Goal: Information Seeking & Learning: Learn about a topic

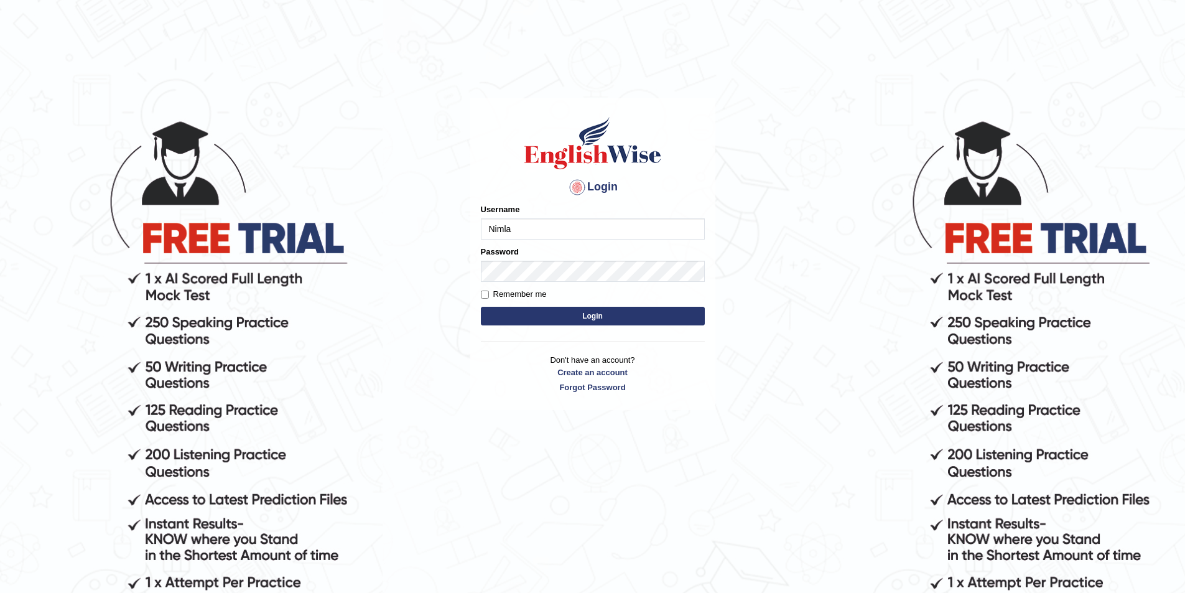
type input "Nimla"
click at [481, 307] on button "Login" at bounding box center [593, 316] width 224 height 19
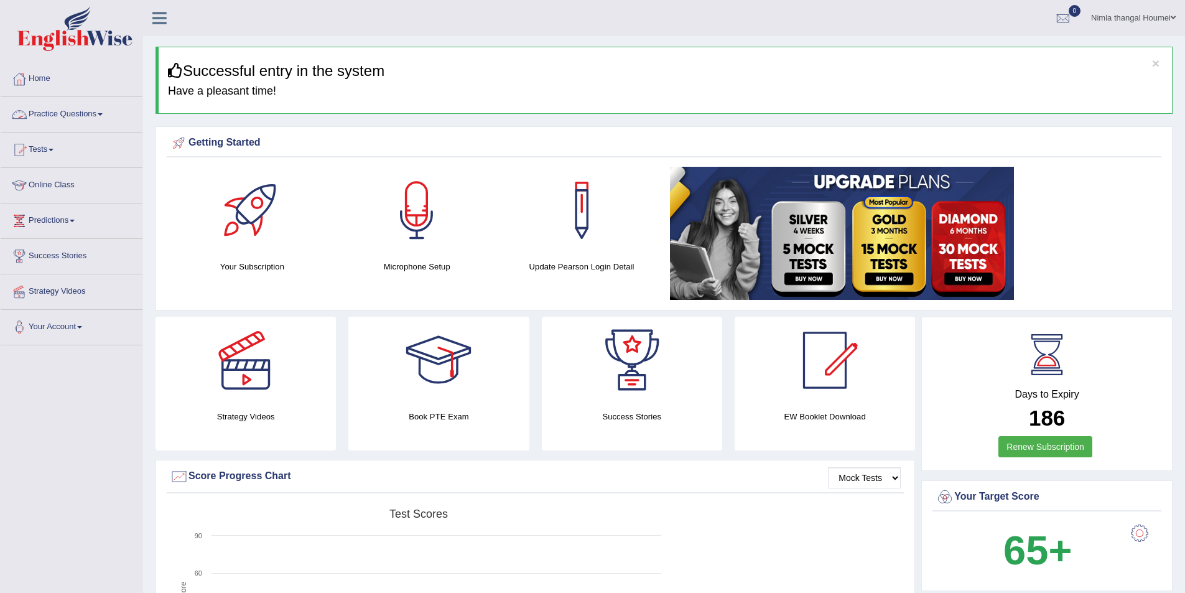
click at [55, 110] on link "Practice Questions" at bounding box center [72, 112] width 142 height 31
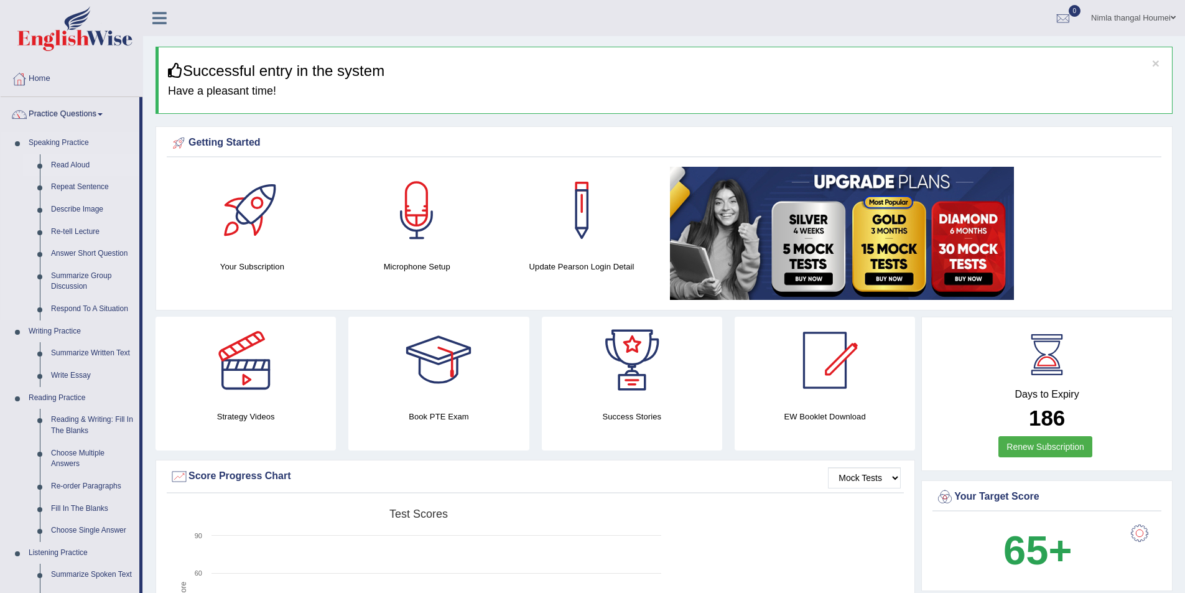
click at [74, 165] on link "Read Aloud" at bounding box center [92, 165] width 94 height 22
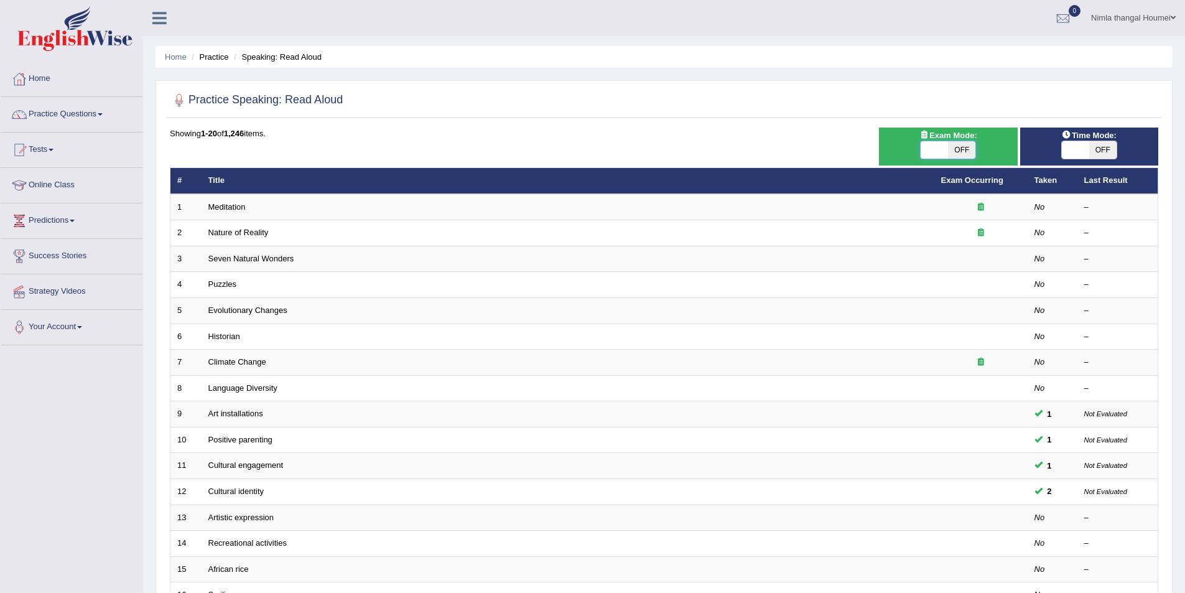
click at [935, 145] on span at bounding box center [934, 149] width 27 height 17
checkbox input "true"
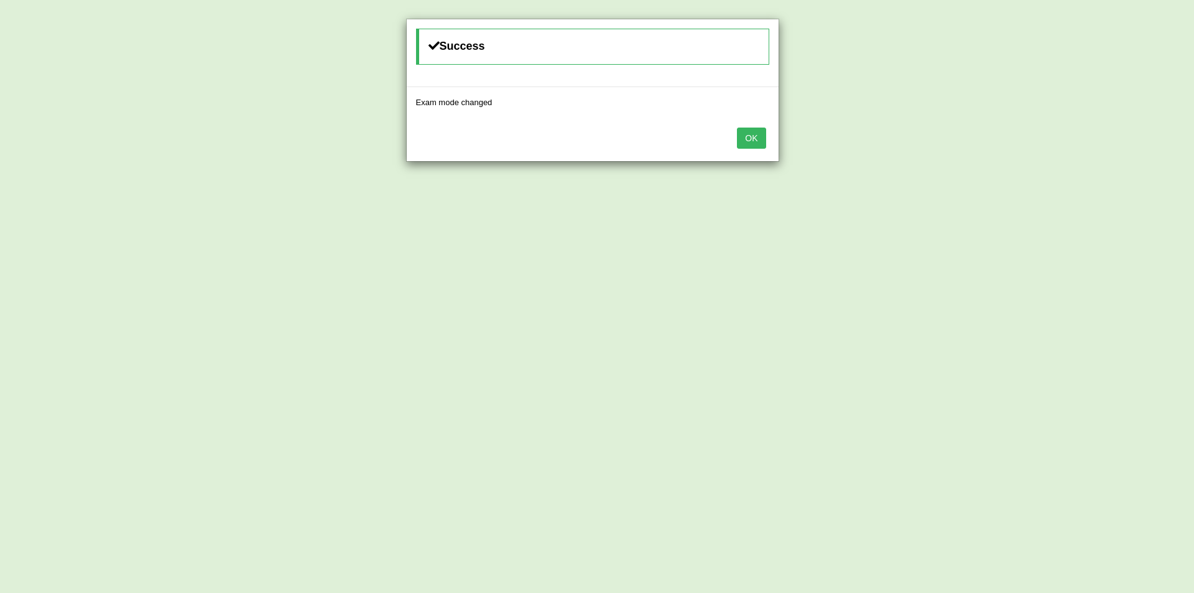
click at [756, 134] on button "OK" at bounding box center [751, 138] width 29 height 21
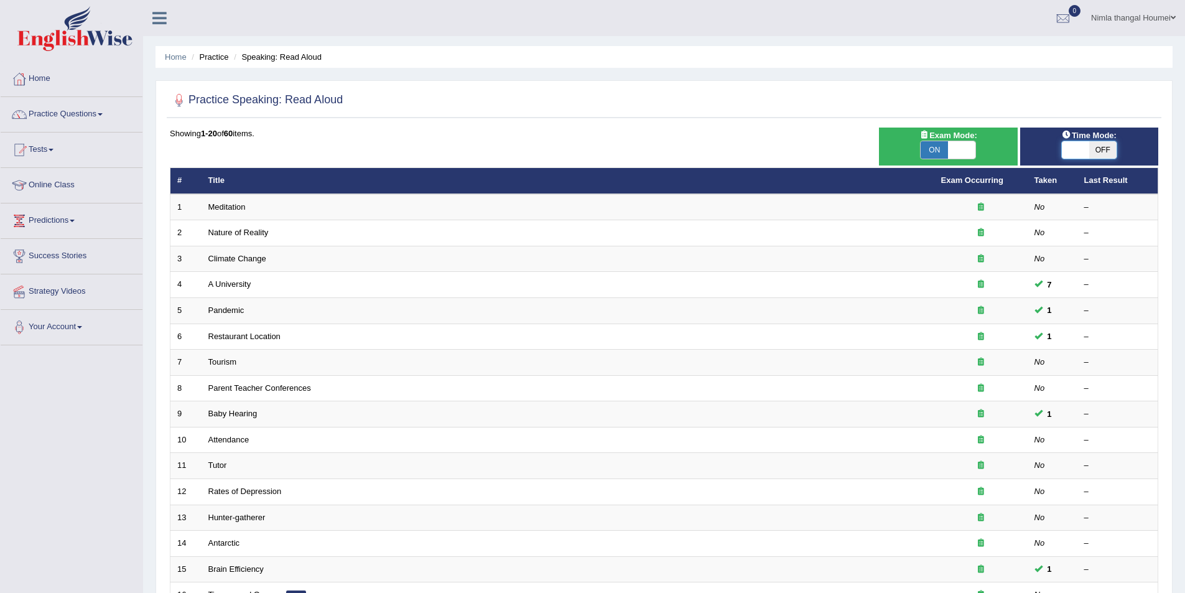
click at [1081, 151] on span at bounding box center [1075, 149] width 27 height 17
checkbox input "true"
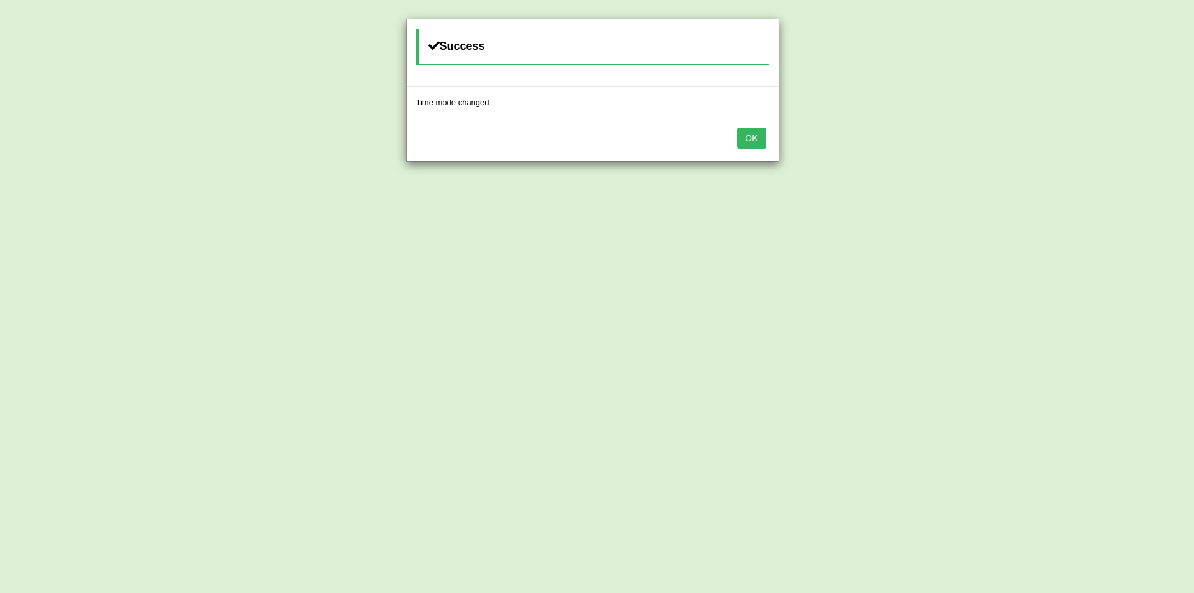
click at [760, 140] on button "OK" at bounding box center [751, 138] width 29 height 21
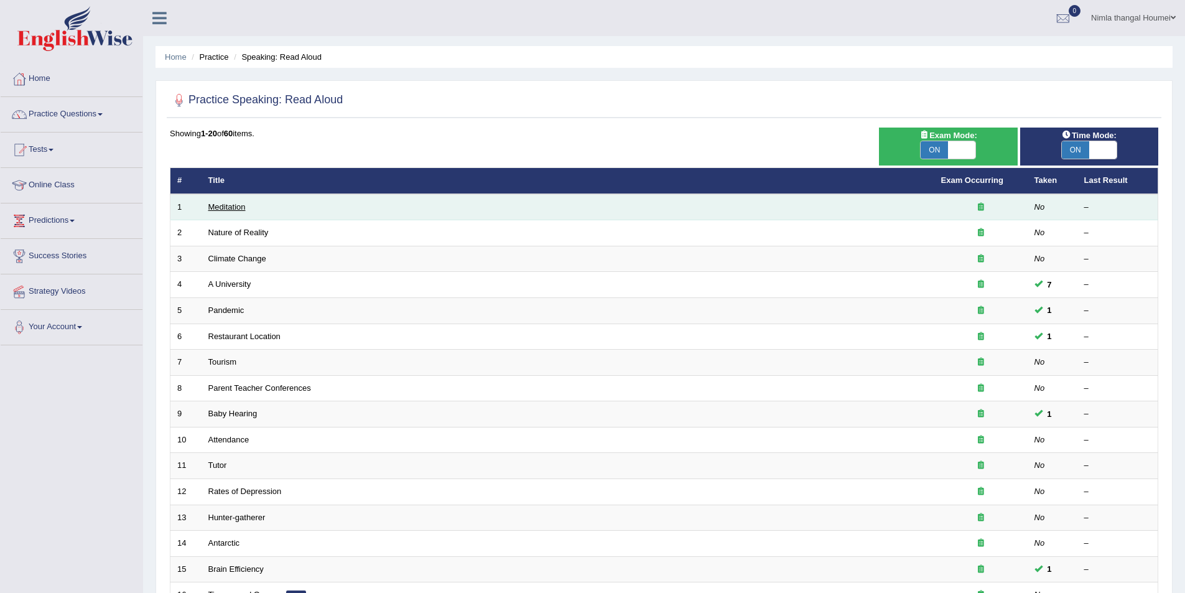
click at [236, 207] on link "Meditation" at bounding box center [226, 206] width 37 height 9
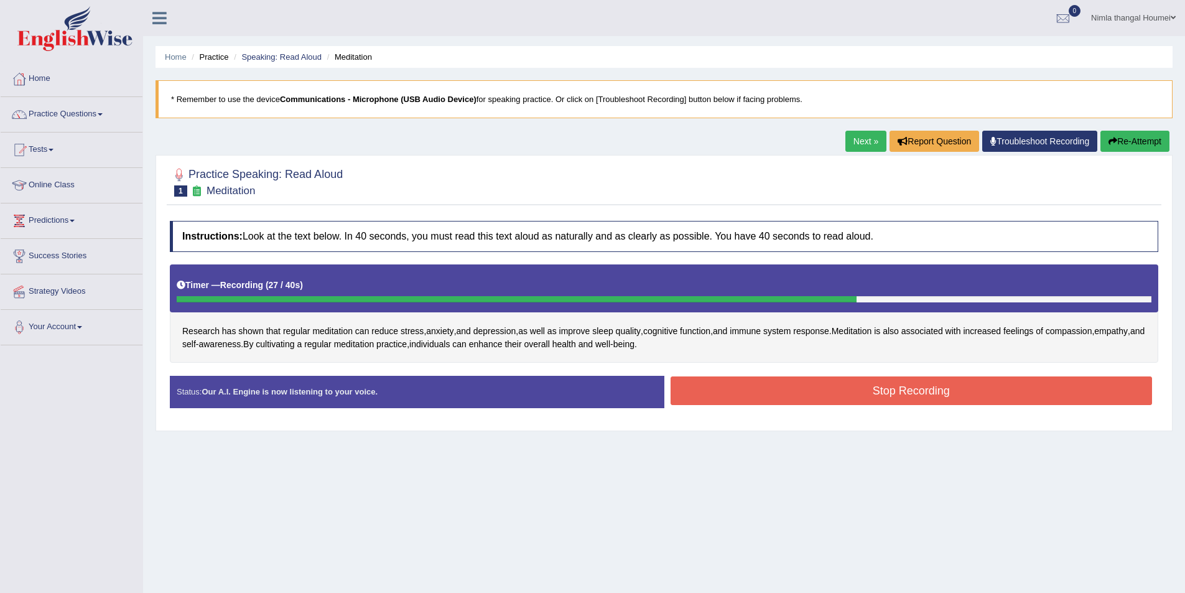
click at [787, 395] on button "Stop Recording" at bounding box center [912, 390] width 482 height 29
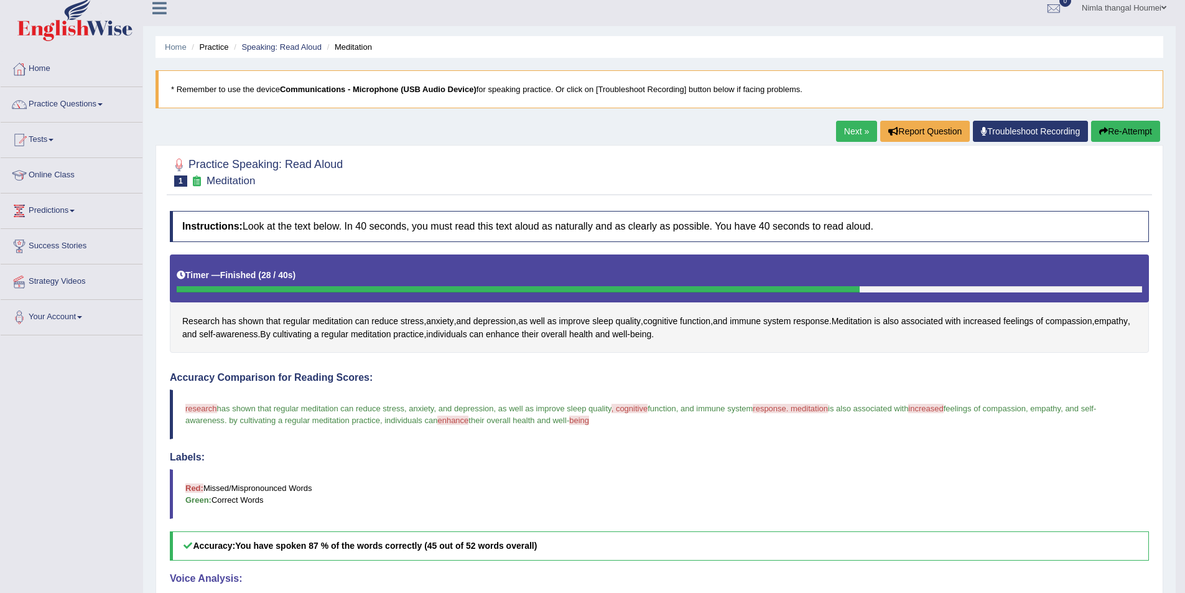
scroll to position [9, 0]
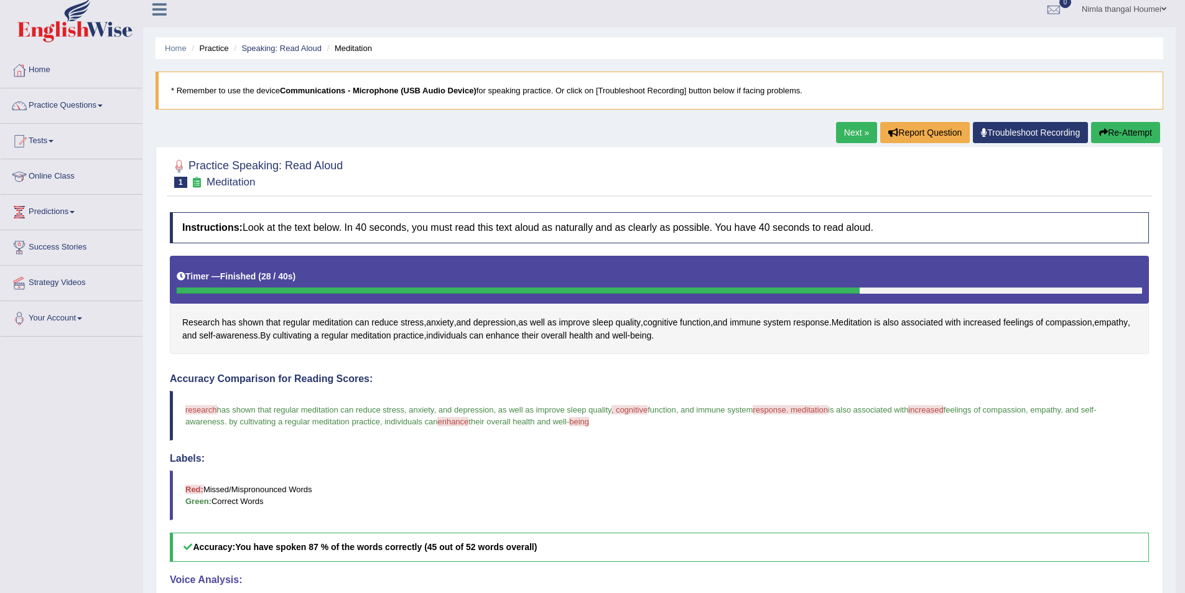
click at [845, 128] on link "Next »" at bounding box center [856, 132] width 41 height 21
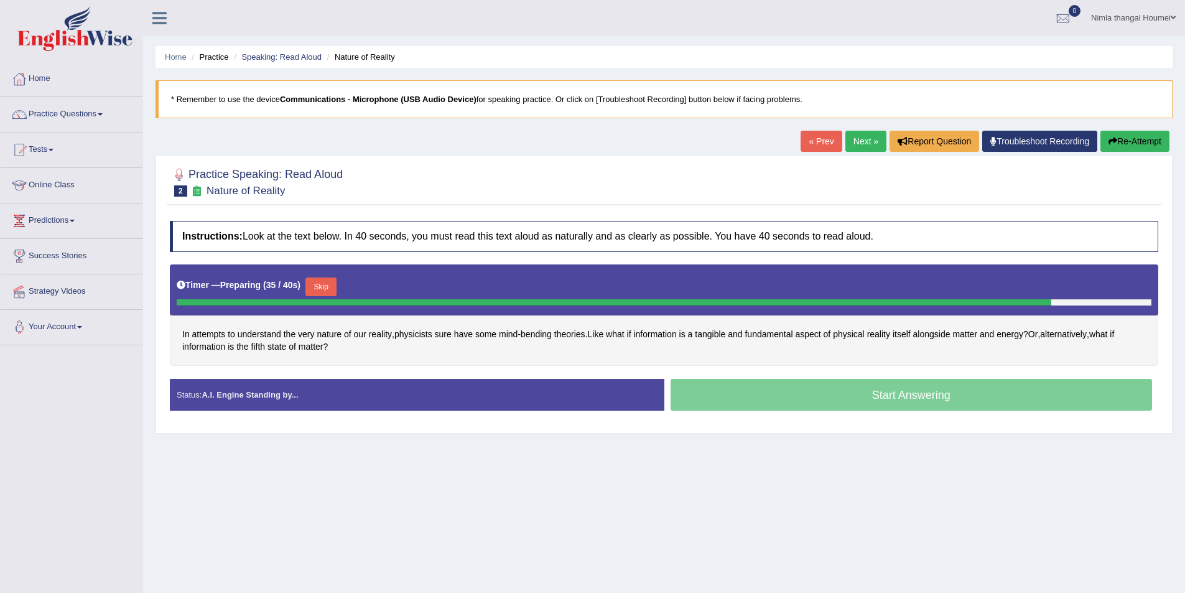
click at [329, 287] on button "Skip" at bounding box center [320, 286] width 31 height 19
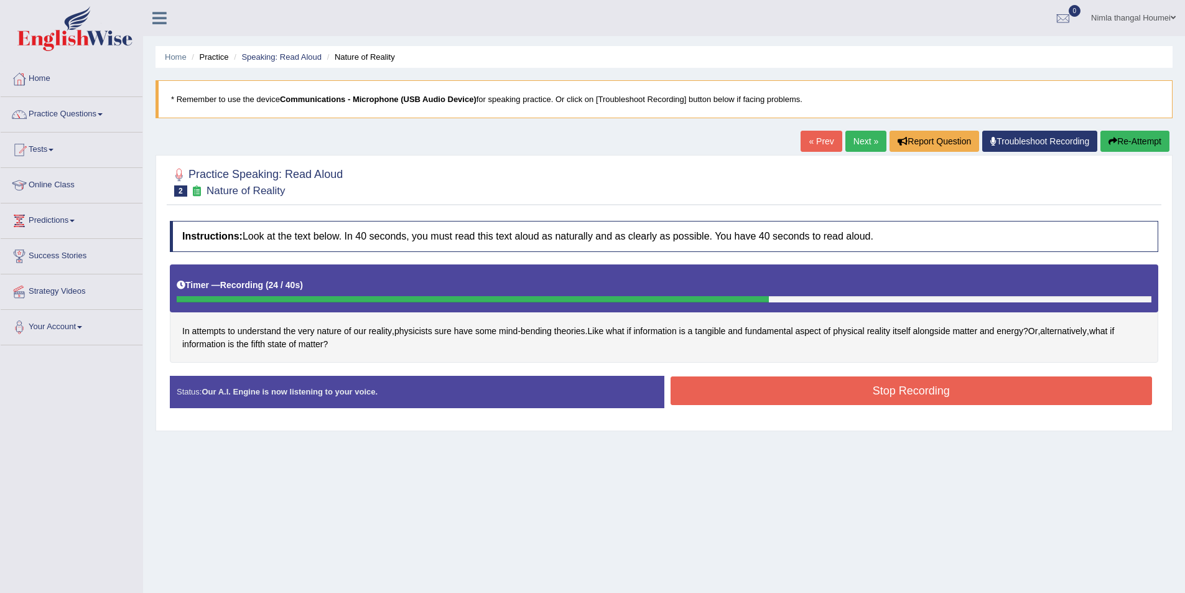
click at [771, 386] on button "Stop Recording" at bounding box center [912, 390] width 482 height 29
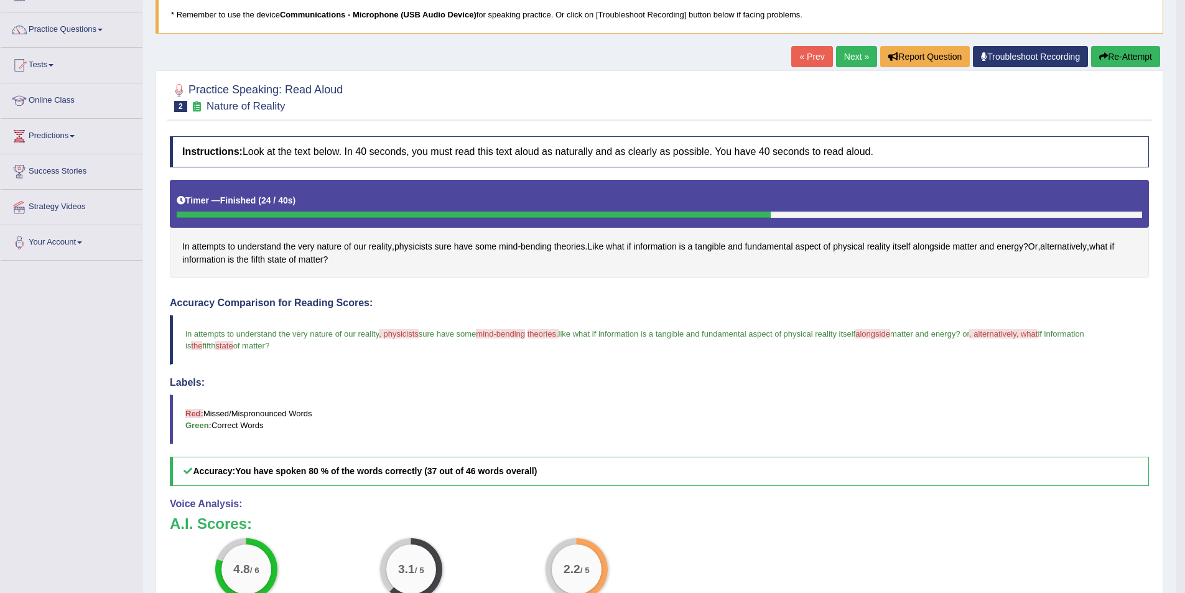
scroll to position [71, 0]
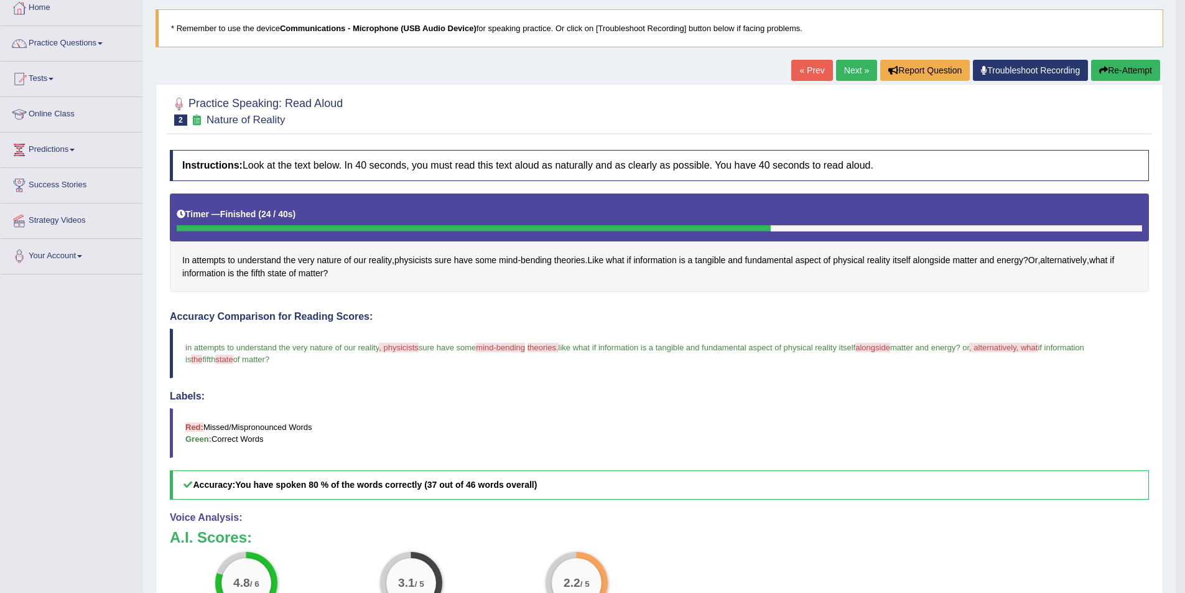
click at [849, 67] on link "Next »" at bounding box center [856, 70] width 41 height 21
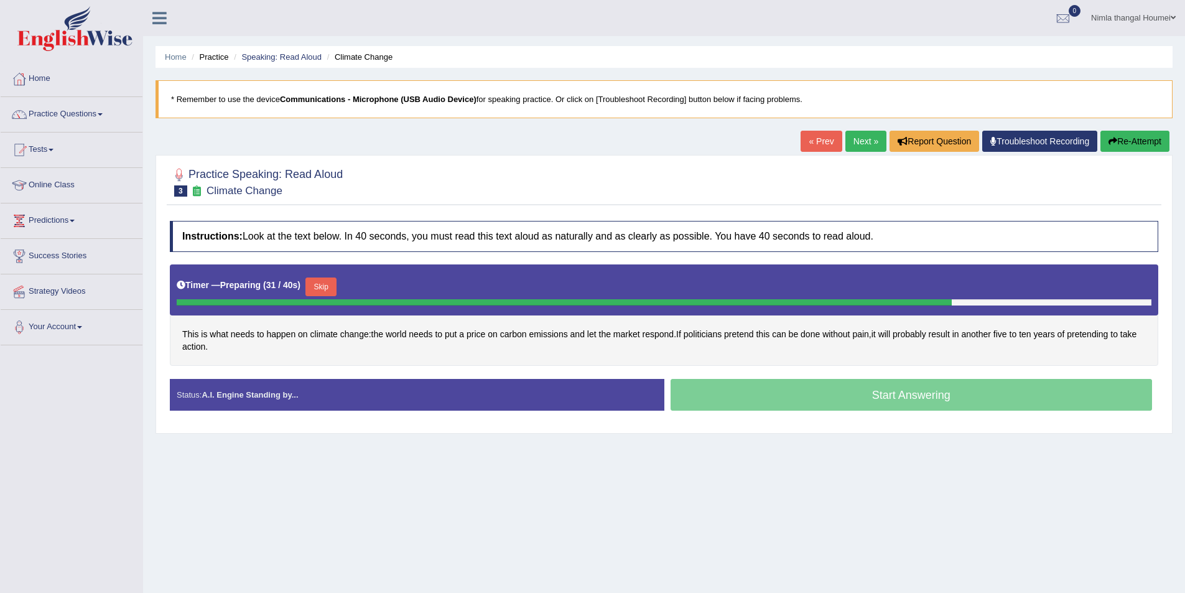
click at [327, 283] on button "Skip" at bounding box center [320, 286] width 31 height 19
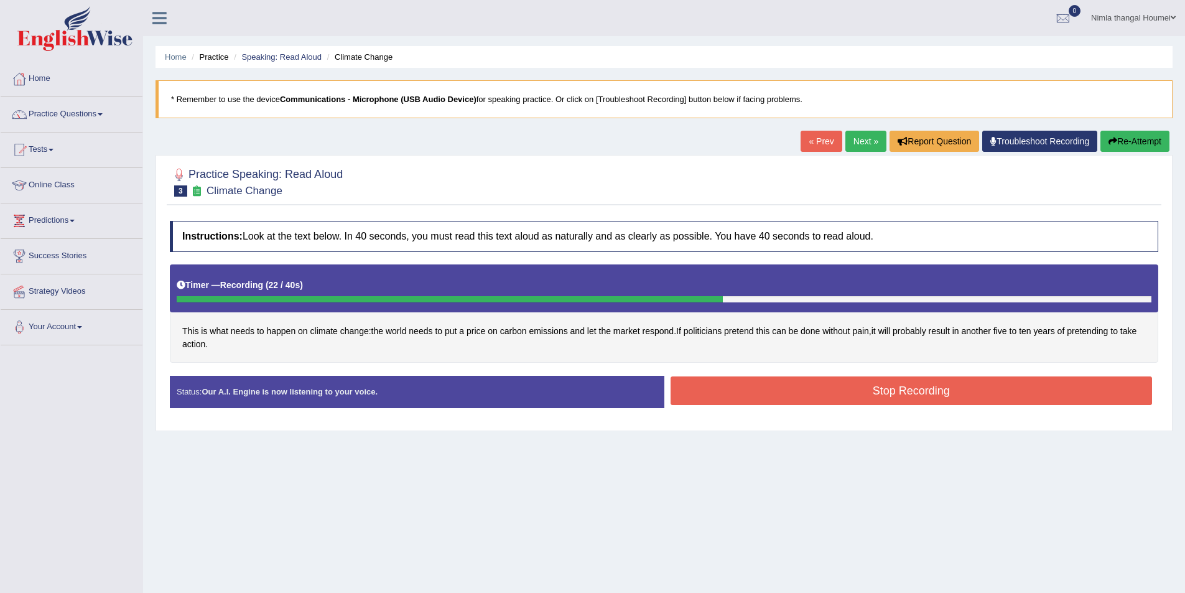
click at [773, 389] on button "Stop Recording" at bounding box center [912, 390] width 482 height 29
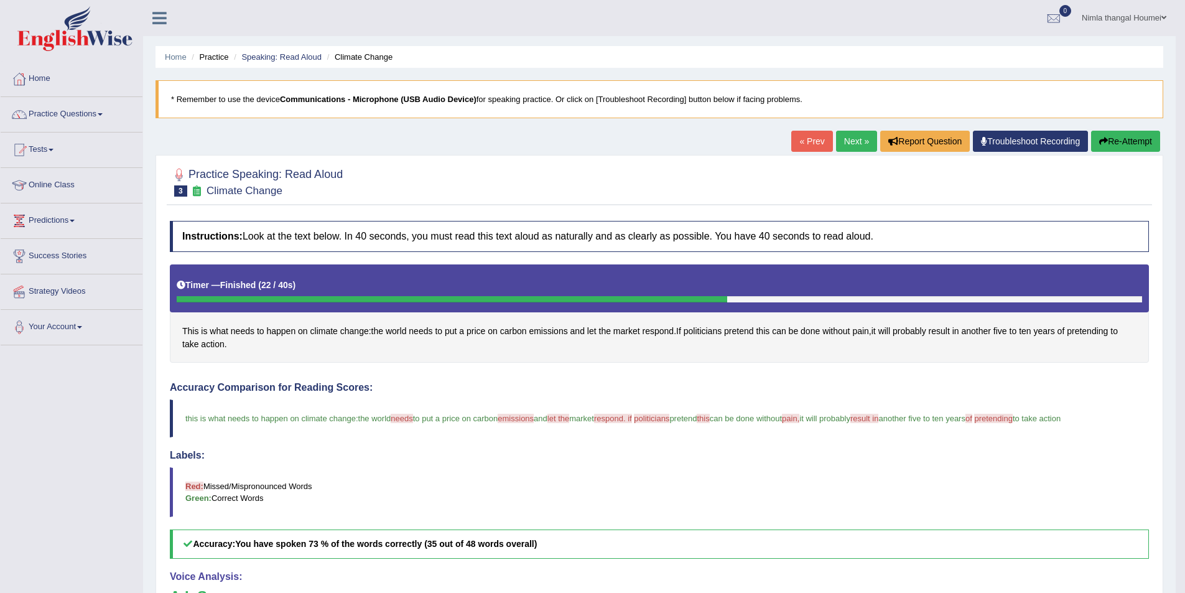
click at [845, 139] on link "Next »" at bounding box center [856, 141] width 41 height 21
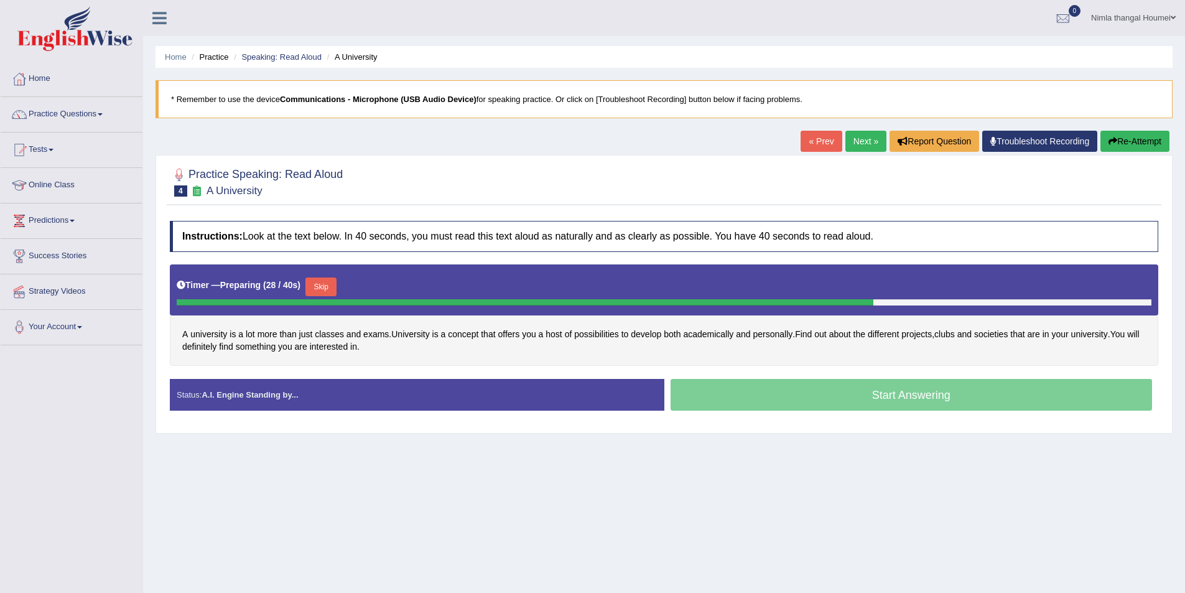
click at [325, 281] on button "Skip" at bounding box center [320, 286] width 31 height 19
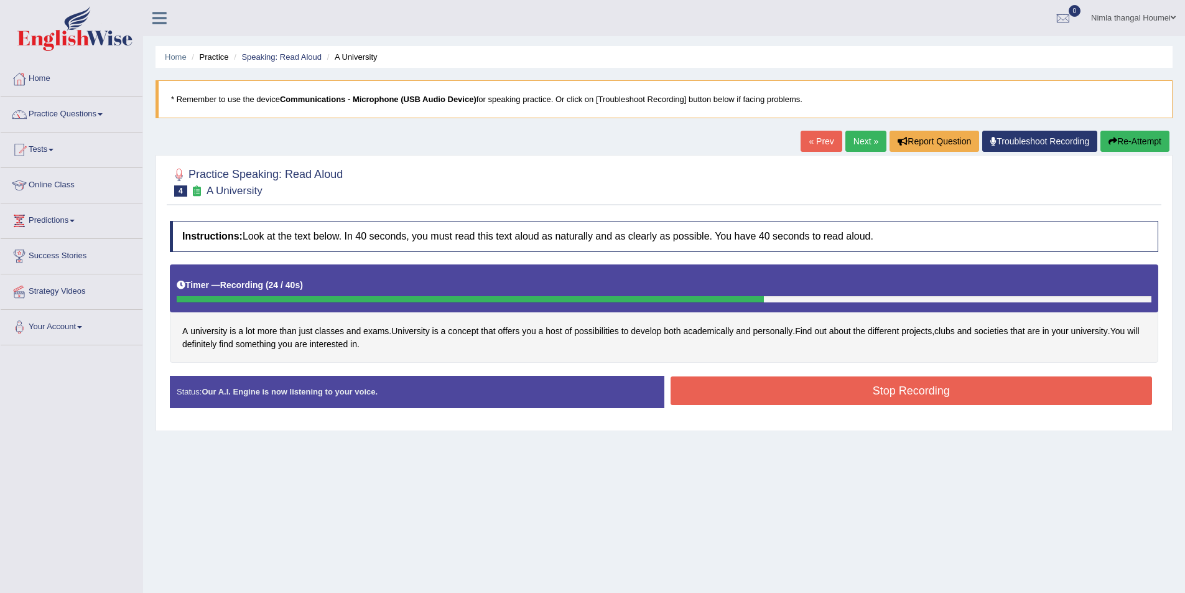
click at [728, 393] on button "Stop Recording" at bounding box center [912, 390] width 482 height 29
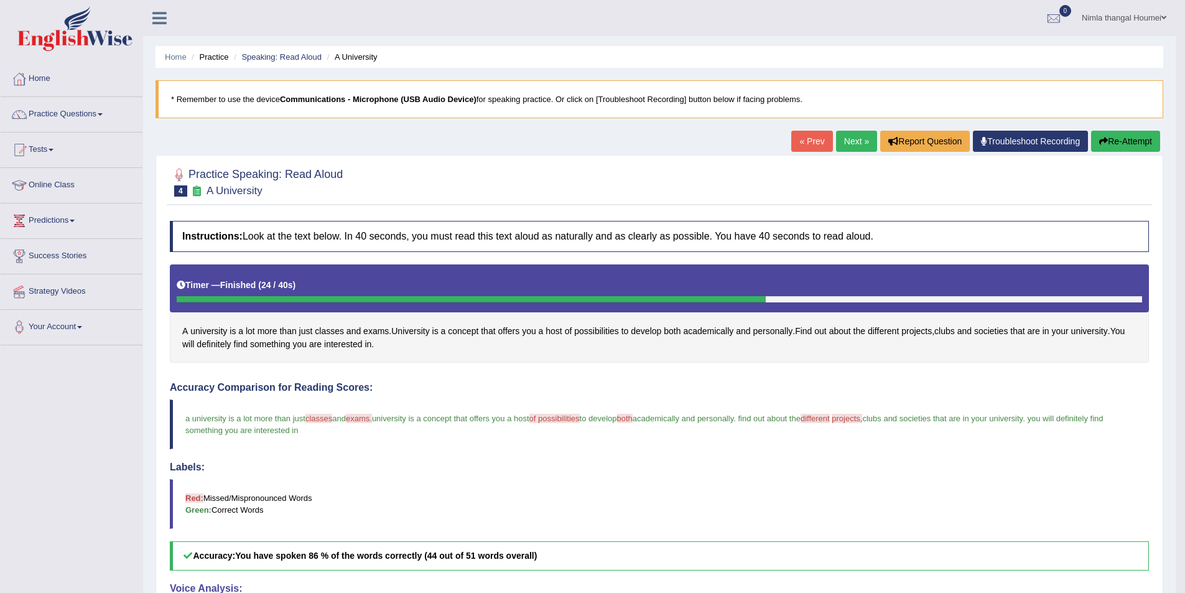
click at [850, 141] on link "Next »" at bounding box center [856, 141] width 41 height 21
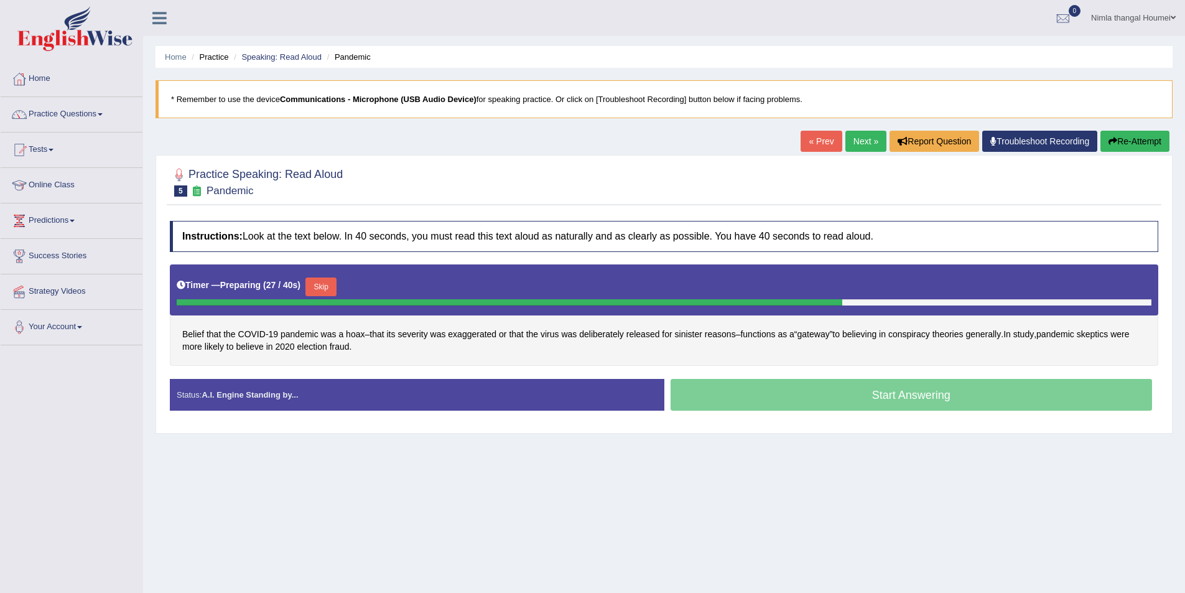
click at [321, 283] on button "Skip" at bounding box center [320, 286] width 31 height 19
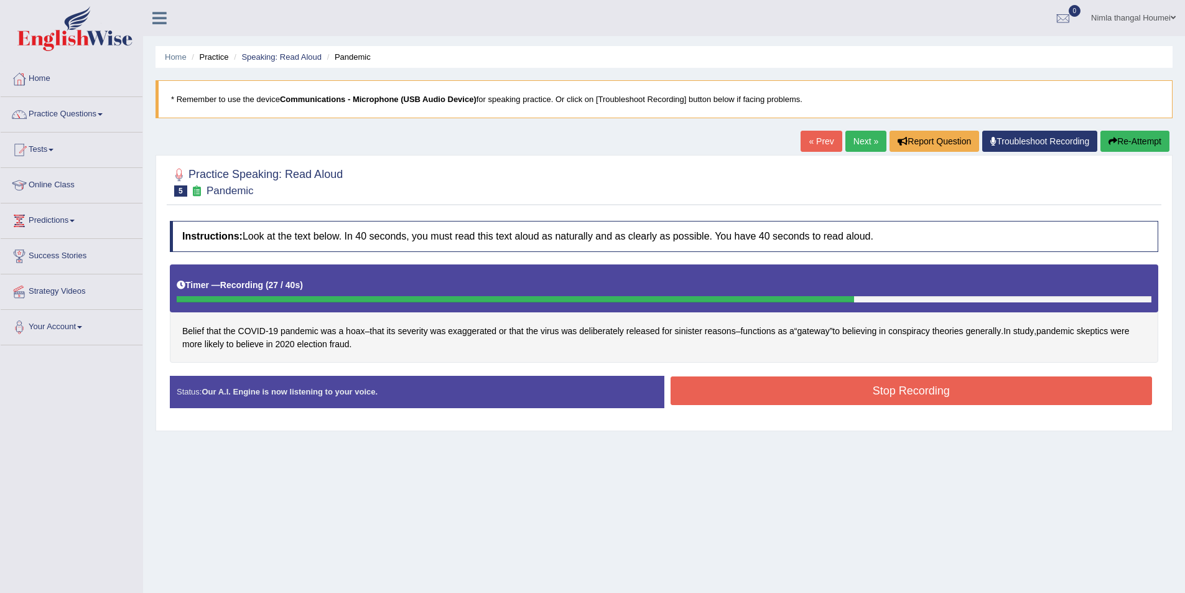
click at [892, 390] on button "Stop Recording" at bounding box center [912, 390] width 482 height 29
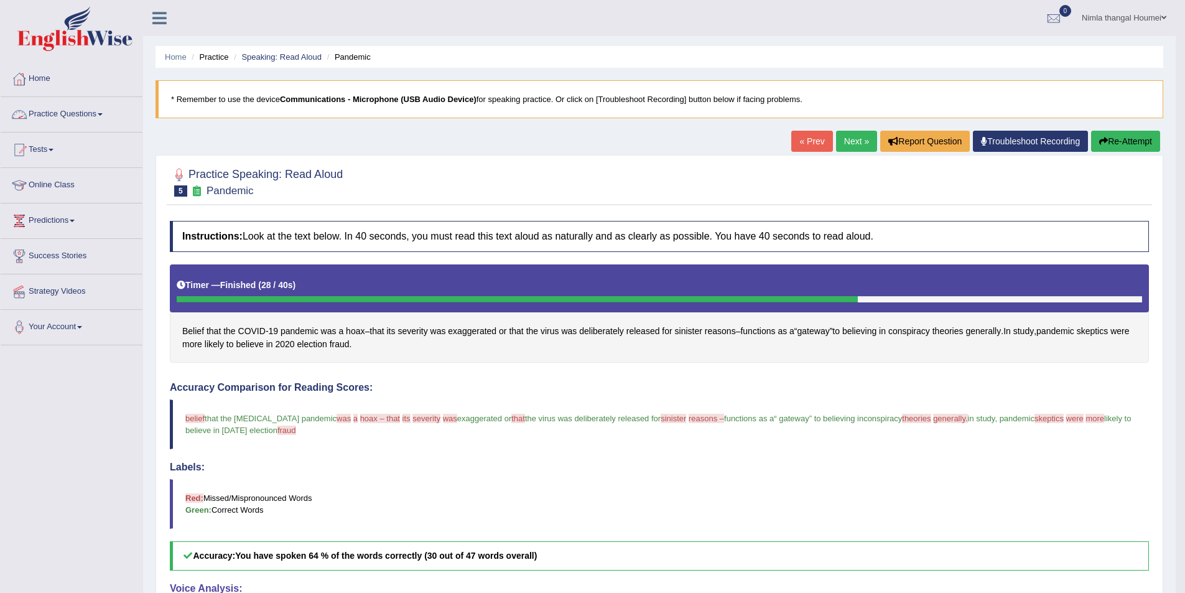
click at [77, 109] on link "Practice Questions" at bounding box center [72, 112] width 142 height 31
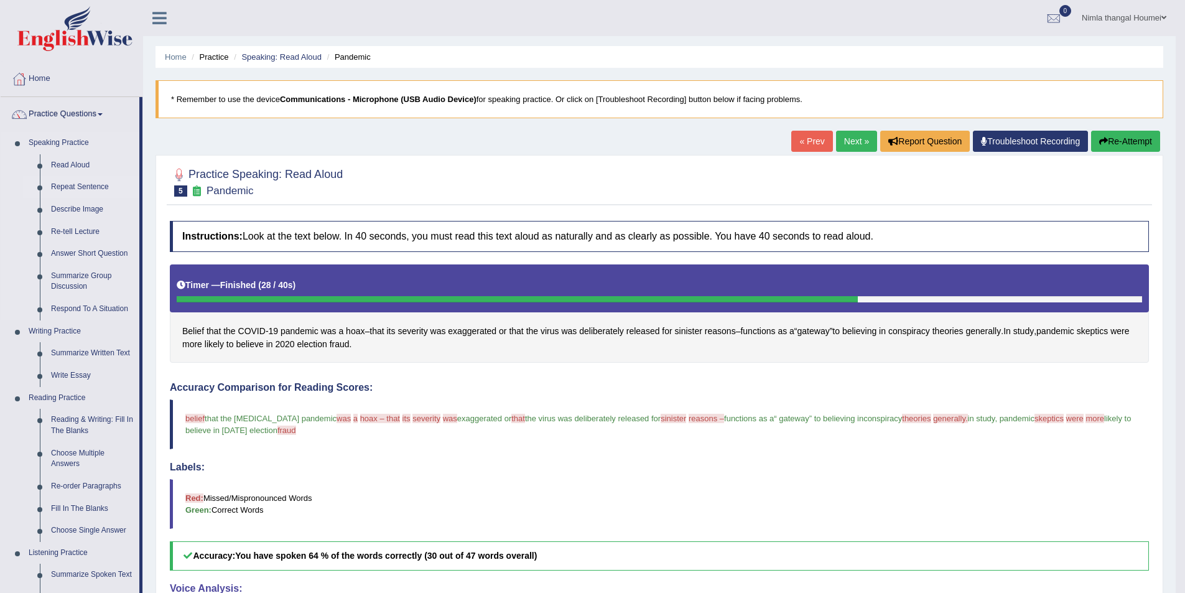
click at [69, 189] on link "Repeat Sentence" at bounding box center [92, 187] width 94 height 22
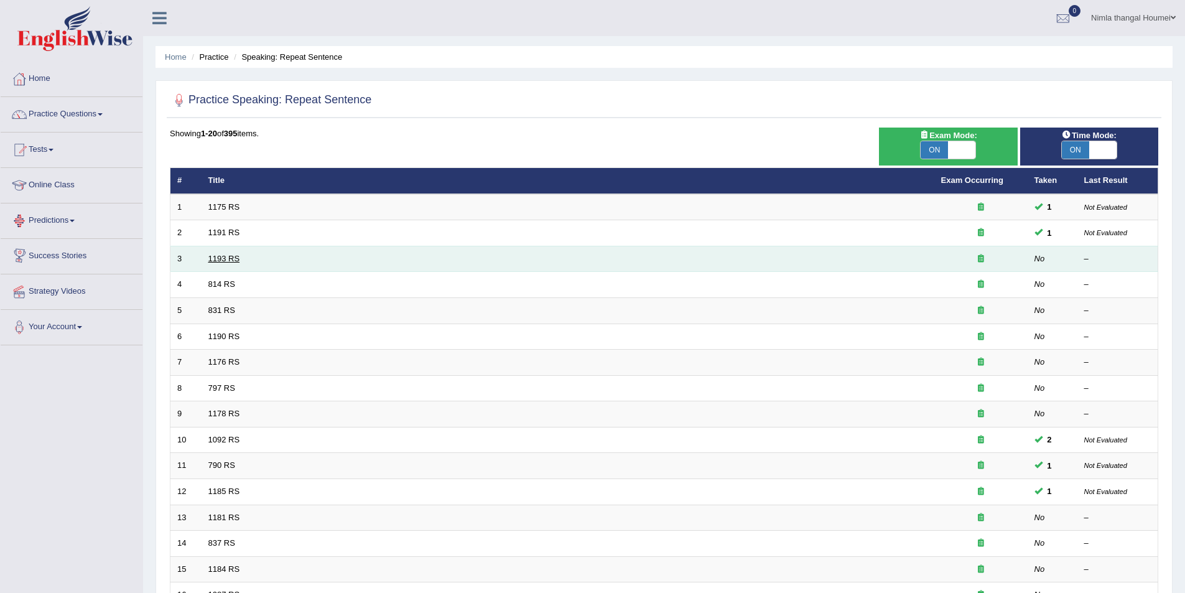
click at [222, 259] on link "1193 RS" at bounding box center [224, 258] width 32 height 9
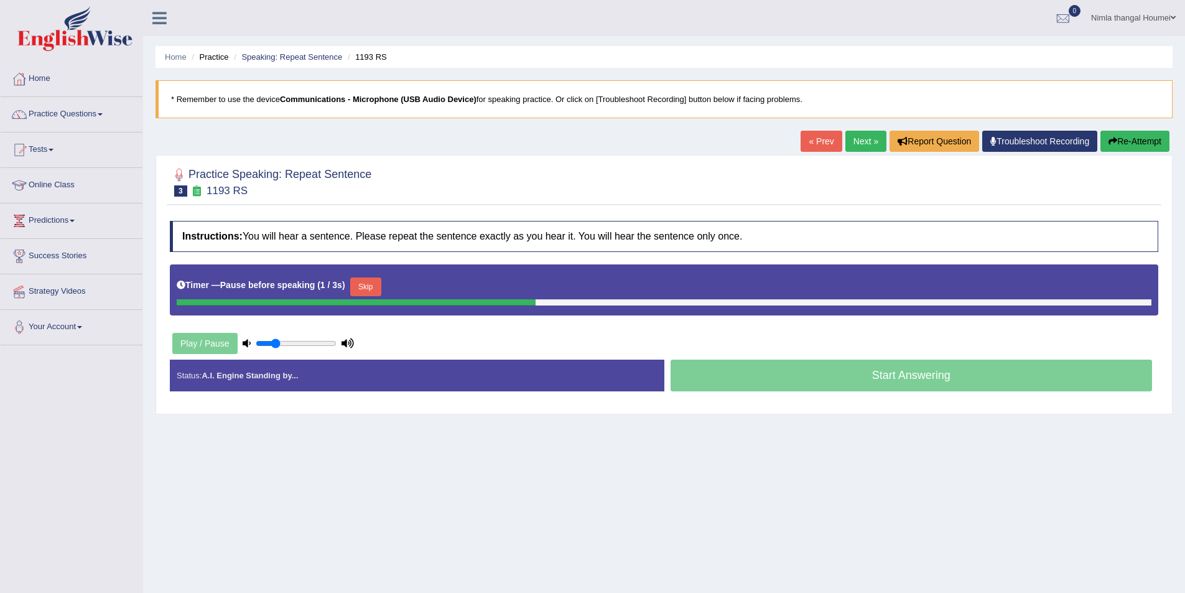
click at [364, 284] on button "Skip" at bounding box center [365, 286] width 31 height 19
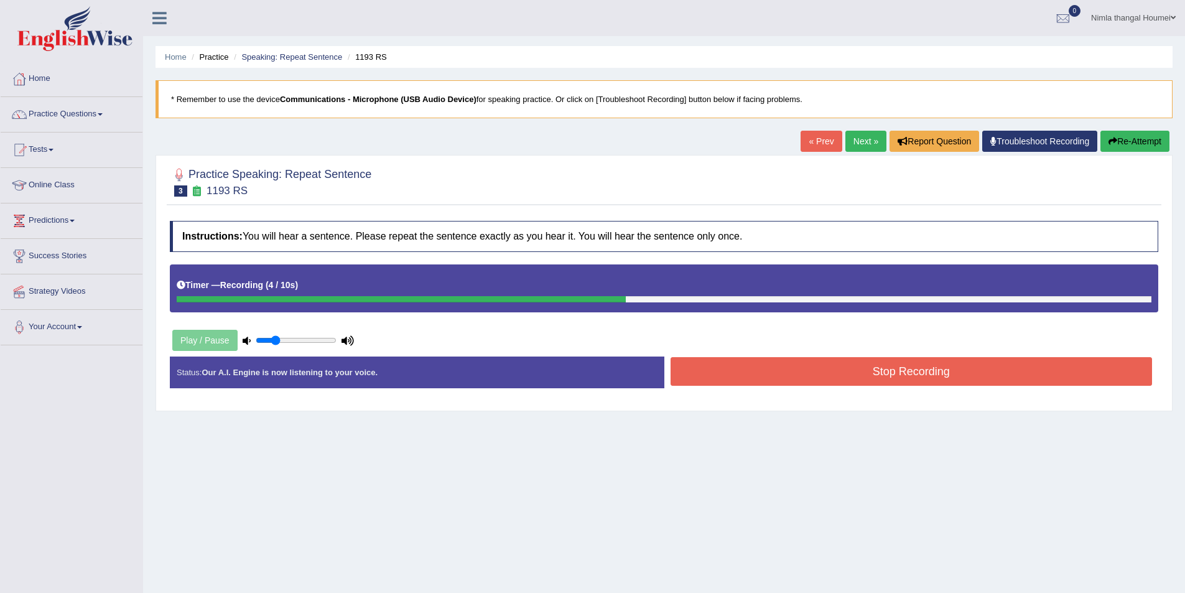
click at [875, 374] on button "Stop Recording" at bounding box center [912, 371] width 482 height 29
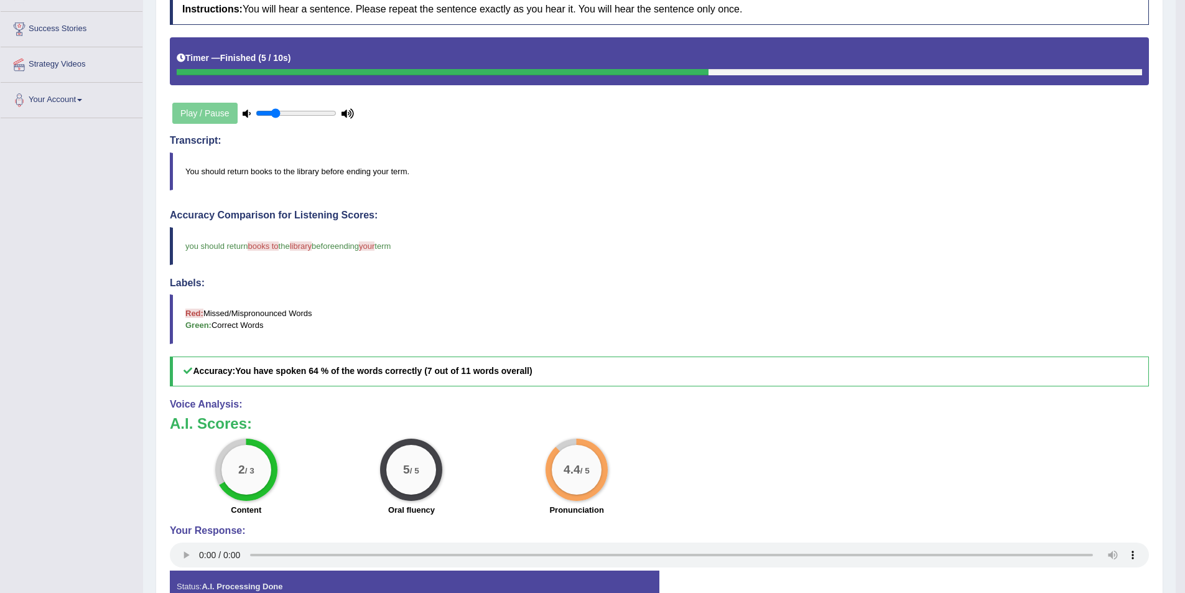
scroll to position [113, 0]
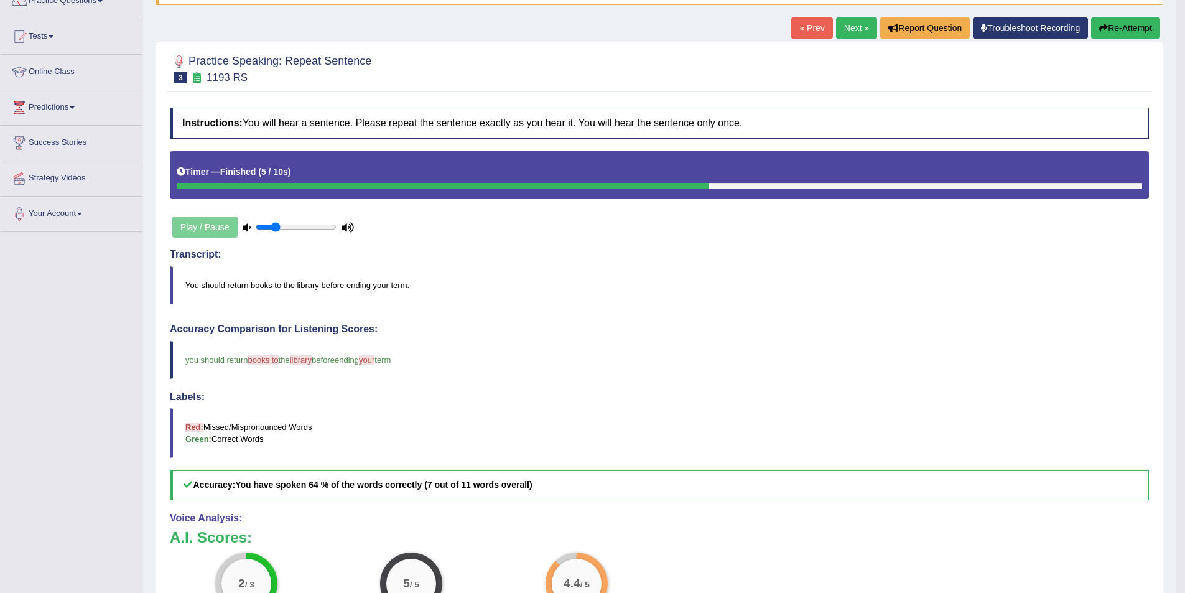
click at [840, 24] on link "Next »" at bounding box center [856, 27] width 41 height 21
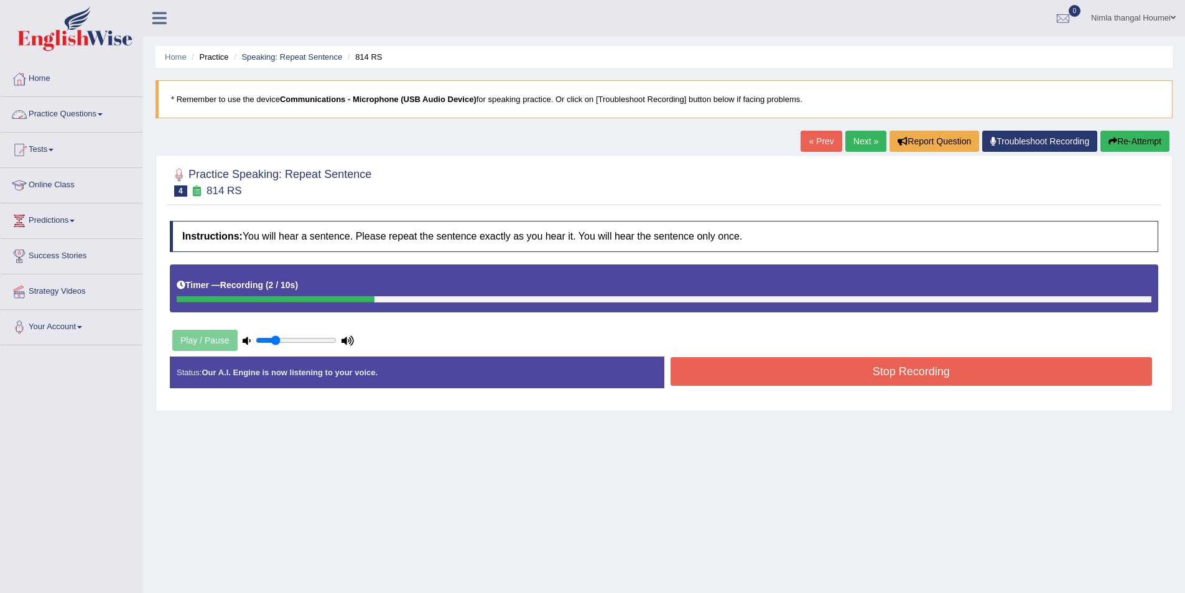
click at [56, 113] on link "Practice Questions" at bounding box center [72, 112] width 142 height 31
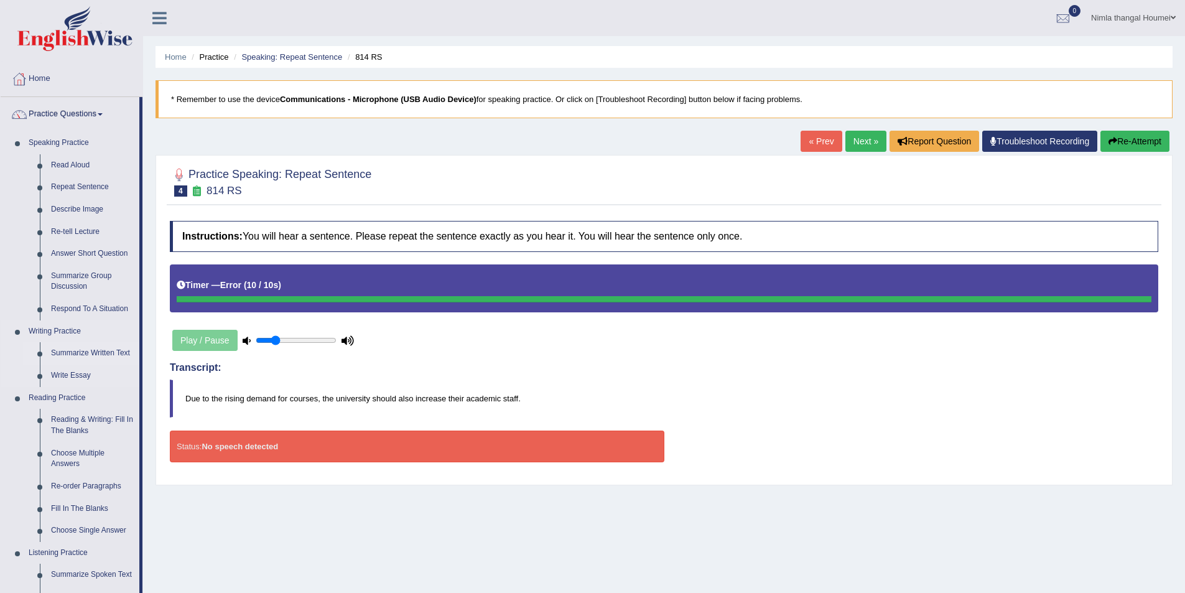
click at [86, 352] on link "Summarize Written Text" at bounding box center [92, 353] width 94 height 22
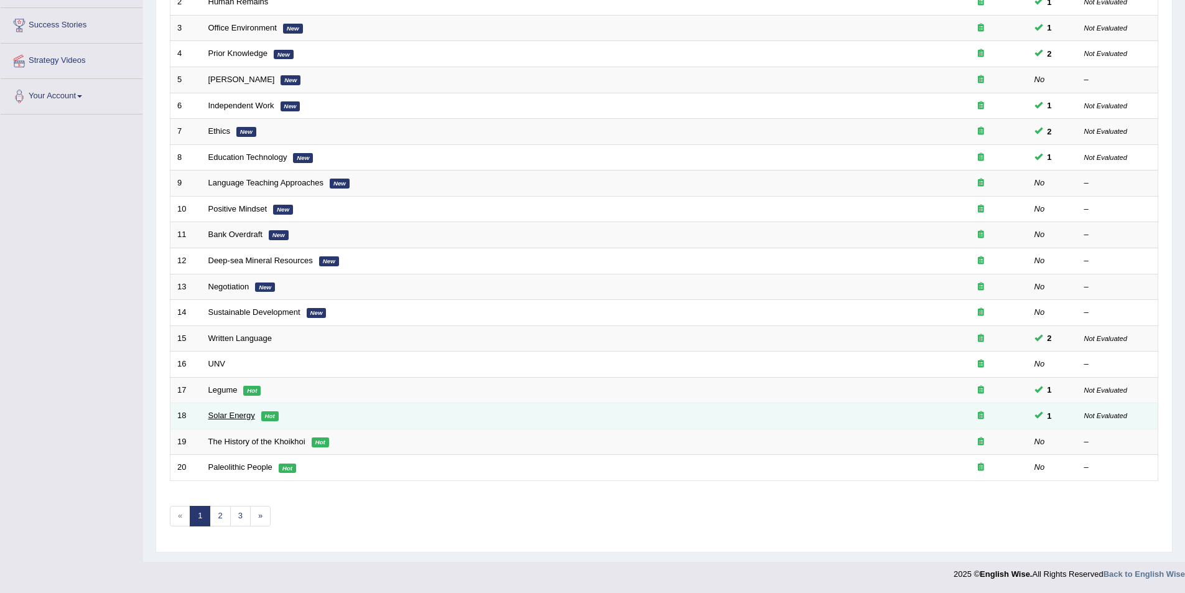
click at [231, 414] on link "Solar Energy" at bounding box center [231, 415] width 47 height 9
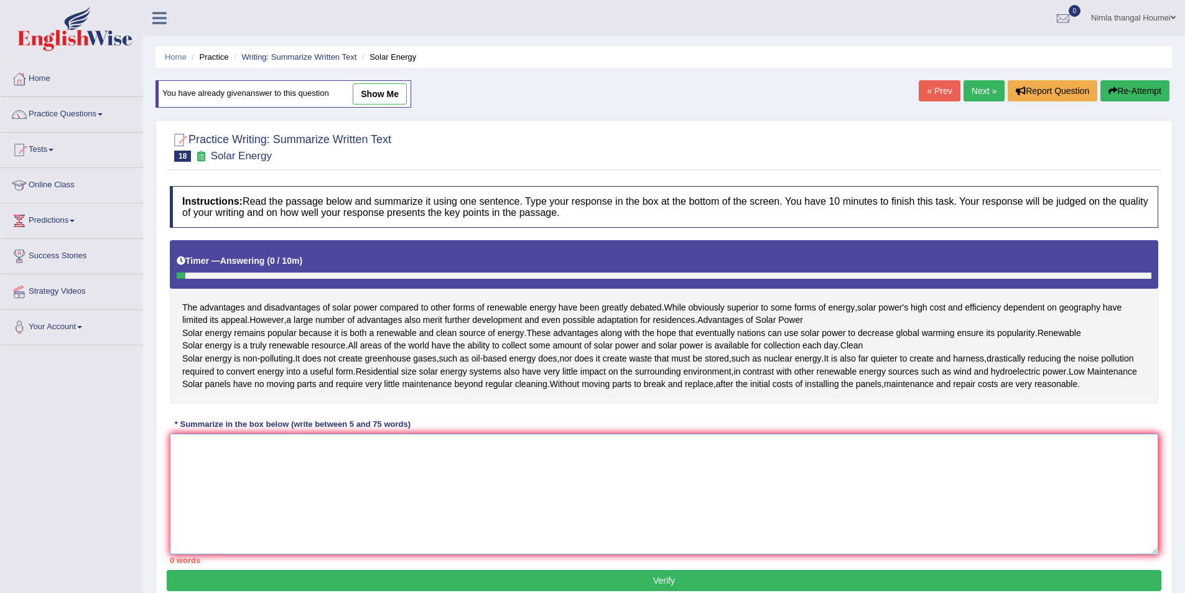
click at [235, 496] on textarea at bounding box center [664, 494] width 988 height 121
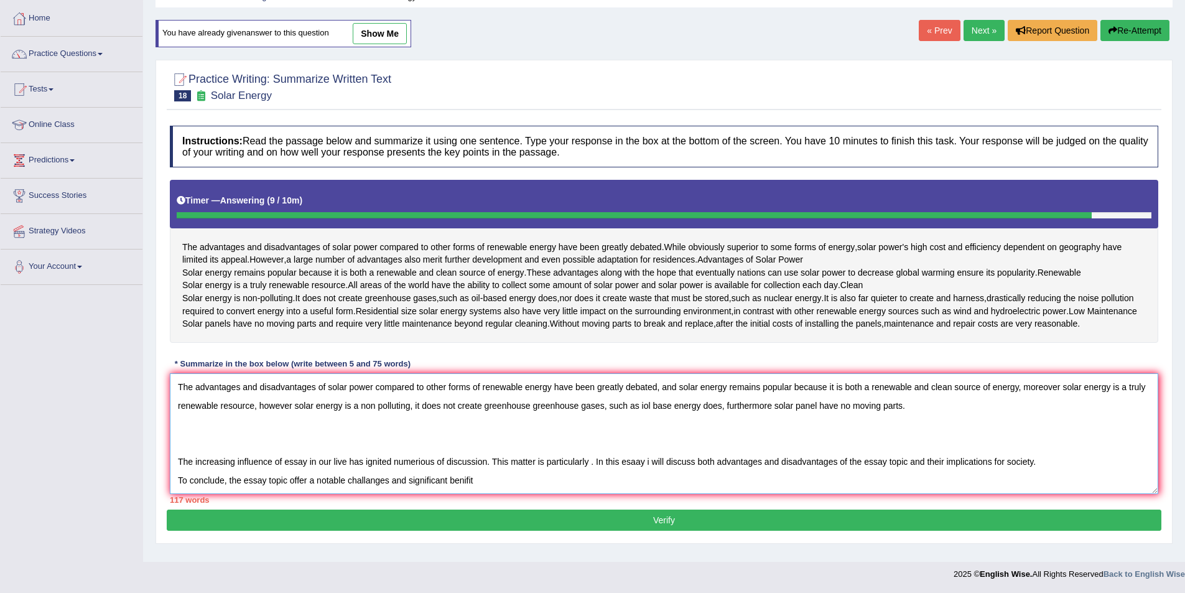
scroll to position [19, 0]
drag, startPoint x: 173, startPoint y: 458, endPoint x: 471, endPoint y: 486, distance: 299.9
click at [471, 486] on textarea "The advantages and disadvantages of solar power compared to other forms of rene…" at bounding box center [664, 433] width 988 height 121
click at [936, 404] on textarea "The advantages and disadvantages of solar power compared to other forms of rene…" at bounding box center [664, 433] width 988 height 121
drag, startPoint x: 177, startPoint y: 447, endPoint x: 471, endPoint y: 482, distance: 296.9
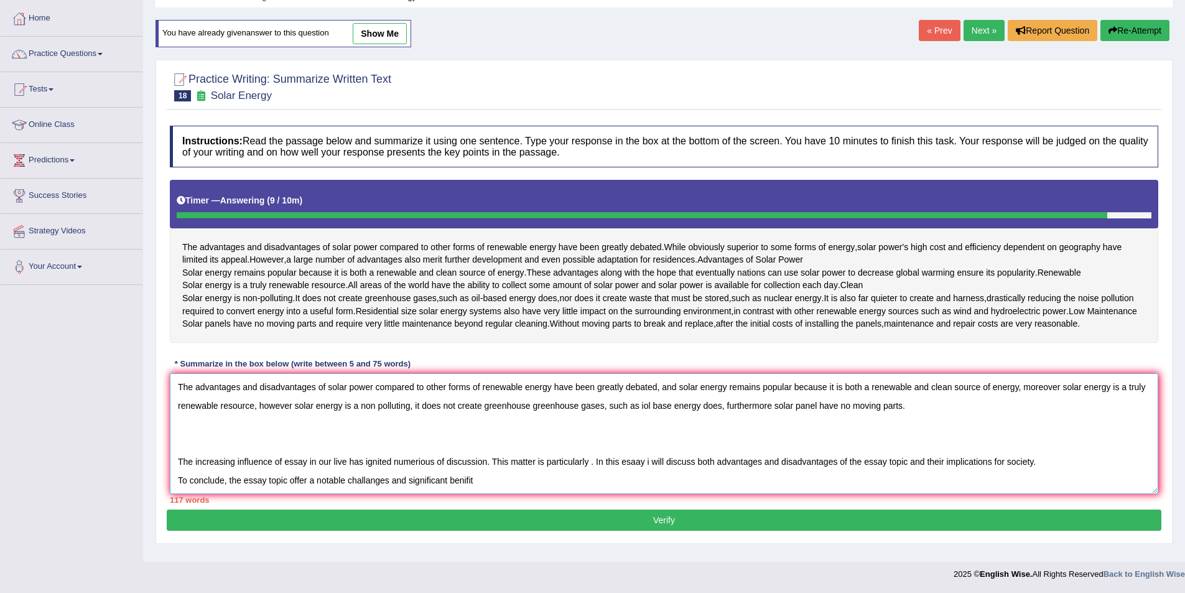
click at [471, 482] on textarea "The advantages and disadvantages of solar power compared to other forms of rene…" at bounding box center [664, 433] width 988 height 121
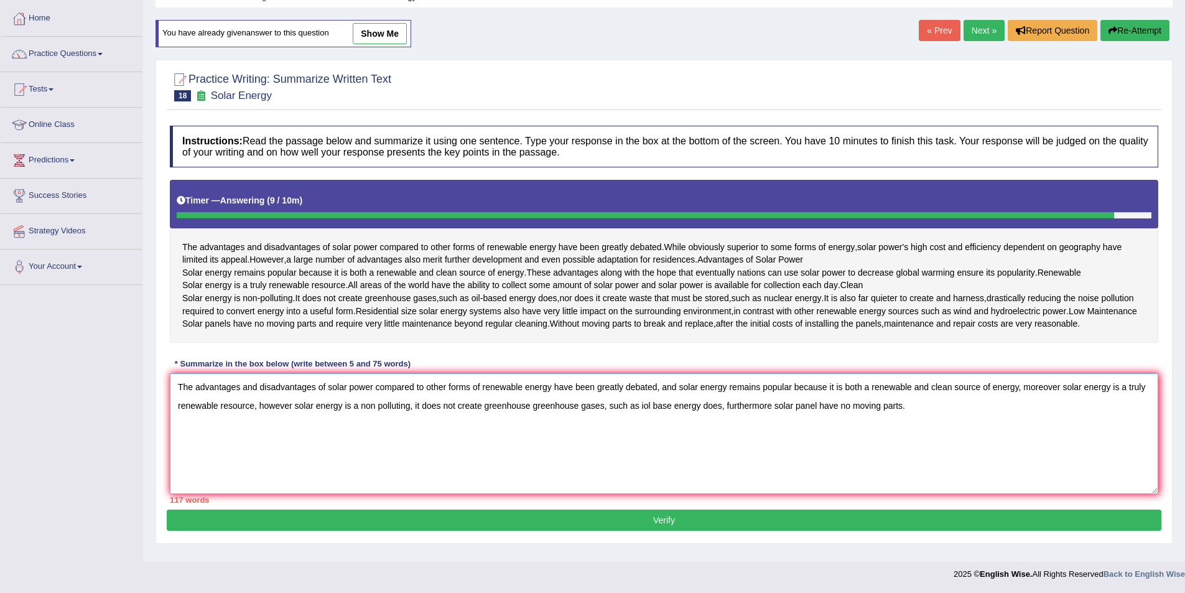
scroll to position [0, 0]
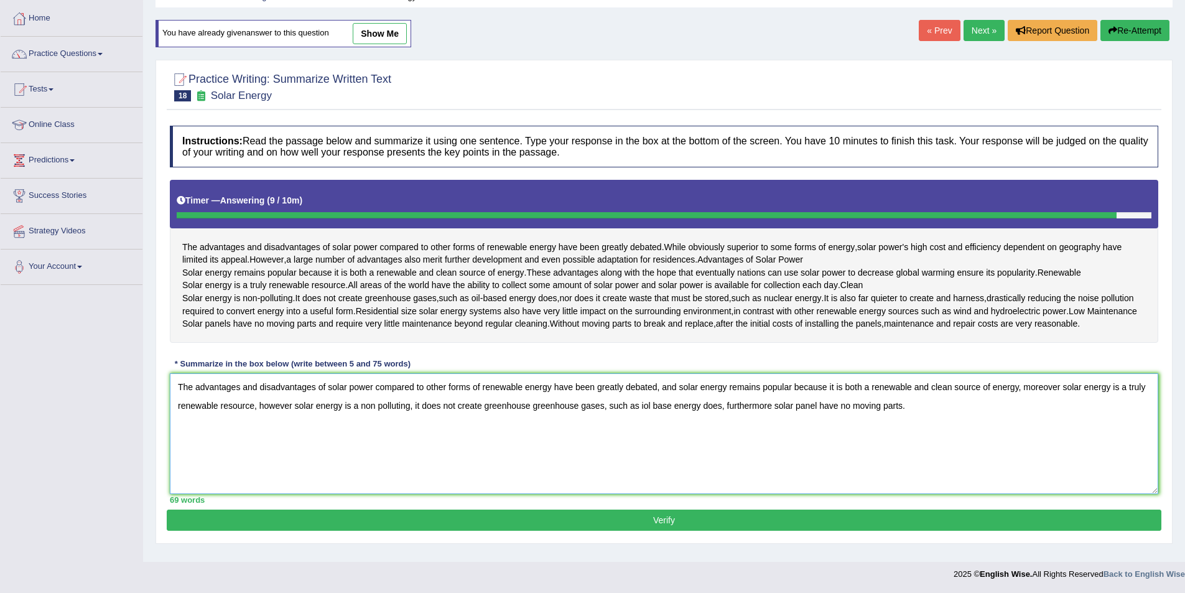
click at [913, 411] on textarea "The advantages and disadvantages of solar power compared to other forms of rene…" at bounding box center [664, 433] width 988 height 121
type textarea "The advantages and disadvantages of solar power compared to other forms of rene…"
click at [682, 526] on button "Verify" at bounding box center [664, 519] width 995 height 21
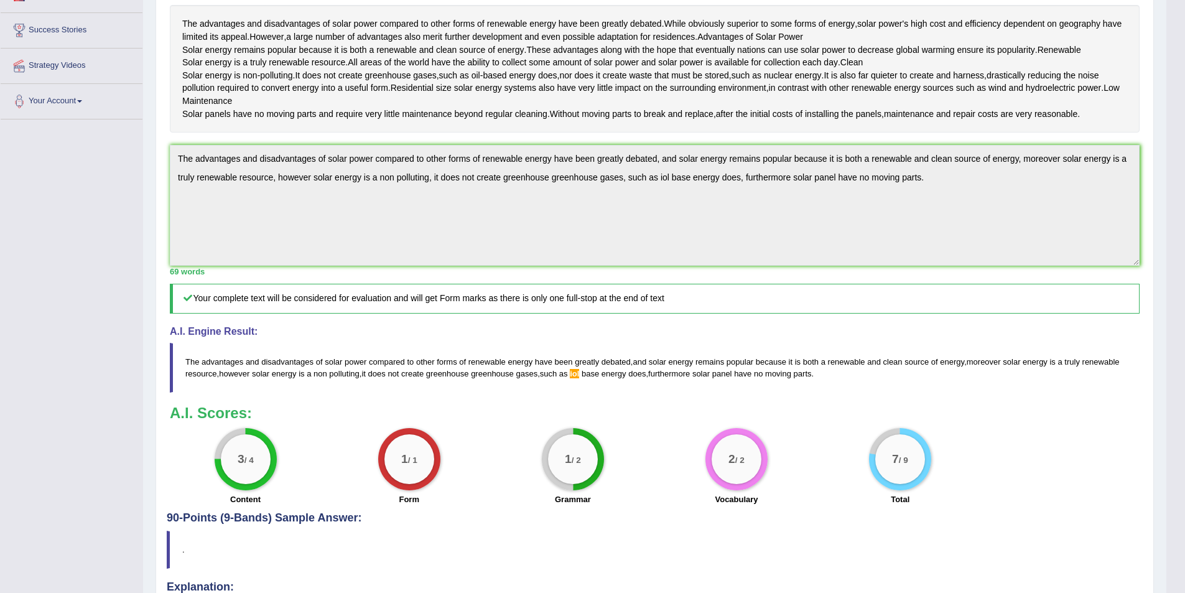
scroll to position [60, 0]
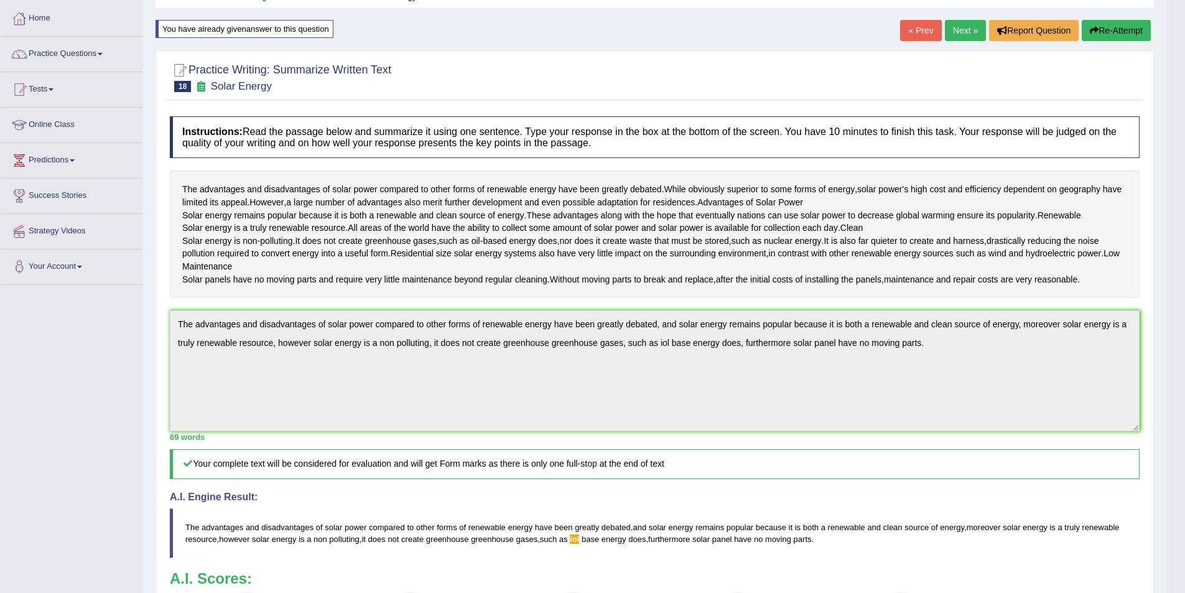
click at [958, 27] on link "Next »" at bounding box center [965, 30] width 41 height 21
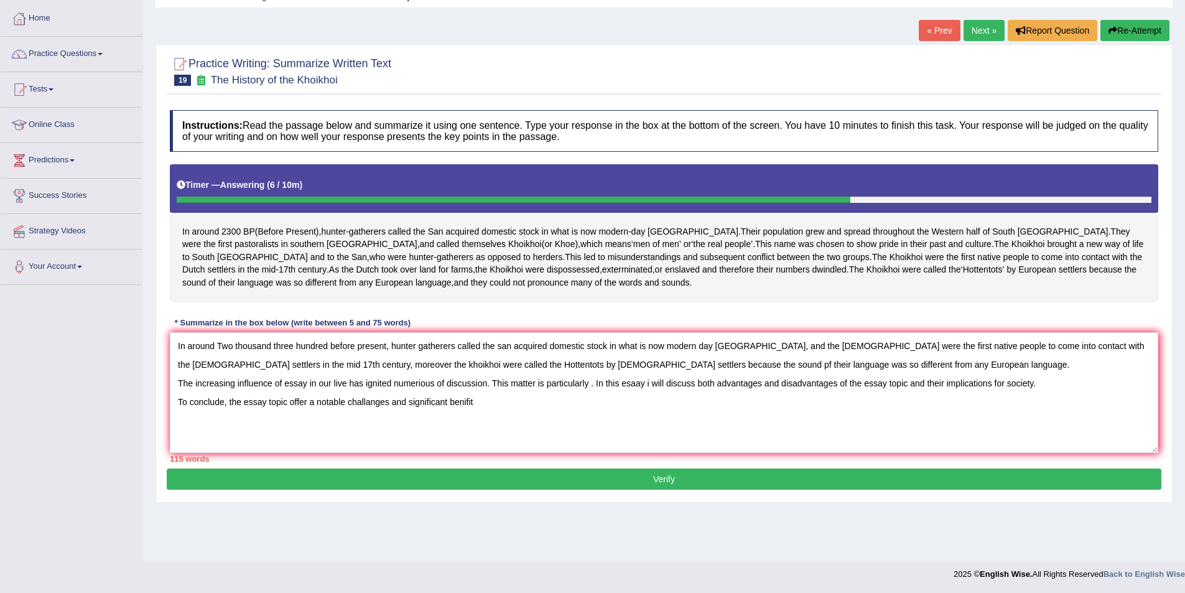
click at [836, 381] on textarea "In around Two thousand three hundred before present, hunter gatherers called th…" at bounding box center [664, 392] width 988 height 121
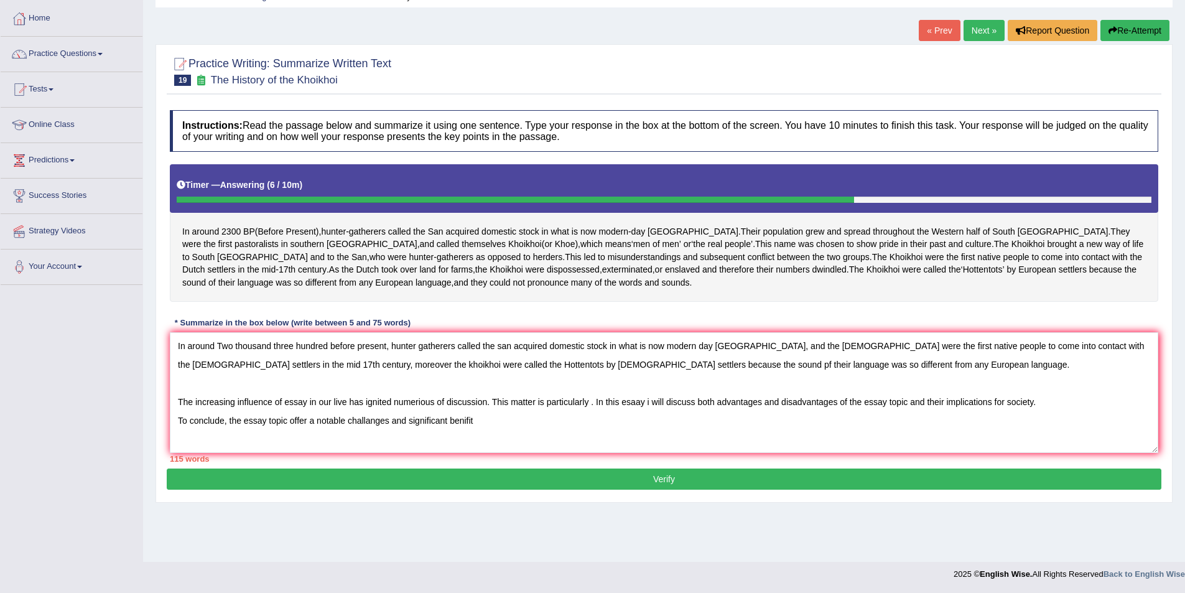
click at [504, 442] on textarea "In around Two thousand three hundred before present, hunter gatherers called th…" at bounding box center [664, 392] width 988 height 121
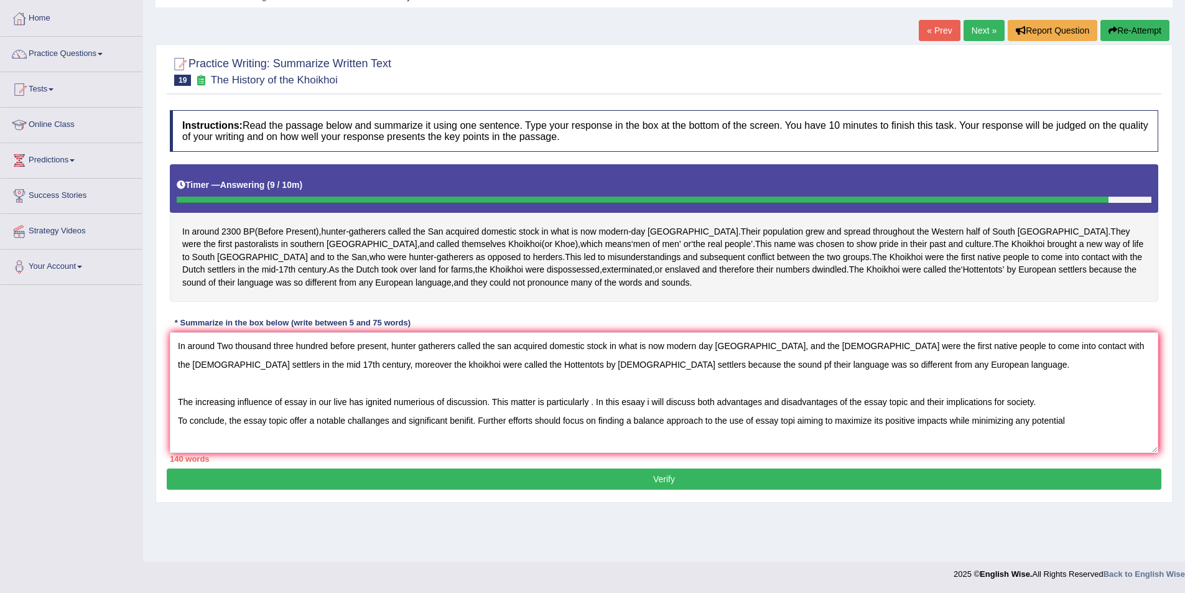
drag, startPoint x: 174, startPoint y: 414, endPoint x: 1065, endPoint y: 425, distance: 891.4
click at [1065, 425] on textarea "In around Two thousand three hundred before present, hunter gatherers called th…" at bounding box center [664, 392] width 988 height 121
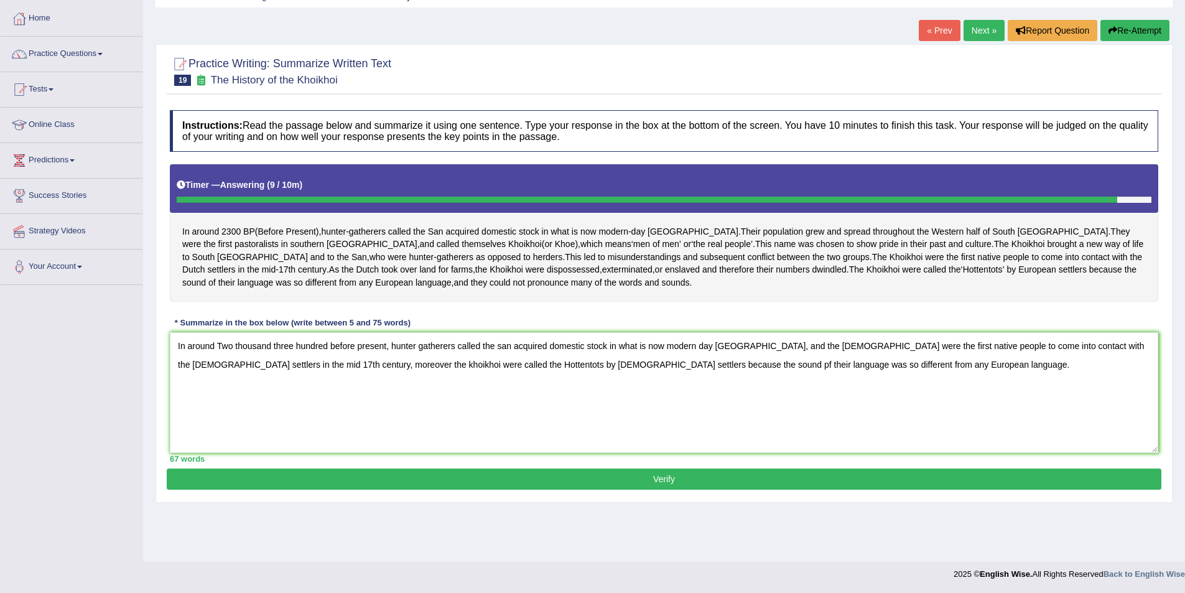
click at [834, 383] on textarea "In around Two thousand three hundred before present, hunter gatherers called th…" at bounding box center [664, 392] width 988 height 121
type textarea "In around Two thousand three hundred before present, hunter gatherers called th…"
click at [680, 490] on button "Verify" at bounding box center [664, 478] width 995 height 21
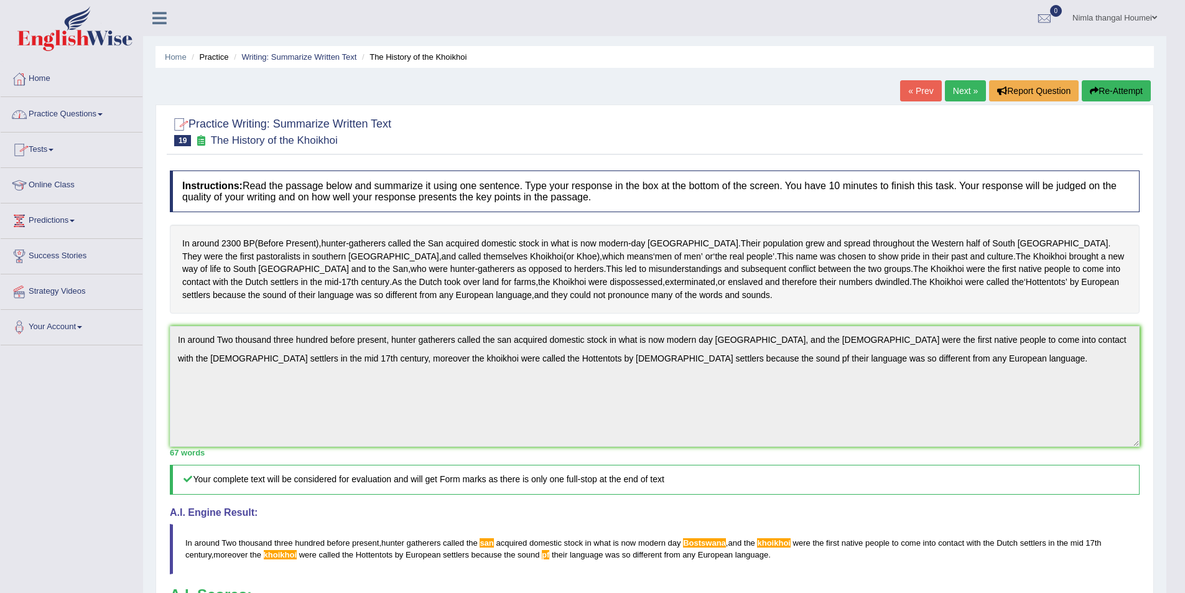
click at [58, 109] on link "Practice Questions" at bounding box center [72, 112] width 142 height 31
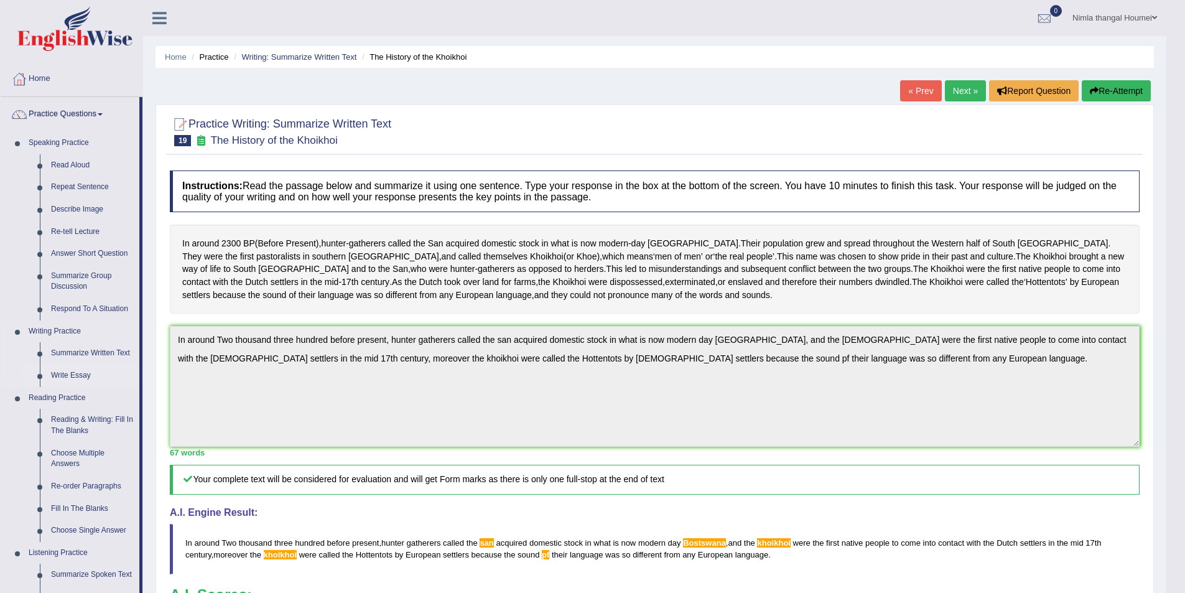
click at [78, 371] on link "Write Essay" at bounding box center [92, 376] width 94 height 22
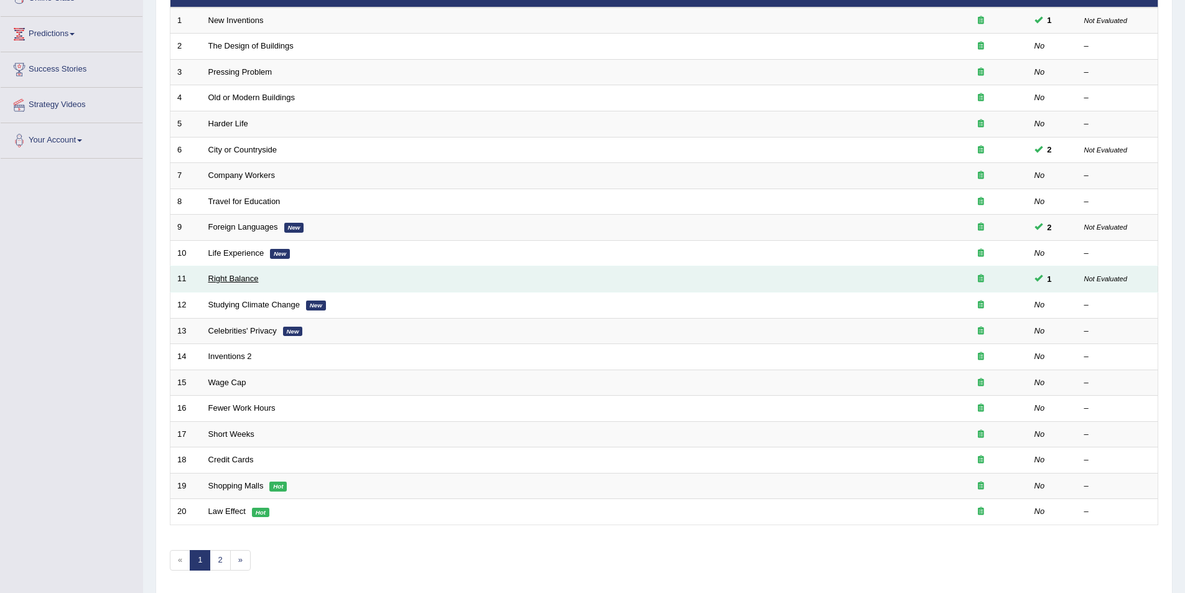
click at [229, 277] on link "Right Balance" at bounding box center [233, 278] width 50 height 9
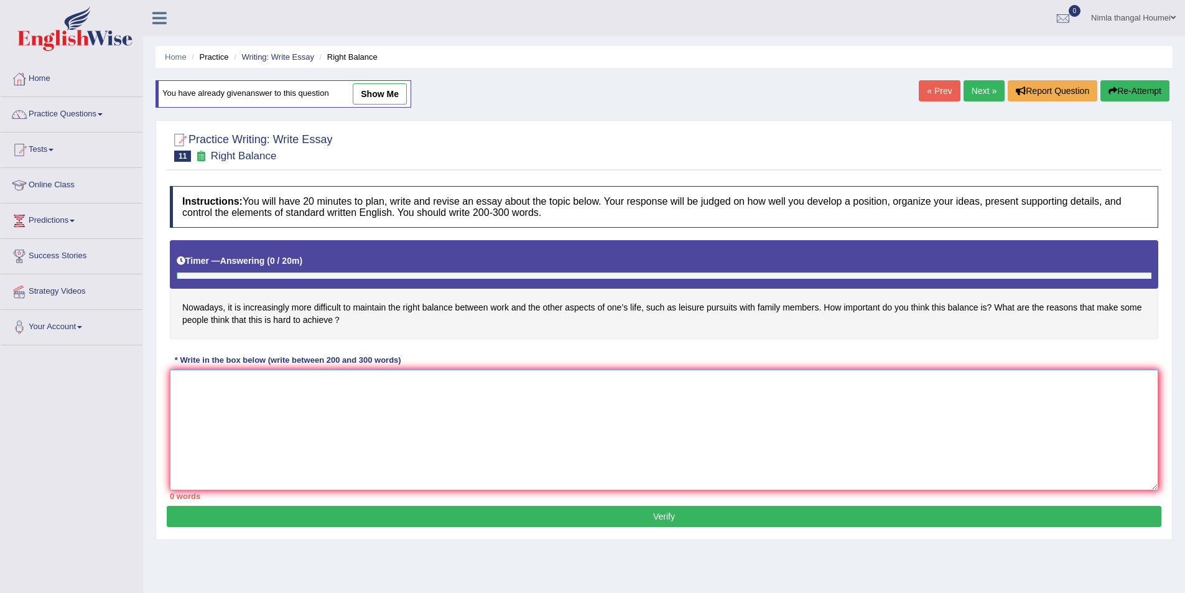
click at [181, 397] on textarea at bounding box center [664, 429] width 988 height 121
paste textarea "The increasing influence of essay in our live has ignited numerious of discussi…"
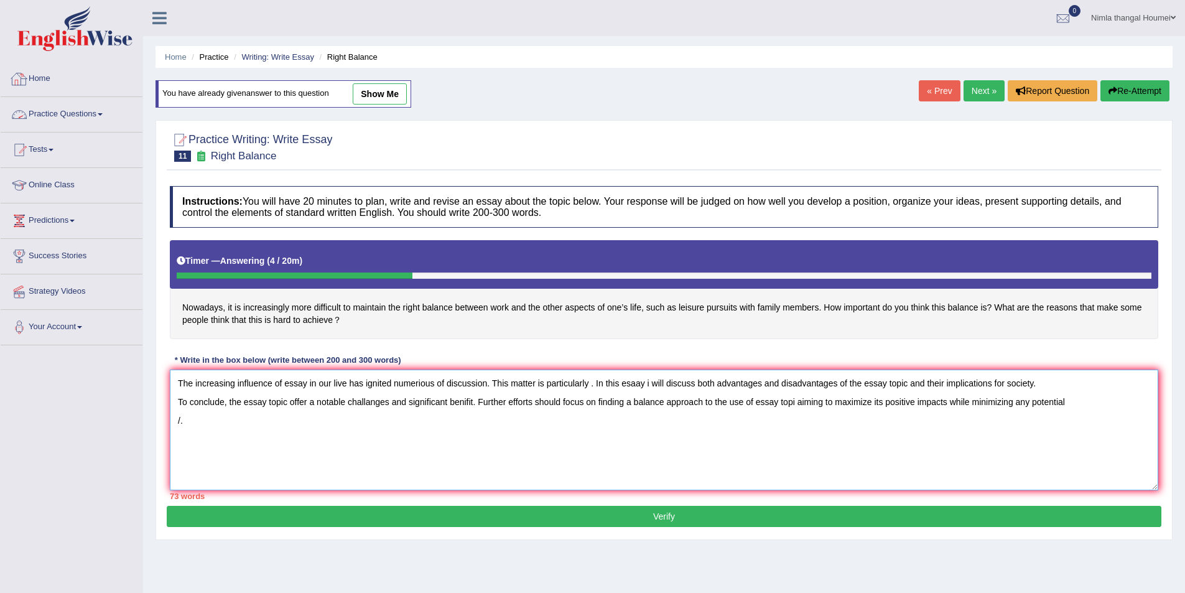
type textarea "The increasing influence of essay in our live has ignited numerious of discussi…"
click at [40, 112] on link "Practice Questions" at bounding box center [72, 112] width 142 height 31
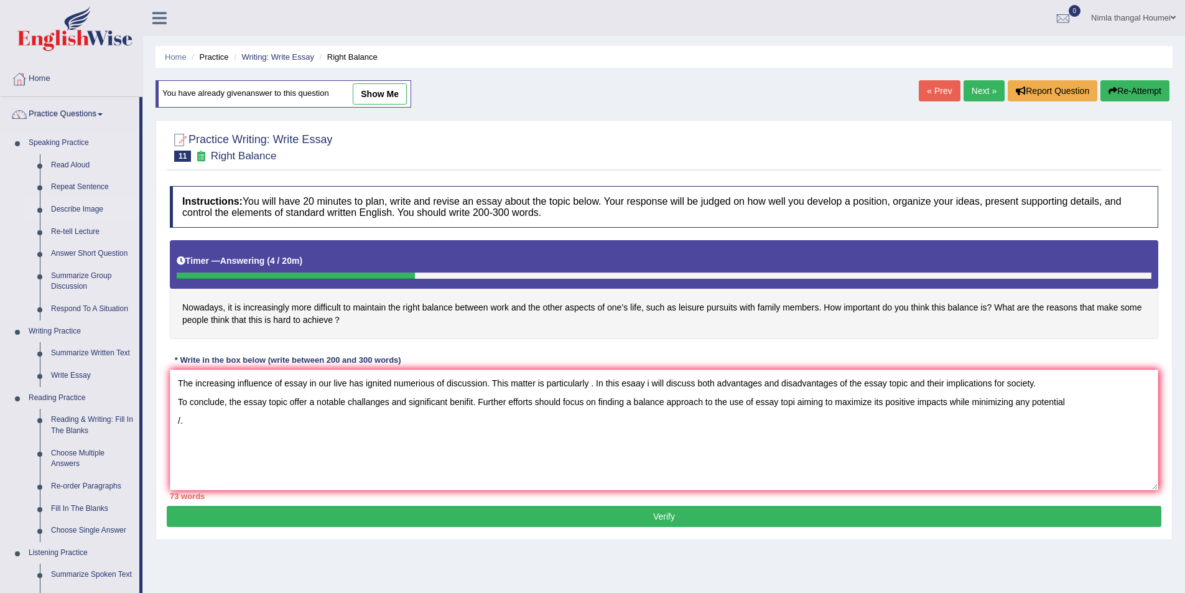
click at [85, 207] on link "Describe Image" at bounding box center [92, 209] width 94 height 22
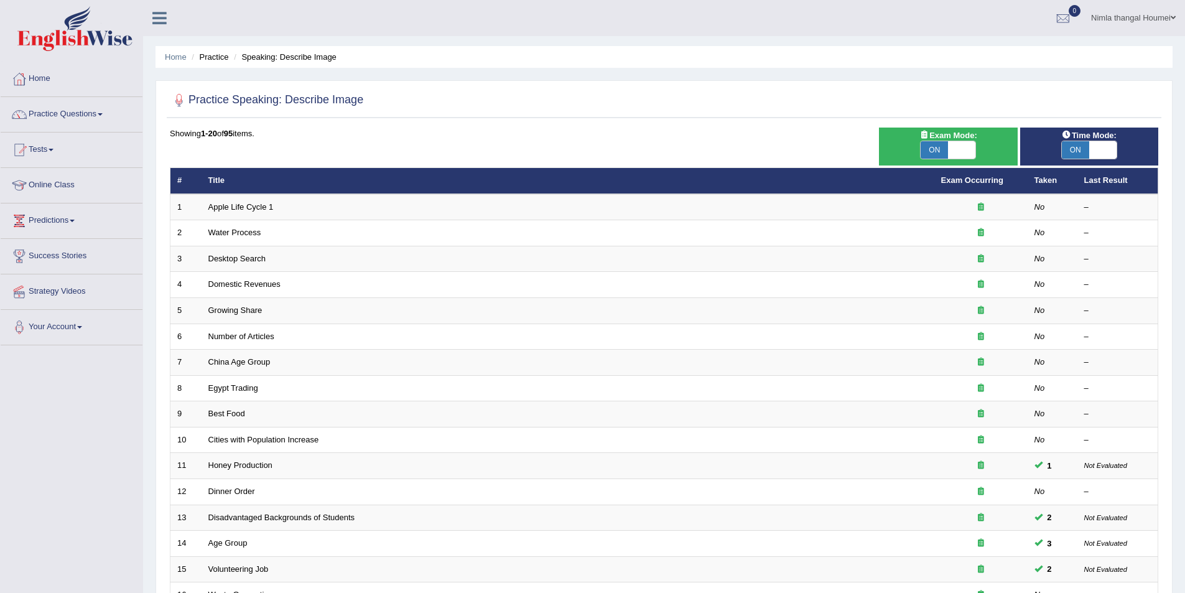
scroll to position [231, 0]
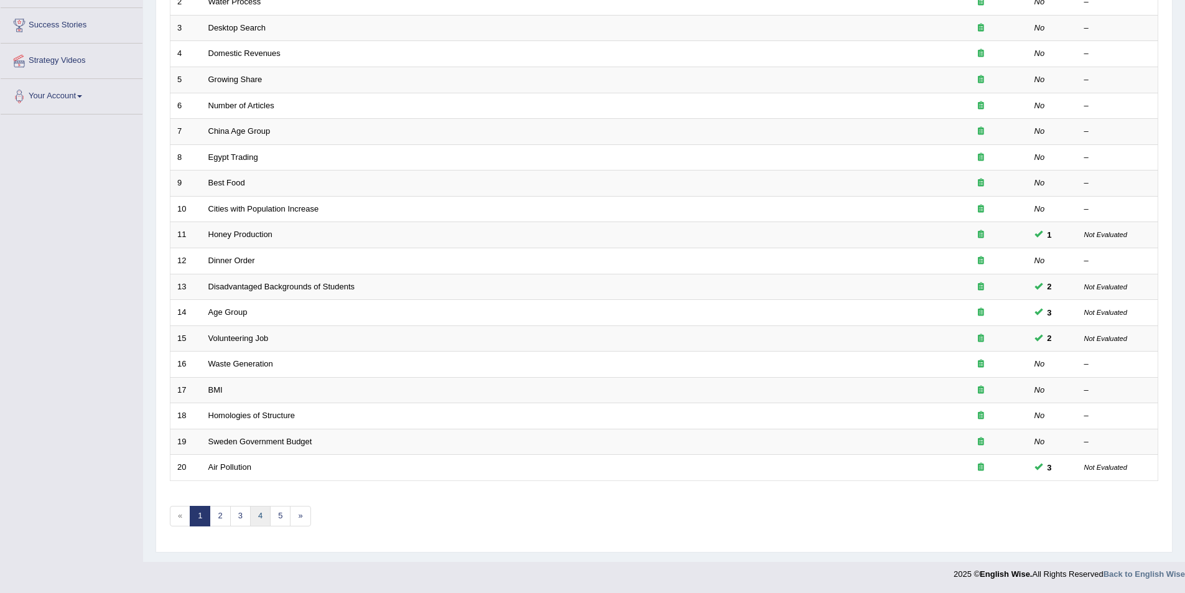
click at [261, 514] on link "4" at bounding box center [260, 516] width 21 height 21
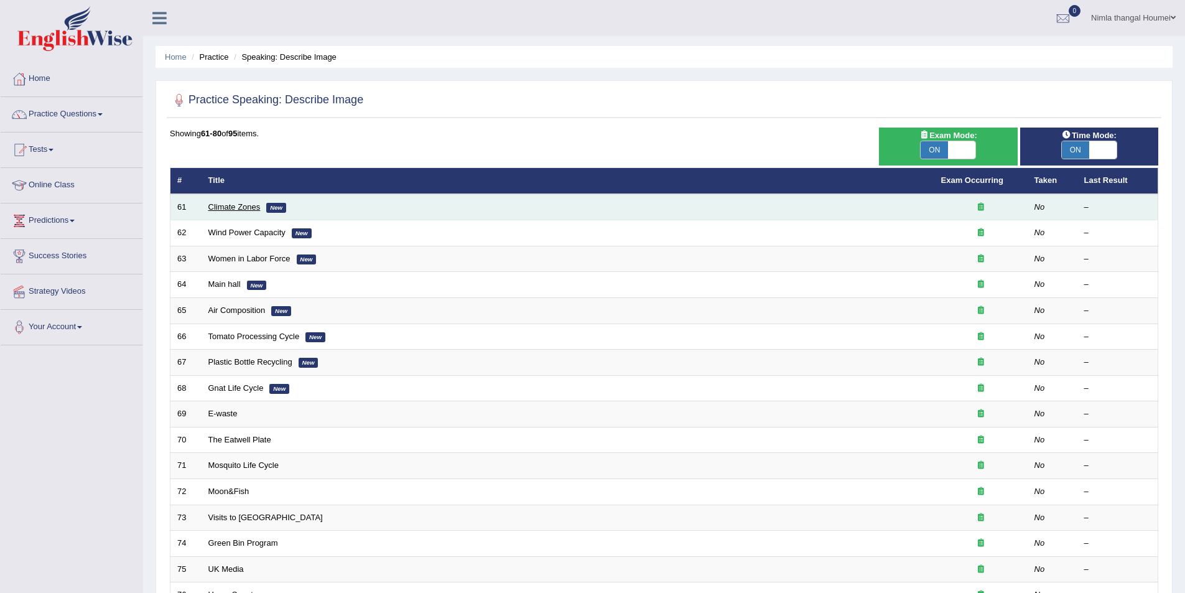
click at [233, 208] on link "Climate Zones" at bounding box center [234, 206] width 52 height 9
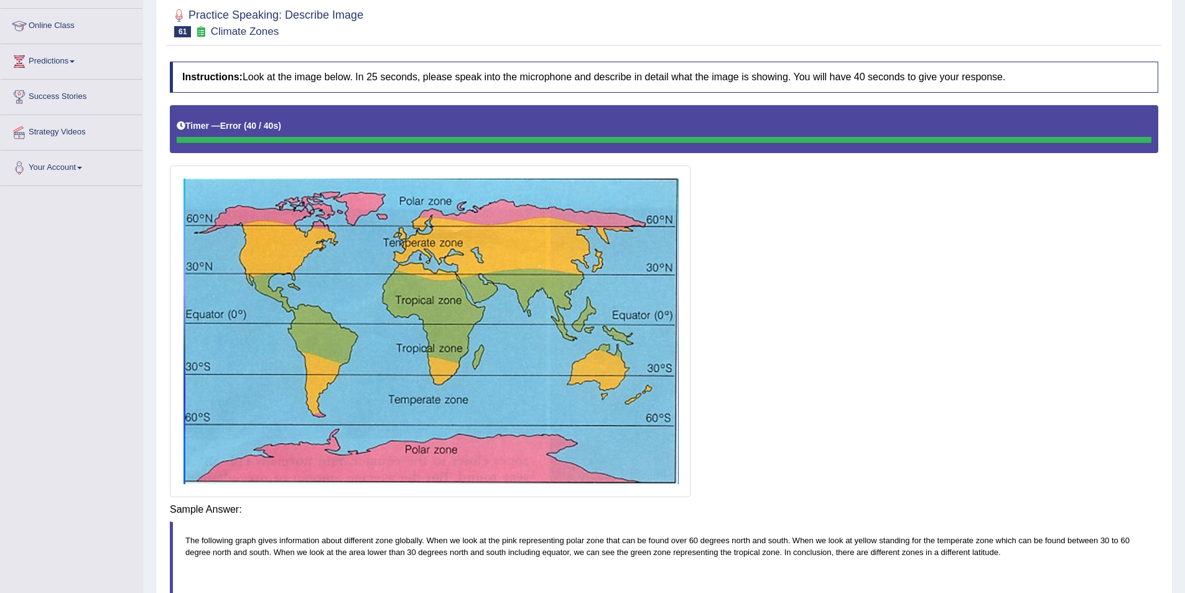
scroll to position [162, 0]
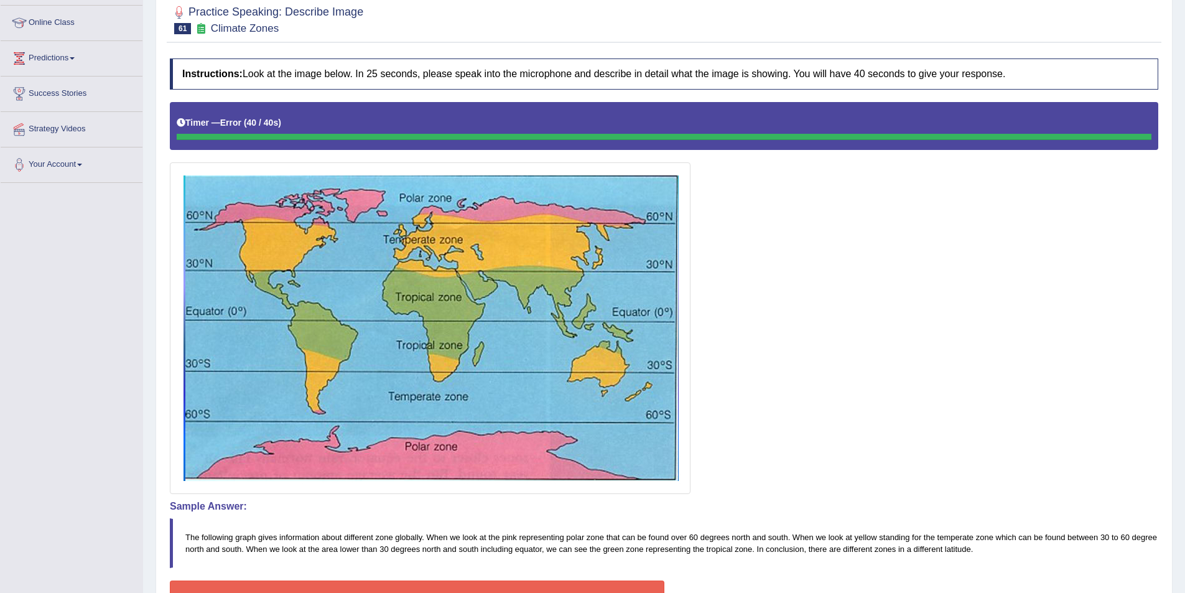
click at [934, 418] on div at bounding box center [664, 298] width 988 height 392
click at [825, 455] on div at bounding box center [664, 298] width 988 height 392
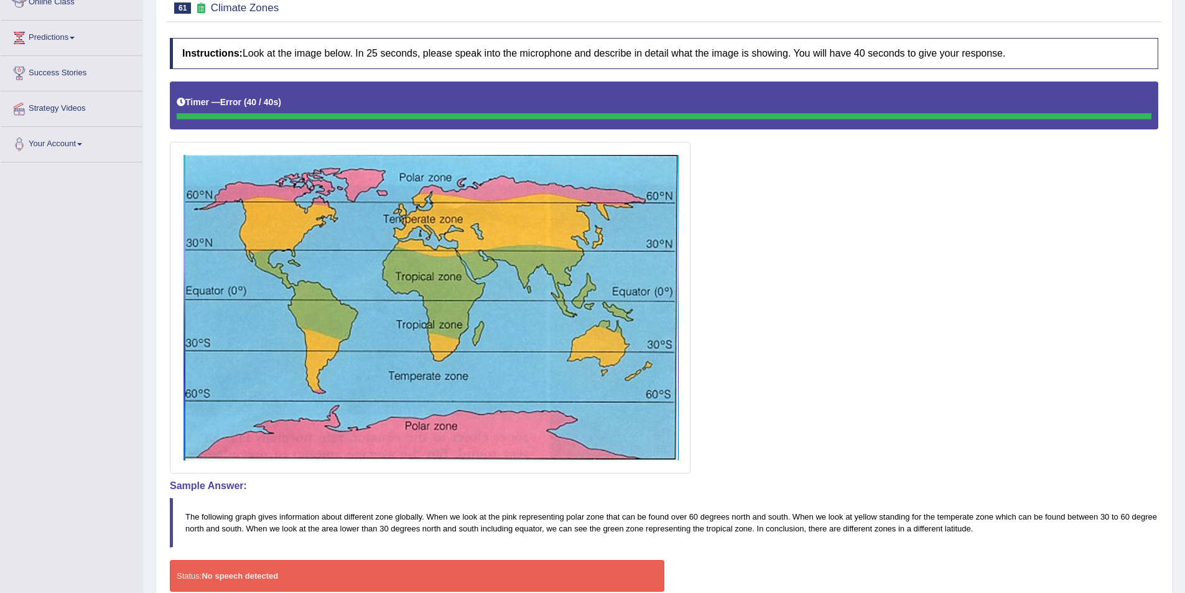
scroll to position [0, 0]
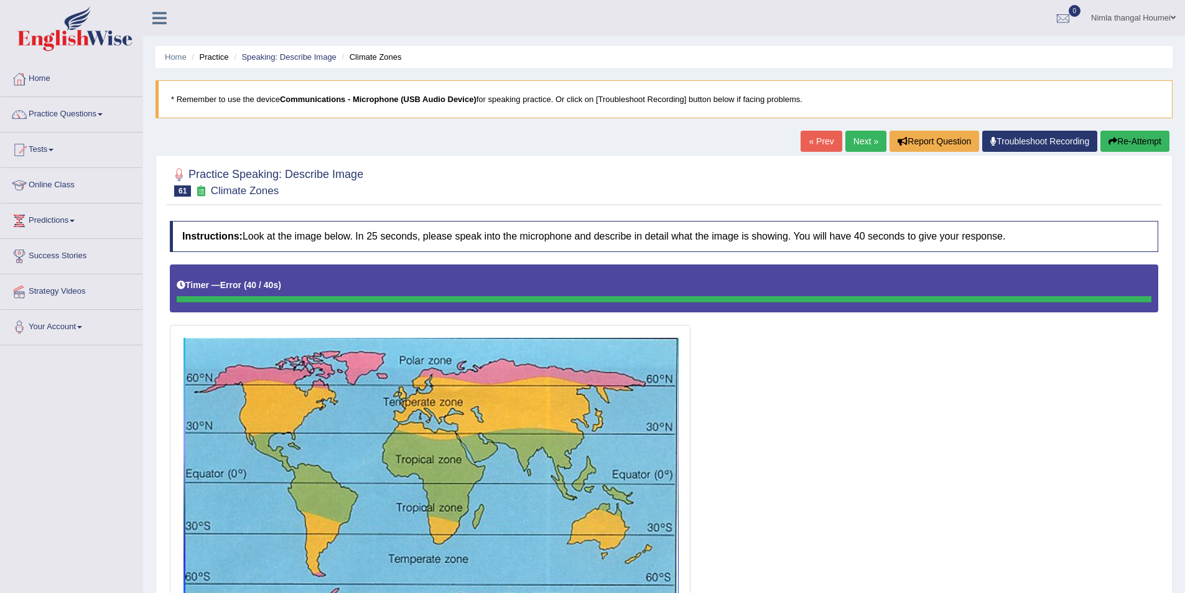
click at [858, 146] on link "Next »" at bounding box center [865, 141] width 41 height 21
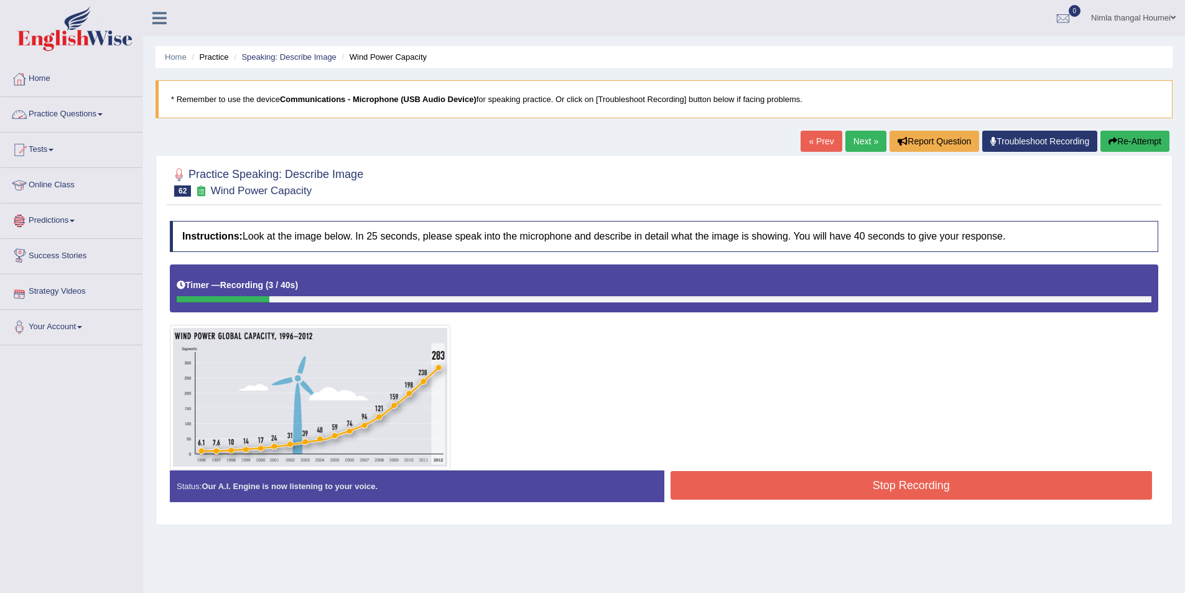
click at [69, 113] on link "Practice Questions" at bounding box center [72, 112] width 142 height 31
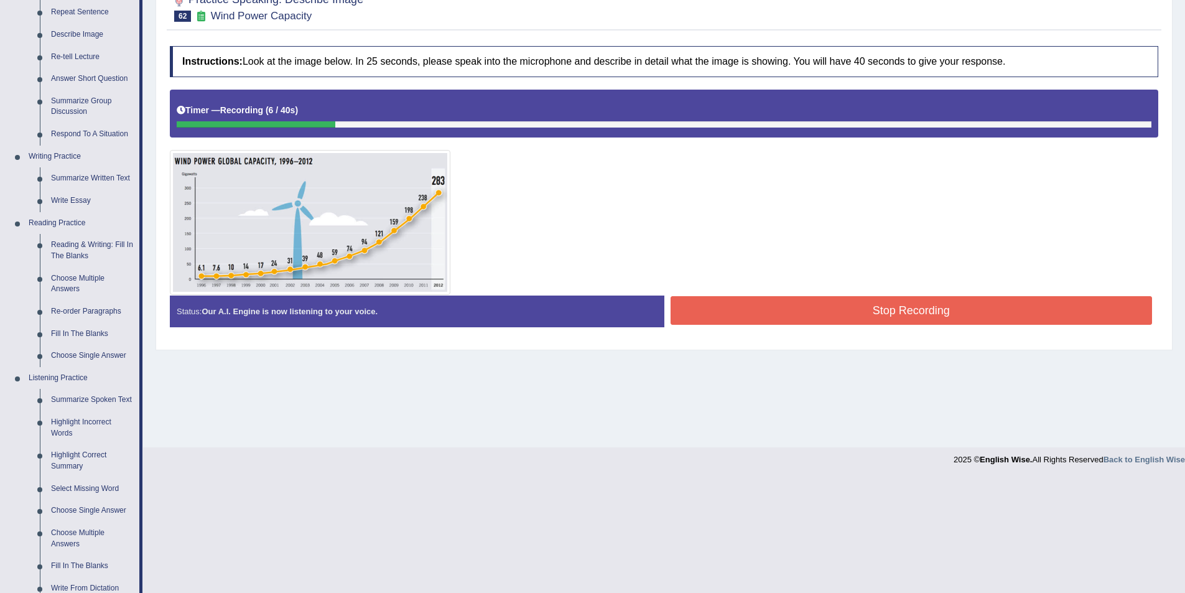
scroll to position [187, 0]
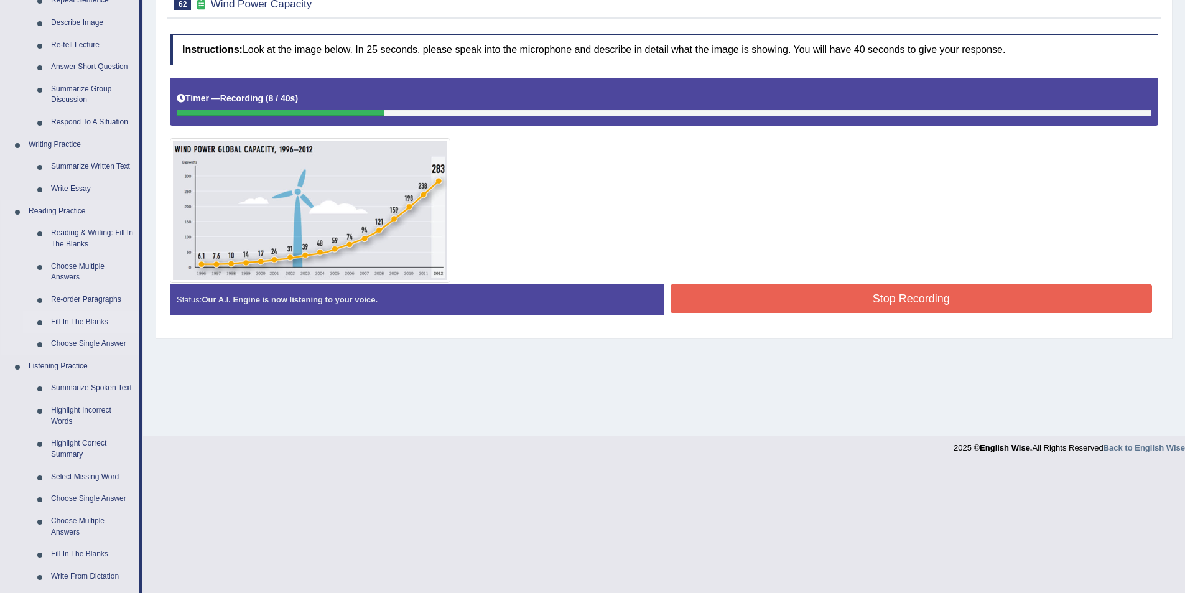
click at [78, 322] on link "Fill In The Blanks" at bounding box center [92, 322] width 94 height 22
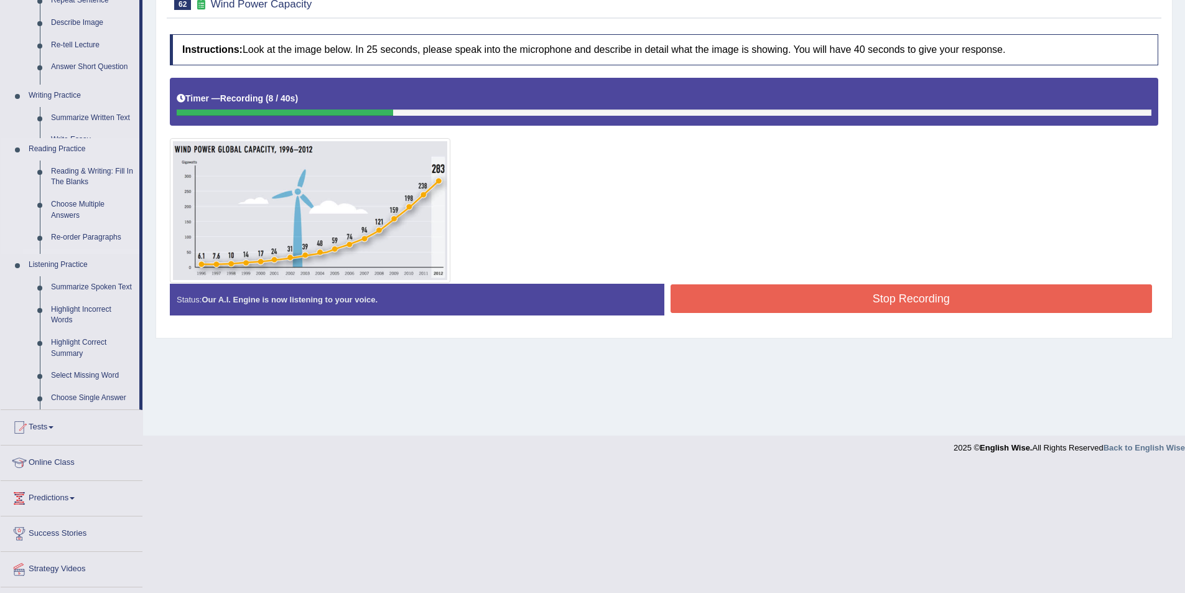
scroll to position [60, 0]
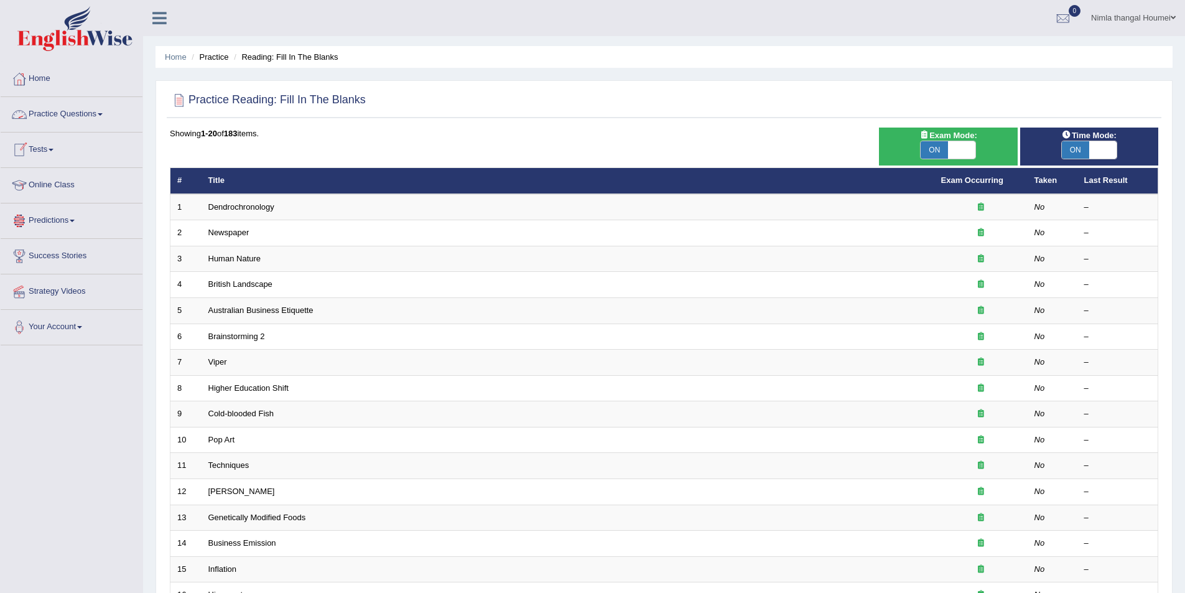
click at [68, 114] on link "Practice Questions" at bounding box center [72, 112] width 142 height 31
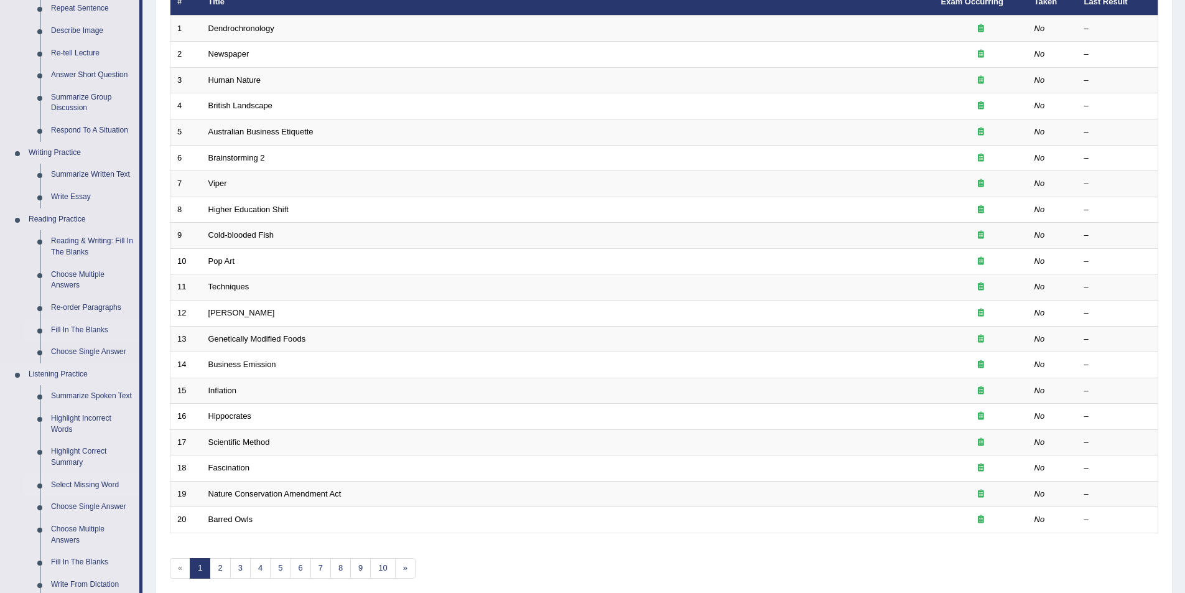
scroll to position [187, 0]
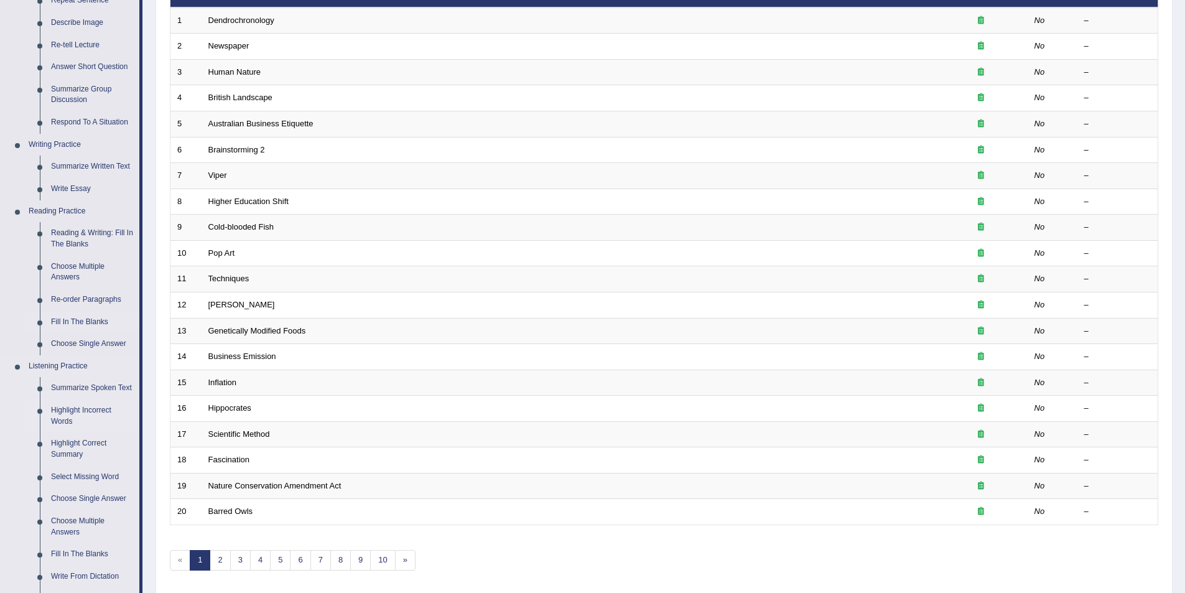
click at [58, 412] on link "Highlight Incorrect Words" at bounding box center [92, 415] width 94 height 33
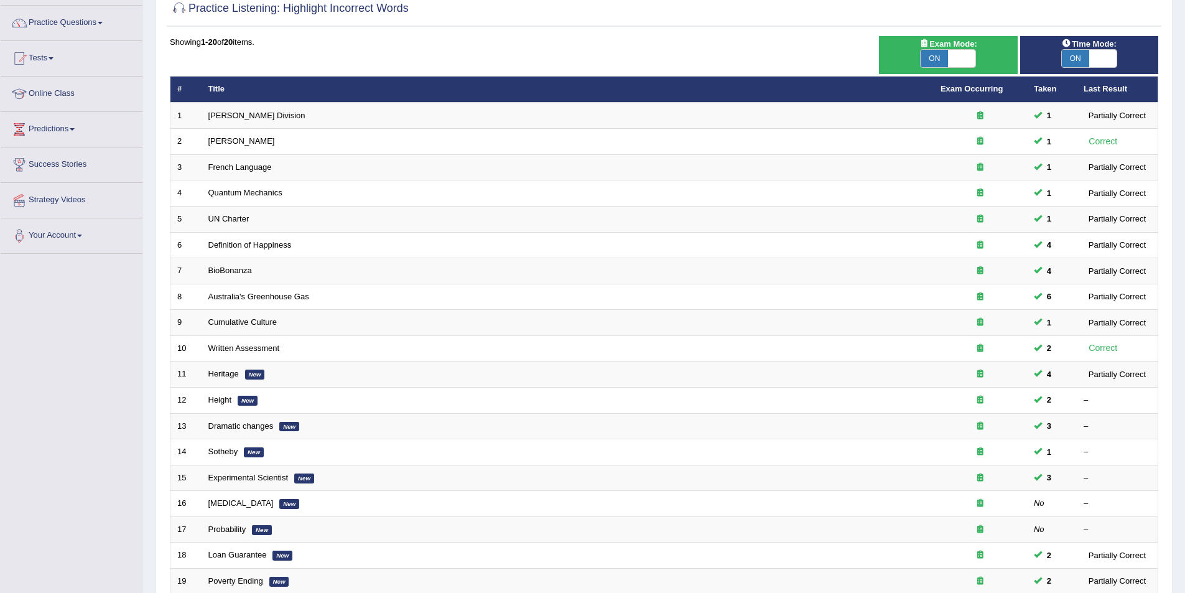
scroll to position [182, 0]
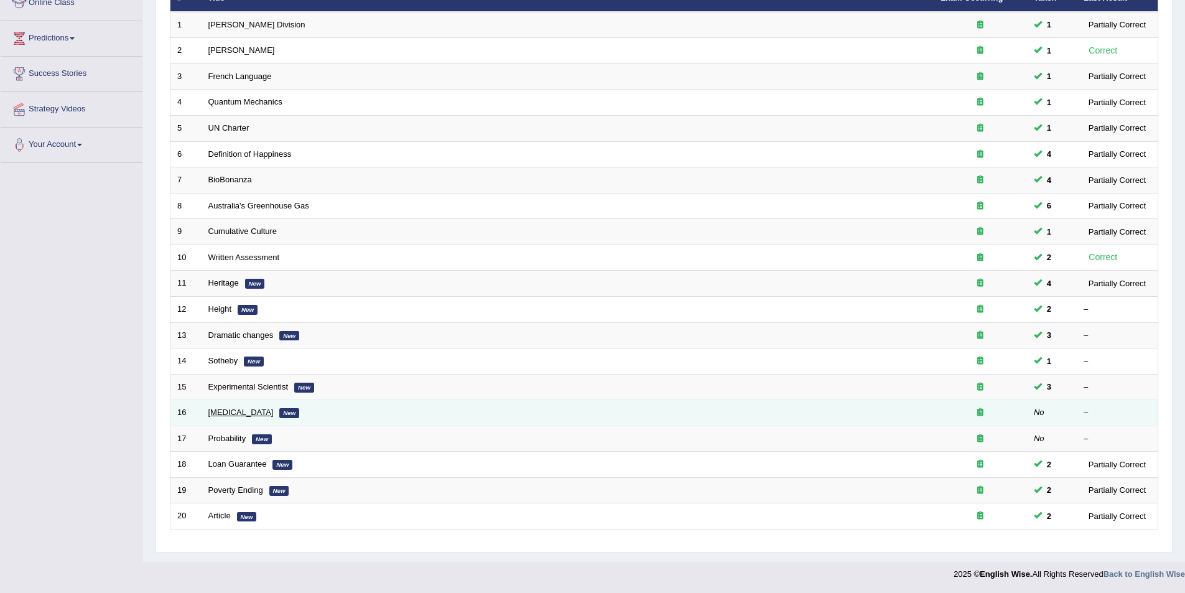
click at [230, 411] on link "[MEDICAL_DATA]" at bounding box center [240, 411] width 65 height 9
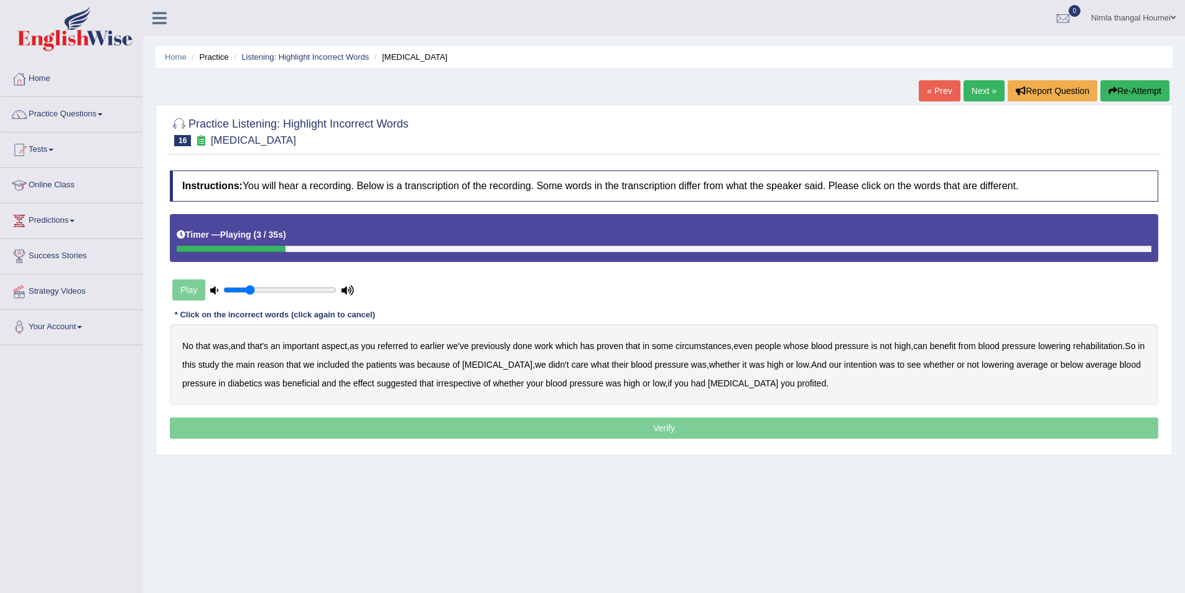
click at [401, 348] on b "referred" at bounding box center [393, 346] width 30 height 10
click at [705, 346] on b "circumstances" at bounding box center [703, 346] width 55 height 10
click at [1098, 345] on b "rehabilitation" at bounding box center [1097, 346] width 49 height 10
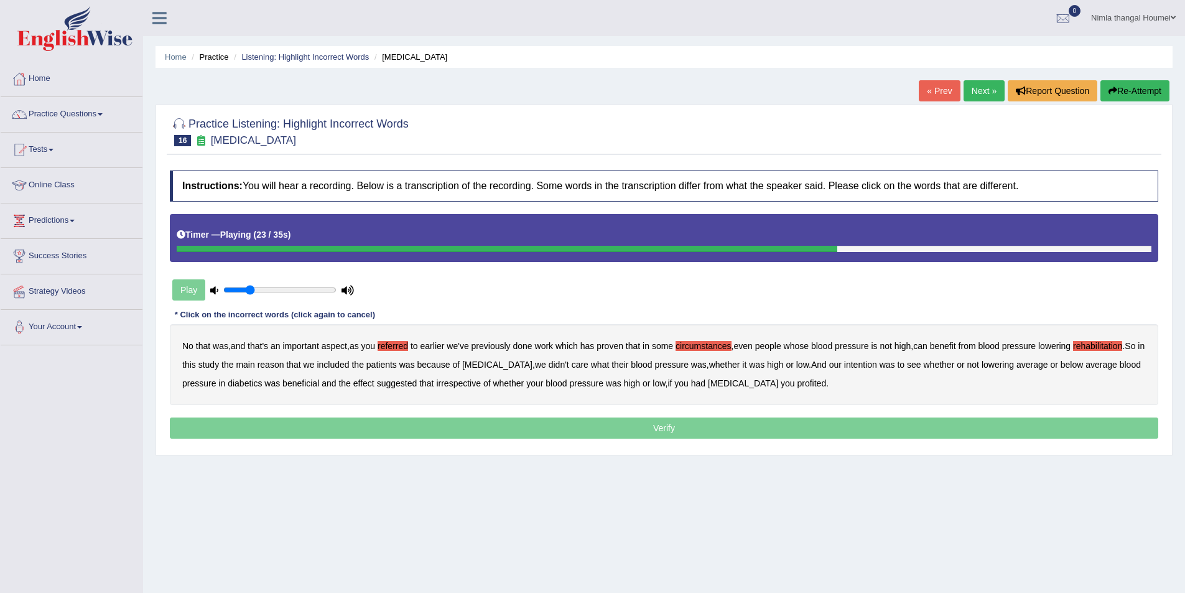
click at [855, 361] on b "intention" at bounding box center [860, 365] width 33 height 10
click at [365, 383] on b "effect" at bounding box center [363, 383] width 21 height 10
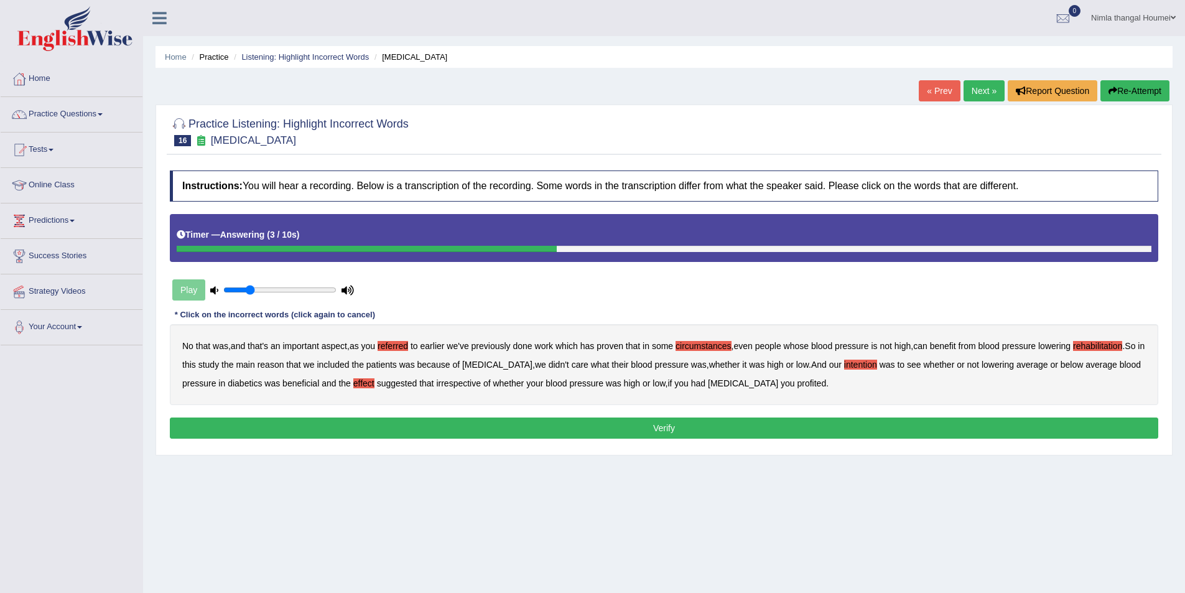
click at [797, 383] on b "profited" at bounding box center [811, 383] width 29 height 10
click at [621, 430] on button "Verify" at bounding box center [664, 427] width 988 height 21
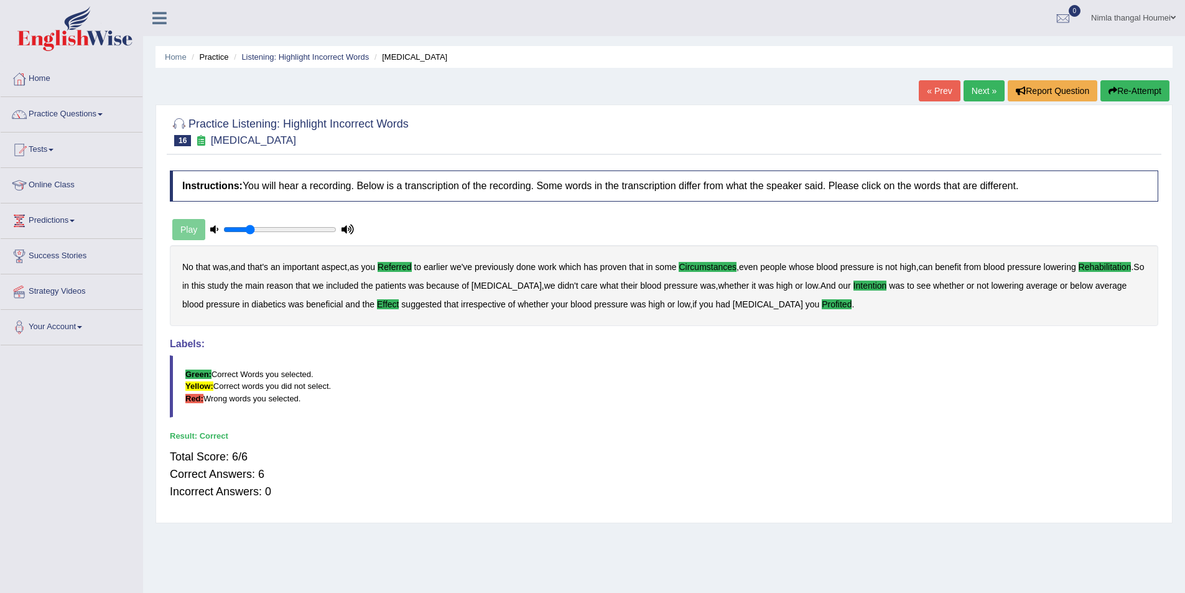
click at [984, 88] on link "Next »" at bounding box center [984, 90] width 41 height 21
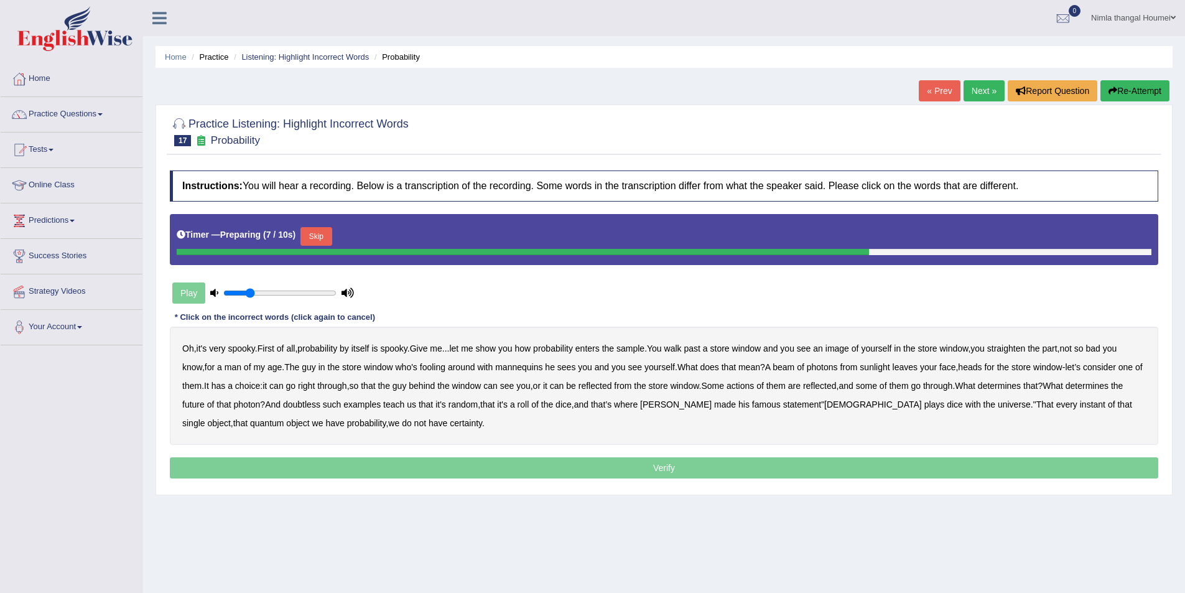
click at [318, 232] on button "Skip" at bounding box center [315, 236] width 31 height 19
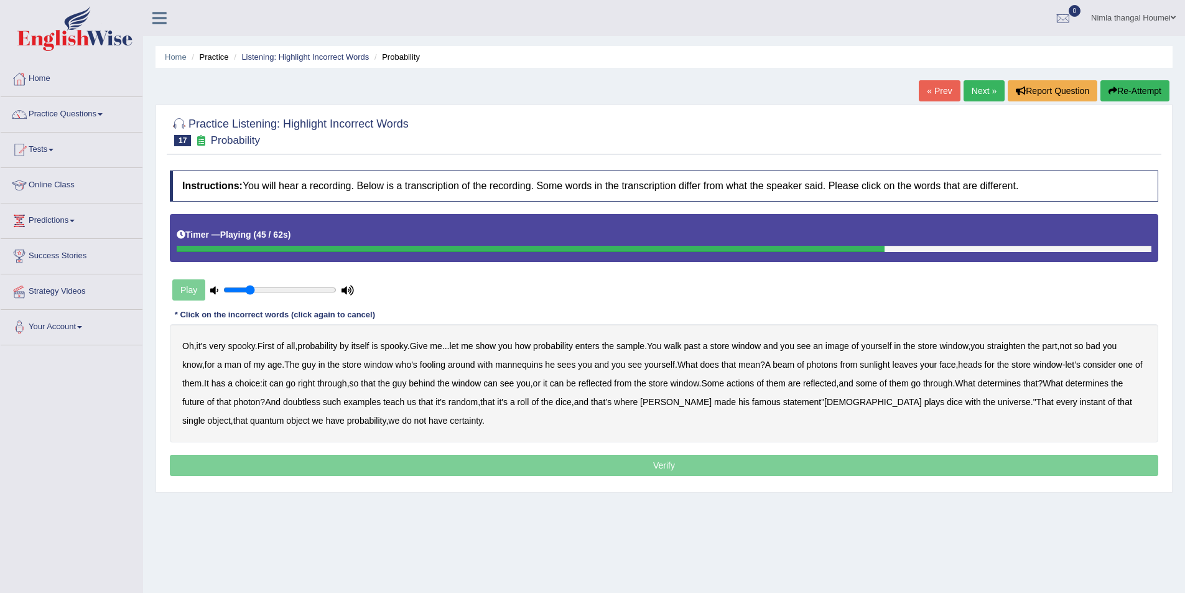
click at [1143, 88] on button "Re-Attempt" at bounding box center [1134, 90] width 69 height 21
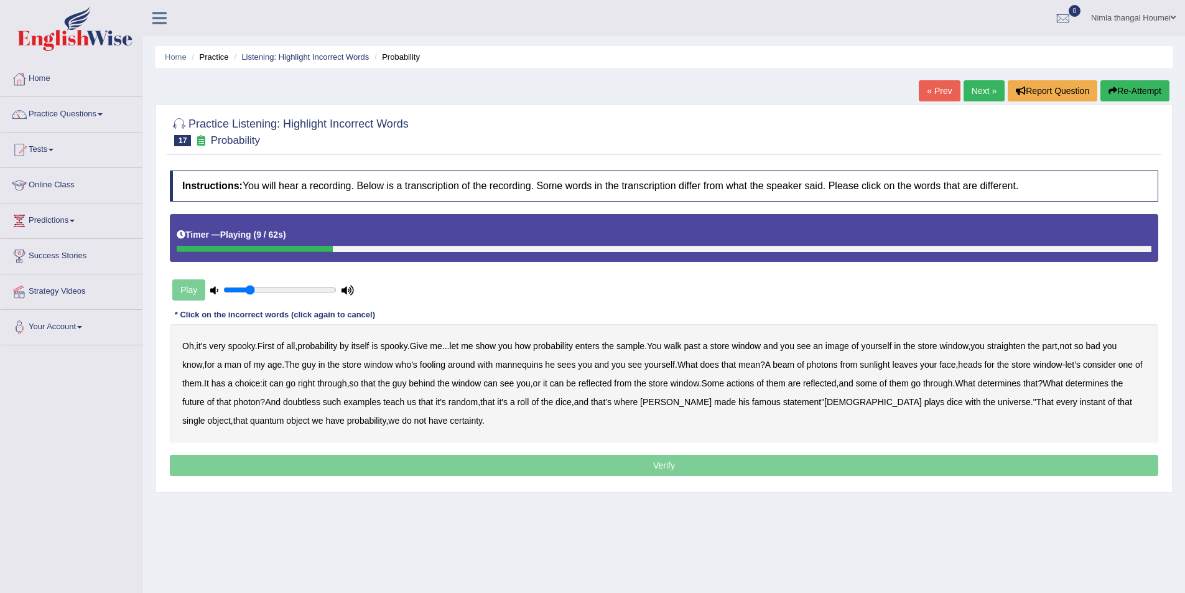
click at [643, 346] on b "sample" at bounding box center [630, 346] width 28 height 10
click at [792, 365] on b "beam" at bounding box center [784, 365] width 22 height 10
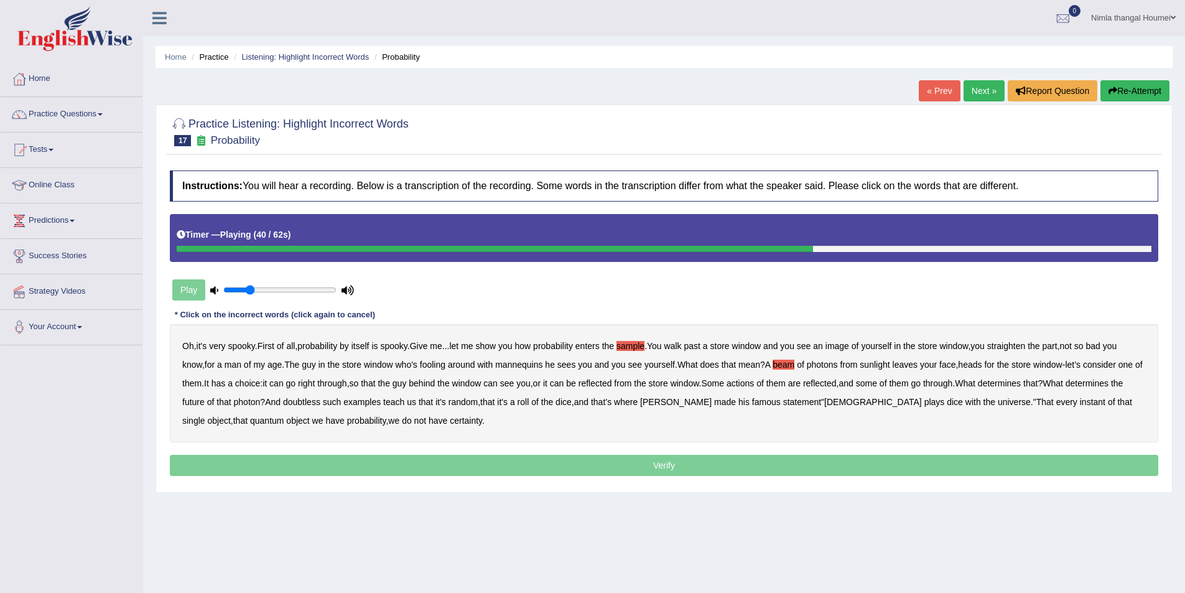
click at [754, 383] on b "actions" at bounding box center [740, 383] width 27 height 10
click at [320, 401] on b "doubtless" at bounding box center [301, 402] width 37 height 10
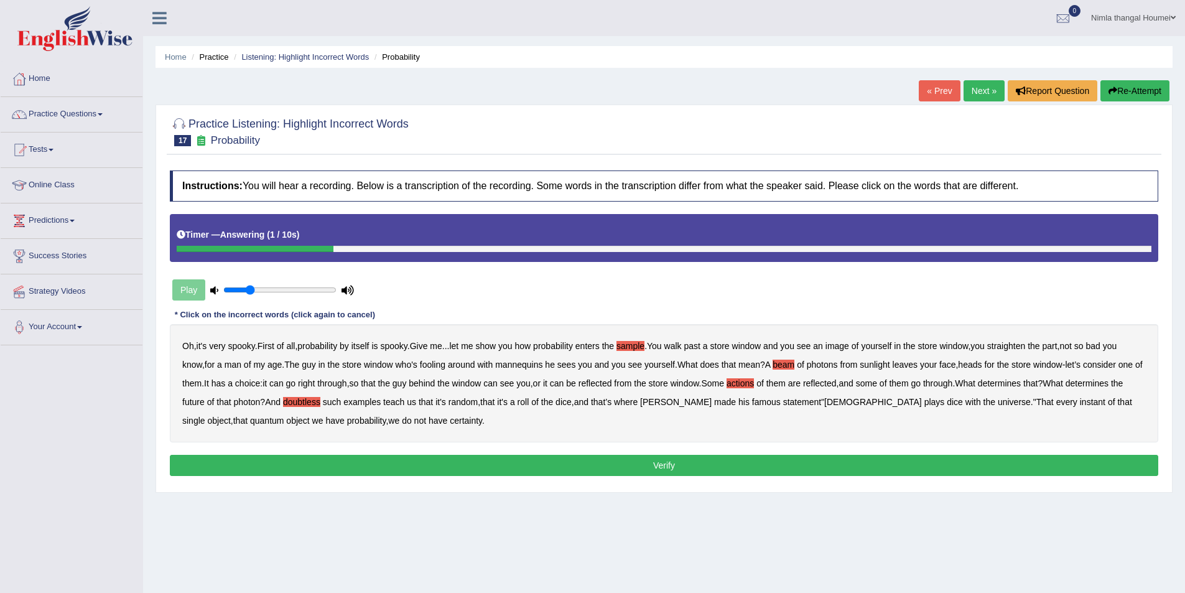
click at [684, 462] on button "Verify" at bounding box center [664, 465] width 988 height 21
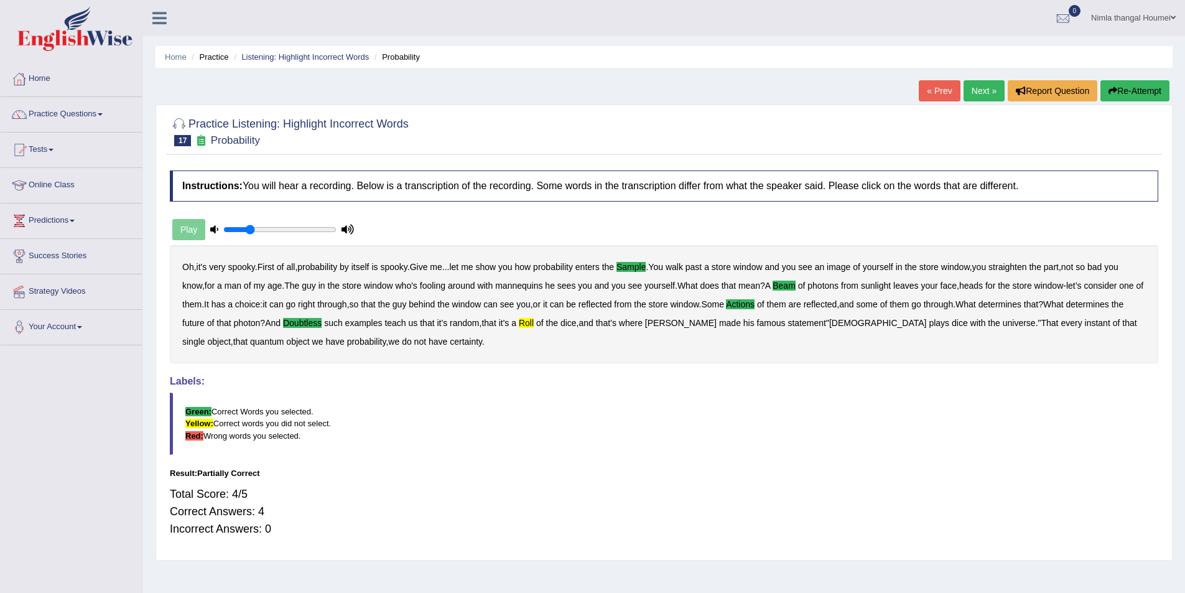
click at [972, 85] on link "Next »" at bounding box center [984, 90] width 41 height 21
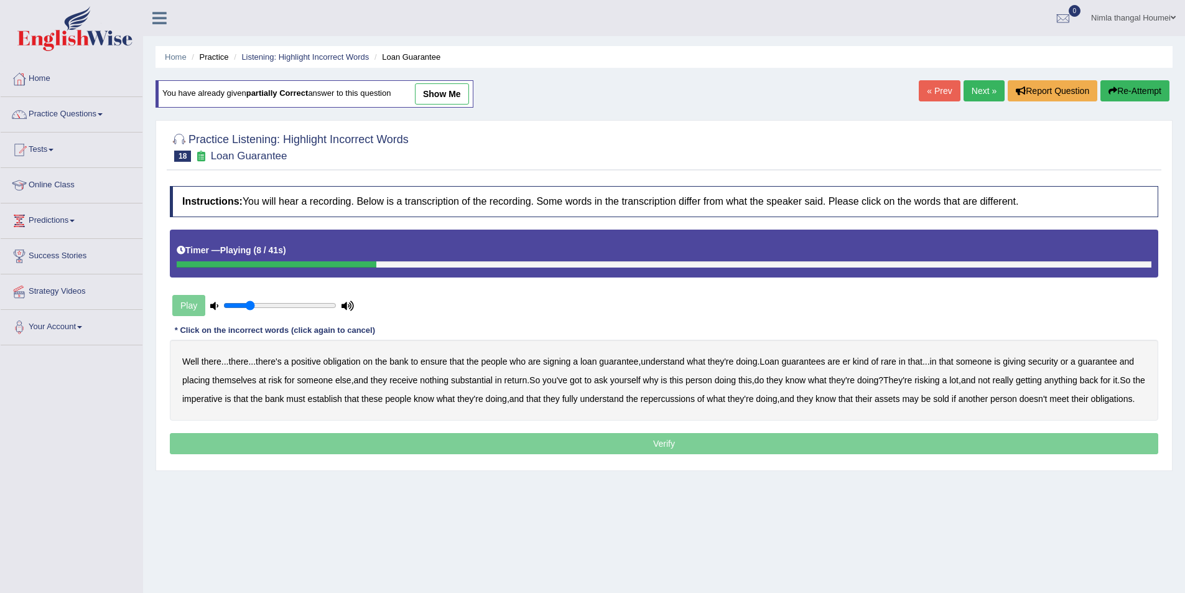
click at [679, 363] on b "understand" at bounding box center [663, 361] width 44 height 10
click at [480, 380] on b "substantial" at bounding box center [472, 380] width 42 height 10
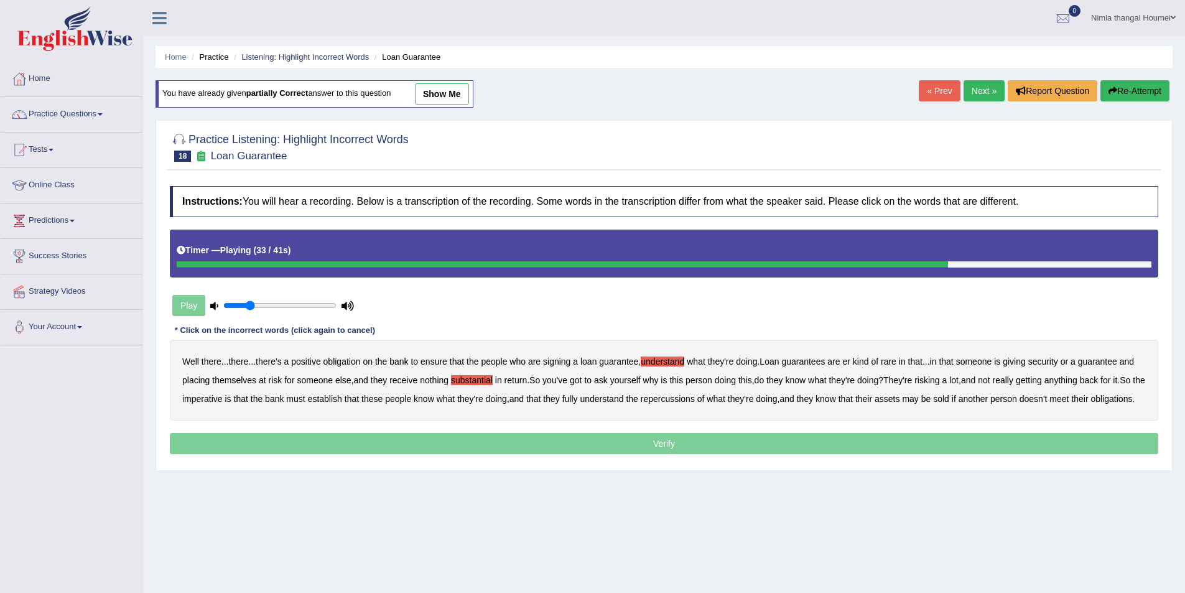
click at [342, 398] on b "establish" at bounding box center [325, 399] width 34 height 10
click at [695, 396] on b "repercussions" at bounding box center [668, 399] width 54 height 10
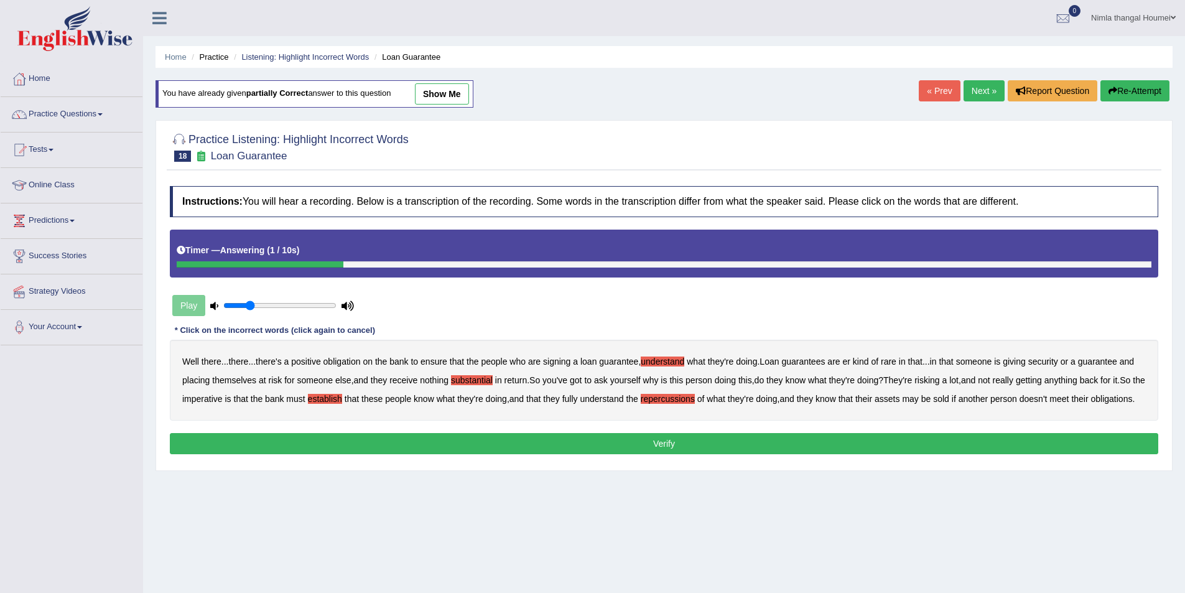
click at [621, 454] on button "Verify" at bounding box center [664, 443] width 988 height 21
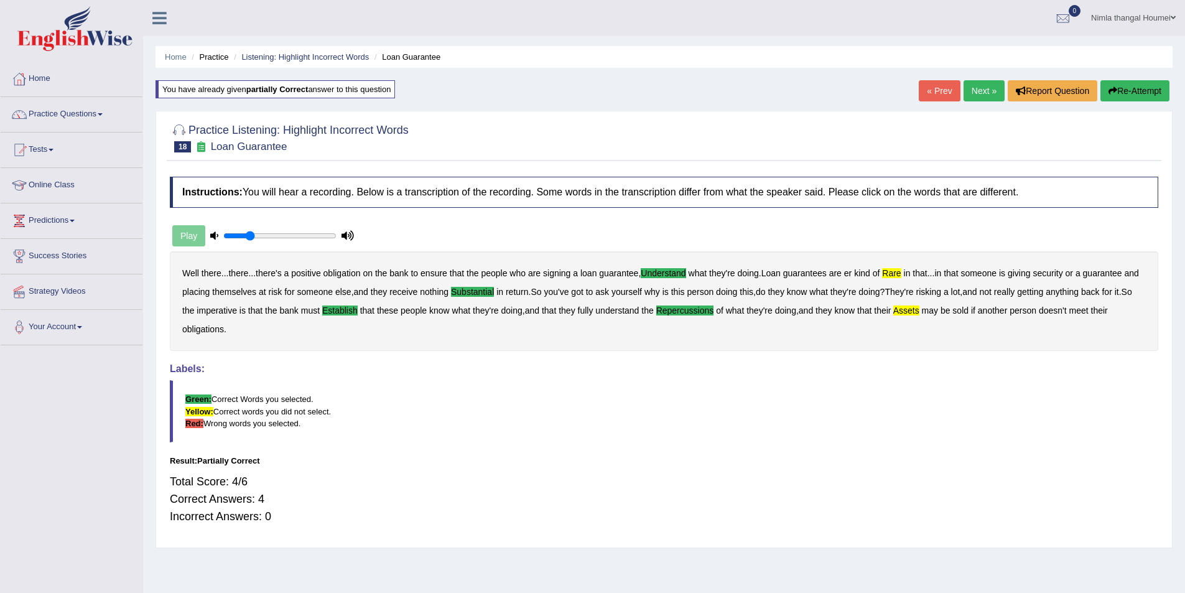
click at [978, 87] on link "Next »" at bounding box center [984, 90] width 41 height 21
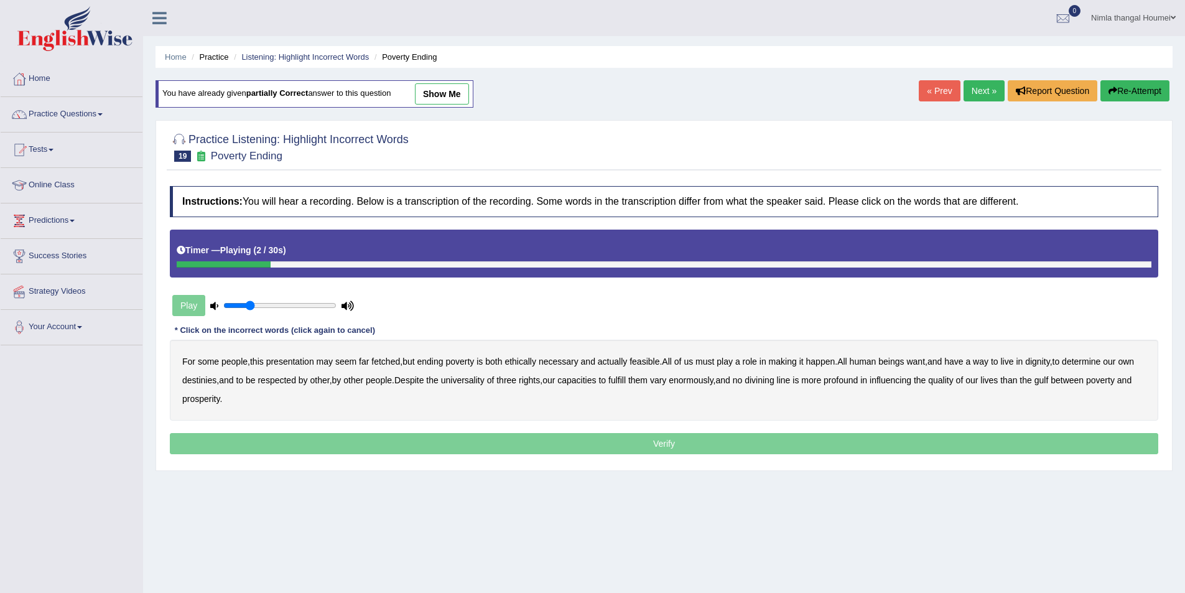
click at [299, 359] on b "presentation" at bounding box center [290, 361] width 48 height 10
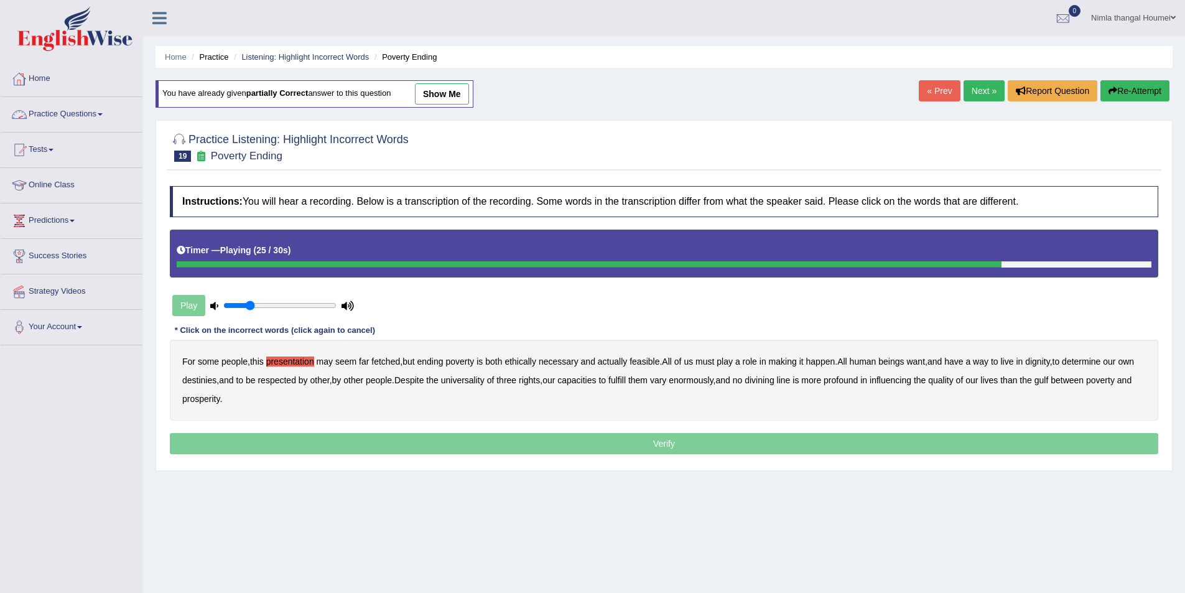
click at [63, 111] on link "Practice Questions" at bounding box center [72, 112] width 142 height 31
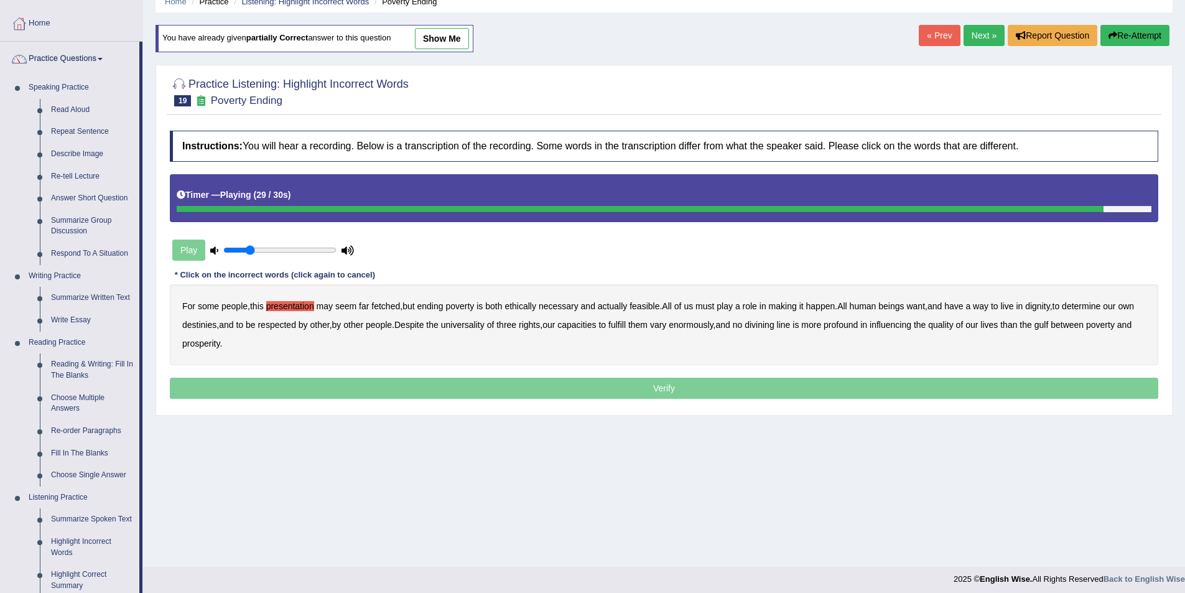
scroll to position [124, 0]
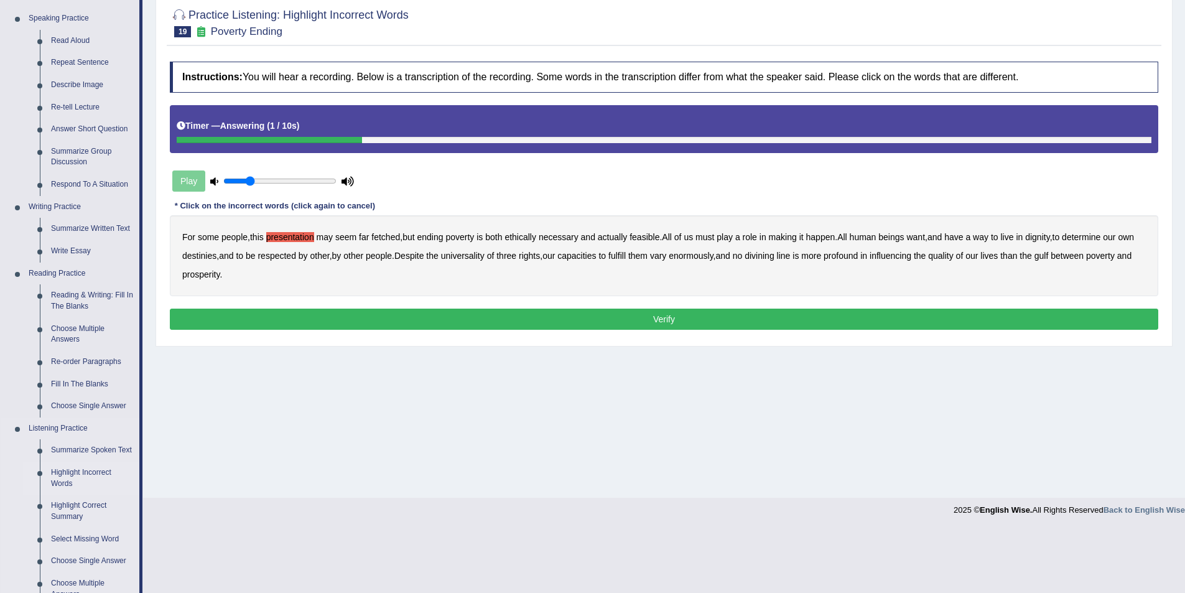
click at [67, 473] on link "Highlight Incorrect Words" at bounding box center [92, 478] width 94 height 33
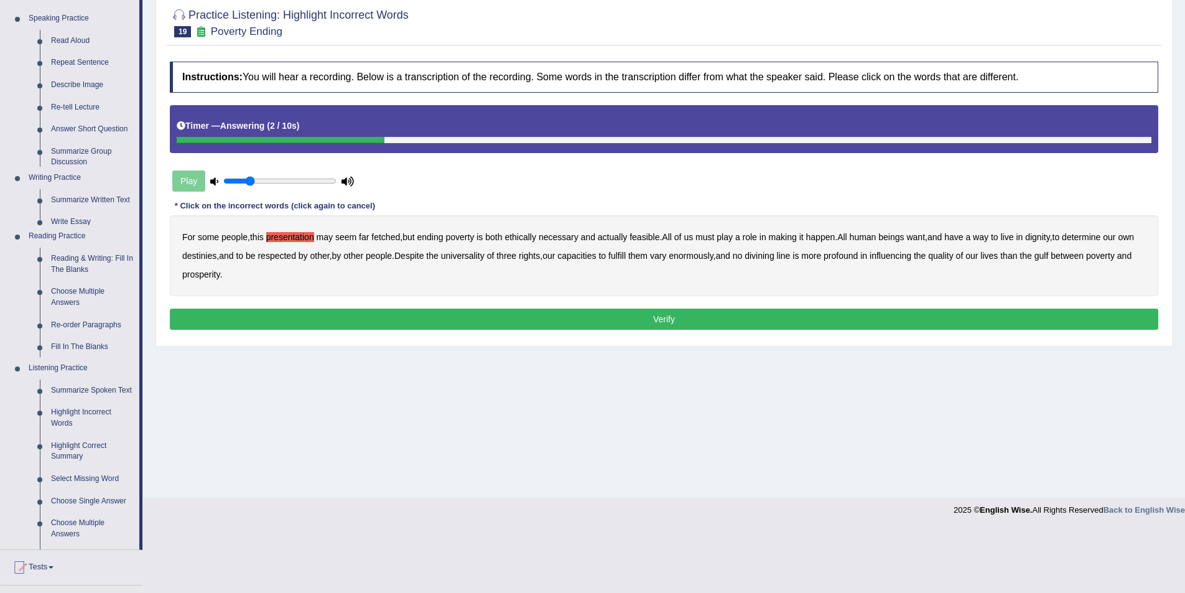
scroll to position [60, 0]
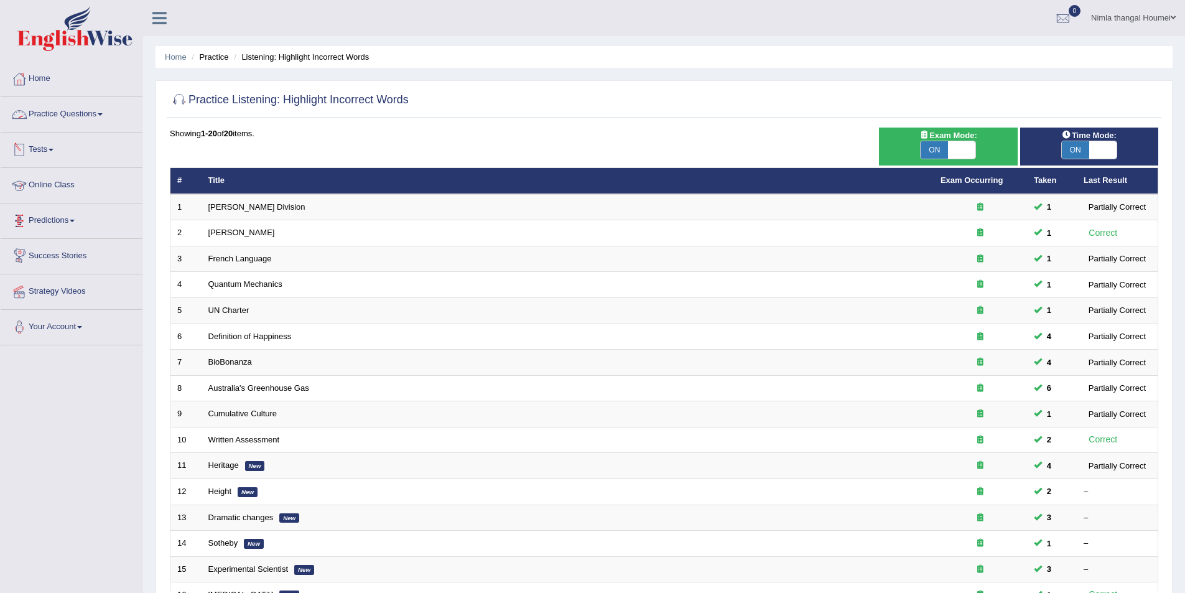
click at [58, 114] on link "Practice Questions" at bounding box center [72, 112] width 142 height 31
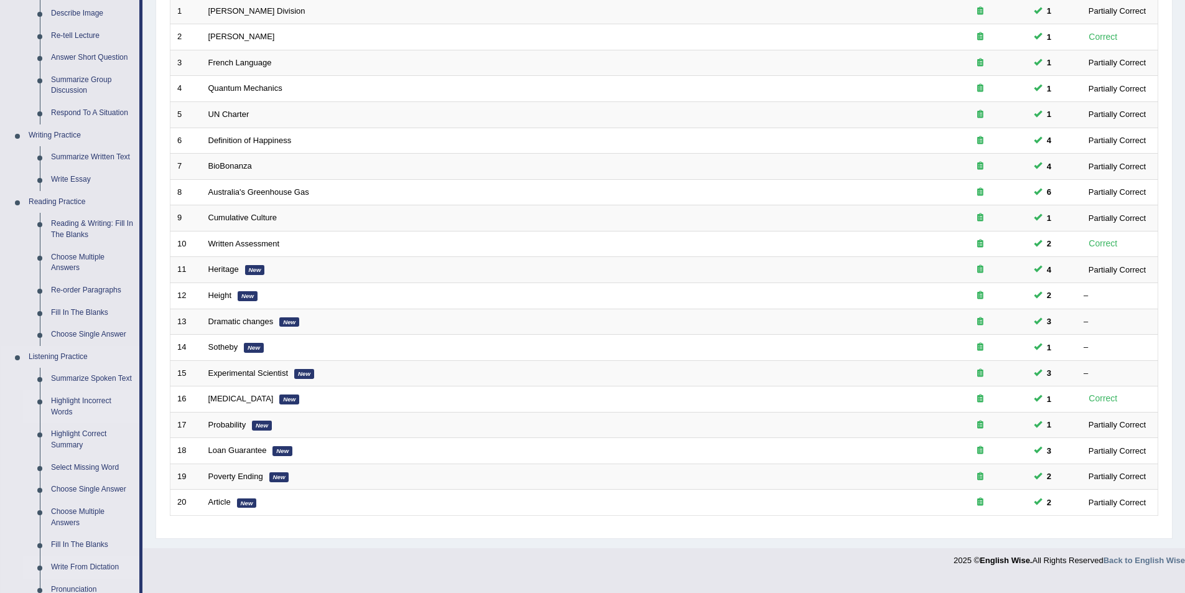
scroll to position [187, 0]
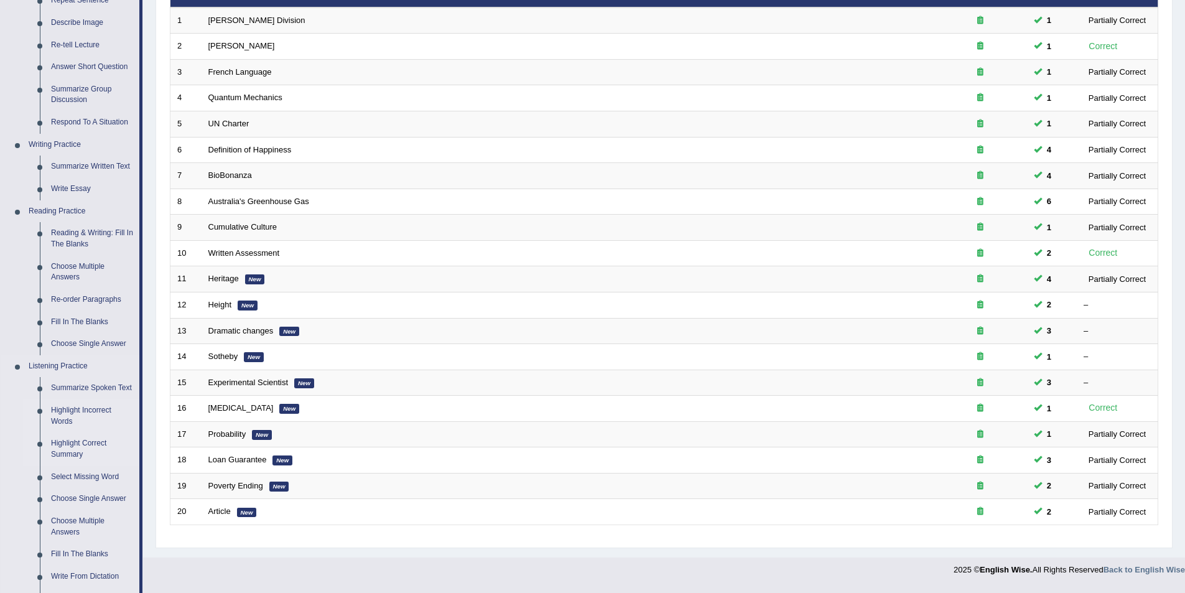
click at [65, 445] on link "Highlight Correct Summary" at bounding box center [92, 448] width 94 height 33
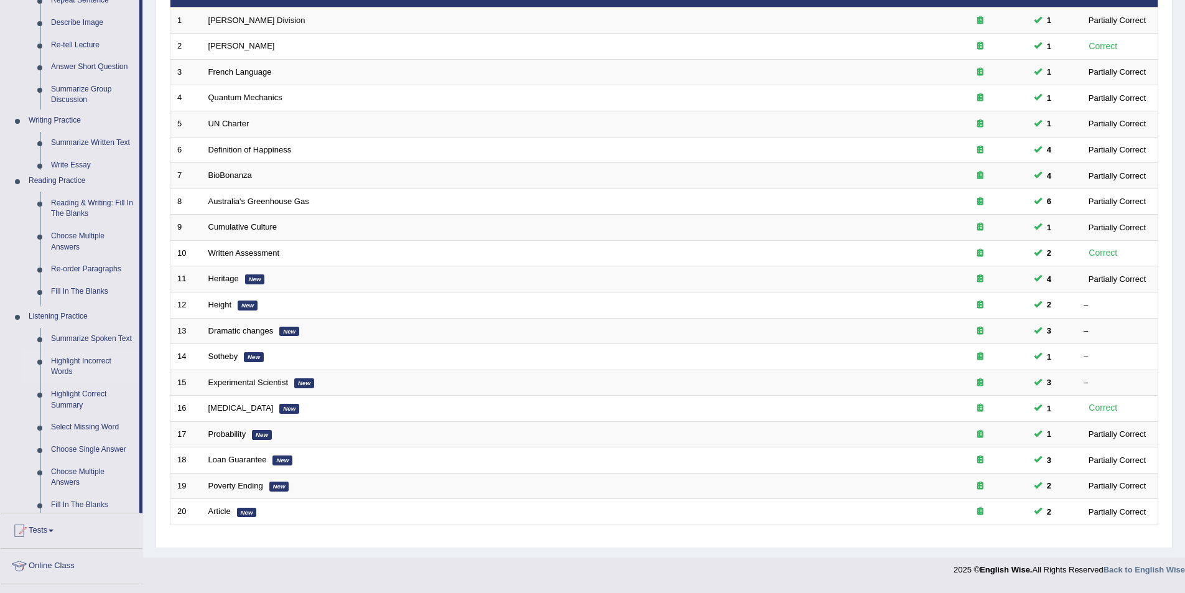
scroll to position [182, 0]
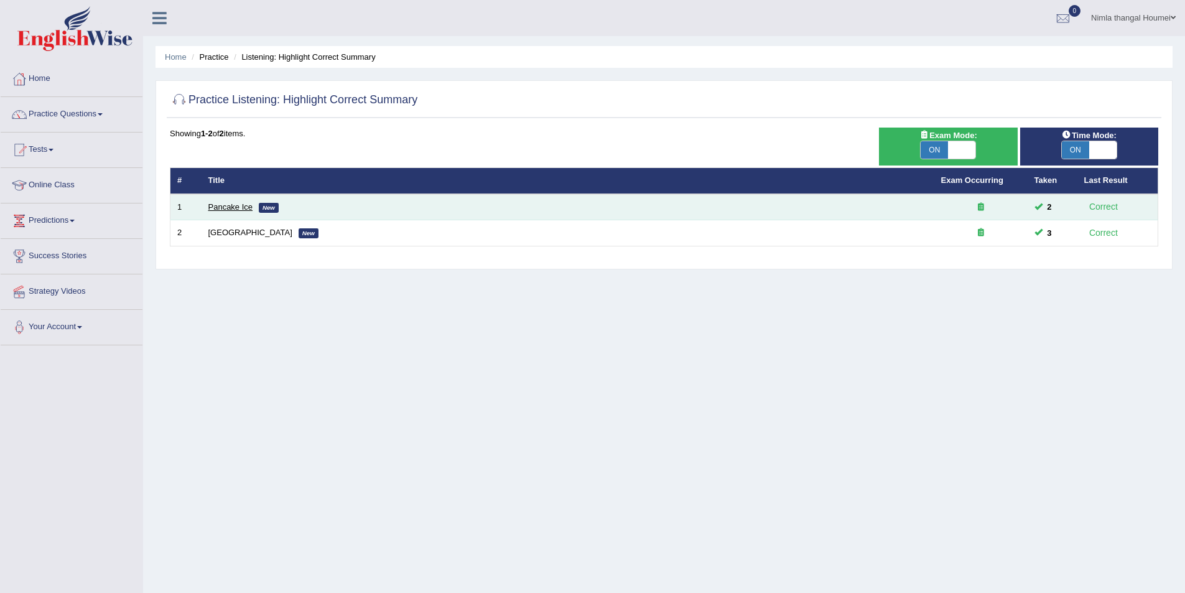
click at [233, 204] on link "Pancake Ice" at bounding box center [230, 206] width 45 height 9
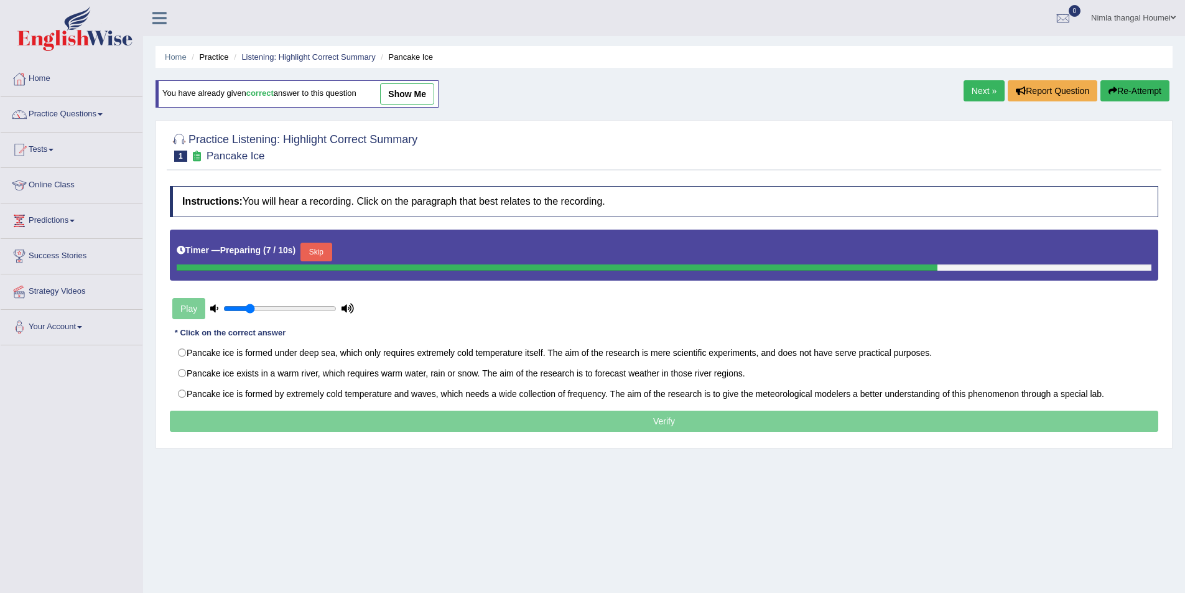
click at [69, 113] on link "Practice Questions" at bounding box center [72, 112] width 142 height 31
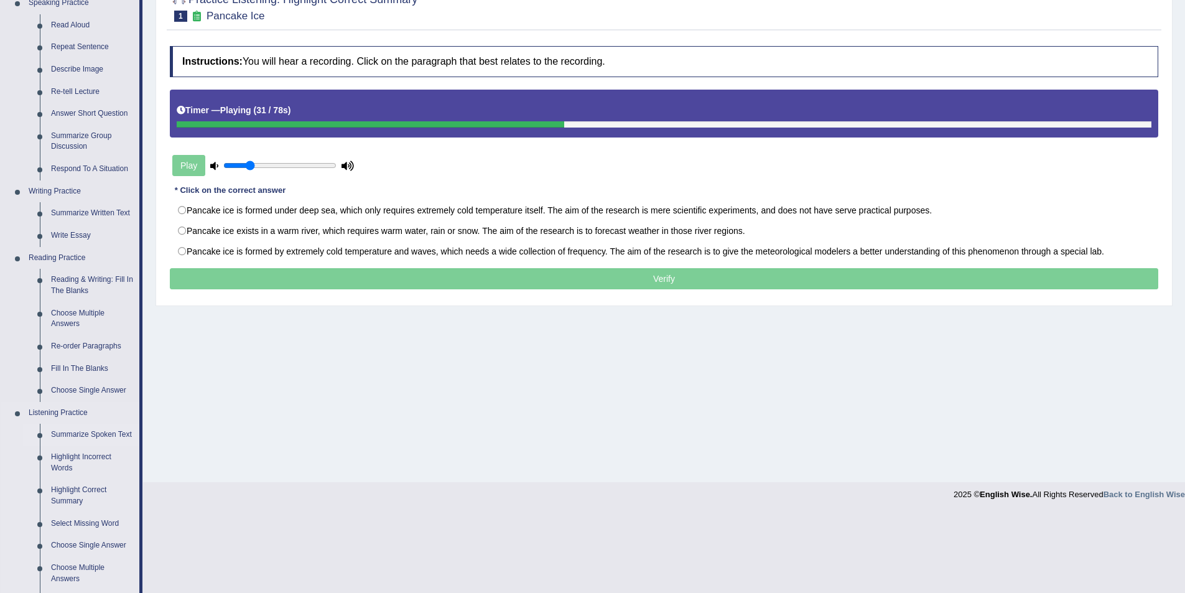
scroll to position [187, 0]
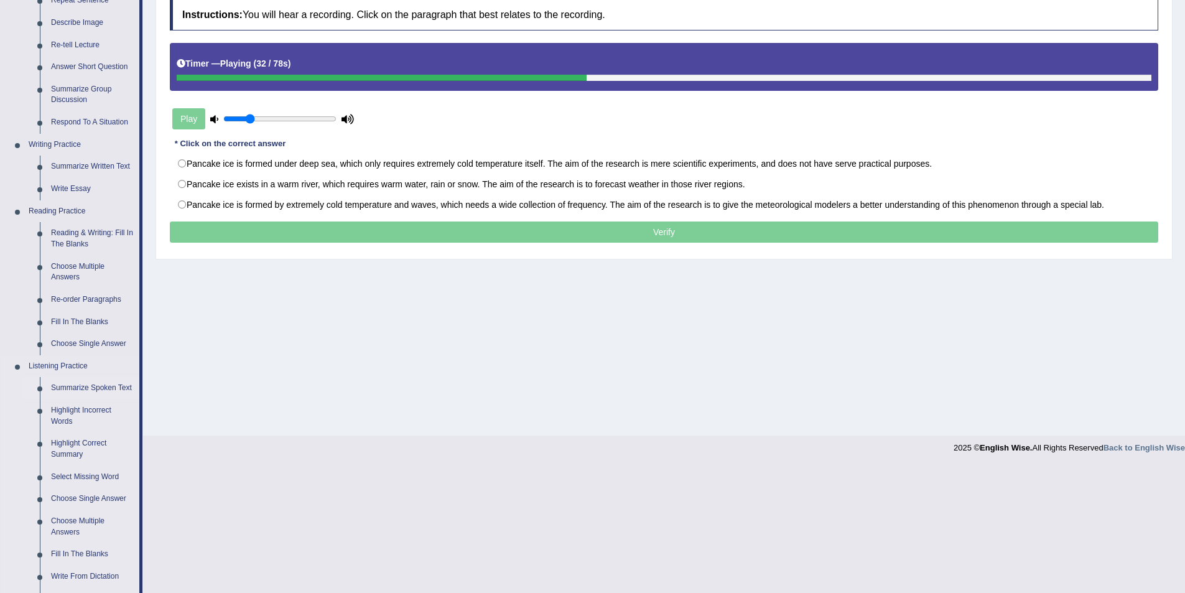
click at [93, 384] on link "Summarize Spoken Text" at bounding box center [92, 388] width 94 height 22
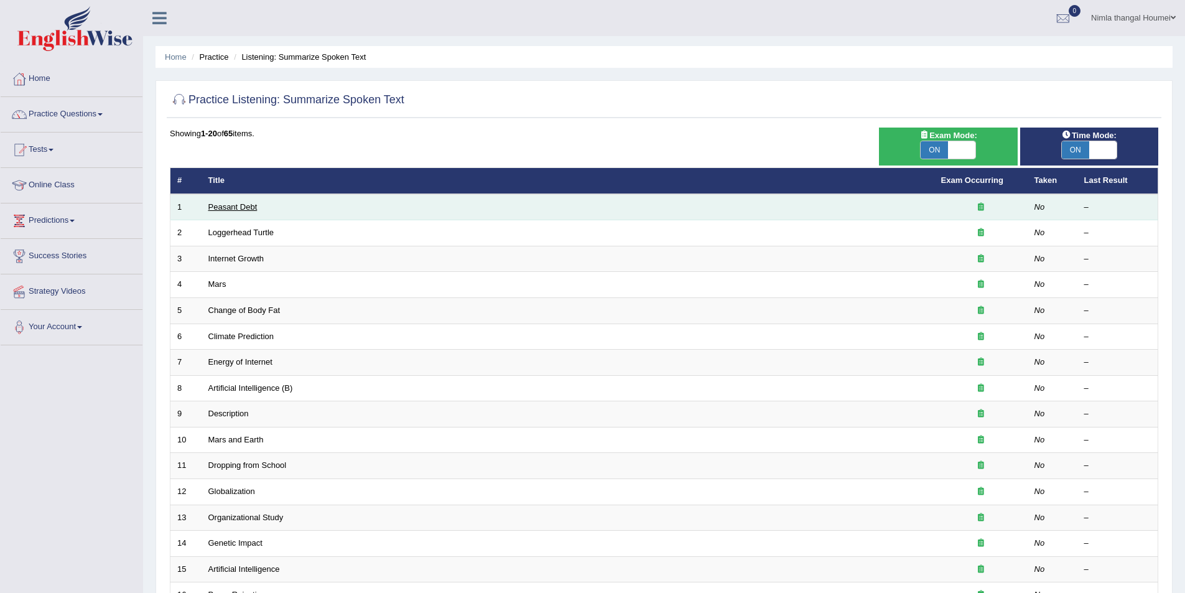
click at [233, 206] on link "Peasant Debt" at bounding box center [232, 206] width 49 height 9
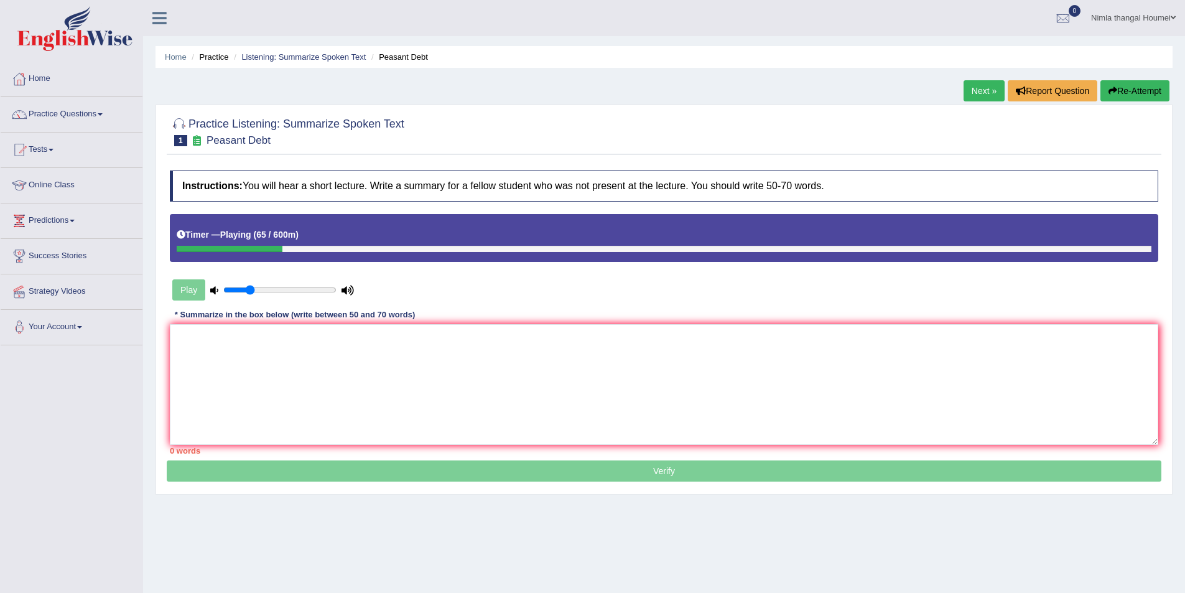
click at [213, 291] on icon at bounding box center [214, 290] width 8 height 8
click at [73, 113] on link "Practice Questions" at bounding box center [72, 112] width 142 height 31
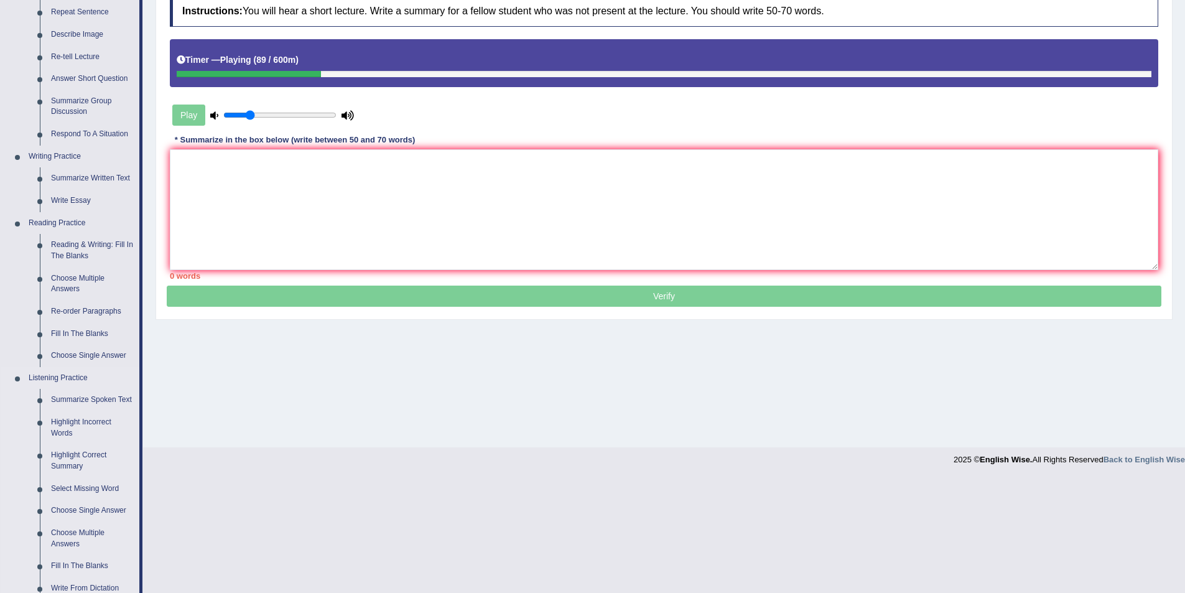
scroll to position [249, 0]
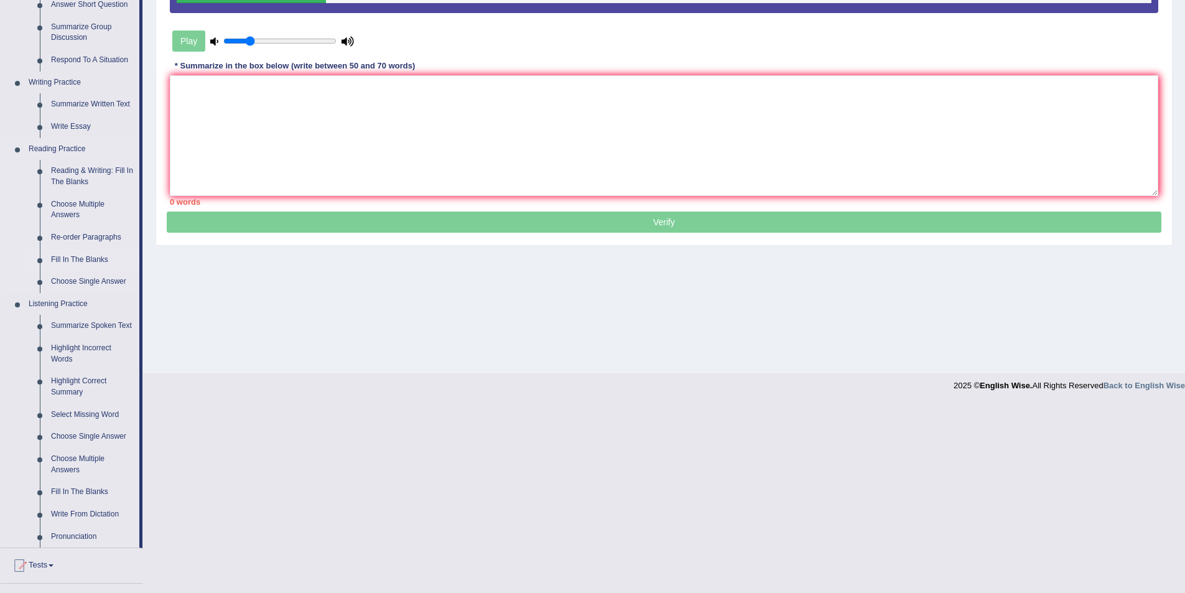
click at [63, 256] on link "Fill In The Blanks" at bounding box center [92, 260] width 94 height 22
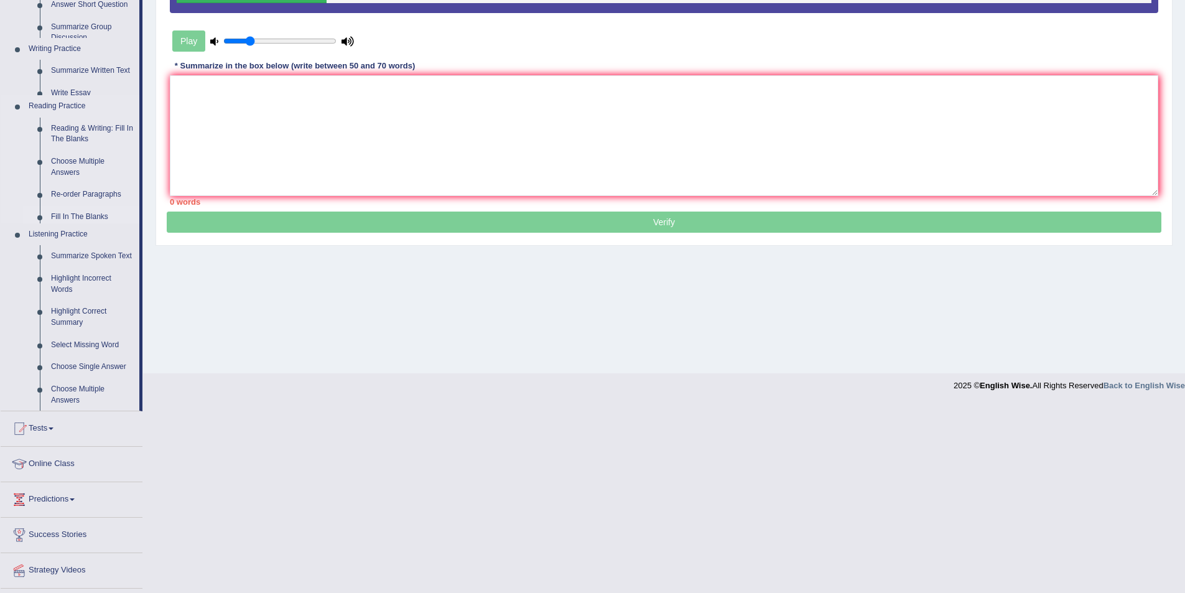
scroll to position [60, 0]
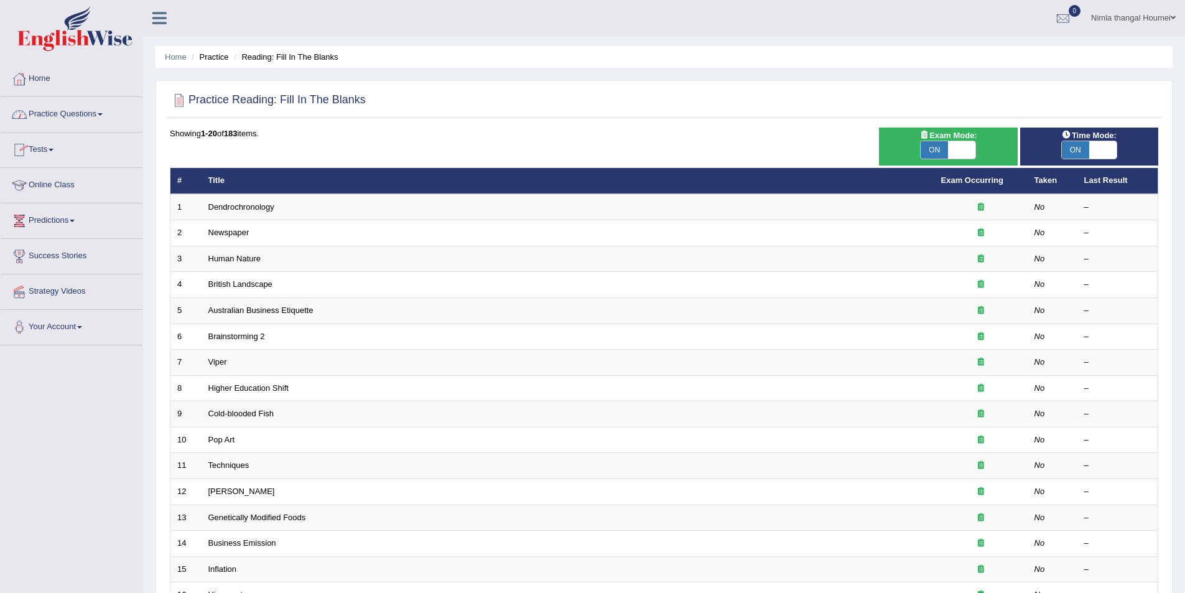
click at [80, 109] on link "Practice Questions" at bounding box center [72, 112] width 142 height 31
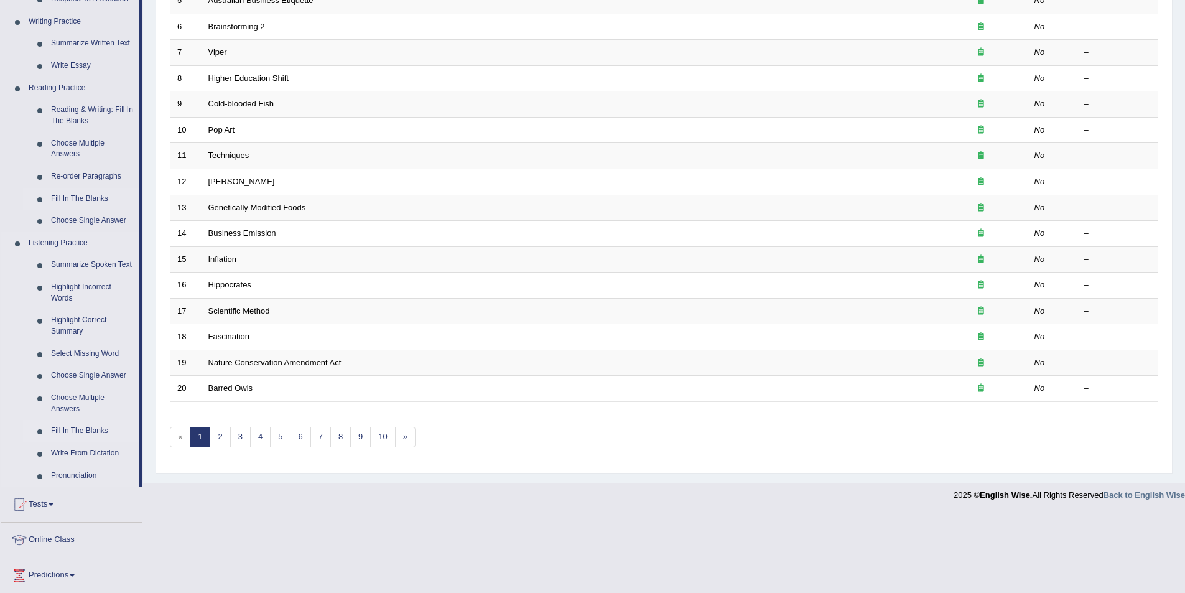
scroll to position [311, 0]
click at [62, 427] on link "Fill In The Blanks" at bounding box center [92, 430] width 94 height 22
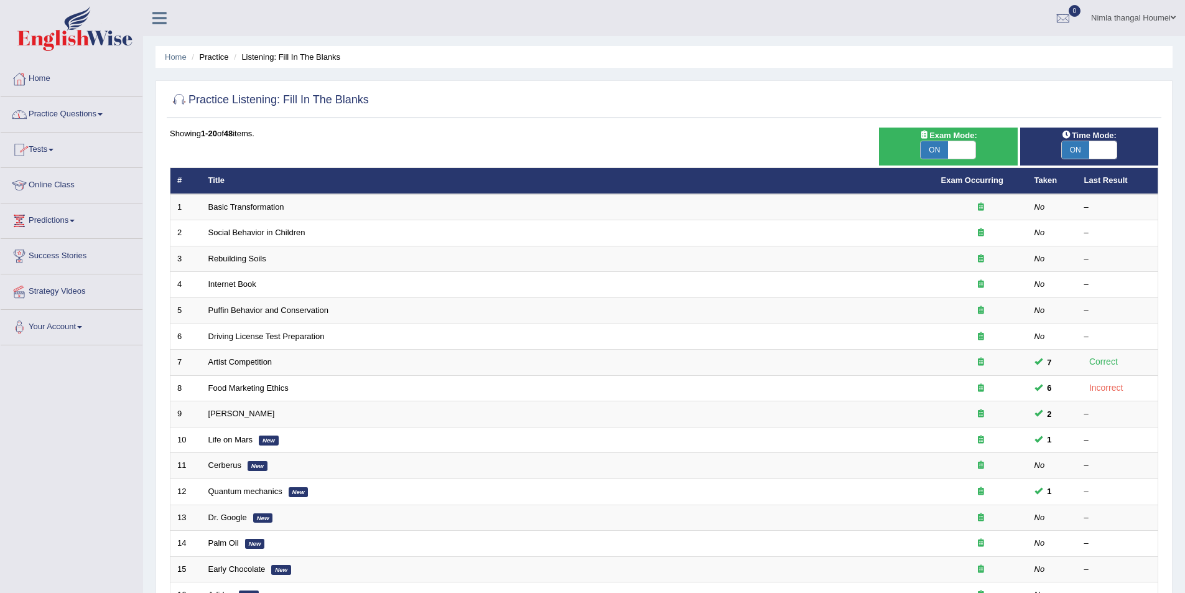
click at [55, 111] on link "Practice Questions" at bounding box center [72, 112] width 142 height 31
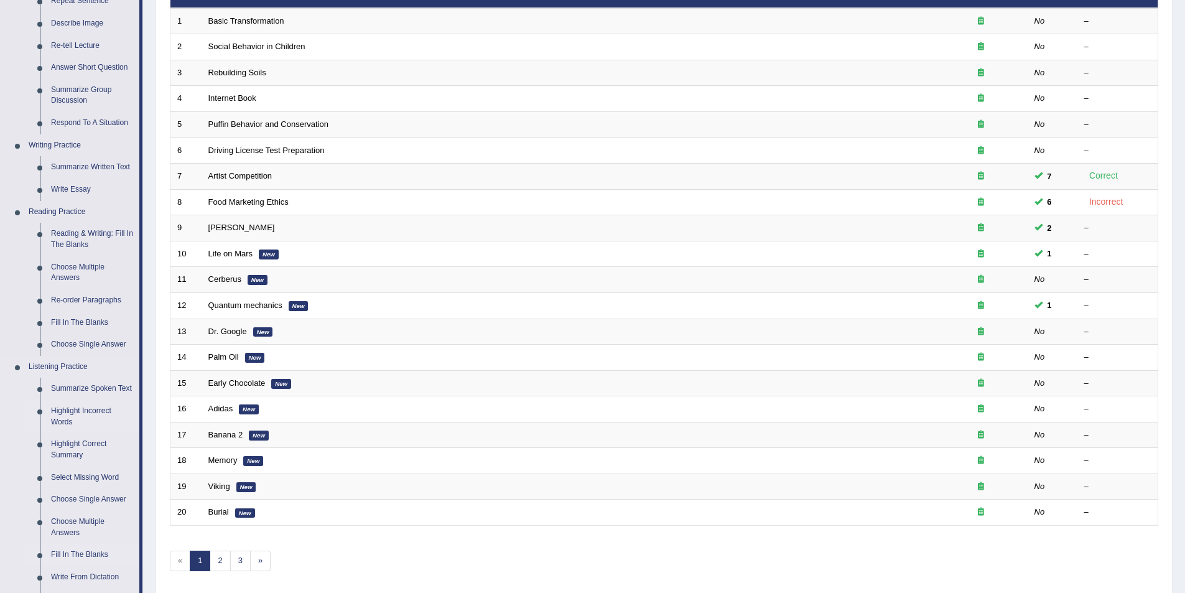
scroll to position [187, 0]
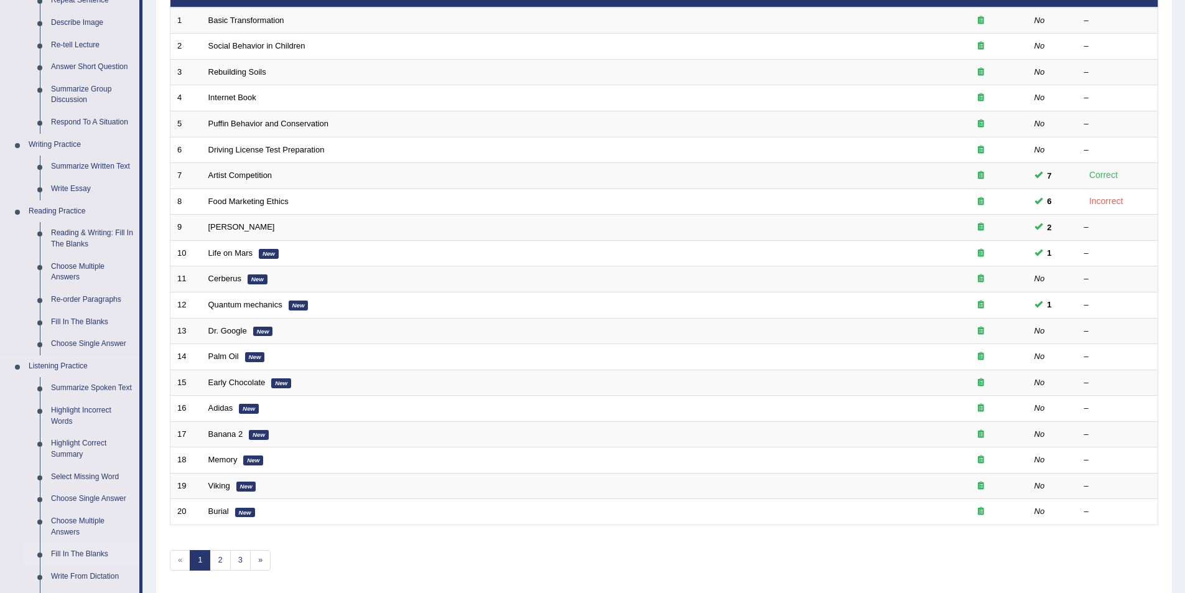
click at [79, 550] on link "Fill In The Blanks" at bounding box center [92, 554] width 94 height 22
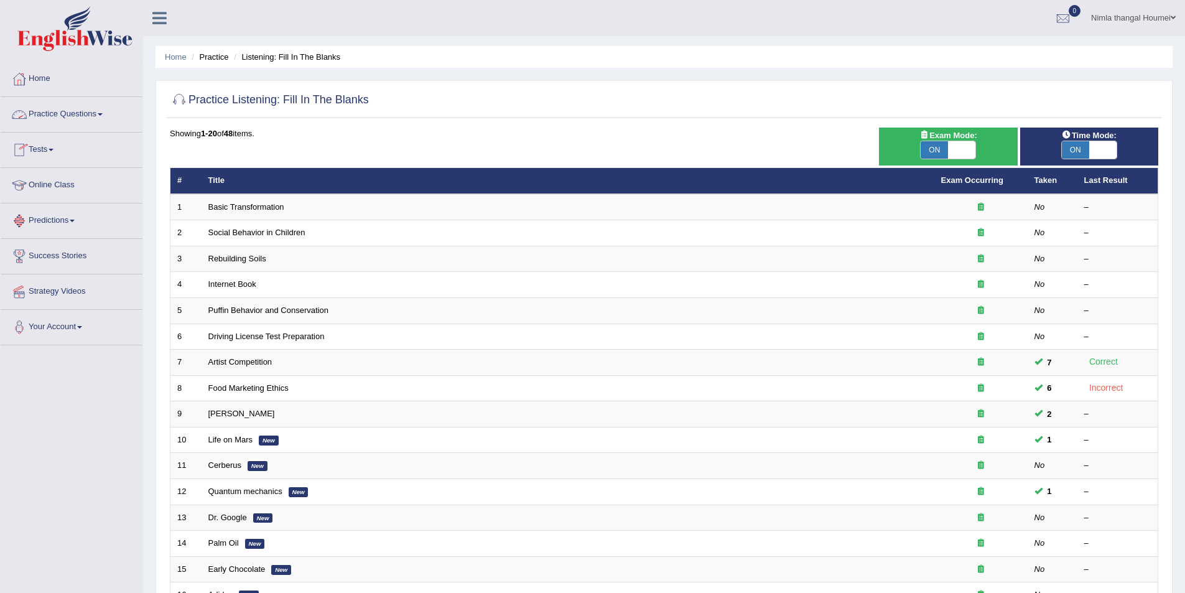
click at [49, 117] on link "Practice Questions" at bounding box center [72, 112] width 142 height 31
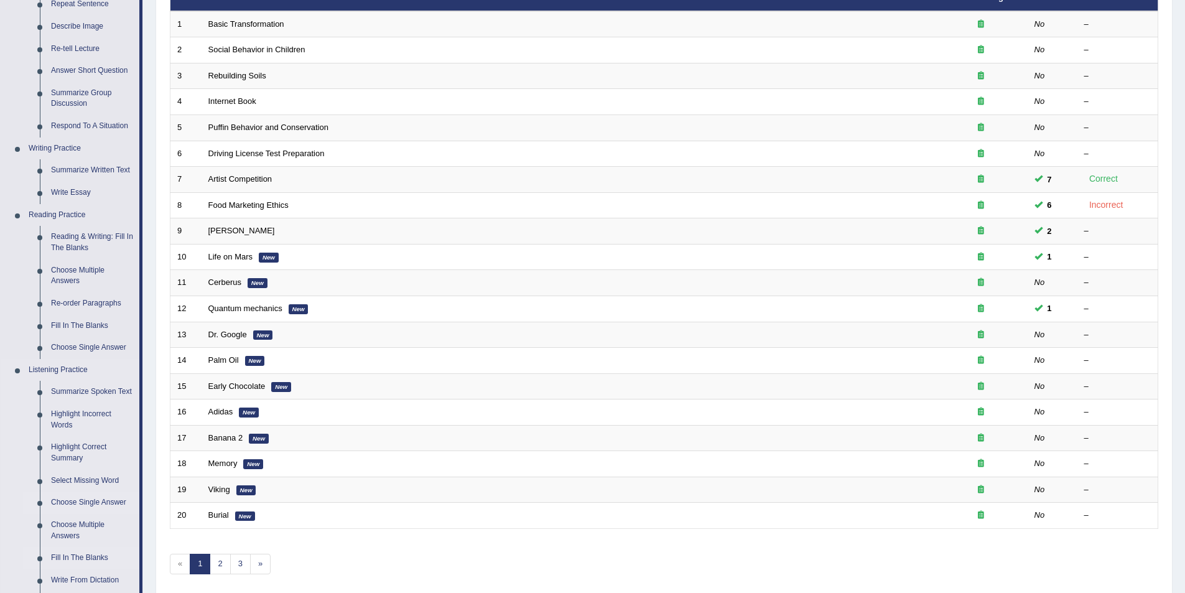
scroll to position [187, 0]
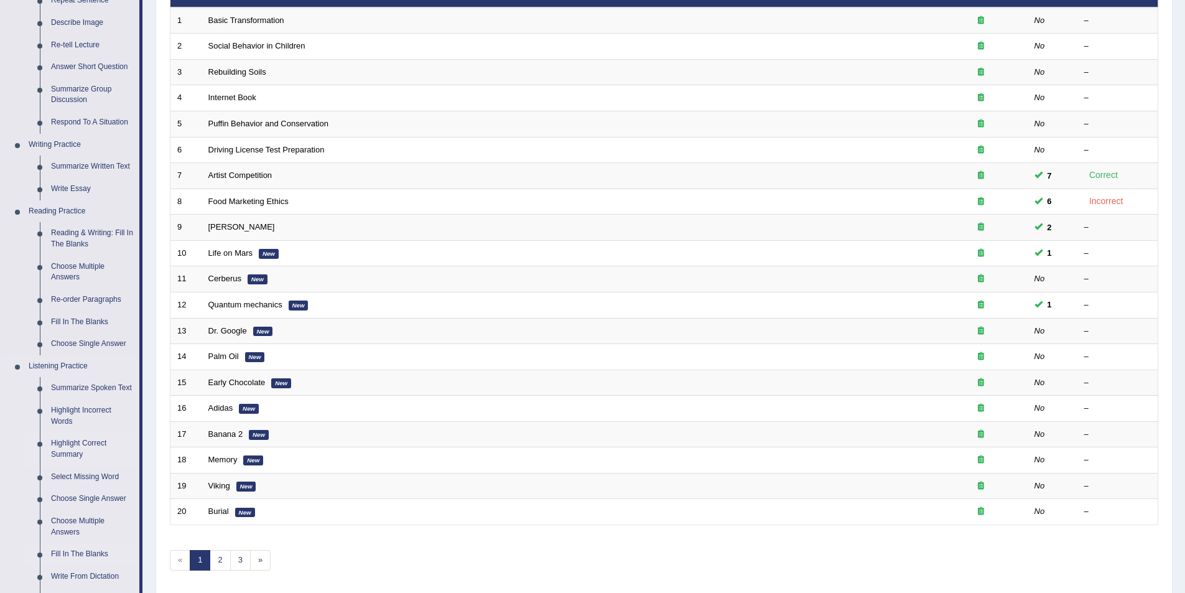
click at [58, 445] on link "Highlight Correct Summary" at bounding box center [92, 448] width 94 height 33
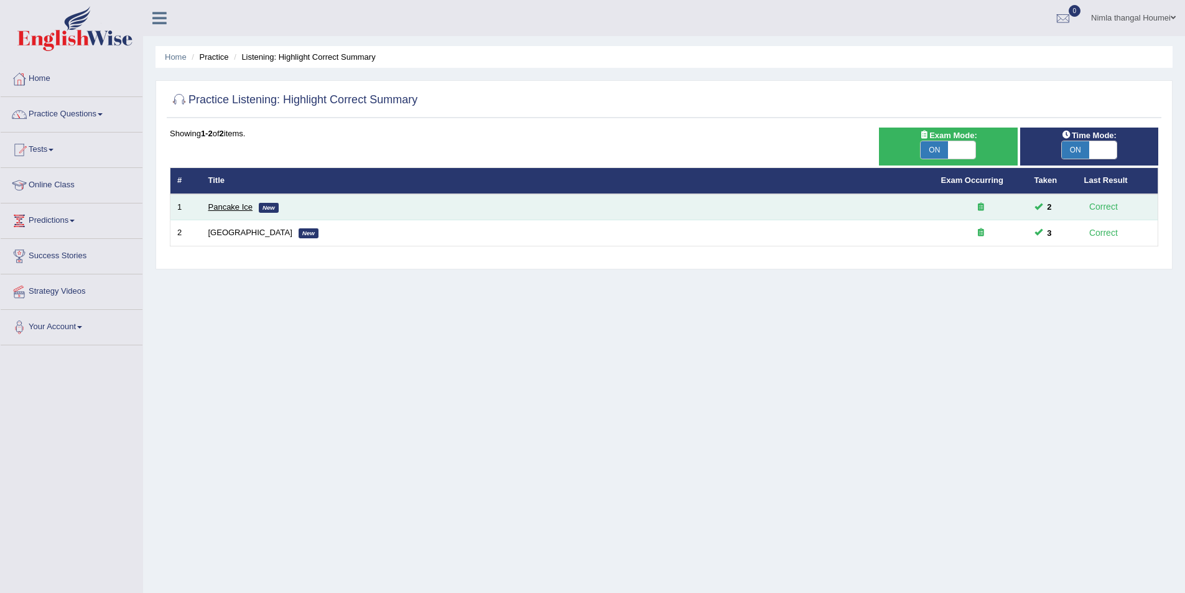
click at [221, 204] on link "Pancake Ice" at bounding box center [230, 206] width 45 height 9
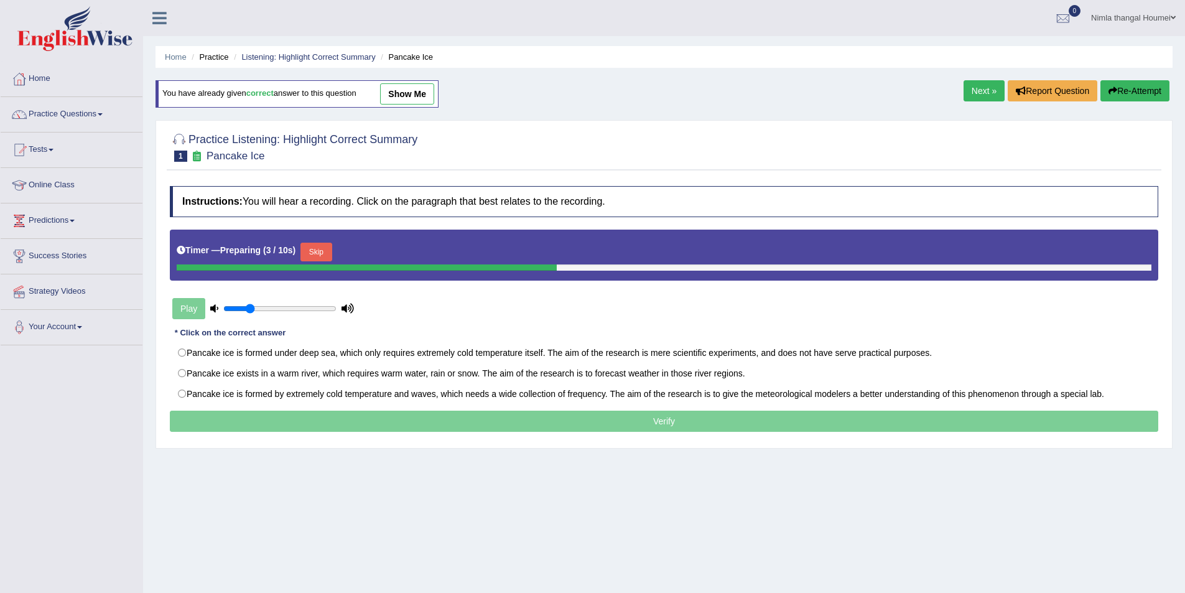
click at [320, 251] on button "Skip" at bounding box center [315, 252] width 31 height 19
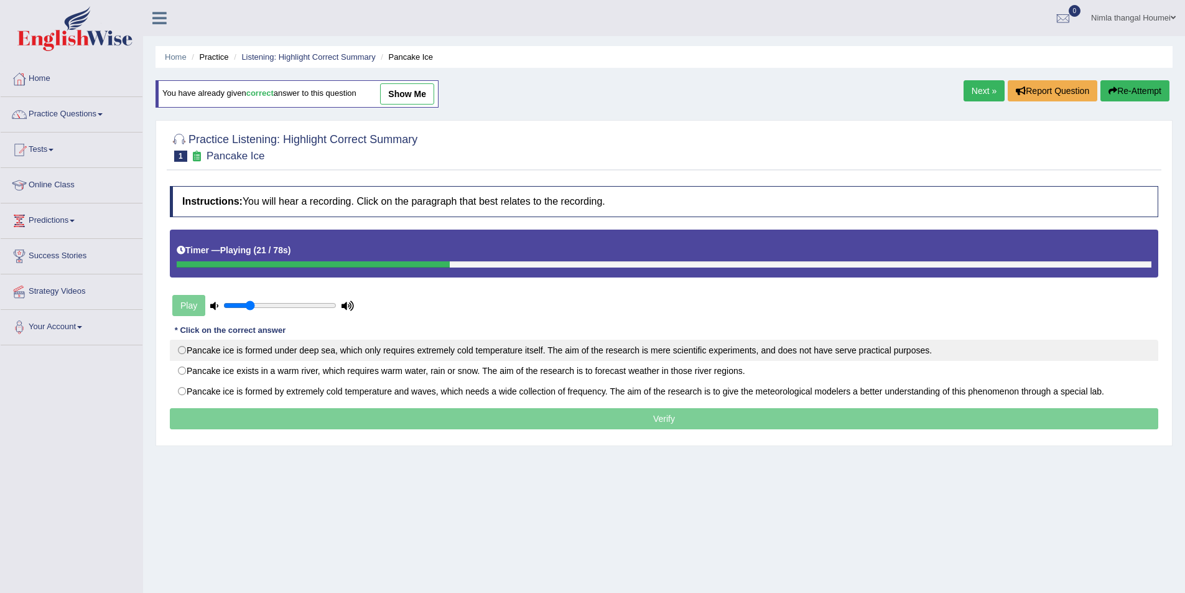
click at [182, 352] on label "Pancake ice is formed under deep sea, which only requires extremely cold temper…" at bounding box center [664, 350] width 988 height 21
radio input "true"
click at [182, 347] on label "Pancake ice is formed under deep sea, which only requires extremely cold temper…" at bounding box center [664, 350] width 988 height 21
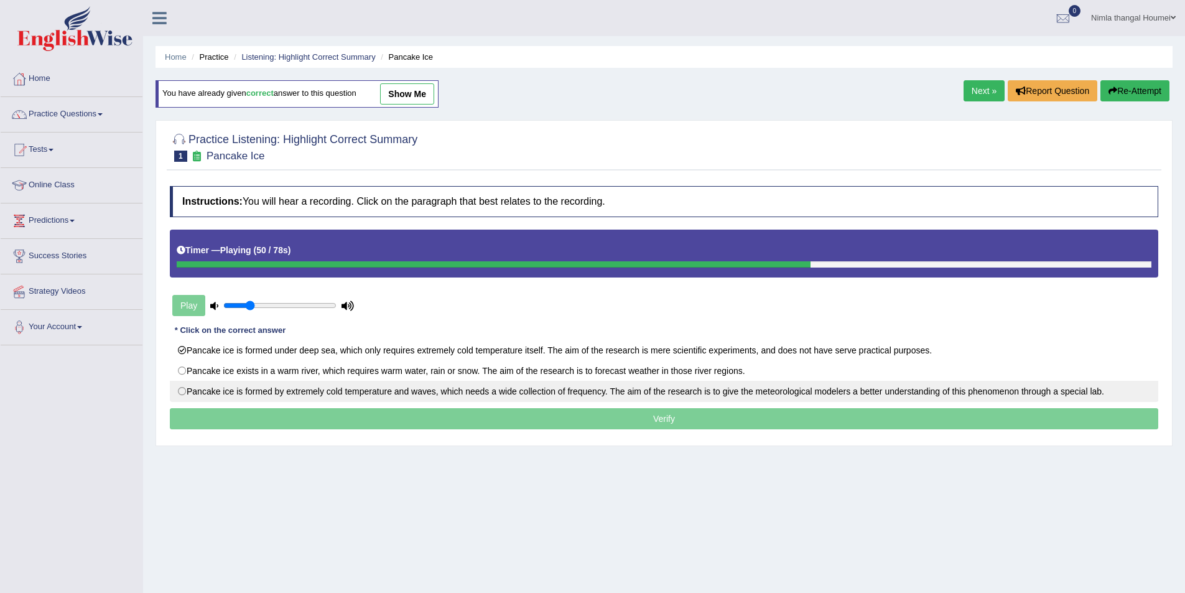
click at [181, 389] on label "Pancake ice is formed by extremely cold temperature and waves, which needs a wi…" at bounding box center [664, 391] width 988 height 21
radio input "true"
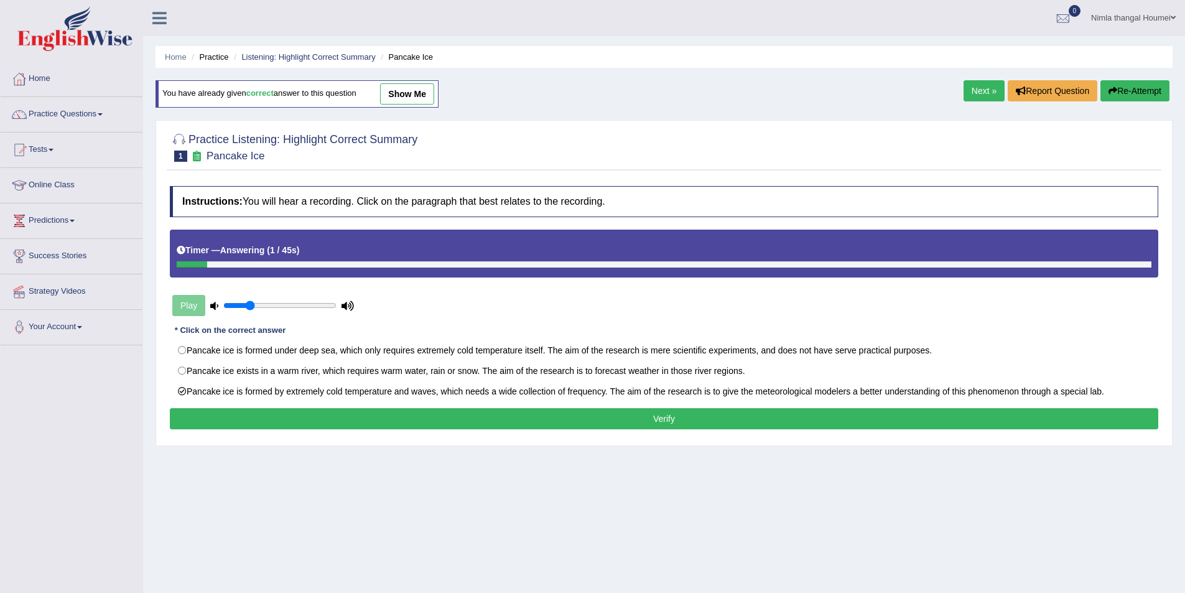
click at [481, 417] on button "Verify" at bounding box center [664, 418] width 988 height 21
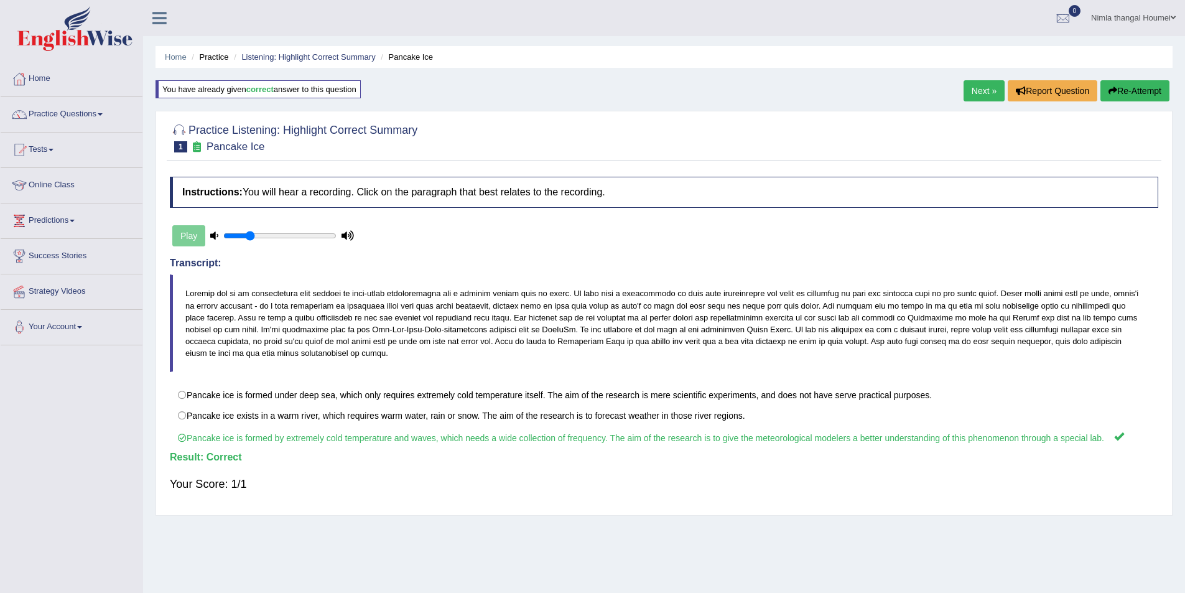
click at [978, 90] on link "Next »" at bounding box center [984, 90] width 41 height 21
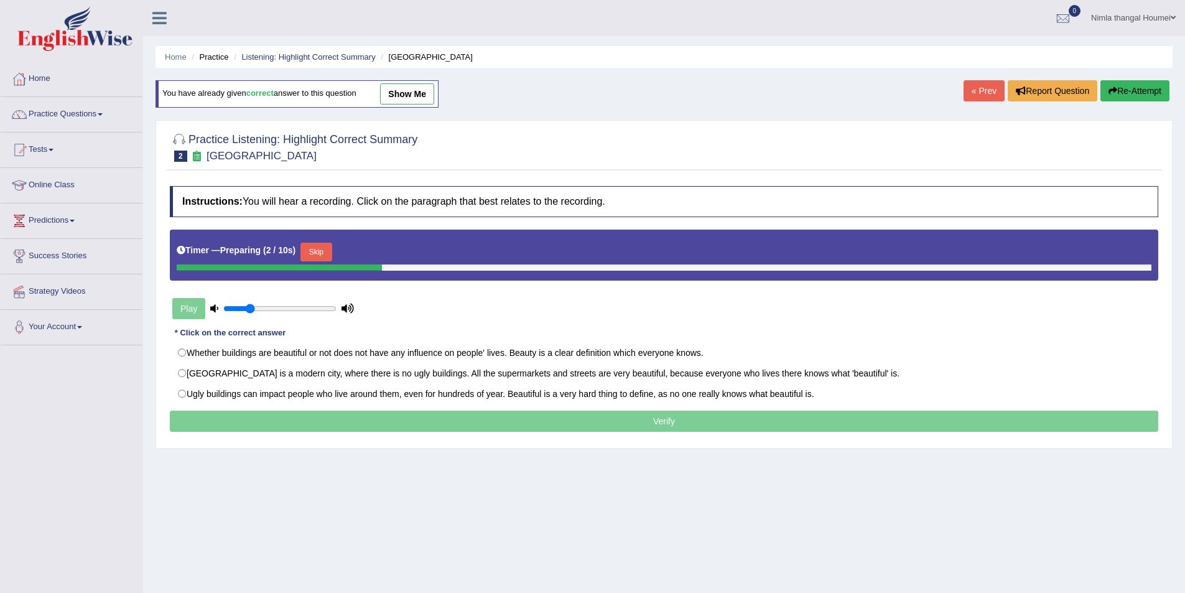
click at [317, 247] on button "Skip" at bounding box center [315, 252] width 31 height 19
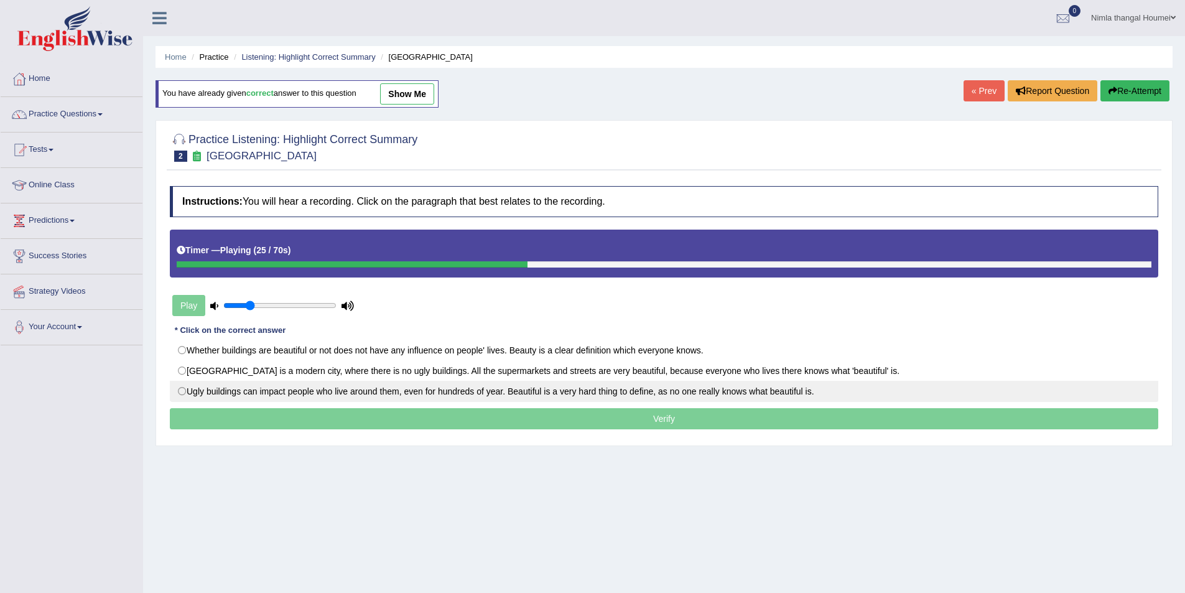
click at [182, 391] on label "Ugly buildings can impact people who live around them, even for hundreds of yea…" at bounding box center [664, 391] width 988 height 21
radio input "true"
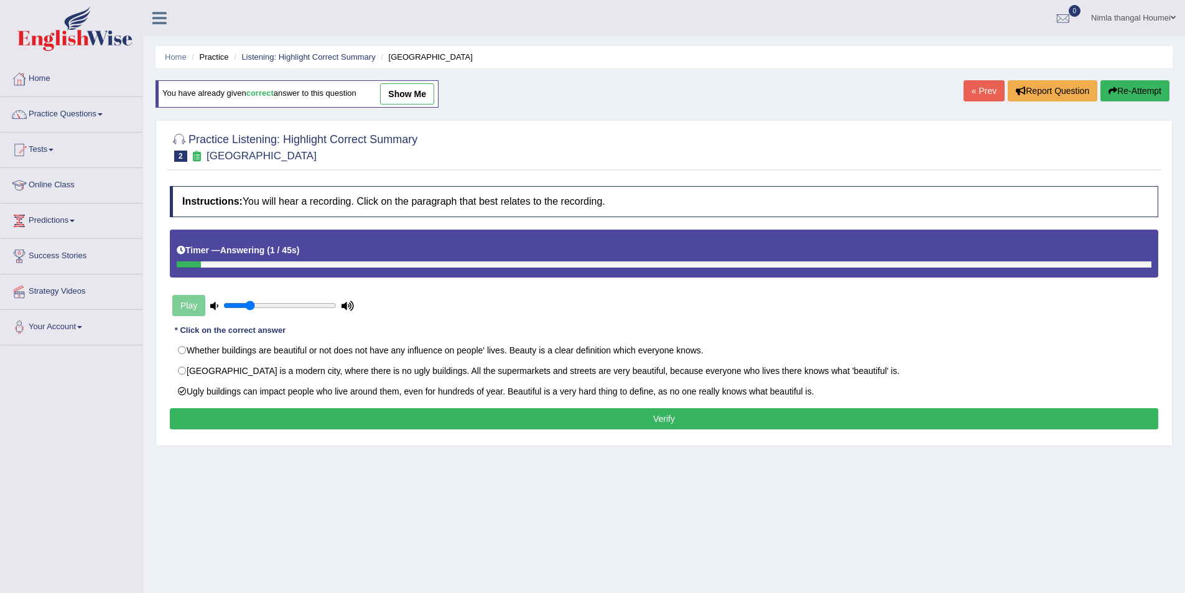
click at [191, 419] on button "Verify" at bounding box center [664, 418] width 988 height 21
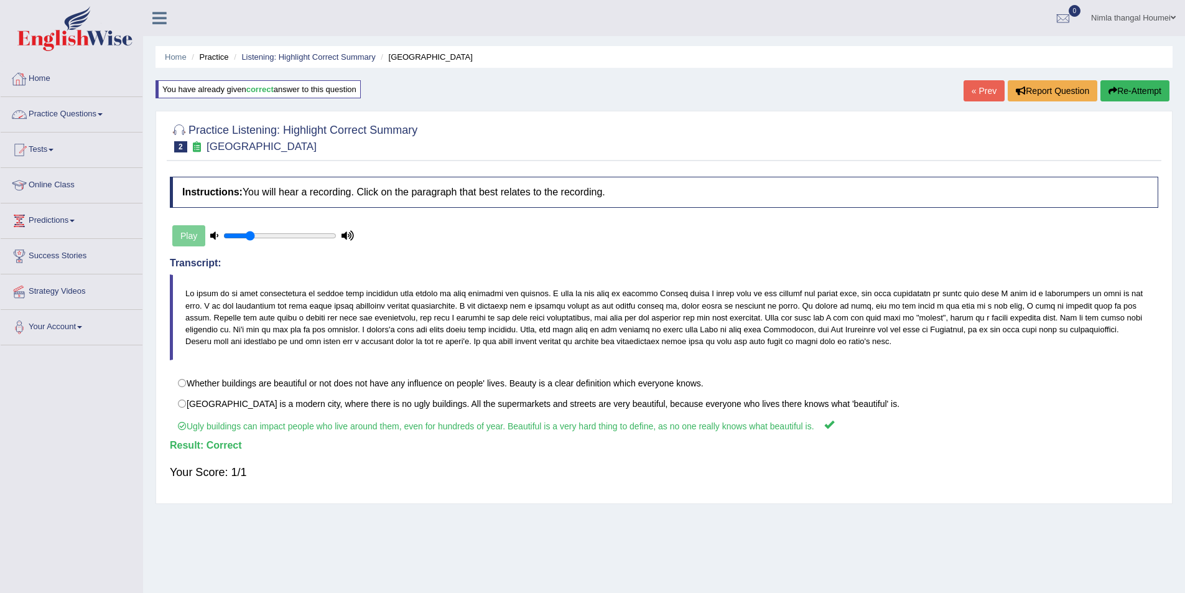
click at [77, 113] on link "Practice Questions" at bounding box center [72, 112] width 142 height 31
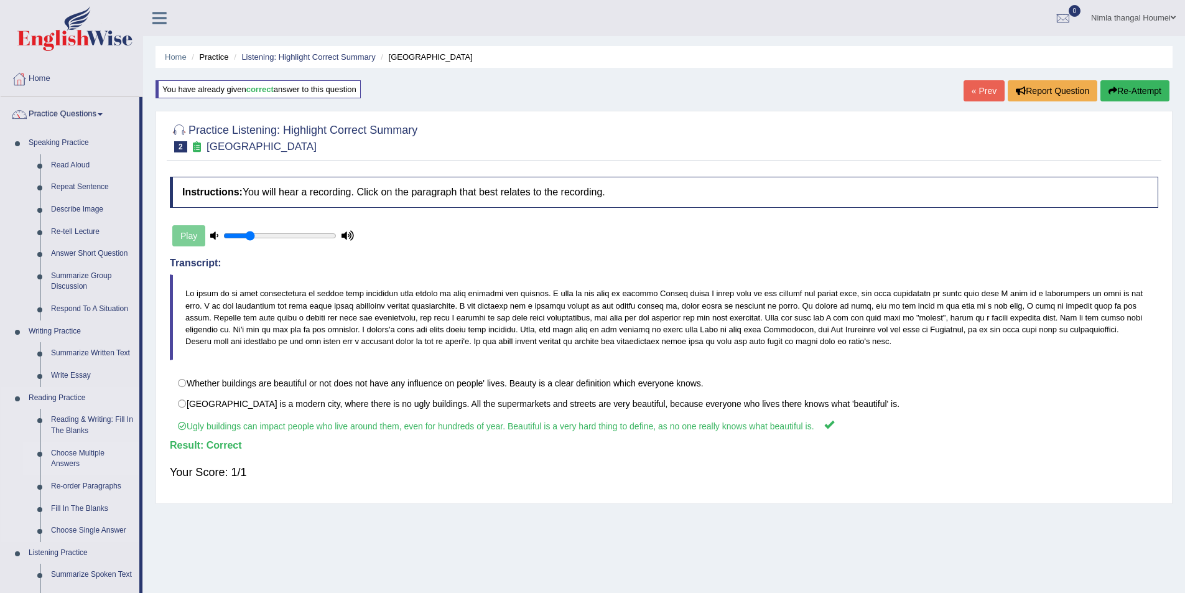
click at [70, 452] on link "Choose Multiple Answers" at bounding box center [92, 458] width 94 height 33
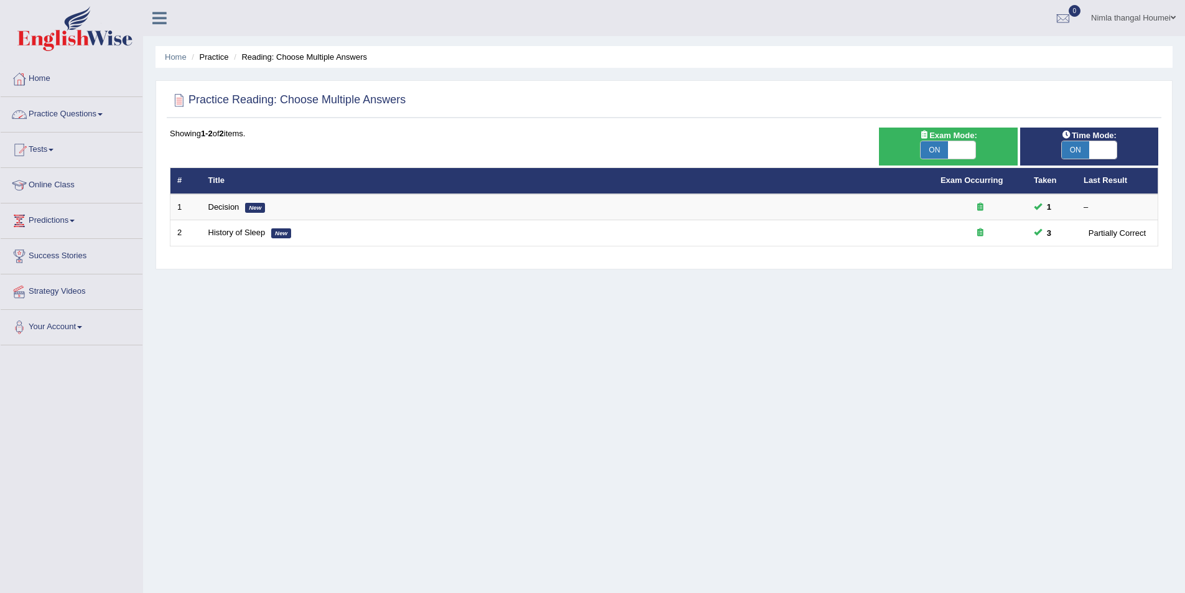
click at [58, 109] on link "Practice Questions" at bounding box center [72, 112] width 142 height 31
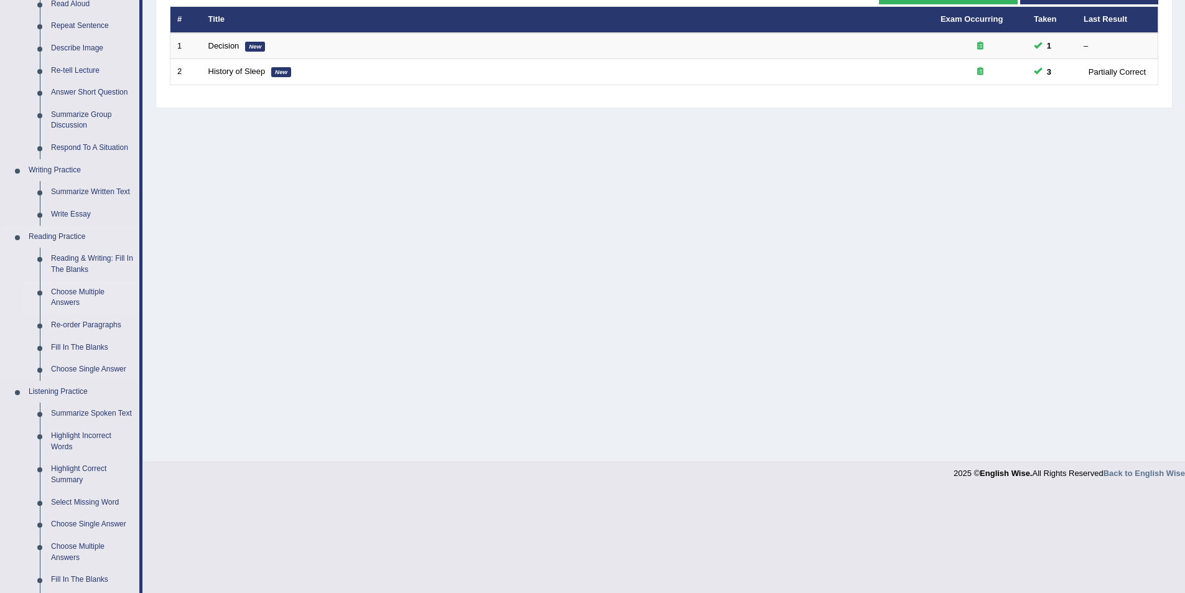
scroll to position [187, 0]
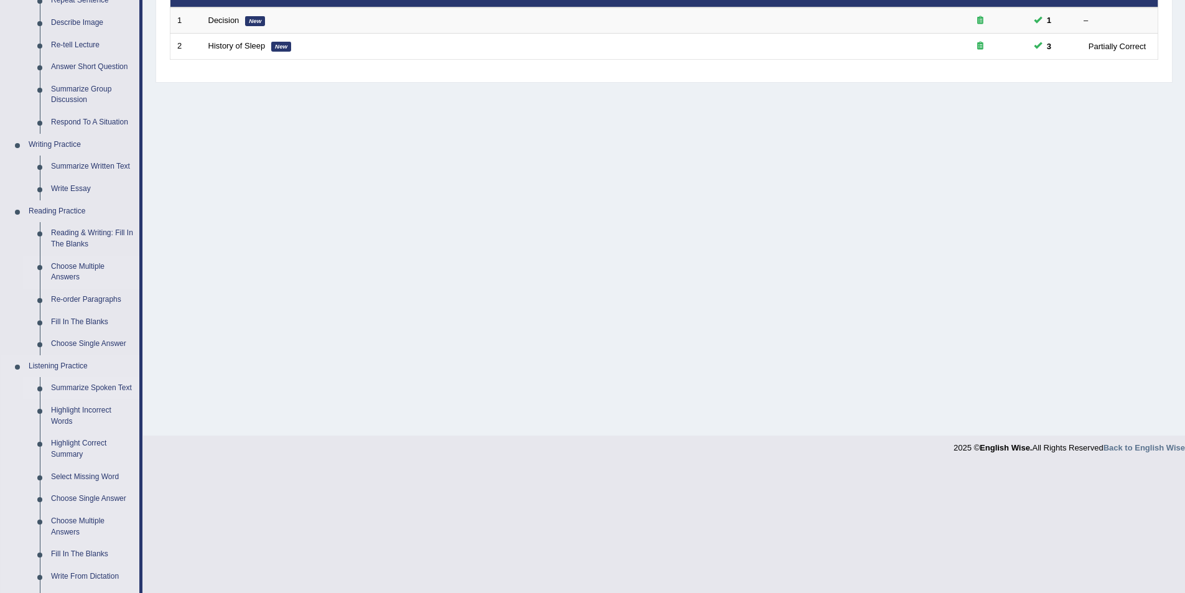
click at [73, 387] on link "Summarize Spoken Text" at bounding box center [92, 388] width 94 height 22
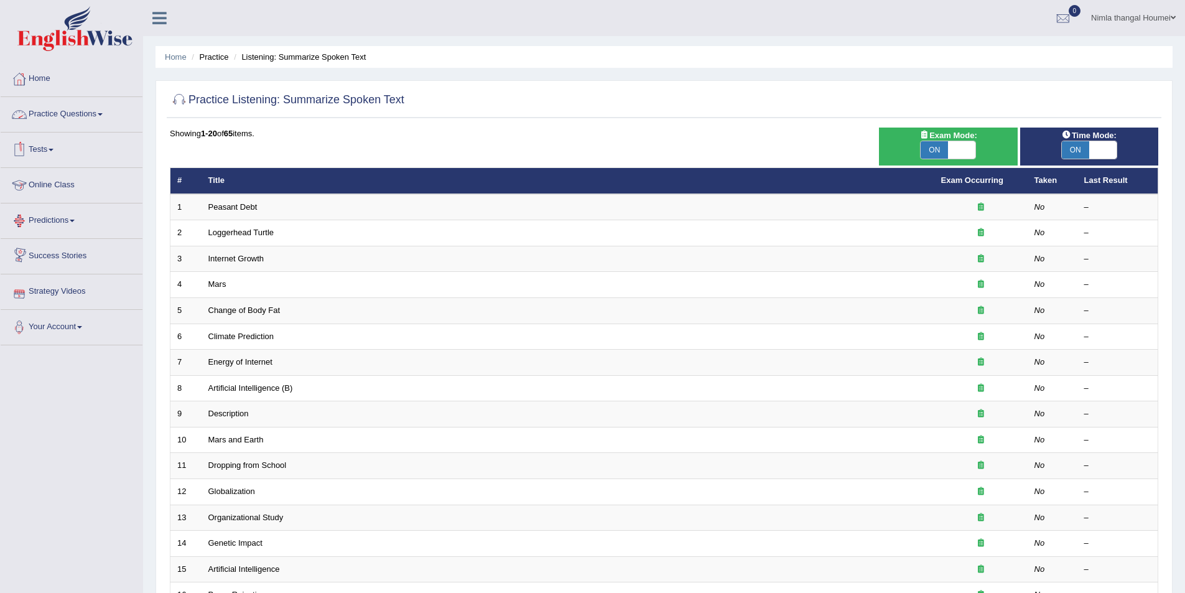
click at [77, 114] on link "Practice Questions" at bounding box center [72, 112] width 142 height 31
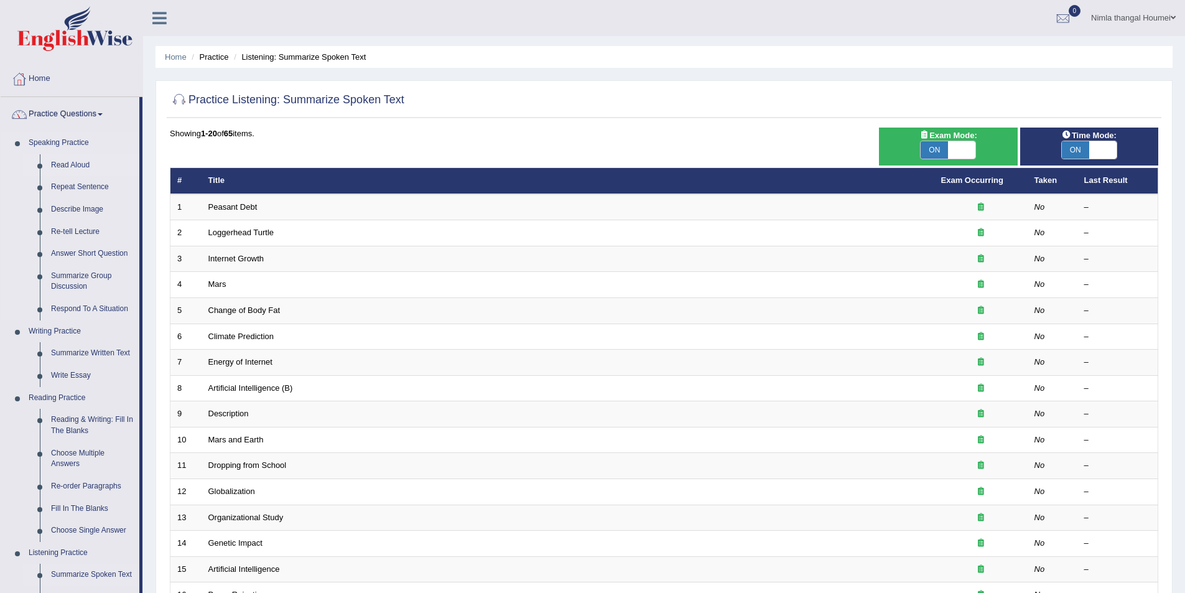
click at [75, 166] on link "Read Aloud" at bounding box center [92, 165] width 94 height 22
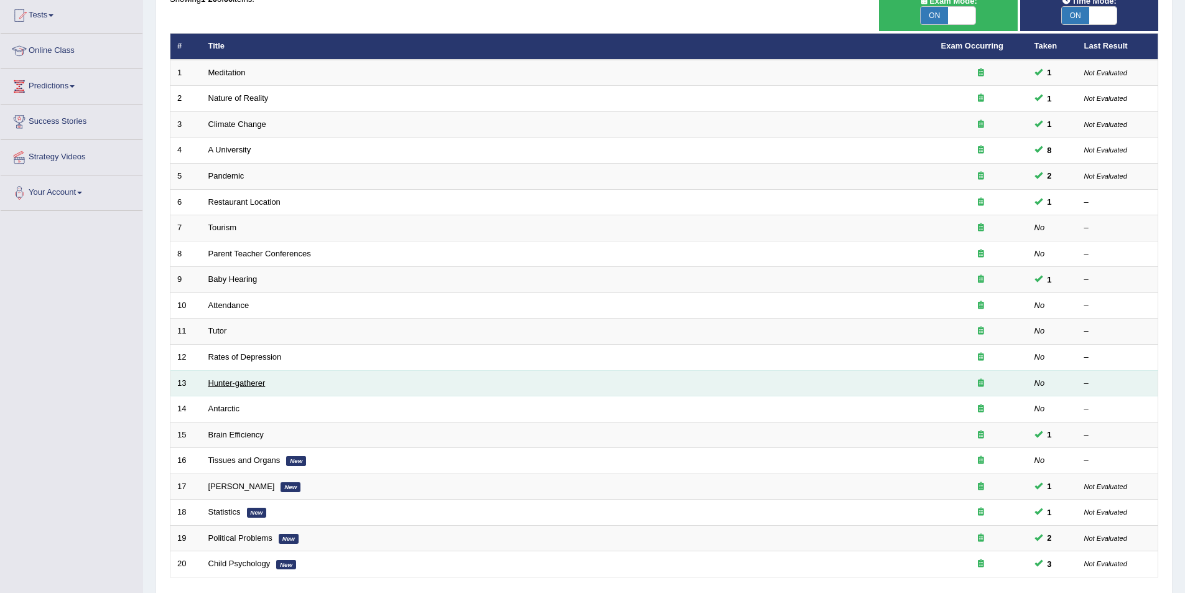
scroll to position [44, 0]
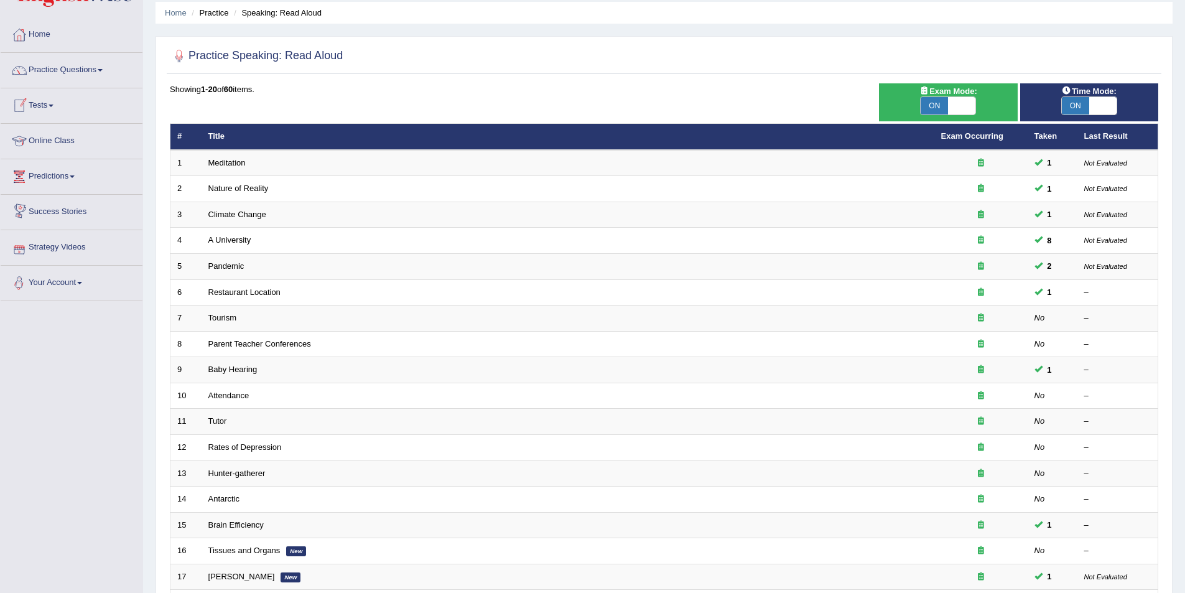
click at [44, 177] on link "Predictions" at bounding box center [72, 174] width 142 height 31
click at [62, 203] on link "Latest Predictions" at bounding box center [81, 205] width 116 height 22
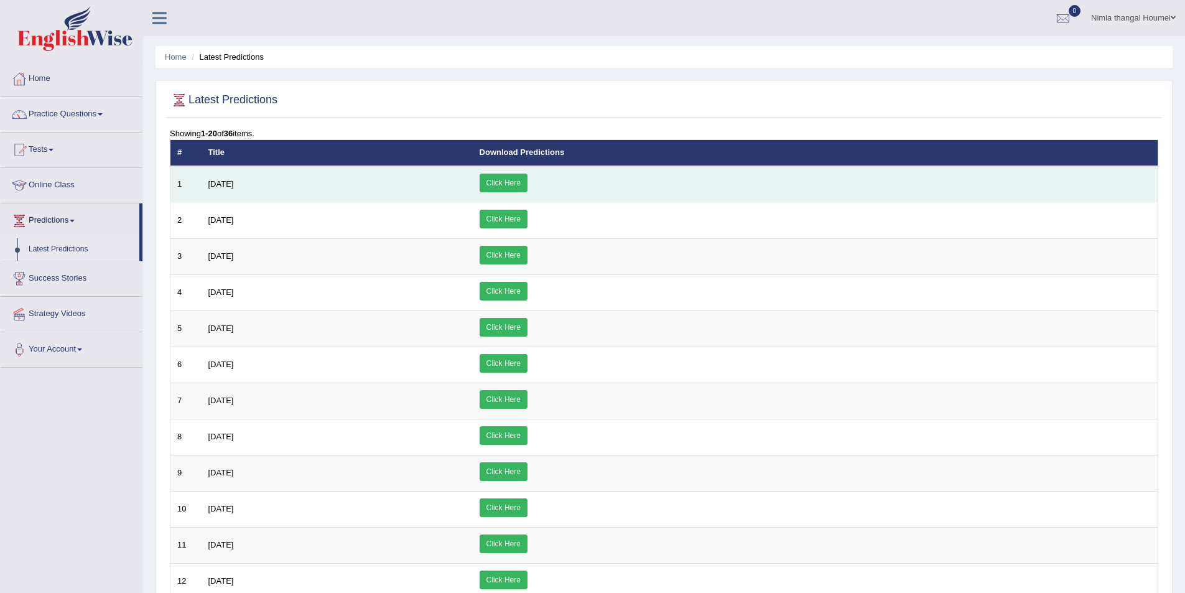
click at [527, 177] on link "Click Here" at bounding box center [504, 183] width 48 height 19
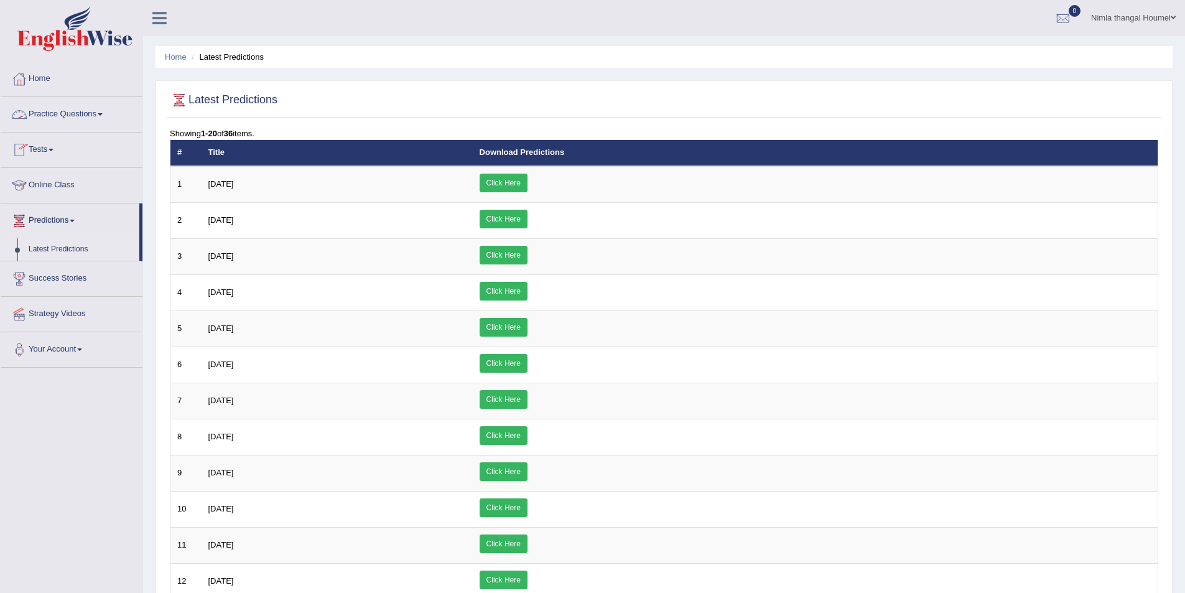
click at [51, 111] on link "Practice Questions" at bounding box center [72, 112] width 142 height 31
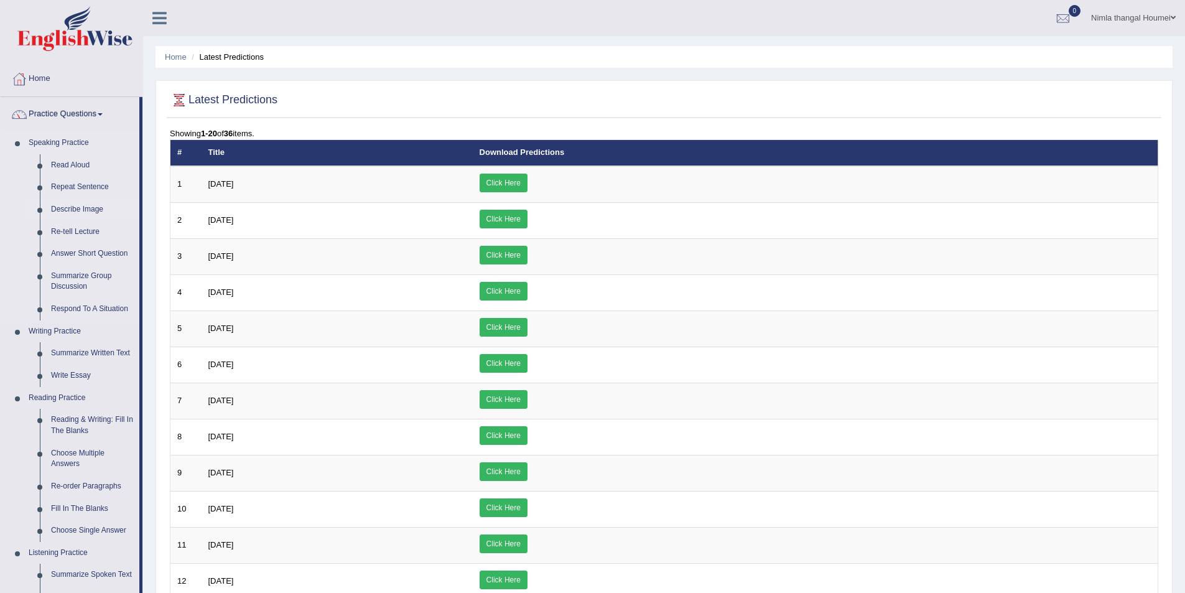
click at [84, 208] on link "Describe Image" at bounding box center [92, 209] width 94 height 22
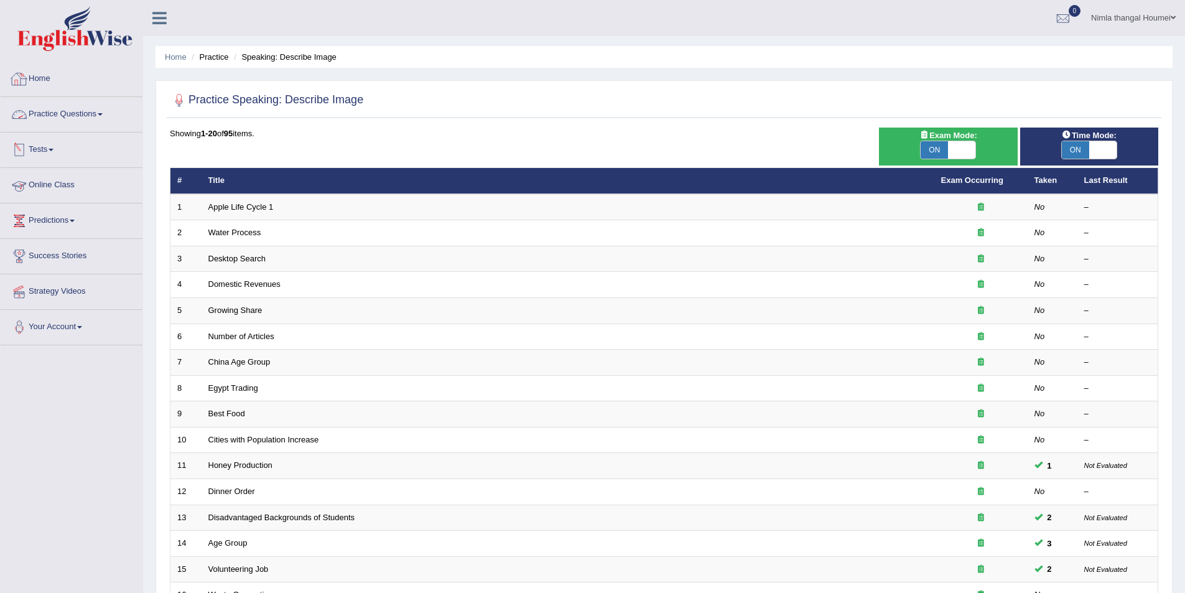
click at [79, 108] on link "Practice Questions" at bounding box center [72, 112] width 142 height 31
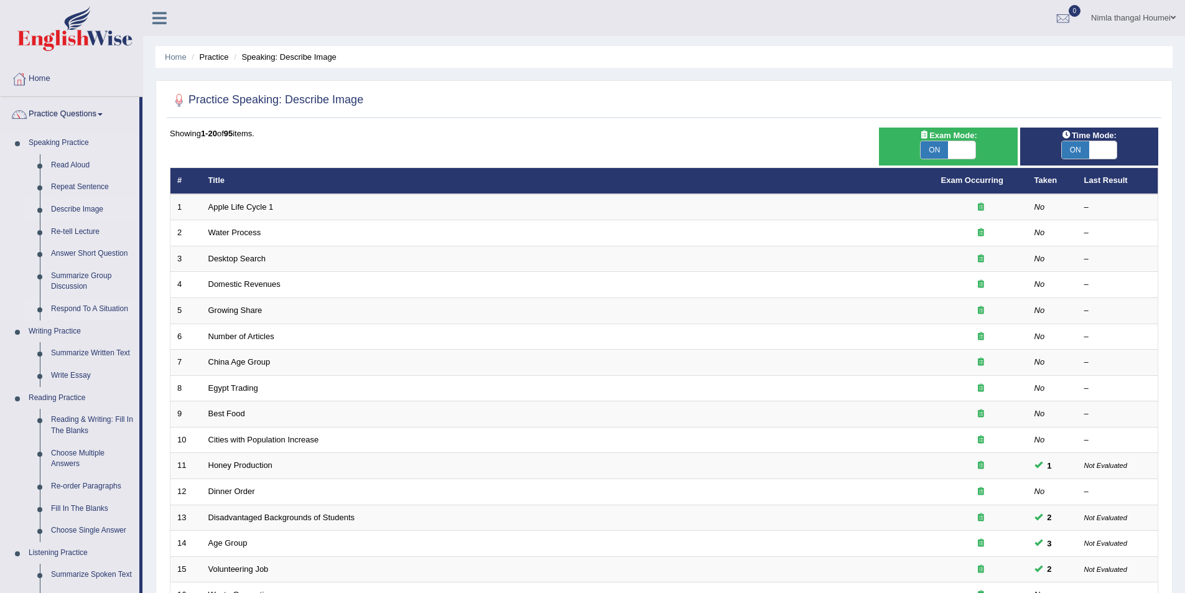
click at [78, 308] on link "Respond To A Situation" at bounding box center [92, 309] width 94 height 22
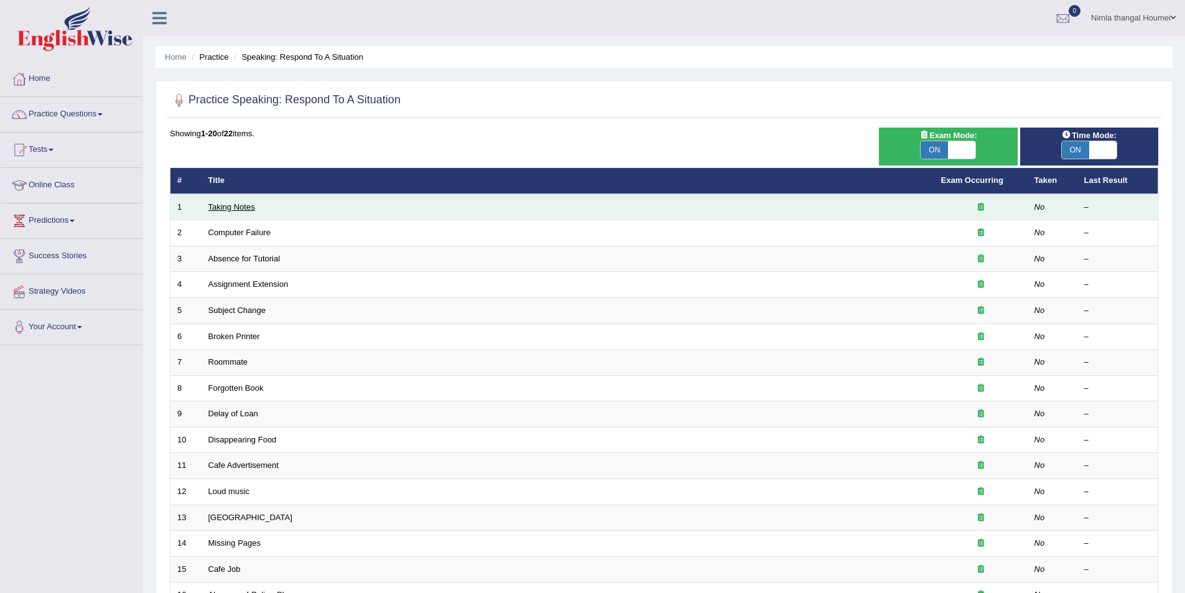
click at [225, 207] on link "Taking Notes" at bounding box center [231, 206] width 47 height 9
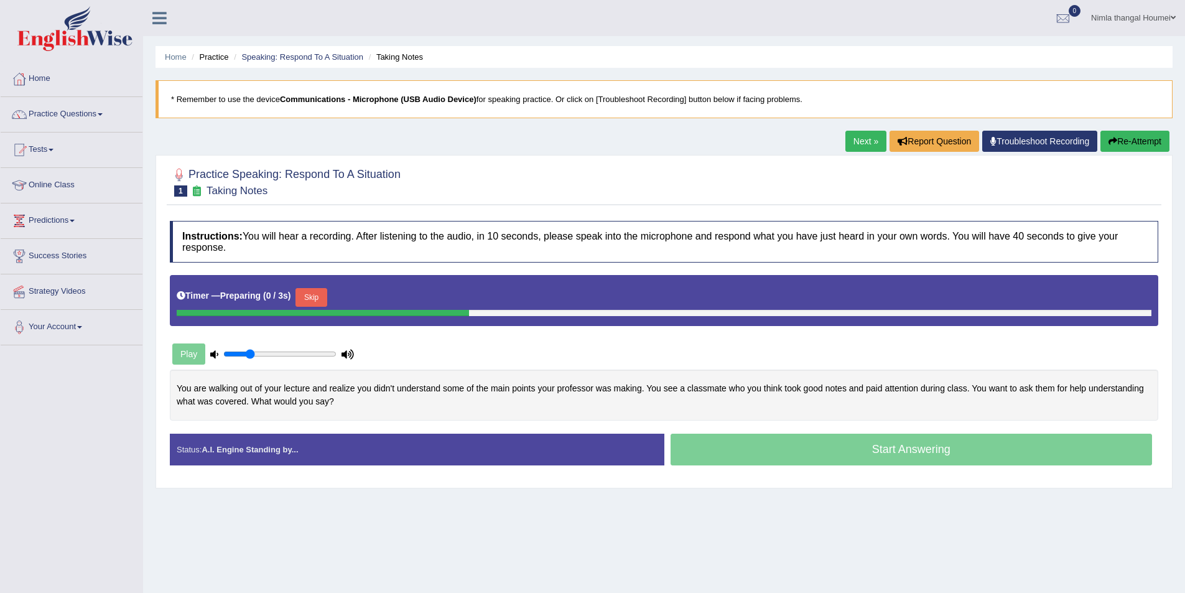
click at [315, 293] on button "Skip" at bounding box center [310, 297] width 31 height 19
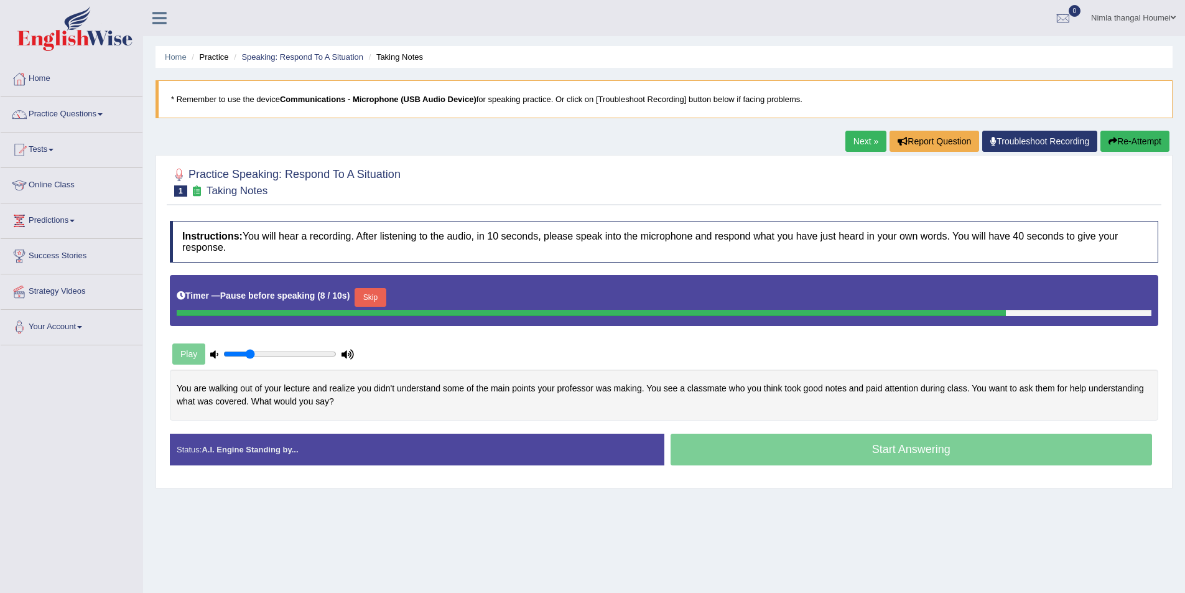
click at [368, 294] on button "Skip" at bounding box center [370, 297] width 31 height 19
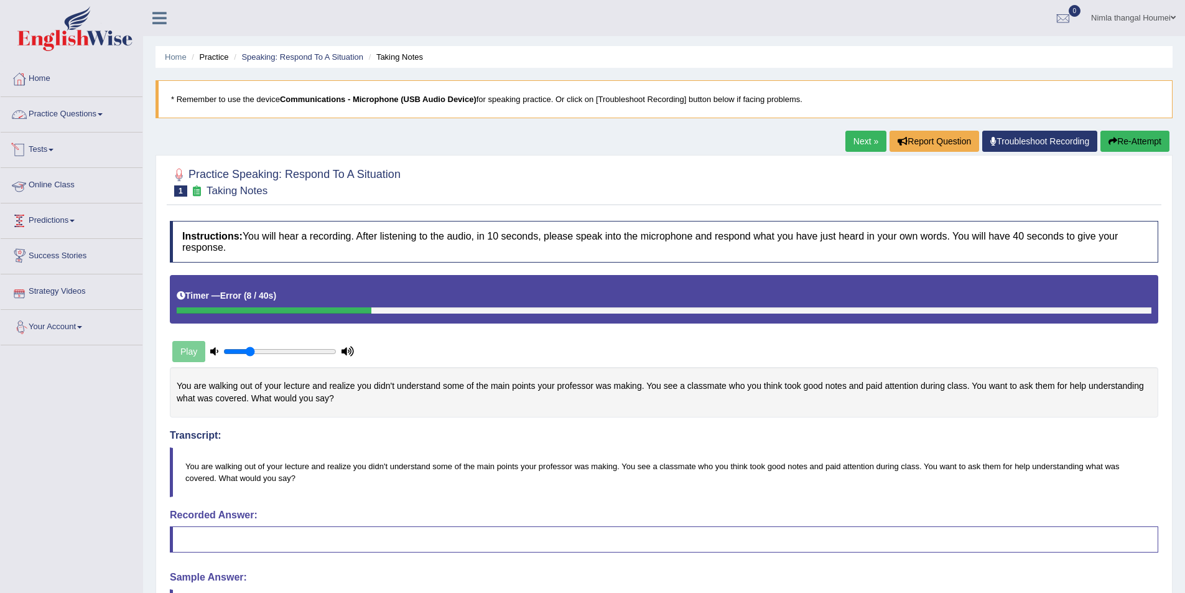
click at [61, 112] on link "Practice Questions" at bounding box center [72, 112] width 142 height 31
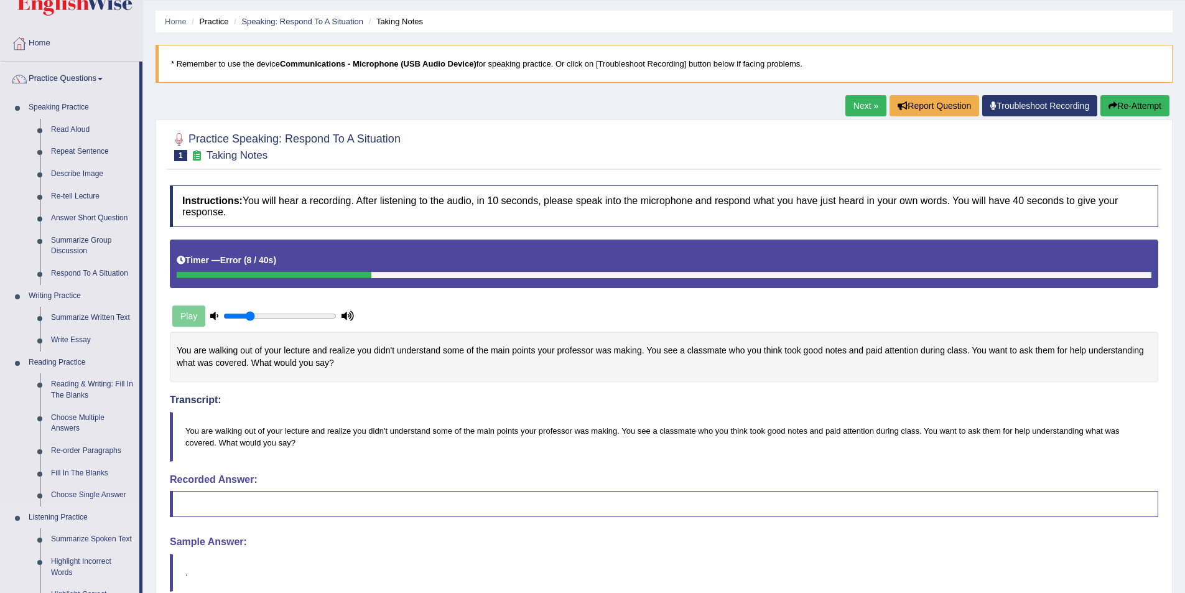
scroll to position [249, 0]
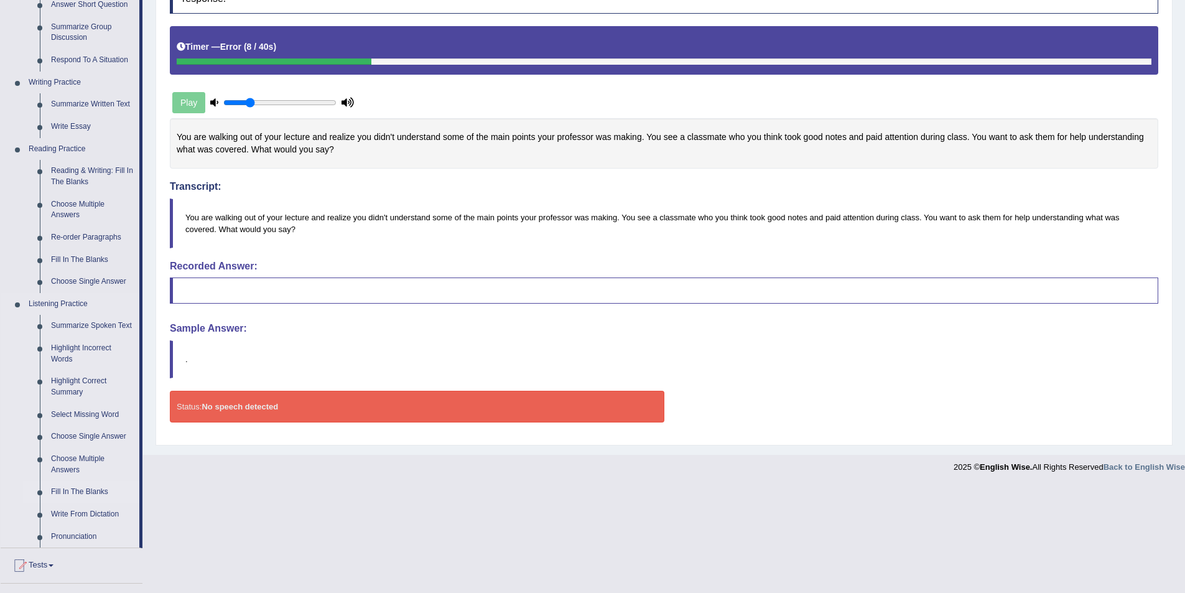
click at [82, 490] on link "Fill In The Blanks" at bounding box center [92, 492] width 94 height 22
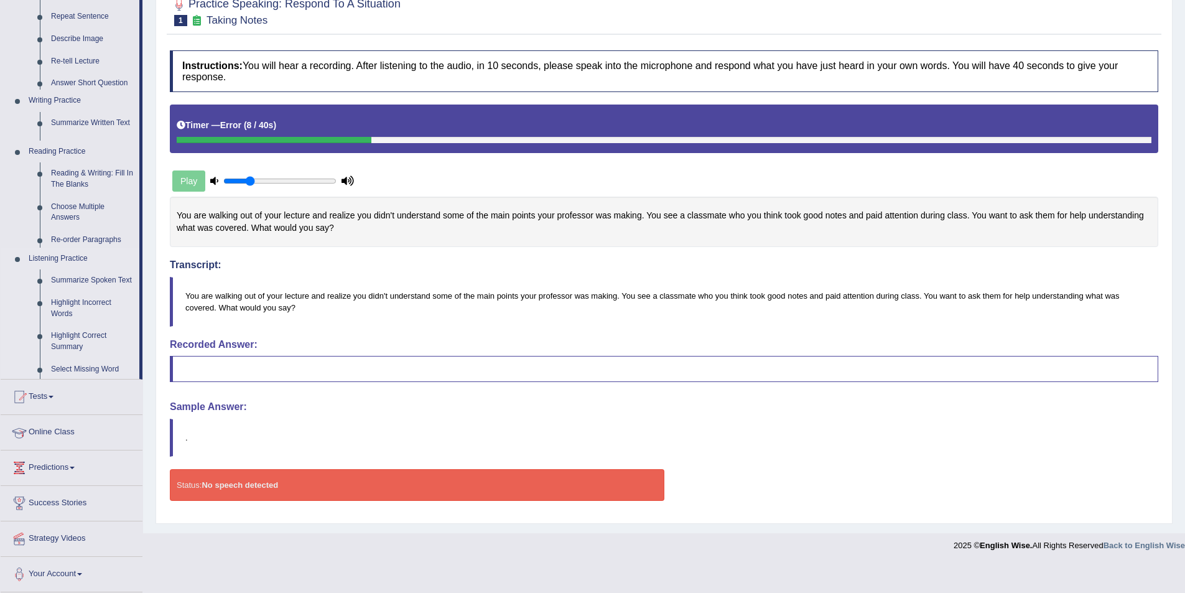
scroll to position [142, 0]
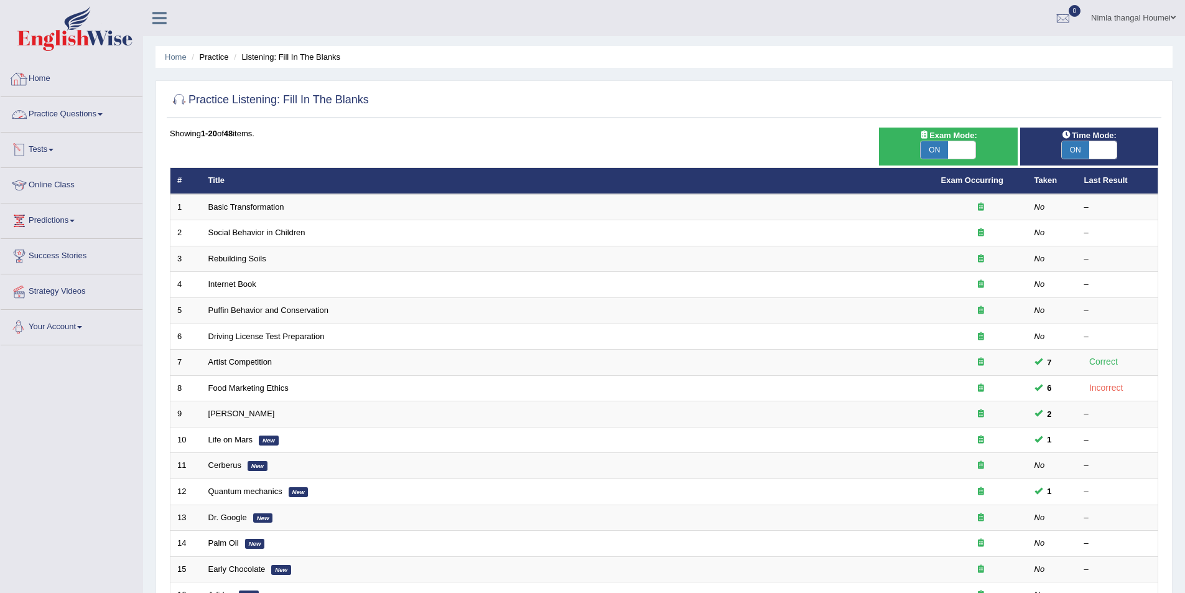
click at [72, 108] on link "Practice Questions" at bounding box center [72, 112] width 142 height 31
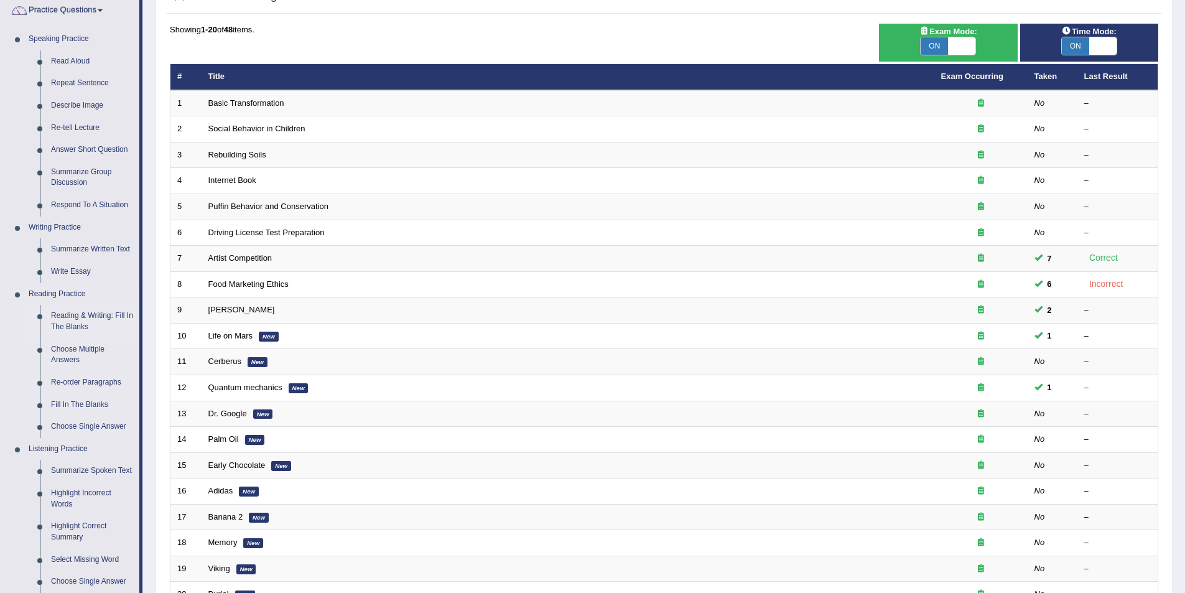
scroll to position [187, 0]
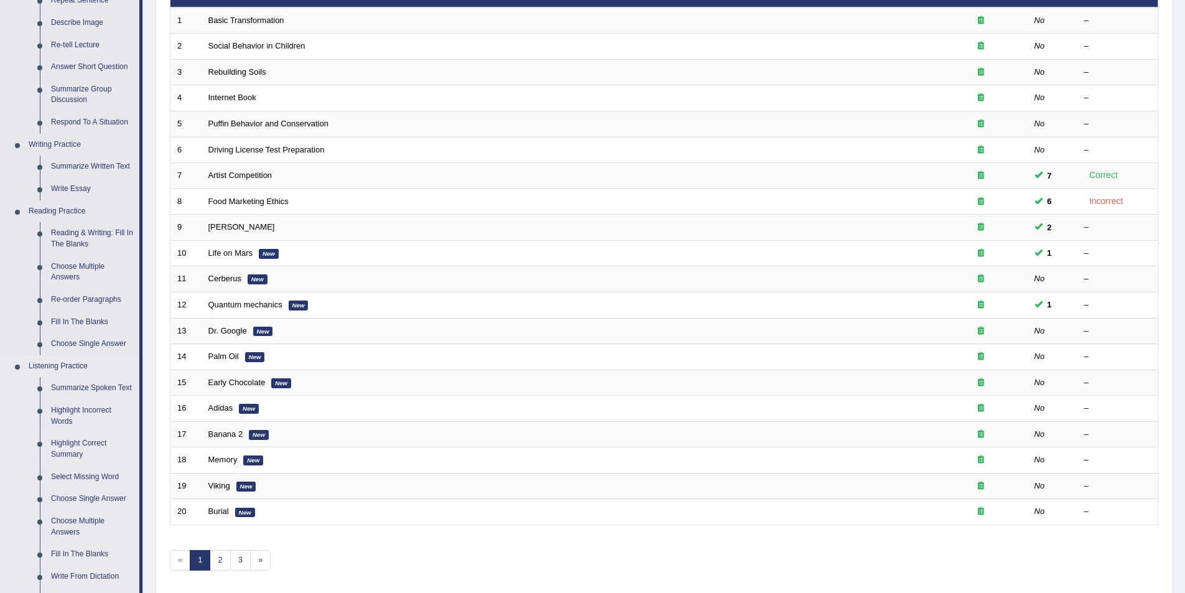
click at [67, 440] on link "Highlight Correct Summary" at bounding box center [92, 448] width 94 height 33
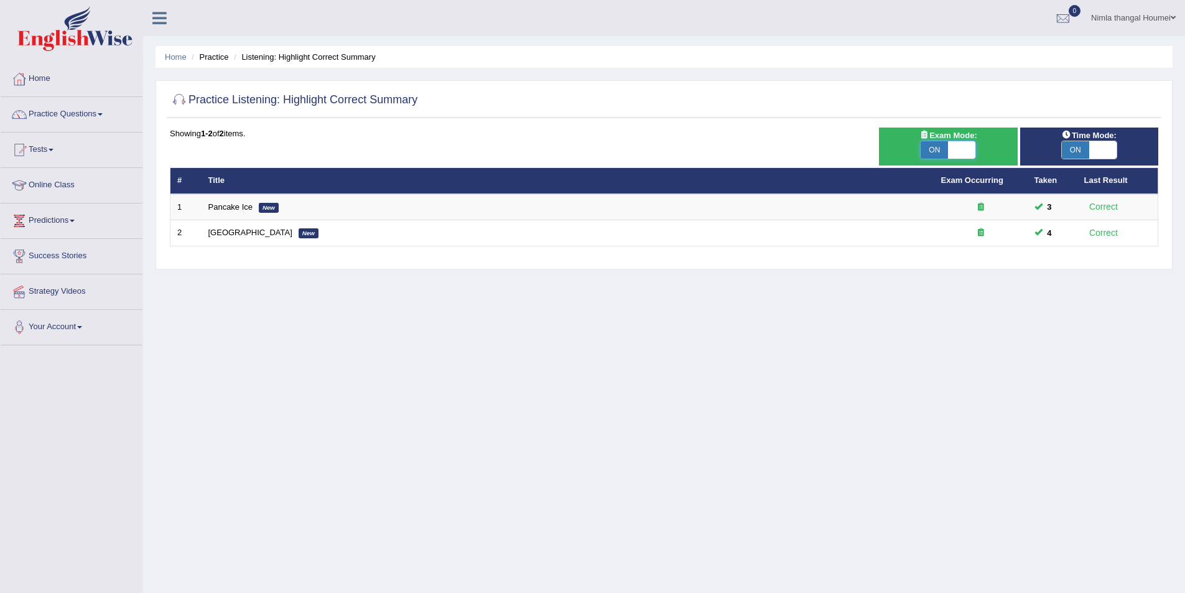
click at [960, 151] on span at bounding box center [961, 149] width 27 height 17
checkbox input "false"
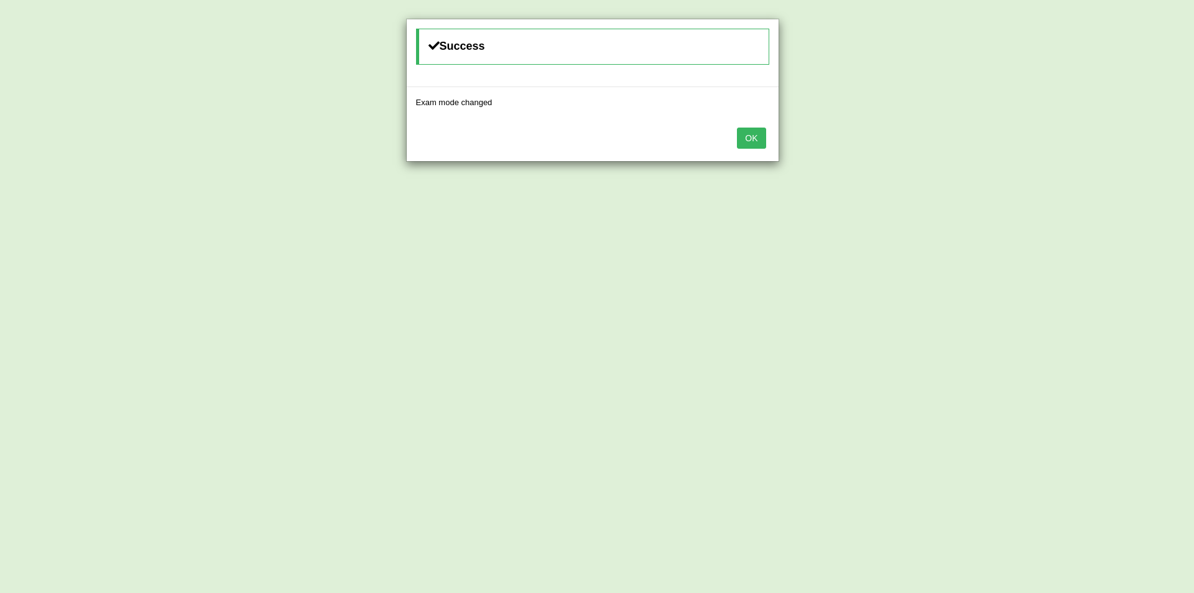
click at [751, 132] on button "OK" at bounding box center [751, 138] width 29 height 21
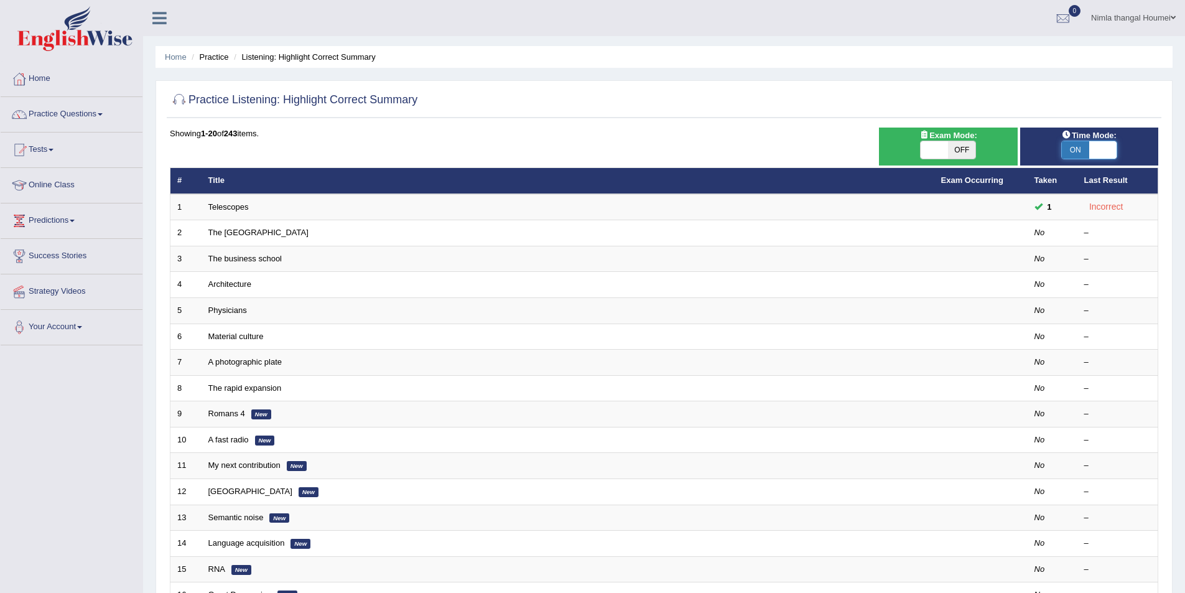
click at [1107, 146] on span at bounding box center [1102, 149] width 27 height 17
checkbox input "false"
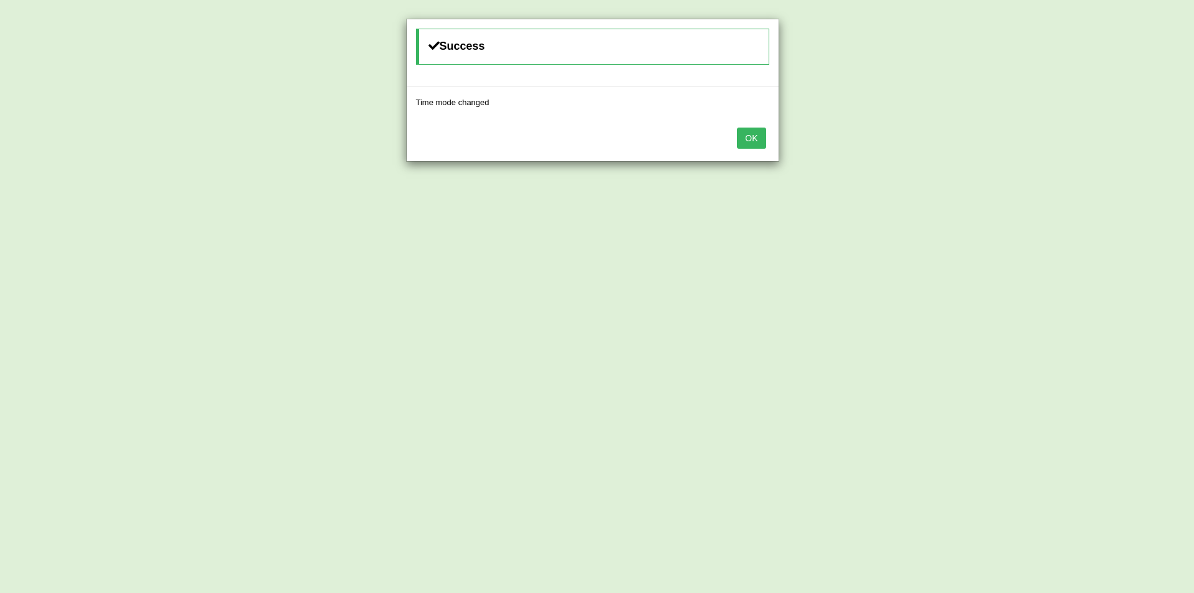
click at [749, 139] on button "OK" at bounding box center [751, 138] width 29 height 21
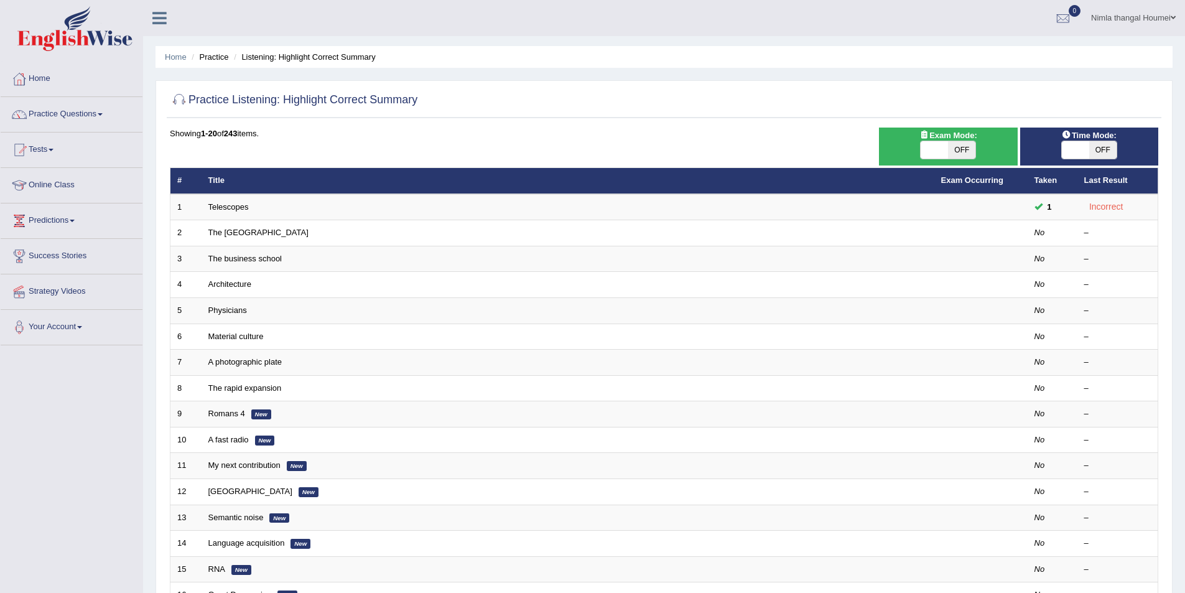
click at [78, 115] on link "Practice Questions" at bounding box center [72, 112] width 142 height 31
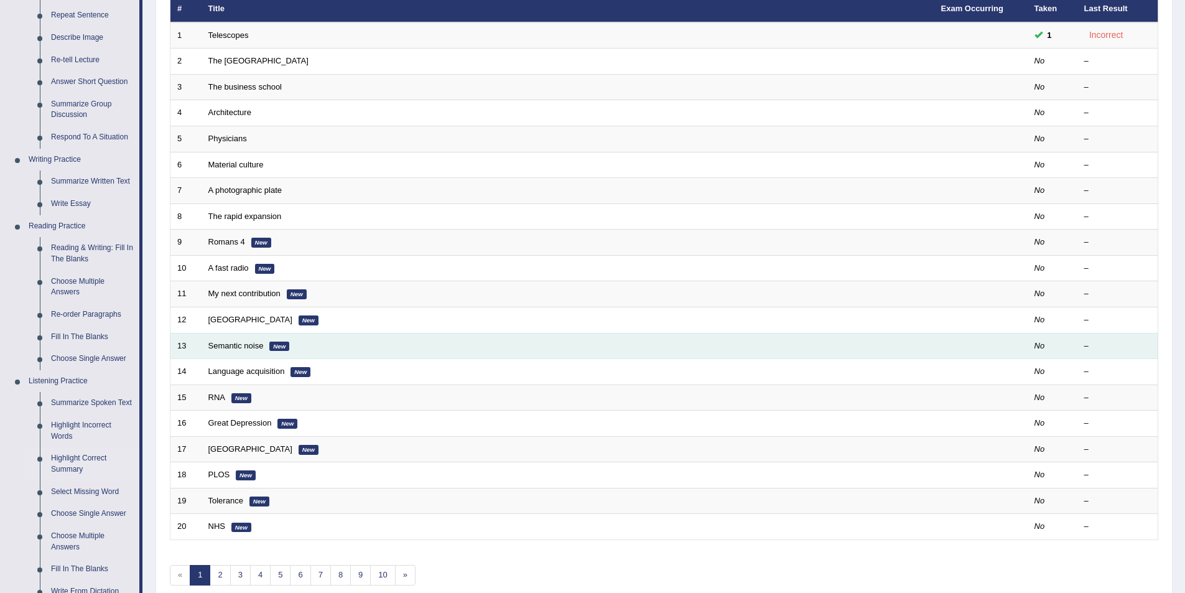
scroll to position [187, 0]
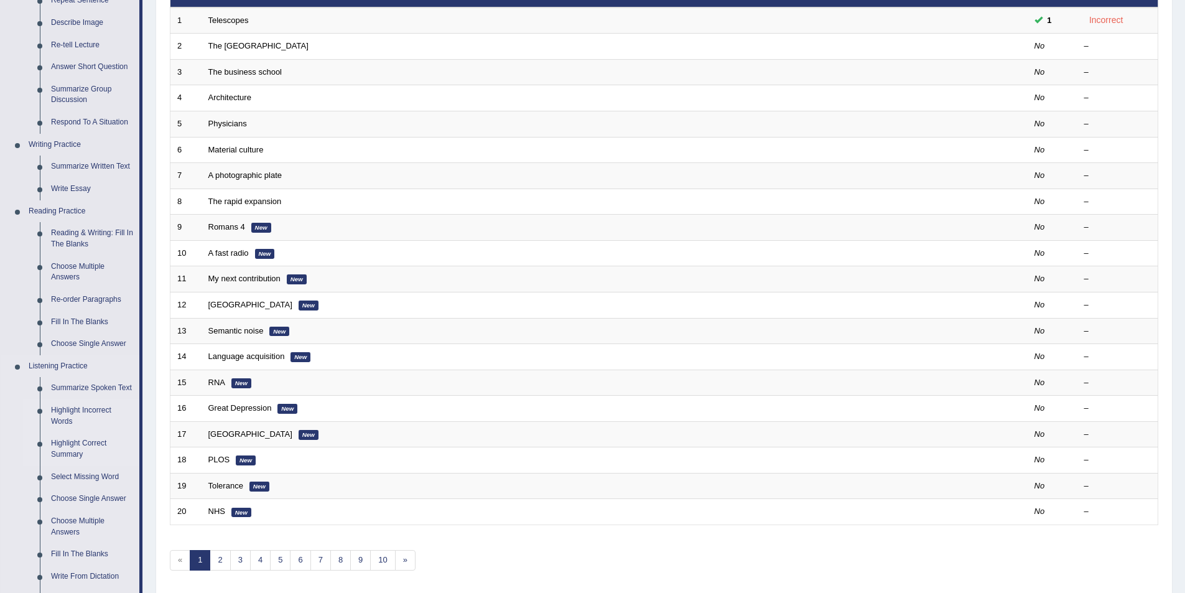
click at [71, 409] on link "Highlight Incorrect Words" at bounding box center [92, 415] width 94 height 33
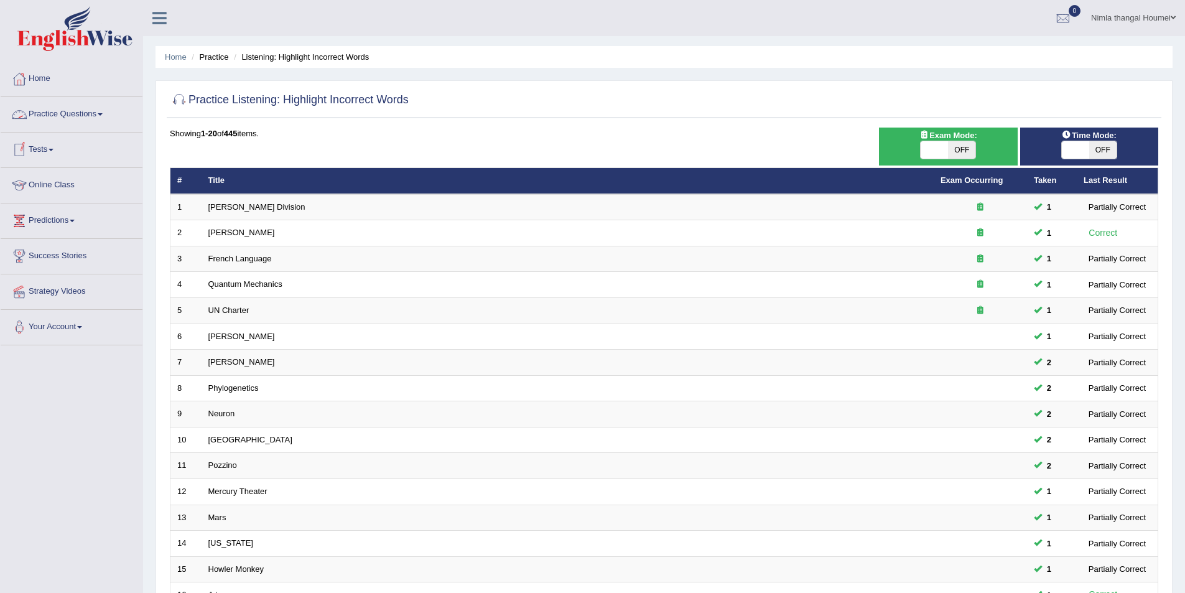
click at [72, 110] on link "Practice Questions" at bounding box center [72, 112] width 142 height 31
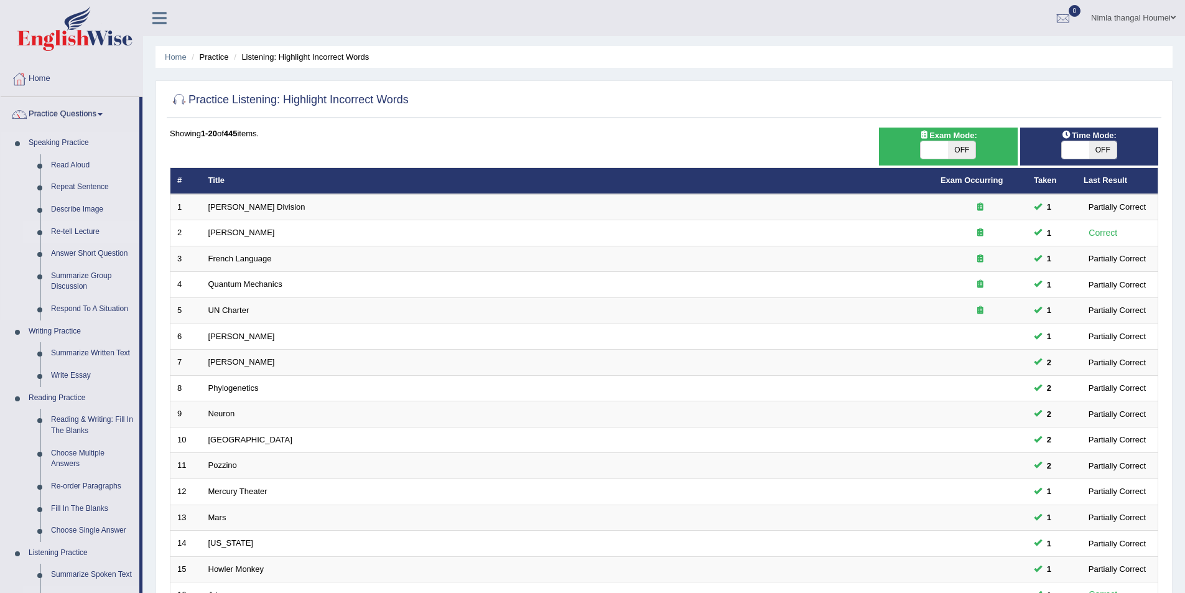
click at [92, 229] on link "Re-tell Lecture" at bounding box center [92, 232] width 94 height 22
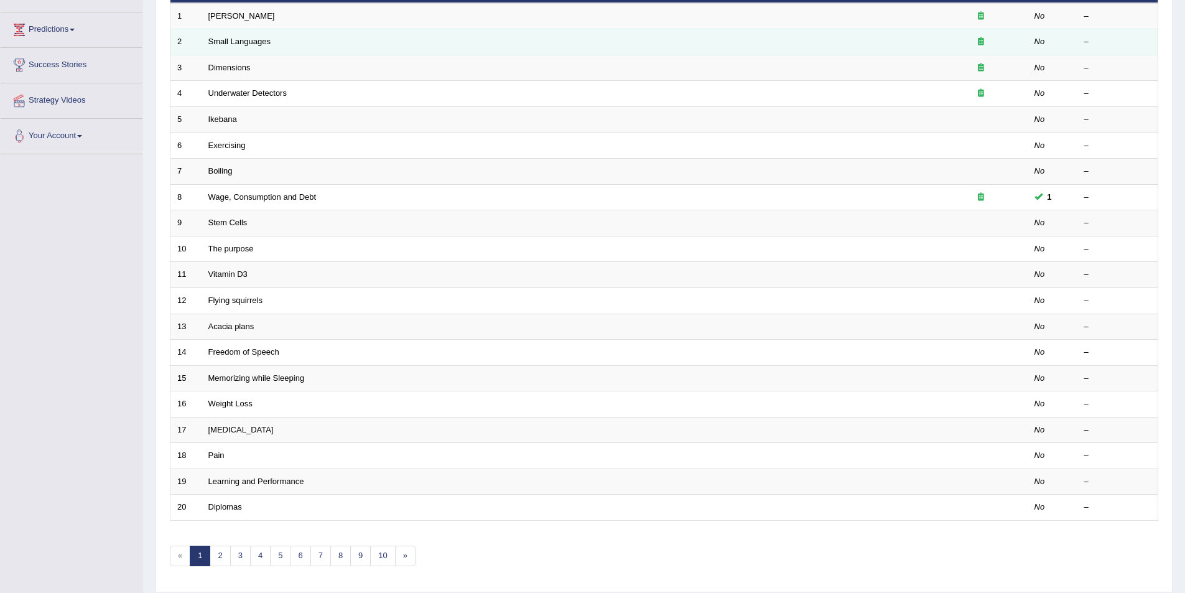
scroll to position [231, 0]
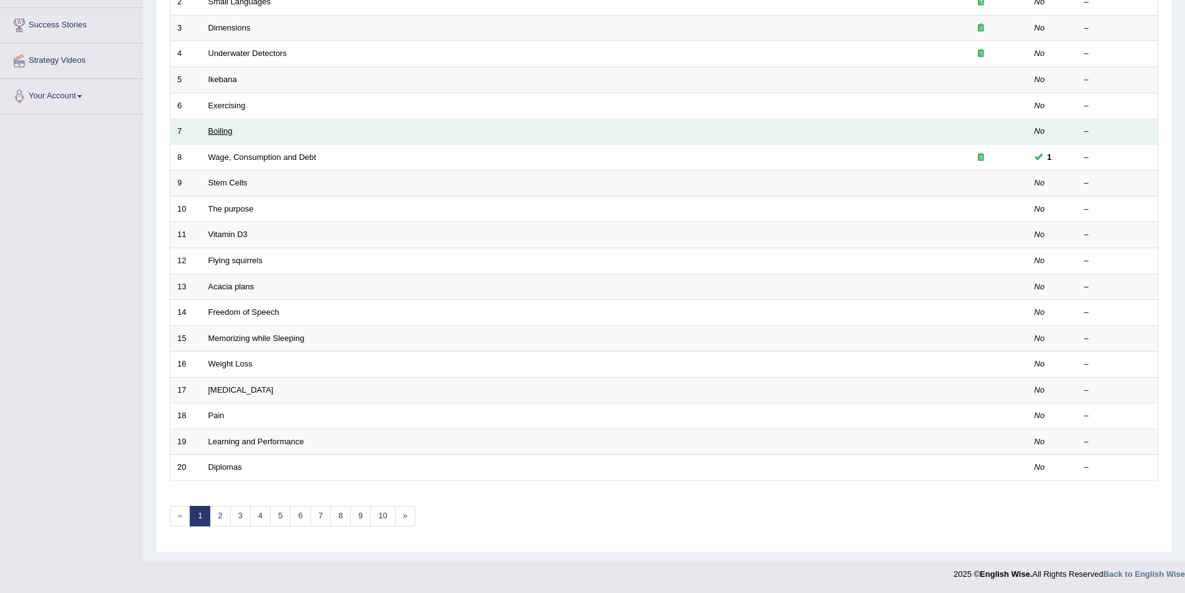
click at [220, 128] on link "Boiling" at bounding box center [220, 130] width 24 height 9
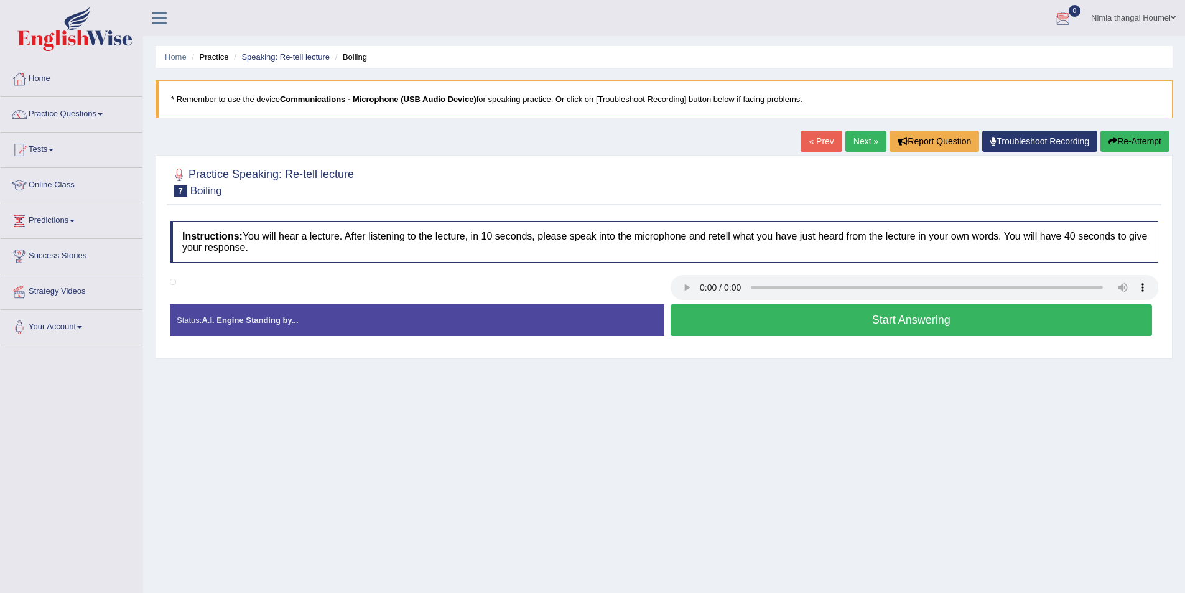
click at [913, 321] on button "Start Answering" at bounding box center [912, 320] width 482 height 32
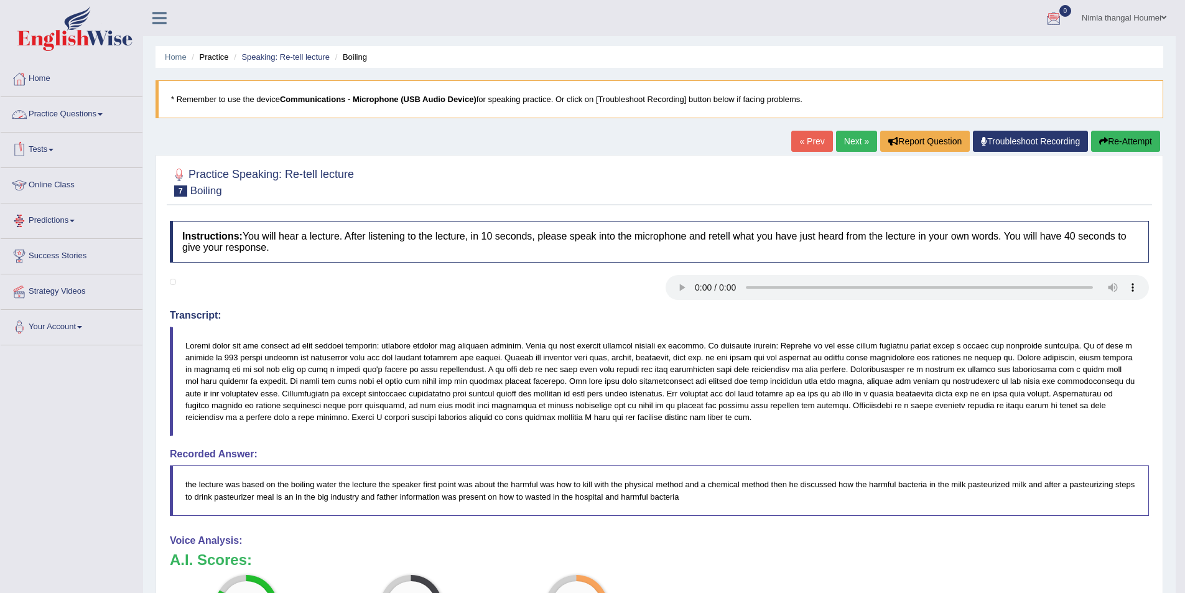
click at [86, 115] on link "Practice Questions" at bounding box center [72, 112] width 142 height 31
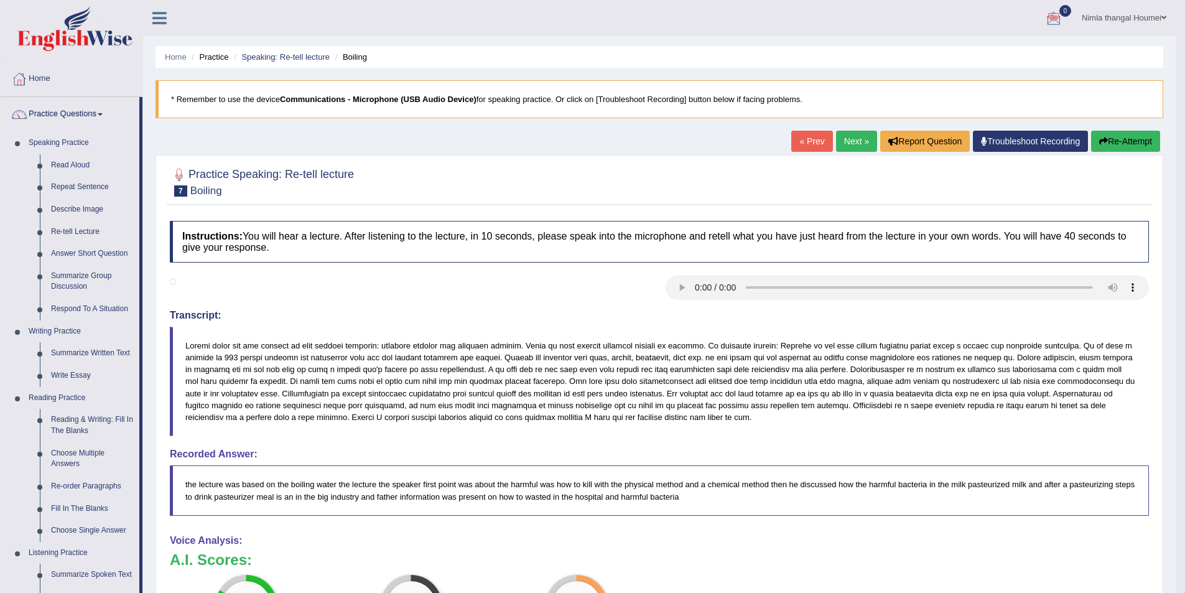
click at [845, 139] on link "Next »" at bounding box center [856, 141] width 41 height 21
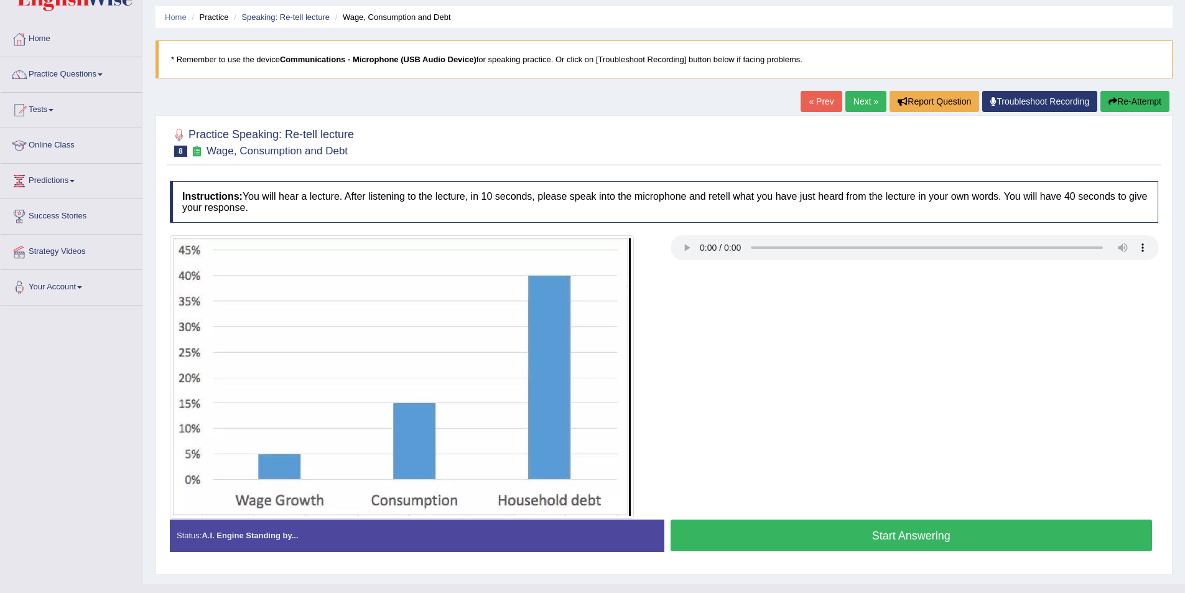
scroll to position [62, 0]
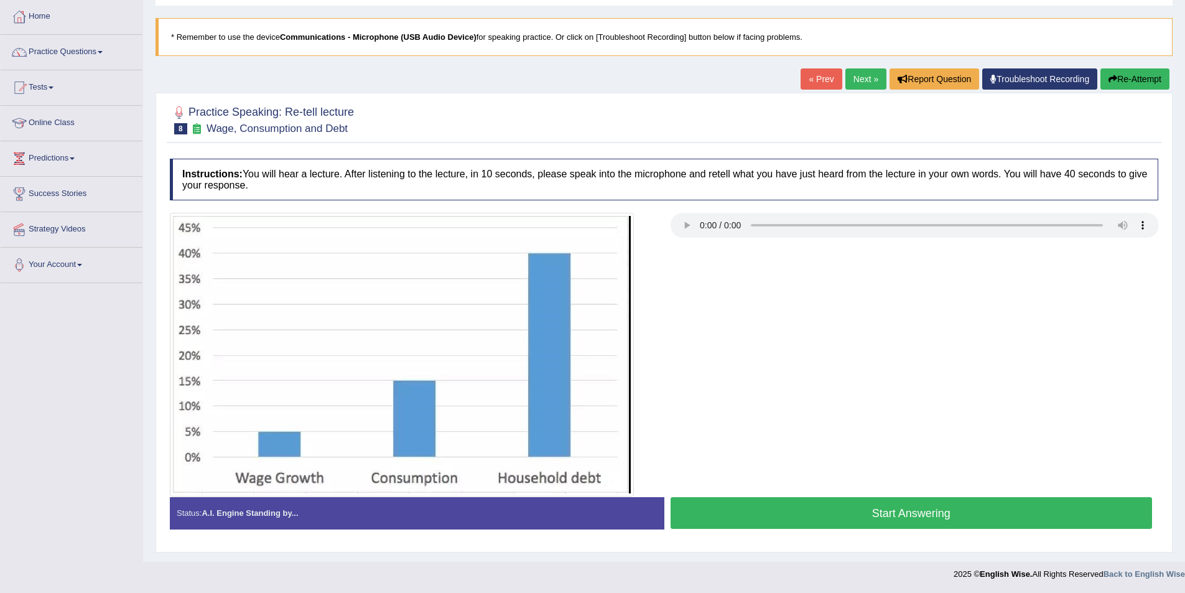
click at [980, 511] on button "Start Answering" at bounding box center [912, 513] width 482 height 32
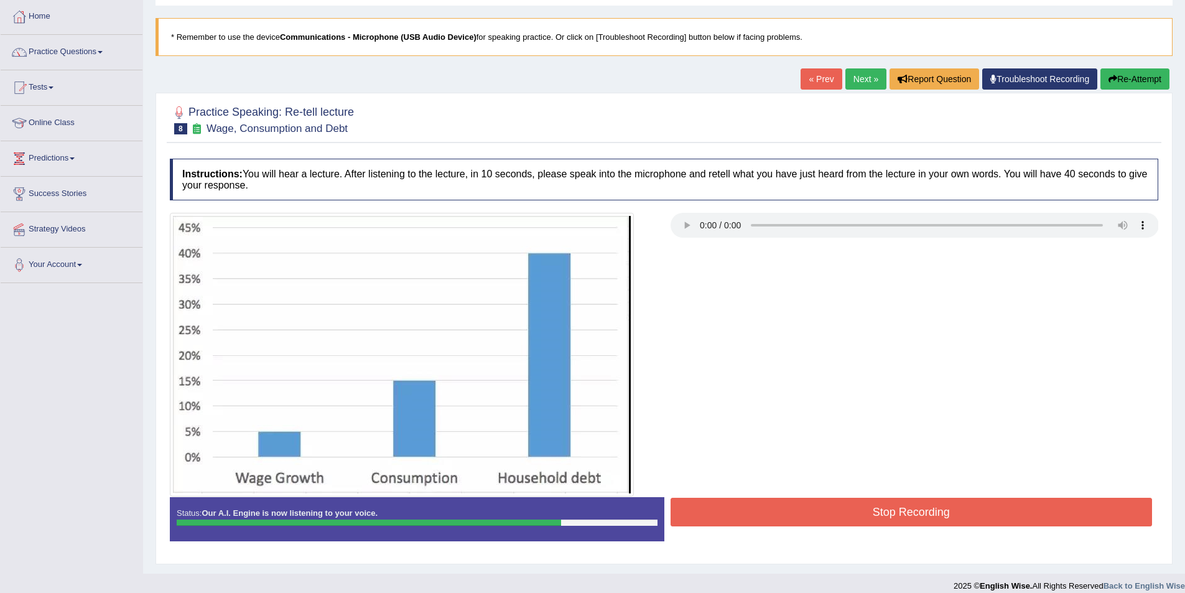
click at [980, 510] on button "Stop Recording" at bounding box center [912, 512] width 482 height 29
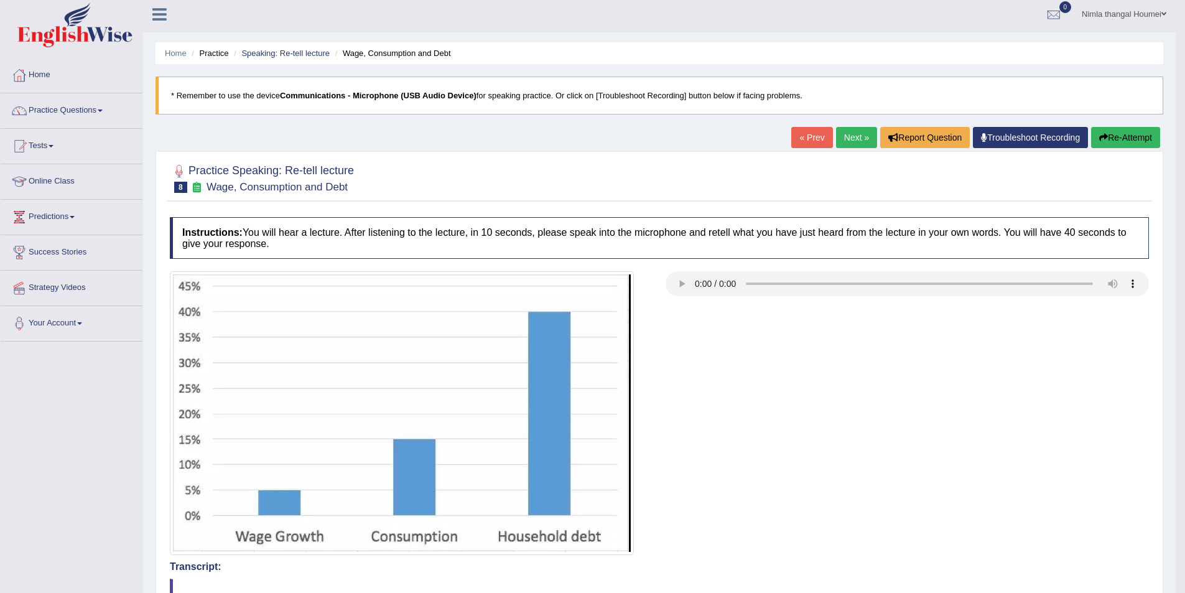
scroll to position [0, 0]
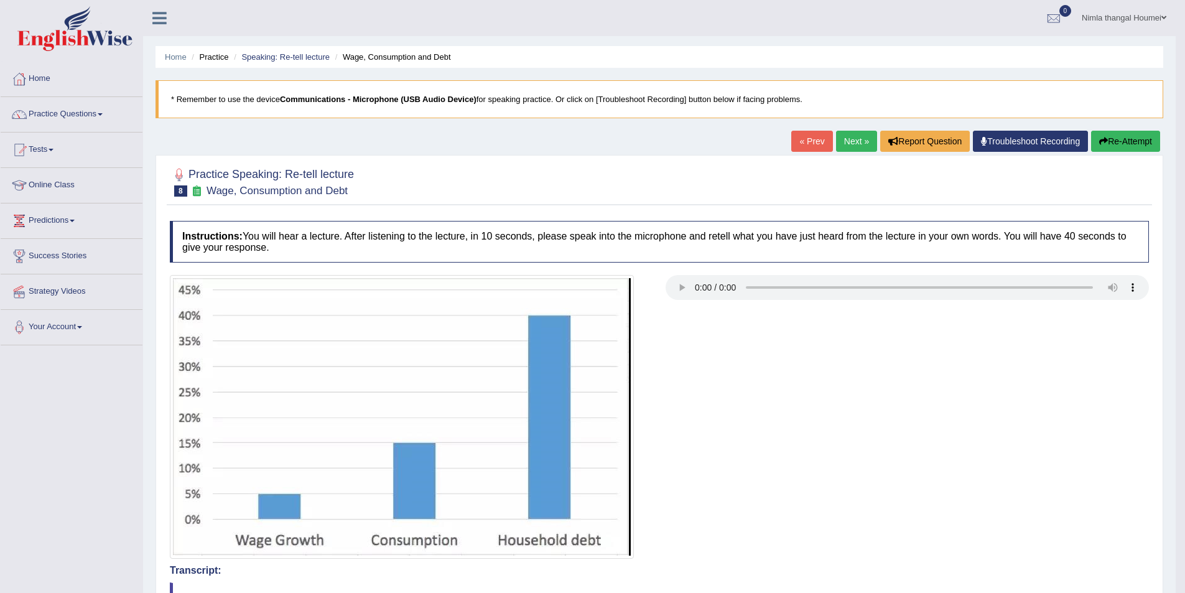
click at [848, 137] on link "Next »" at bounding box center [856, 141] width 41 height 21
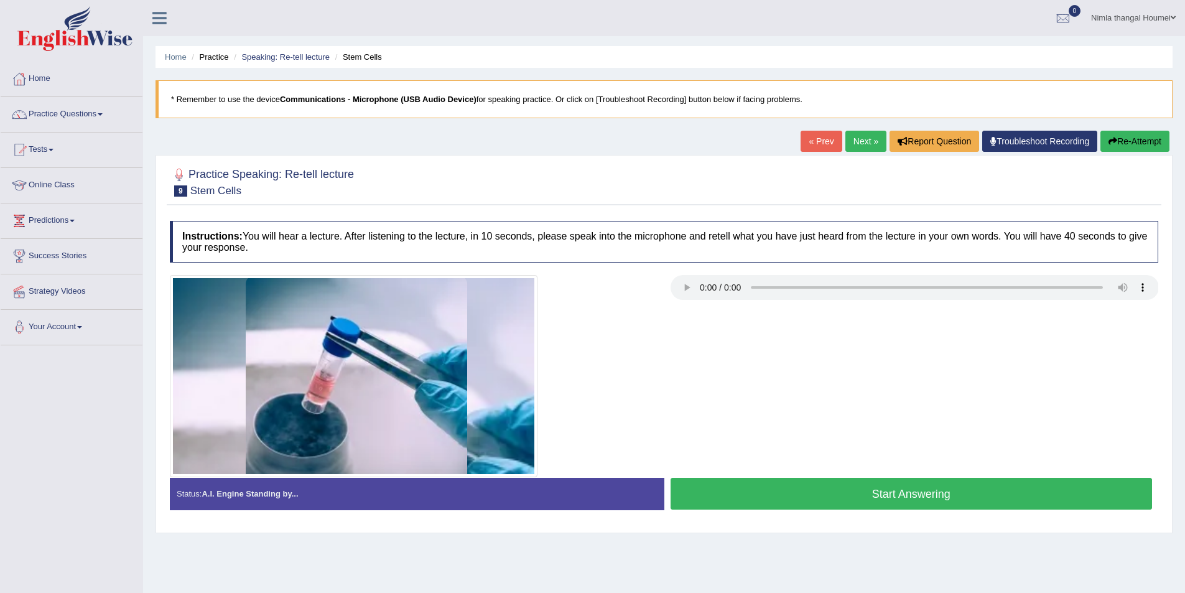
drag, startPoint x: 850, startPoint y: 490, endPoint x: 841, endPoint y: 483, distance: 11.2
click at [849, 490] on button "Start Answering" at bounding box center [912, 494] width 482 height 32
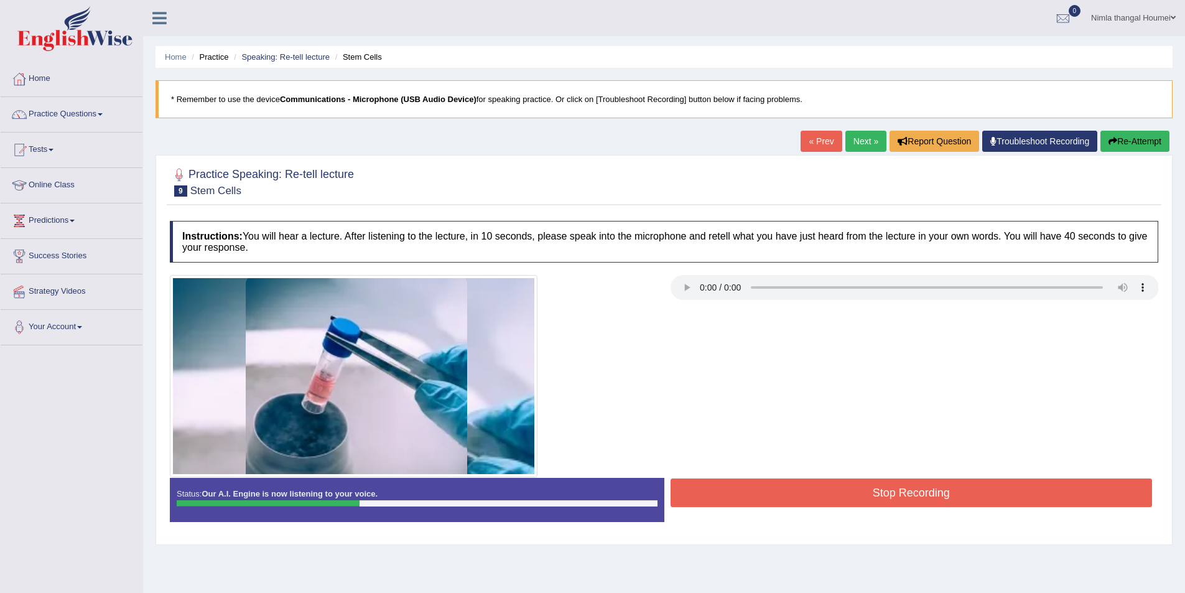
click at [862, 134] on link "Next »" at bounding box center [865, 141] width 41 height 21
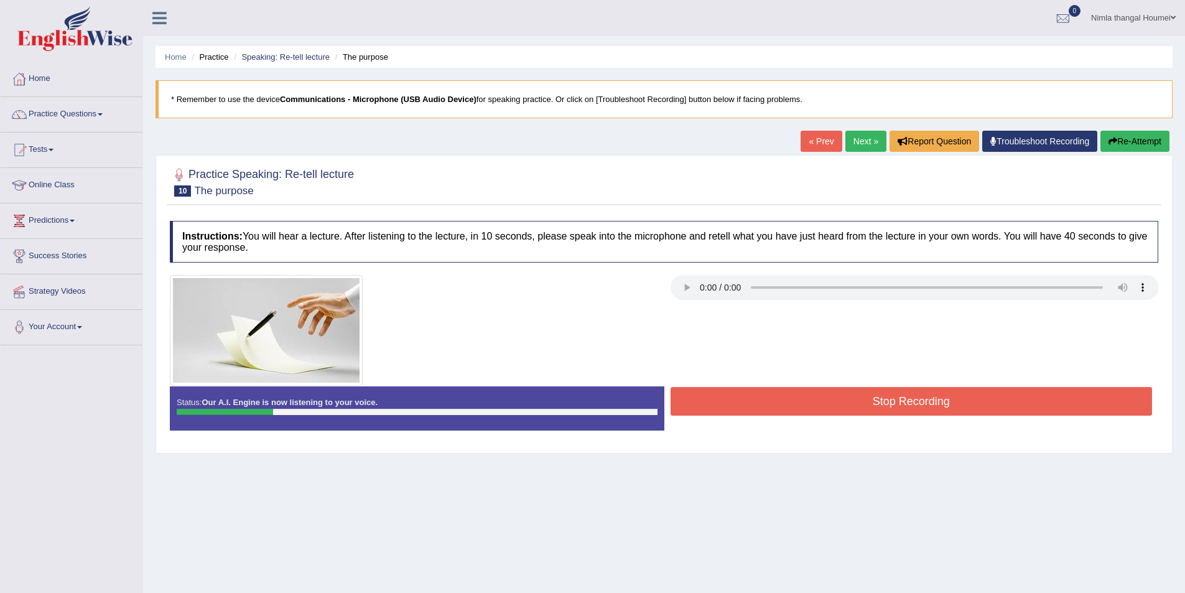
click at [818, 142] on link "« Prev" at bounding box center [821, 141] width 41 height 21
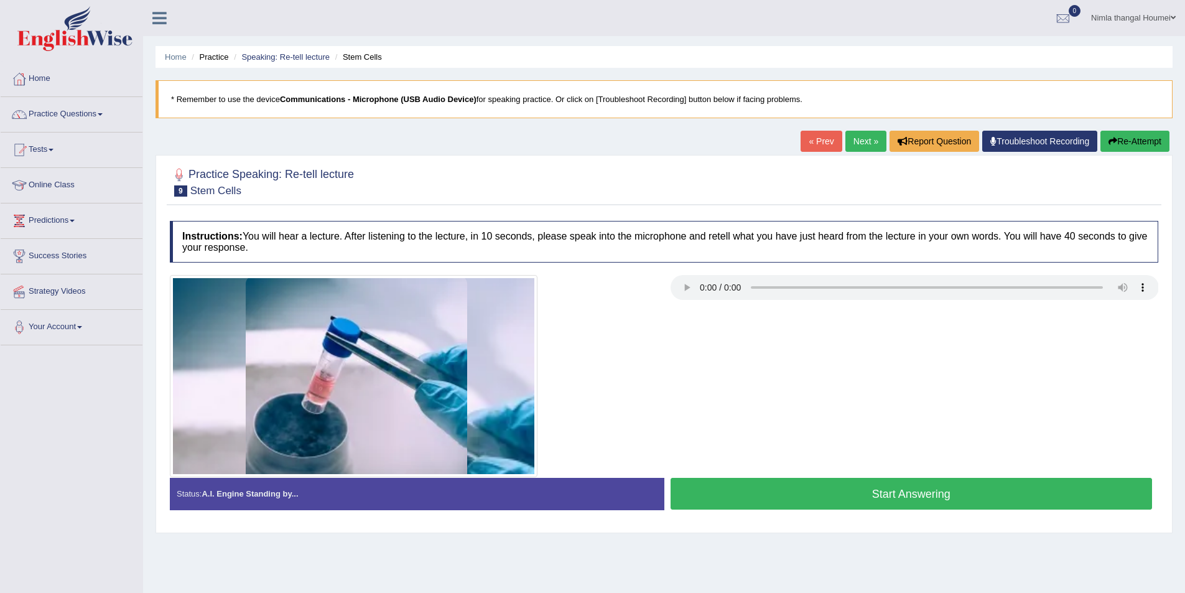
click at [819, 142] on link "« Prev" at bounding box center [821, 141] width 41 height 21
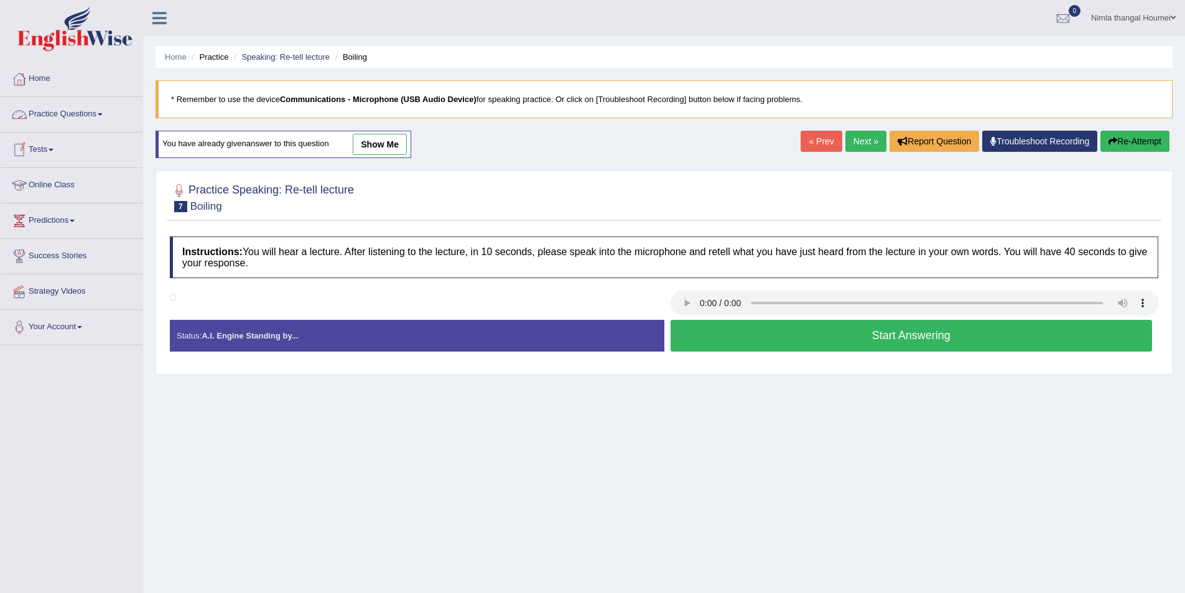
click at [83, 114] on link "Practice Questions" at bounding box center [72, 112] width 142 height 31
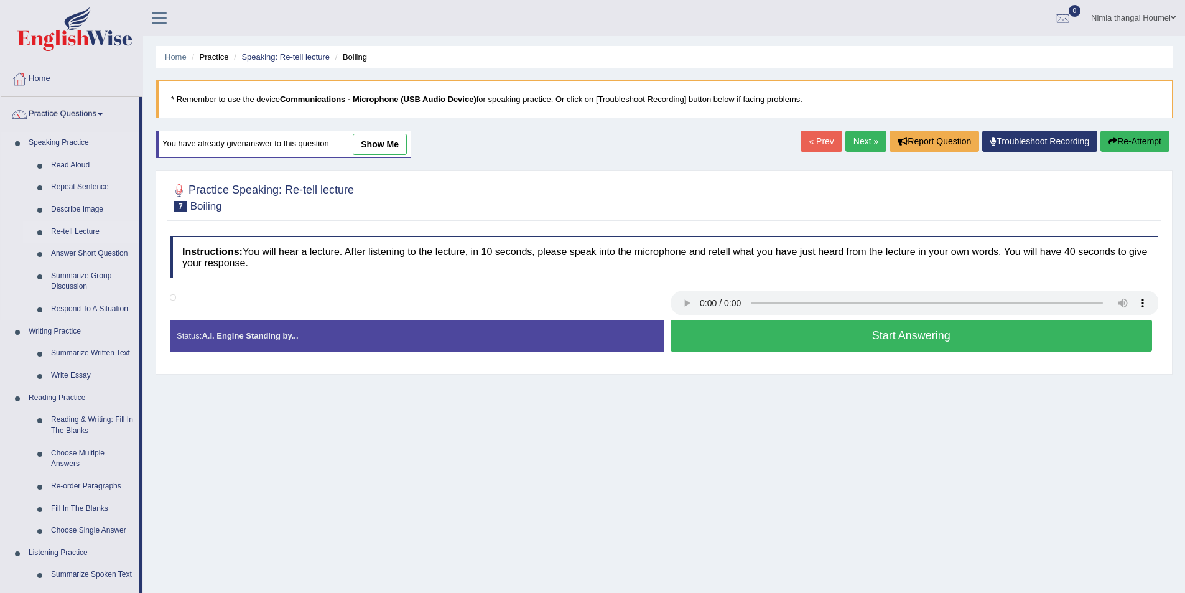
click at [71, 231] on link "Re-tell Lecture" at bounding box center [92, 232] width 94 height 22
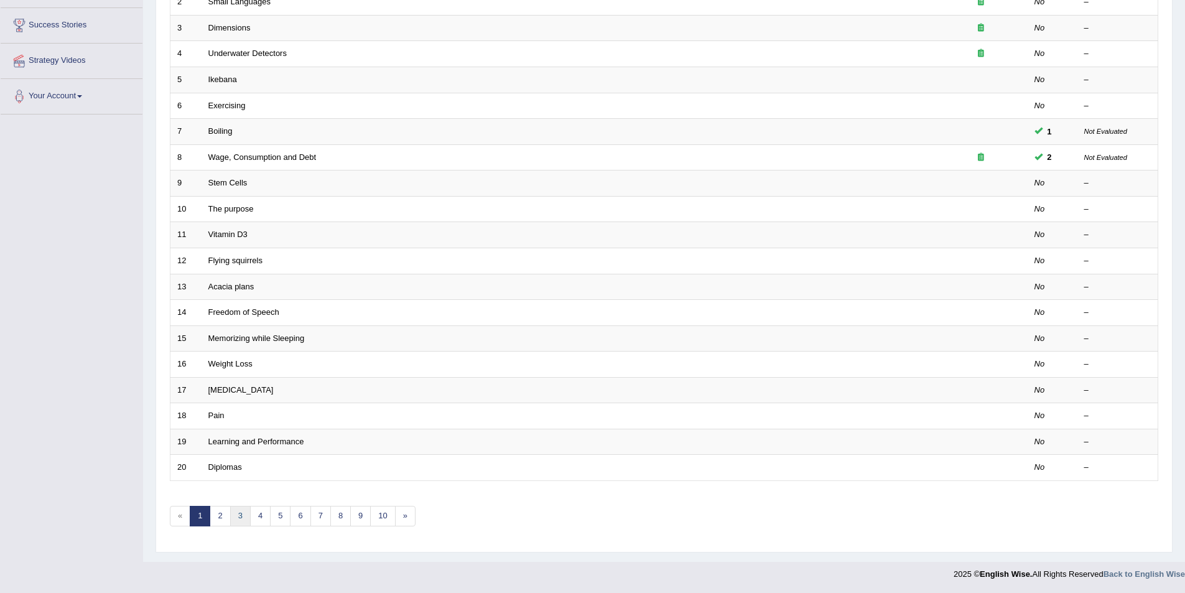
click at [238, 511] on link "3" at bounding box center [240, 516] width 21 height 21
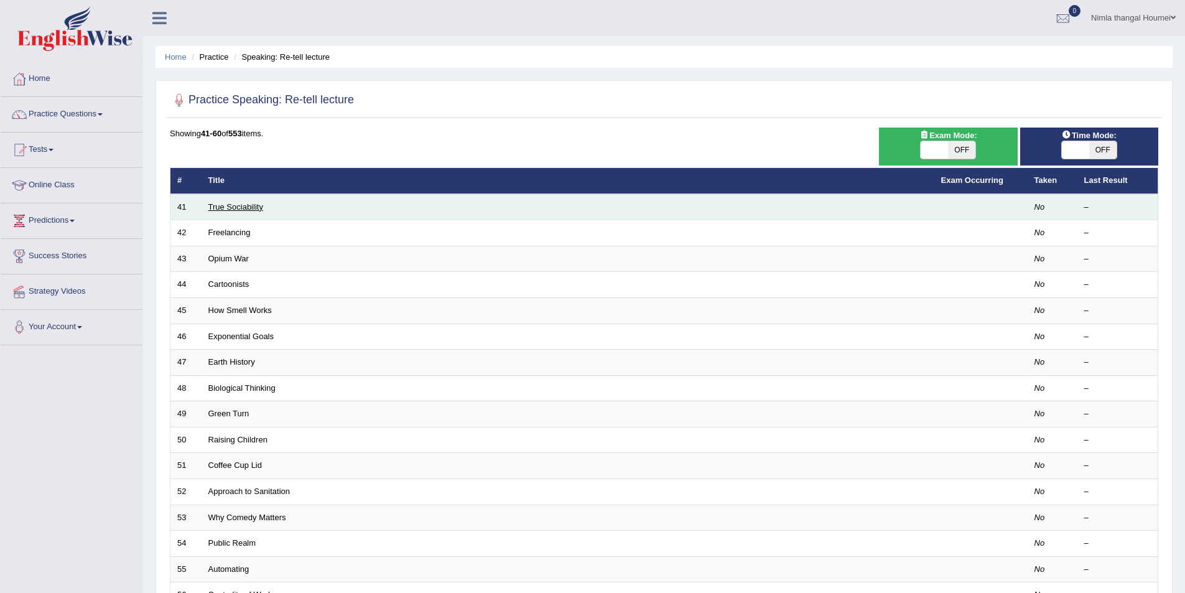
click at [247, 206] on link "True Sociability" at bounding box center [235, 206] width 55 height 9
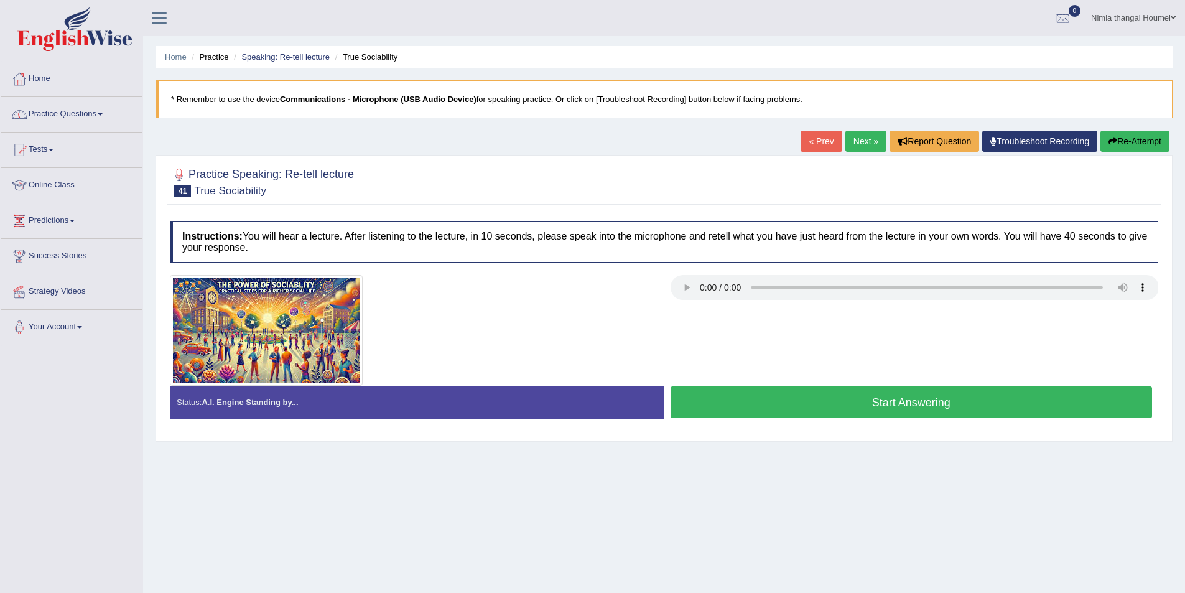
click at [82, 108] on link "Practice Questions" at bounding box center [72, 112] width 142 height 31
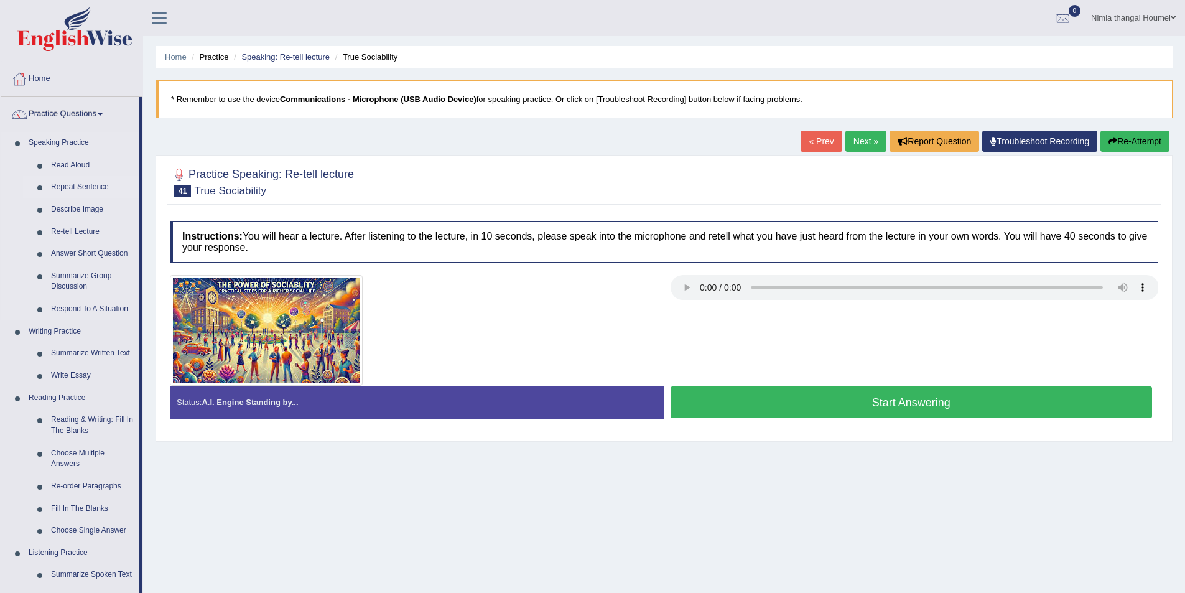
click at [85, 185] on link "Repeat Sentence" at bounding box center [92, 187] width 94 height 22
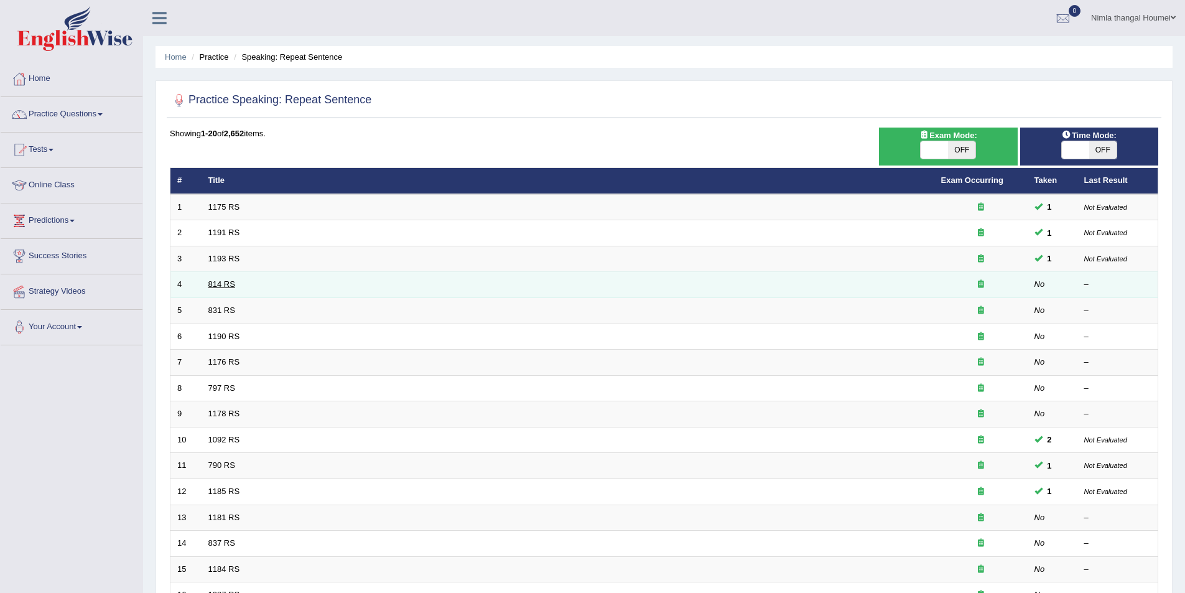
click at [227, 286] on link "814 RS" at bounding box center [221, 283] width 27 height 9
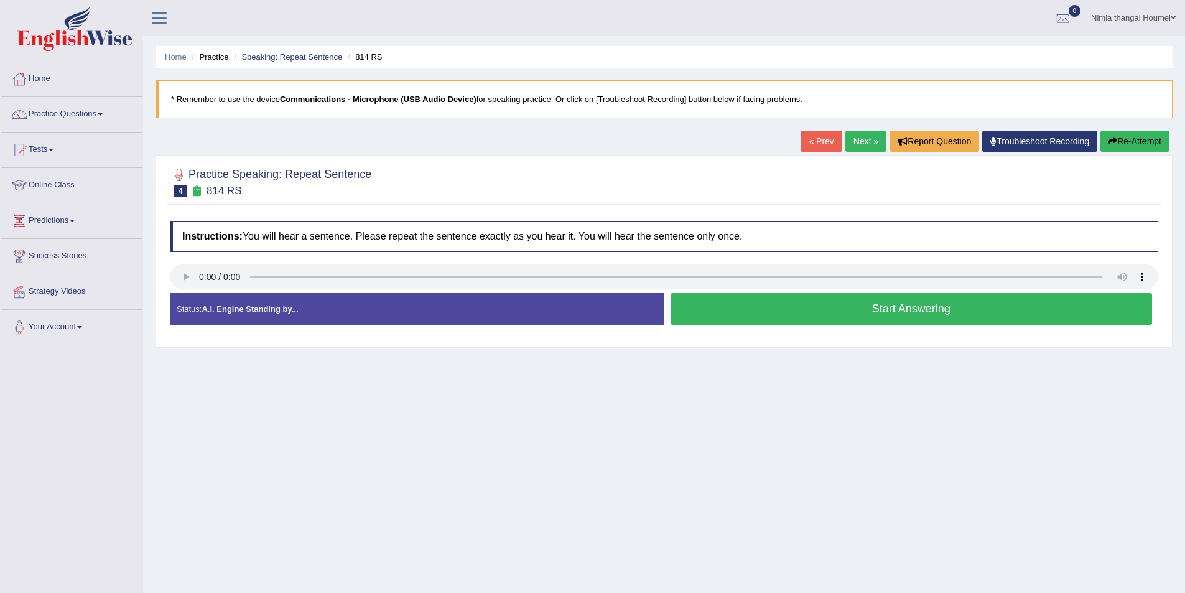
click at [853, 139] on link "Next »" at bounding box center [865, 141] width 41 height 21
click at [769, 306] on button "Start Answering" at bounding box center [912, 309] width 482 height 32
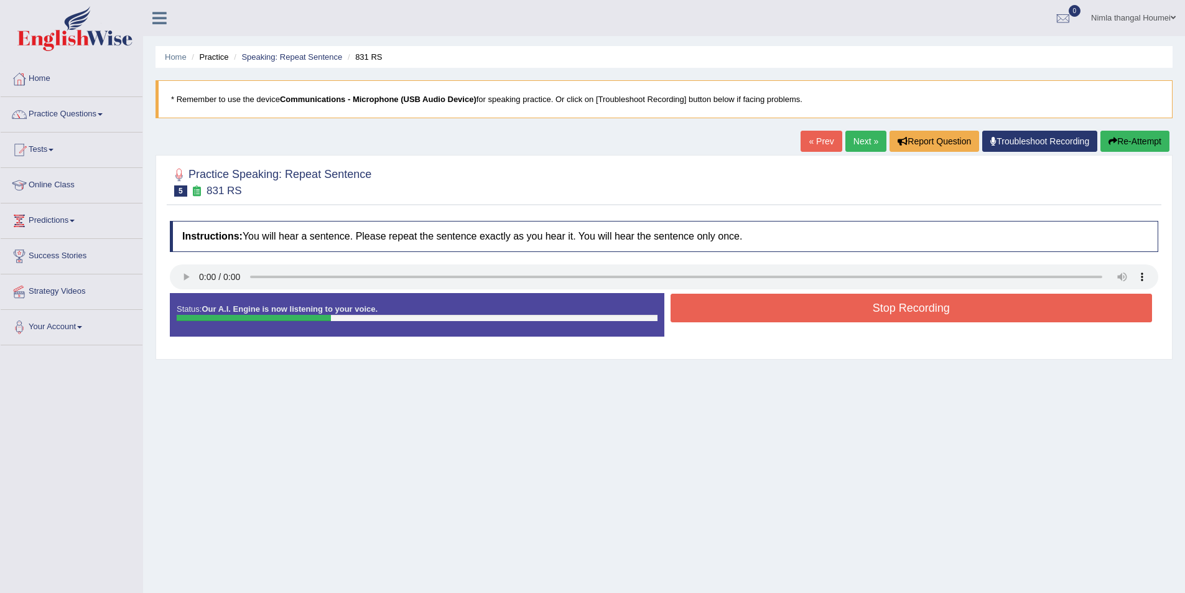
click at [771, 307] on button "Stop Recording" at bounding box center [912, 308] width 482 height 29
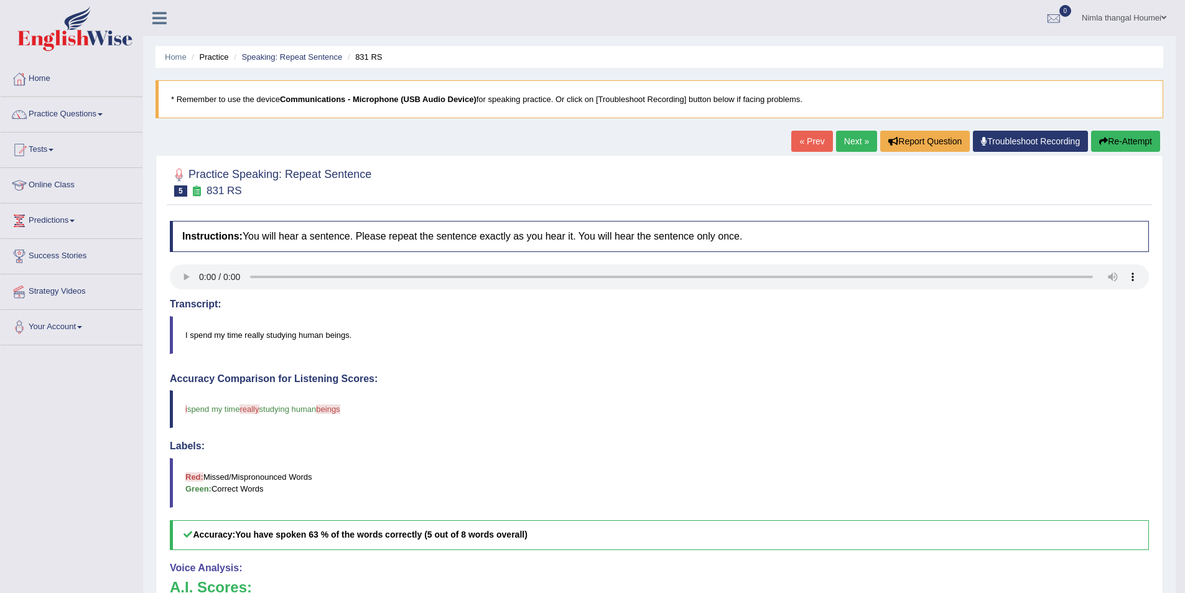
click at [859, 141] on link "Next »" at bounding box center [856, 141] width 41 height 21
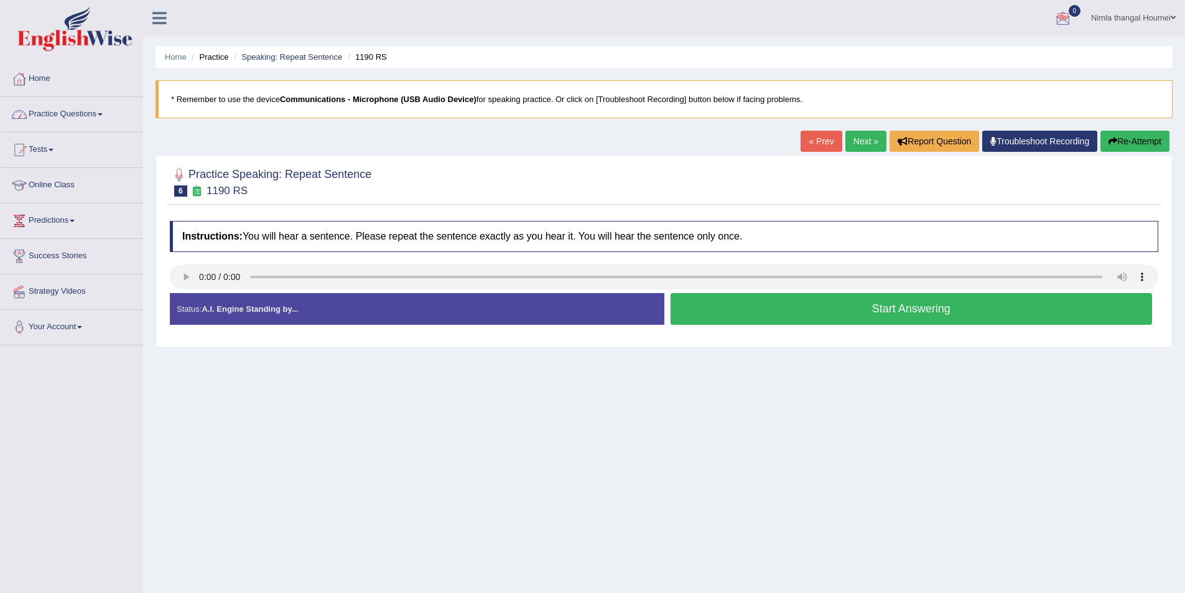
click at [37, 79] on link "Home" at bounding box center [72, 77] width 142 height 31
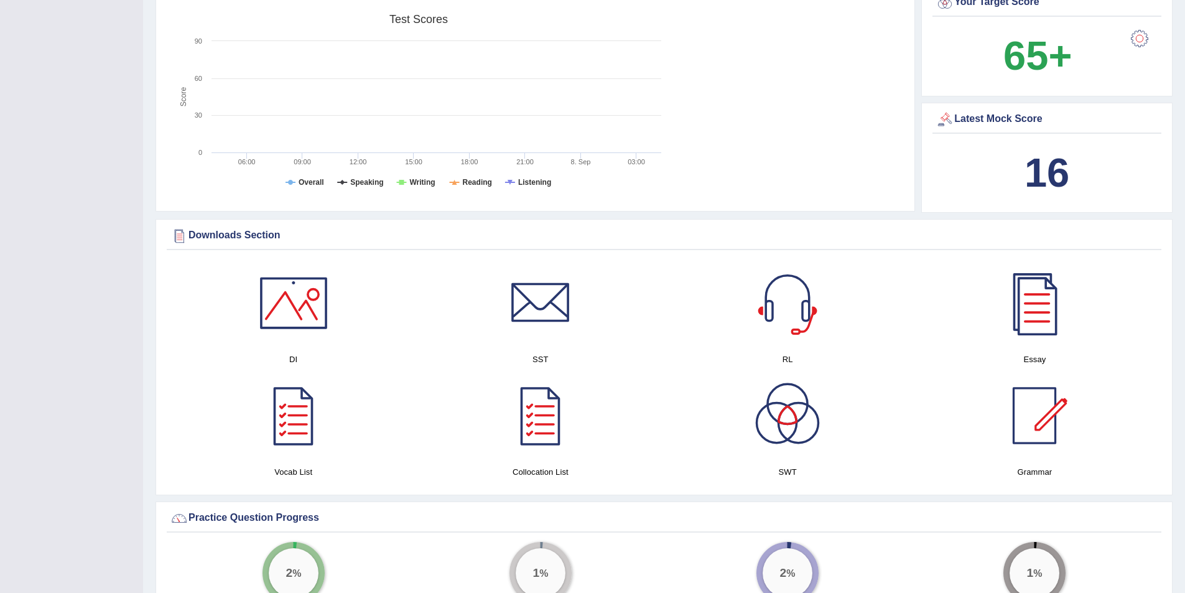
scroll to position [560, 0]
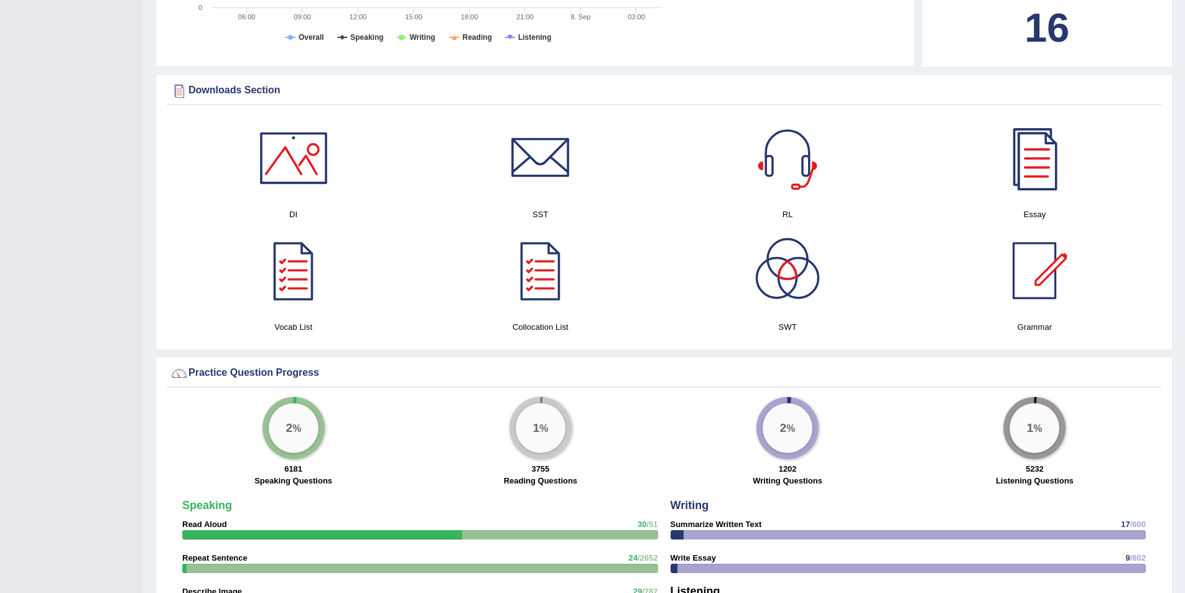
click at [1031, 156] on div at bounding box center [1034, 157] width 87 height 87
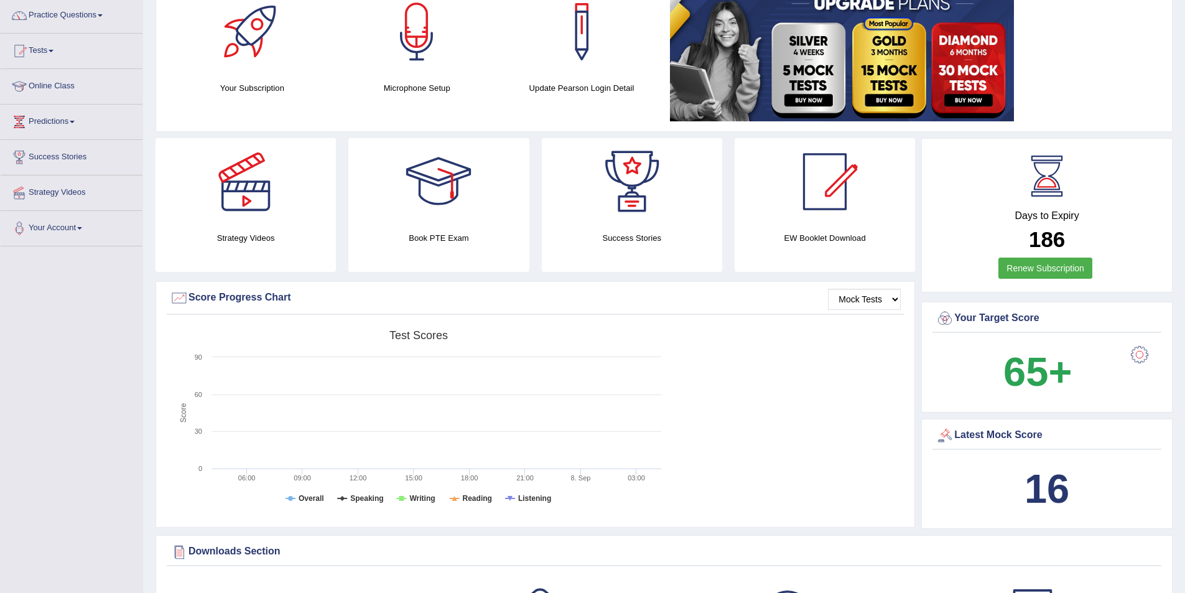
scroll to position [0, 0]
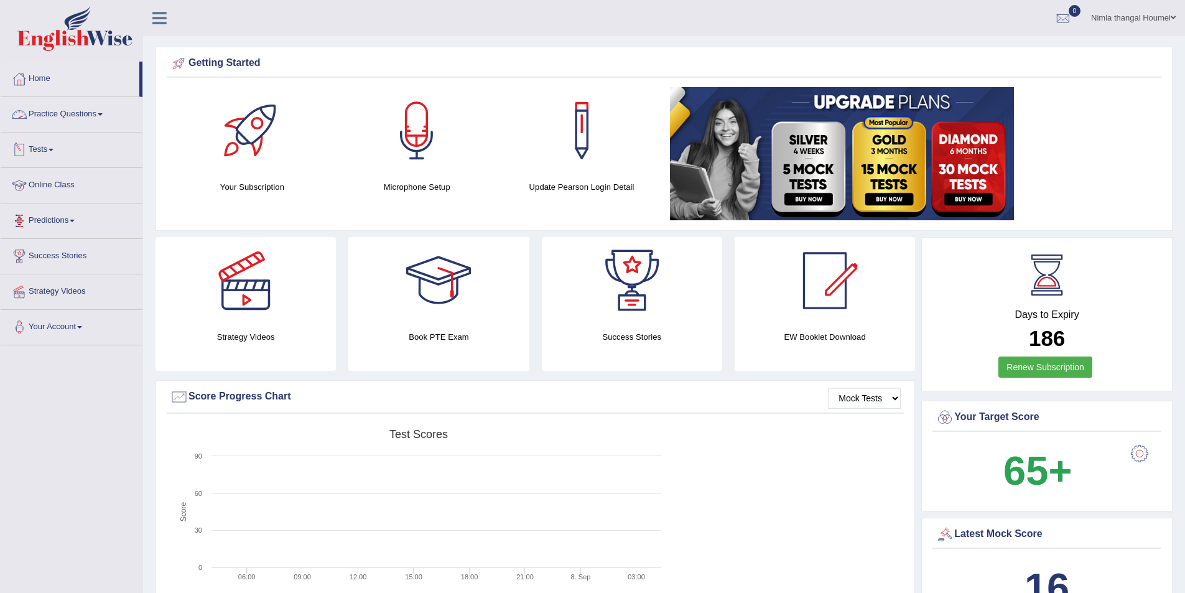
click at [56, 107] on link "Practice Questions" at bounding box center [72, 112] width 142 height 31
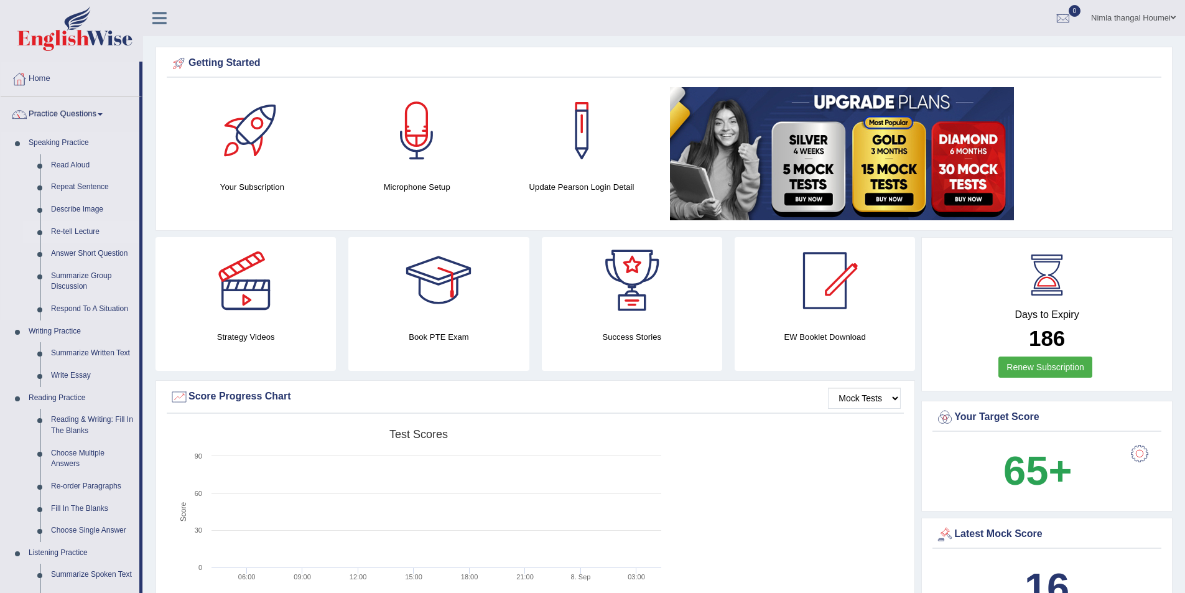
click at [77, 230] on link "Re-tell Lecture" at bounding box center [92, 232] width 94 height 22
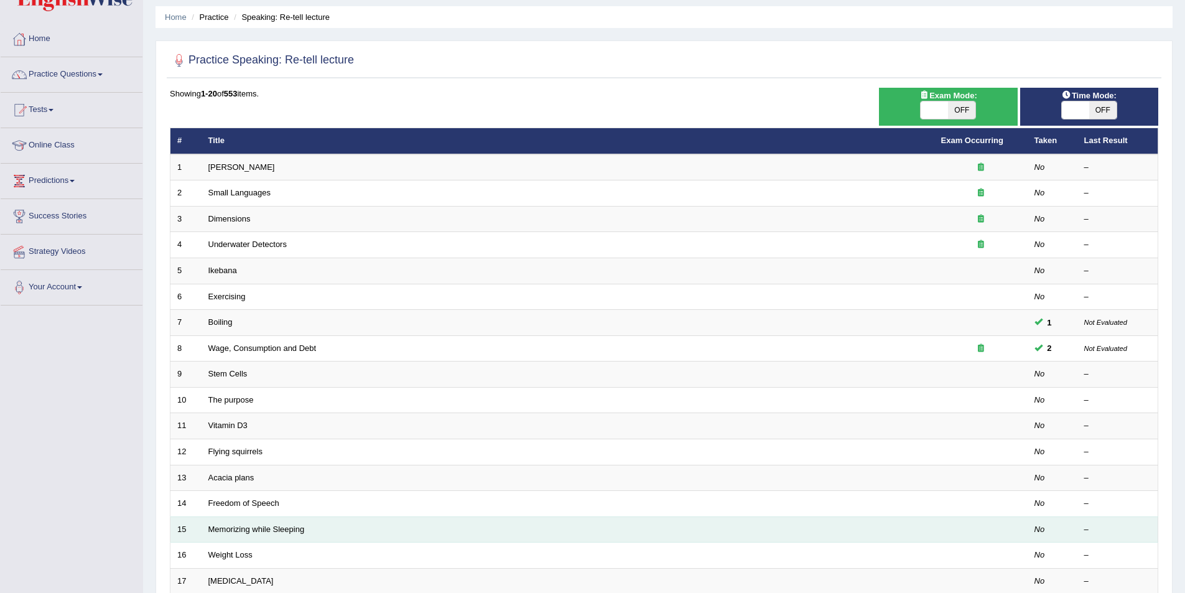
scroll to position [187, 0]
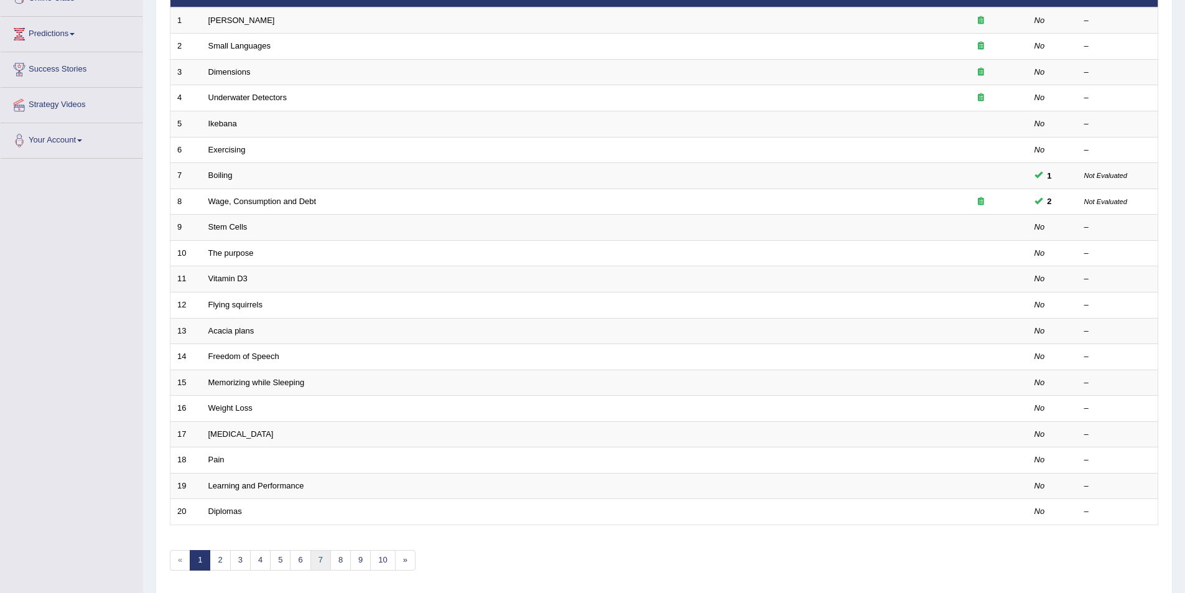
click at [319, 562] on link "7" at bounding box center [320, 560] width 21 height 21
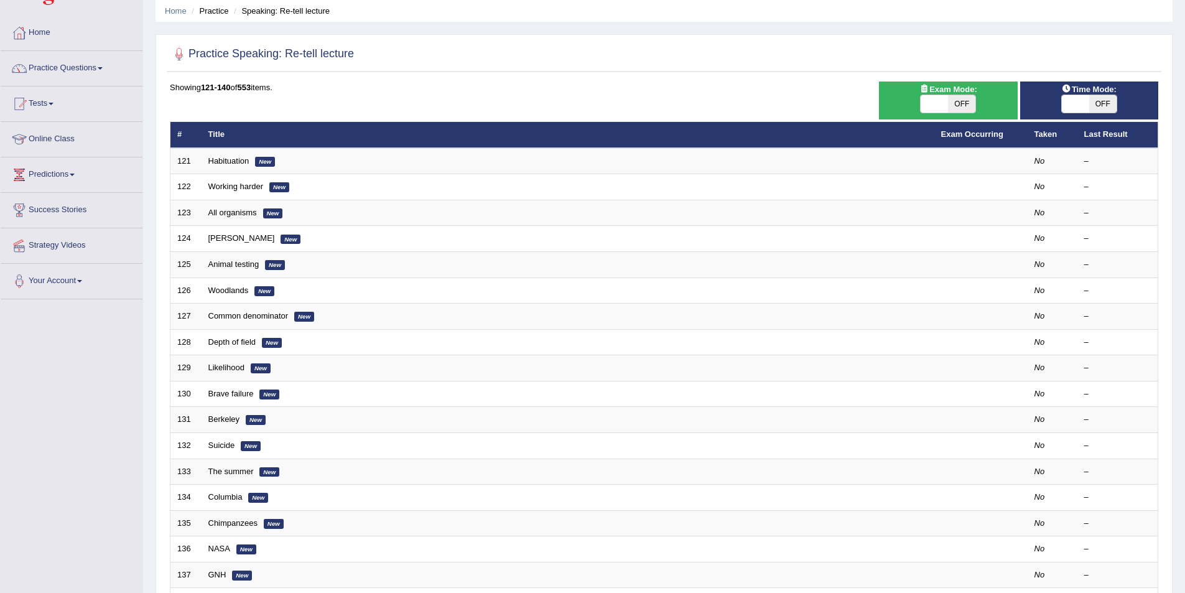
scroll to position [231, 0]
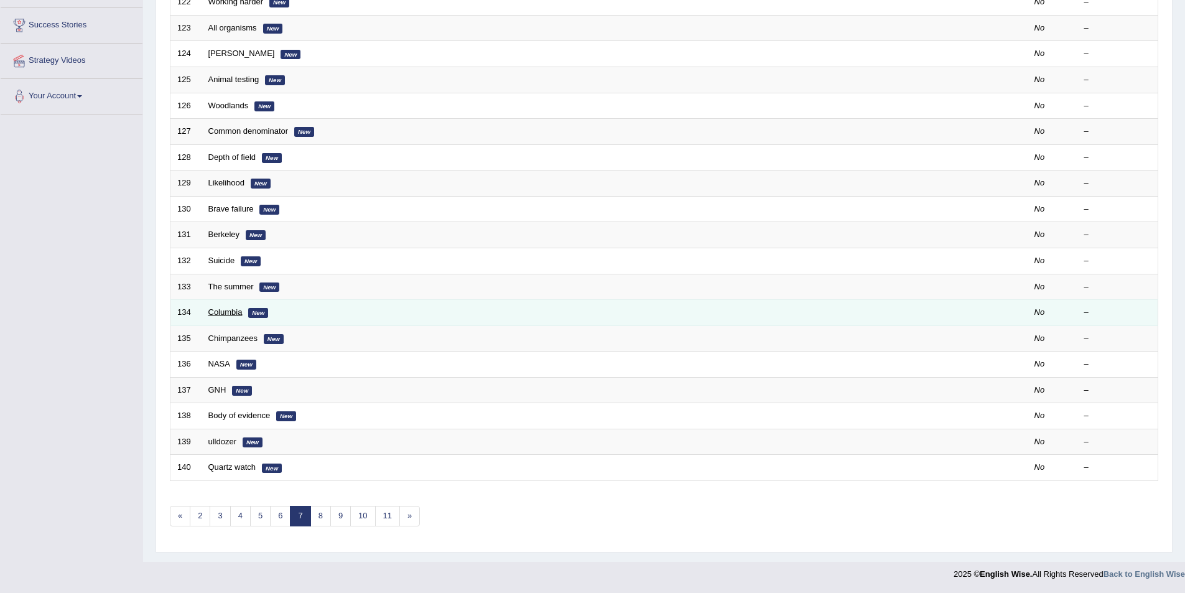
click at [210, 314] on link "Columbia" at bounding box center [225, 311] width 34 height 9
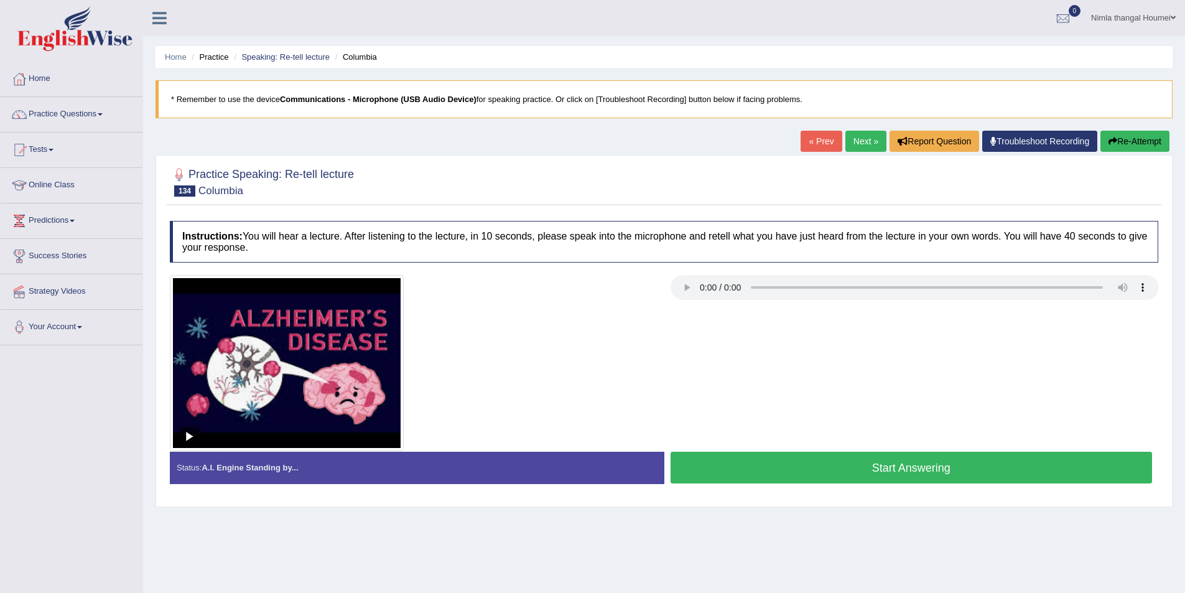
click at [188, 435] on img at bounding box center [287, 363] width 234 height 176
click at [63, 112] on link "Practice Questions" at bounding box center [72, 112] width 142 height 31
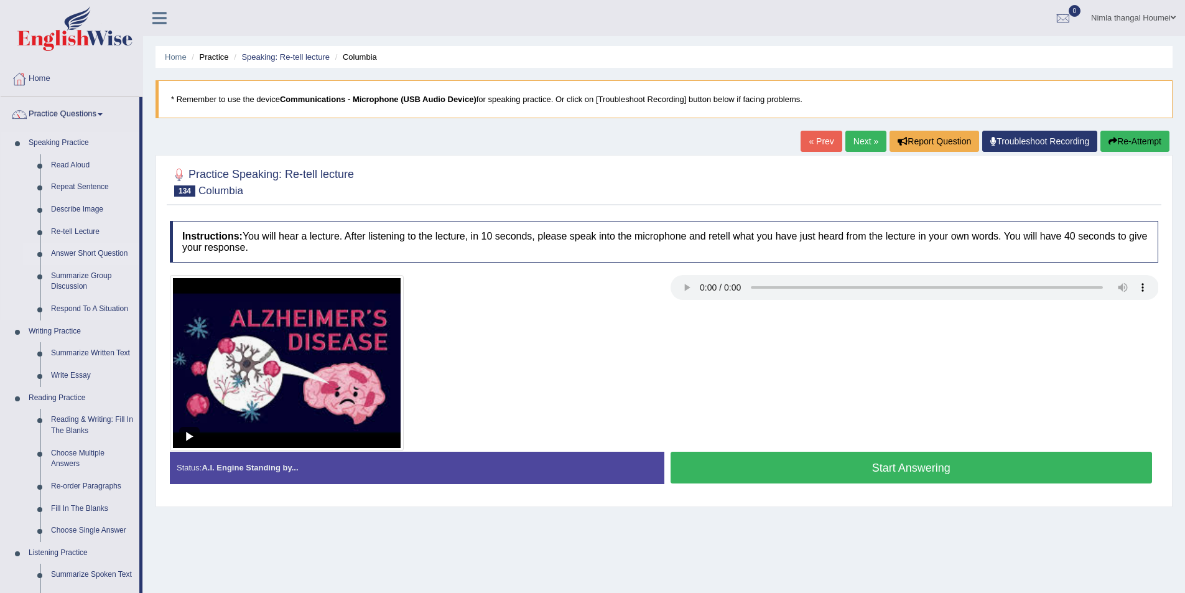
click at [73, 251] on link "Answer Short Question" at bounding box center [92, 254] width 94 height 22
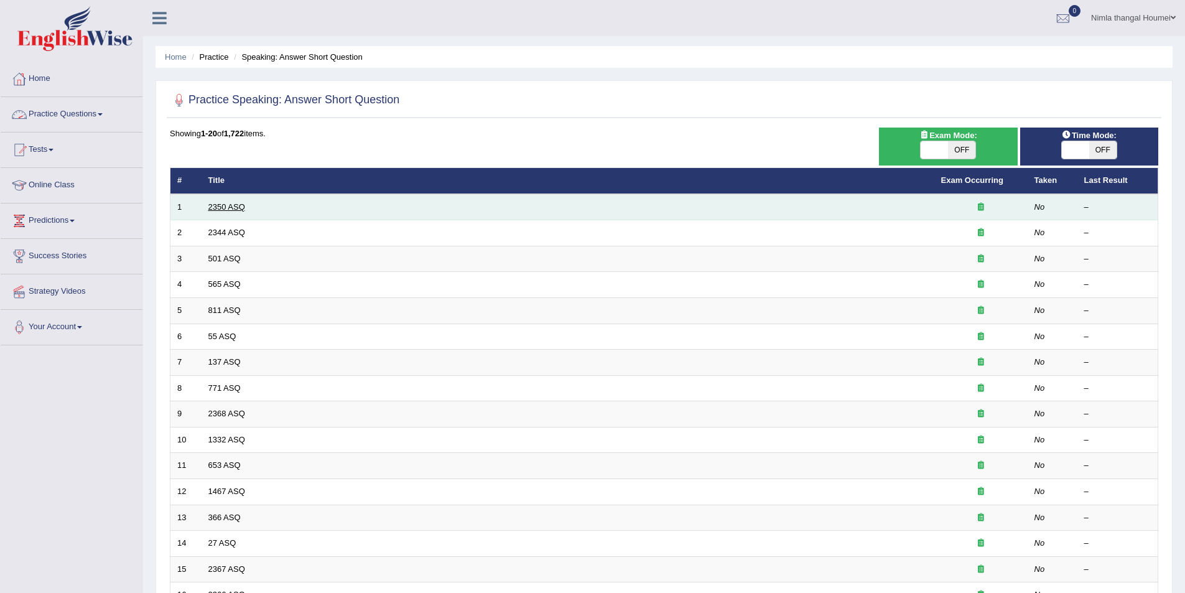
click at [218, 205] on link "2350 ASQ" at bounding box center [226, 206] width 37 height 9
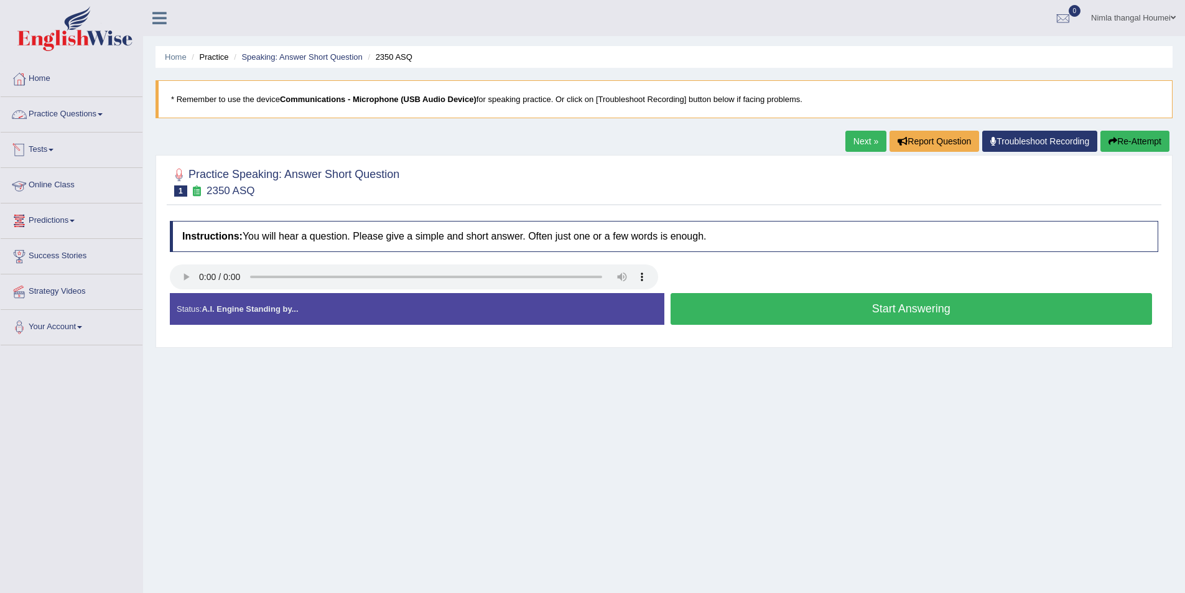
click at [70, 110] on link "Practice Questions" at bounding box center [72, 112] width 142 height 31
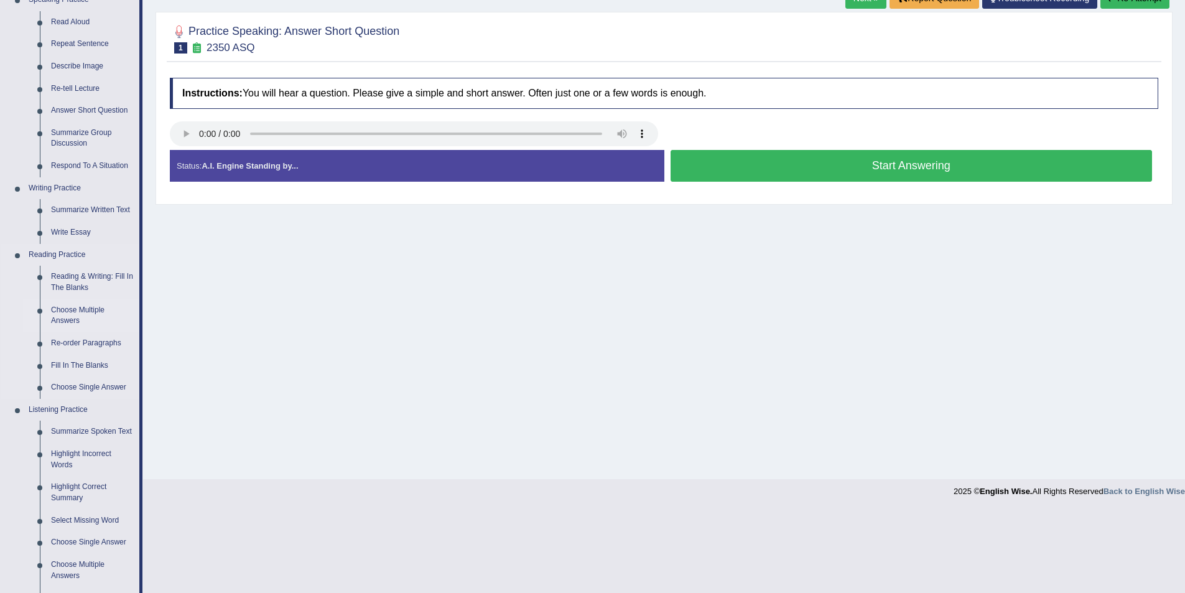
scroll to position [106, 0]
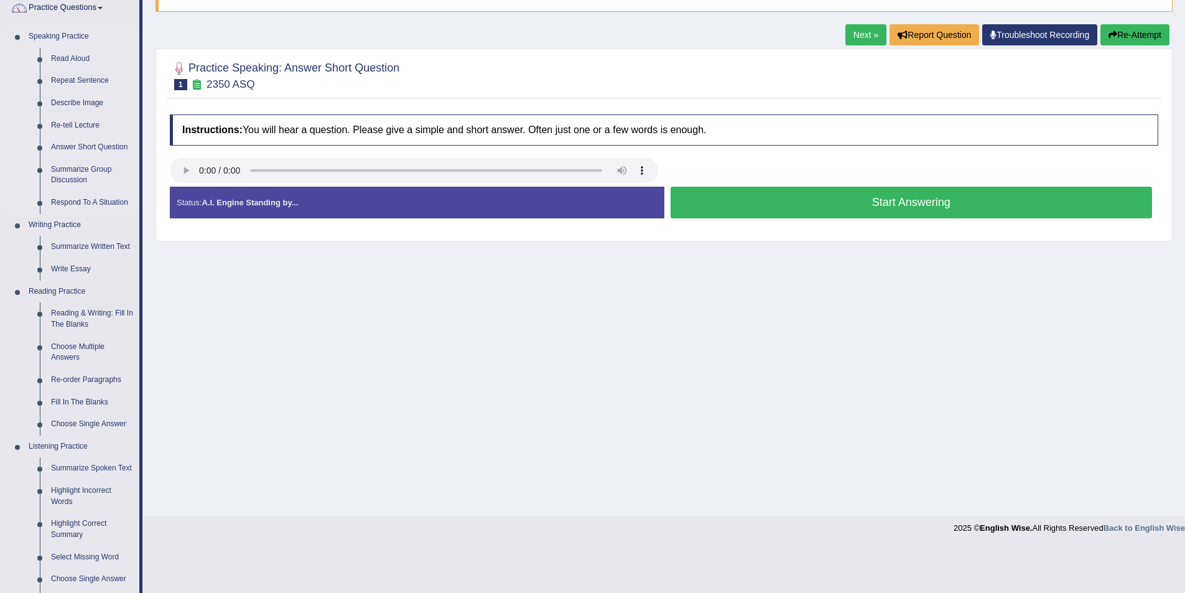
click at [63, 146] on link "Answer Short Question" at bounding box center [92, 147] width 94 height 22
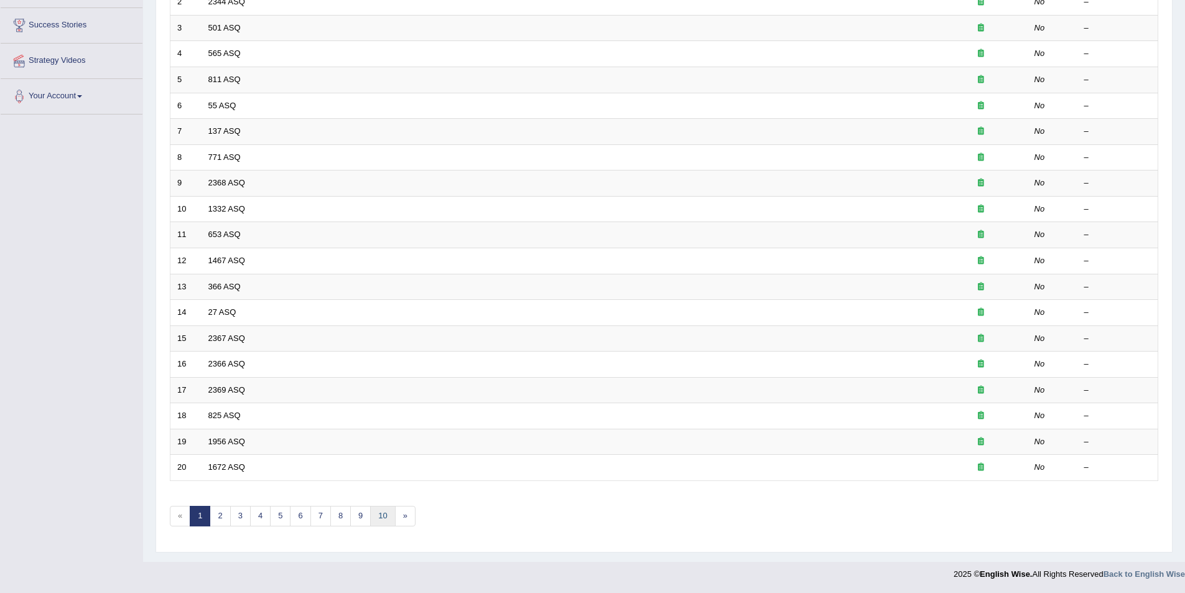
click at [384, 519] on link "10" at bounding box center [382, 516] width 25 height 21
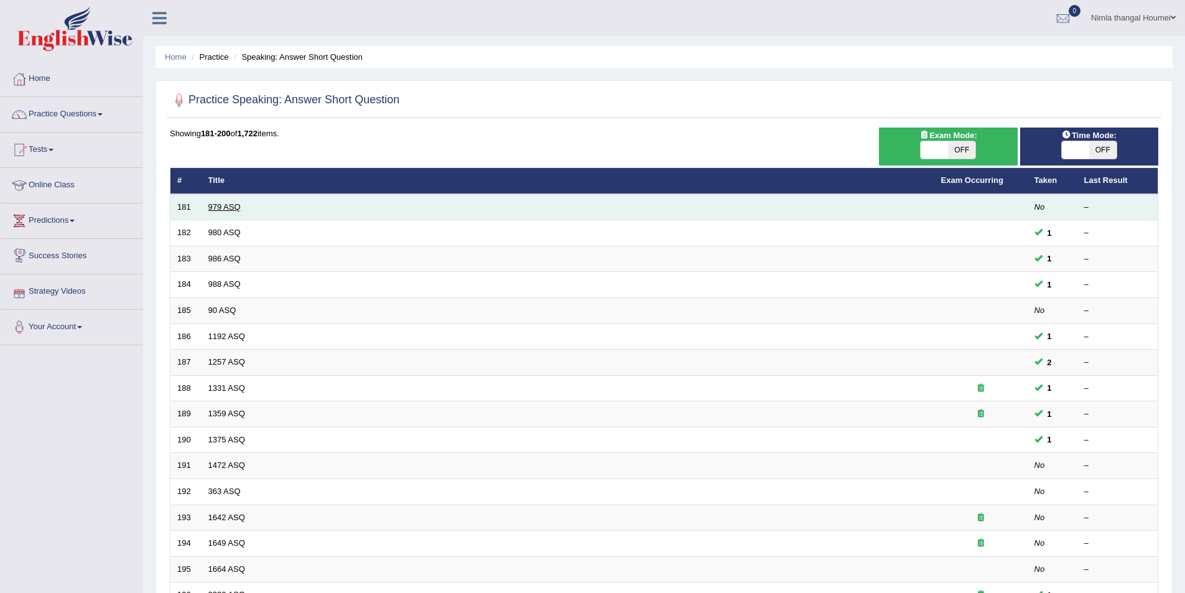
click at [220, 207] on link "979 ASQ" at bounding box center [224, 206] width 32 height 9
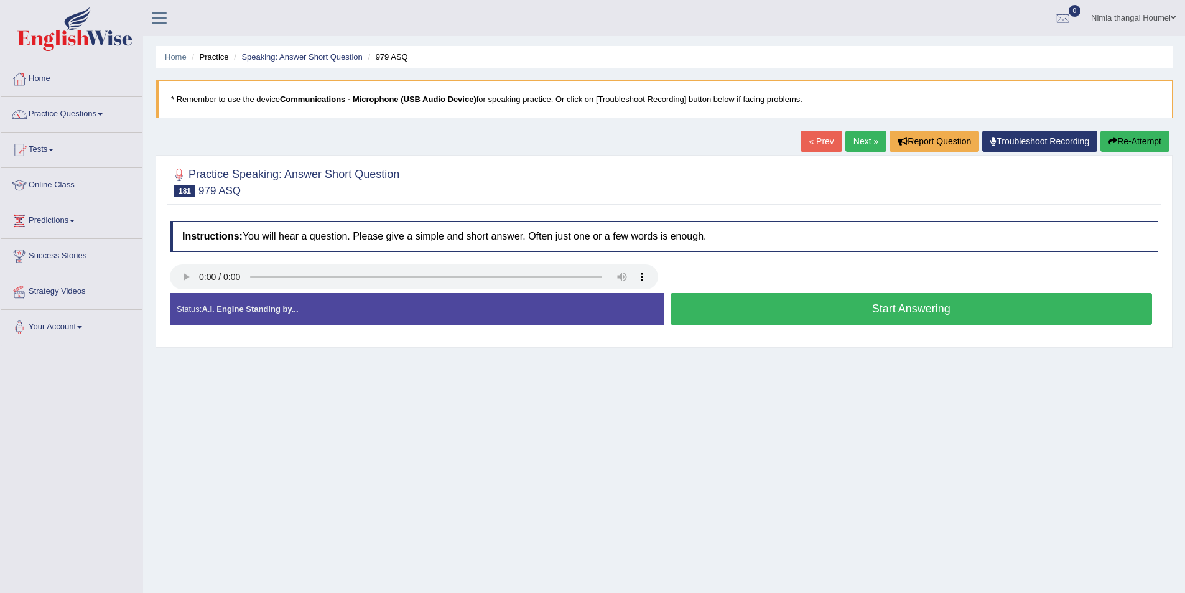
click at [750, 309] on button "Start Answering" at bounding box center [912, 309] width 482 height 32
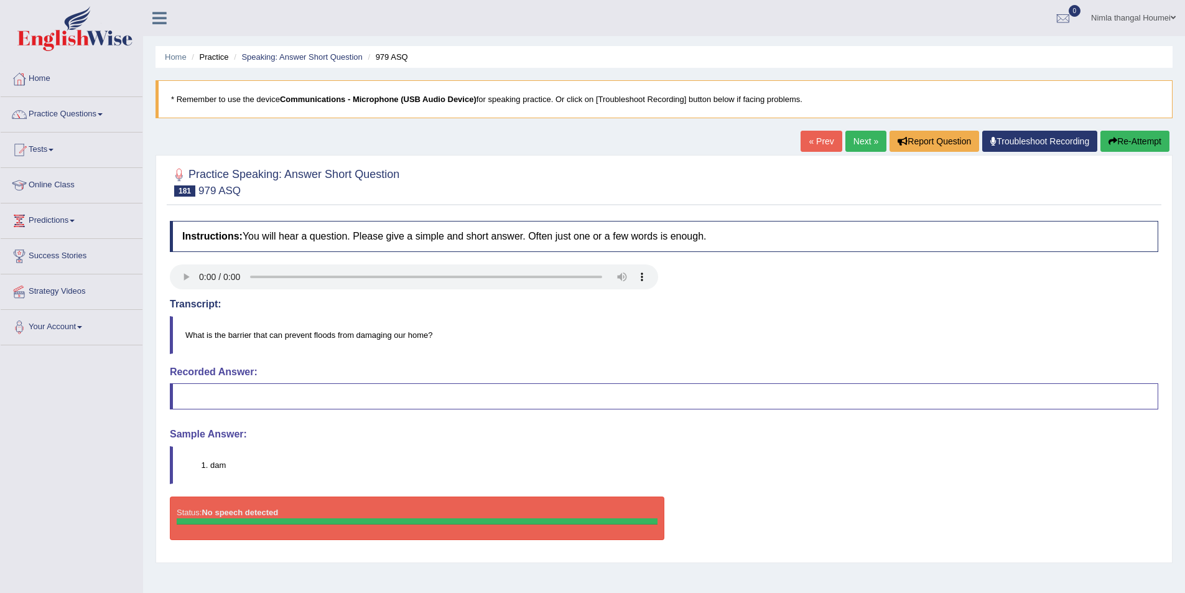
click at [863, 137] on link "Next »" at bounding box center [865, 141] width 41 height 21
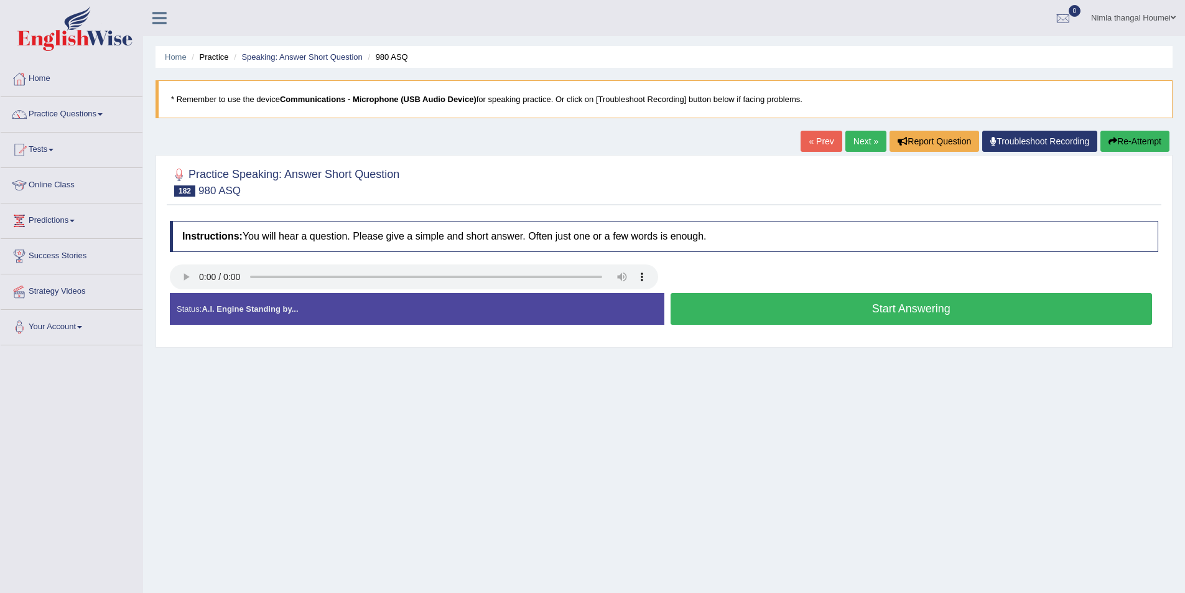
click at [887, 310] on button "Start Answering" at bounding box center [912, 309] width 482 height 32
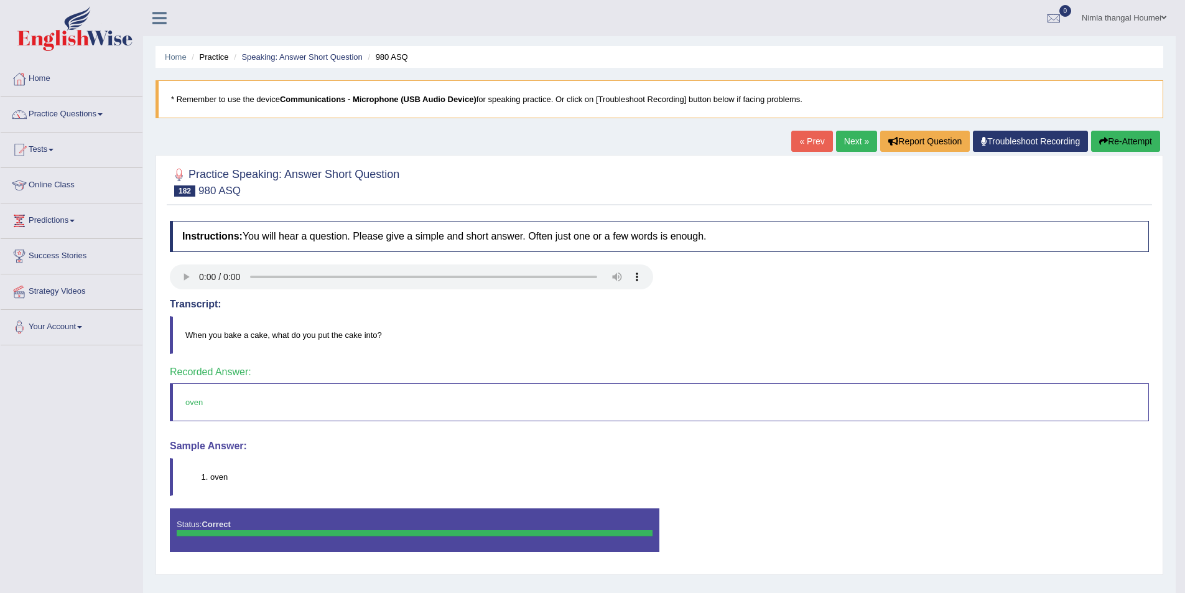
click at [845, 145] on link "Next »" at bounding box center [856, 141] width 41 height 21
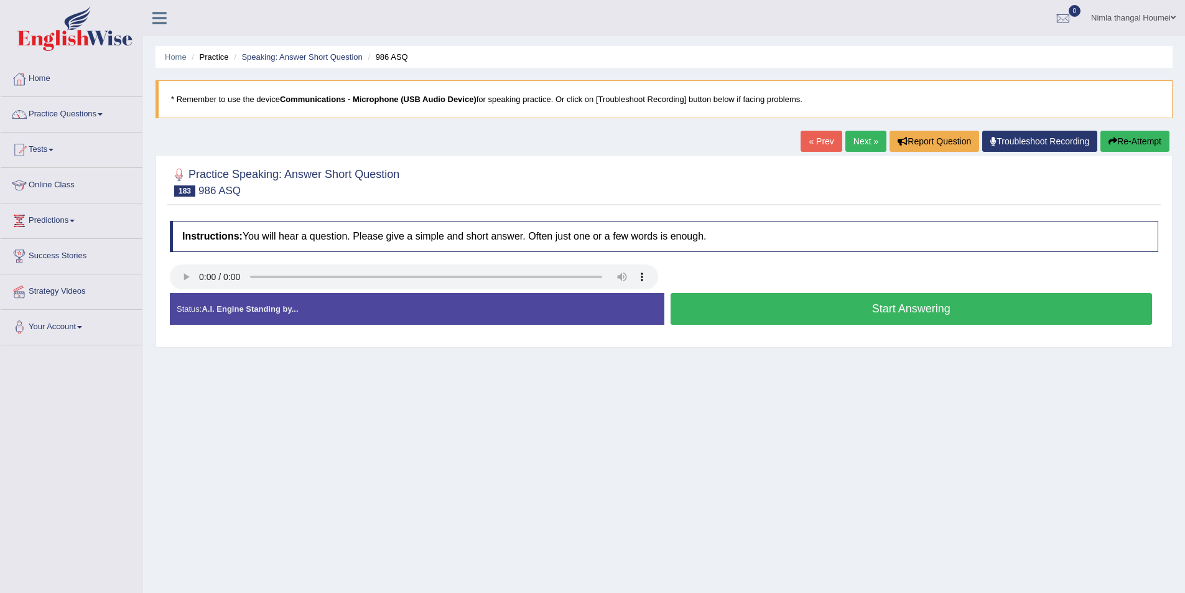
click at [866, 311] on button "Start Answering" at bounding box center [912, 309] width 482 height 32
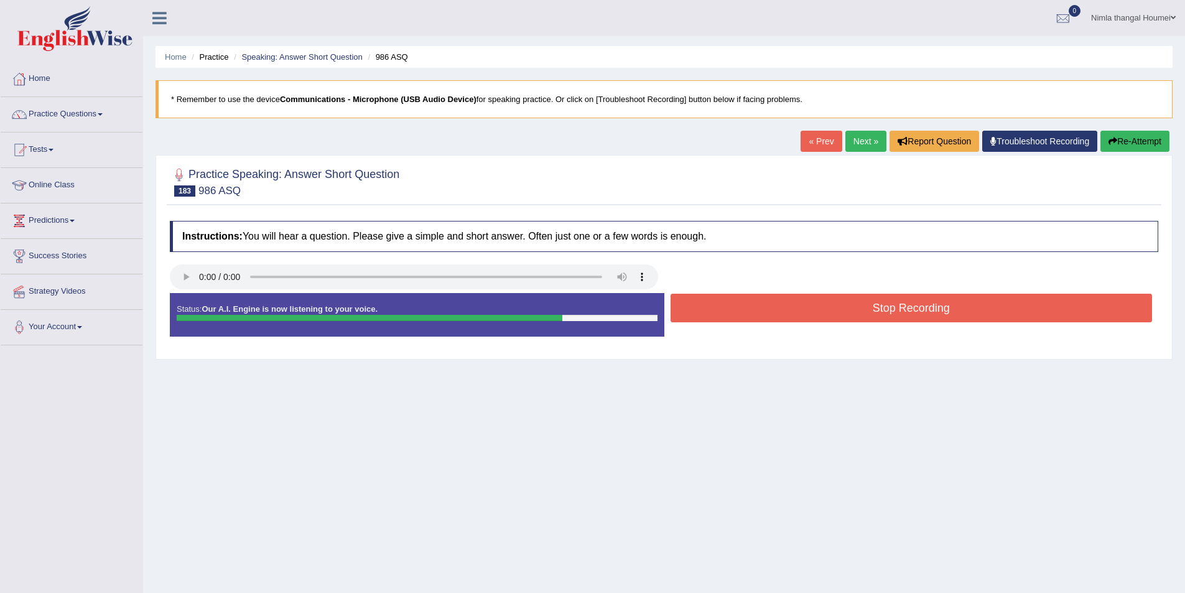
click at [871, 312] on button "Stop Recording" at bounding box center [912, 308] width 482 height 29
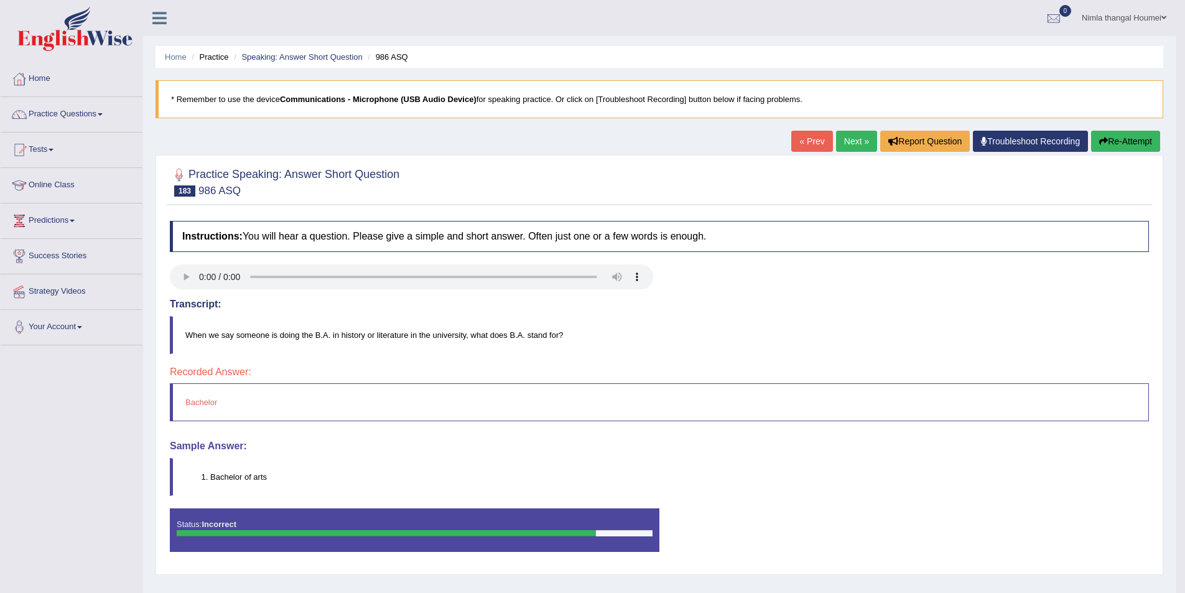
click at [842, 143] on link "Next »" at bounding box center [856, 141] width 41 height 21
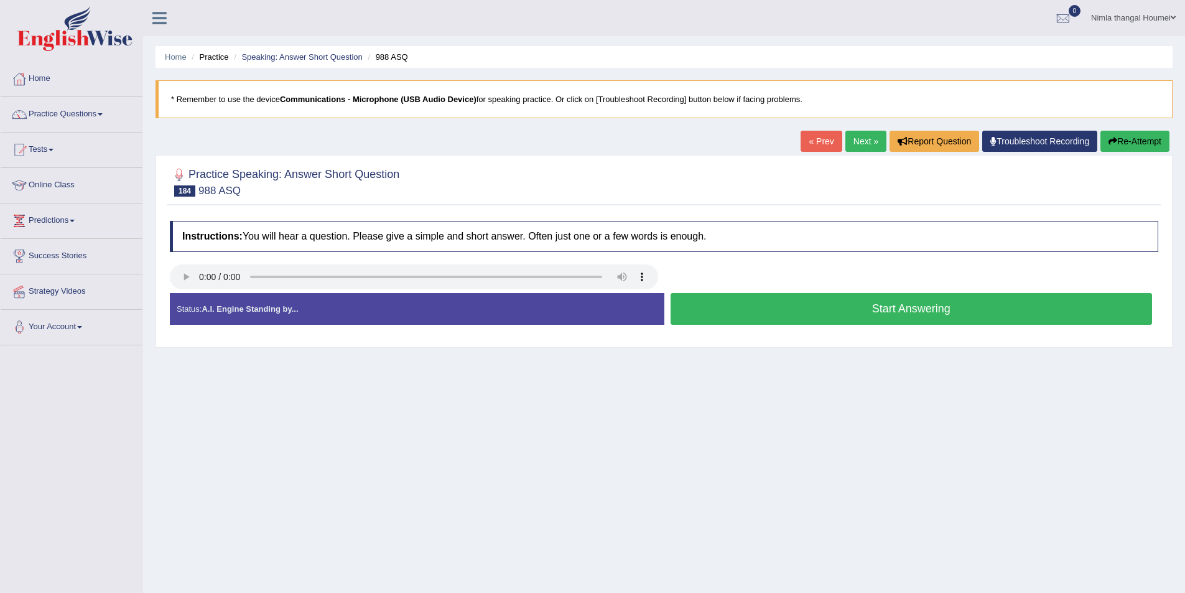
click at [753, 309] on button "Start Answering" at bounding box center [912, 309] width 482 height 32
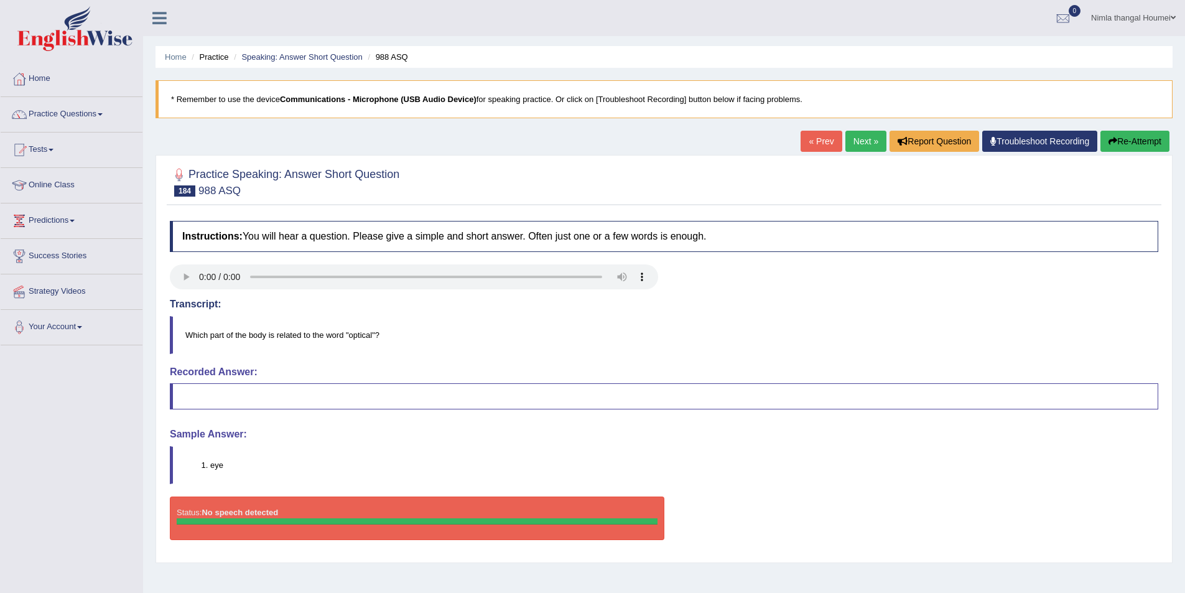
click at [863, 141] on link "Next »" at bounding box center [865, 141] width 41 height 21
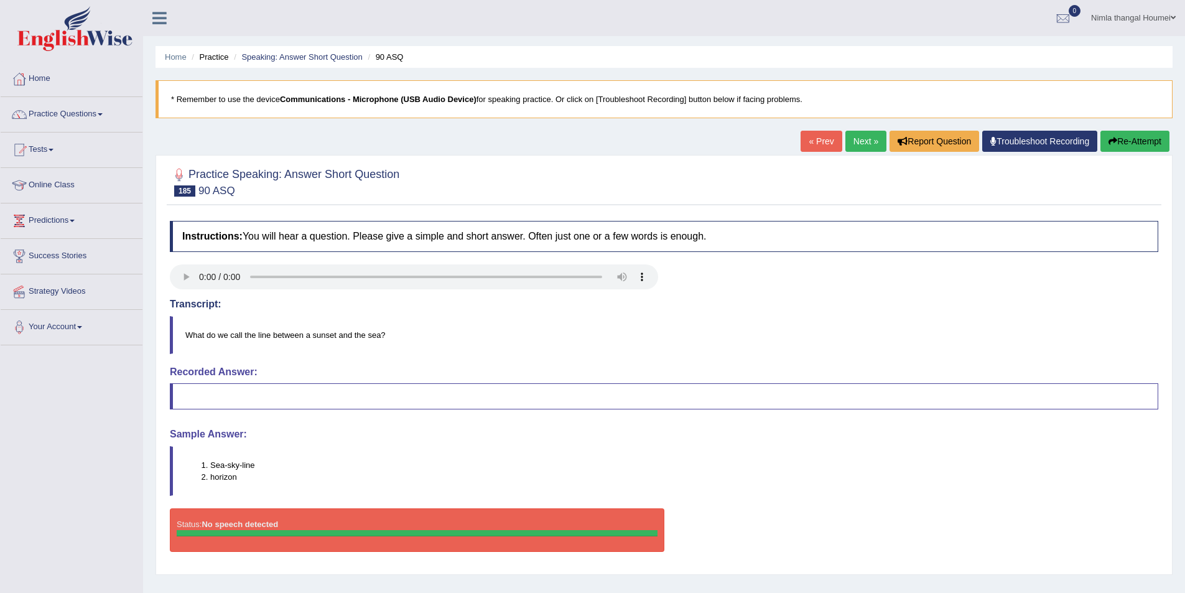
click at [850, 147] on link "Next »" at bounding box center [865, 141] width 41 height 21
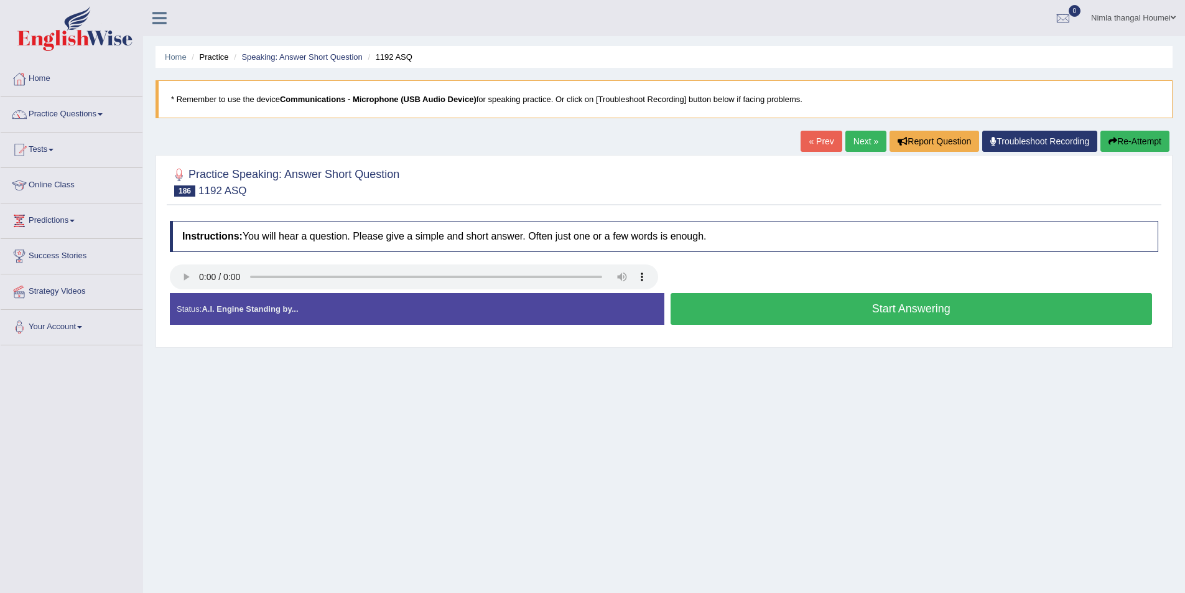
click at [829, 315] on button "Start Answering" at bounding box center [912, 309] width 482 height 32
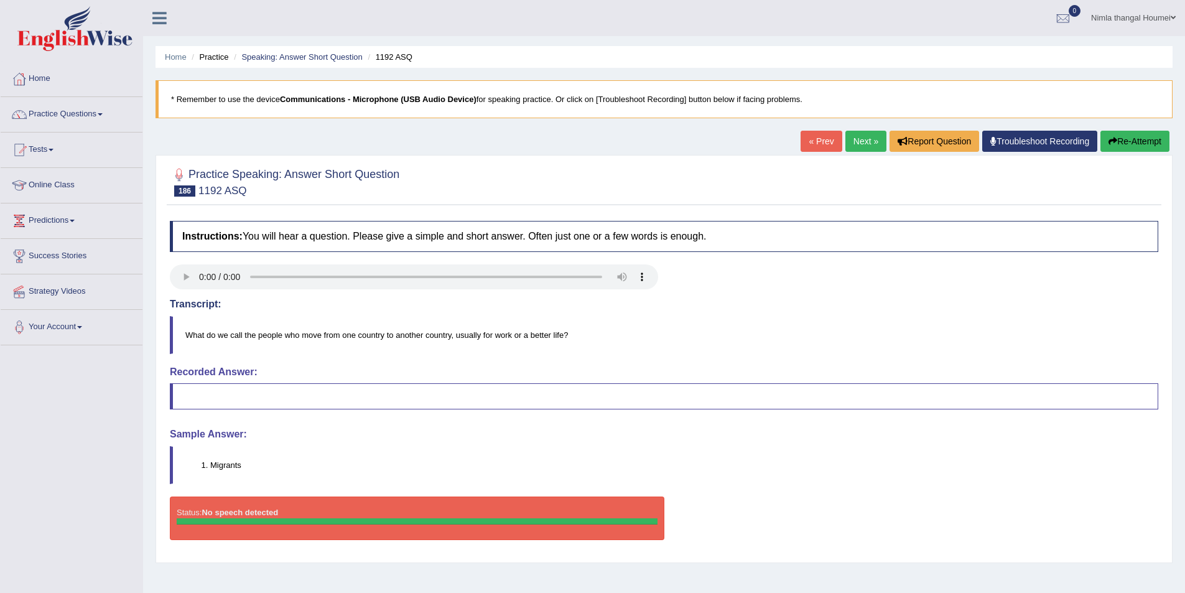
click at [850, 141] on link "Next »" at bounding box center [865, 141] width 41 height 21
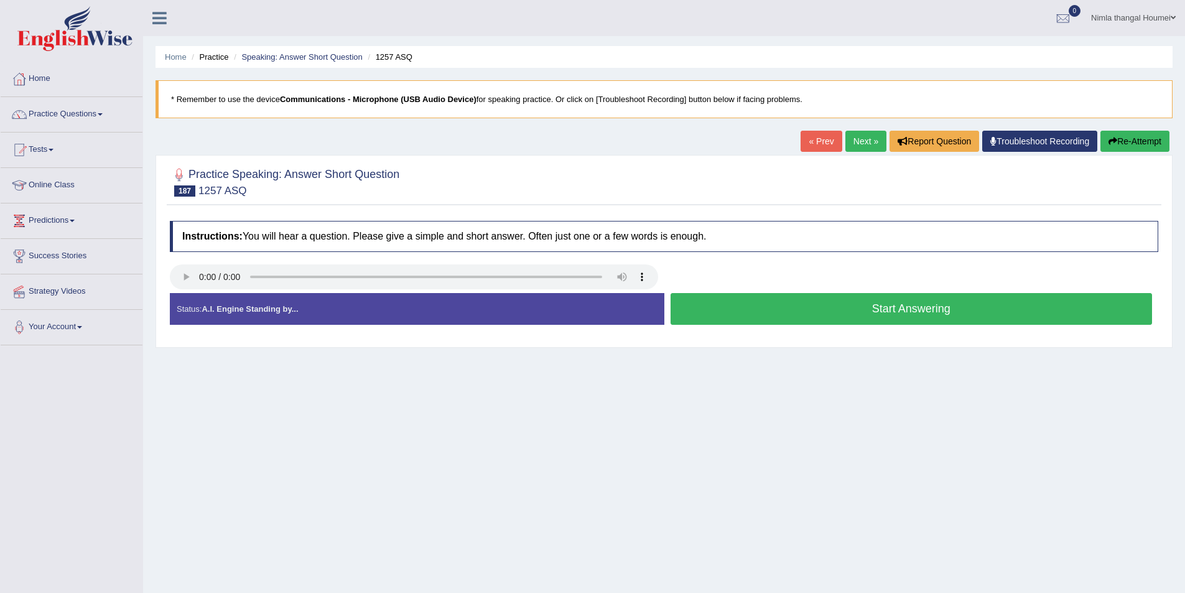
click at [757, 314] on button "Start Answering" at bounding box center [912, 309] width 482 height 32
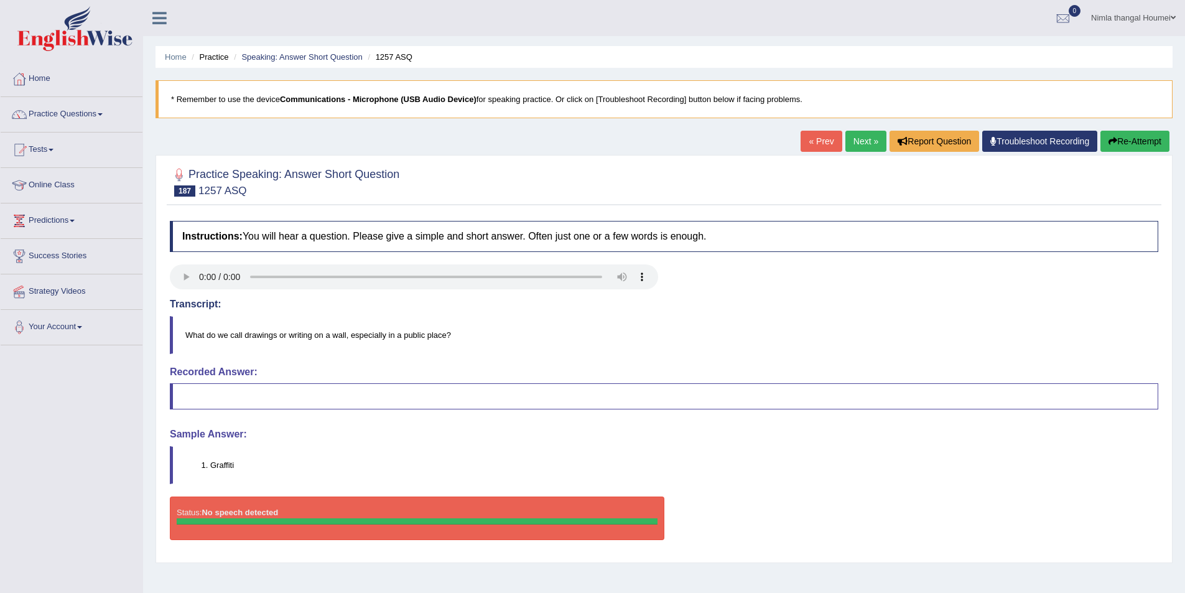
click at [852, 138] on link "Next »" at bounding box center [865, 141] width 41 height 21
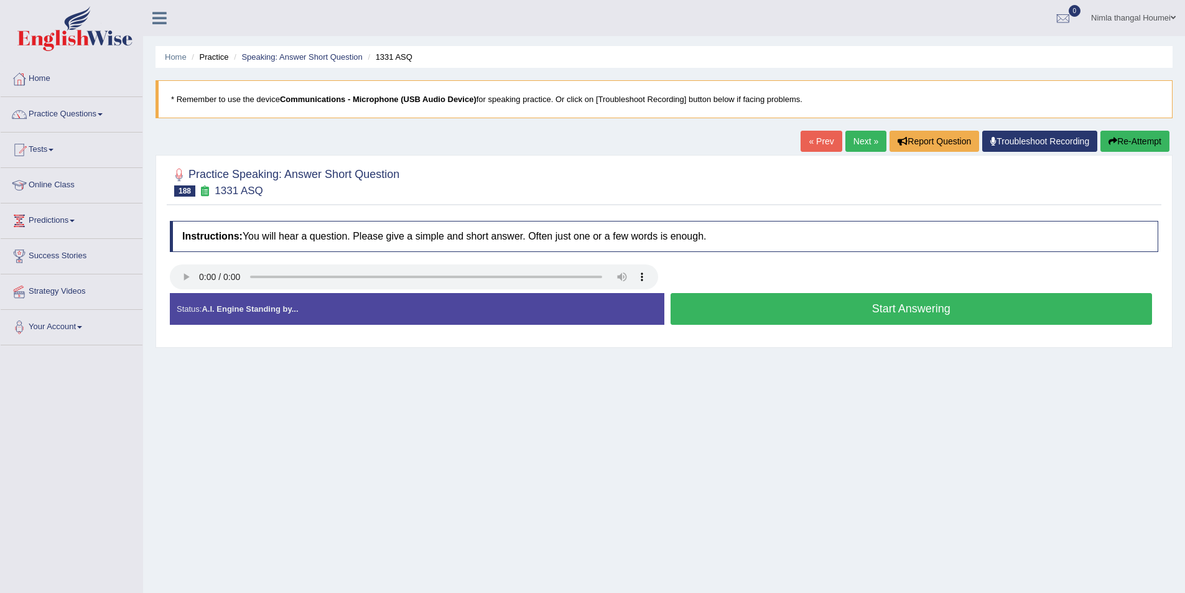
click at [852, 137] on link "Next »" at bounding box center [865, 141] width 41 height 21
click at [710, 312] on button "Start Answering" at bounding box center [912, 309] width 482 height 32
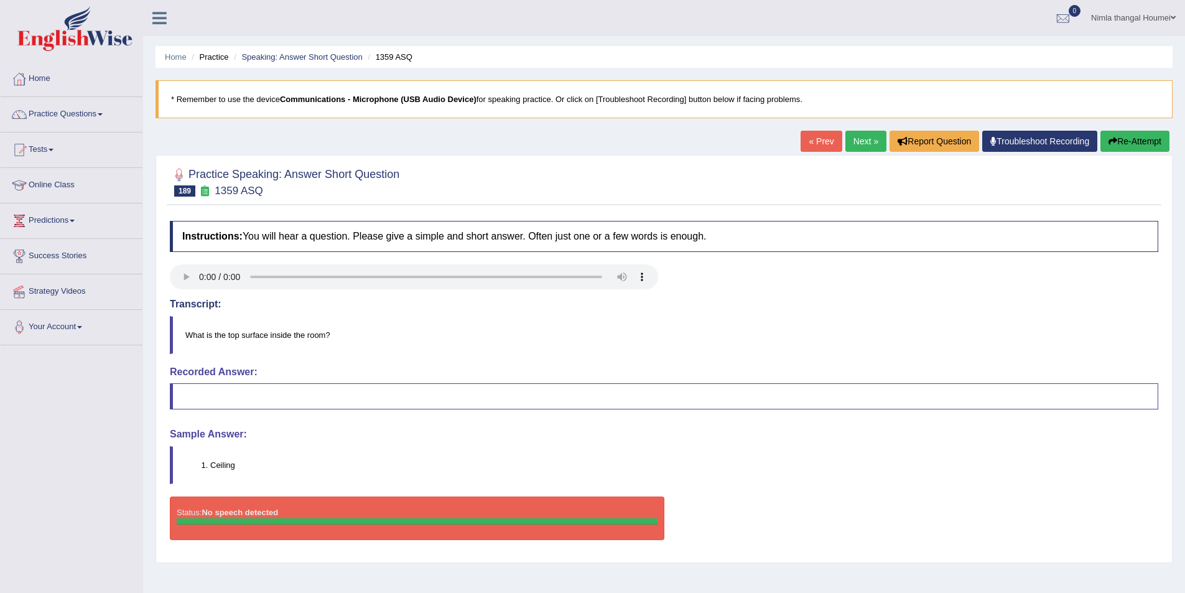
click at [852, 138] on link "Next »" at bounding box center [865, 141] width 41 height 21
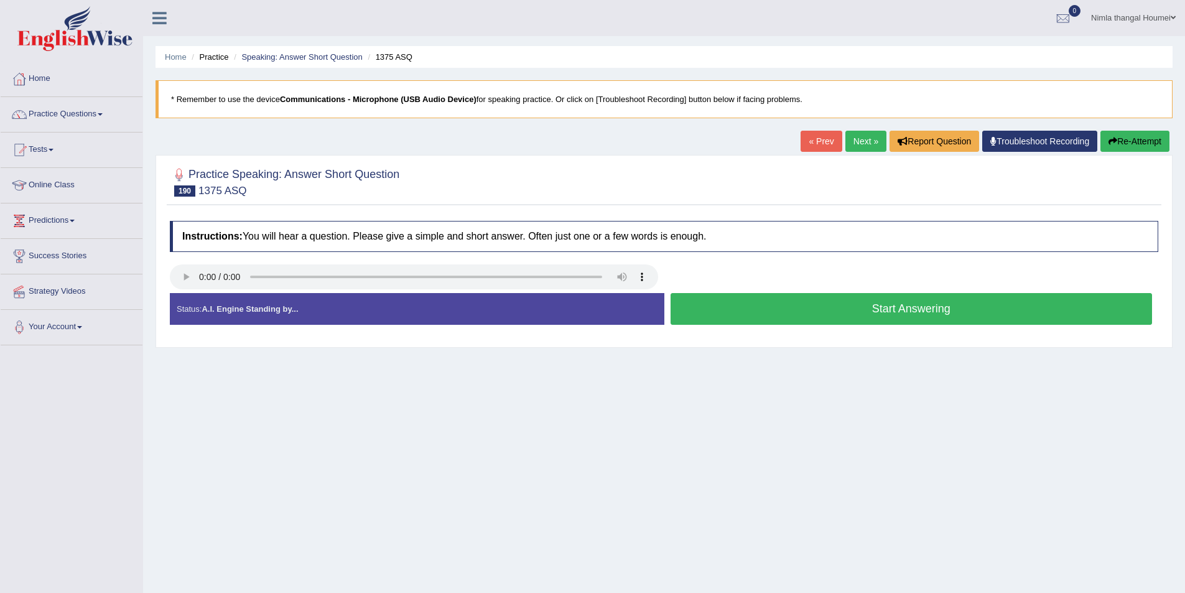
click at [852, 312] on button "Start Answering" at bounding box center [912, 309] width 482 height 32
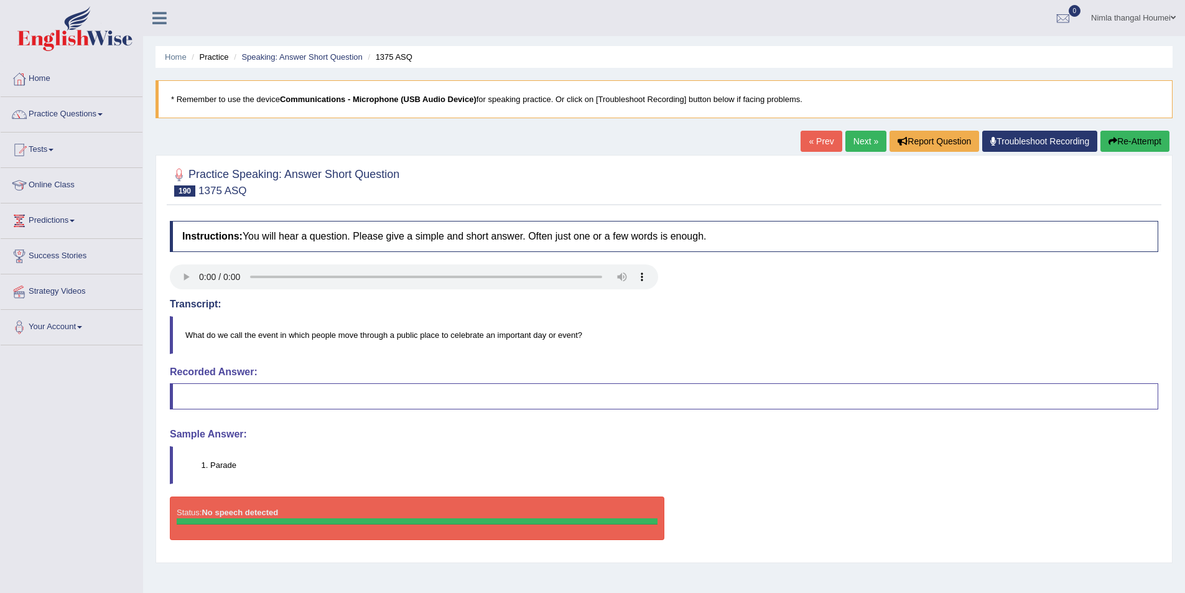
click at [860, 138] on link "Next »" at bounding box center [865, 141] width 41 height 21
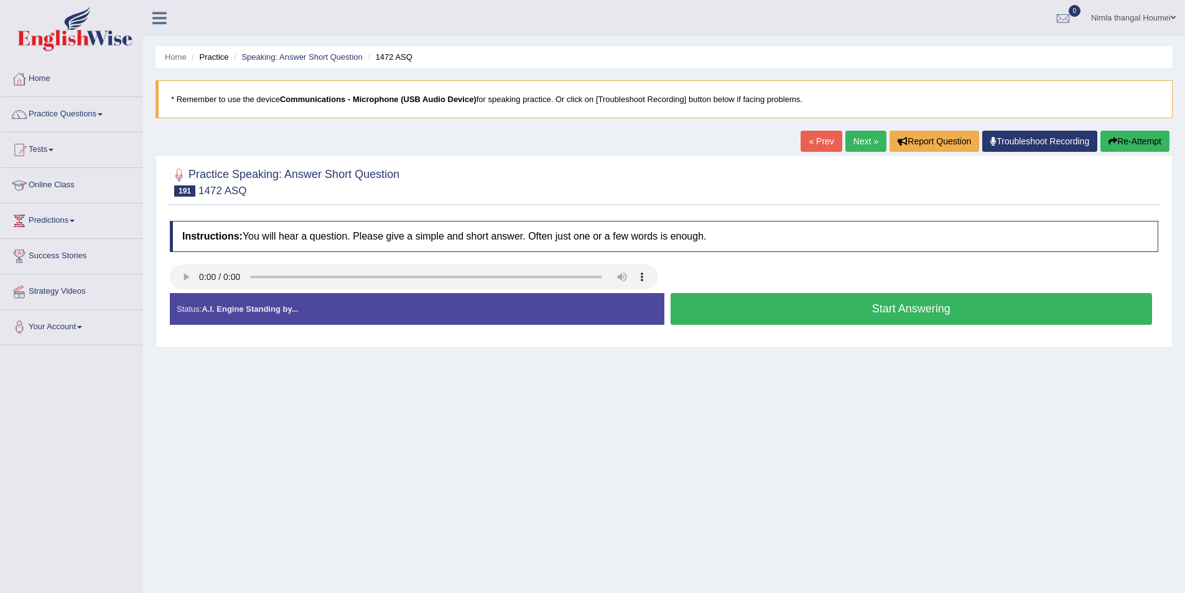
click at [976, 312] on button "Start Answering" at bounding box center [912, 309] width 482 height 32
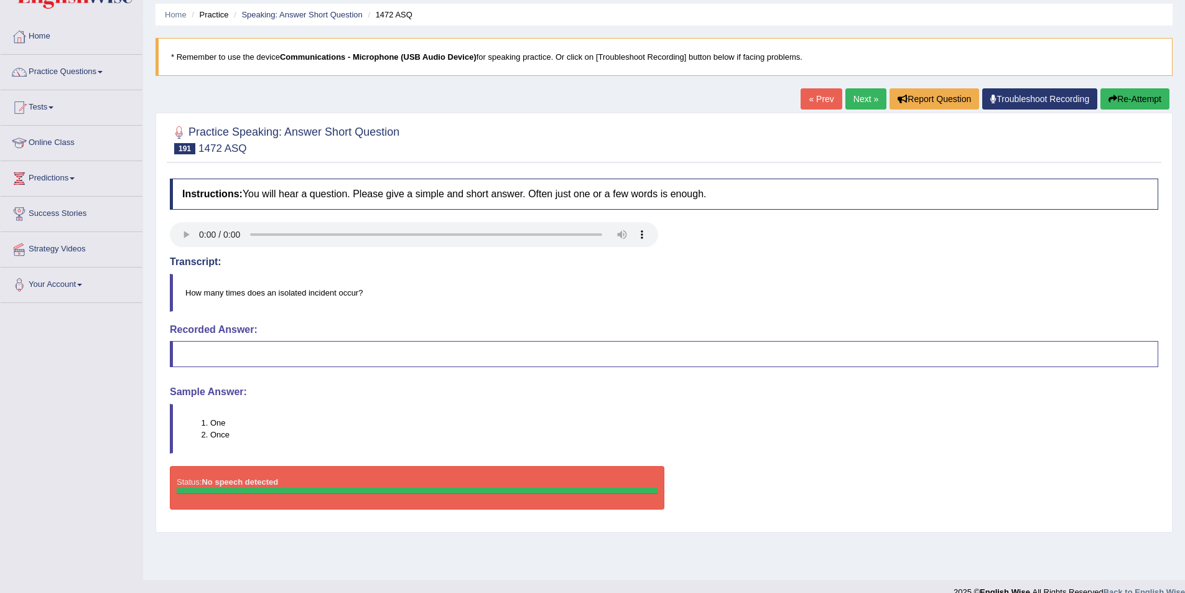
scroll to position [60, 0]
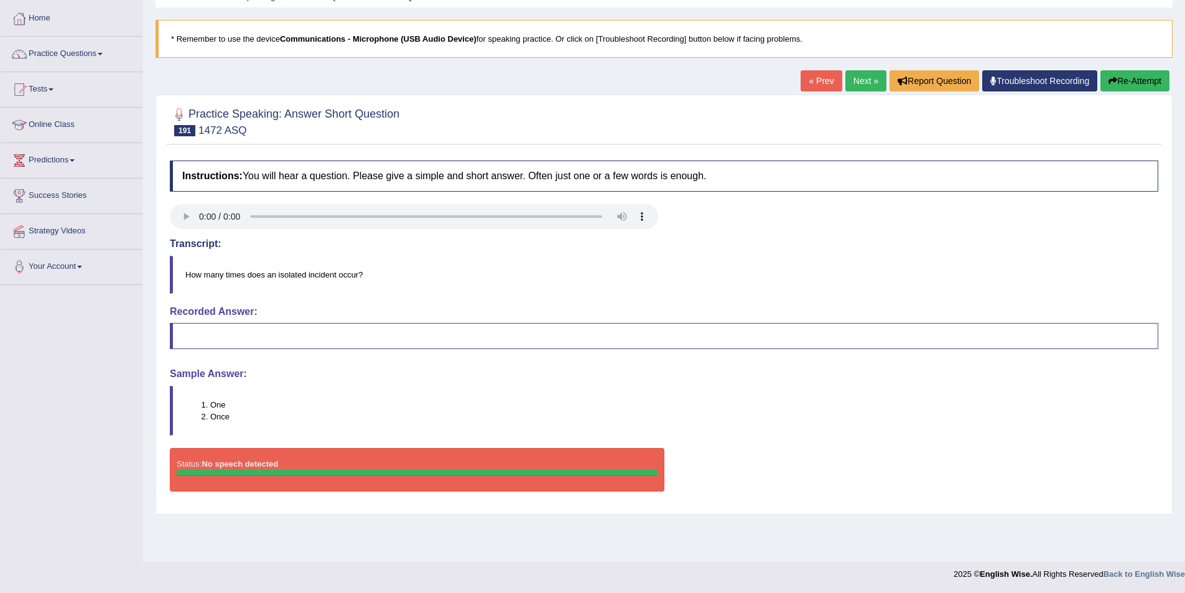
click at [858, 78] on link "Next »" at bounding box center [865, 80] width 41 height 21
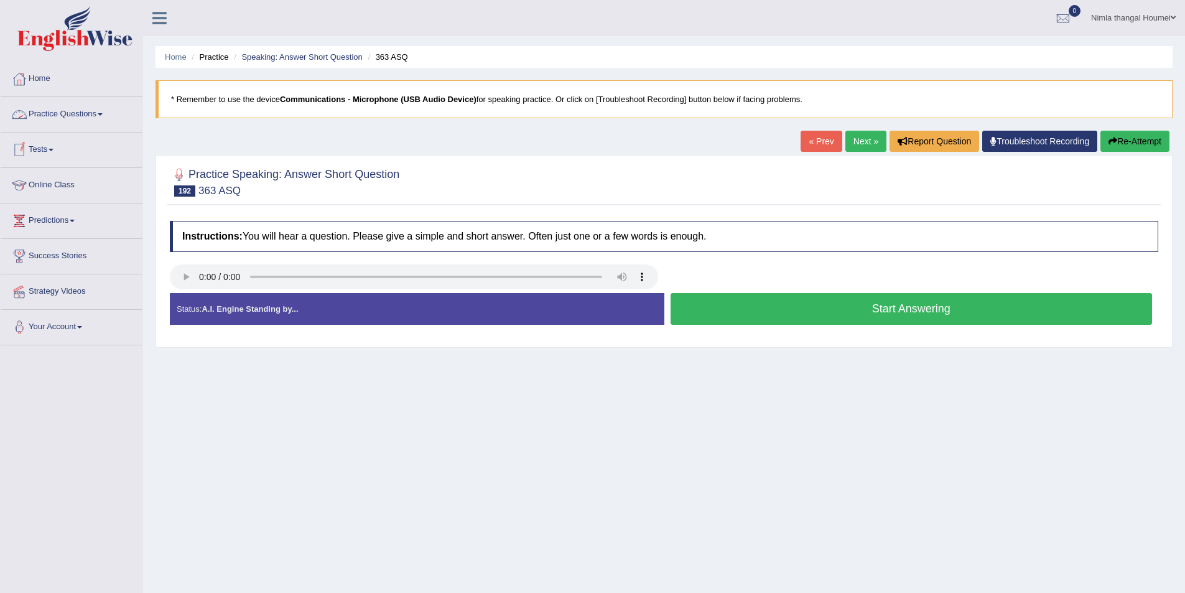
click at [67, 110] on link "Practice Questions" at bounding box center [72, 112] width 142 height 31
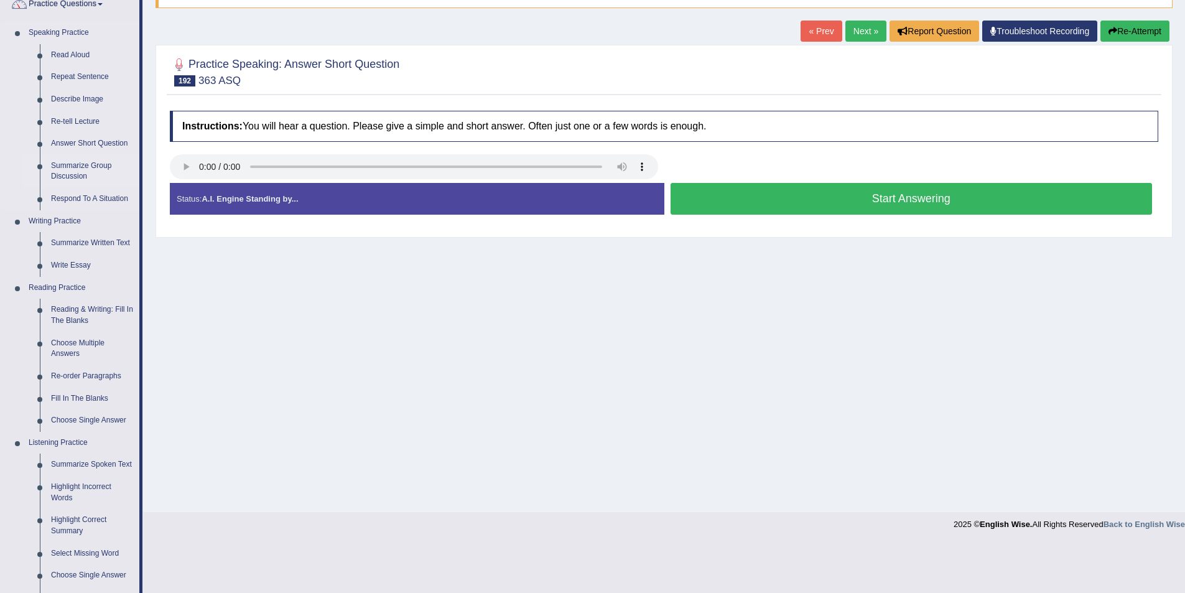
scroll to position [124, 0]
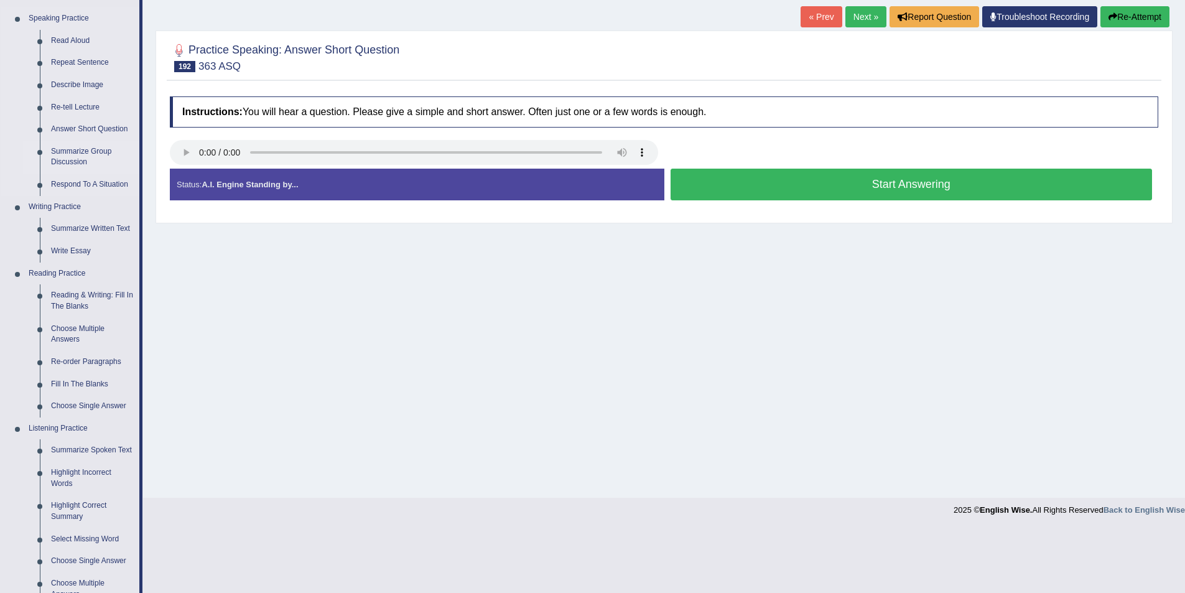
click at [62, 154] on link "Summarize Group Discussion" at bounding box center [92, 157] width 94 height 33
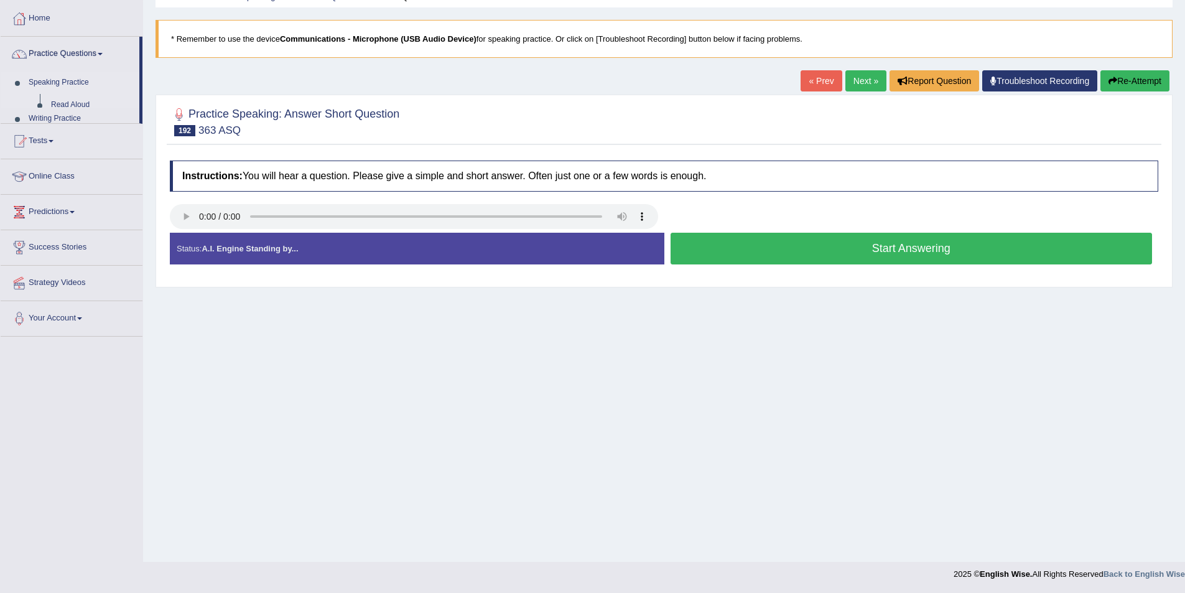
scroll to position [60, 0]
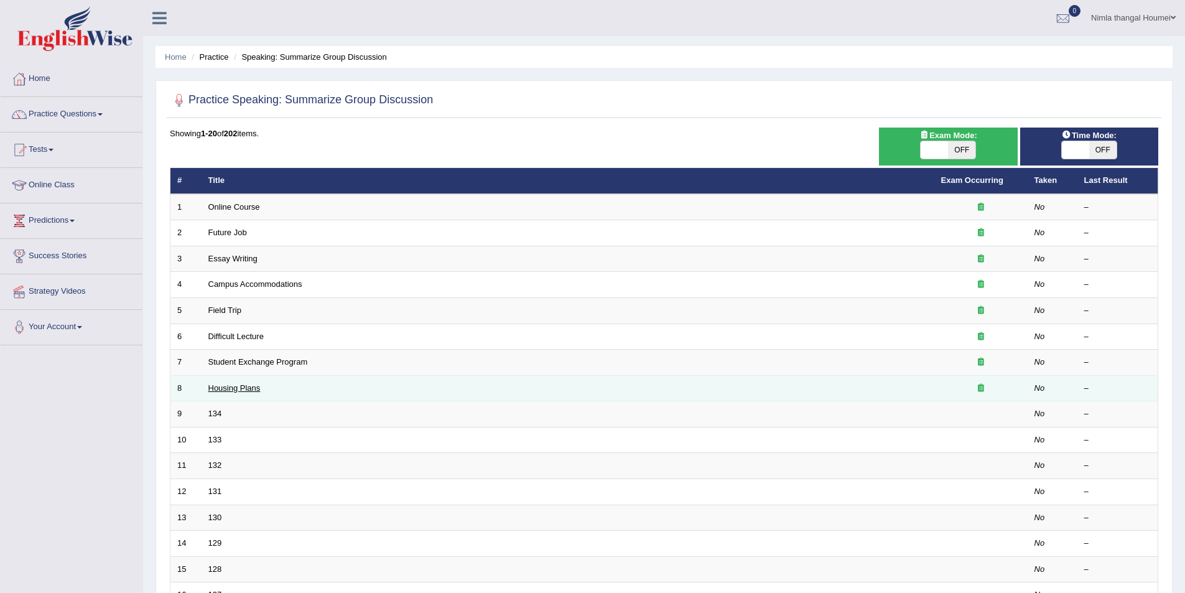
click at [235, 388] on link "Housing Plans" at bounding box center [234, 387] width 52 height 9
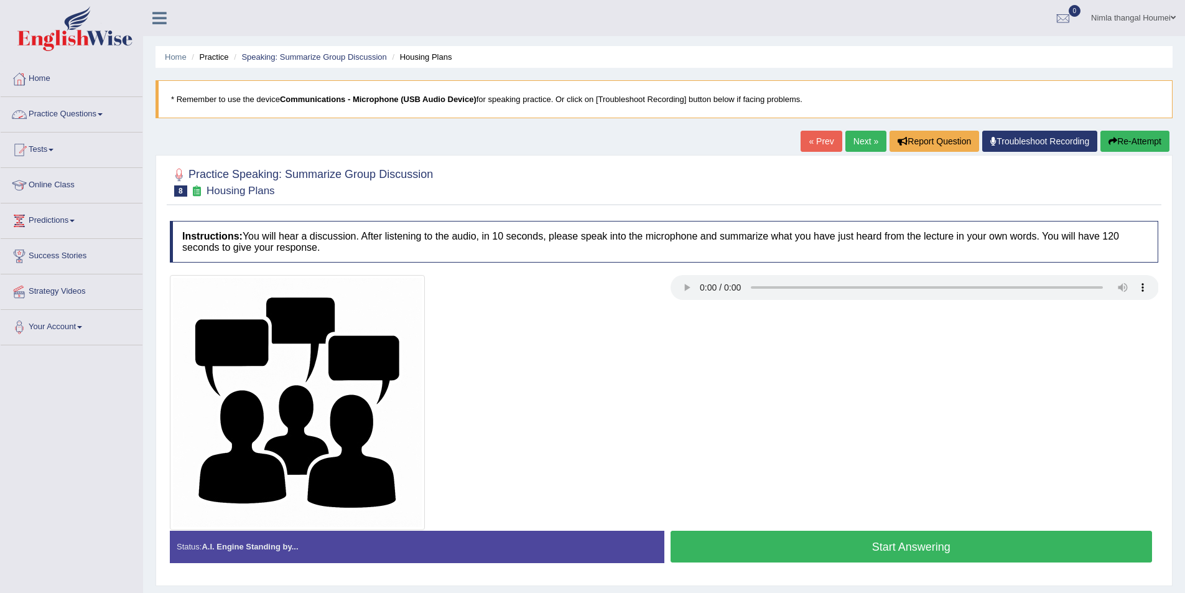
click at [41, 111] on link "Practice Questions" at bounding box center [72, 112] width 142 height 31
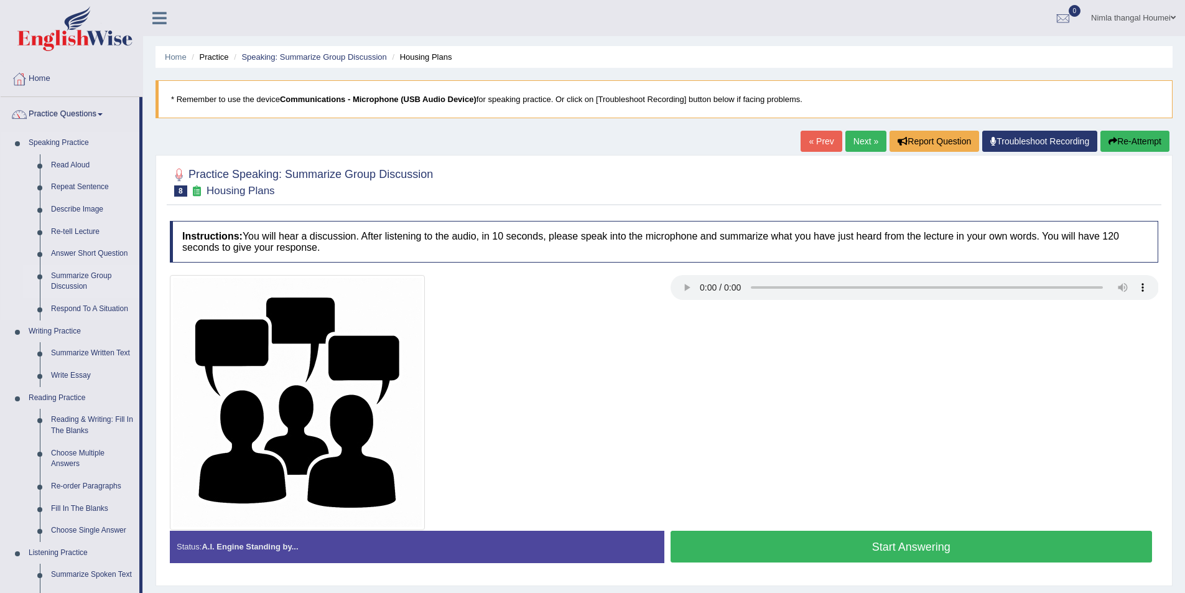
click at [63, 277] on link "Summarize Group Discussion" at bounding box center [92, 281] width 94 height 33
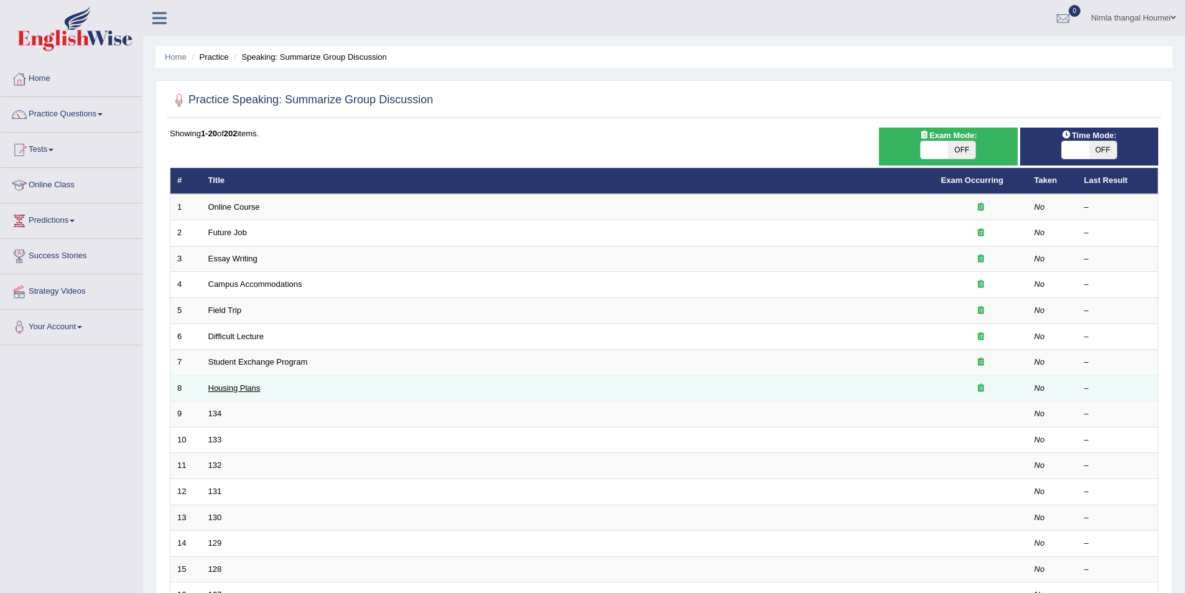
click at [213, 391] on link "Housing Plans" at bounding box center [234, 387] width 52 height 9
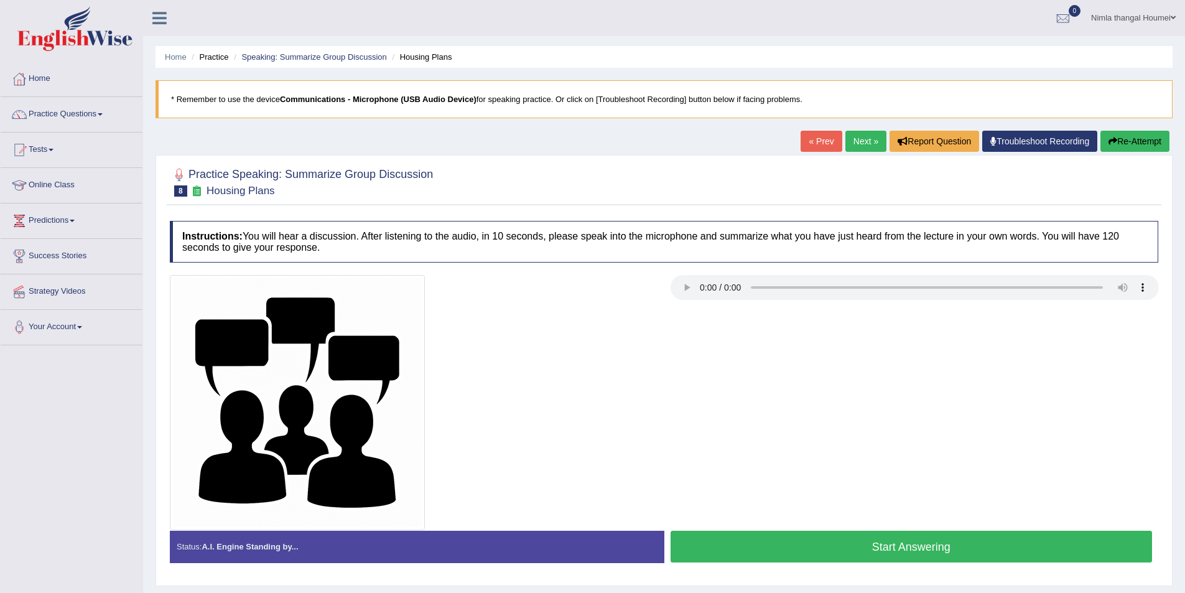
click at [859, 144] on link "Next »" at bounding box center [865, 141] width 41 height 21
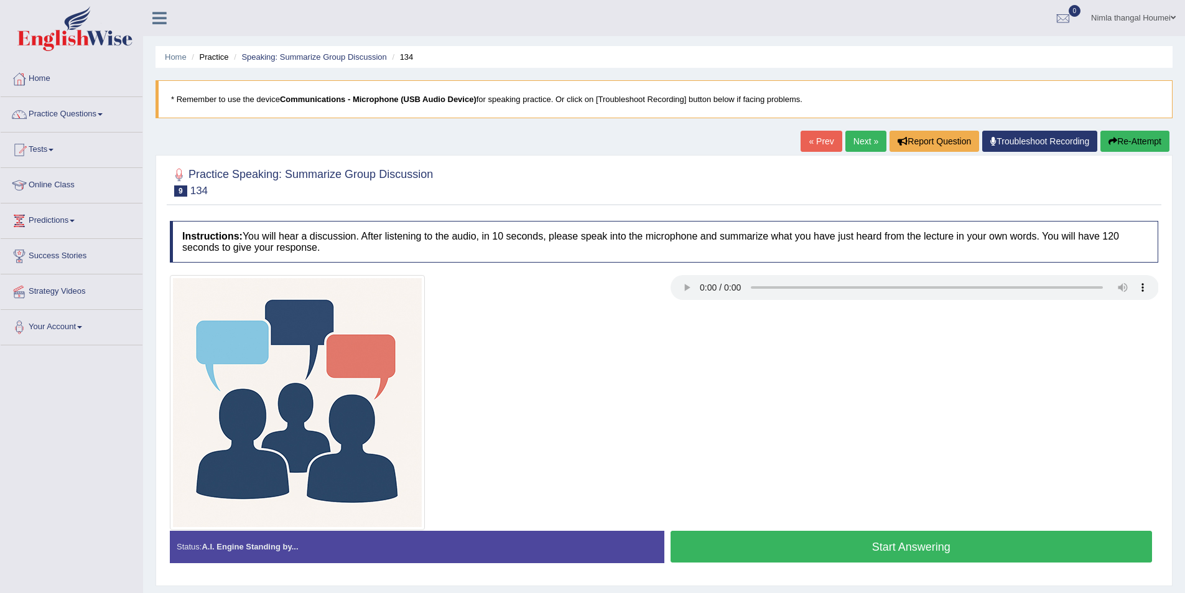
click at [859, 142] on link "Next »" at bounding box center [865, 141] width 41 height 21
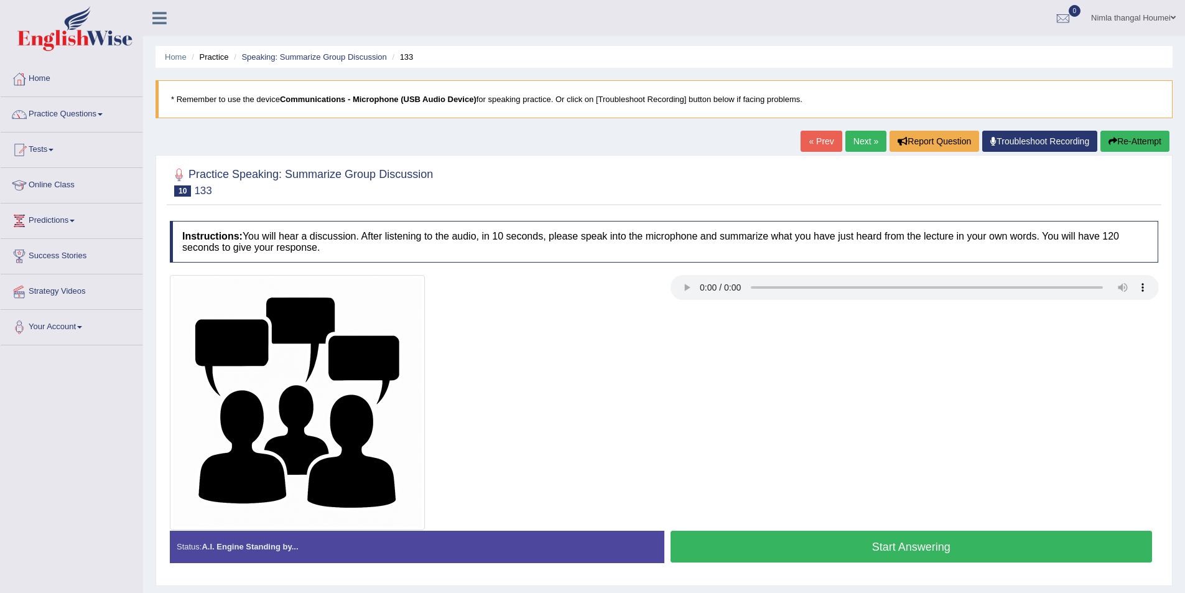
click at [855, 139] on link "Next »" at bounding box center [865, 141] width 41 height 21
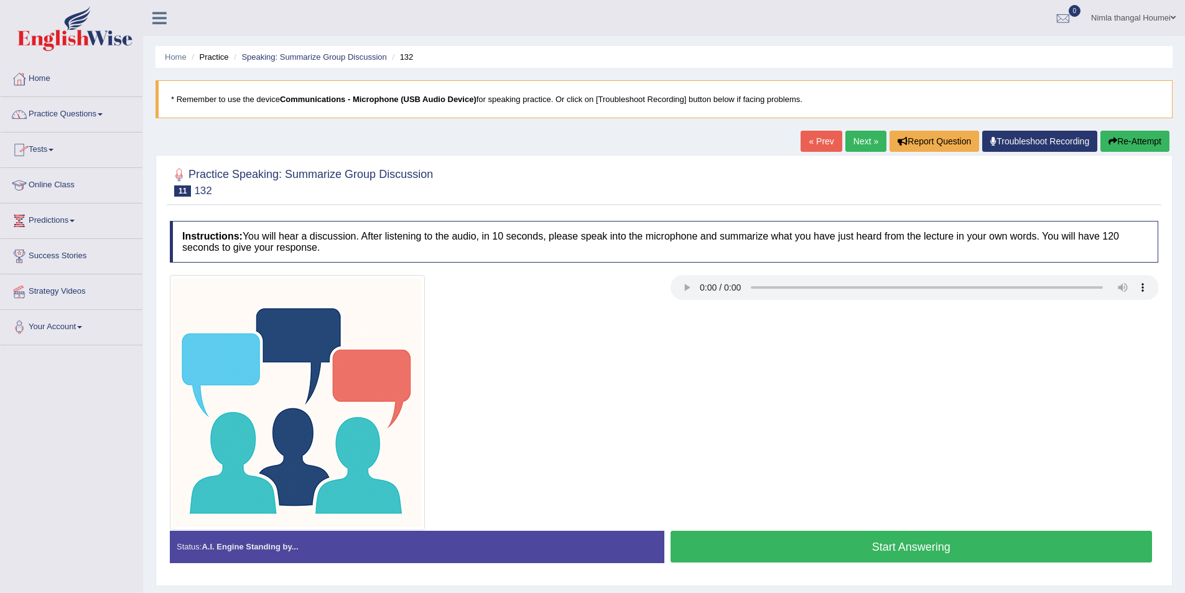
click at [73, 109] on link "Practice Questions" at bounding box center [72, 112] width 142 height 31
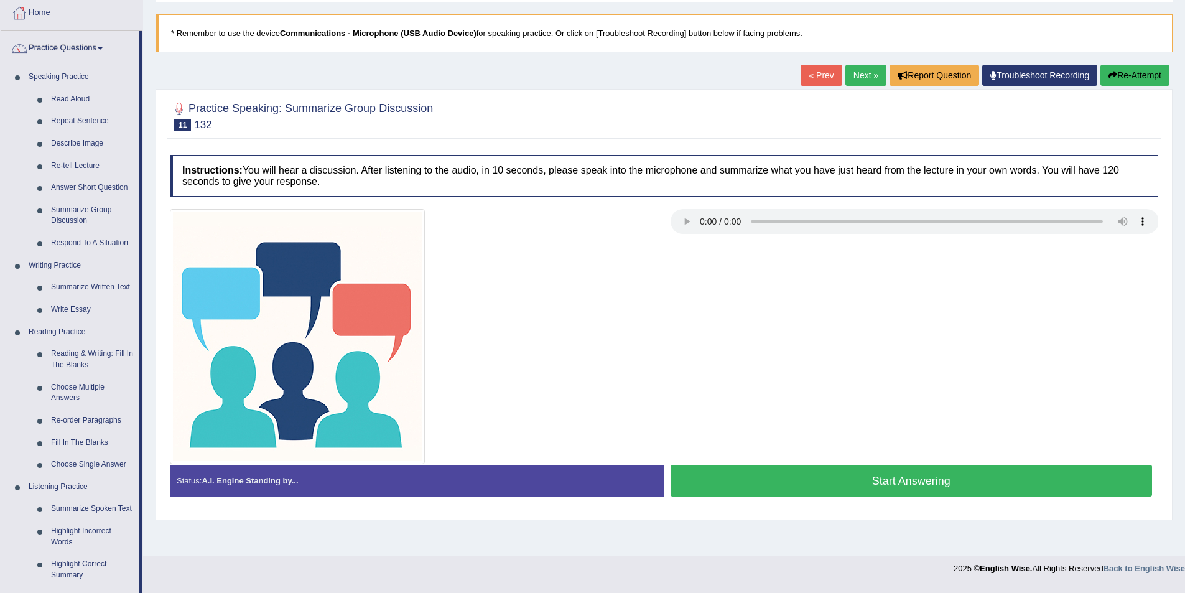
scroll to position [62, 0]
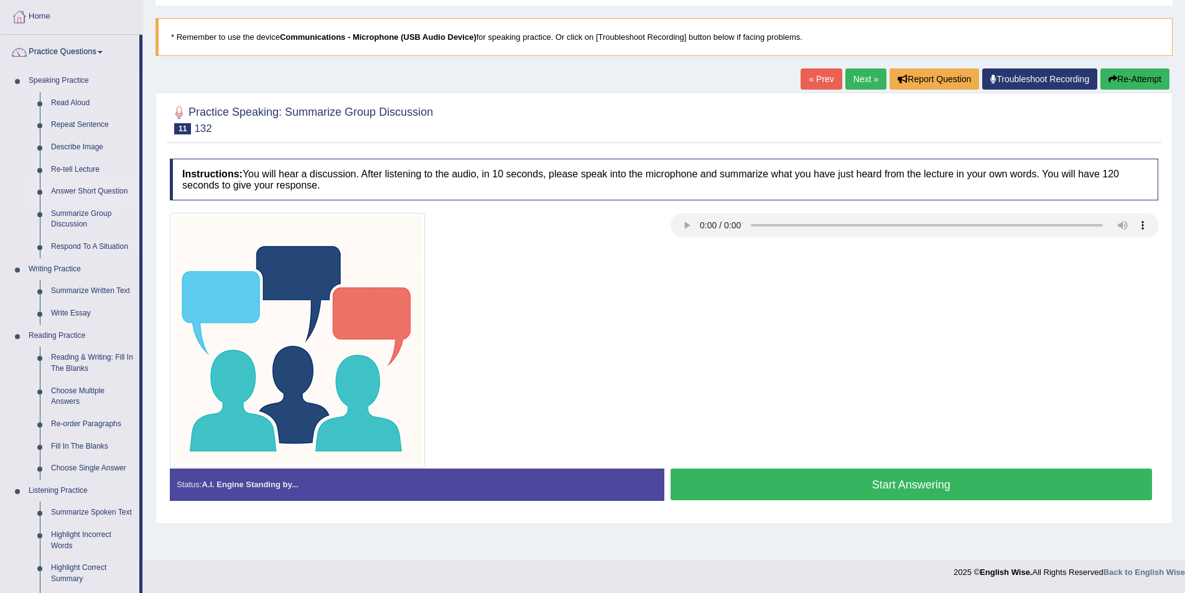
click at [72, 192] on link "Answer Short Question" at bounding box center [92, 191] width 94 height 22
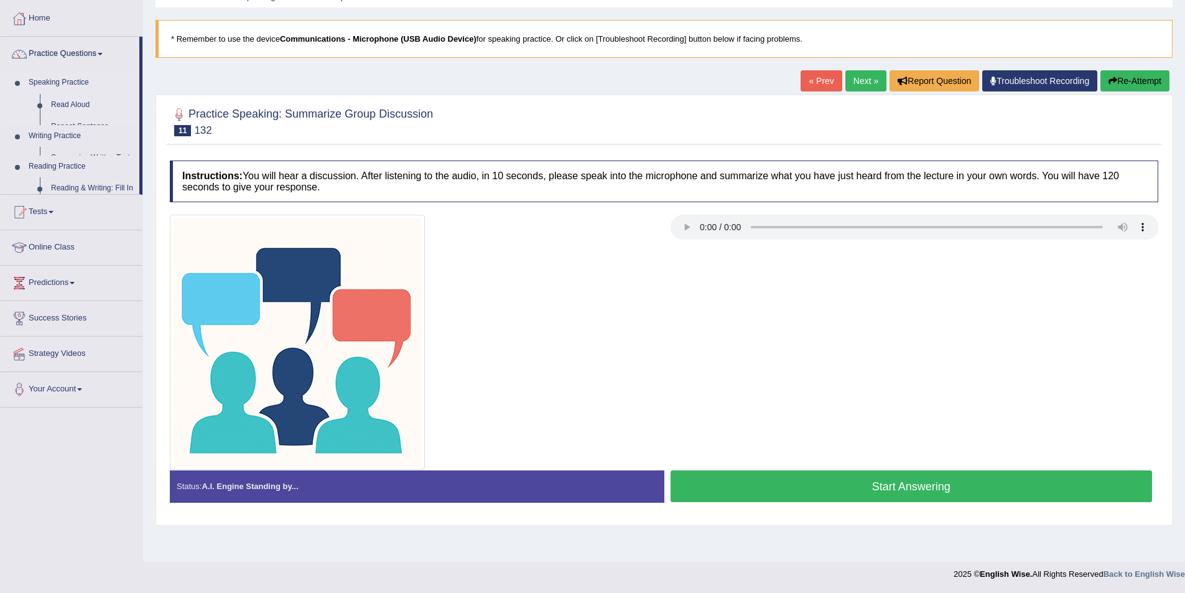
scroll to position [60, 0]
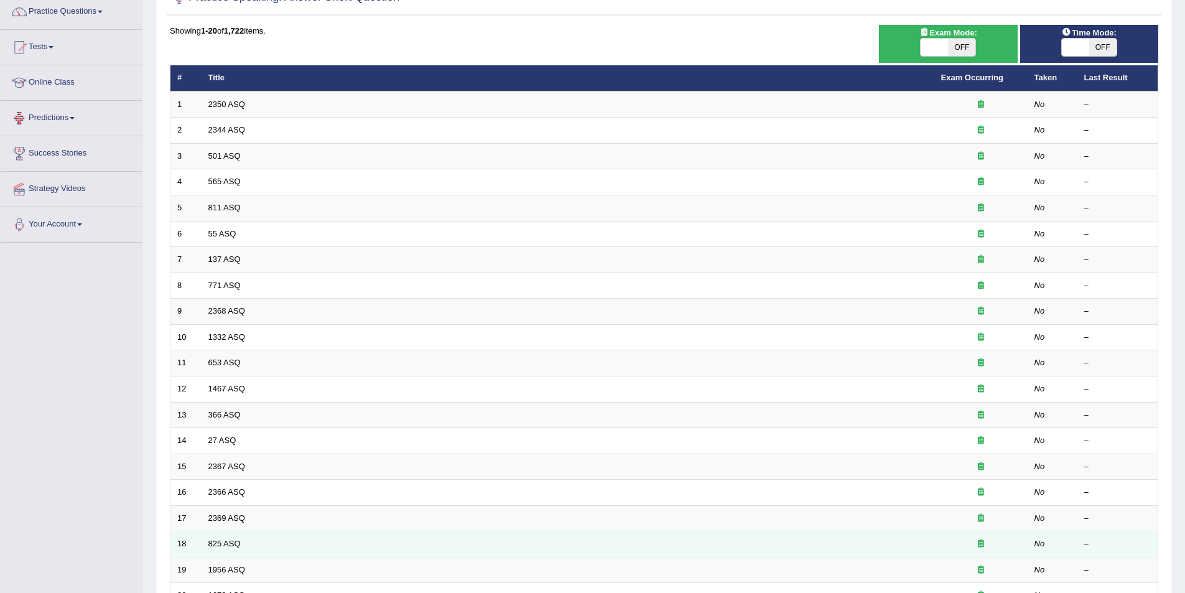
scroll to position [231, 0]
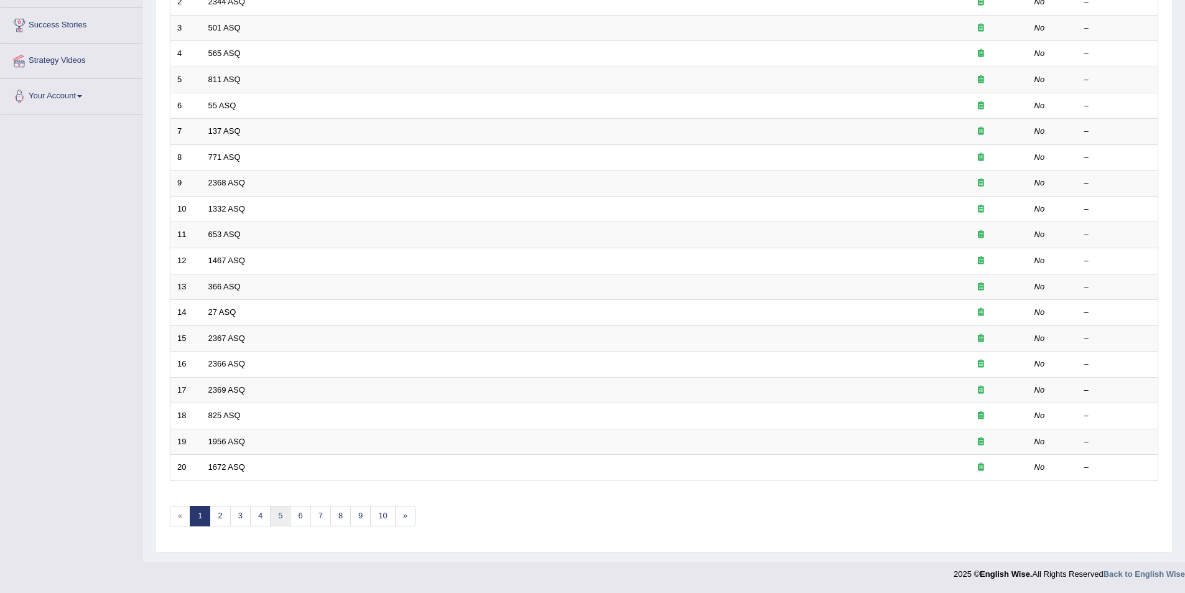
click at [281, 517] on link "5" at bounding box center [280, 516] width 21 height 21
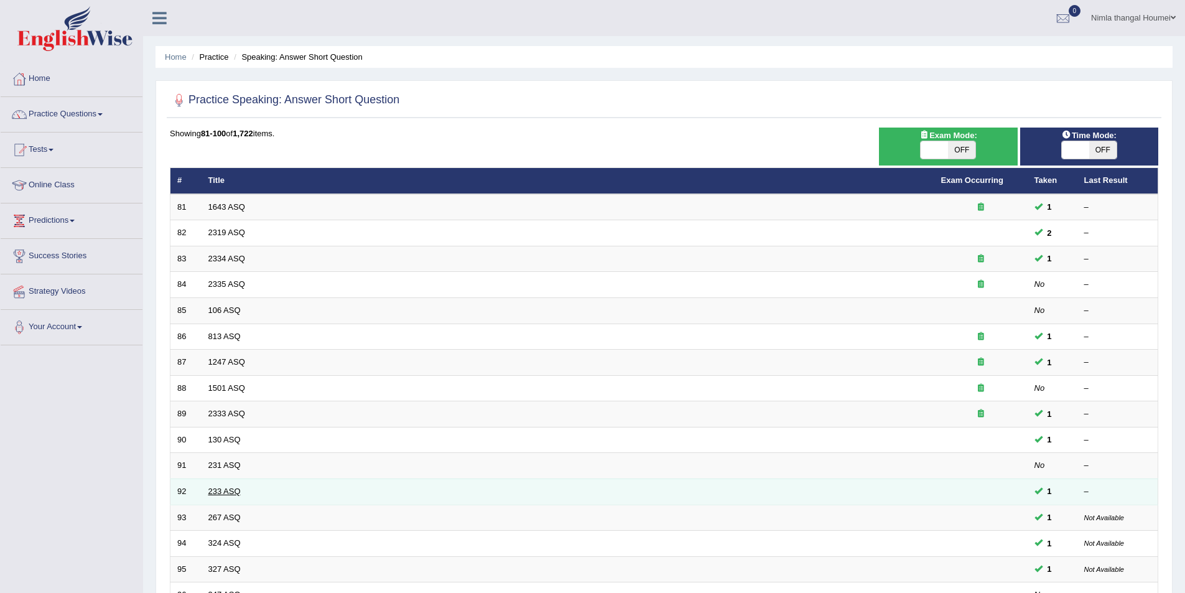
click at [230, 494] on link "233 ASQ" at bounding box center [224, 490] width 32 height 9
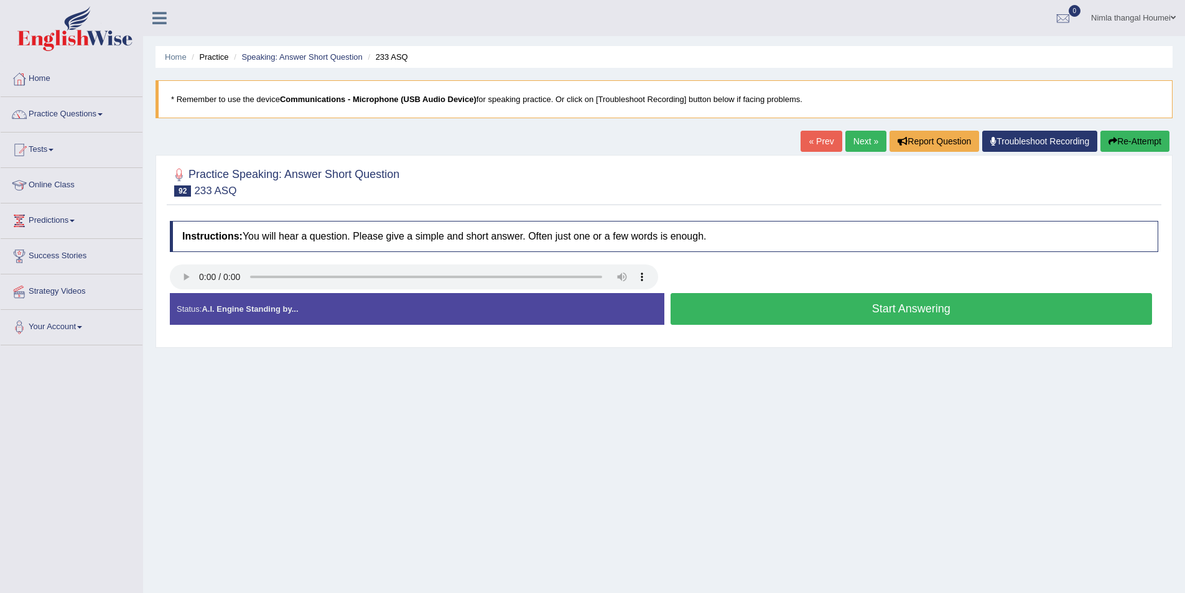
click at [814, 311] on button "Start Answering" at bounding box center [912, 309] width 482 height 32
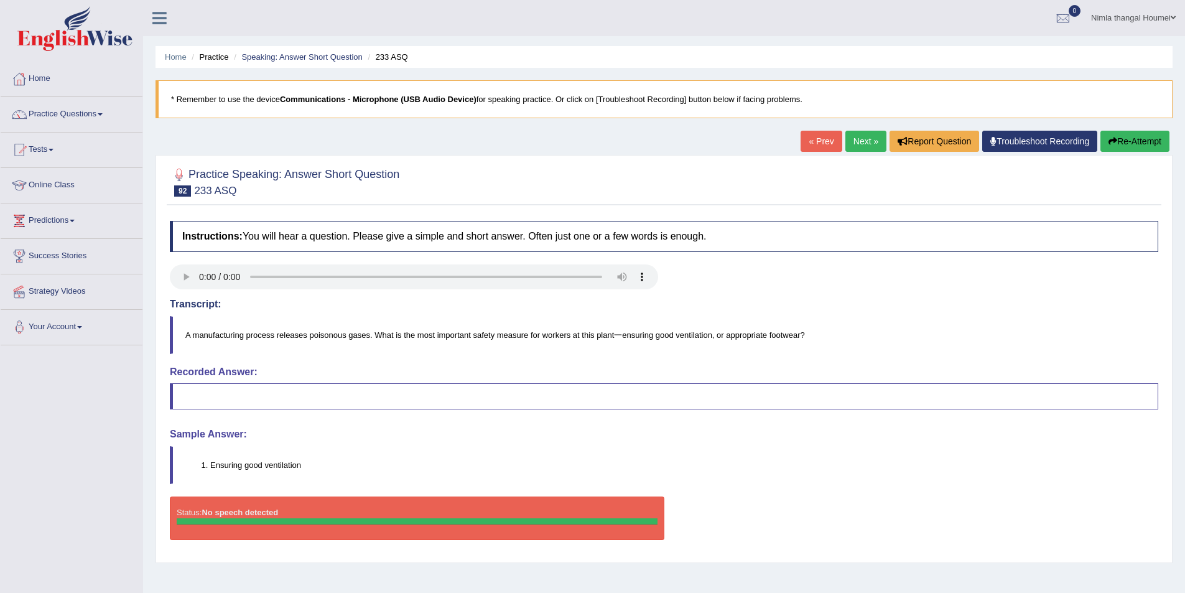
click at [858, 143] on link "Next »" at bounding box center [865, 141] width 41 height 21
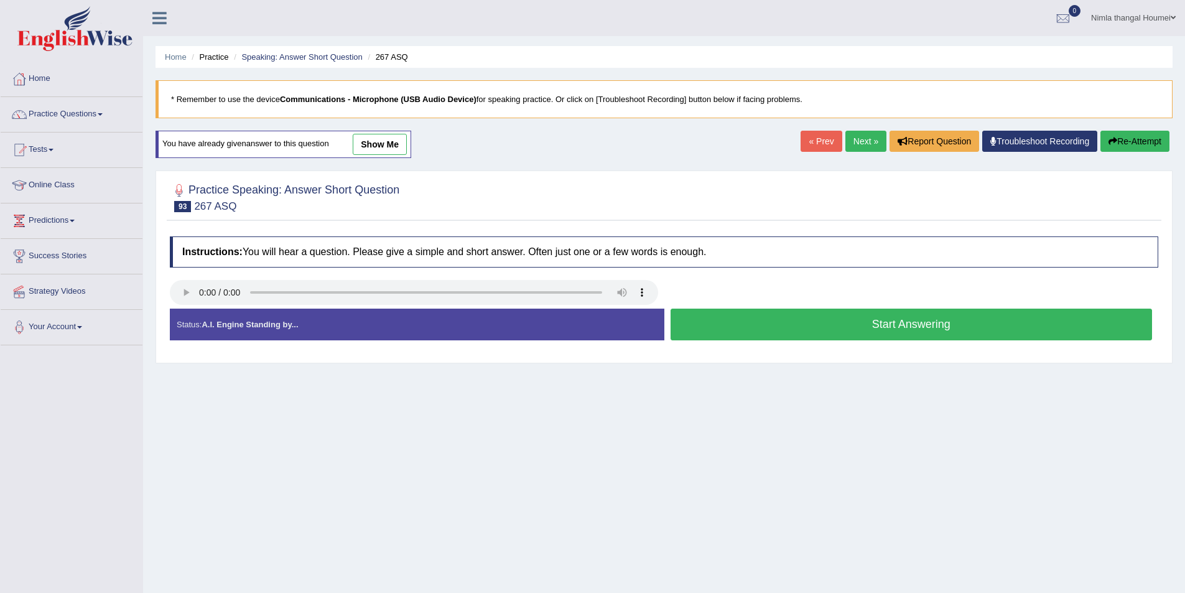
click at [780, 321] on button "Start Answering" at bounding box center [912, 325] width 482 height 32
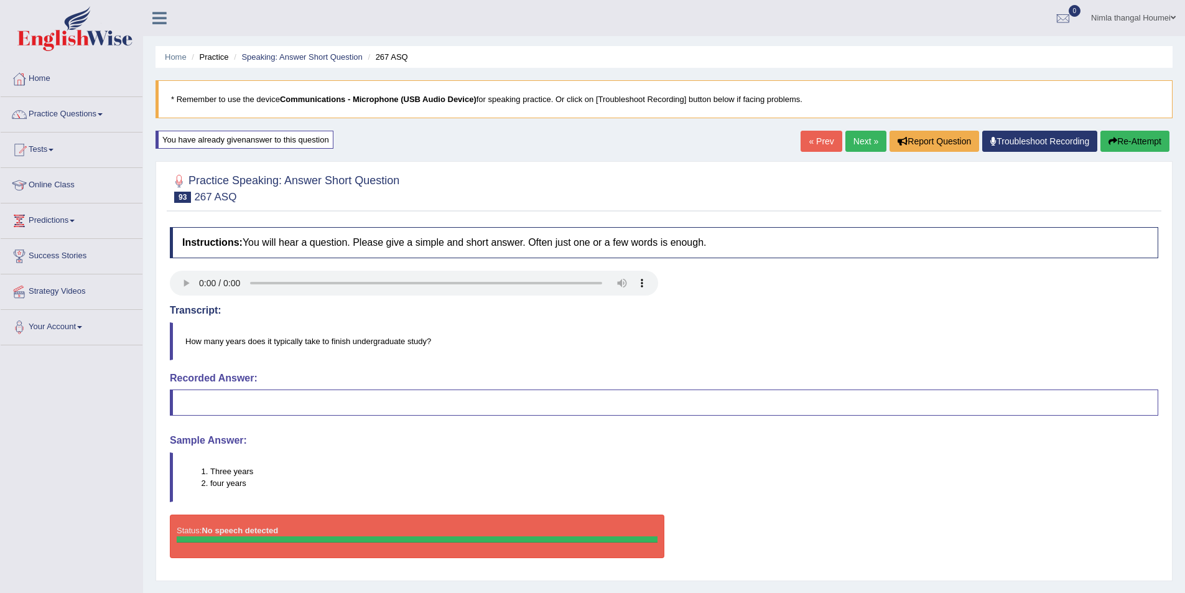
click at [854, 138] on link "Next »" at bounding box center [865, 141] width 41 height 21
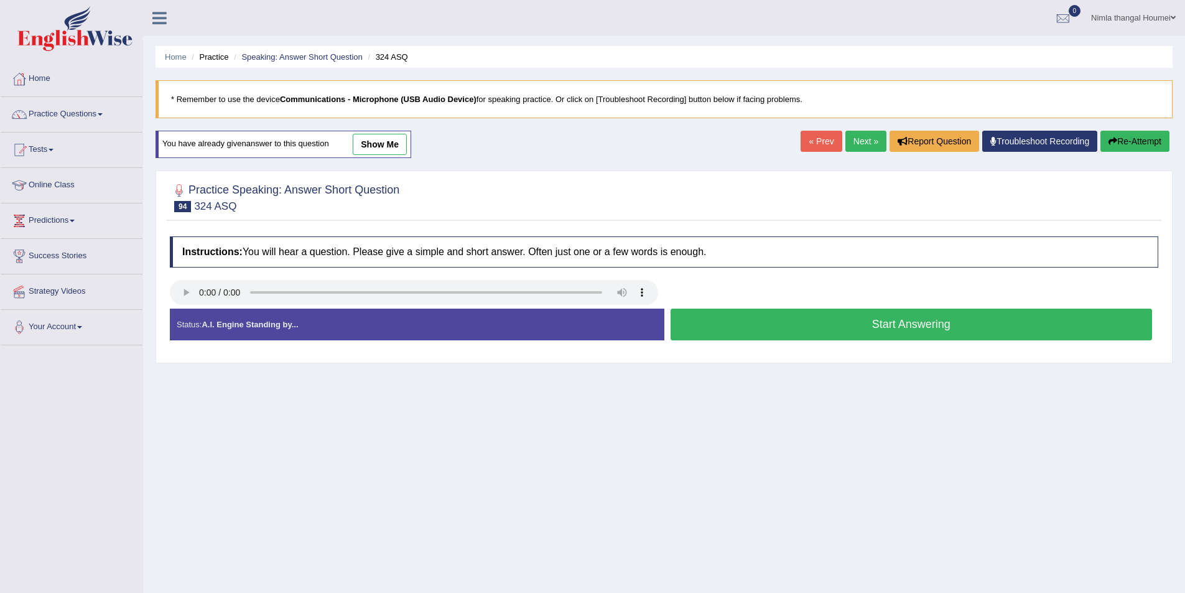
click at [769, 321] on button "Start Answering" at bounding box center [912, 325] width 482 height 32
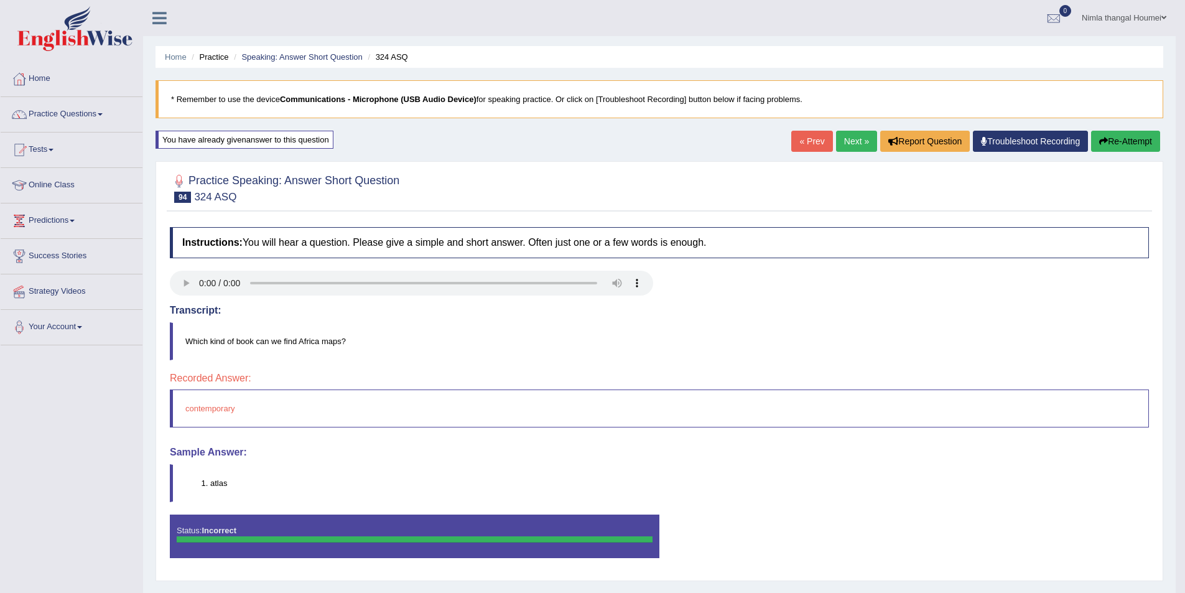
click at [845, 136] on link "Next »" at bounding box center [856, 141] width 41 height 21
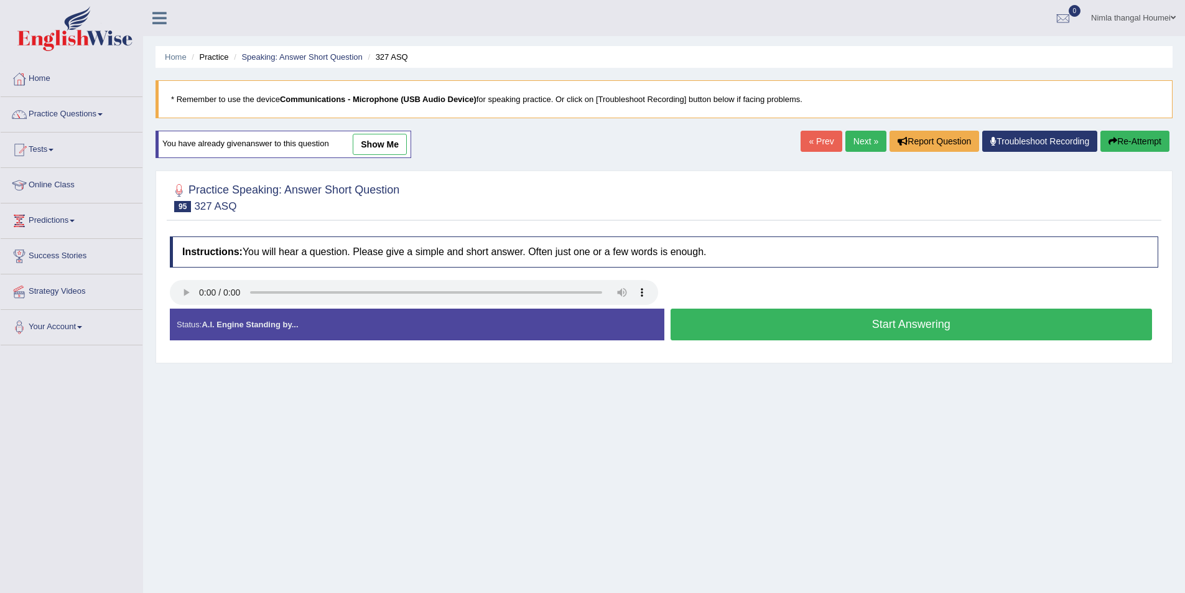
click at [750, 322] on button "Start Answering" at bounding box center [912, 325] width 482 height 32
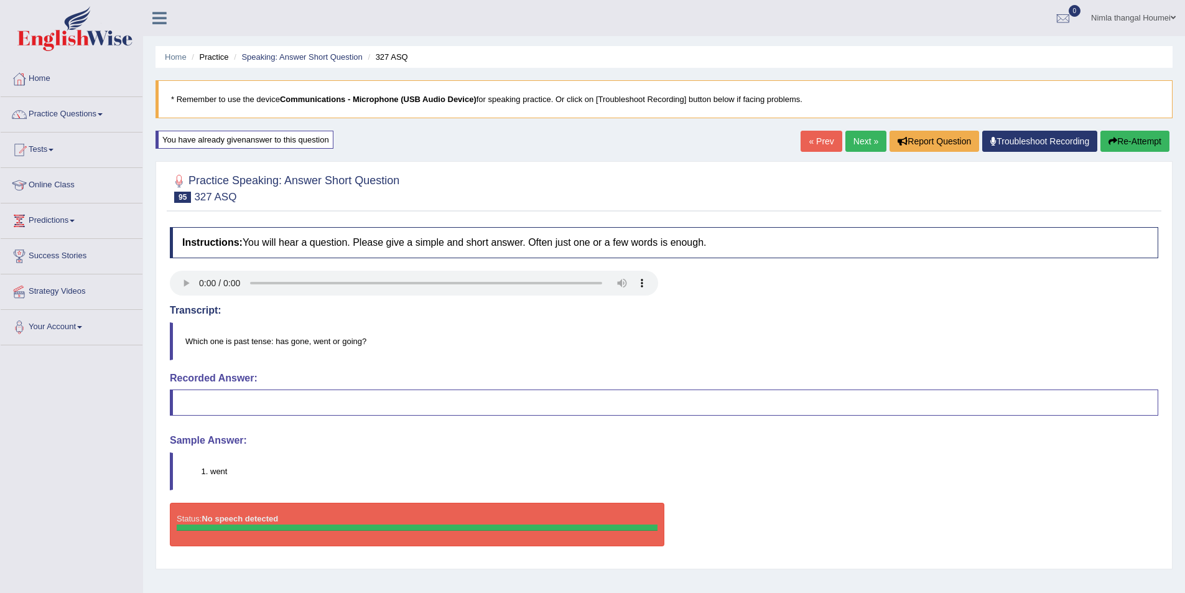
click at [827, 517] on div "Status: No speech detected Start Answering Stop Recording" at bounding box center [664, 531] width 988 height 56
click at [851, 142] on link "Next »" at bounding box center [865, 141] width 41 height 21
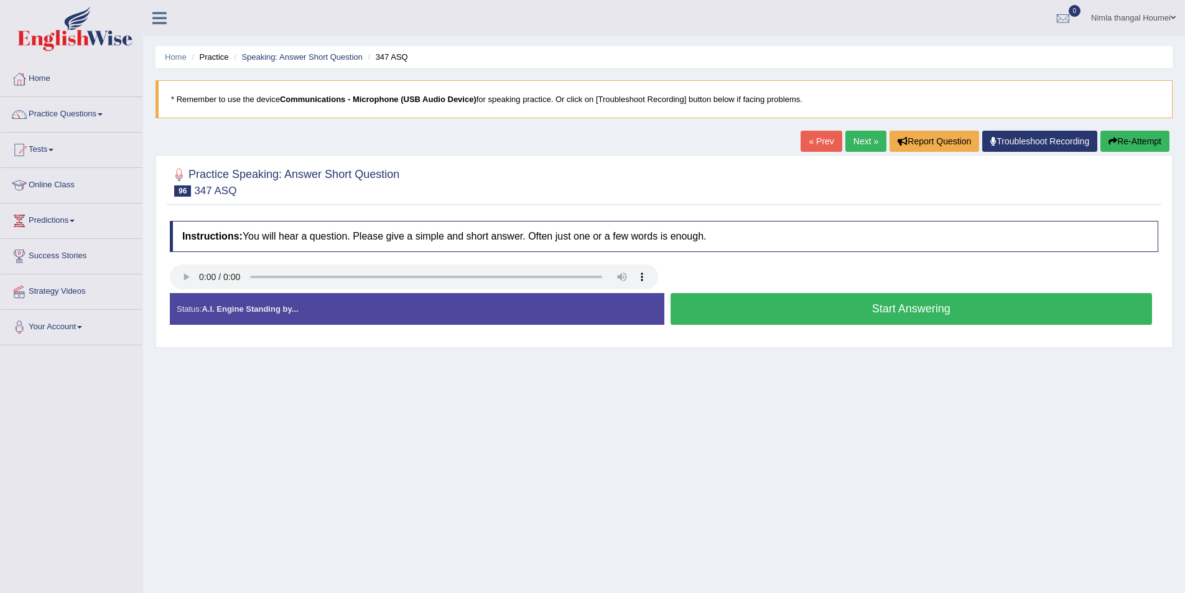
click at [840, 310] on button "Start Answering" at bounding box center [912, 309] width 482 height 32
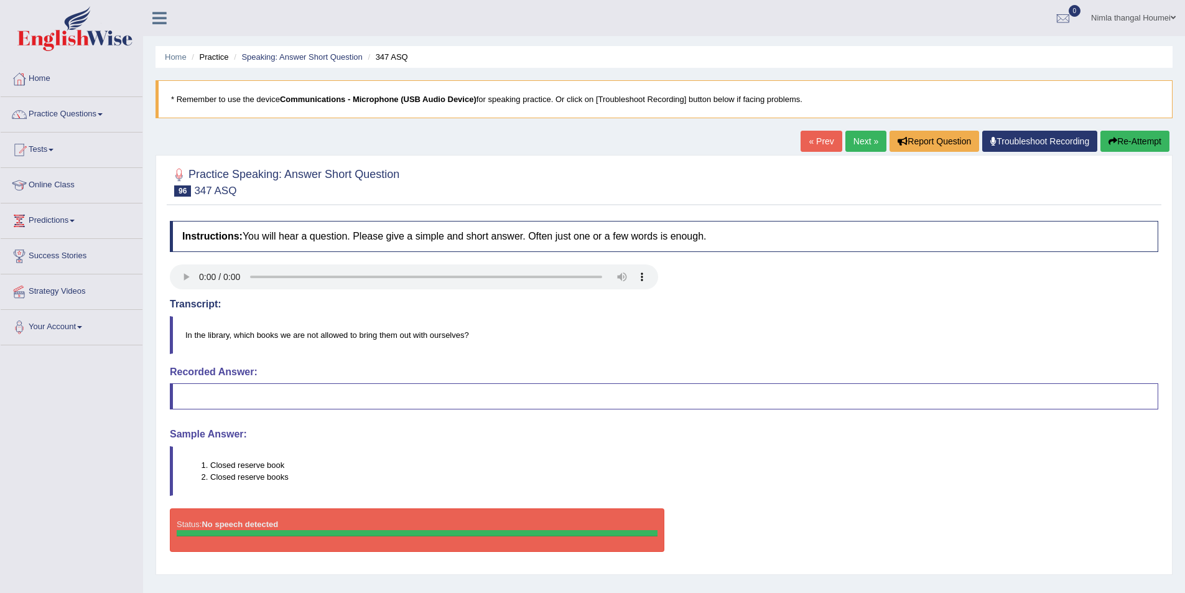
click at [864, 139] on link "Next »" at bounding box center [865, 141] width 41 height 21
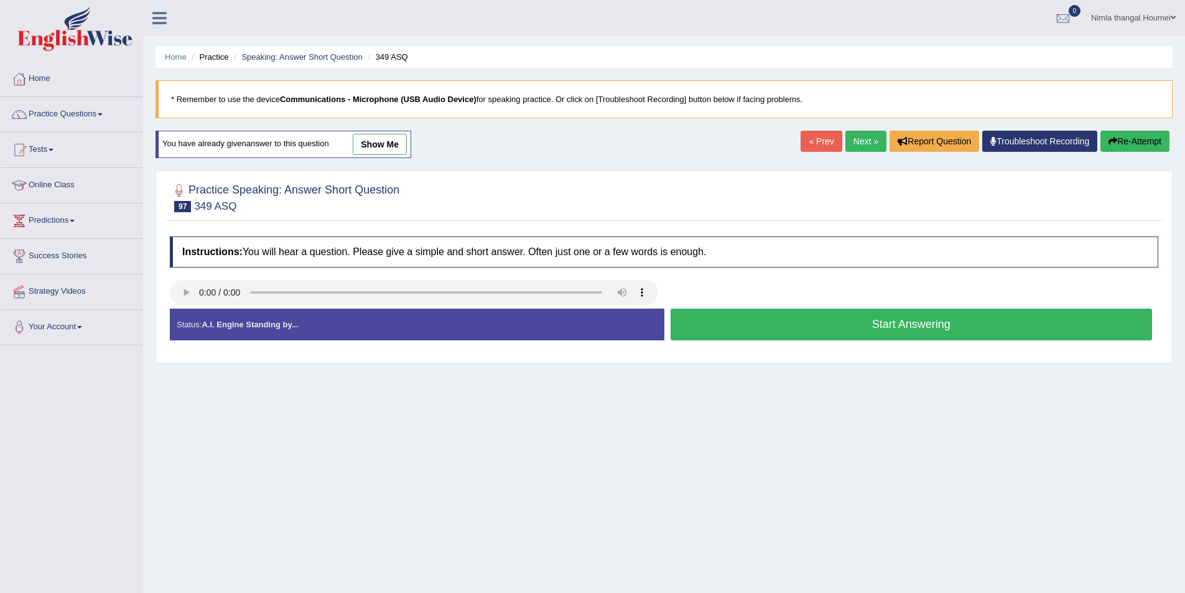
click at [868, 328] on button "Start Answering" at bounding box center [912, 325] width 482 height 32
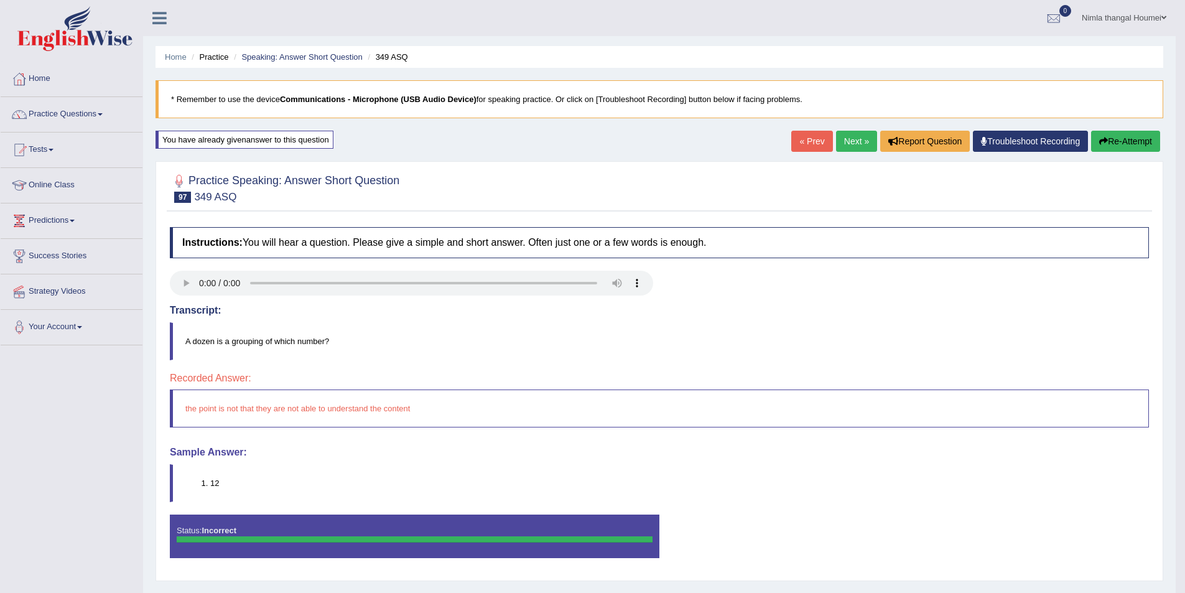
click at [855, 142] on link "Next »" at bounding box center [856, 141] width 41 height 21
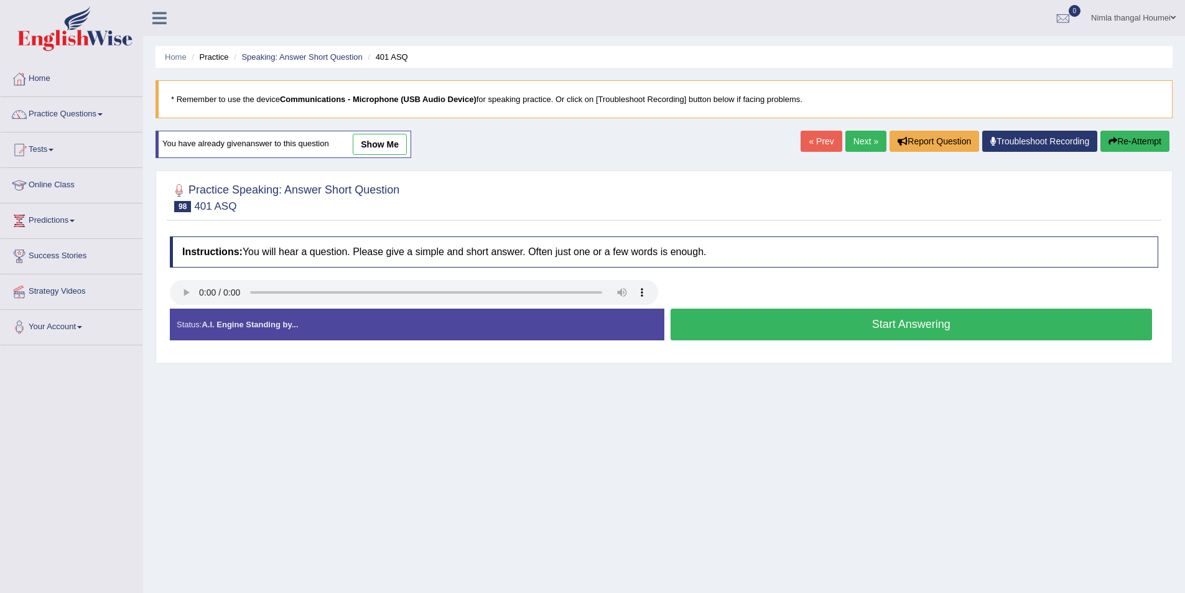
click at [826, 315] on button "Start Answering" at bounding box center [912, 325] width 482 height 32
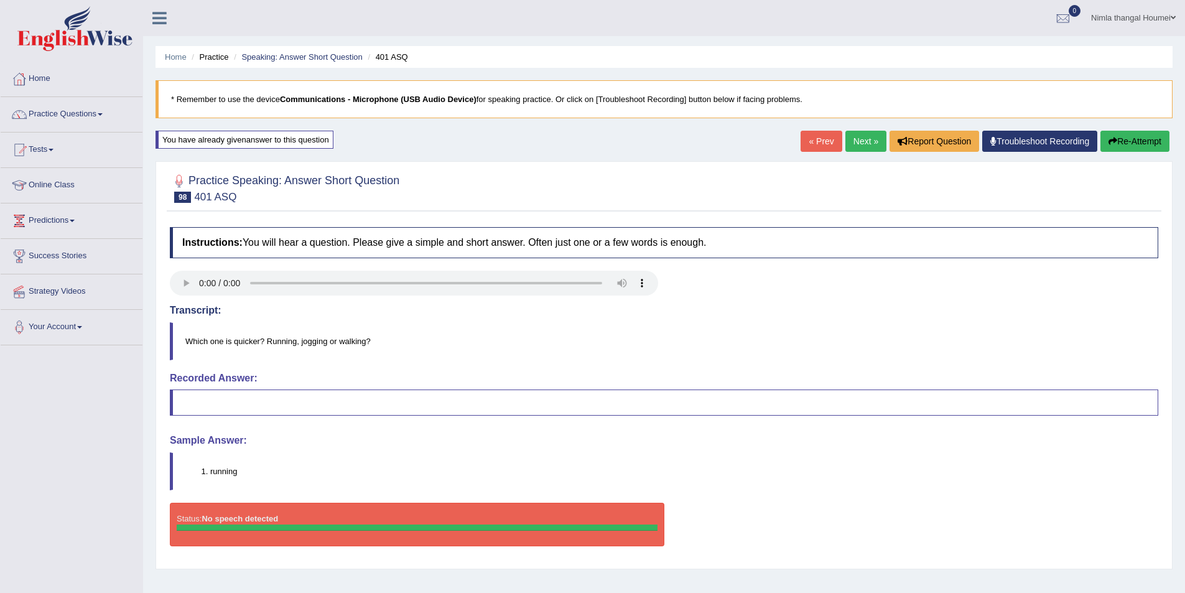
click at [865, 144] on link "Next »" at bounding box center [865, 141] width 41 height 21
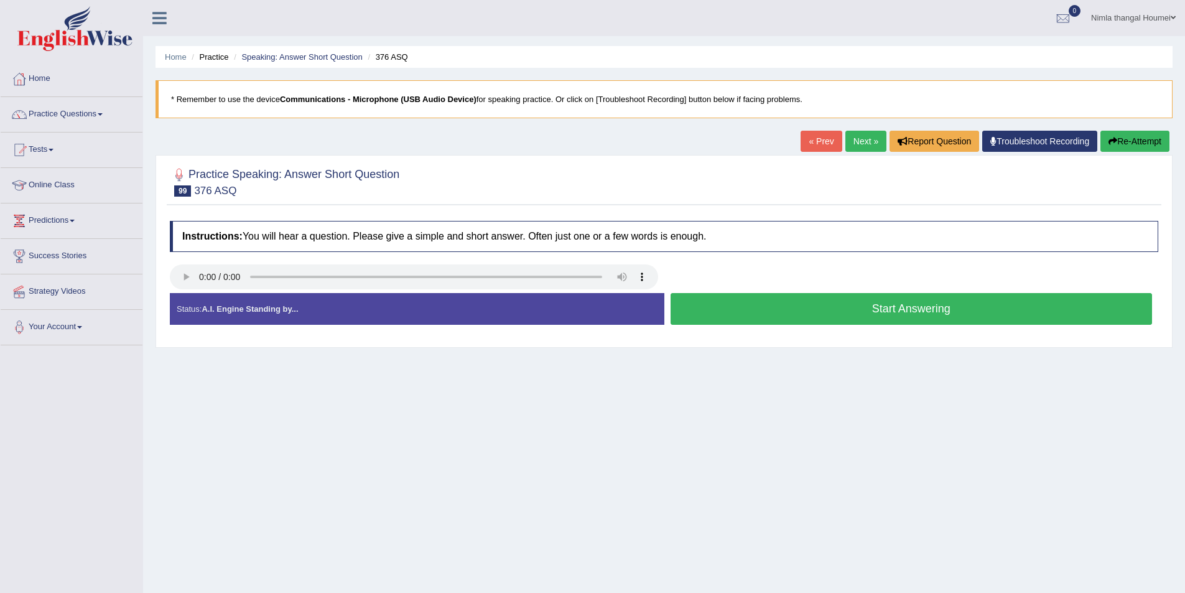
click at [920, 308] on button "Start Answering" at bounding box center [912, 309] width 482 height 32
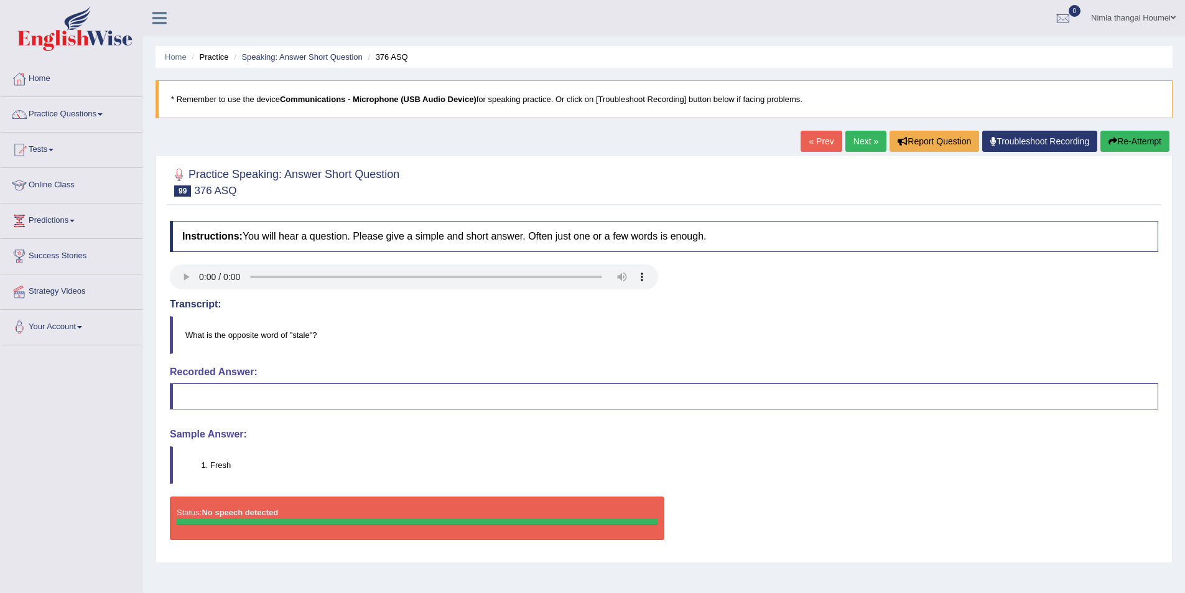
click at [850, 138] on link "Next »" at bounding box center [865, 141] width 41 height 21
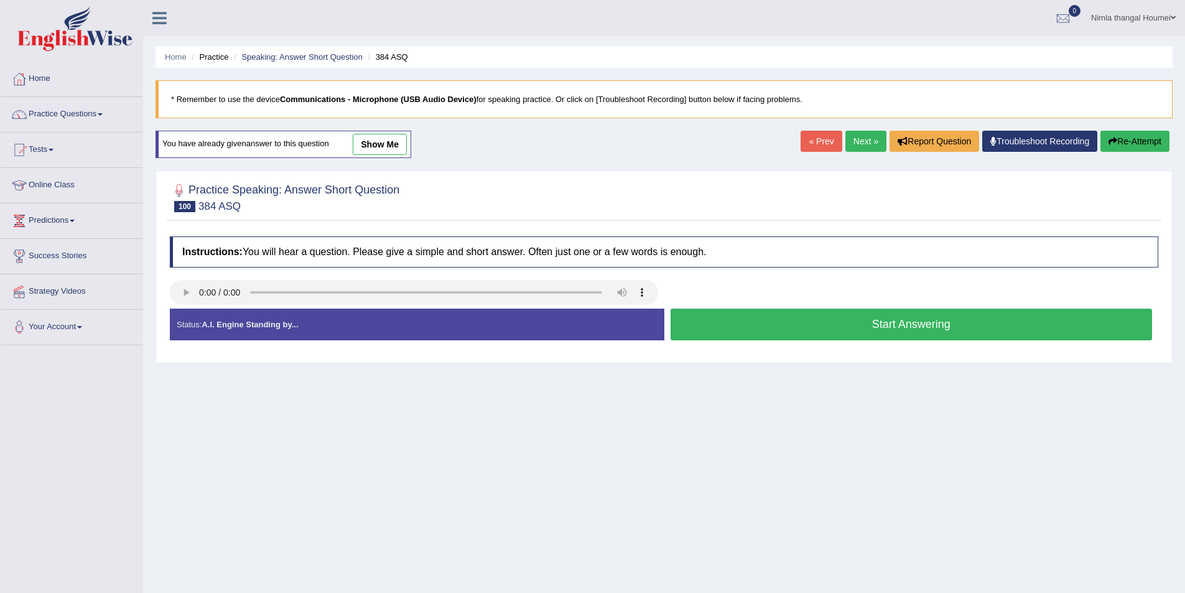
click at [899, 323] on button "Start Answering" at bounding box center [912, 325] width 482 height 32
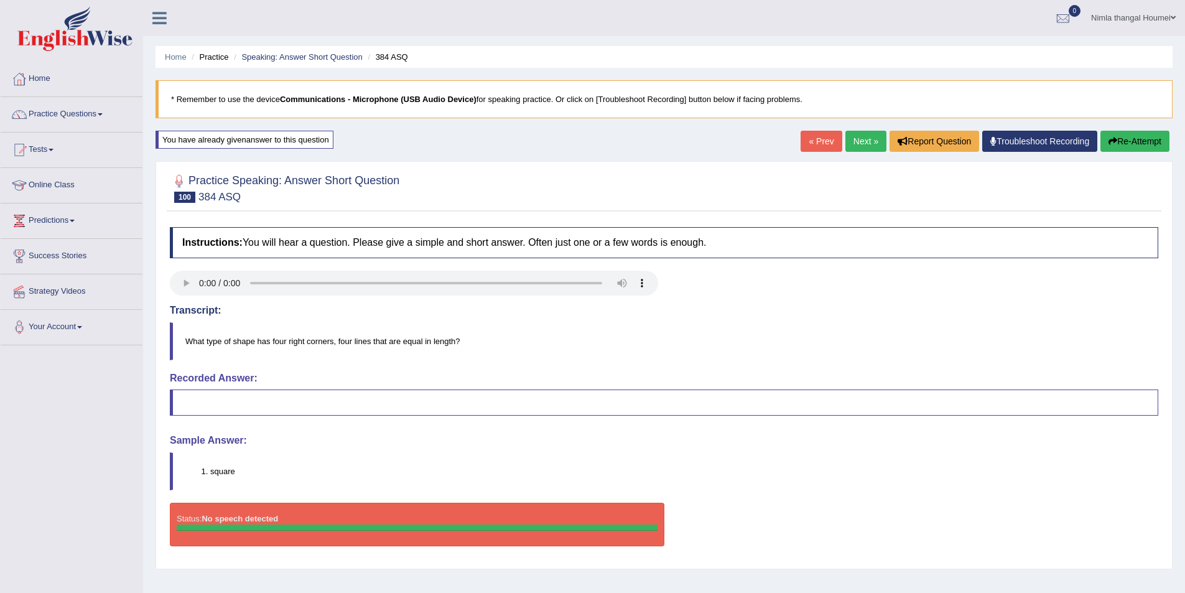
click at [847, 138] on link "Next »" at bounding box center [865, 141] width 41 height 21
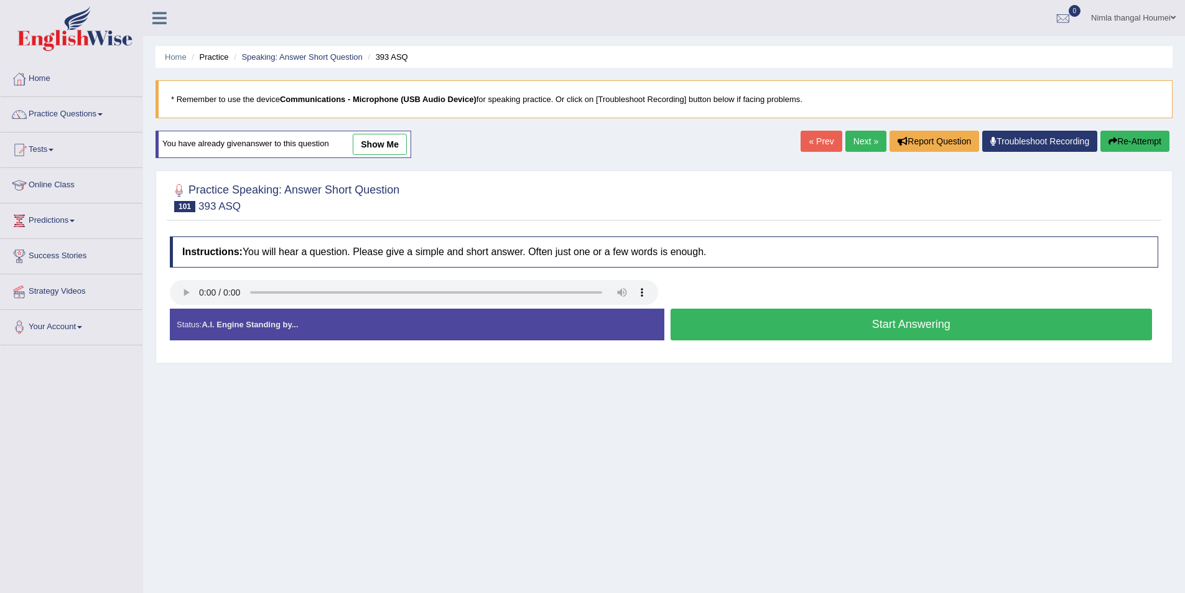
click at [886, 320] on button "Start Answering" at bounding box center [912, 325] width 482 height 32
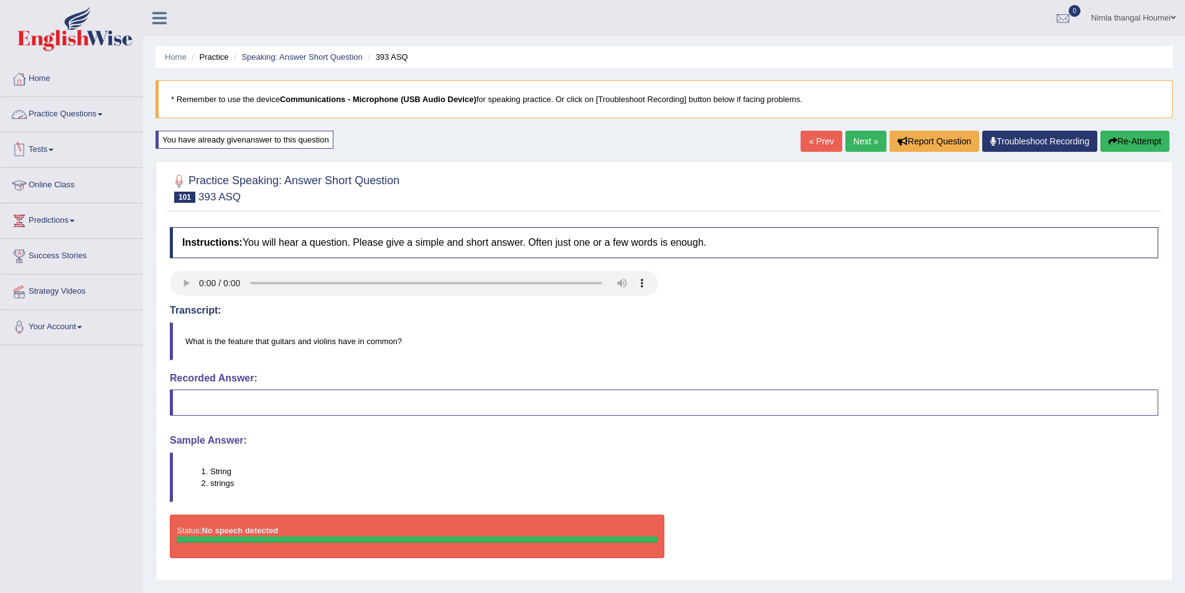
click at [57, 111] on link "Practice Questions" at bounding box center [72, 112] width 142 height 31
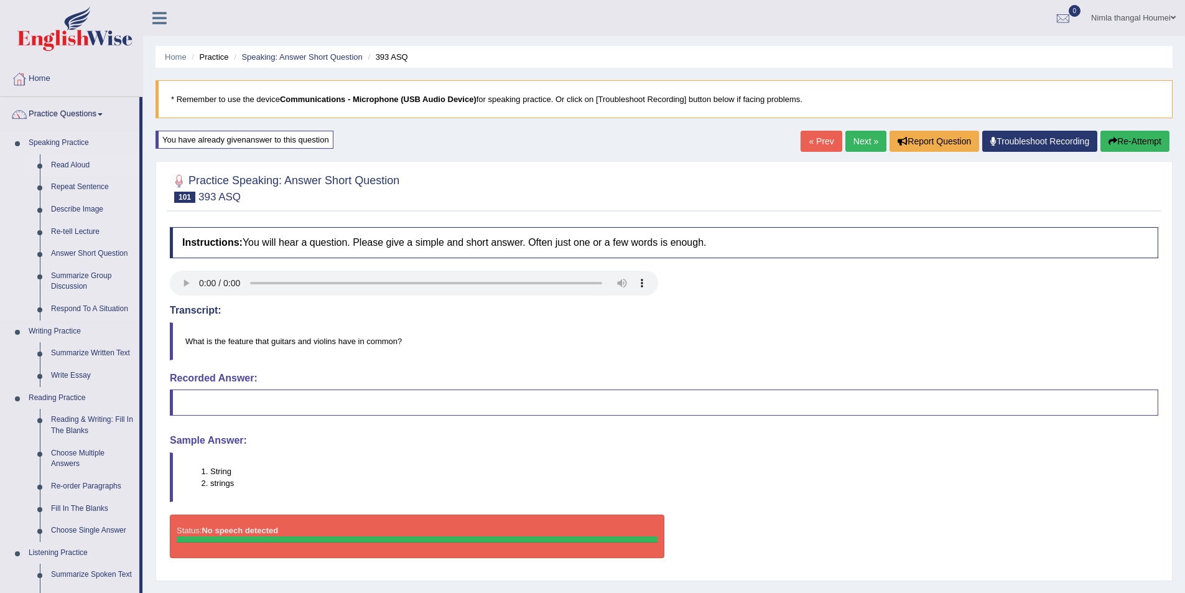
click at [72, 160] on link "Read Aloud" at bounding box center [92, 165] width 94 height 22
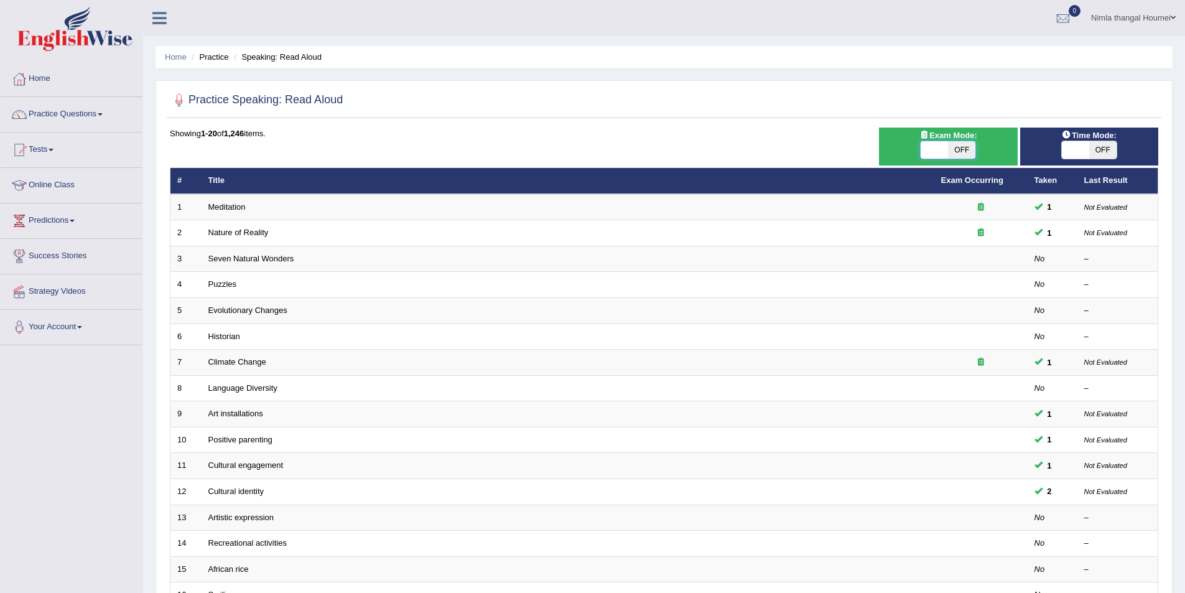
click at [929, 144] on span at bounding box center [934, 149] width 27 height 17
checkbox input "true"
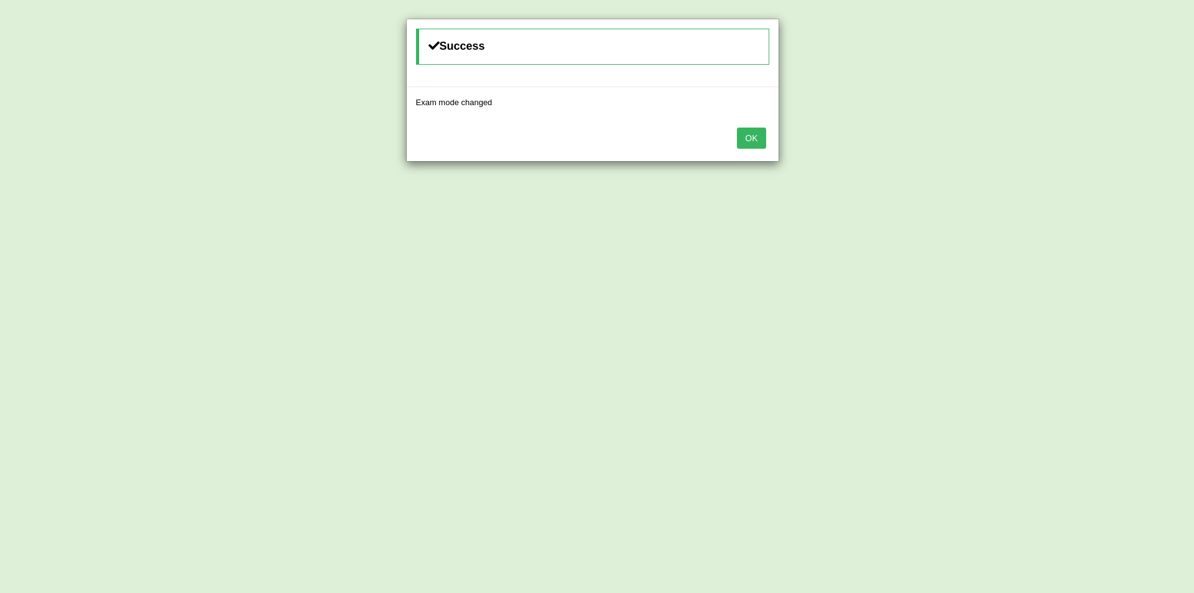
click at [748, 132] on button "OK" at bounding box center [751, 138] width 29 height 21
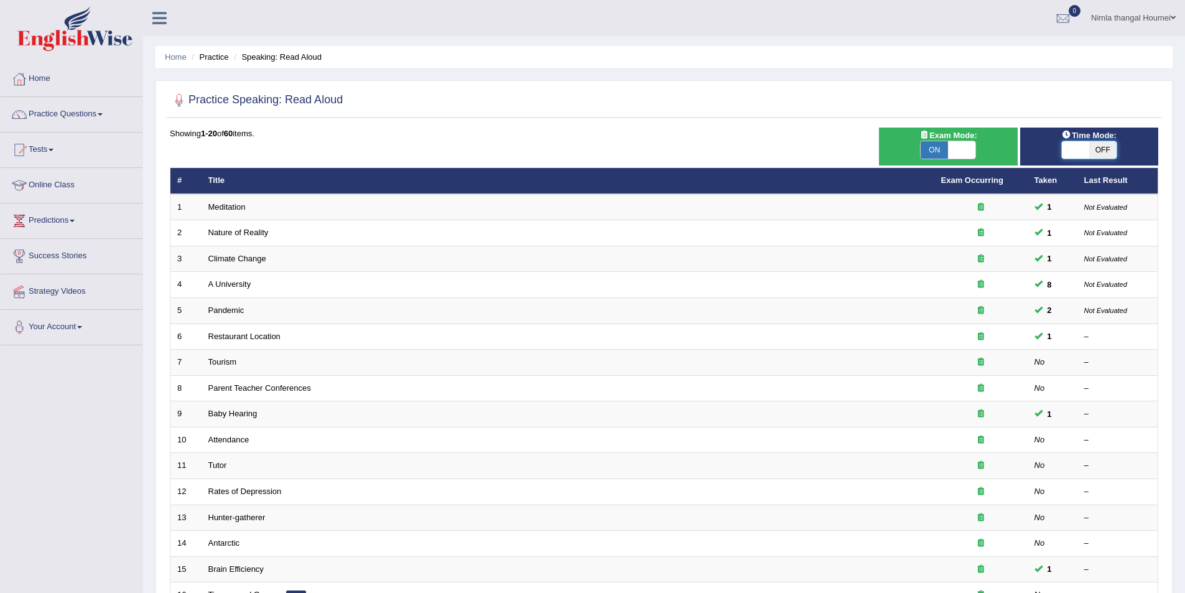
click at [1076, 149] on span at bounding box center [1075, 149] width 27 height 17
checkbox input "true"
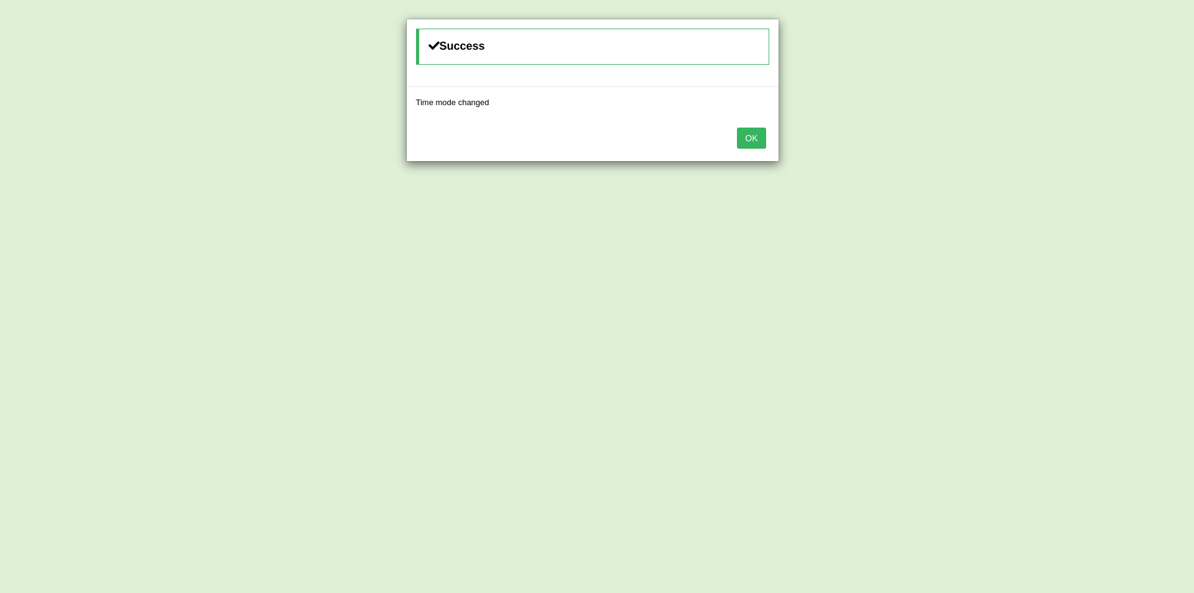
click at [748, 136] on button "OK" at bounding box center [751, 138] width 29 height 21
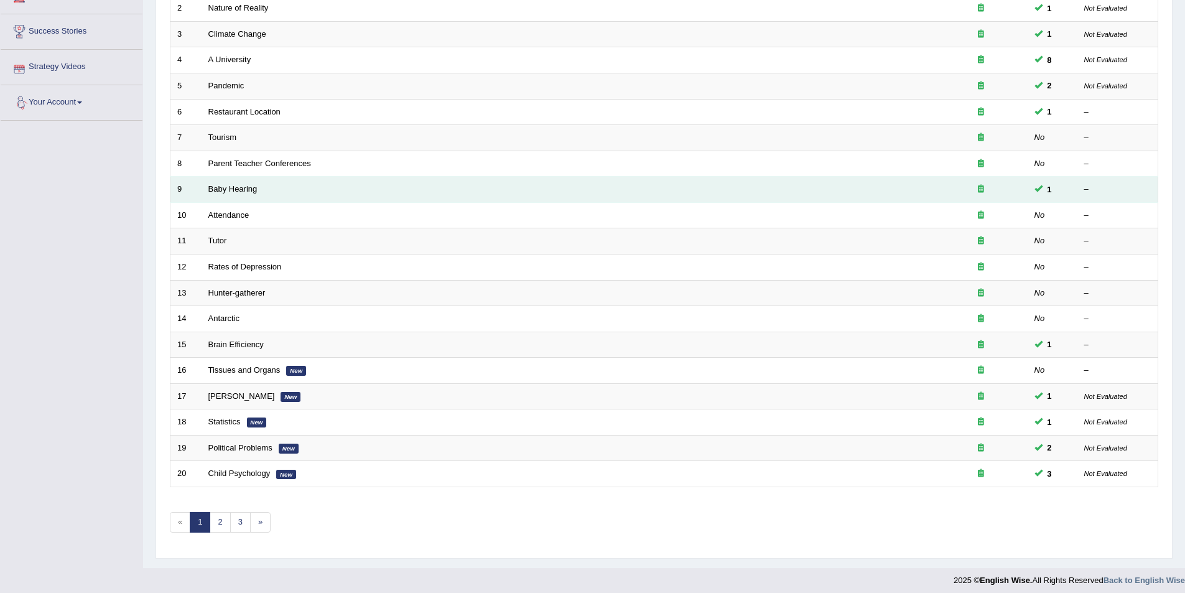
scroll to position [231, 0]
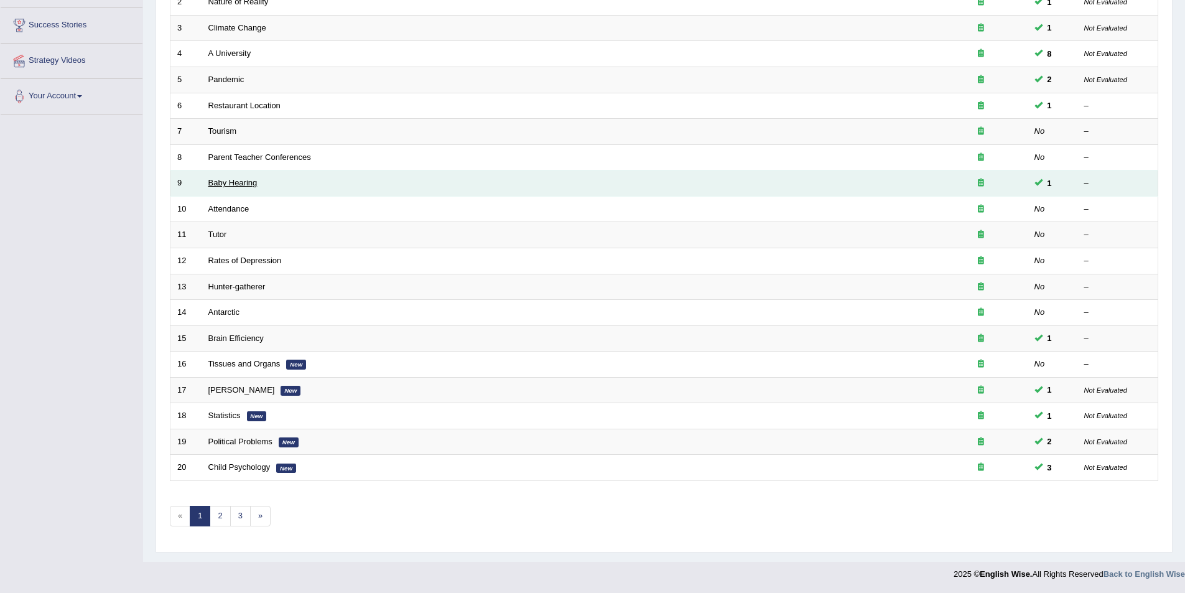
click at [237, 183] on link "Baby Hearing" at bounding box center [232, 182] width 49 height 9
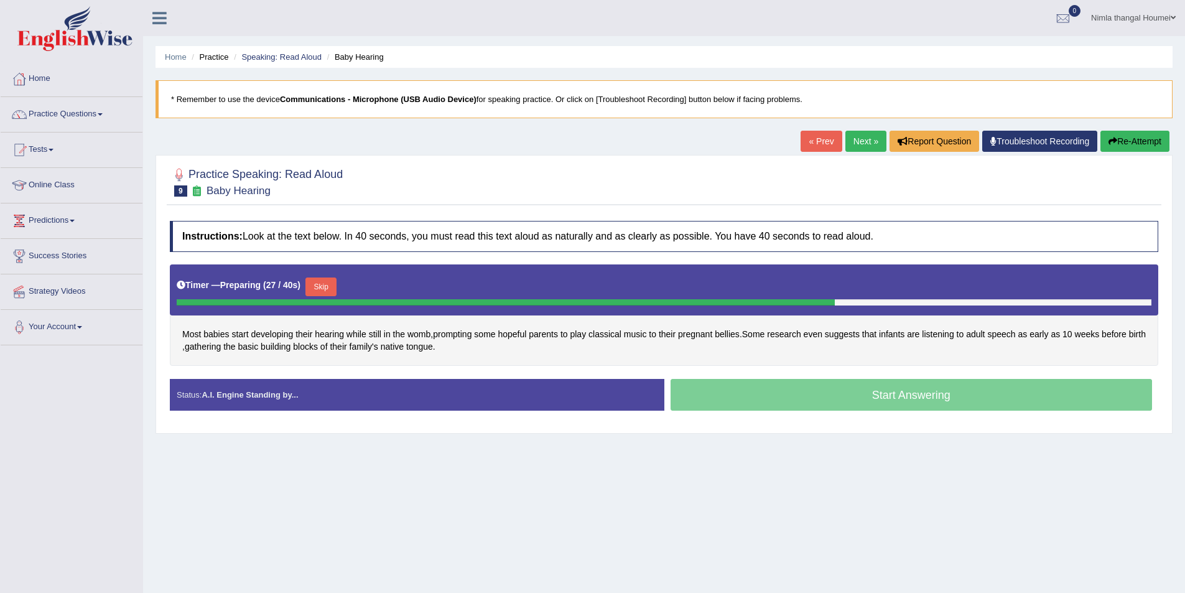
click at [328, 285] on button "Skip" at bounding box center [320, 286] width 31 height 19
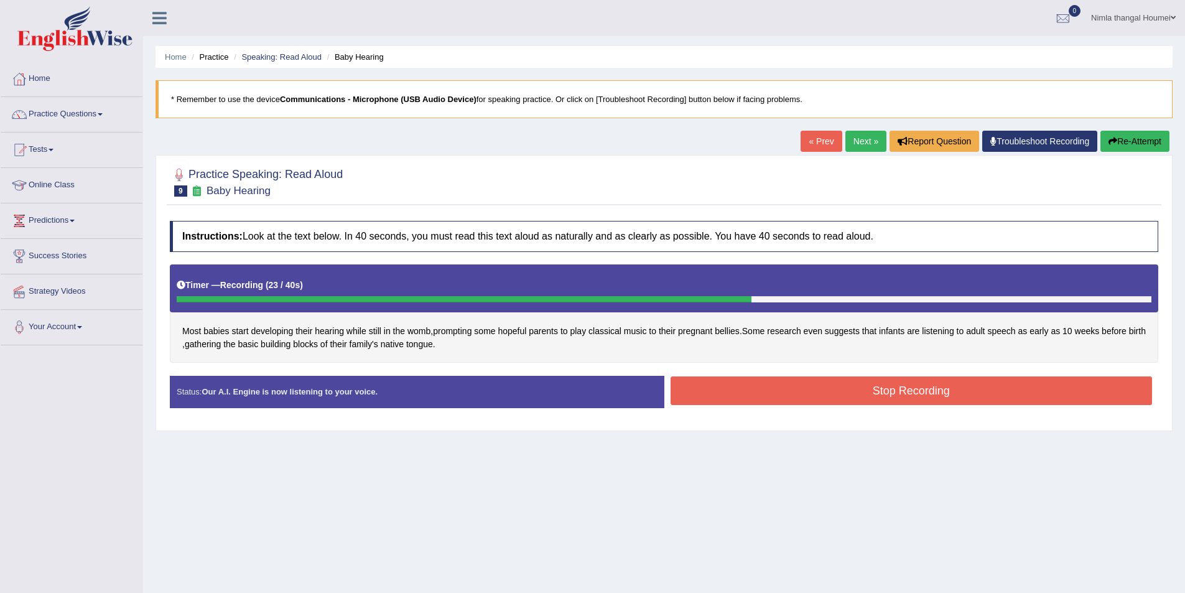
click at [858, 385] on button "Stop Recording" at bounding box center [912, 390] width 482 height 29
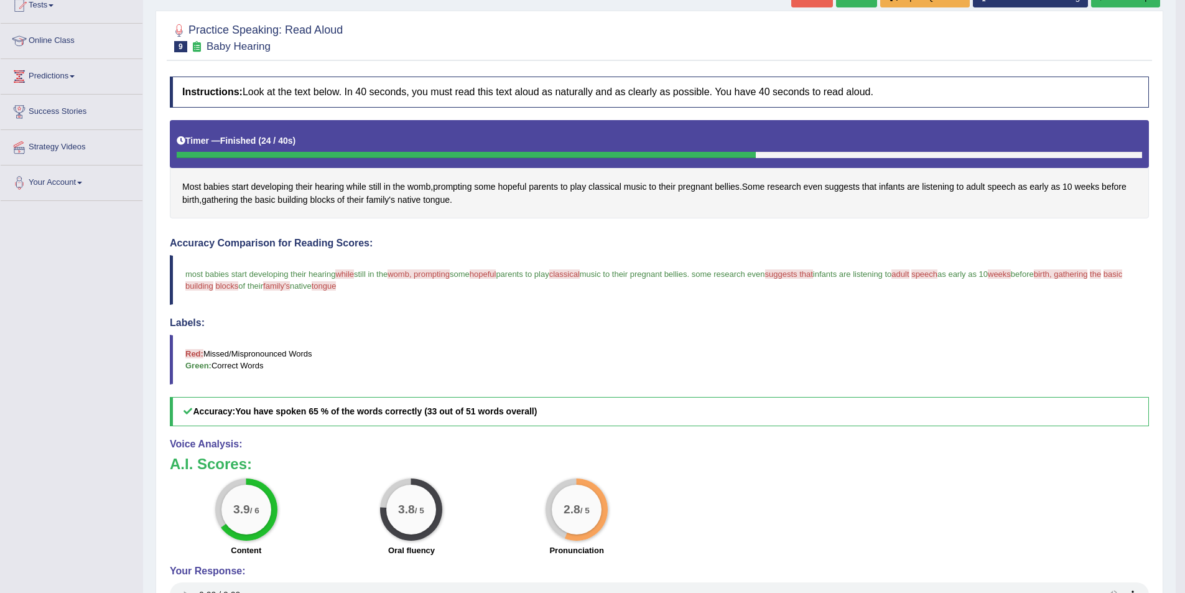
scroll to position [9, 0]
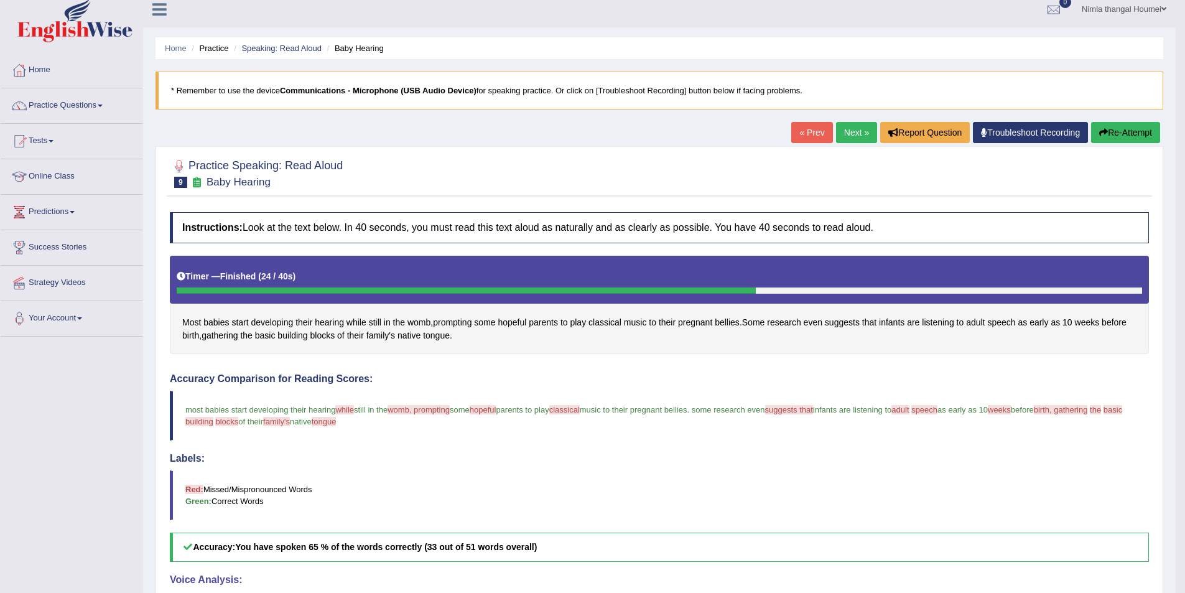
click at [844, 136] on link "Next »" at bounding box center [856, 132] width 41 height 21
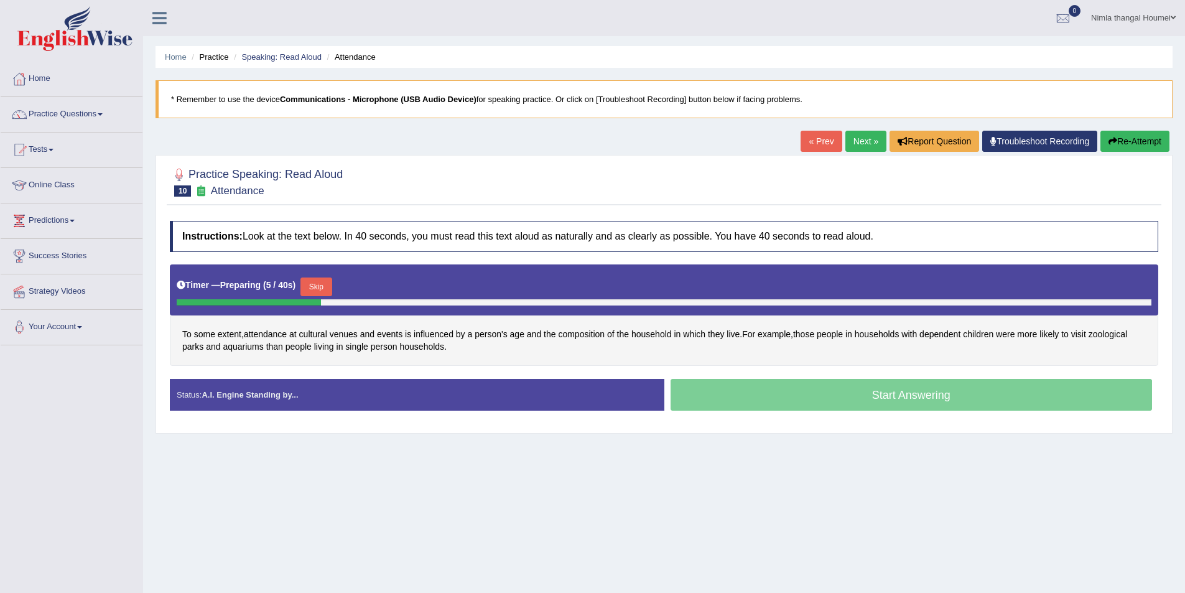
scroll to position [60, 0]
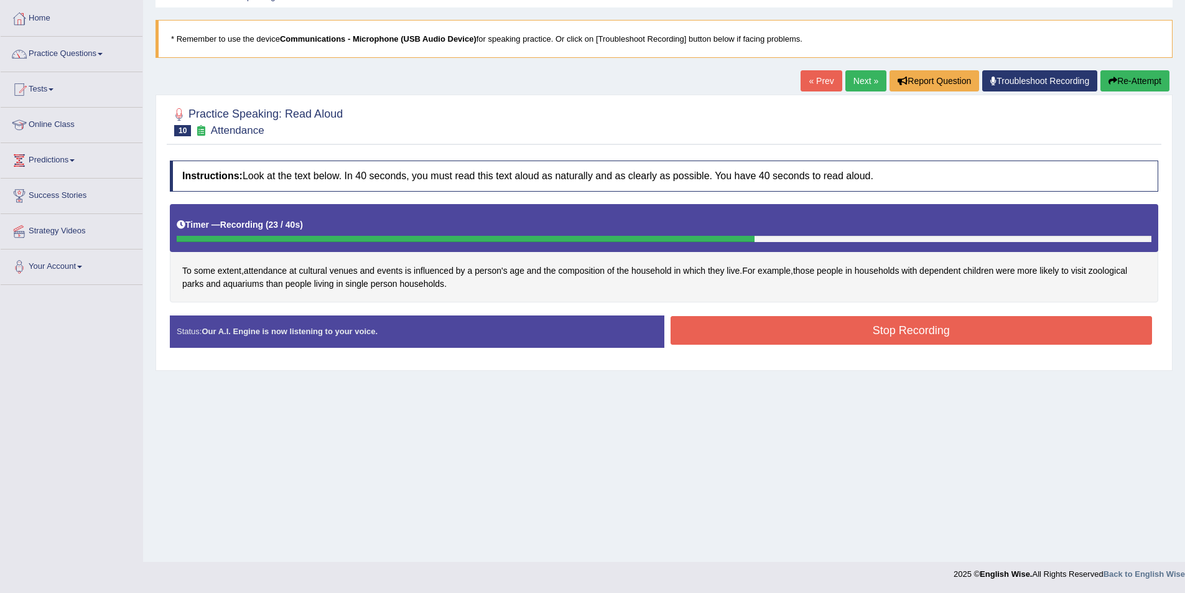
click at [803, 330] on button "Stop Recording" at bounding box center [912, 330] width 482 height 29
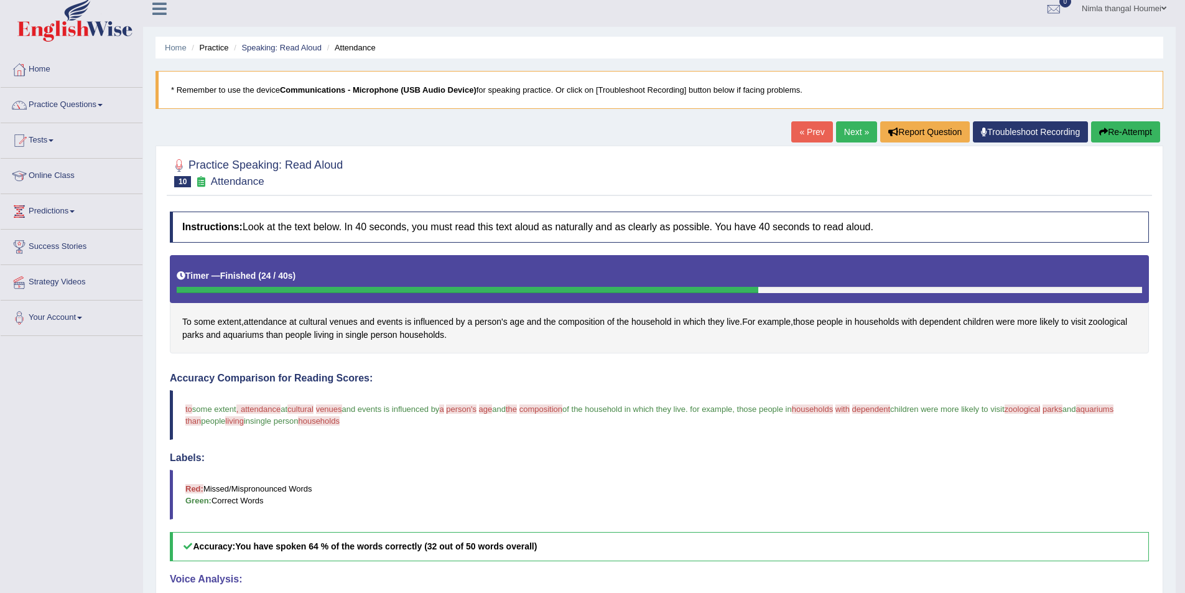
scroll to position [0, 0]
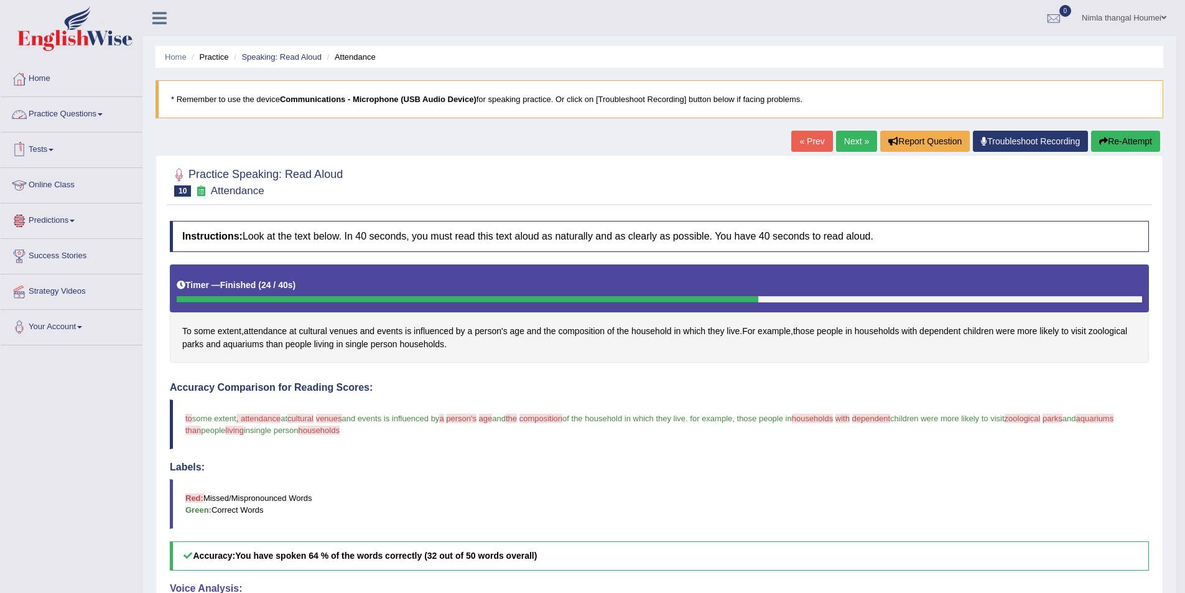
click at [58, 111] on link "Practice Questions" at bounding box center [72, 112] width 142 height 31
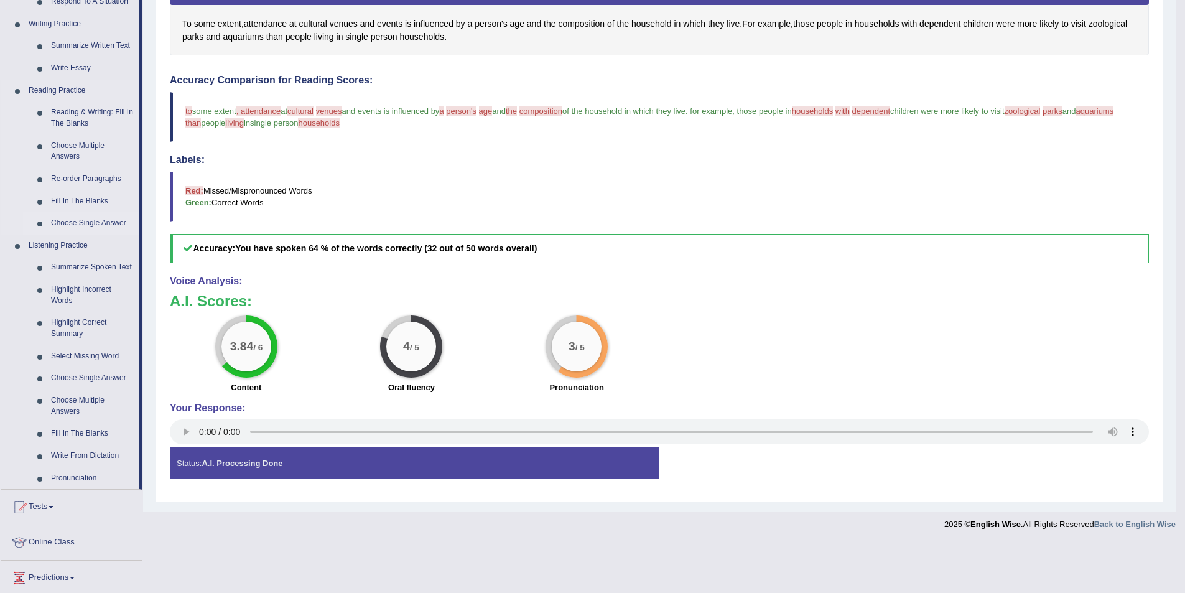
scroll to position [311, 0]
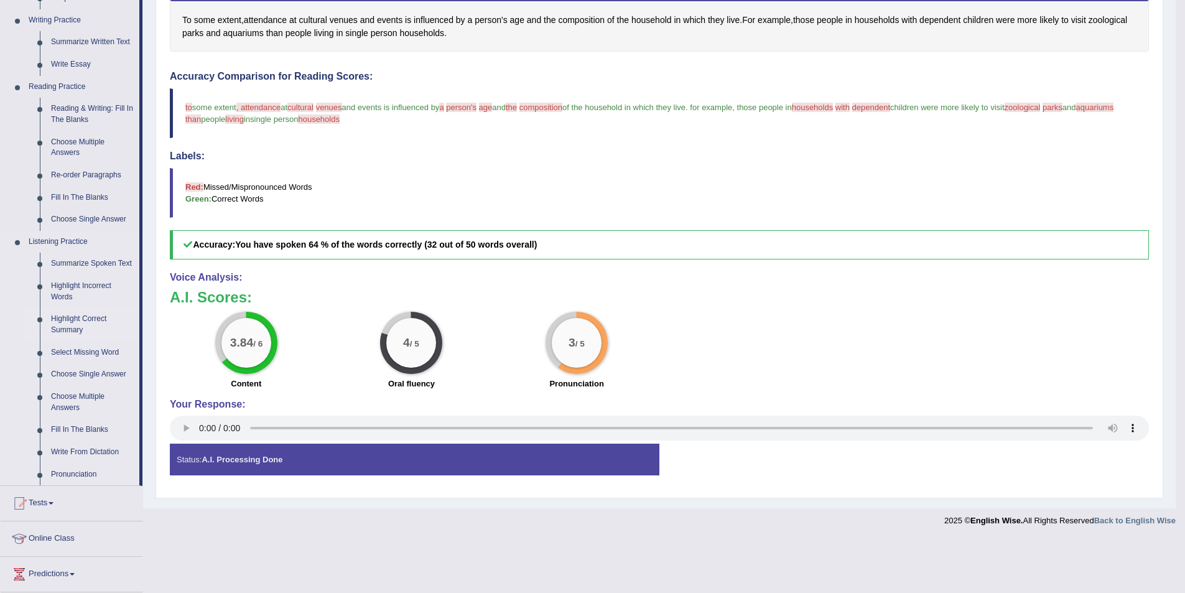
click at [70, 317] on link "Highlight Correct Summary" at bounding box center [92, 324] width 94 height 33
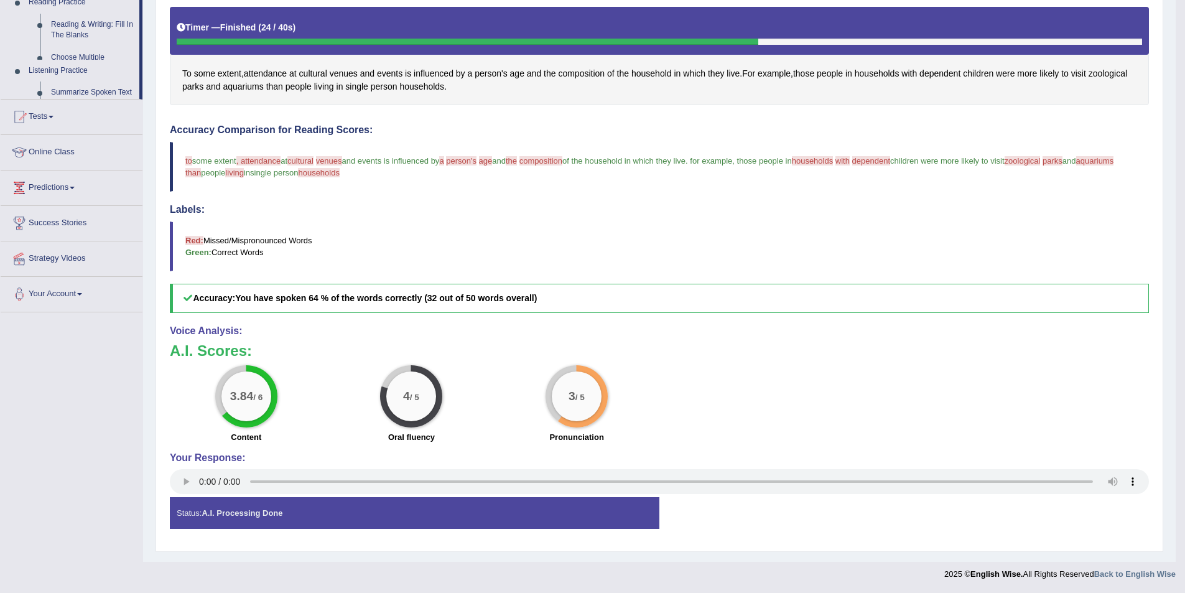
scroll to position [258, 0]
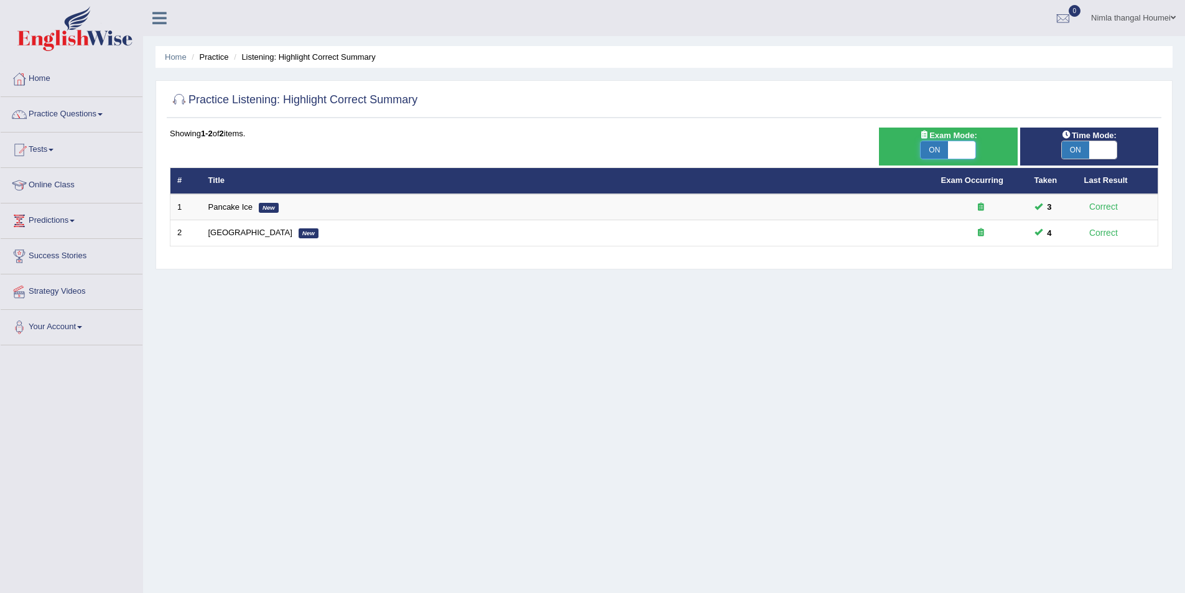
click at [957, 145] on span at bounding box center [961, 149] width 27 height 17
checkbox input "false"
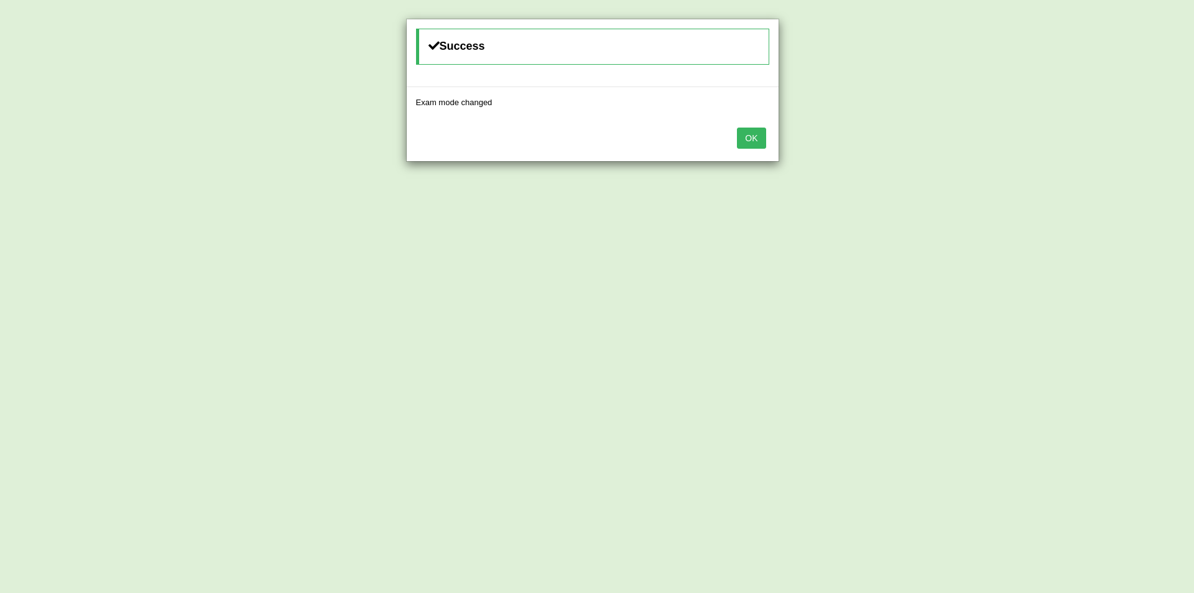
click at [763, 132] on button "OK" at bounding box center [751, 138] width 29 height 21
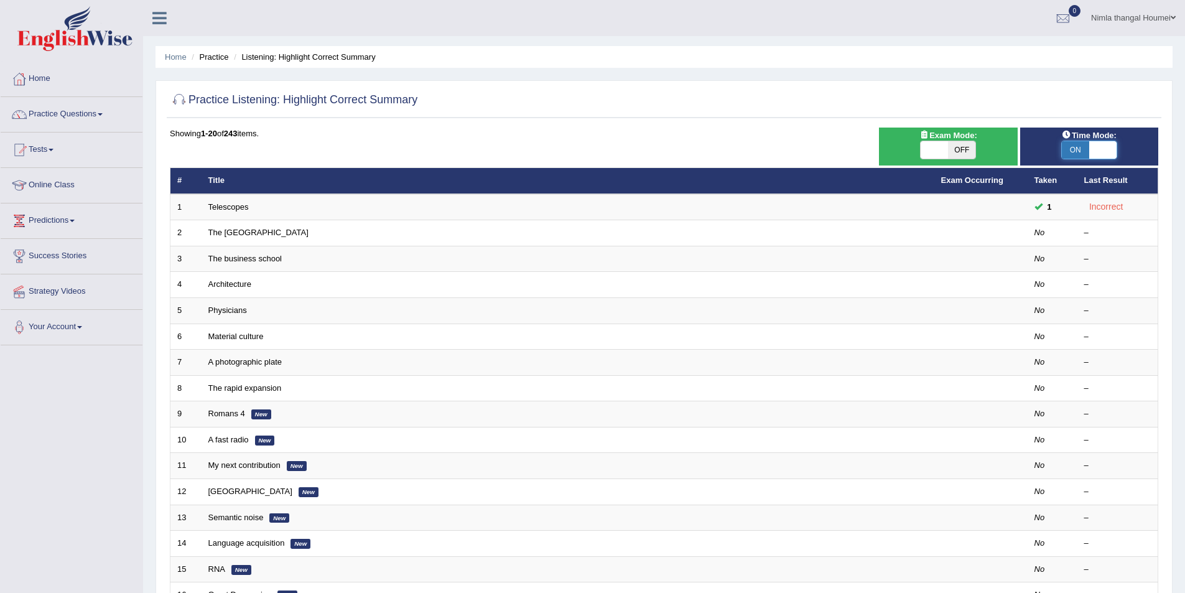
click at [1095, 146] on span at bounding box center [1102, 149] width 27 height 17
checkbox input "false"
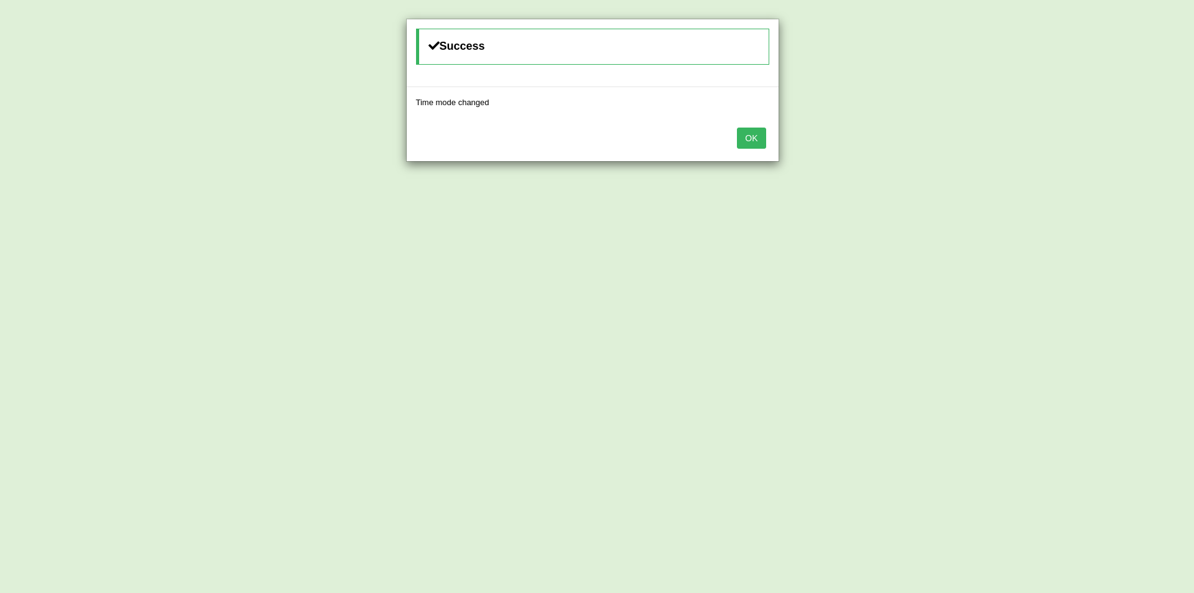
click at [755, 141] on button "OK" at bounding box center [751, 138] width 29 height 21
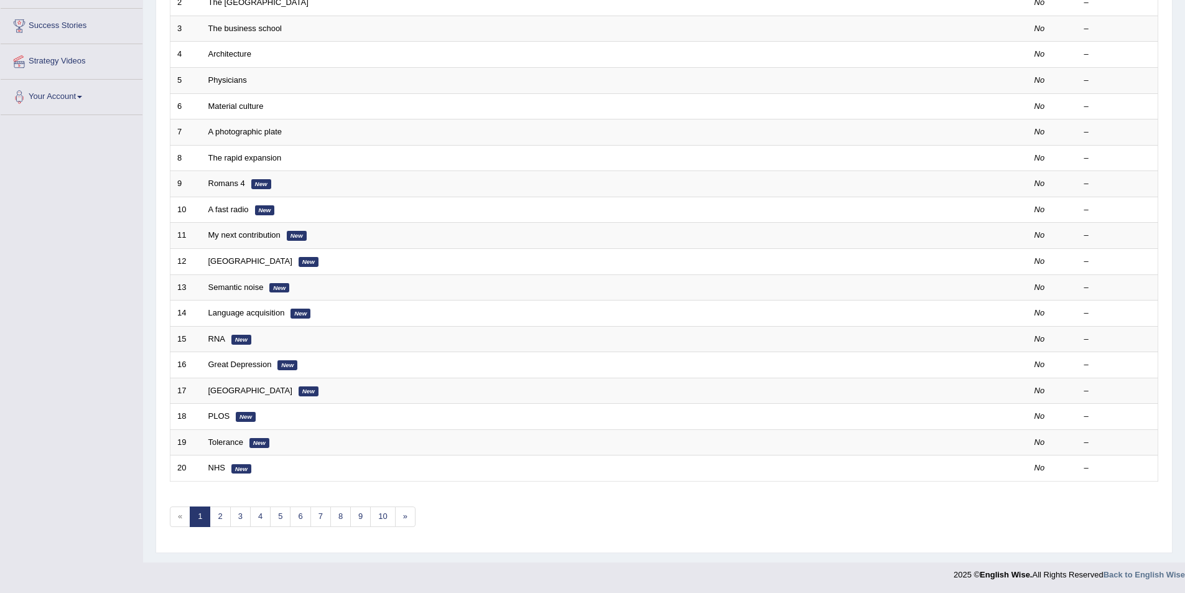
scroll to position [231, 0]
click at [385, 515] on link "10" at bounding box center [382, 516] width 25 height 21
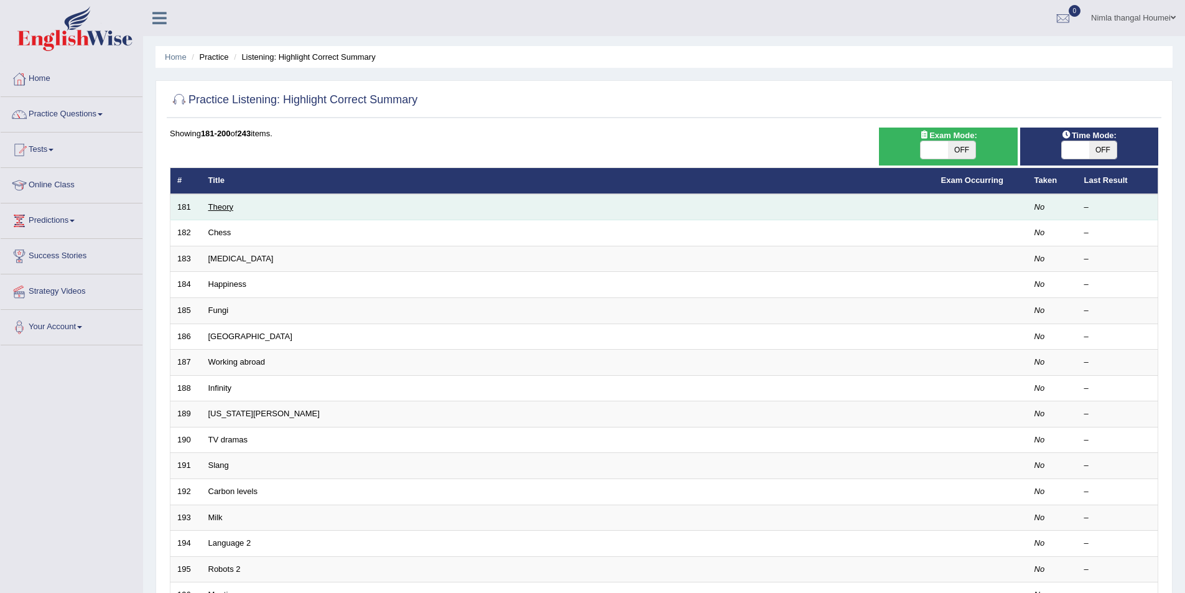
click at [223, 205] on link "Theory" at bounding box center [220, 206] width 25 height 9
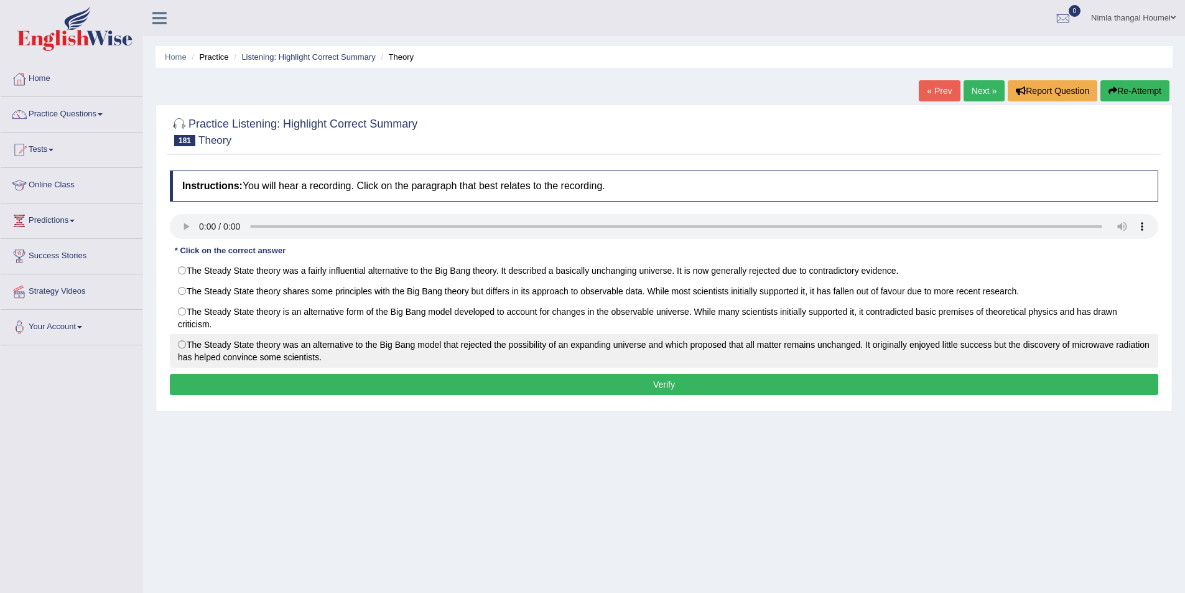
click at [184, 343] on label "The Steady State theory was an alternative to the Big Bang model that rejected …" at bounding box center [664, 351] width 988 height 34
radio input "true"
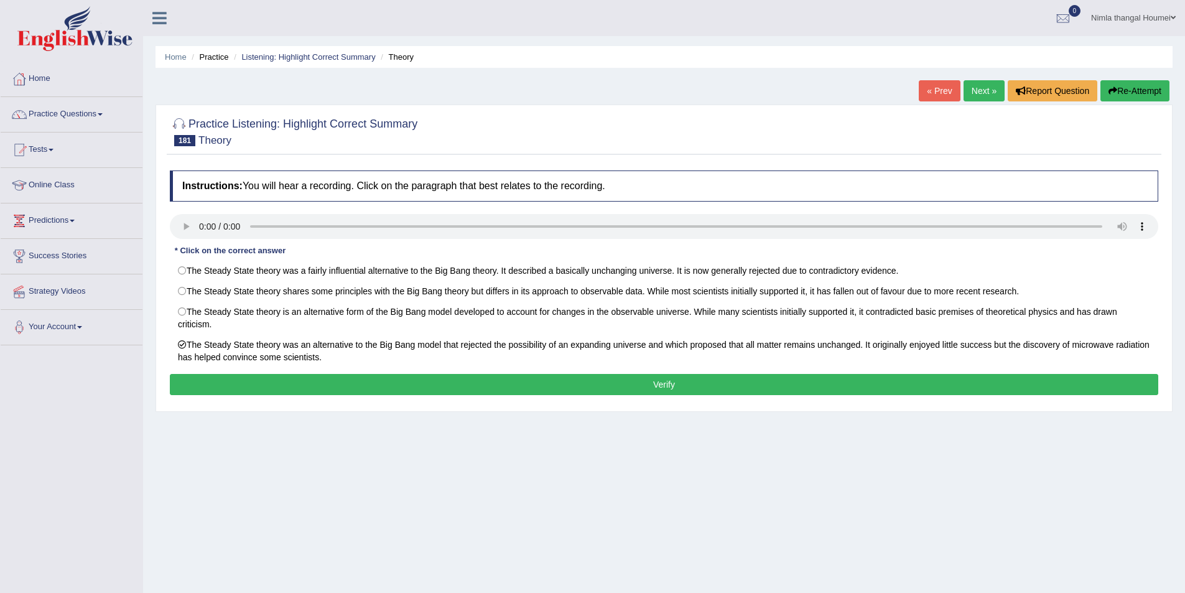
click at [590, 389] on button "Verify" at bounding box center [664, 384] width 988 height 21
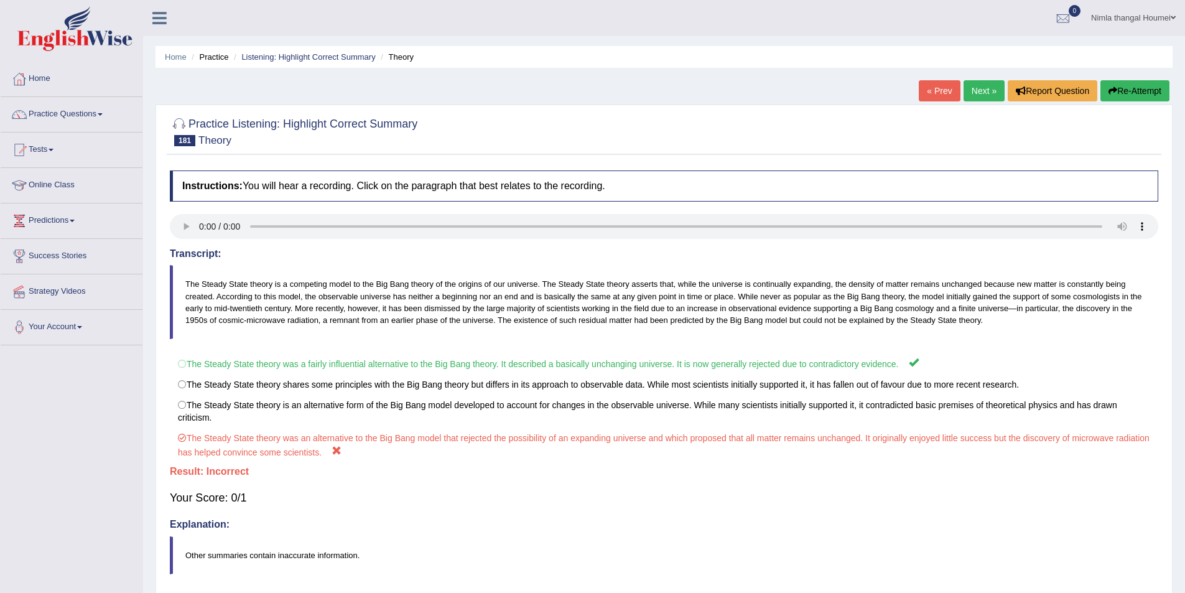
click at [968, 86] on link "Next »" at bounding box center [984, 90] width 41 height 21
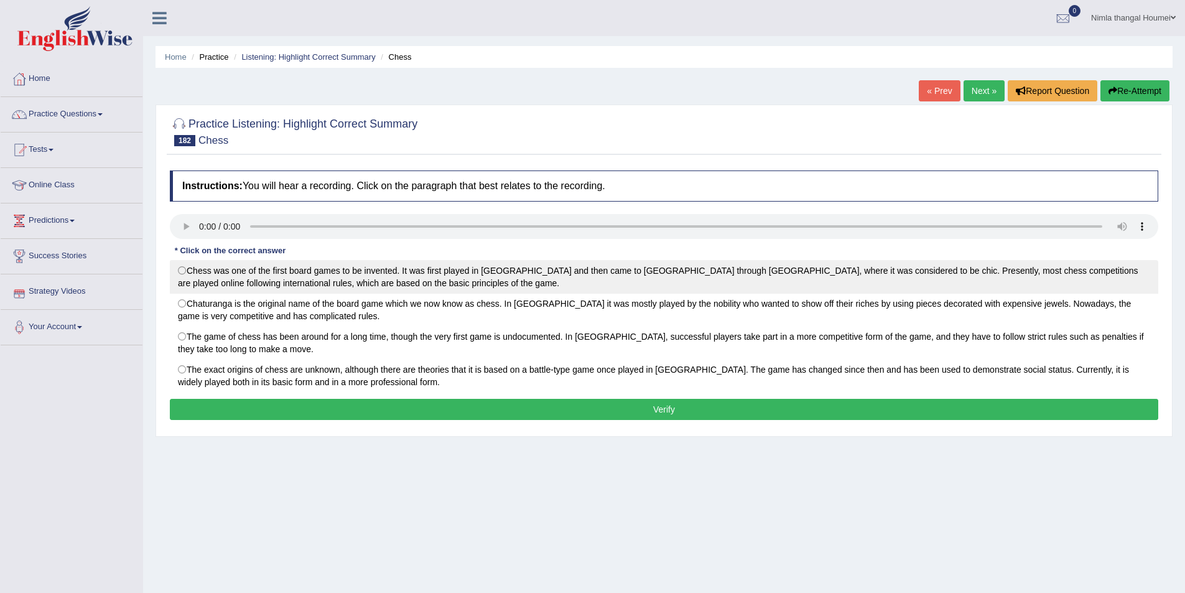
click at [180, 271] on label "Chess was one of the first board games to be invented. It was first played in […" at bounding box center [664, 277] width 988 height 34
radio input "true"
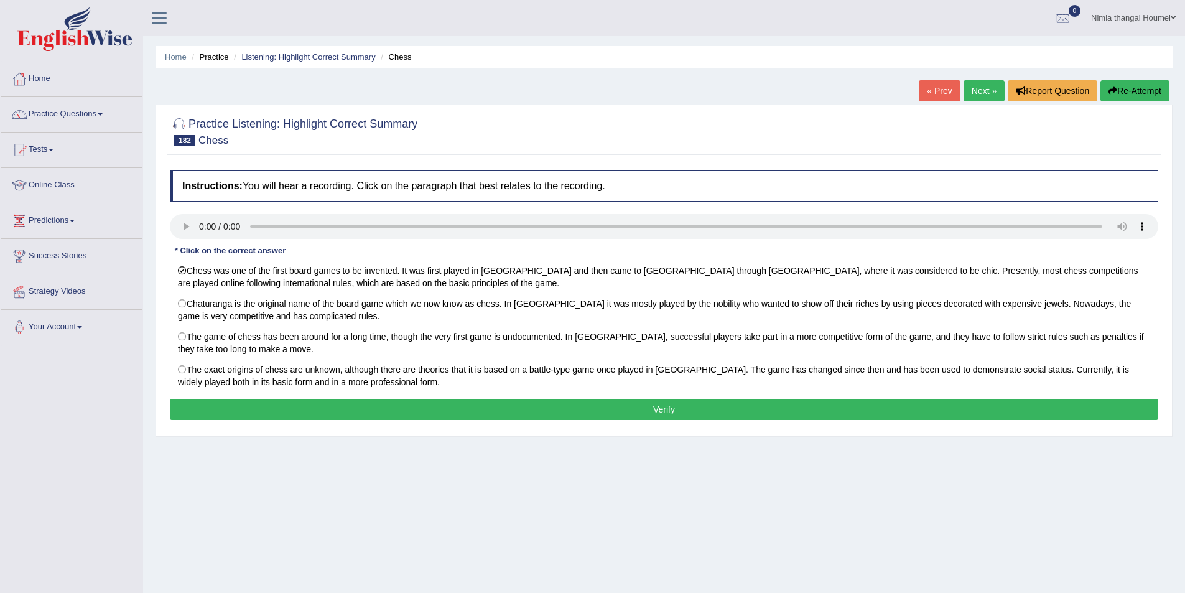
click at [433, 406] on button "Verify" at bounding box center [664, 409] width 988 height 21
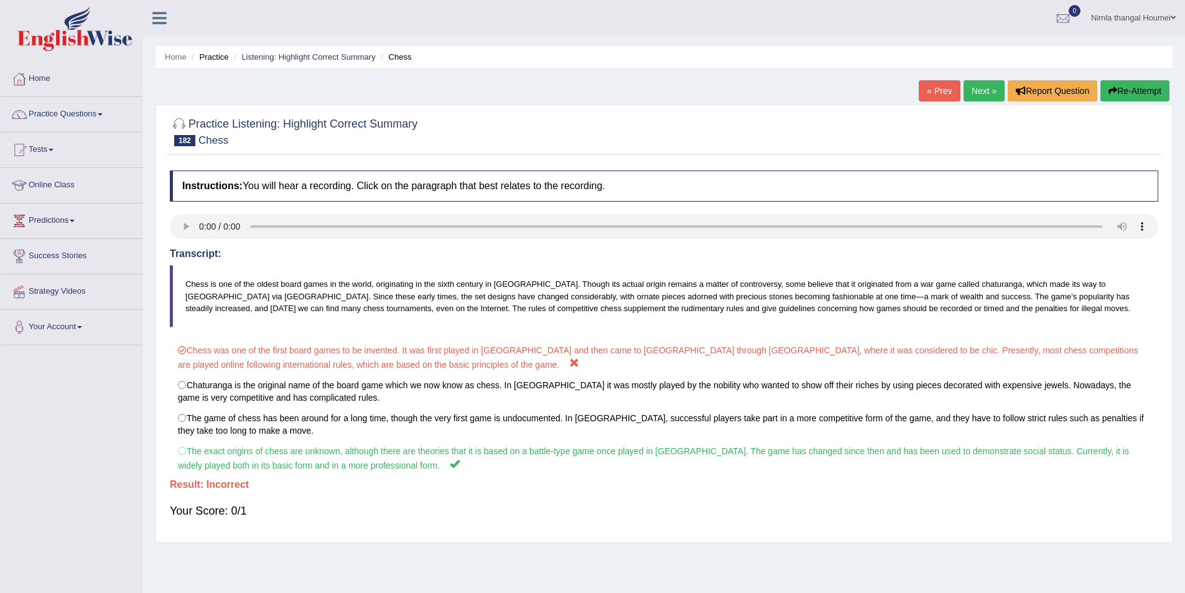
click at [977, 86] on link "Next »" at bounding box center [984, 90] width 41 height 21
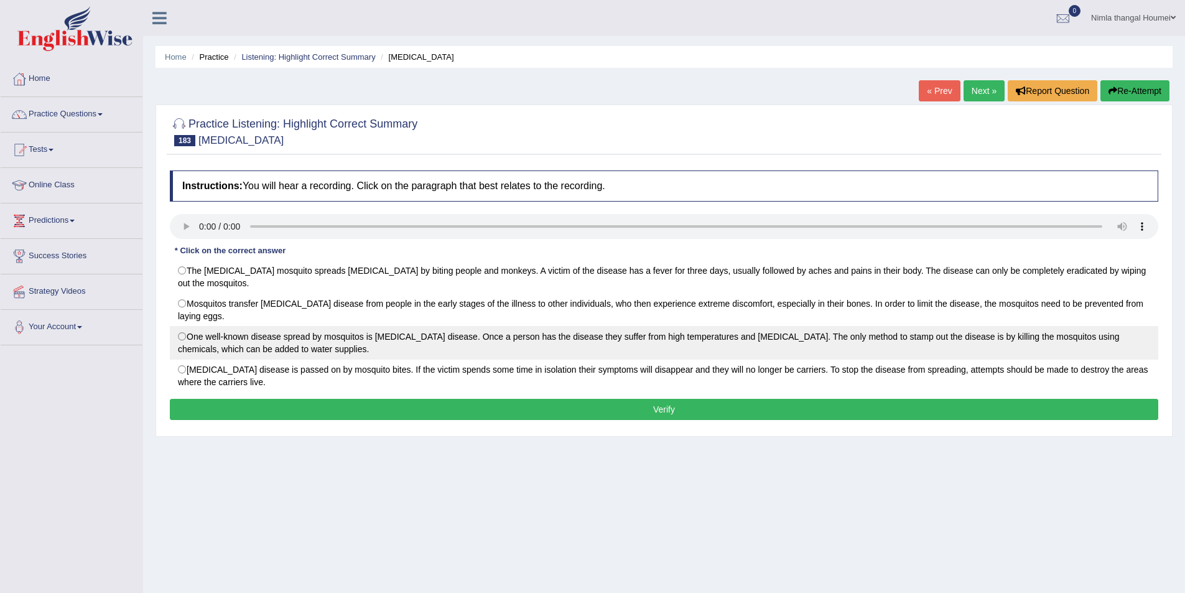
click at [181, 339] on label "One well-known disease spread by mosquitos is Dengue disease. Once a person has…" at bounding box center [664, 343] width 988 height 34
radio input "true"
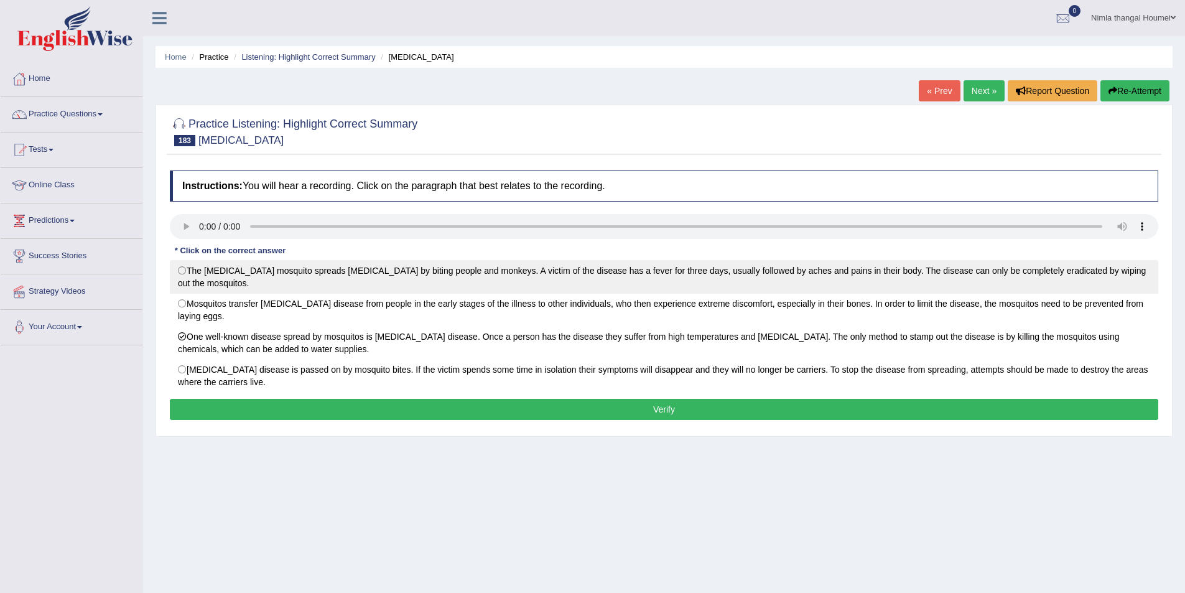
click at [184, 266] on label "The dengue mosquito spreads yellow fever by biting people and monkeys. A victim…" at bounding box center [664, 277] width 988 height 34
radio input "true"
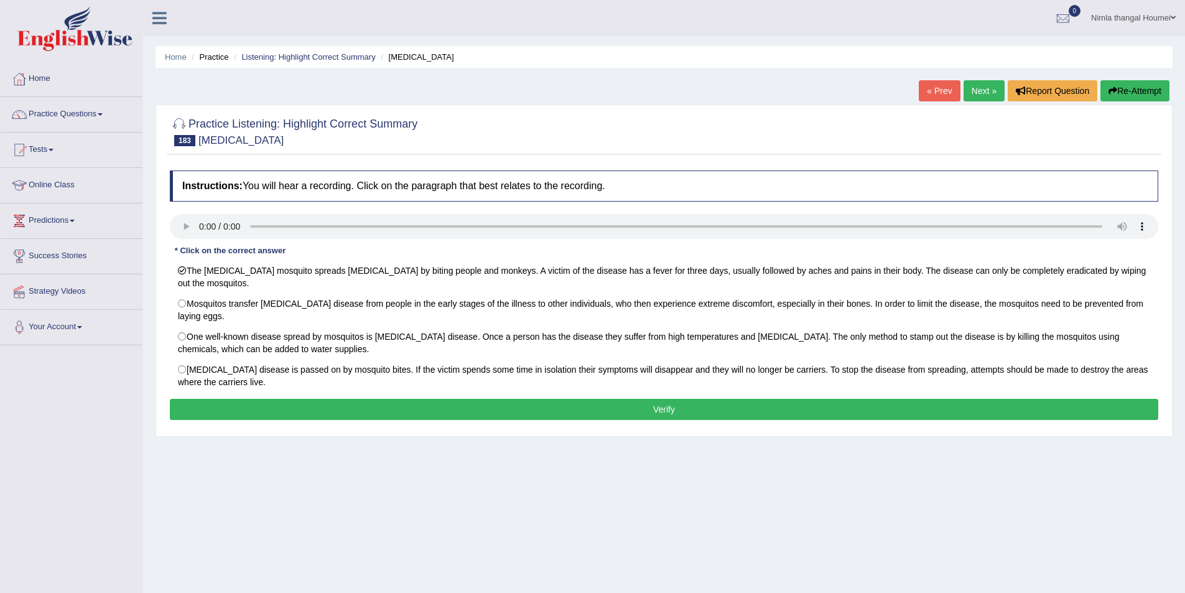
click at [718, 404] on button "Verify" at bounding box center [664, 409] width 988 height 21
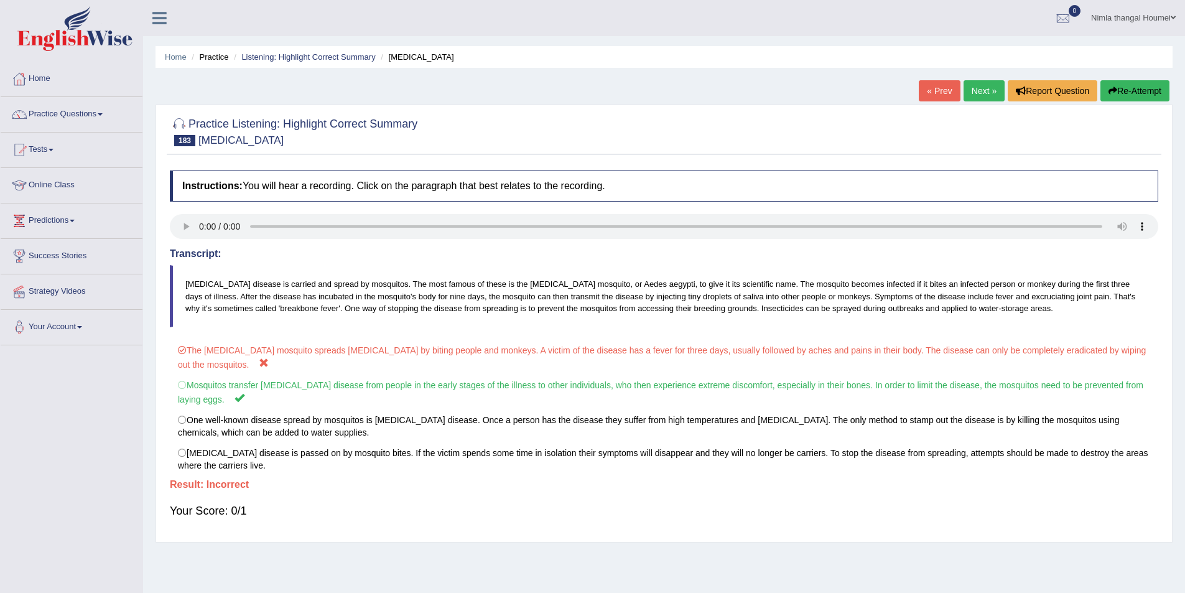
click at [971, 89] on link "Next »" at bounding box center [984, 90] width 41 height 21
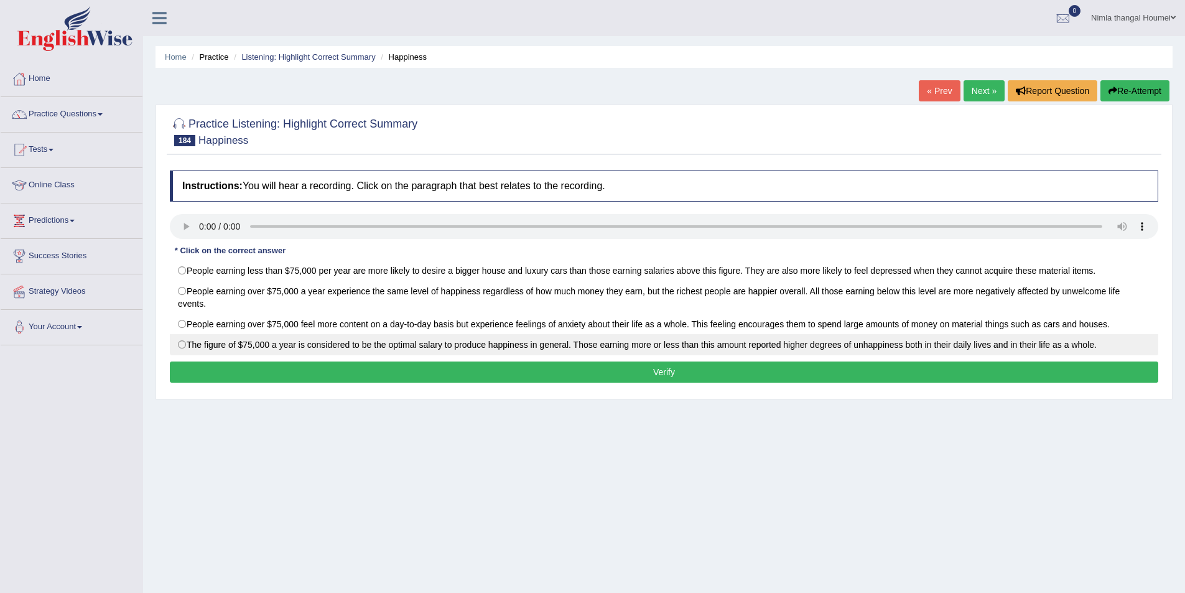
click at [177, 345] on label "The figure of $75,000 a year is considered to be the optimal salary to produce …" at bounding box center [664, 344] width 988 height 21
radio input "true"
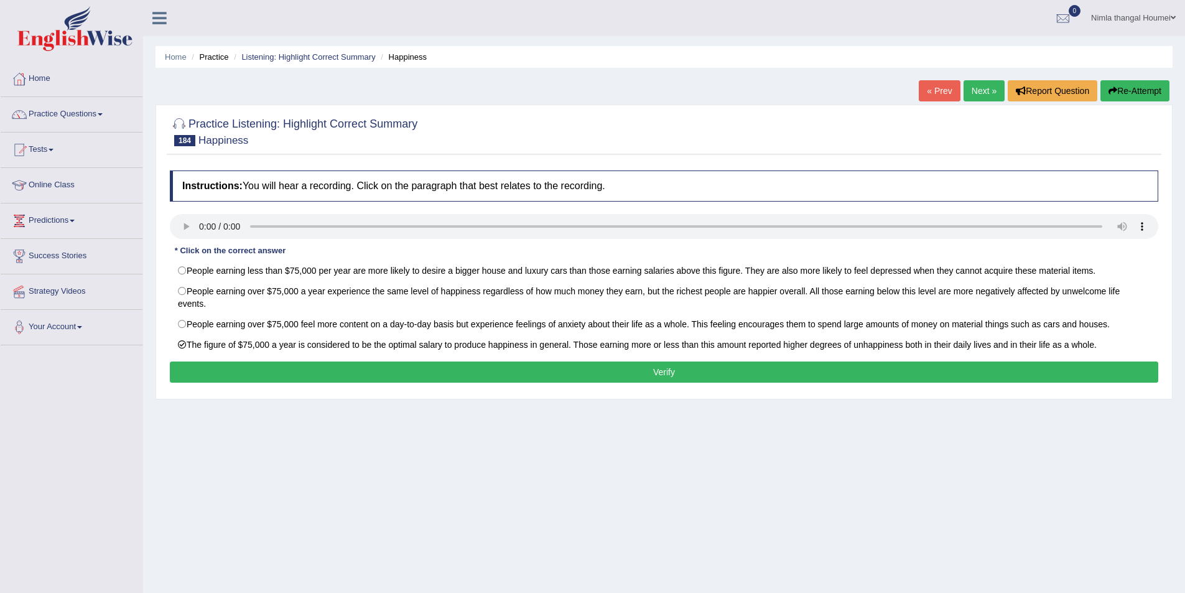
click at [310, 362] on button "Verify" at bounding box center [664, 371] width 988 height 21
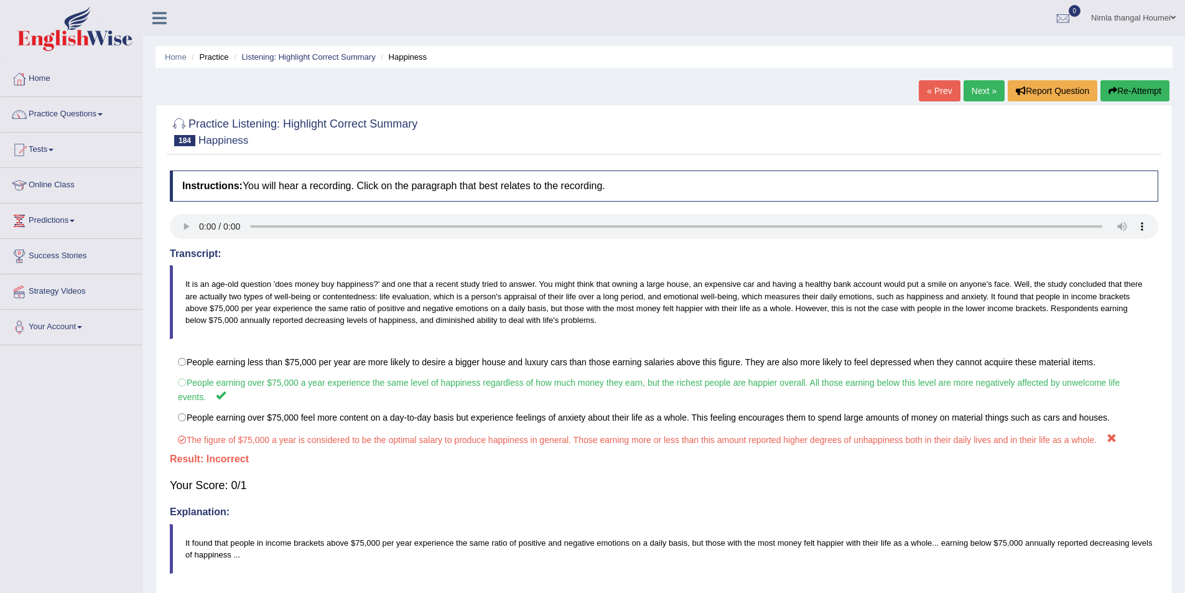
click at [965, 90] on link "Next »" at bounding box center [984, 90] width 41 height 21
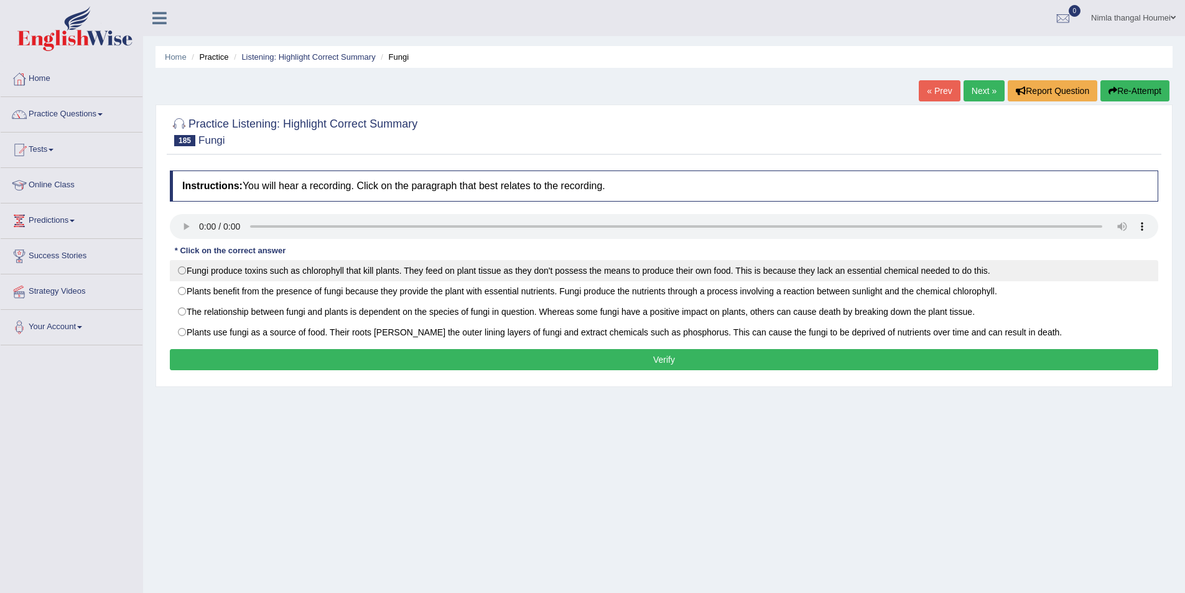
click at [182, 269] on label "Fungi produce toxins such as chlorophyll that kill plants. They feed on plant t…" at bounding box center [664, 270] width 988 height 21
radio input "true"
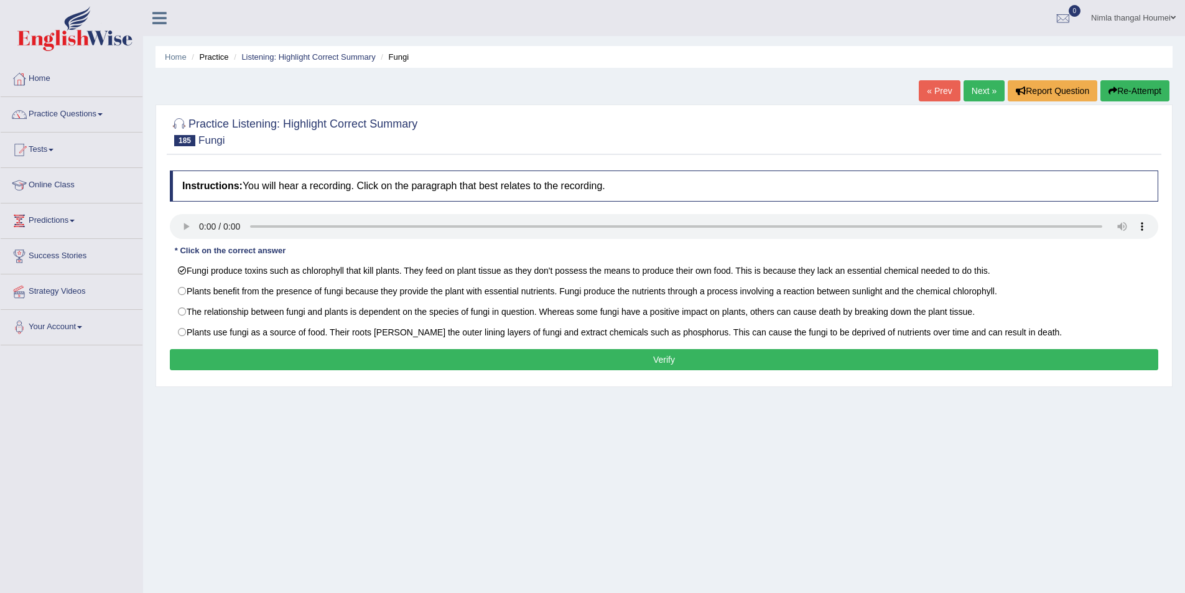
click at [306, 353] on button "Verify" at bounding box center [664, 359] width 988 height 21
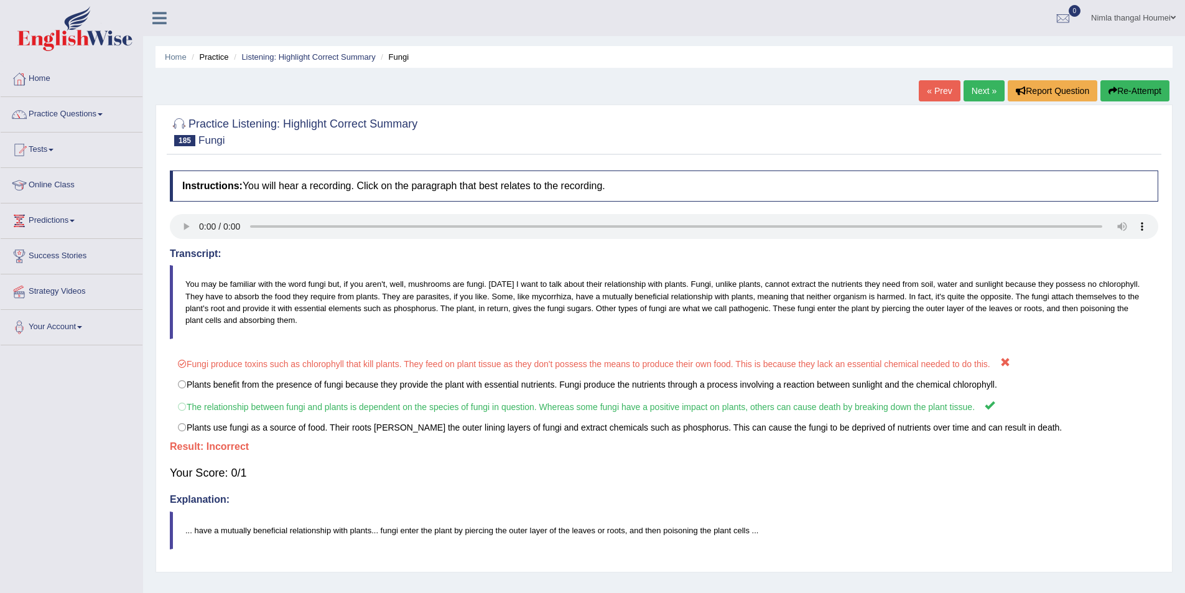
click at [969, 90] on link "Next »" at bounding box center [984, 90] width 41 height 21
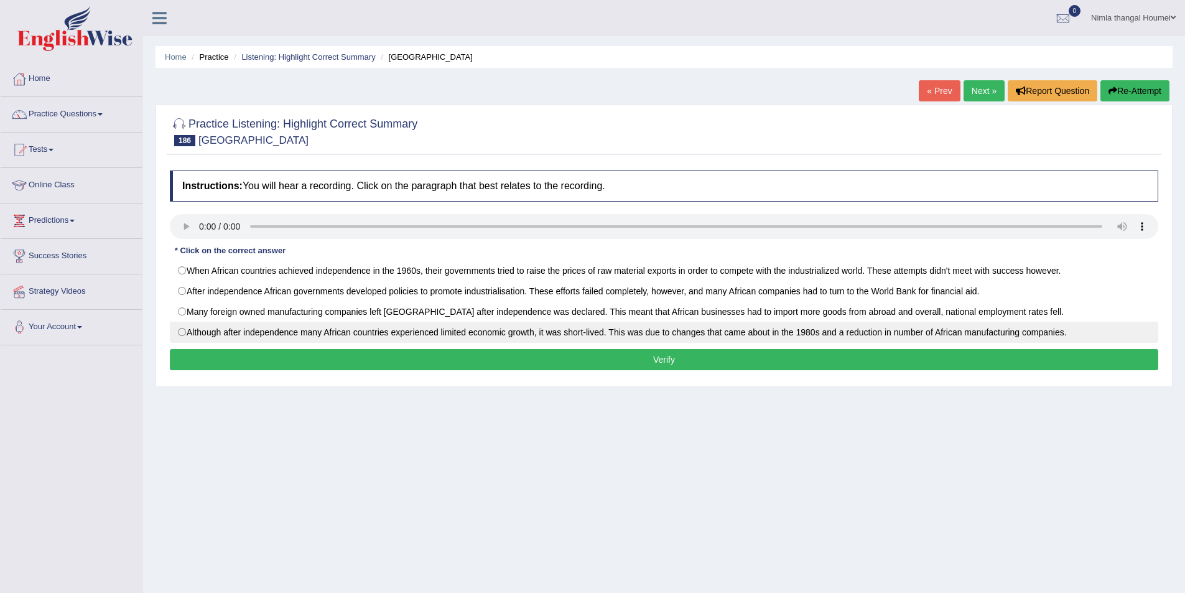
click at [182, 332] on label "Although after independence many African countries experienced limited economic…" at bounding box center [664, 332] width 988 height 21
radio input "true"
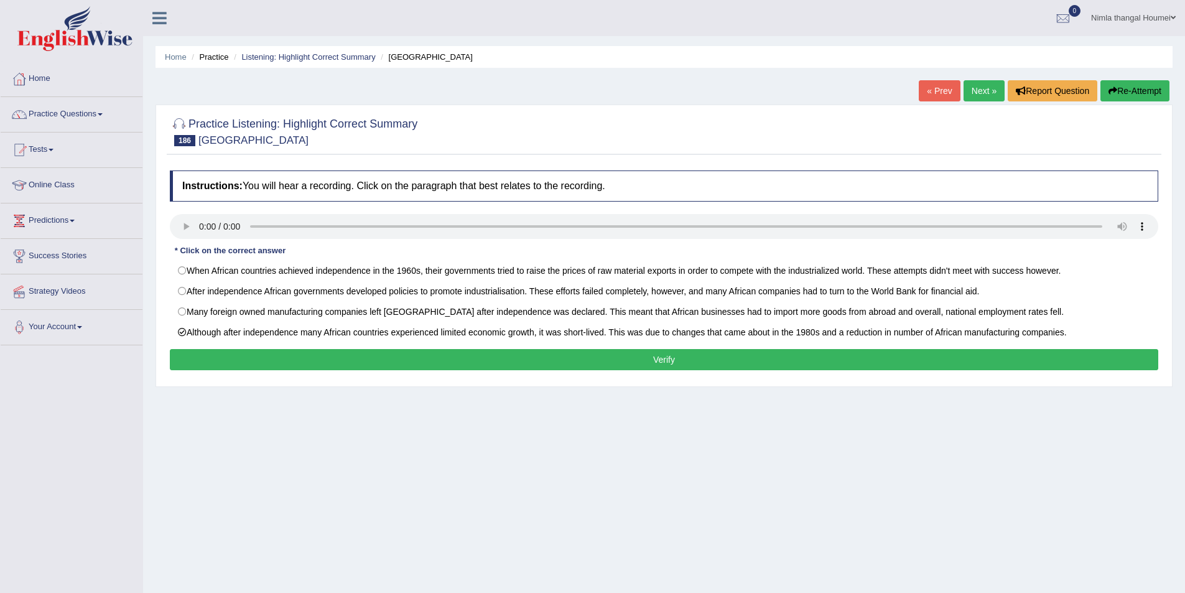
click at [292, 360] on button "Verify" at bounding box center [664, 359] width 988 height 21
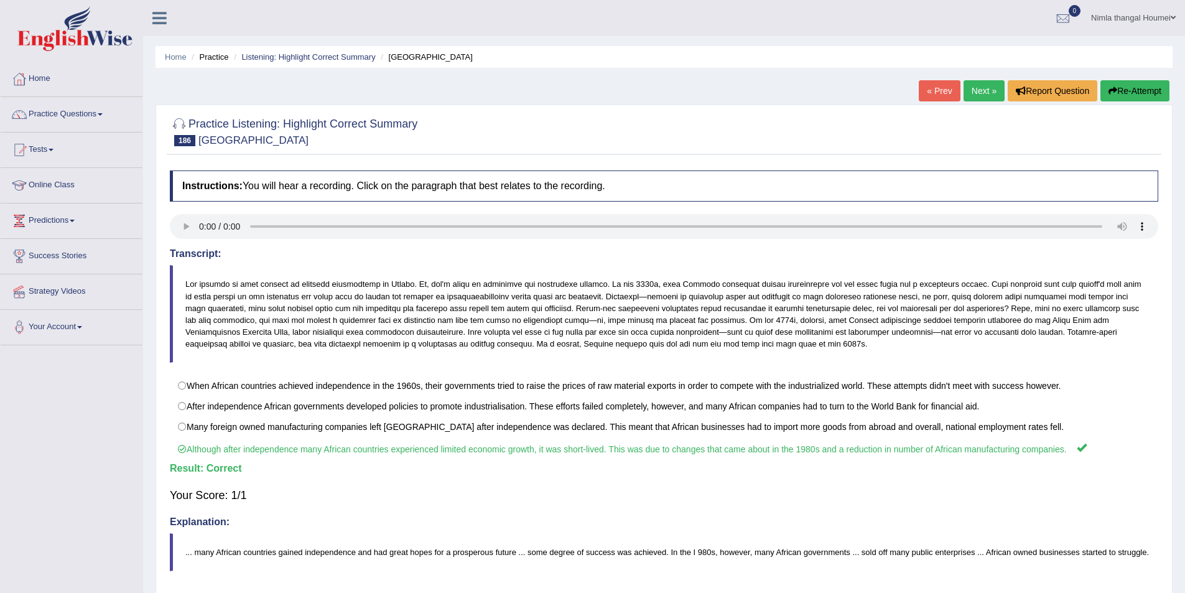
click at [972, 91] on link "Next »" at bounding box center [984, 90] width 41 height 21
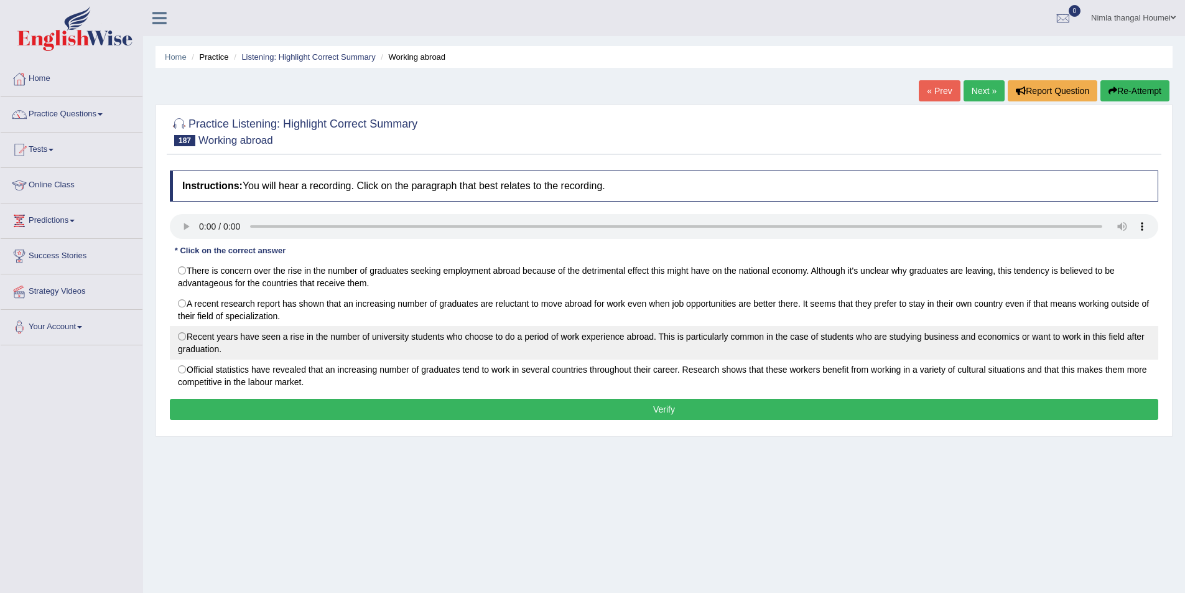
click at [185, 335] on label "Recent years have seen a rise in the number of university students who choose t…" at bounding box center [664, 343] width 988 height 34
radio input "true"
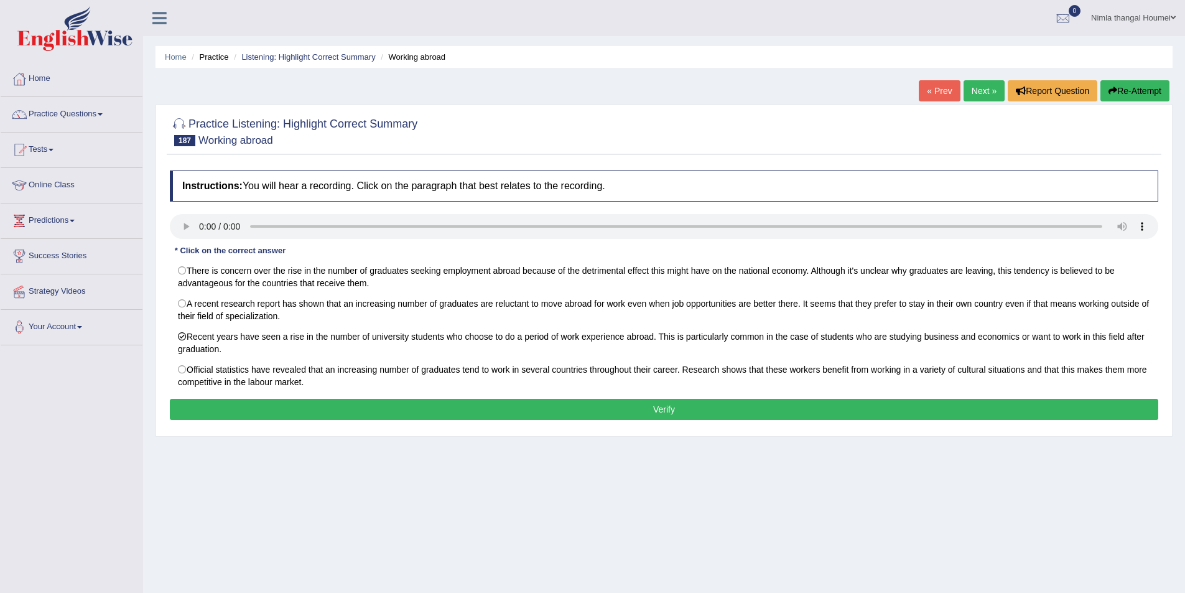
click at [478, 409] on button "Verify" at bounding box center [664, 409] width 988 height 21
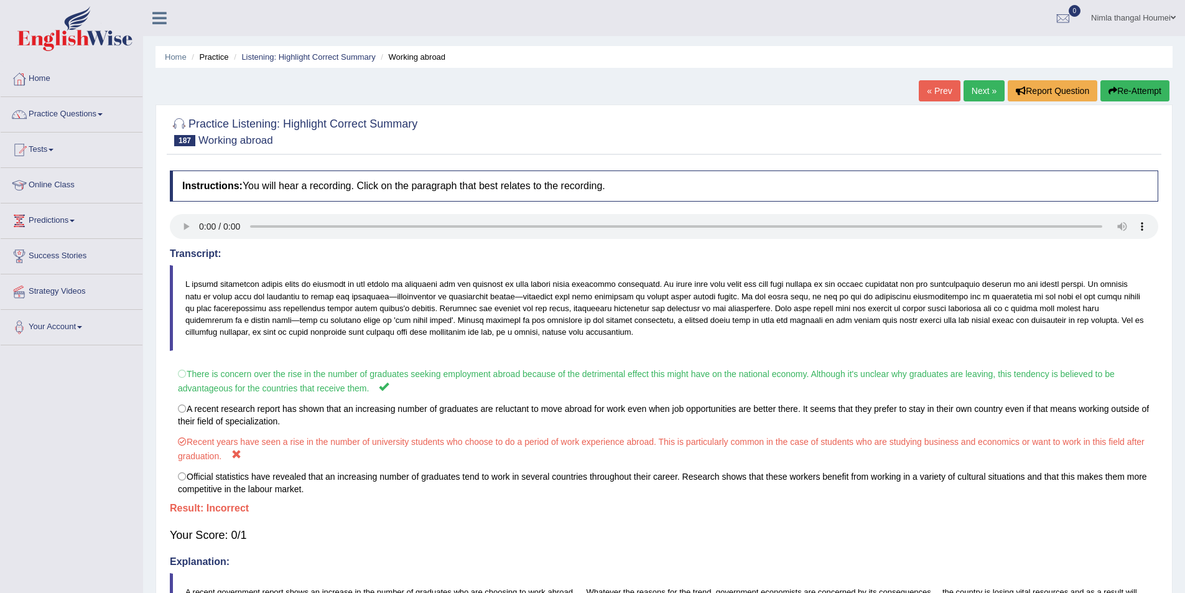
click at [973, 83] on link "Next »" at bounding box center [984, 90] width 41 height 21
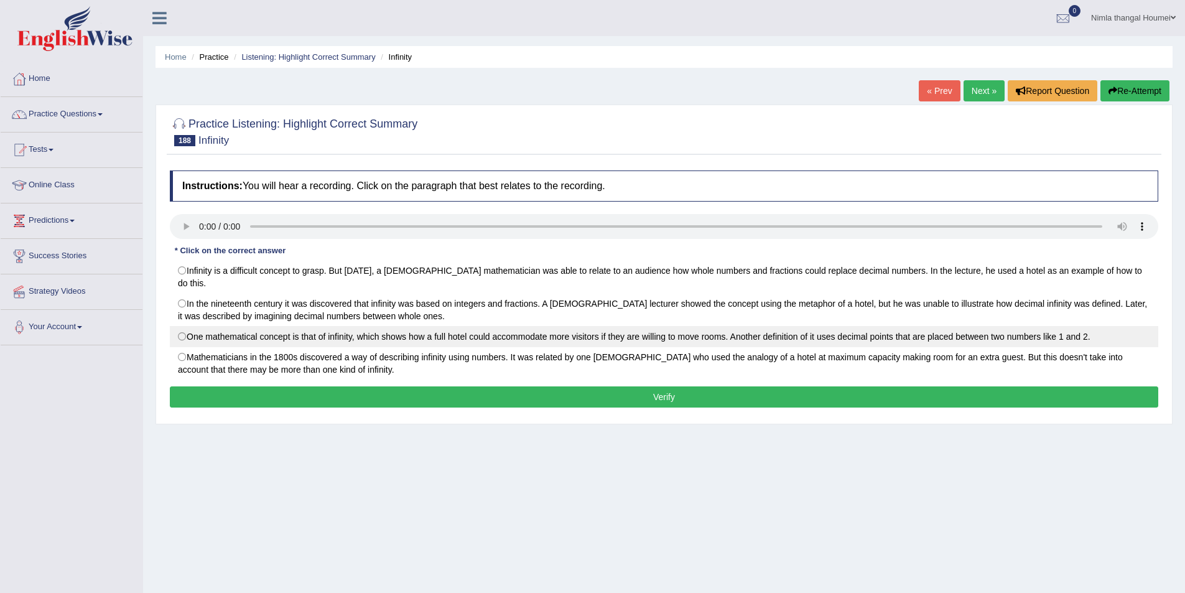
click at [179, 326] on label "One mathematical concept is that of infinity, which shows how a full hotel coul…" at bounding box center [664, 336] width 988 height 21
radio input "true"
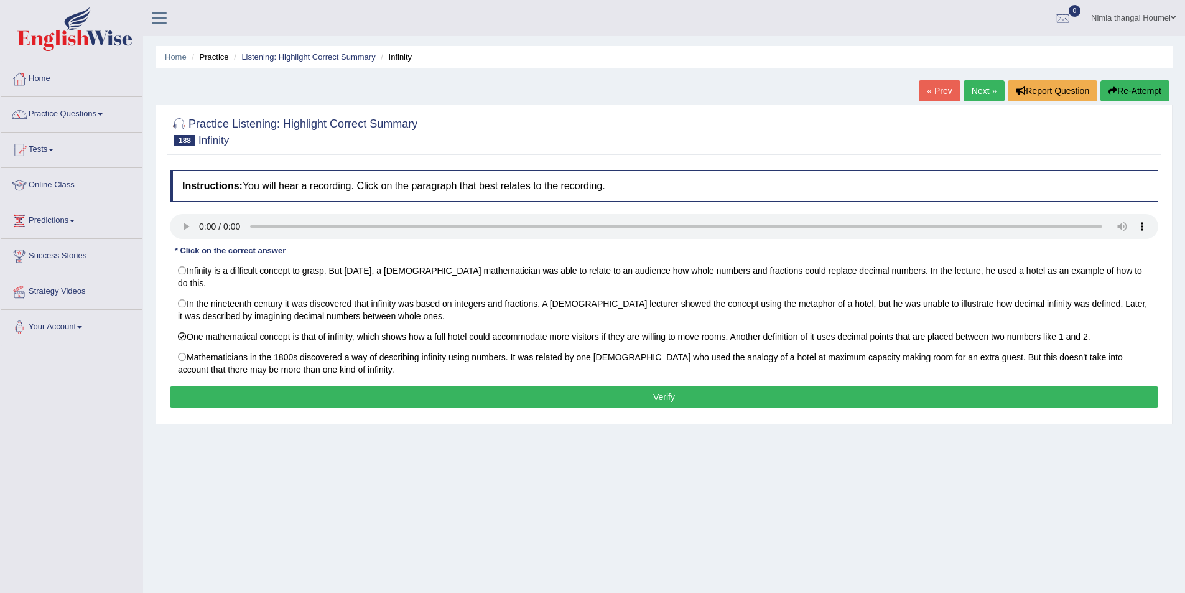
click at [592, 391] on button "Verify" at bounding box center [664, 396] width 988 height 21
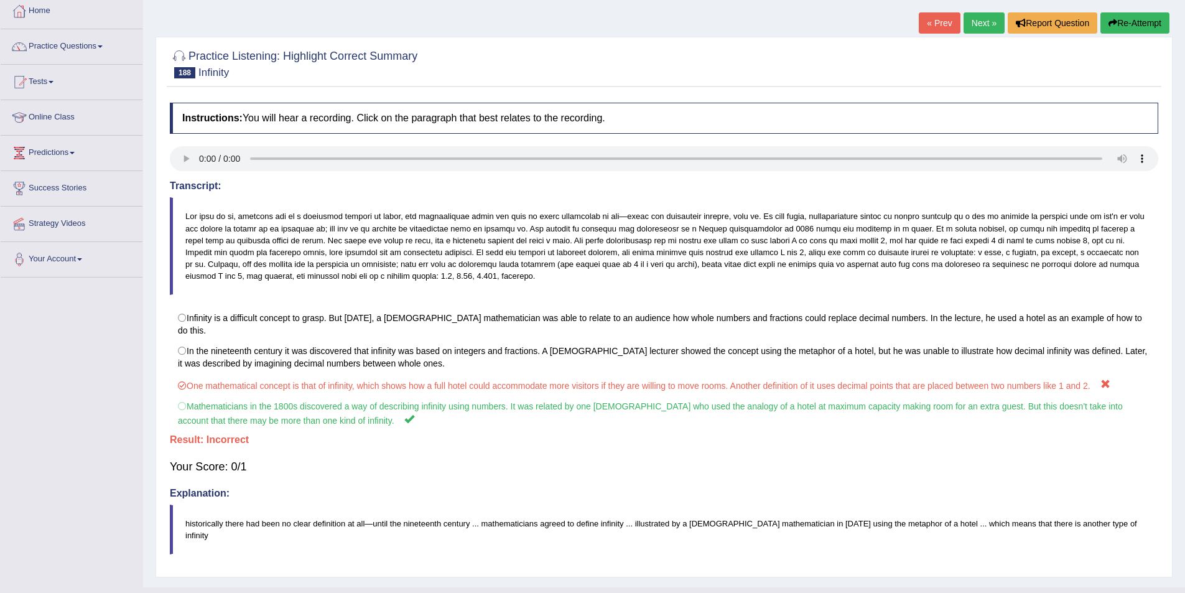
scroll to position [68, 0]
click at [973, 21] on link "Next »" at bounding box center [984, 22] width 41 height 21
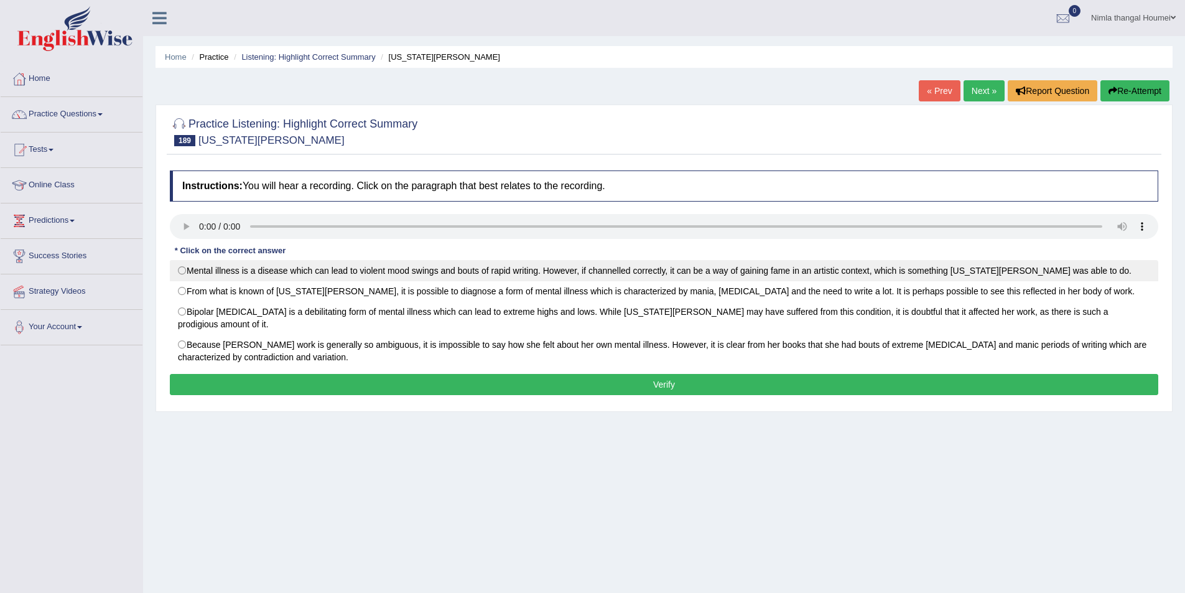
click at [181, 270] on label "Mental illness is a disease which can lead to violent mood swings and bouts of …" at bounding box center [664, 270] width 988 height 21
radio input "true"
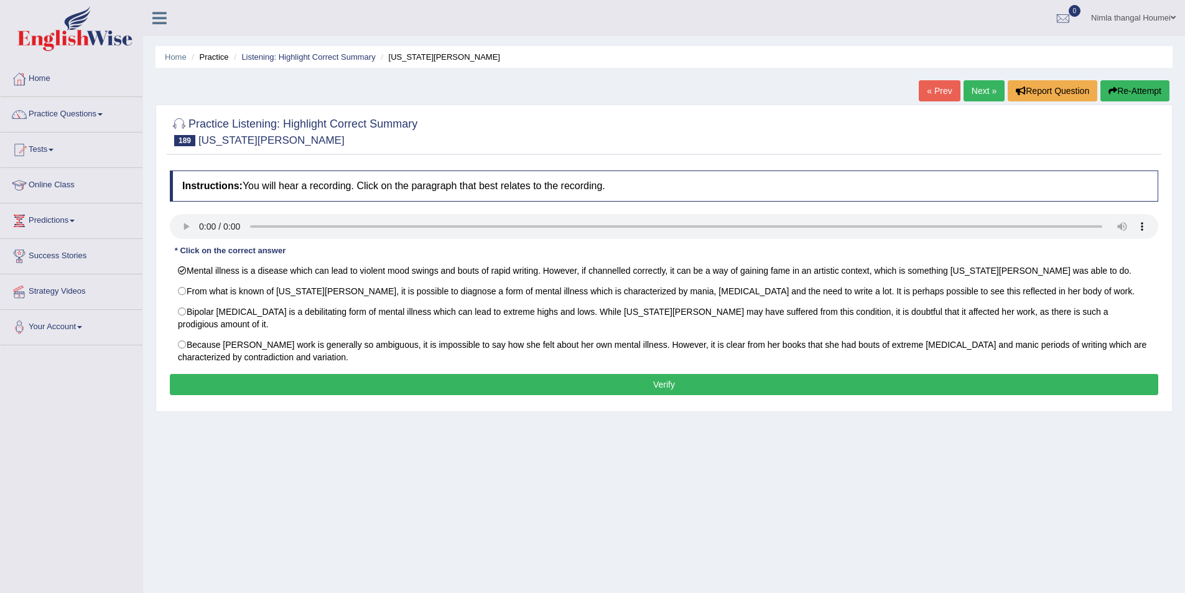
click at [241, 380] on button "Verify" at bounding box center [664, 384] width 988 height 21
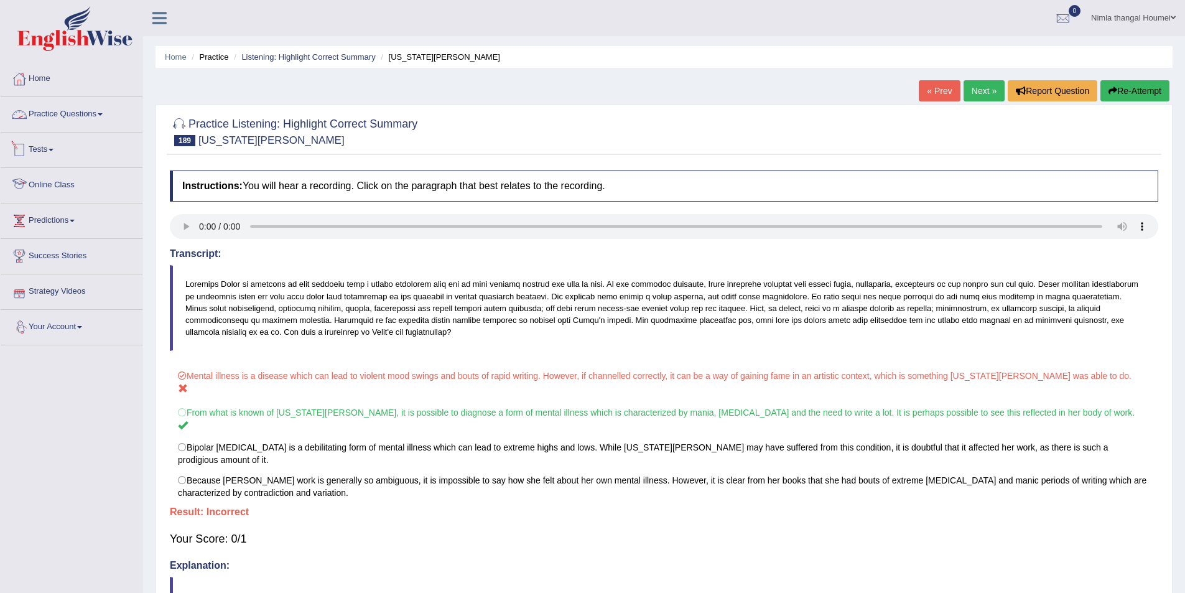
click at [67, 113] on link "Practice Questions" at bounding box center [72, 112] width 142 height 31
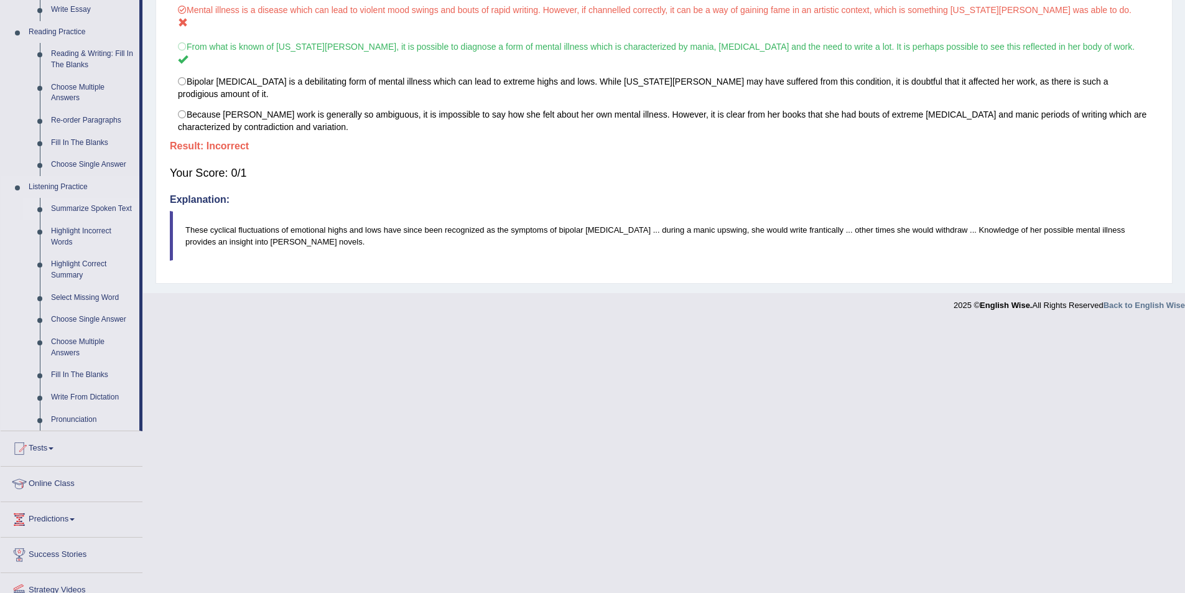
scroll to position [373, 0]
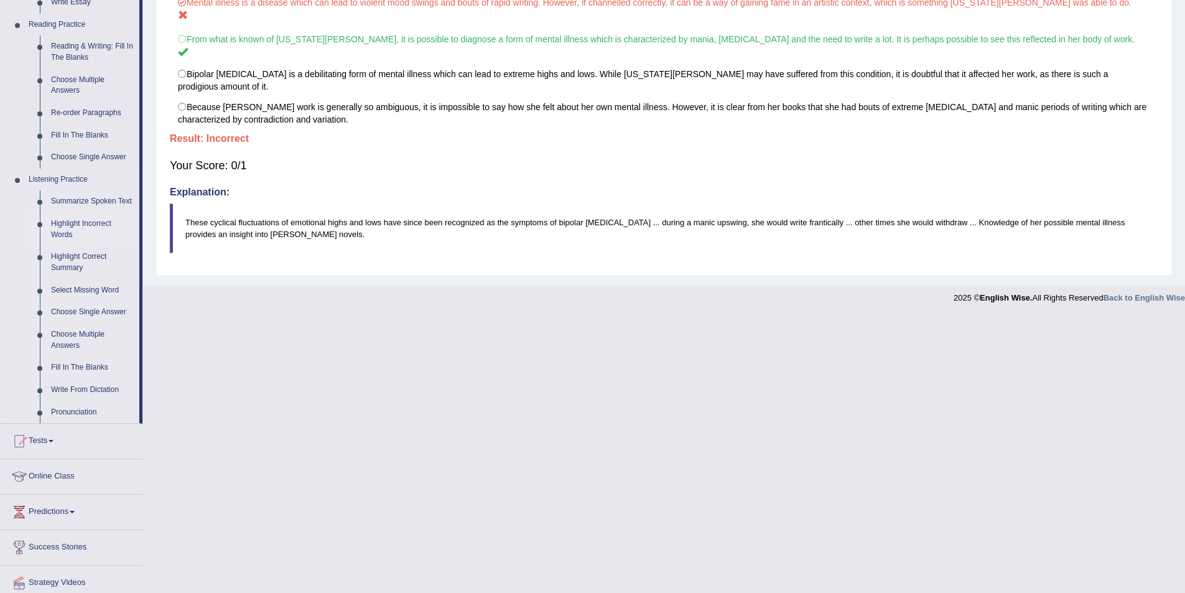
click at [73, 223] on link "Highlight Incorrect Words" at bounding box center [92, 229] width 94 height 33
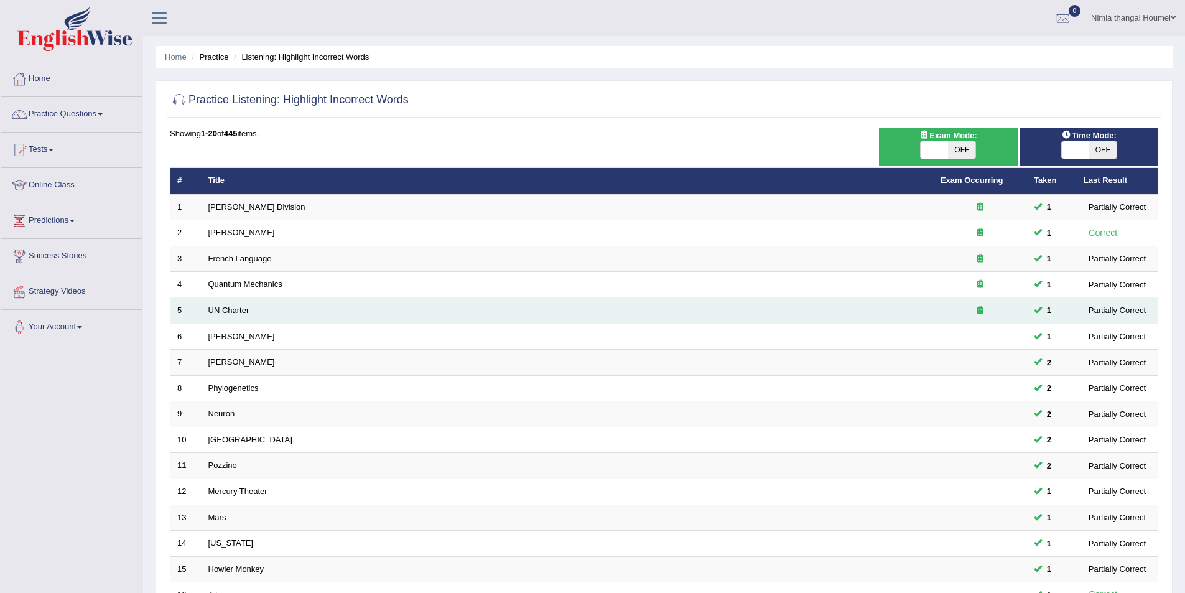
click at [227, 312] on link "UN Charter" at bounding box center [228, 309] width 41 height 9
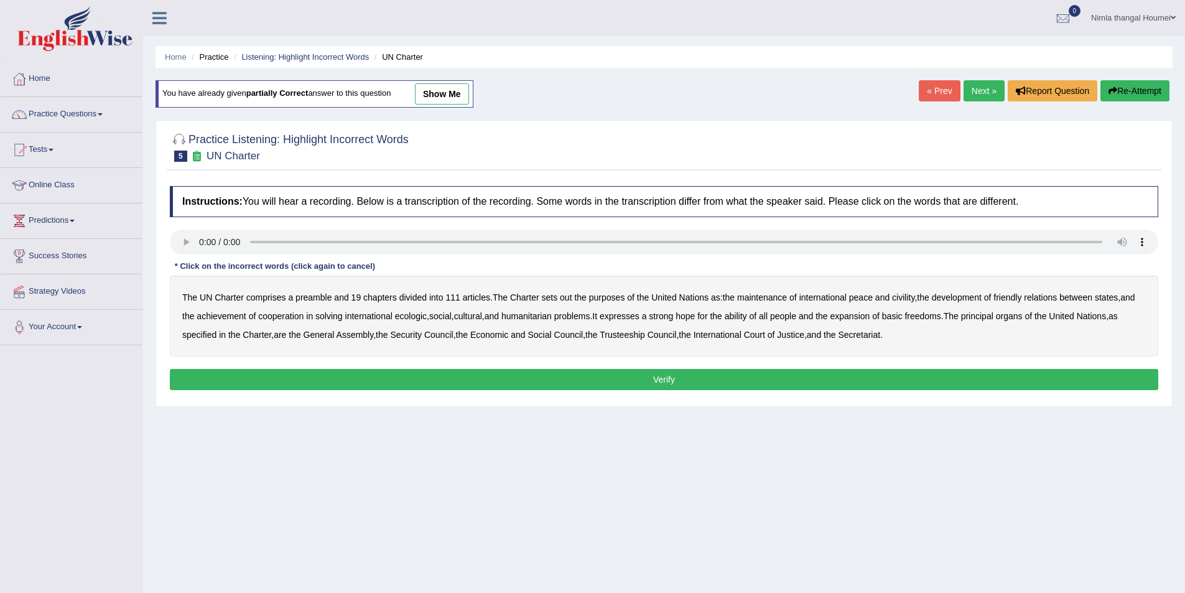
click at [569, 295] on b "out" at bounding box center [566, 297] width 12 height 10
click at [909, 294] on b "civility" at bounding box center [903, 297] width 22 height 10
click at [747, 317] on b "ability" at bounding box center [736, 316] width 22 height 10
click at [651, 379] on button "Verify" at bounding box center [664, 379] width 988 height 21
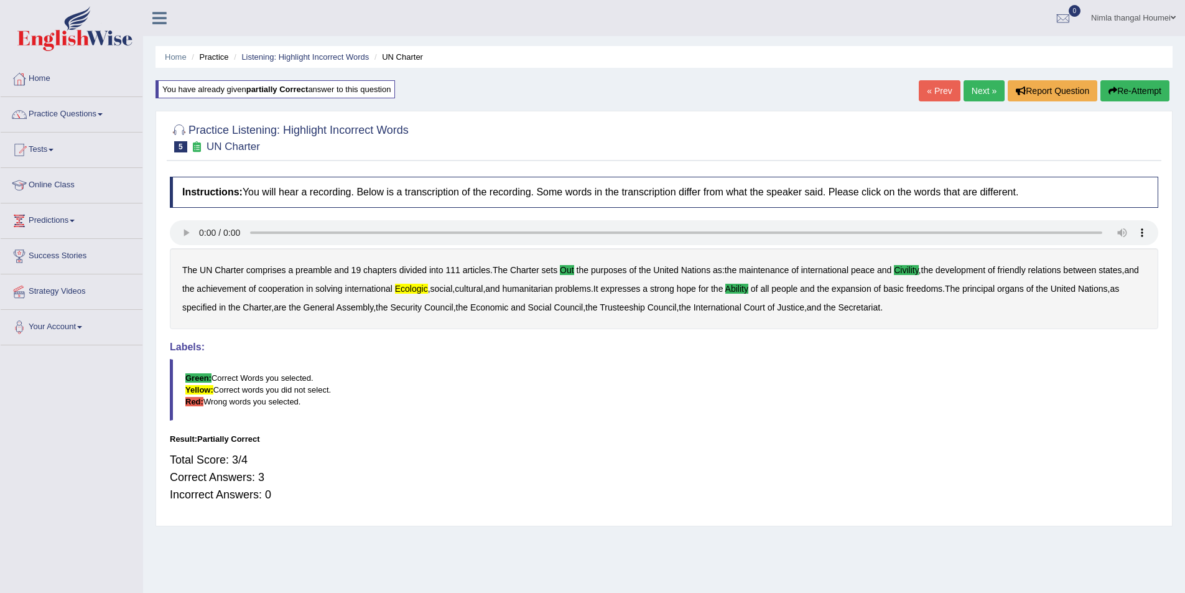
click at [974, 93] on link "Next »" at bounding box center [984, 90] width 41 height 21
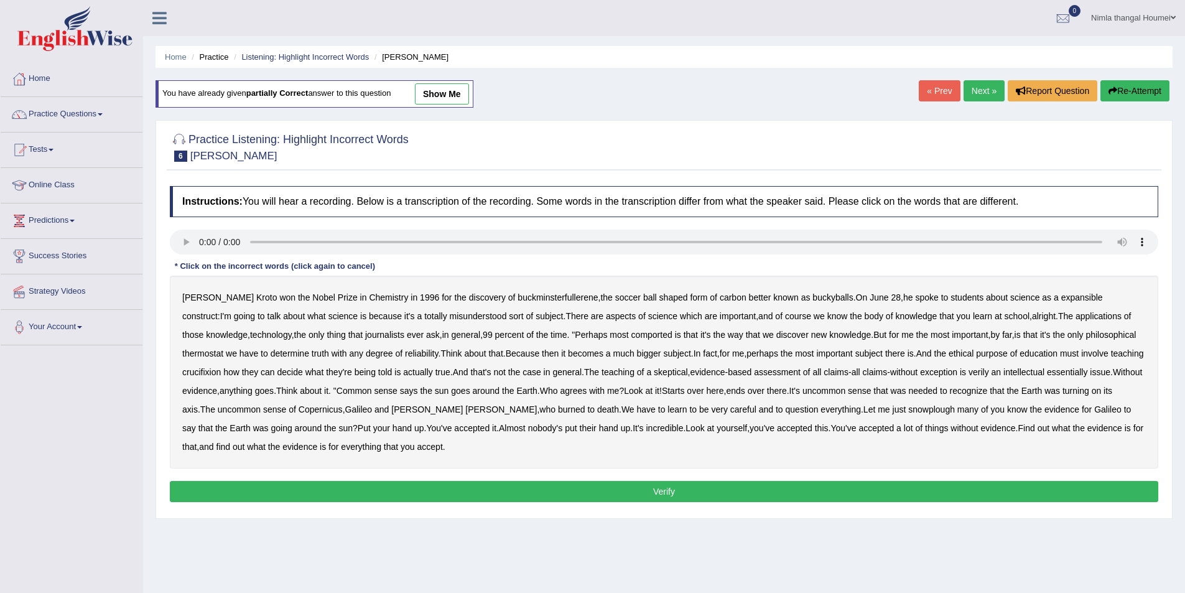
click at [1061, 299] on b "expansible" at bounding box center [1082, 297] width 42 height 10
click at [631, 337] on b "comported" at bounding box center [651, 335] width 41 height 10
click at [223, 348] on b "thermostat" at bounding box center [202, 353] width 41 height 10
click at [221, 367] on b "crucifixion" at bounding box center [201, 372] width 39 height 10
click at [968, 373] on b "verily" at bounding box center [978, 372] width 21 height 10
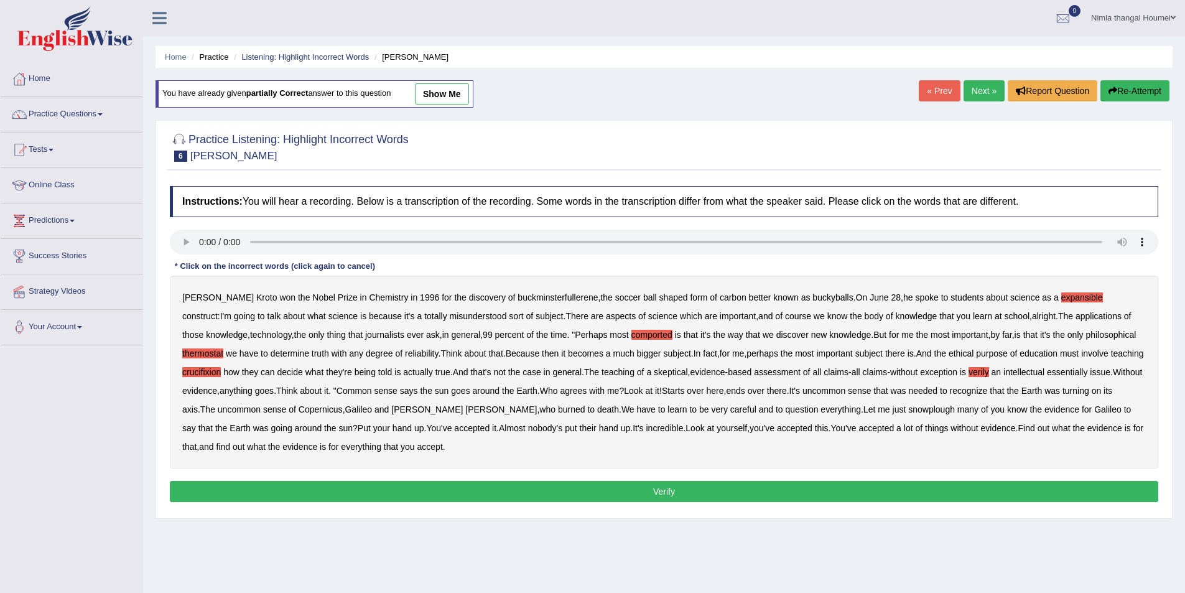
click at [320, 409] on b "Copernicus" at bounding box center [321, 409] width 44 height 10
click at [908, 411] on b "snowplough" at bounding box center [931, 409] width 47 height 10
click at [641, 491] on button "Verify" at bounding box center [664, 491] width 988 height 21
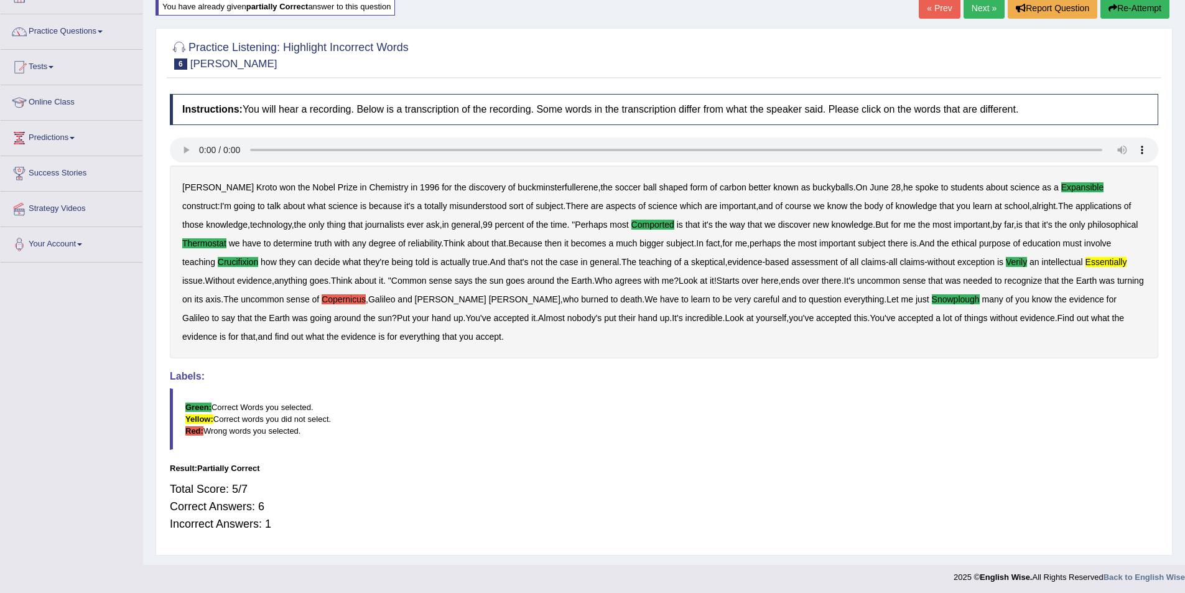
scroll to position [86, 0]
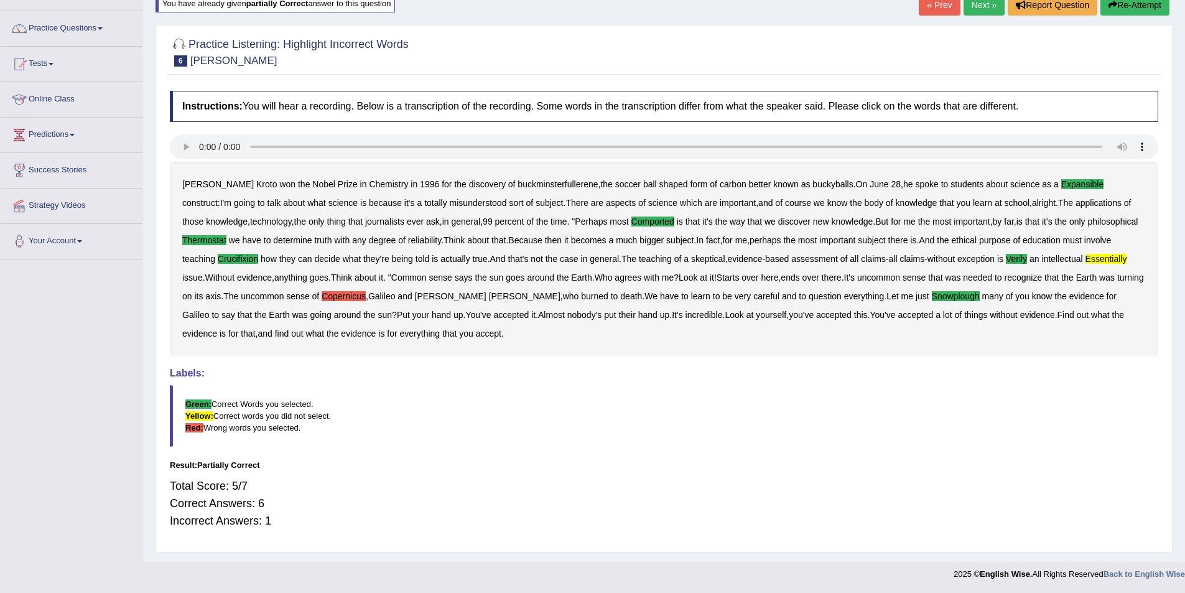
click at [979, 4] on link "Next »" at bounding box center [984, 4] width 41 height 21
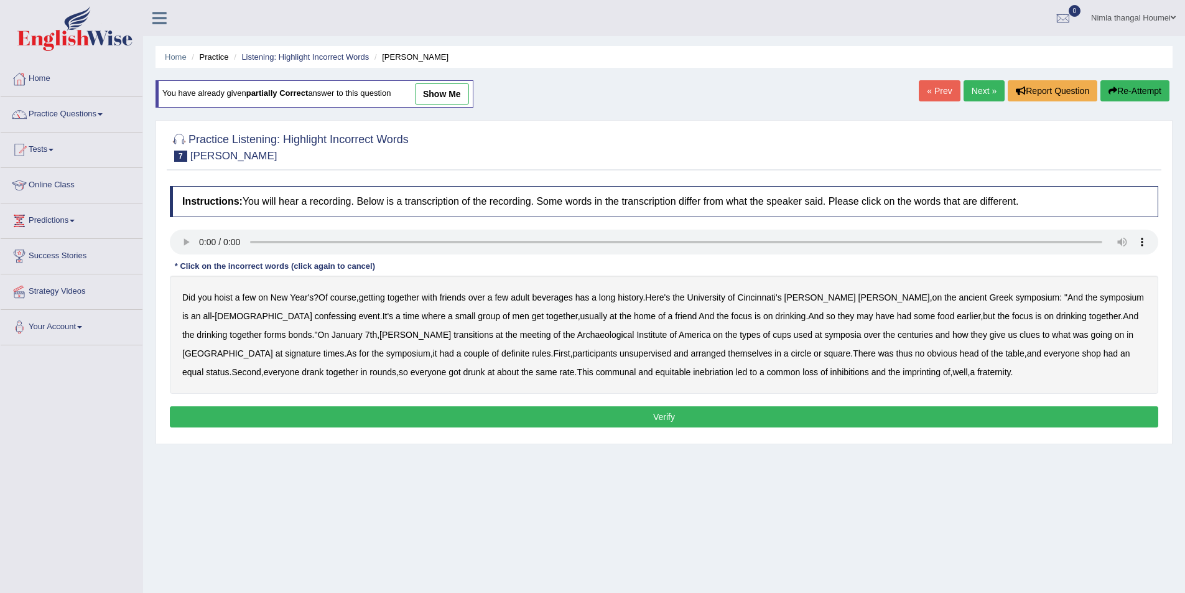
click at [315, 315] on b "confessing" at bounding box center [336, 316] width 42 height 10
click at [620, 355] on b "unsupervised" at bounding box center [646, 353] width 52 height 10
click at [1082, 355] on b "shop" at bounding box center [1091, 353] width 19 height 10
click at [903, 371] on b "imprinting" at bounding box center [922, 372] width 38 height 10
click at [733, 417] on button "Verify" at bounding box center [664, 416] width 988 height 21
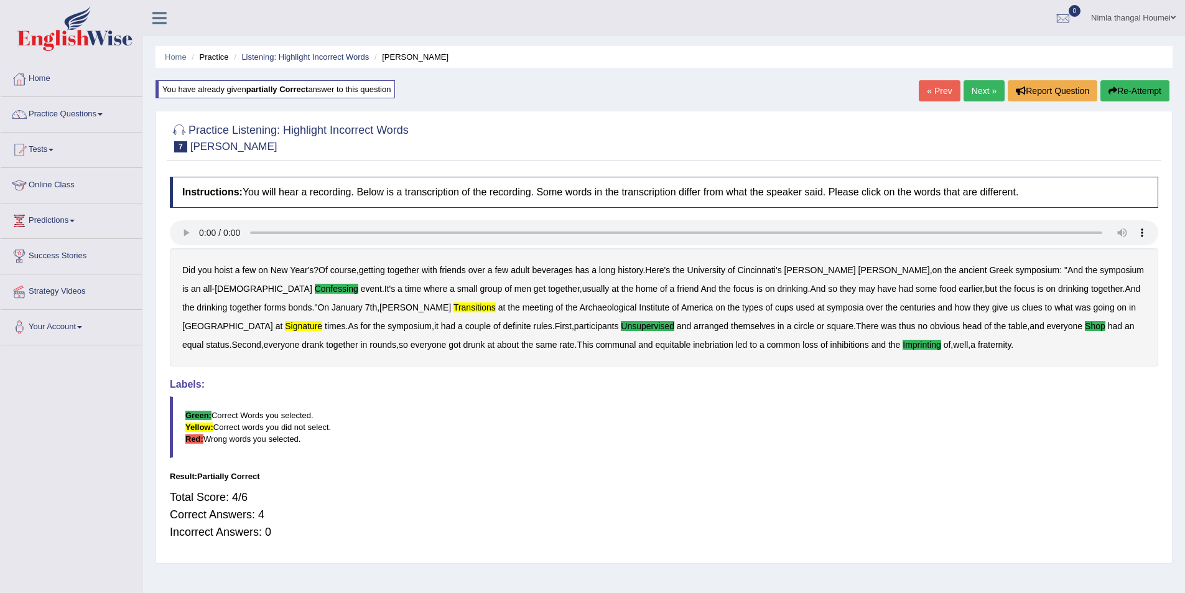
click at [972, 88] on link "Next »" at bounding box center [984, 90] width 41 height 21
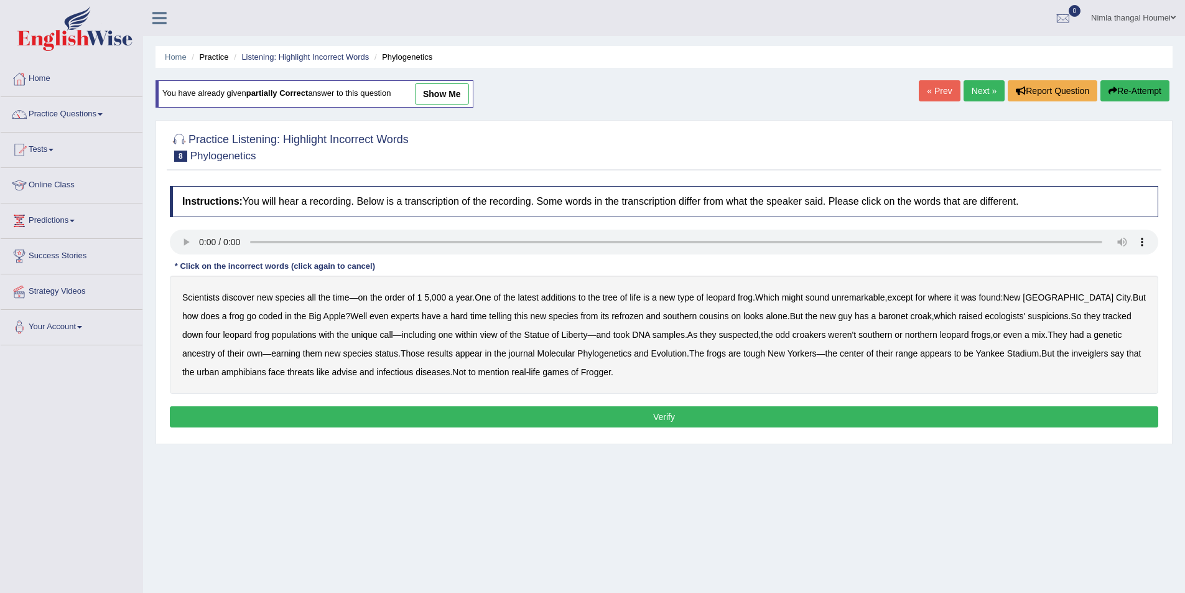
click at [259, 314] on b "coded" at bounding box center [271, 316] width 24 height 10
click at [878, 317] on b "baronet" at bounding box center [892, 316] width 29 height 10
click at [1071, 354] on b "inveiglers" at bounding box center [1089, 353] width 37 height 10
click at [588, 416] on button "Verify" at bounding box center [664, 416] width 988 height 21
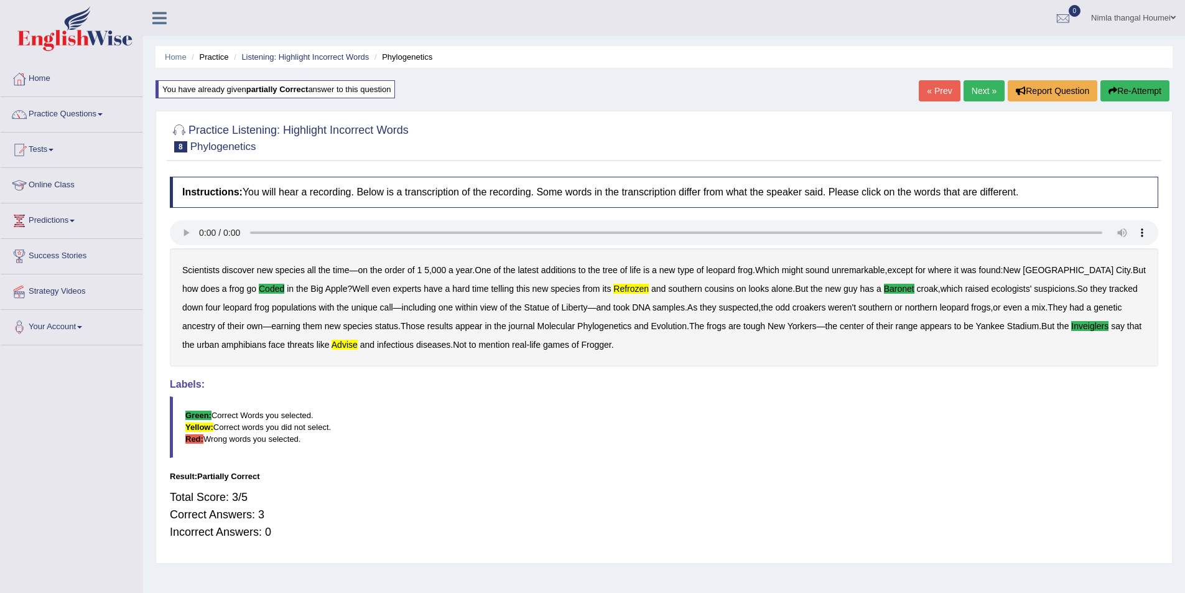
click at [973, 88] on link "Next »" at bounding box center [984, 90] width 41 height 21
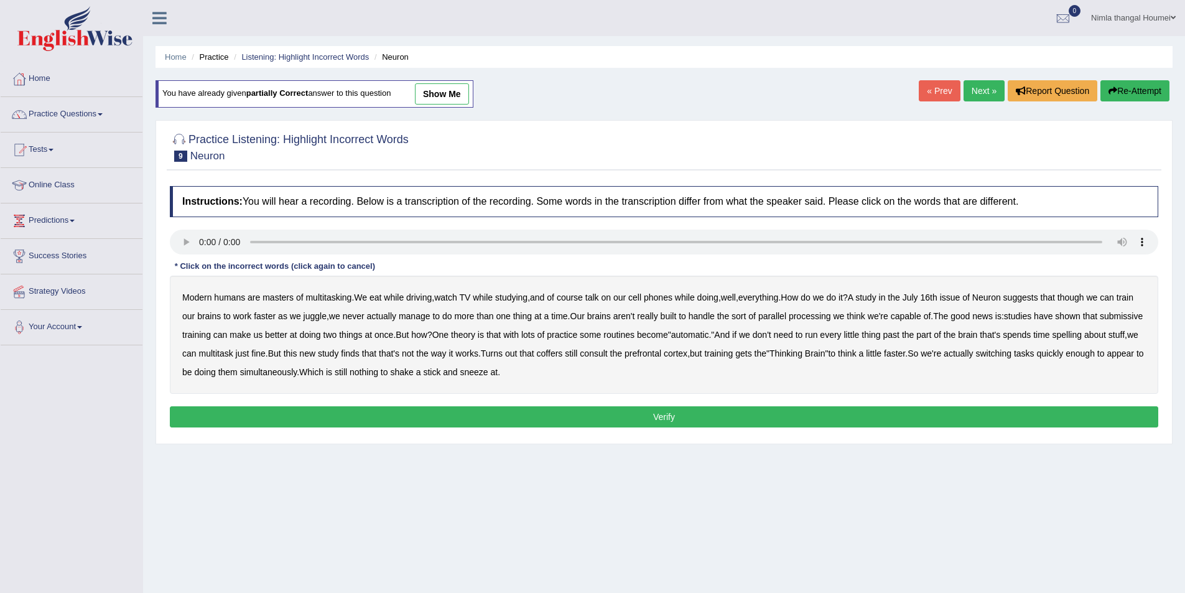
click at [1082, 334] on b "spelling" at bounding box center [1066, 335] width 29 height 10
click at [563, 352] on b "coffers" at bounding box center [550, 353] width 26 height 10
click at [690, 415] on button "Verify" at bounding box center [664, 416] width 988 height 21
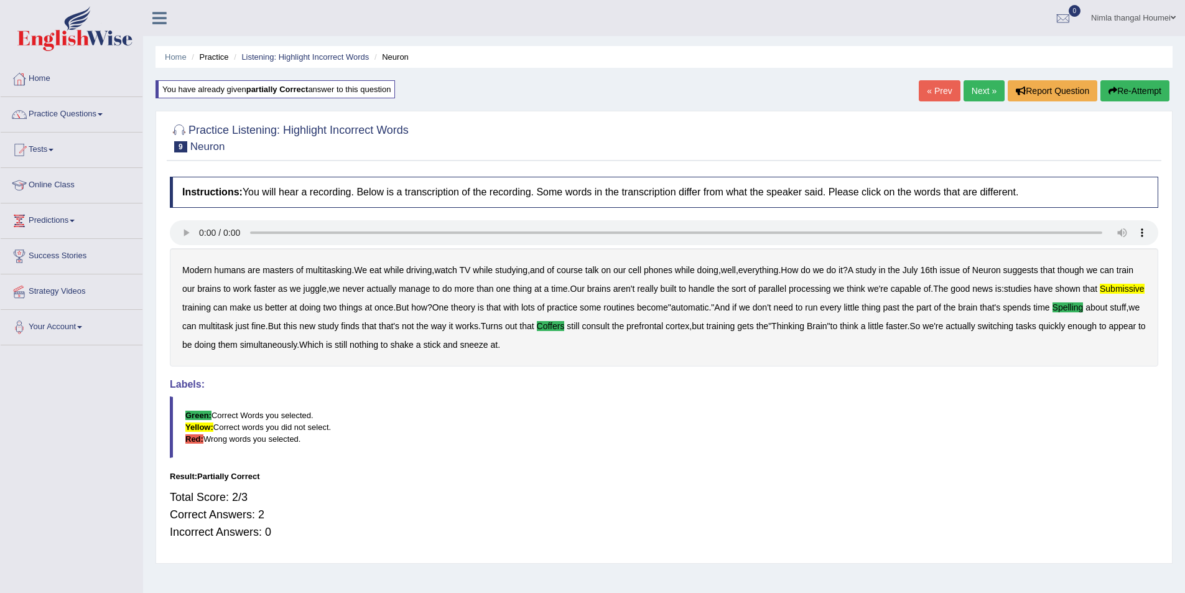
click at [977, 90] on link "Next »" at bounding box center [984, 90] width 41 height 21
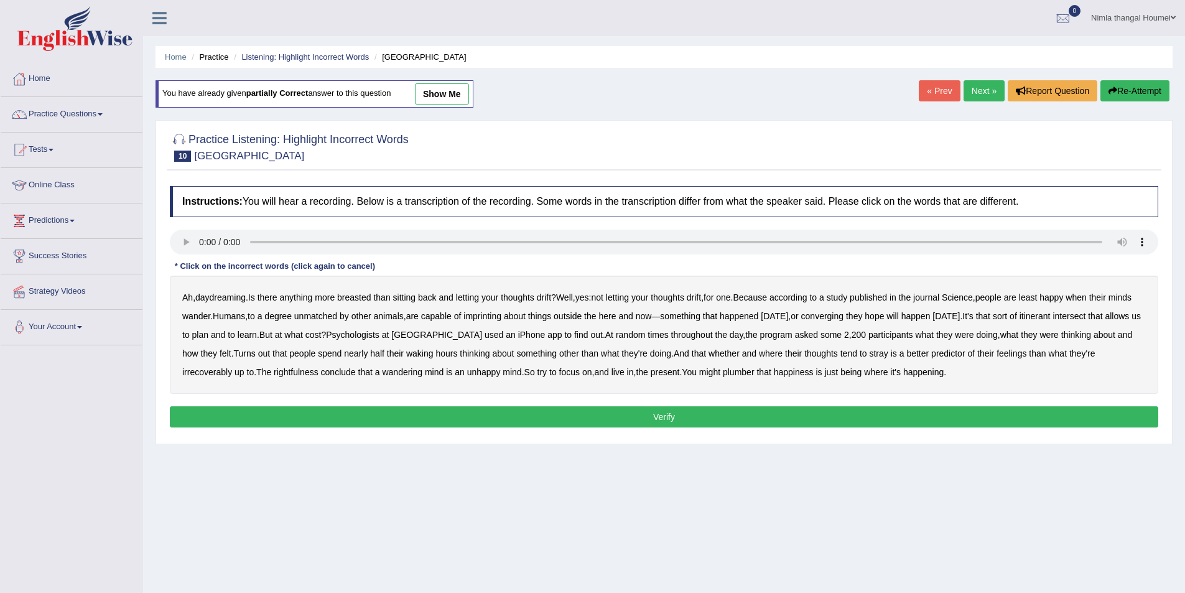
click at [361, 291] on div "Ah , daydreaming . Is there anything more breasted than sitting back and lettin…" at bounding box center [664, 335] width 988 height 118
click at [358, 299] on b "breasted" at bounding box center [354, 297] width 34 height 10
click at [501, 317] on b "imprinting" at bounding box center [482, 316] width 38 height 10
click at [844, 313] on b "converging" at bounding box center [822, 316] width 43 height 10
click at [1085, 315] on b "intersect" at bounding box center [1068, 316] width 33 height 10
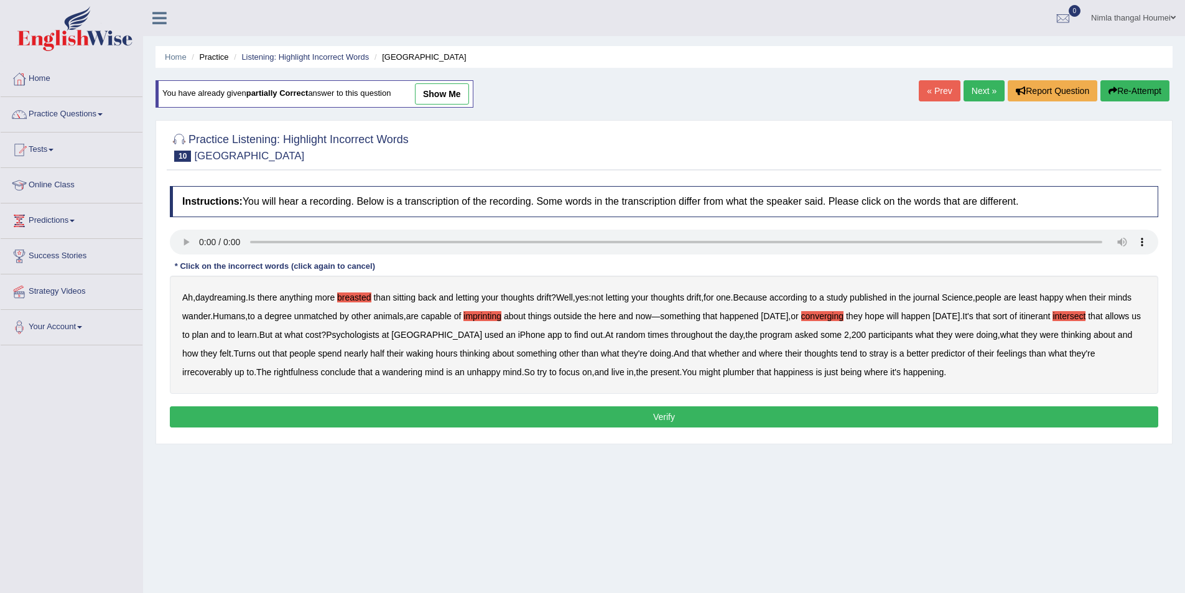
click at [213, 370] on b "irrecoverably" at bounding box center [207, 372] width 50 height 10
click at [298, 371] on b "rightfulness" at bounding box center [296, 372] width 45 height 10
click at [751, 370] on b "plumber" at bounding box center [739, 372] width 32 height 10
click at [706, 413] on button "Verify" at bounding box center [664, 416] width 988 height 21
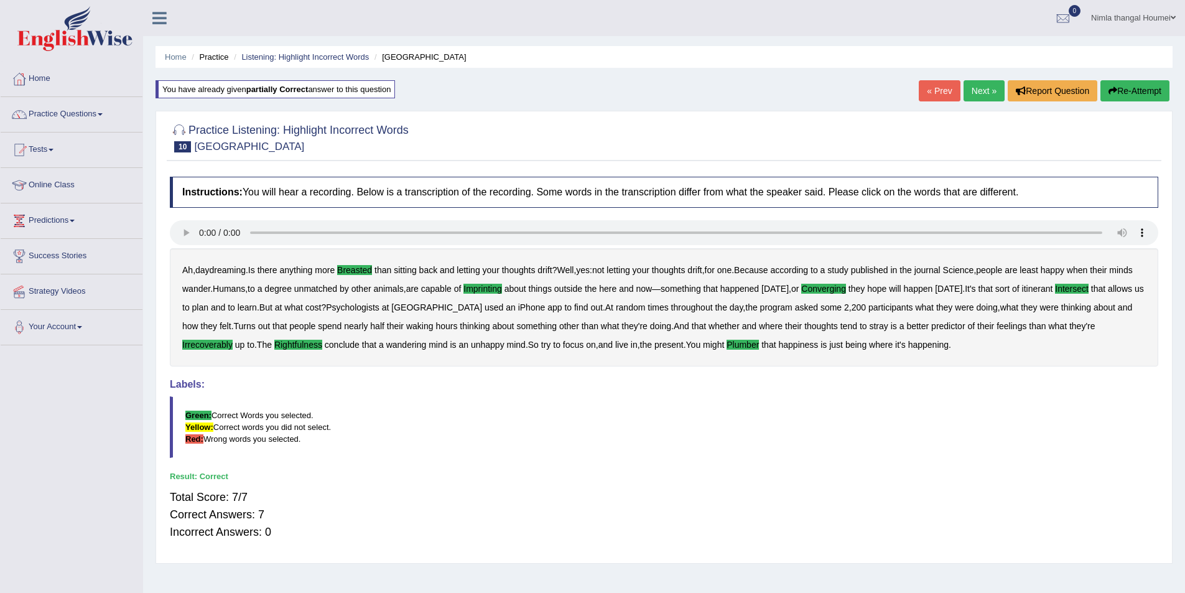
click at [975, 89] on link "Next »" at bounding box center [984, 90] width 41 height 21
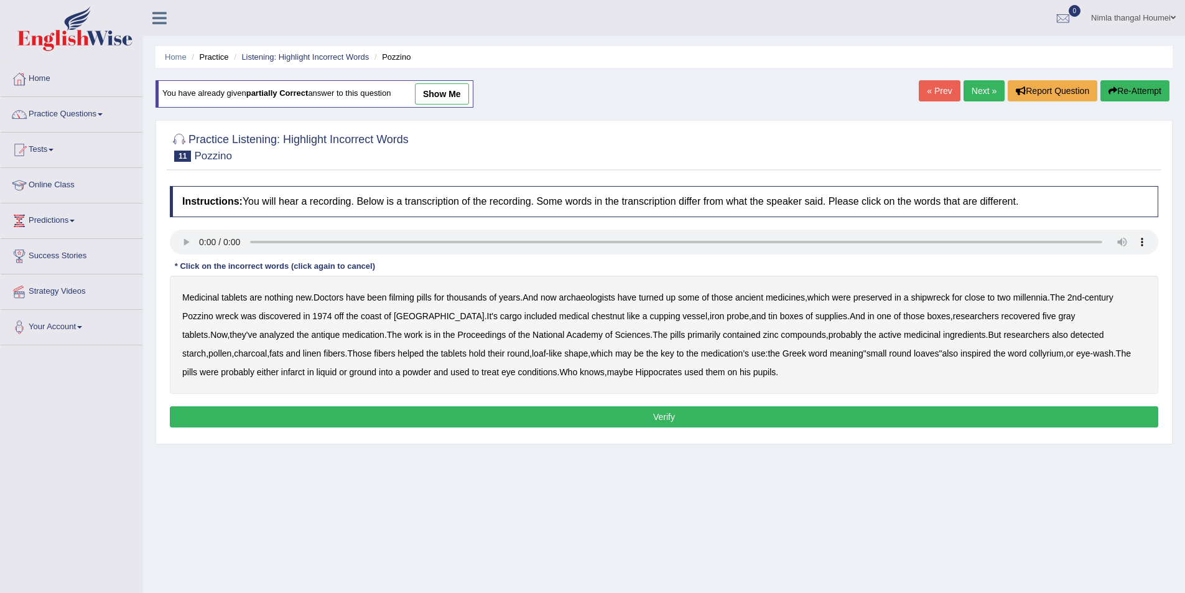
click at [410, 298] on b "filming" at bounding box center [401, 297] width 25 height 10
click at [649, 312] on b "cupping" at bounding box center [664, 316] width 30 height 10
click at [668, 412] on button "Verify" at bounding box center [664, 416] width 988 height 21
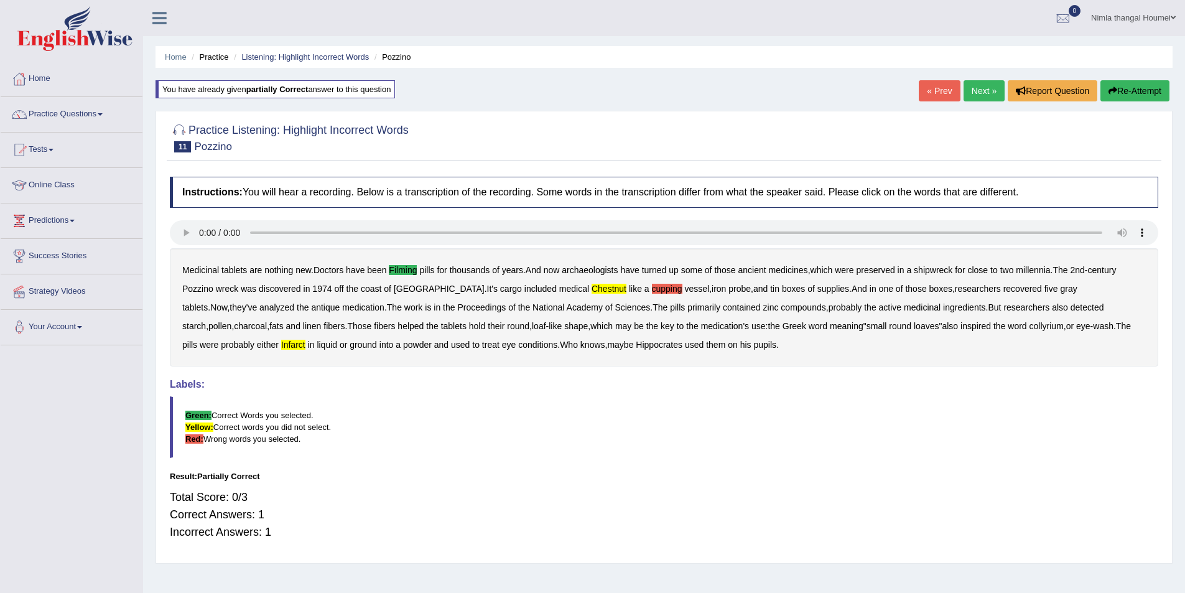
click at [976, 90] on link "Next »" at bounding box center [984, 90] width 41 height 21
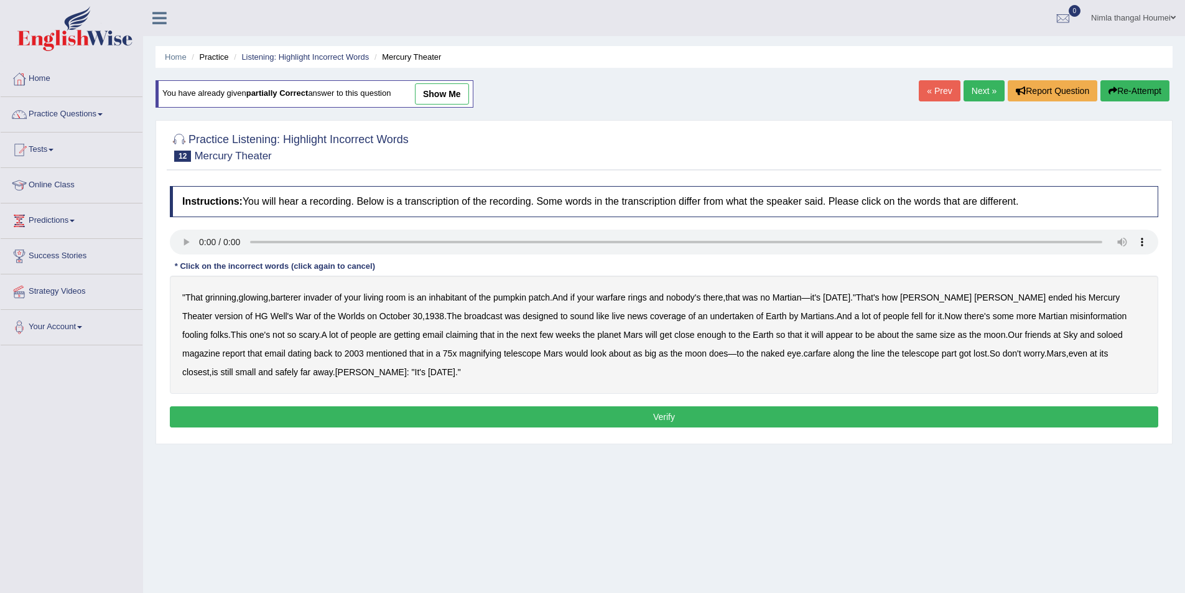
click at [293, 297] on b "barterer" at bounding box center [286, 297] width 30 height 10
click at [523, 413] on button "Verify" at bounding box center [664, 416] width 988 height 21
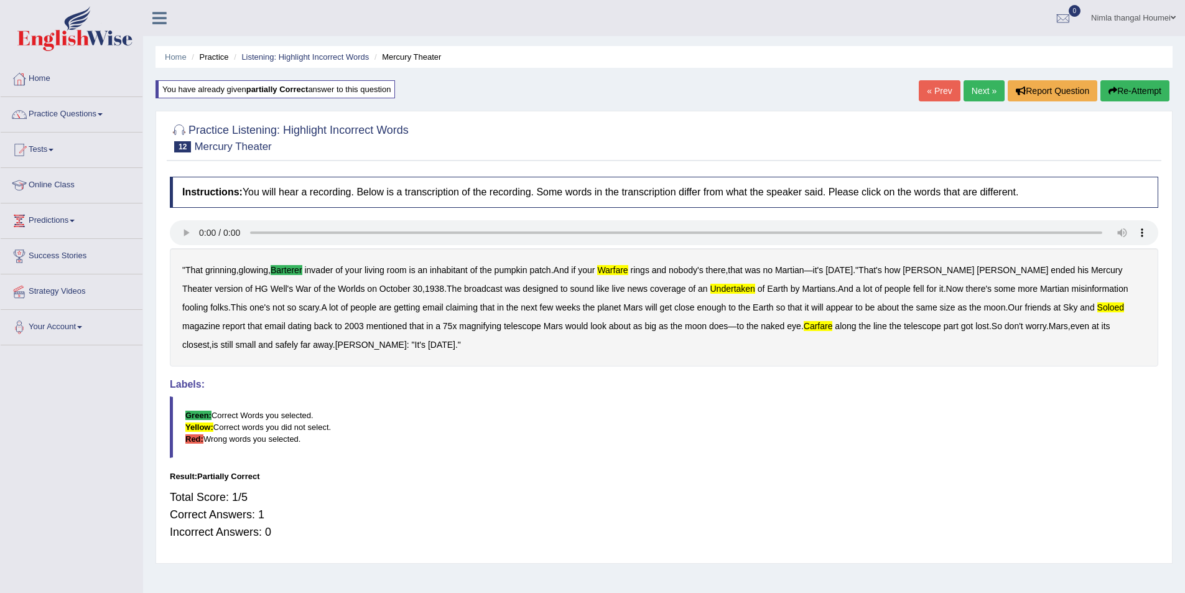
click at [973, 88] on link "Next »" at bounding box center [984, 90] width 41 height 21
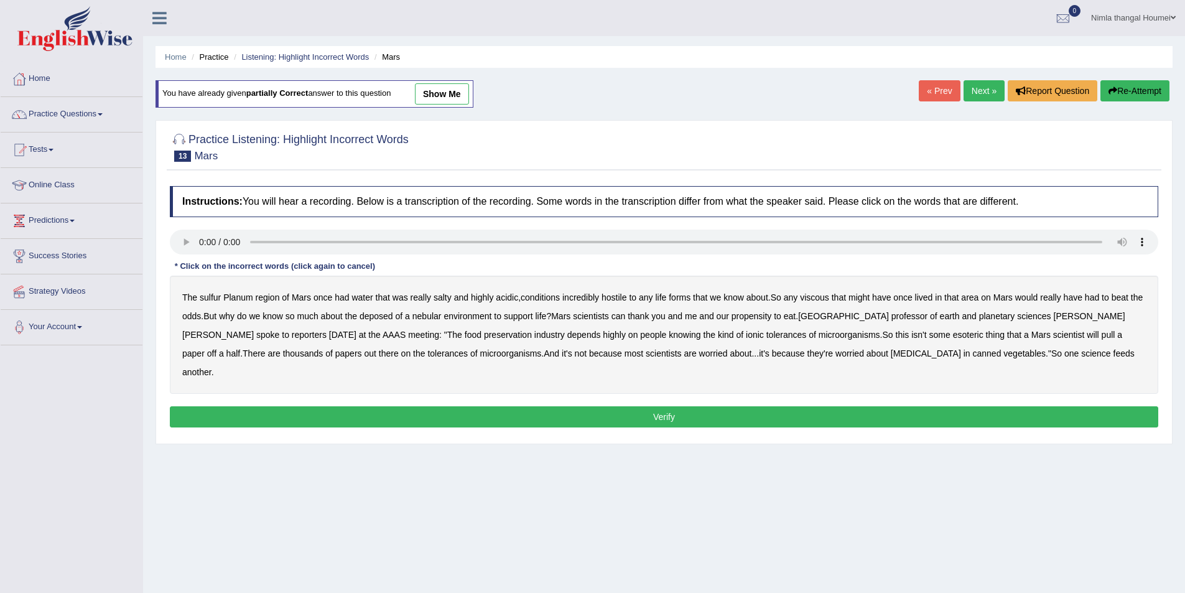
click at [216, 300] on b "sulfur" at bounding box center [210, 297] width 21 height 10
click at [826, 295] on b "viscous" at bounding box center [814, 297] width 29 height 10
click at [393, 316] on b "deposed" at bounding box center [377, 316] width 34 height 10
click at [442, 314] on b "nebular" at bounding box center [426, 316] width 29 height 10
click at [979, 317] on b "planetary" at bounding box center [997, 316] width 36 height 10
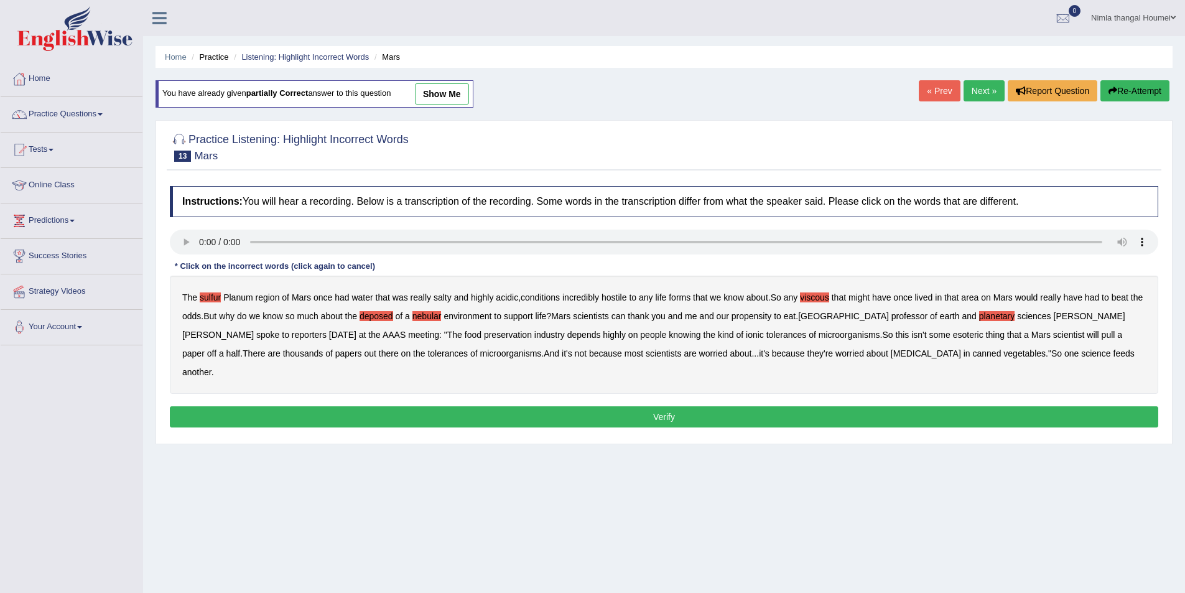
click at [979, 317] on b "planetary" at bounding box center [997, 316] width 36 height 10
click at [646, 356] on b "scientists" at bounding box center [664, 353] width 36 height 10
click at [677, 406] on button "Verify" at bounding box center [664, 416] width 988 height 21
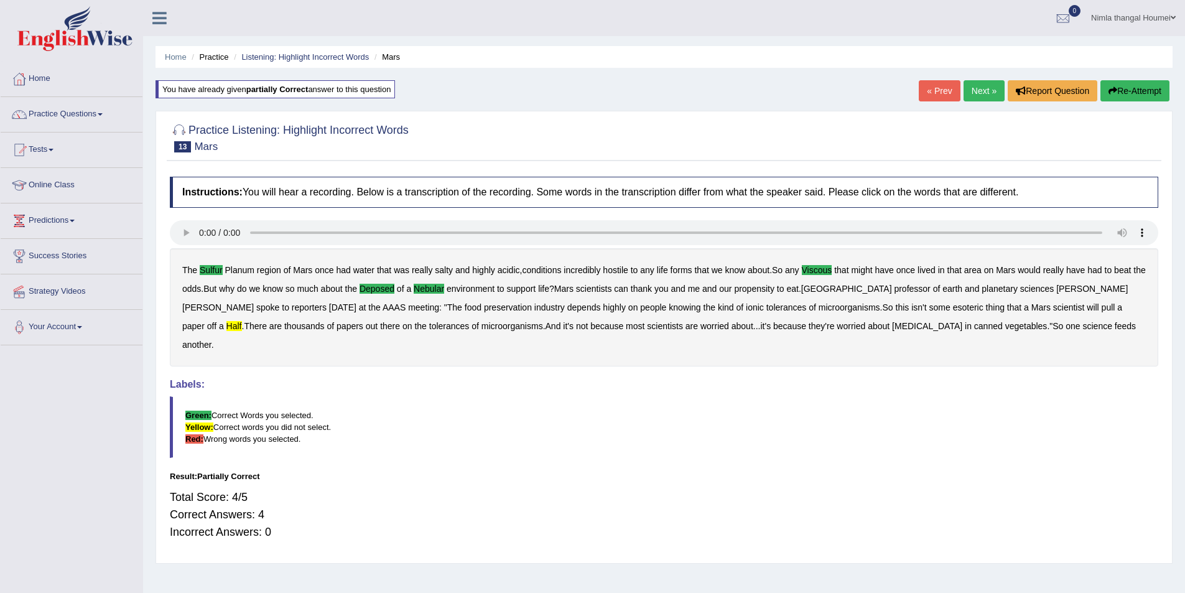
click at [971, 88] on link "Next »" at bounding box center [984, 90] width 41 height 21
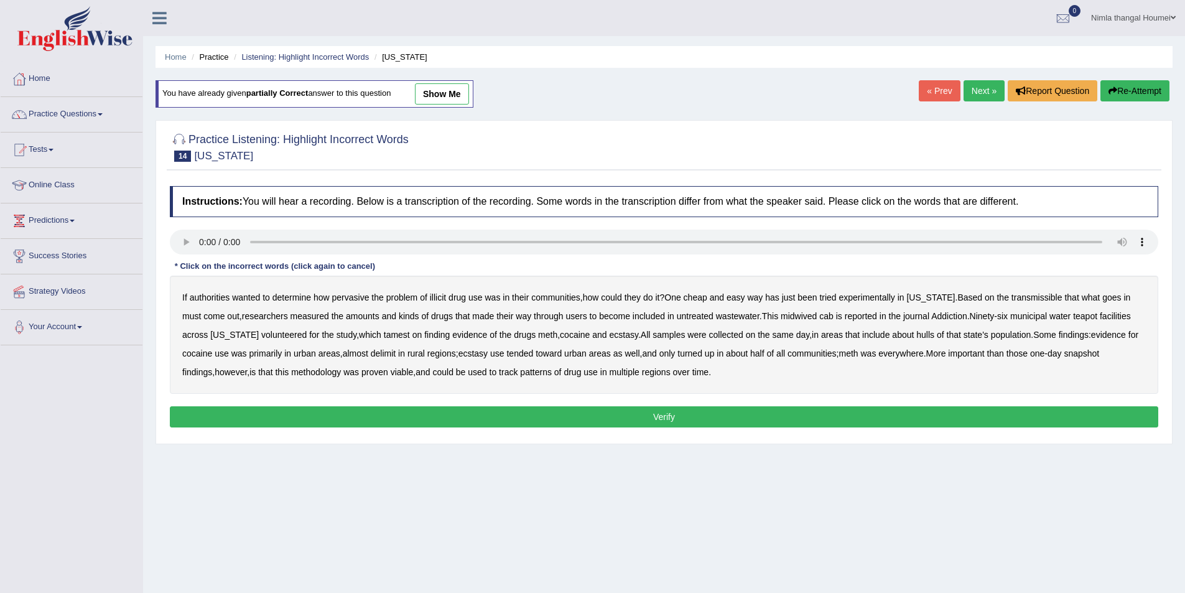
click at [1027, 296] on b "transmissible" at bounding box center [1036, 297] width 51 height 10
click at [916, 335] on b "hulls" at bounding box center [925, 335] width 18 height 10
click at [371, 351] on b "delimit" at bounding box center [383, 353] width 25 height 10
click at [519, 413] on button "Verify" at bounding box center [664, 416] width 988 height 21
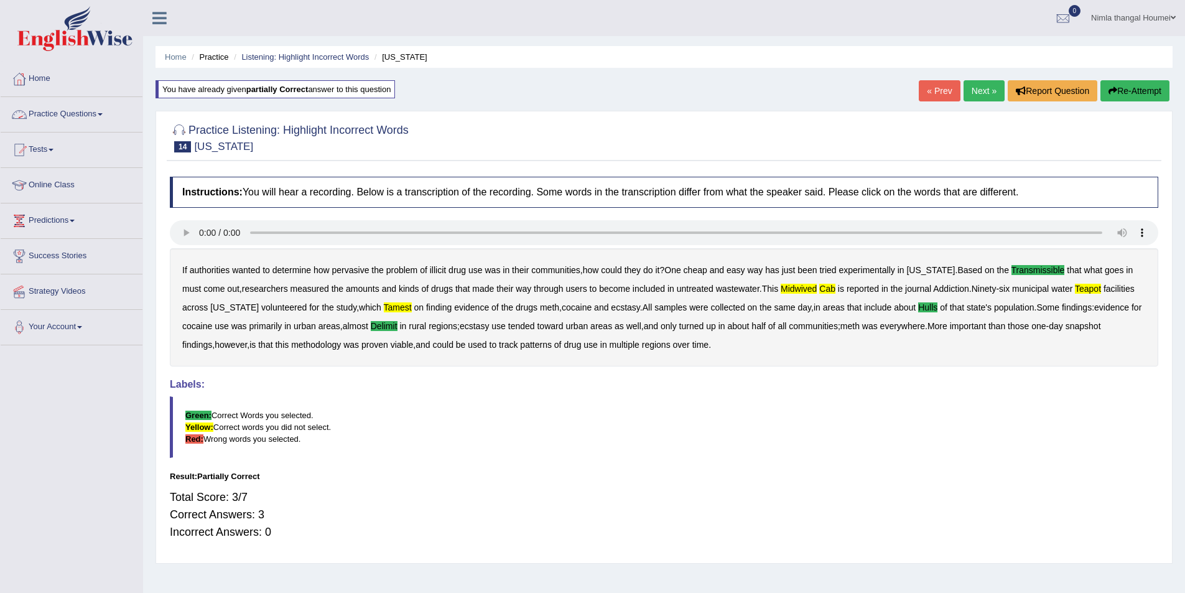
click at [55, 109] on link "Practice Questions" at bounding box center [72, 112] width 142 height 31
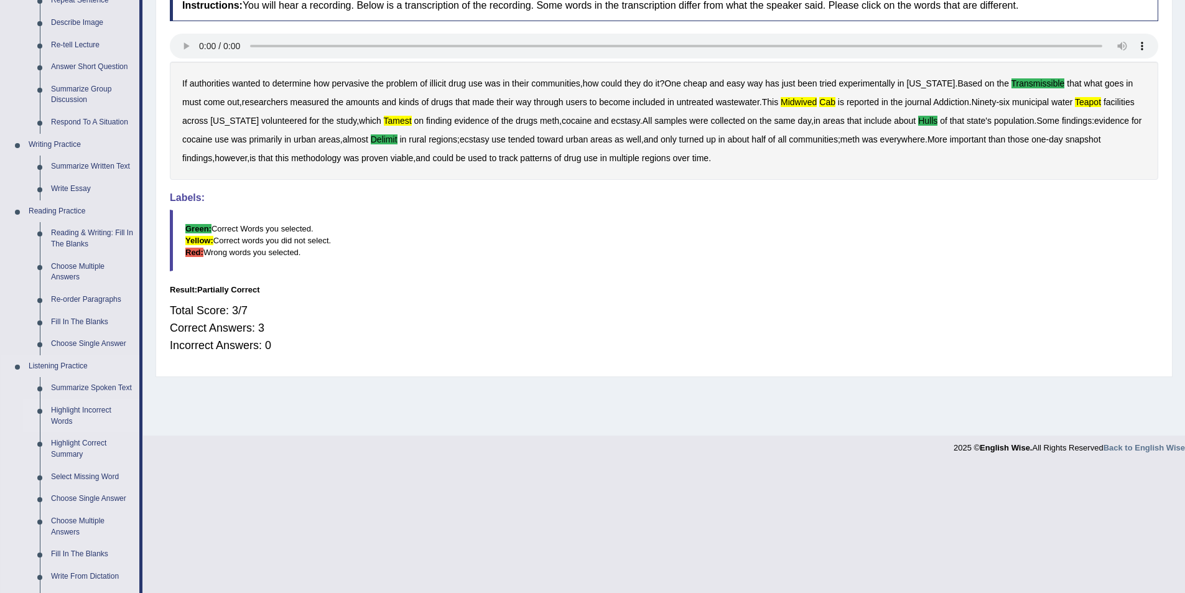
scroll to position [124, 0]
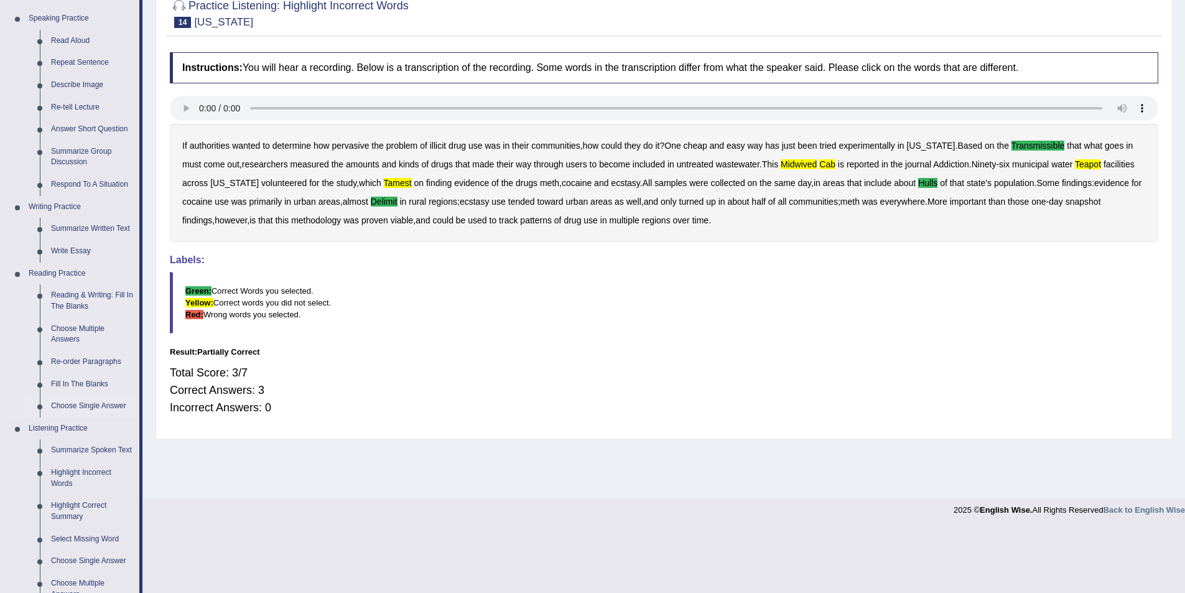
click at [85, 406] on link "Choose Single Answer" at bounding box center [92, 406] width 94 height 22
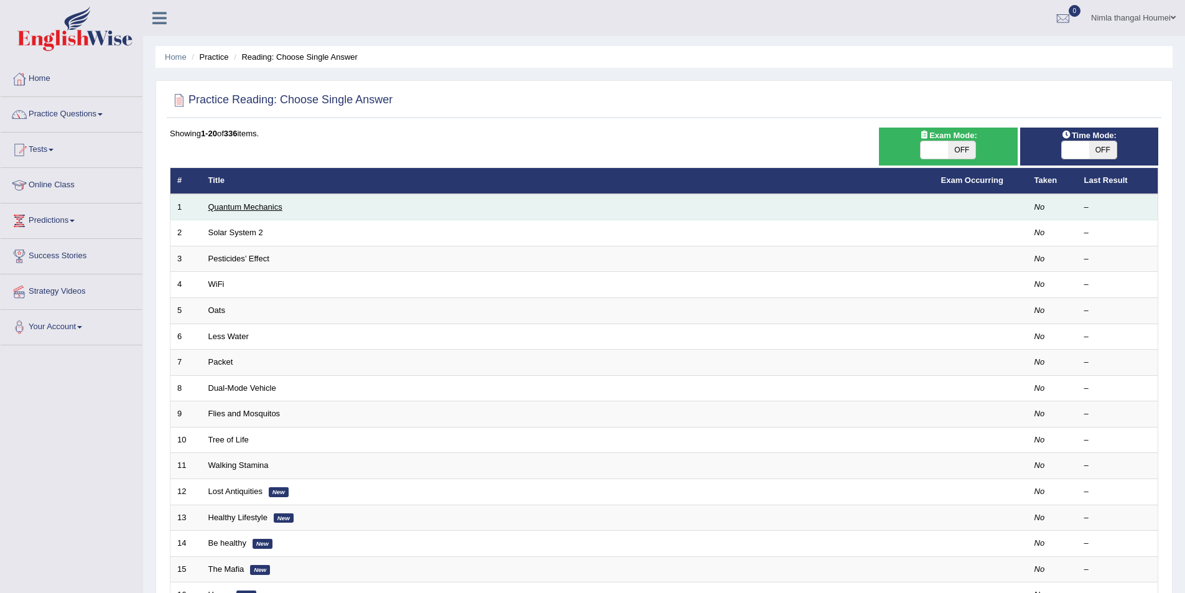
click at [229, 205] on link "Quantum Mechanics" at bounding box center [245, 206] width 74 height 9
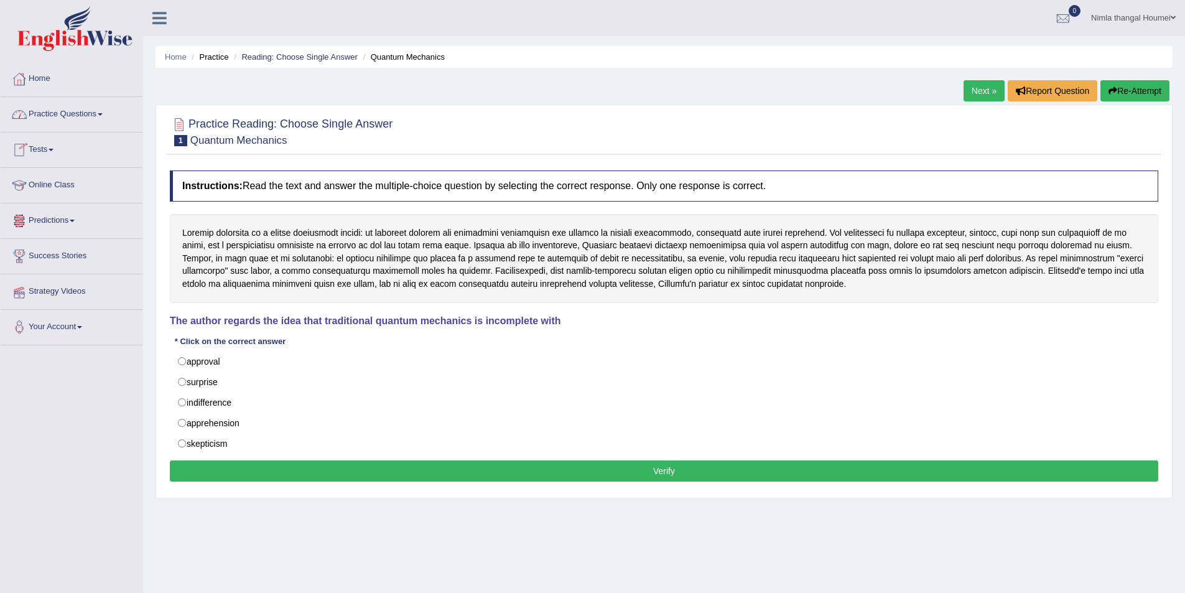
click at [38, 111] on link "Practice Questions" at bounding box center [72, 112] width 142 height 31
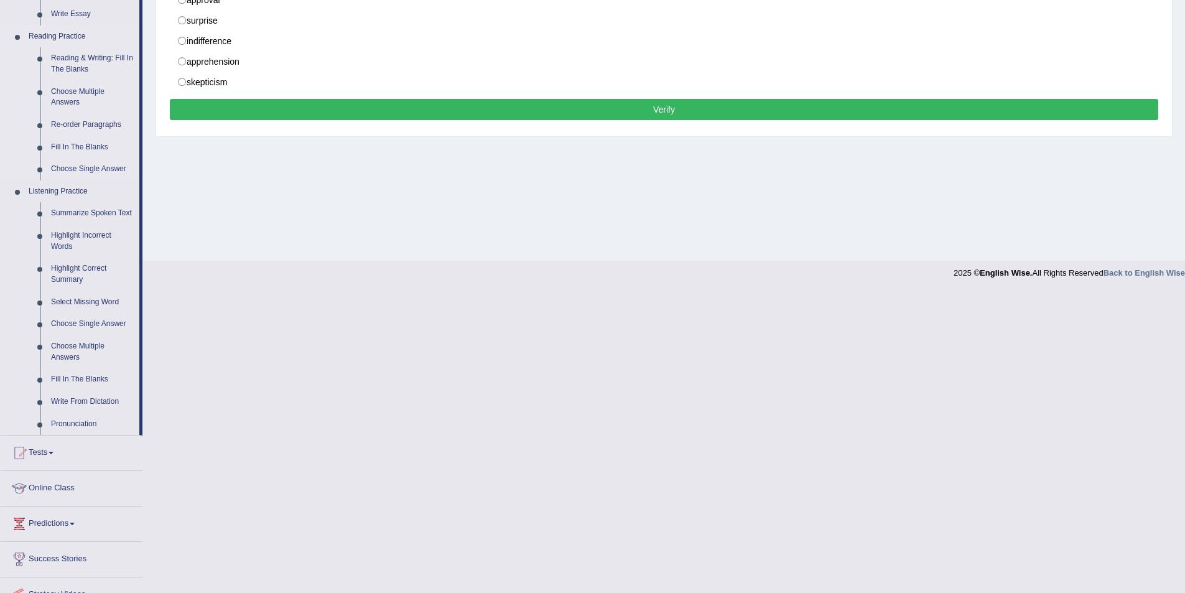
scroll to position [373, 0]
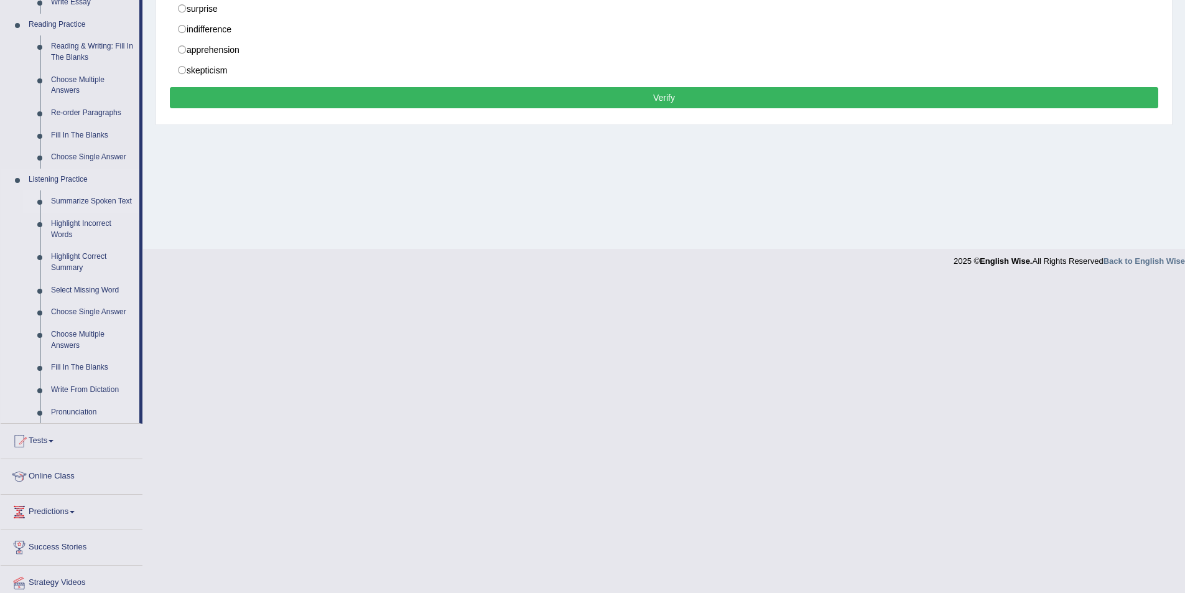
click at [61, 197] on link "Summarize Spoken Text" at bounding box center [92, 201] width 94 height 22
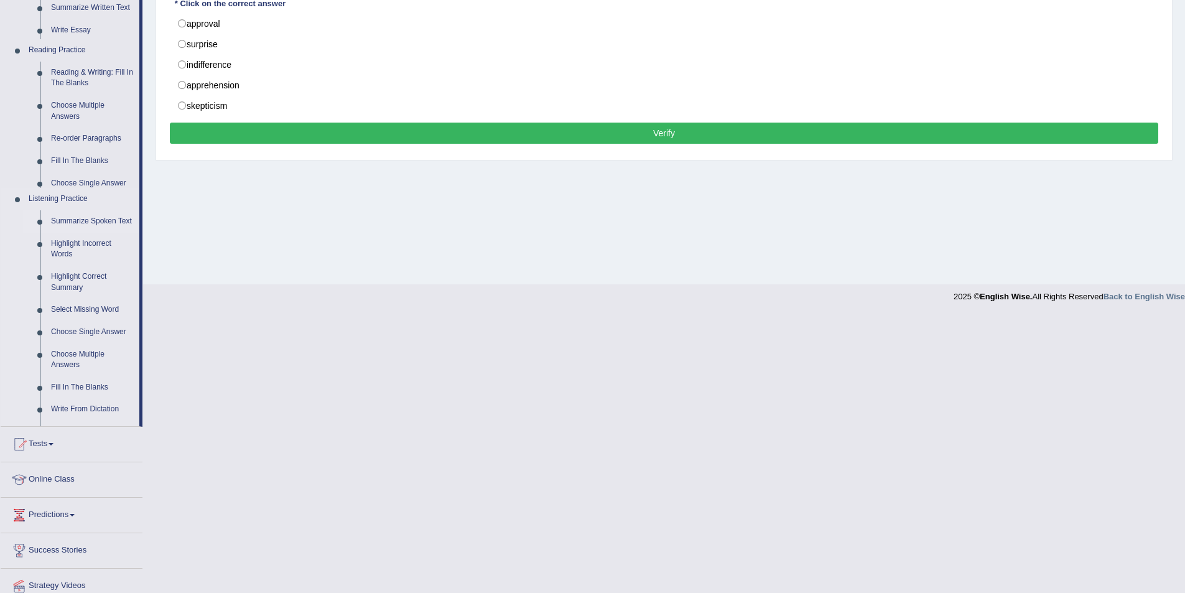
scroll to position [60, 0]
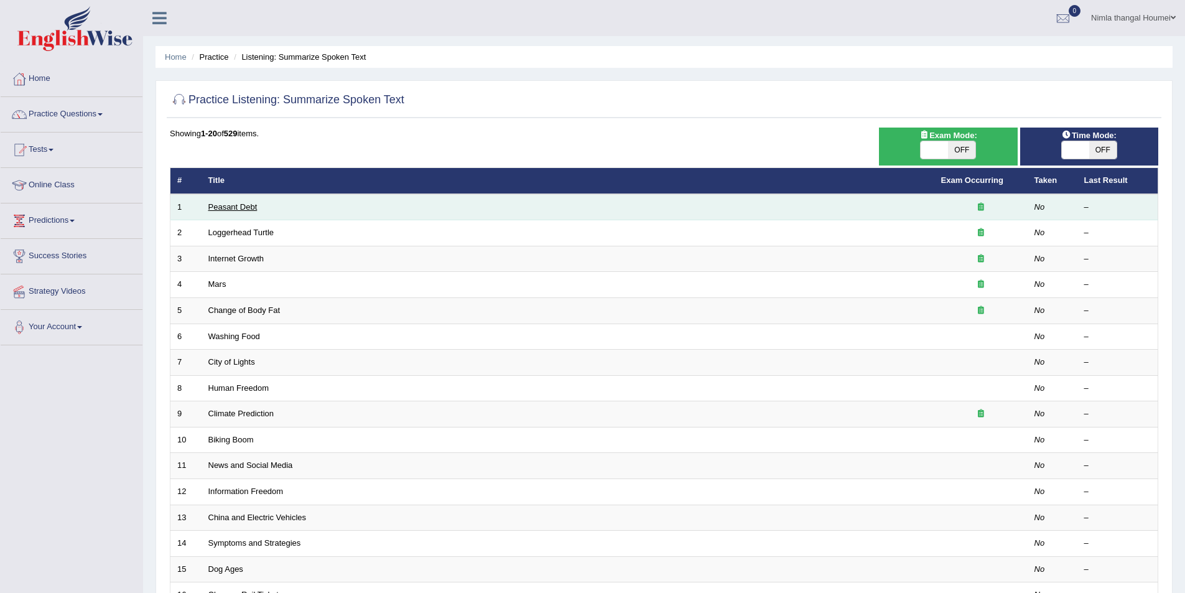
click at [222, 206] on link "Peasant Debt" at bounding box center [232, 206] width 49 height 9
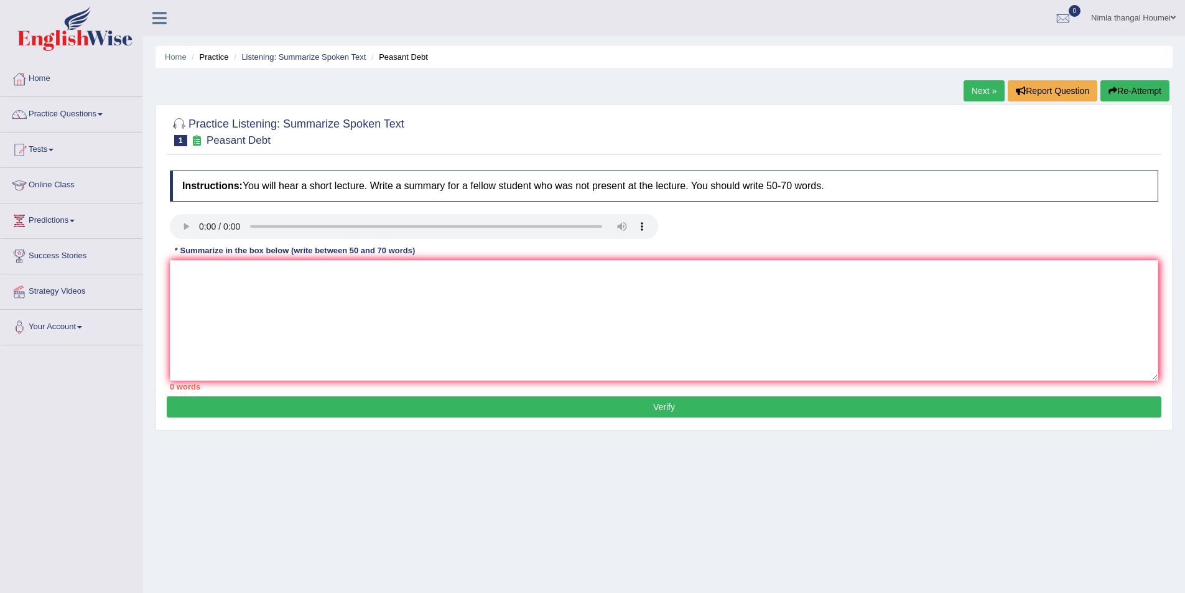
click at [30, 113] on link "Practice Questions" at bounding box center [72, 112] width 142 height 31
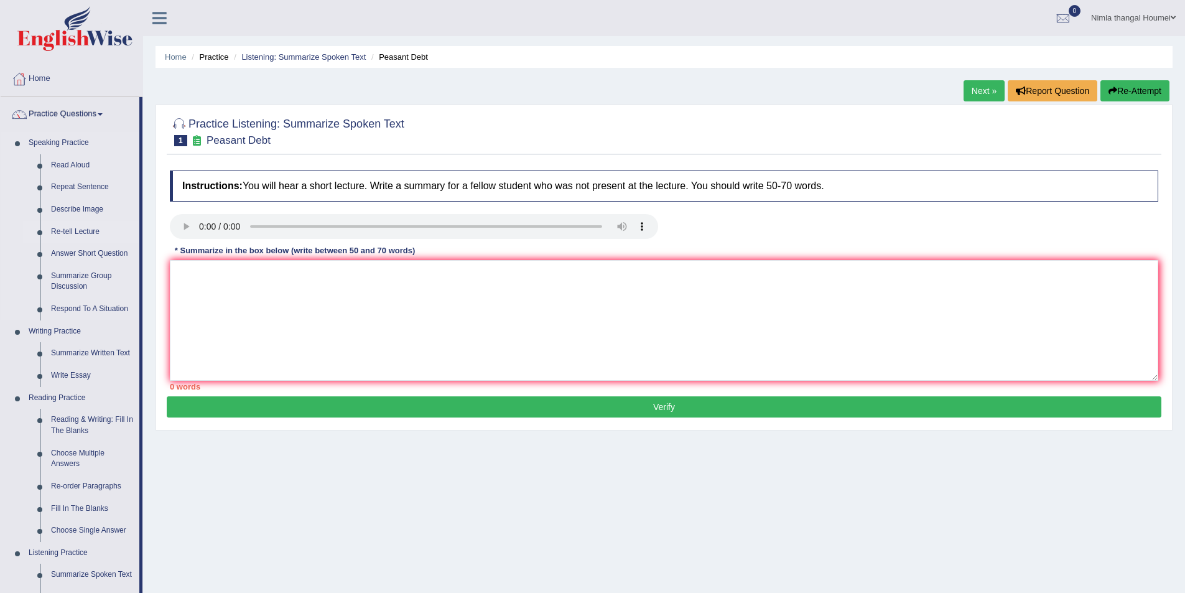
click at [85, 230] on link "Re-tell Lecture" at bounding box center [92, 232] width 94 height 22
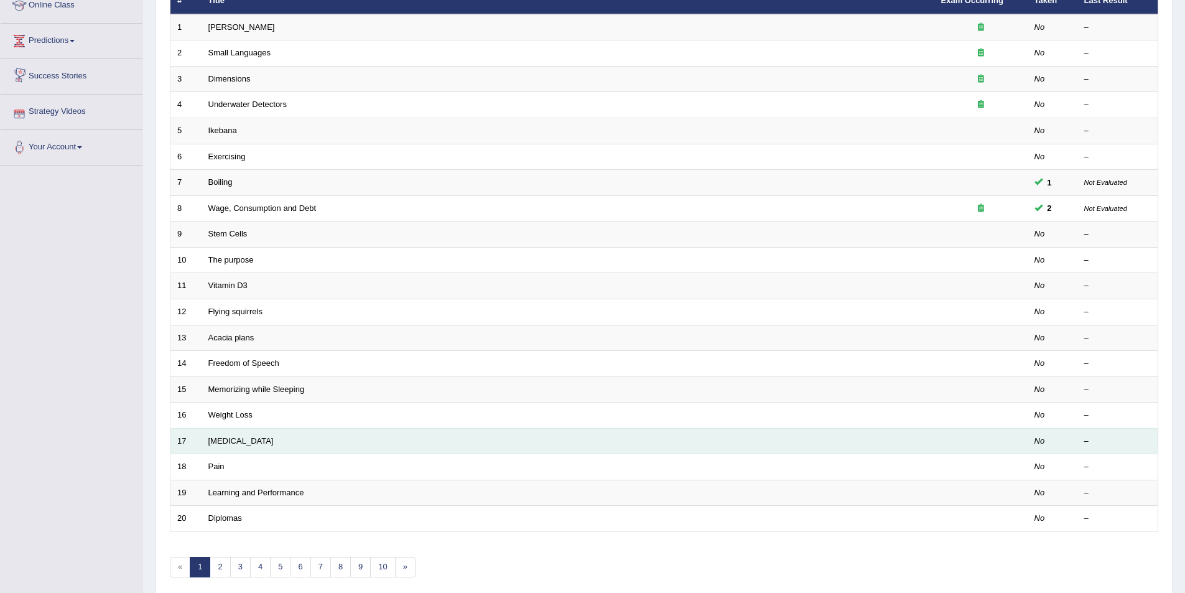
scroll to position [187, 0]
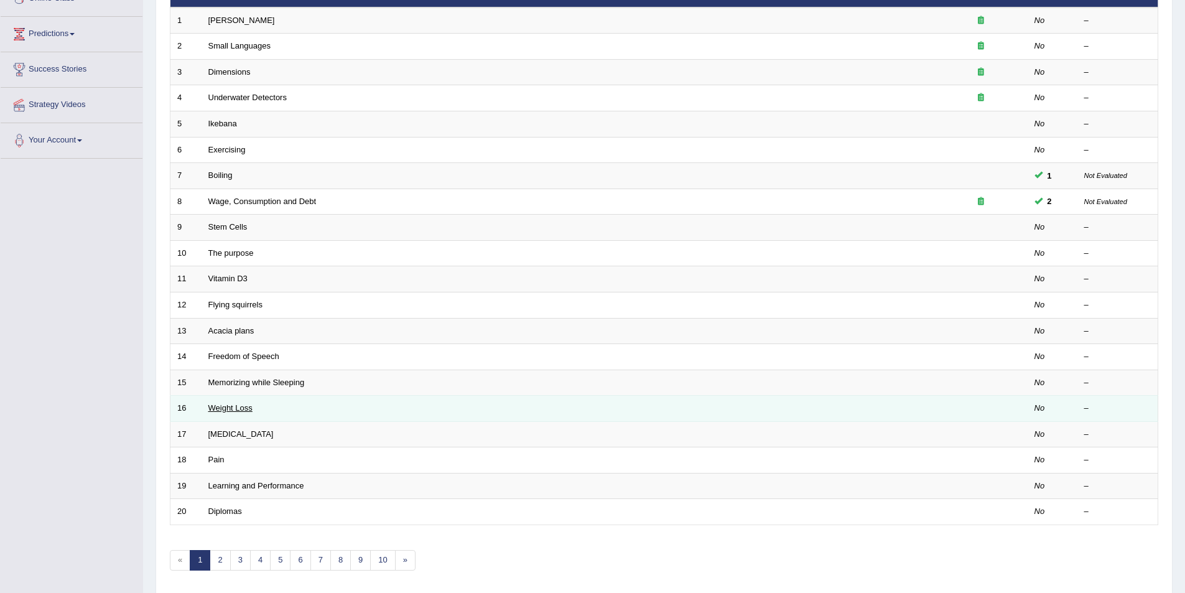
click at [220, 407] on link "Weight Loss" at bounding box center [230, 407] width 44 height 9
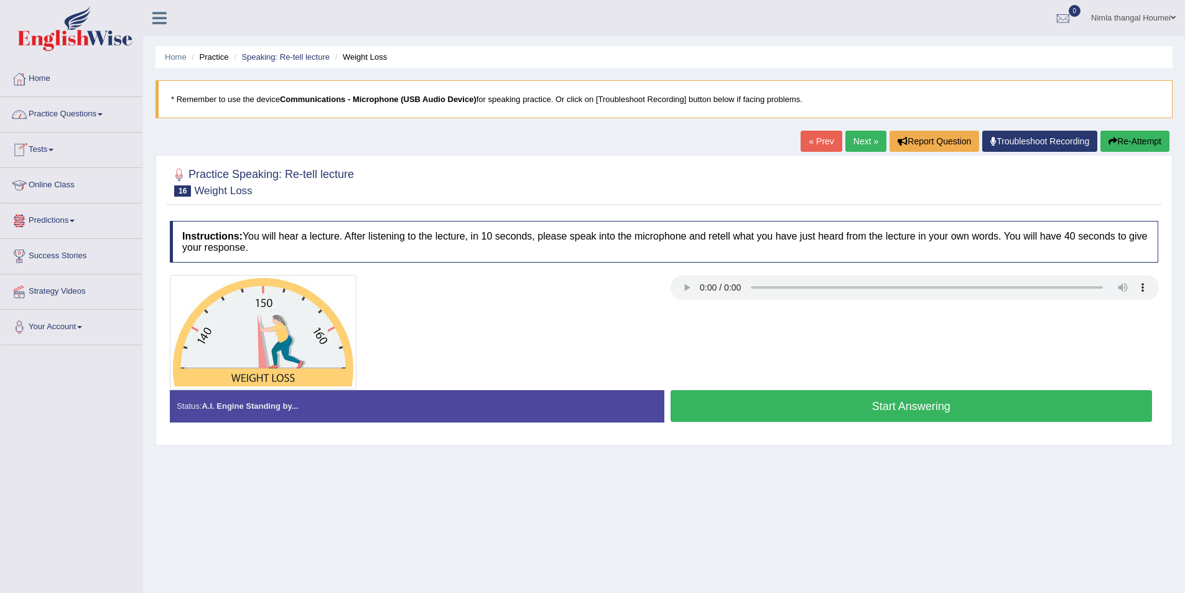
click at [42, 111] on link "Practice Questions" at bounding box center [72, 112] width 142 height 31
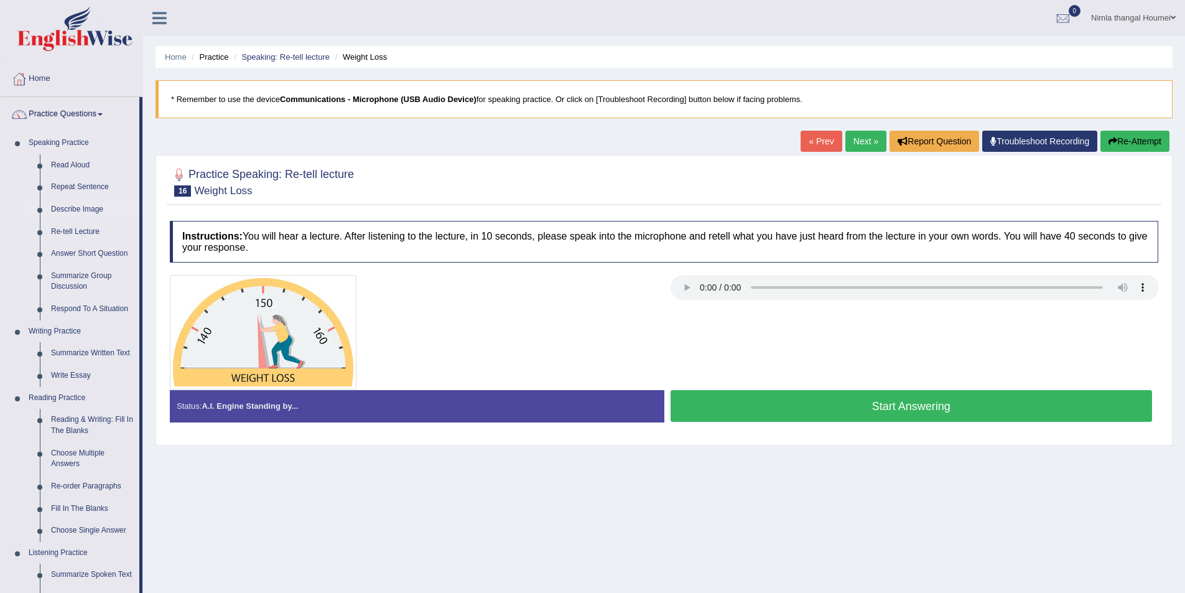
click at [76, 209] on link "Describe Image" at bounding box center [92, 209] width 94 height 22
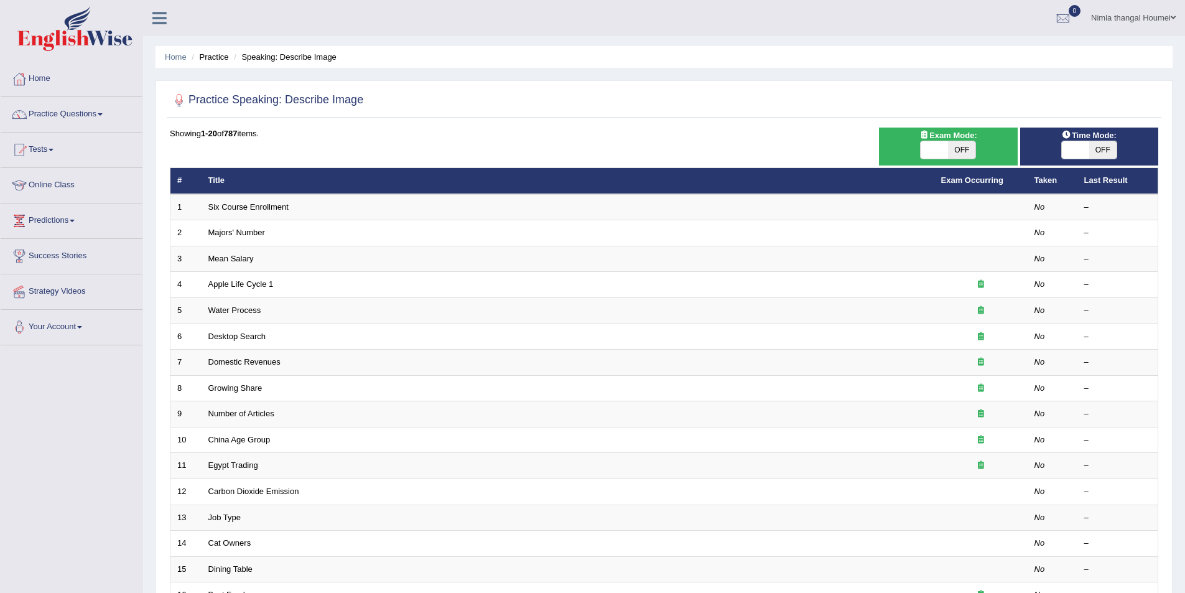
click at [929, 149] on span at bounding box center [934, 149] width 27 height 17
checkbox input "true"
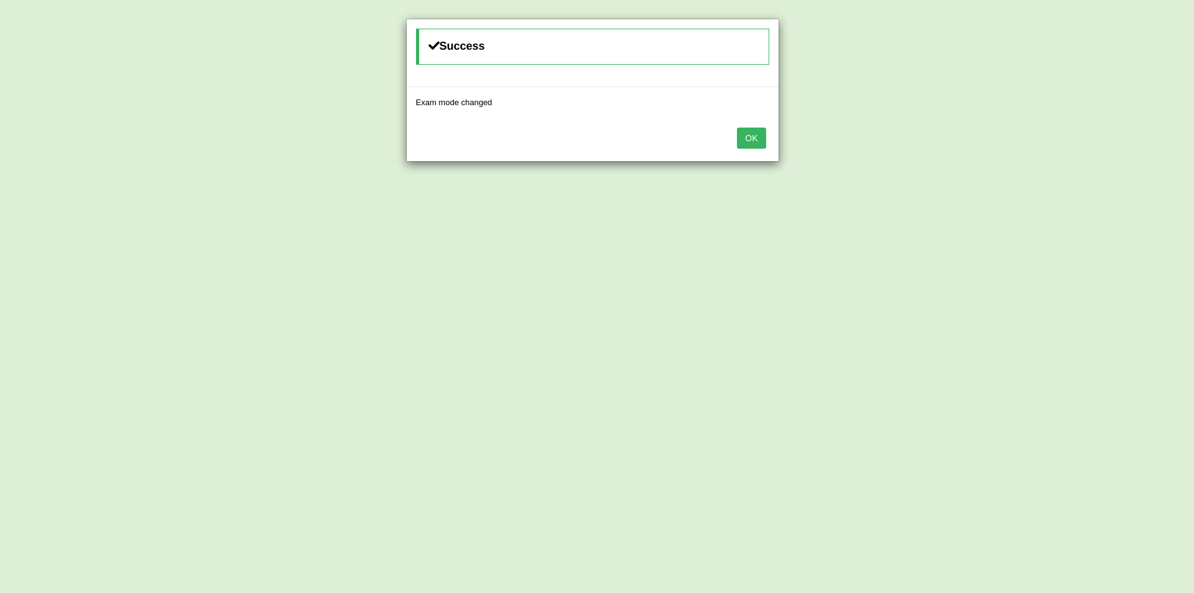
click at [753, 136] on button "OK" at bounding box center [751, 138] width 29 height 21
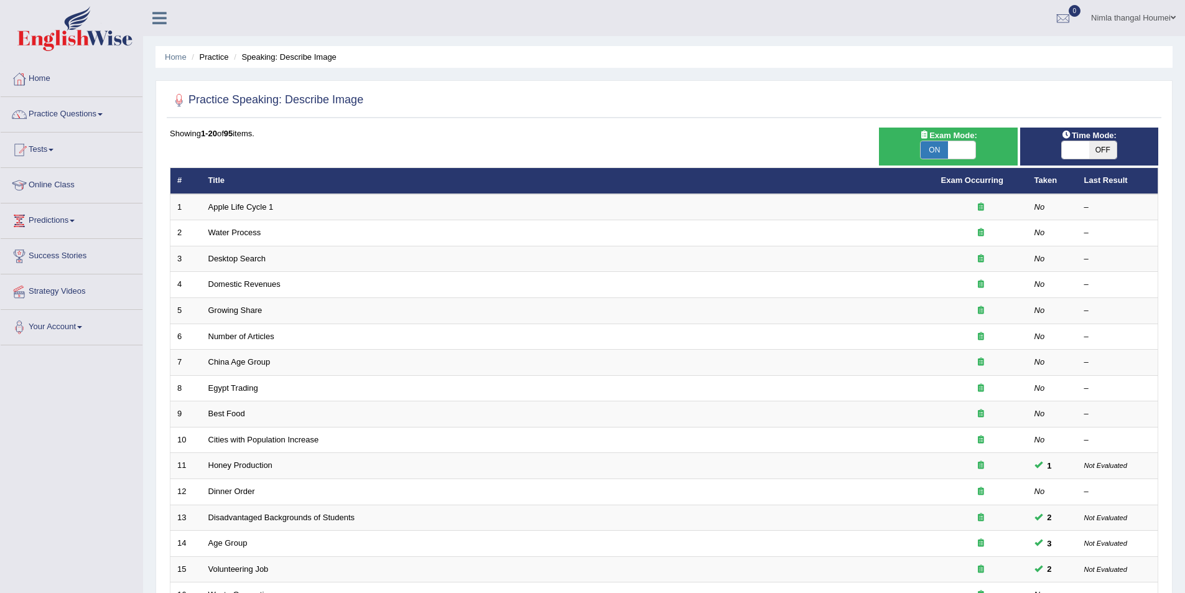
click at [1057, 150] on div "ON OFF" at bounding box center [1089, 150] width 126 height 19
click at [1071, 150] on span at bounding box center [1075, 149] width 27 height 17
checkbox input "true"
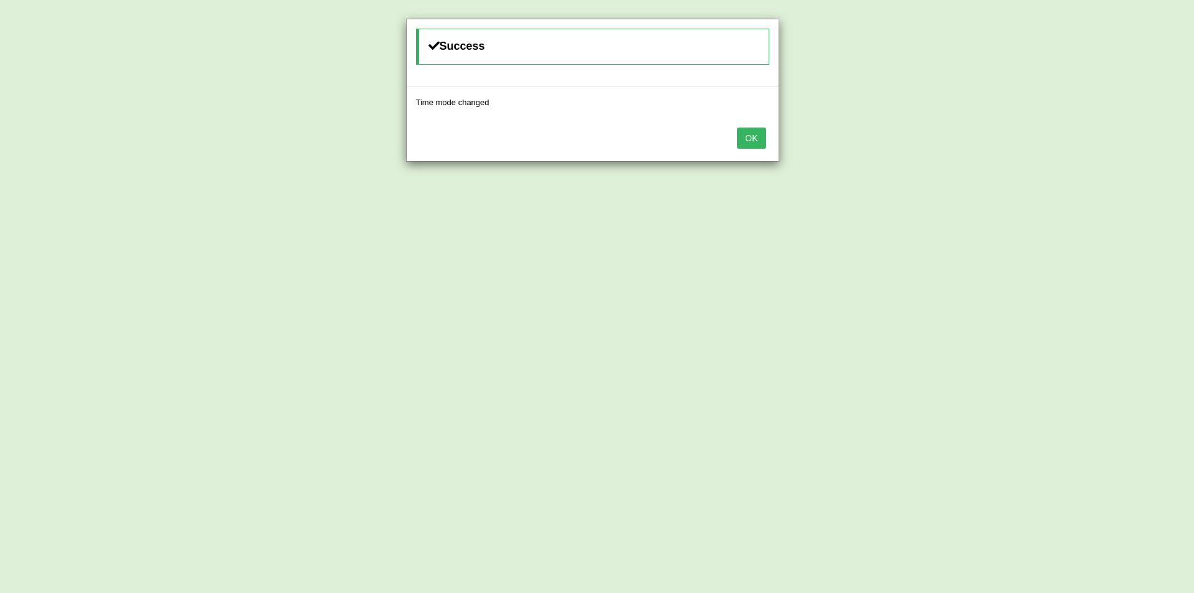
click at [757, 135] on button "OK" at bounding box center [751, 138] width 29 height 21
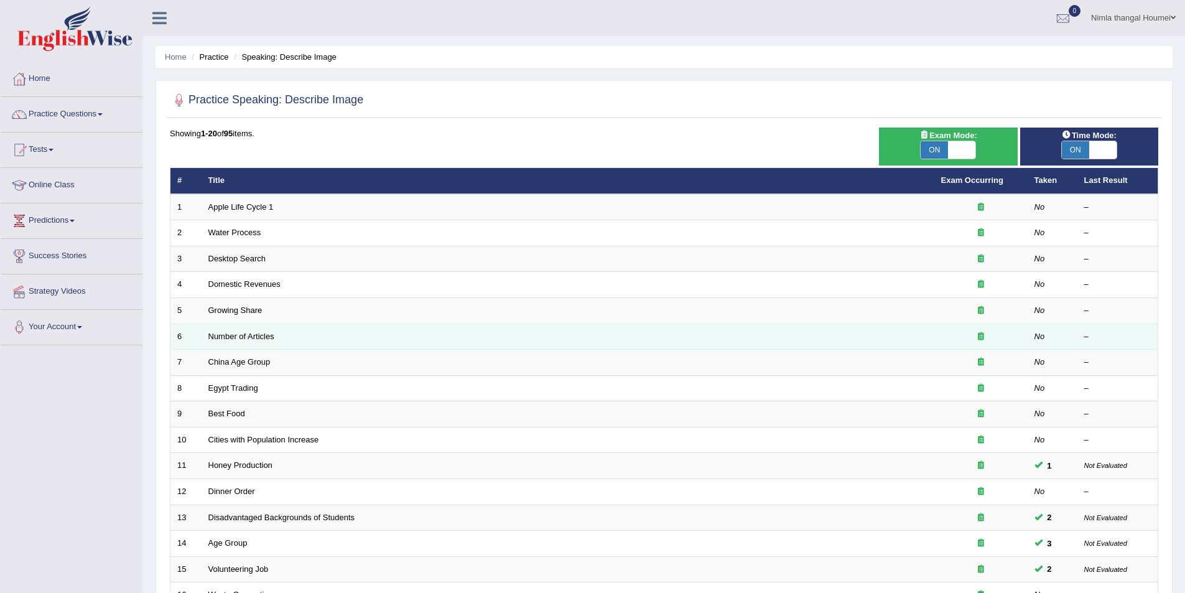
scroll to position [231, 0]
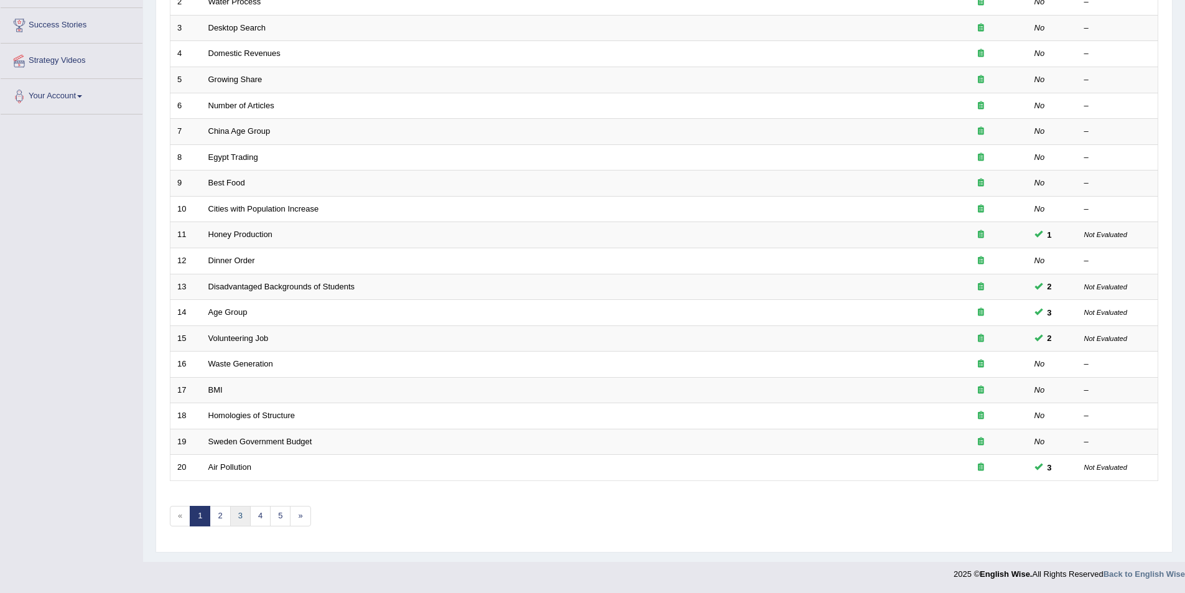
click at [238, 515] on link "3" at bounding box center [240, 516] width 21 height 21
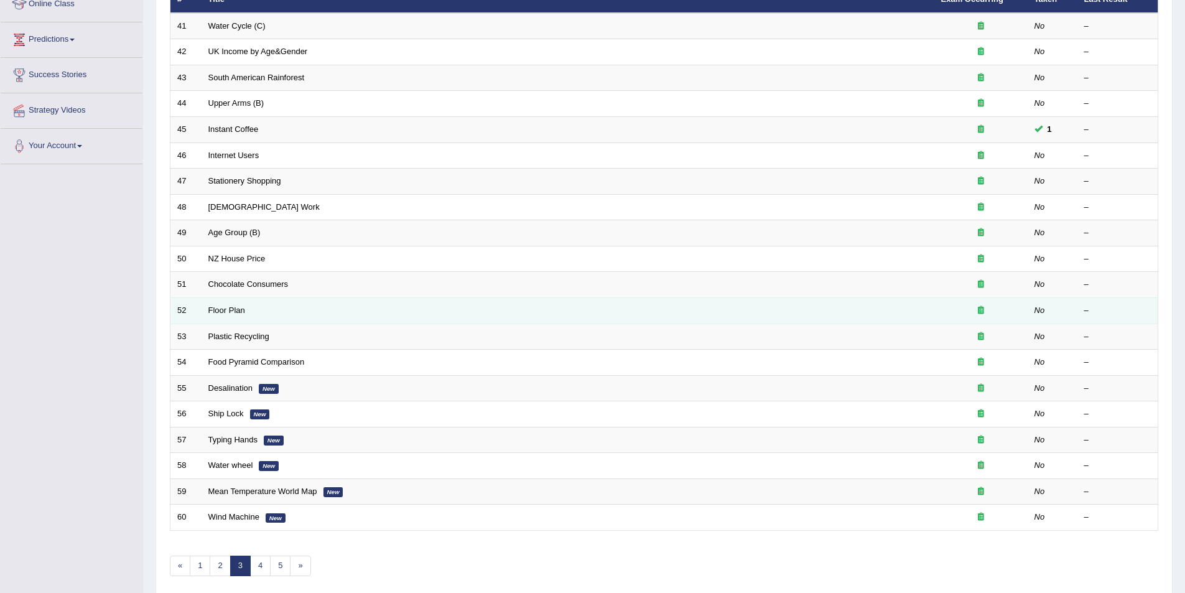
scroll to position [187, 0]
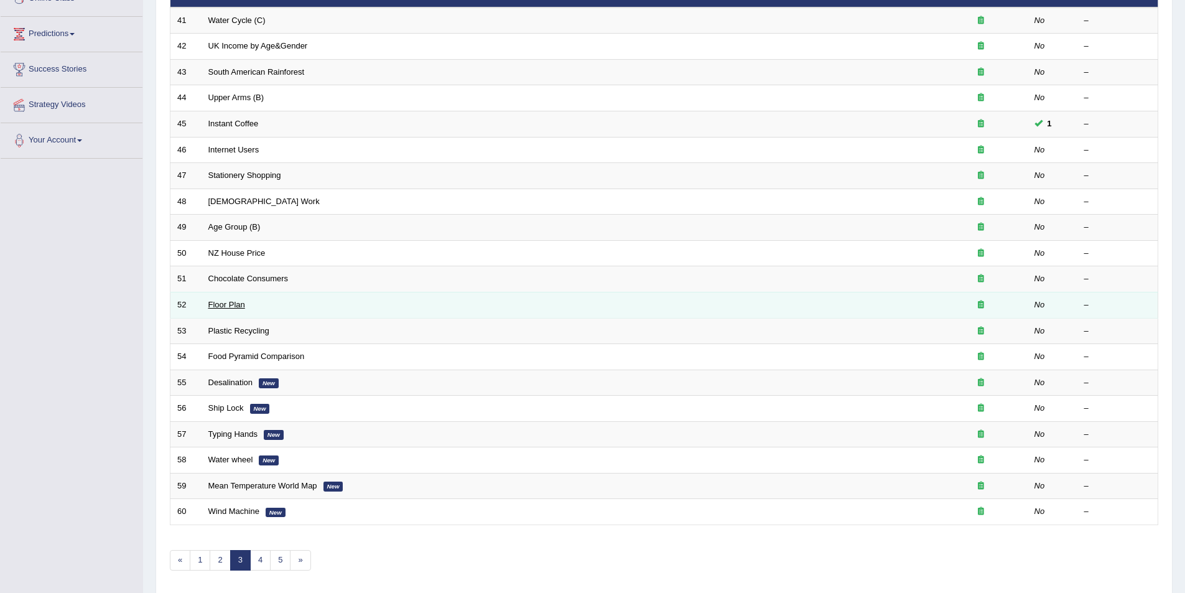
click at [220, 305] on link "Floor Plan" at bounding box center [226, 304] width 37 height 9
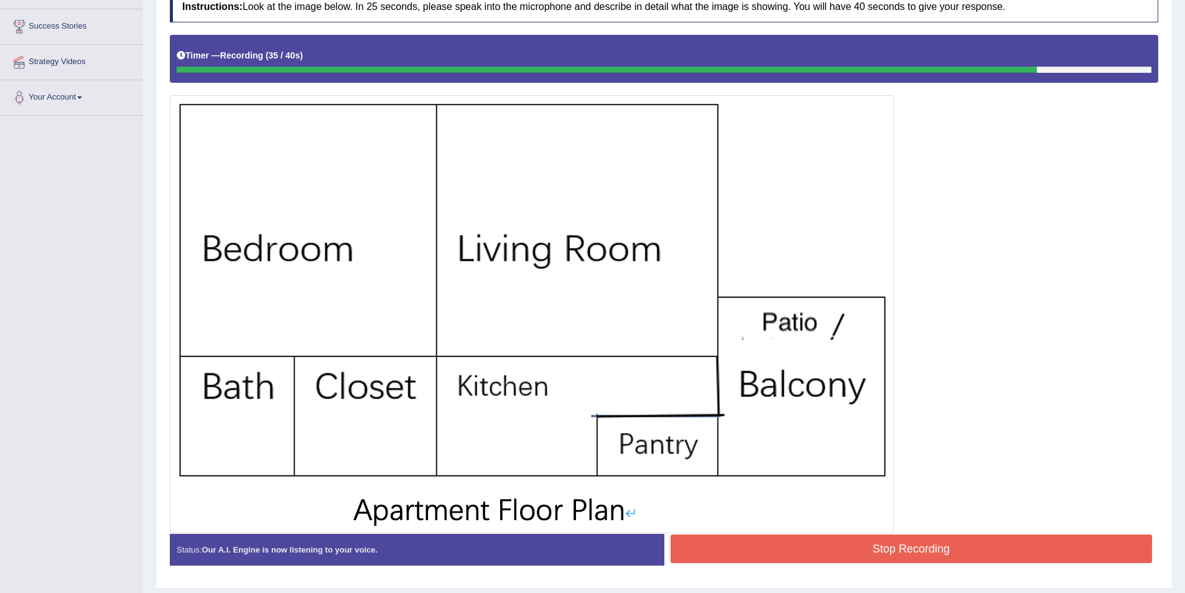
scroll to position [17, 0]
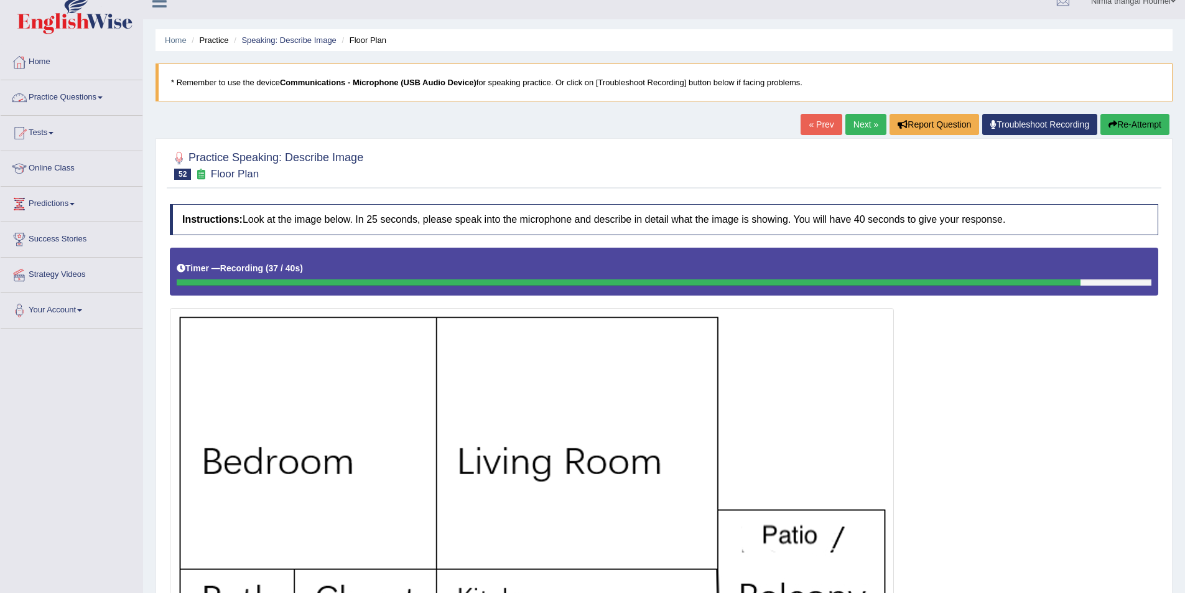
click at [44, 96] on link "Practice Questions" at bounding box center [72, 95] width 142 height 31
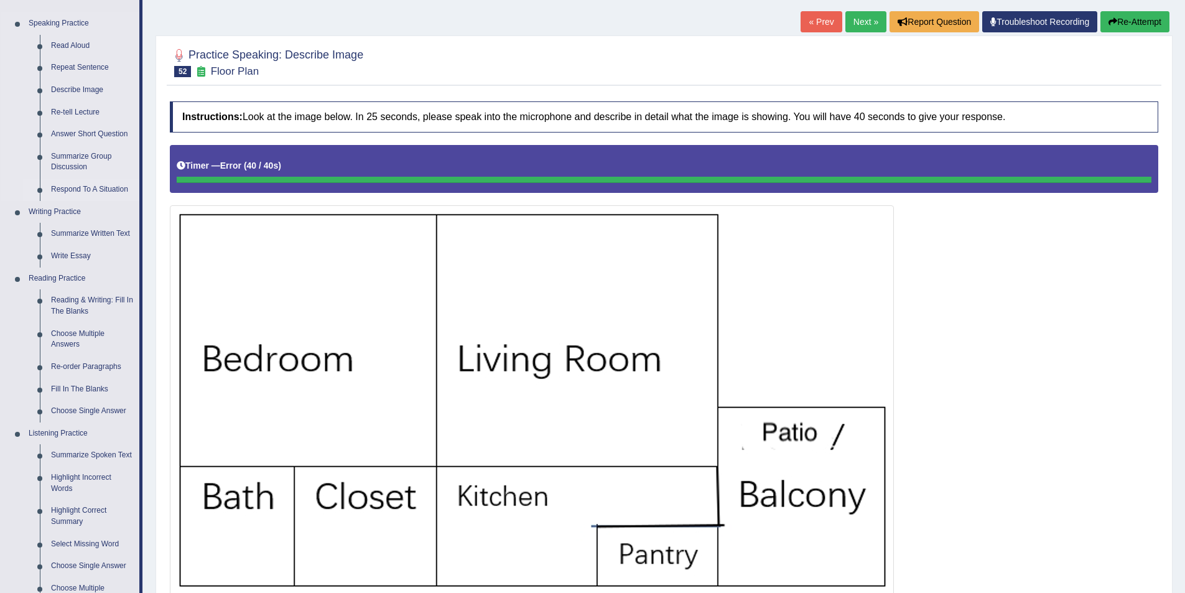
scroll to position [0, 0]
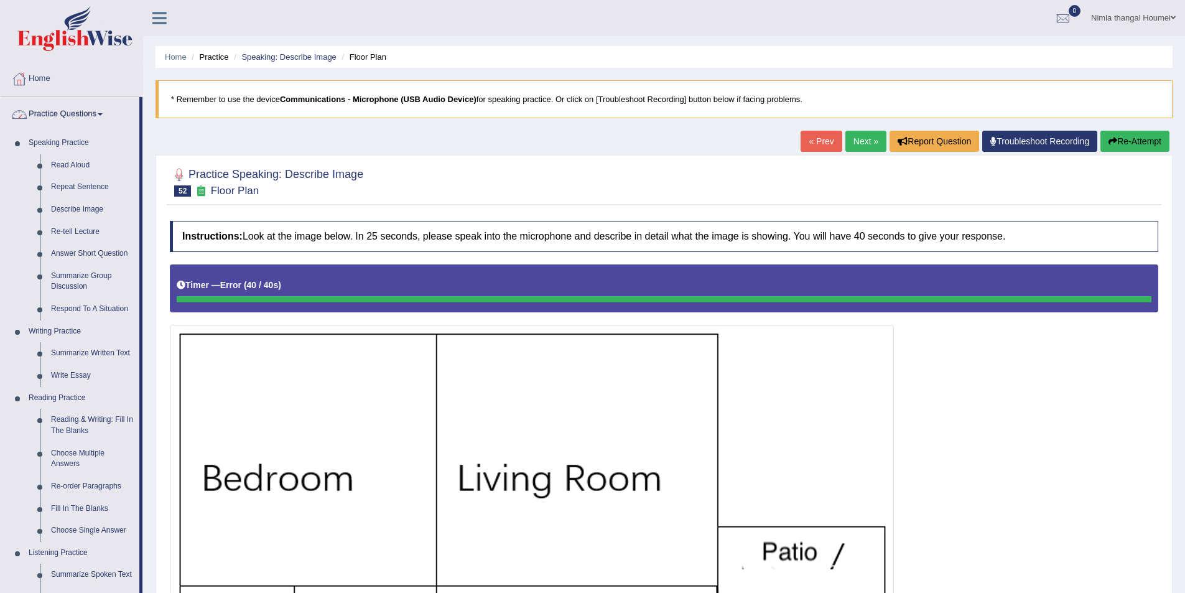
click at [34, 77] on link "Home" at bounding box center [72, 77] width 142 height 31
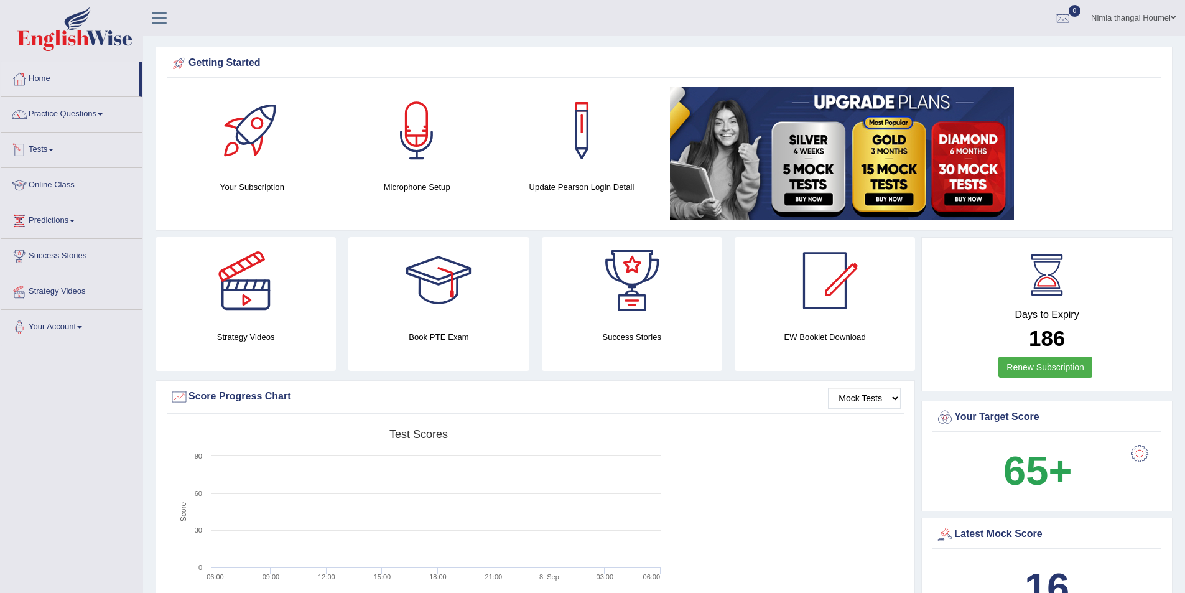
click at [35, 149] on link "Tests" at bounding box center [72, 147] width 142 height 31
click at [62, 199] on link "Take Mock Test" at bounding box center [81, 201] width 116 height 22
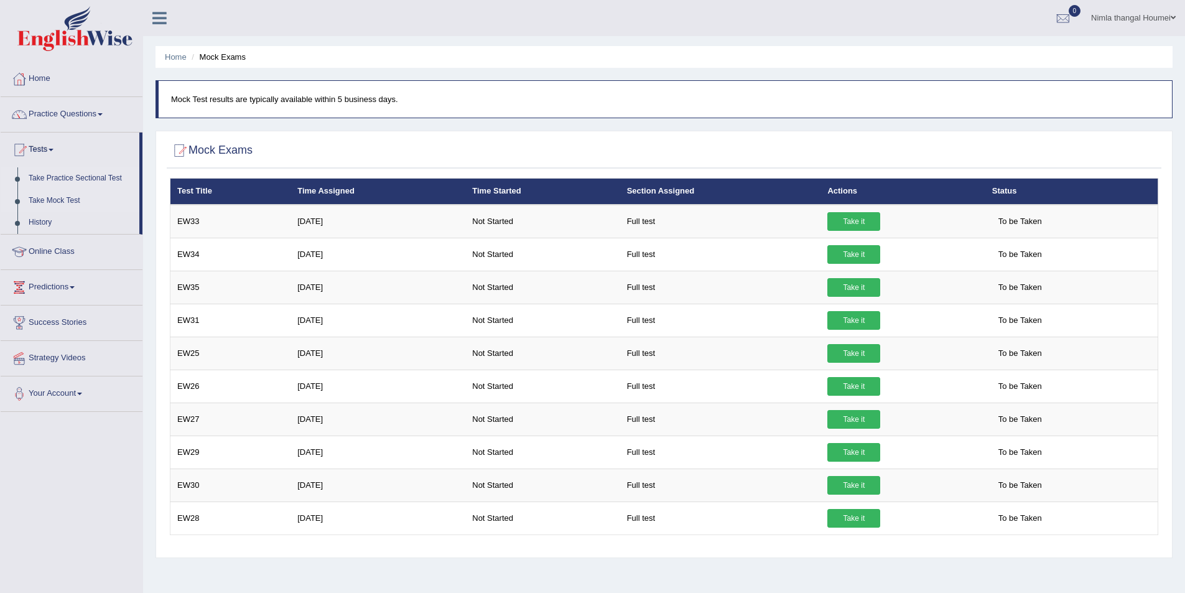
click at [71, 175] on link "Take Practice Sectional Test" at bounding box center [81, 178] width 116 height 22
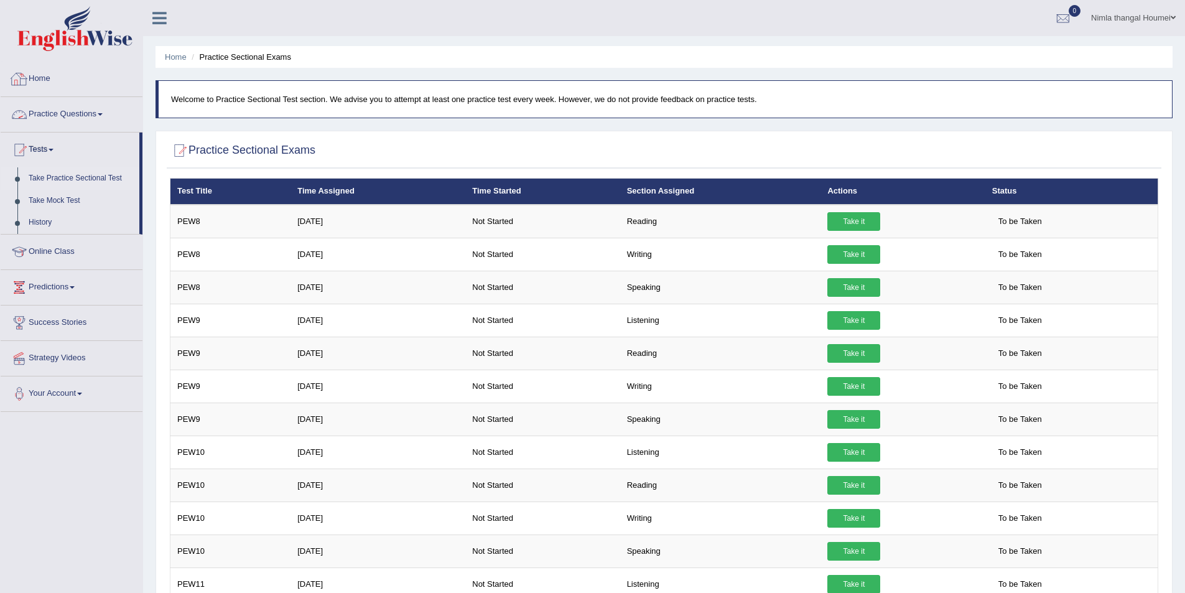
click at [37, 74] on link "Home" at bounding box center [72, 77] width 142 height 31
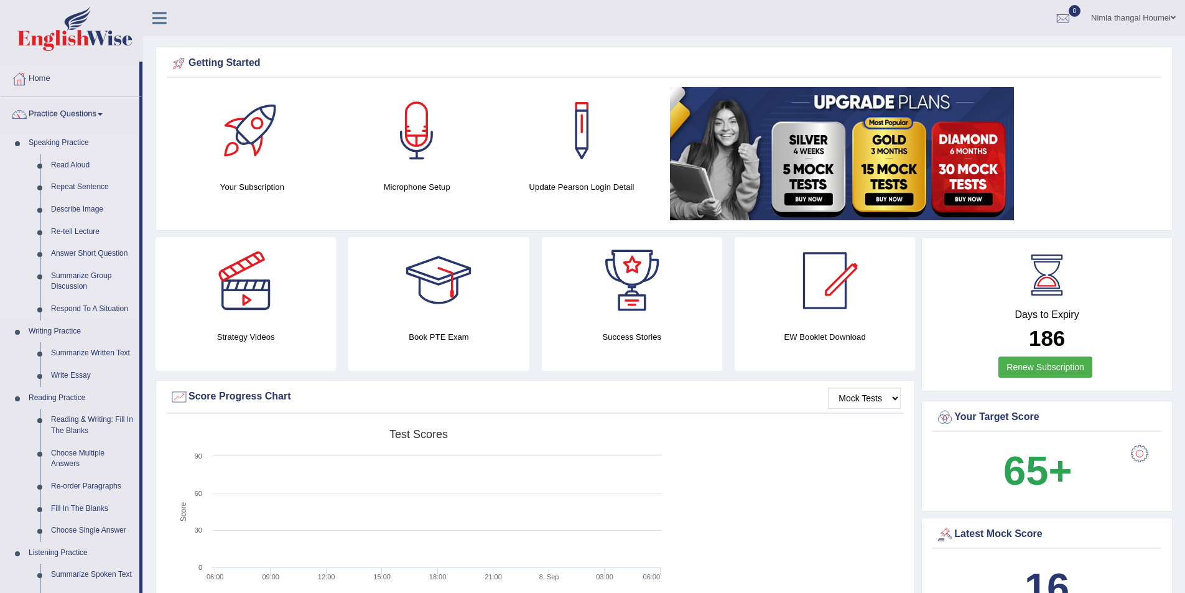
click at [12, 241] on li "Speaking Practice Read Aloud Repeat Sentence Describe Image Re-tell Lecture Ans…" at bounding box center [70, 226] width 139 height 188
click at [100, 416] on link "Reading & Writing: Fill In The Blanks" at bounding box center [92, 425] width 94 height 33
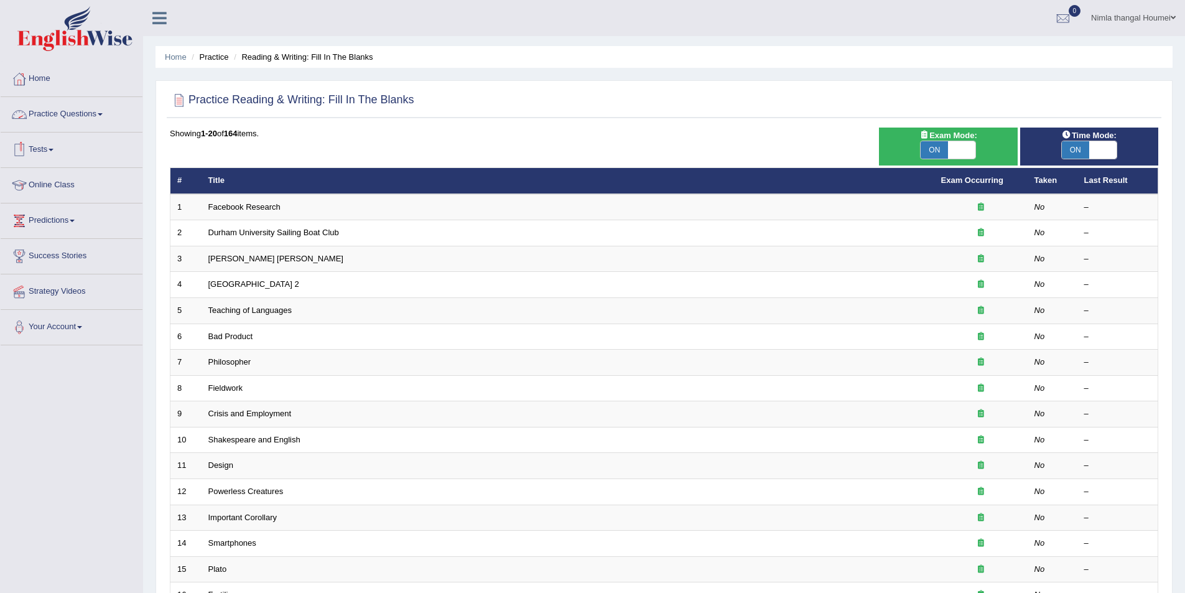
click at [62, 113] on link "Practice Questions" at bounding box center [72, 112] width 142 height 31
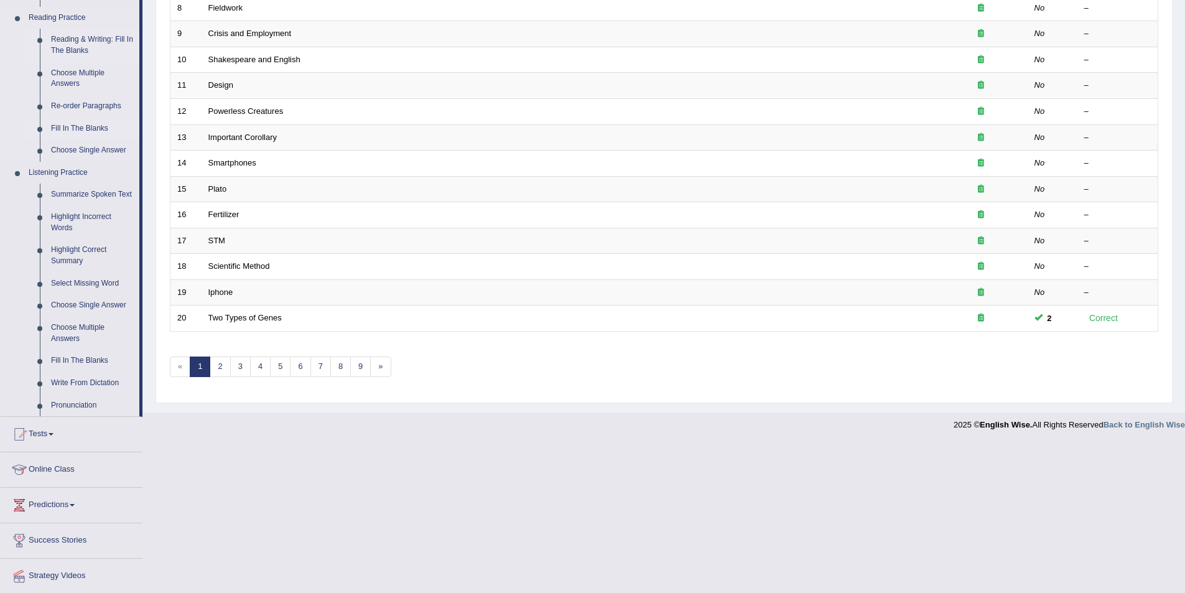
scroll to position [417, 0]
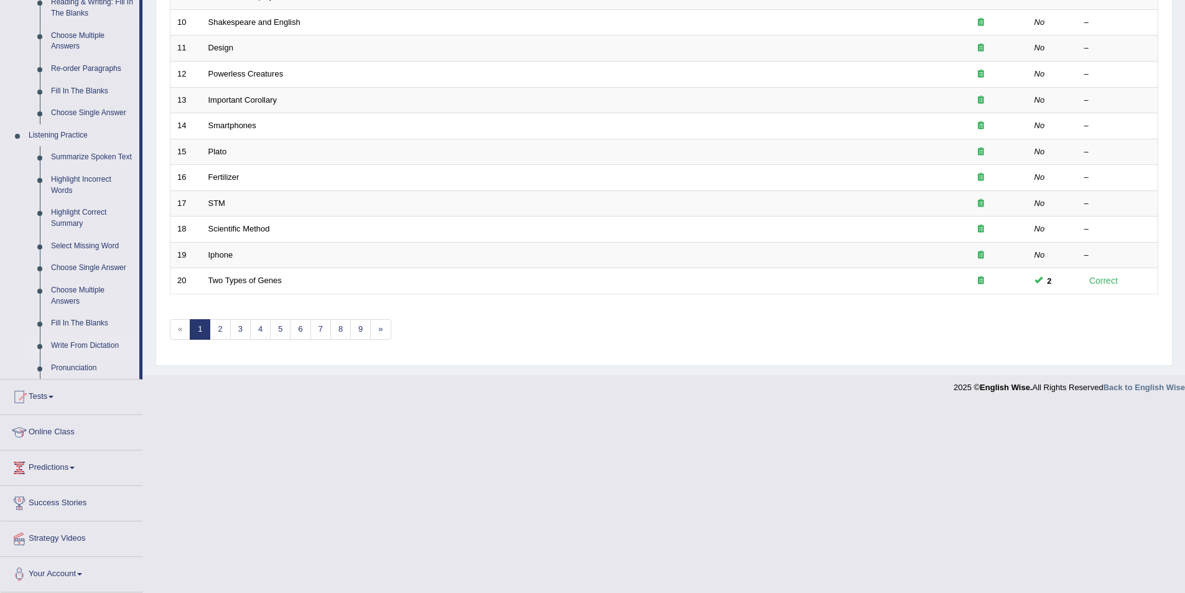
click at [95, 344] on link "Write From Dictation" at bounding box center [92, 346] width 94 height 22
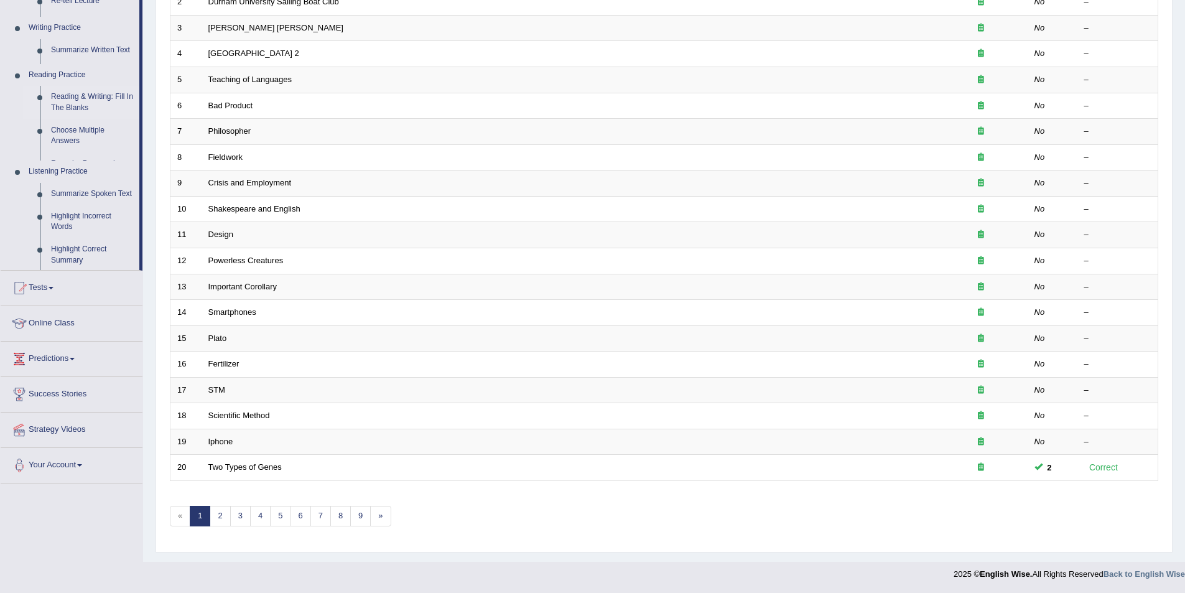
scroll to position [231, 0]
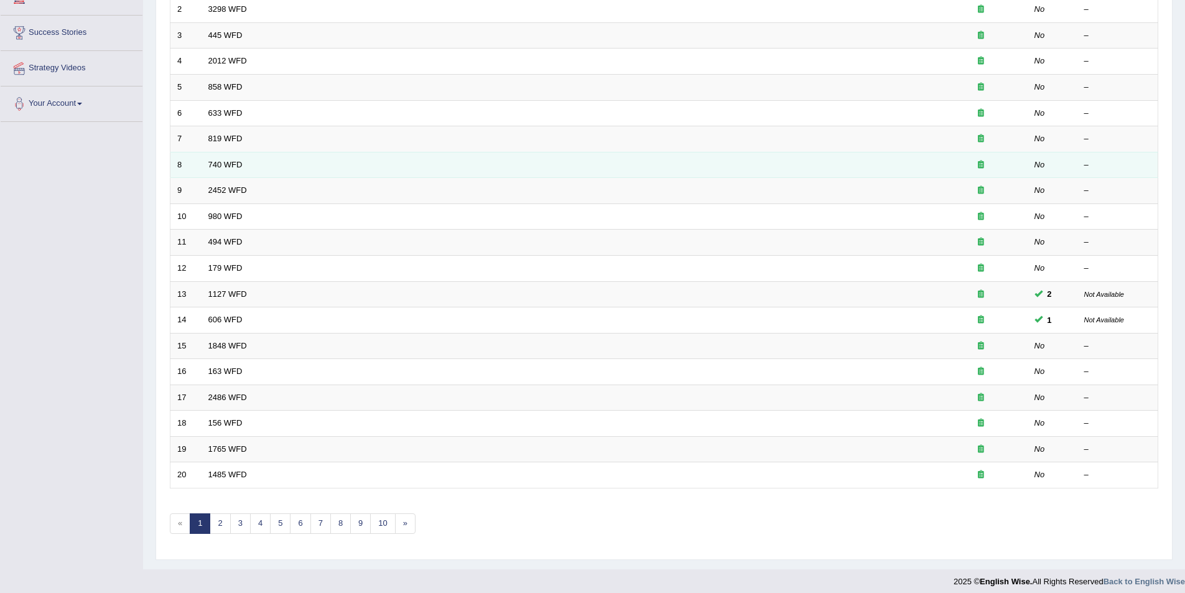
scroll to position [231, 0]
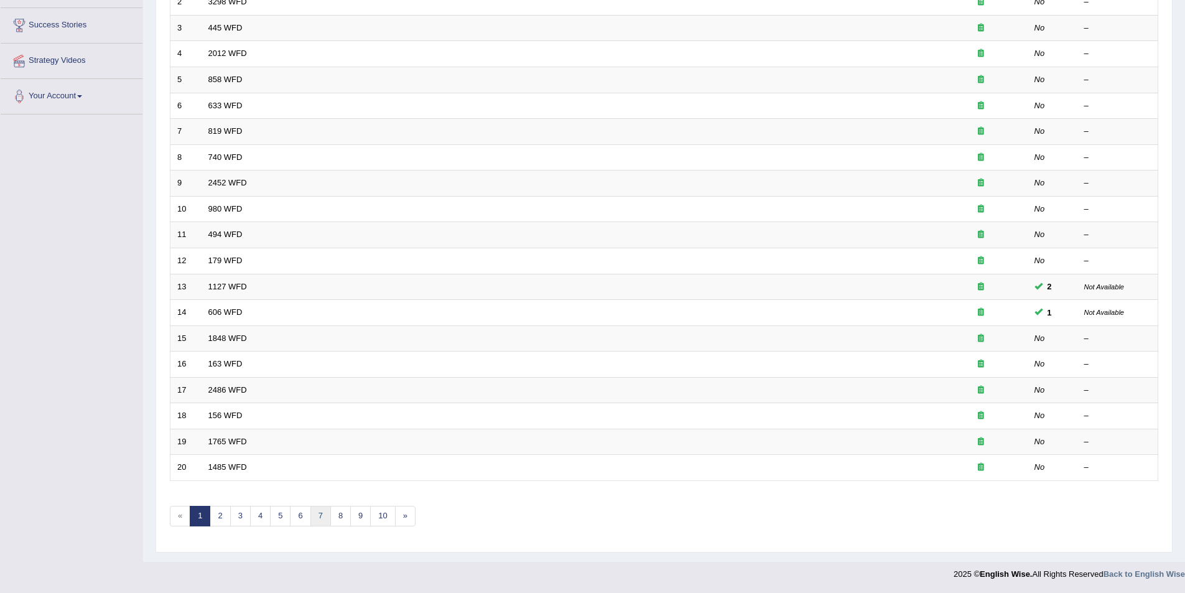
click at [317, 514] on link "7" at bounding box center [320, 516] width 21 height 21
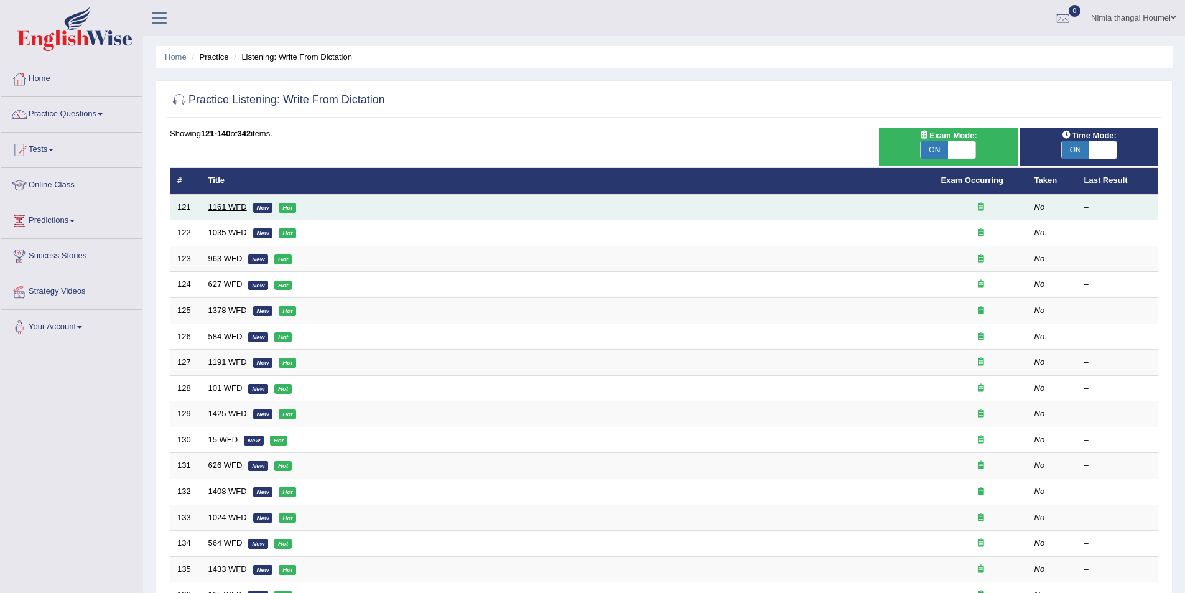
click at [216, 204] on link "1161 WFD" at bounding box center [227, 206] width 39 height 9
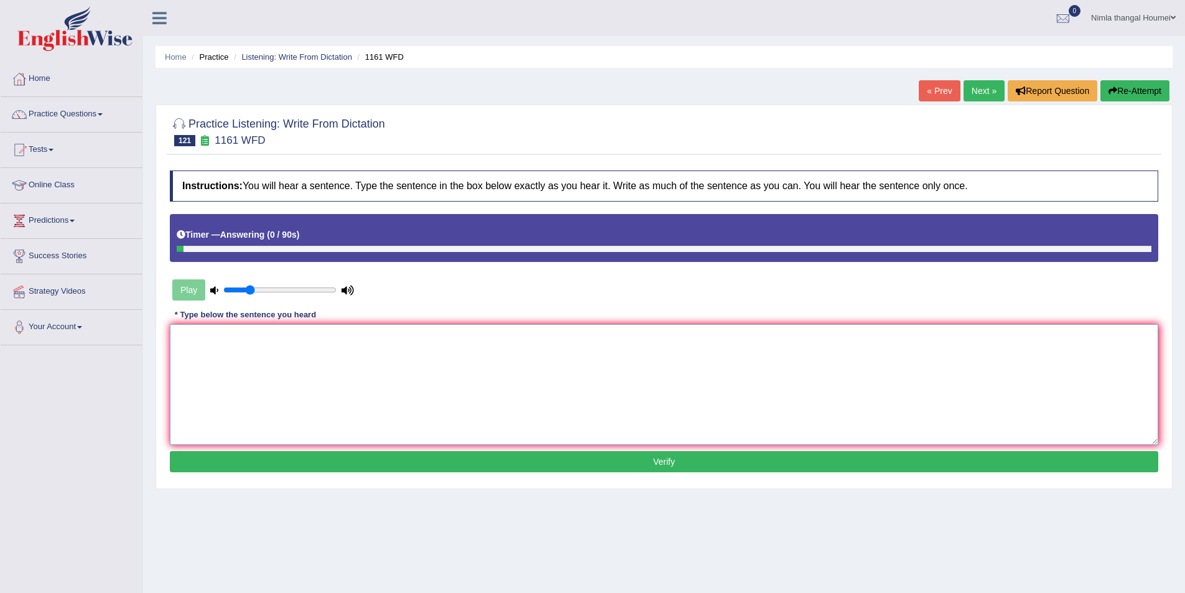
click at [239, 350] on textarea at bounding box center [664, 384] width 988 height 121
type textarea "b"
type textarea "B"
type textarea "Business"
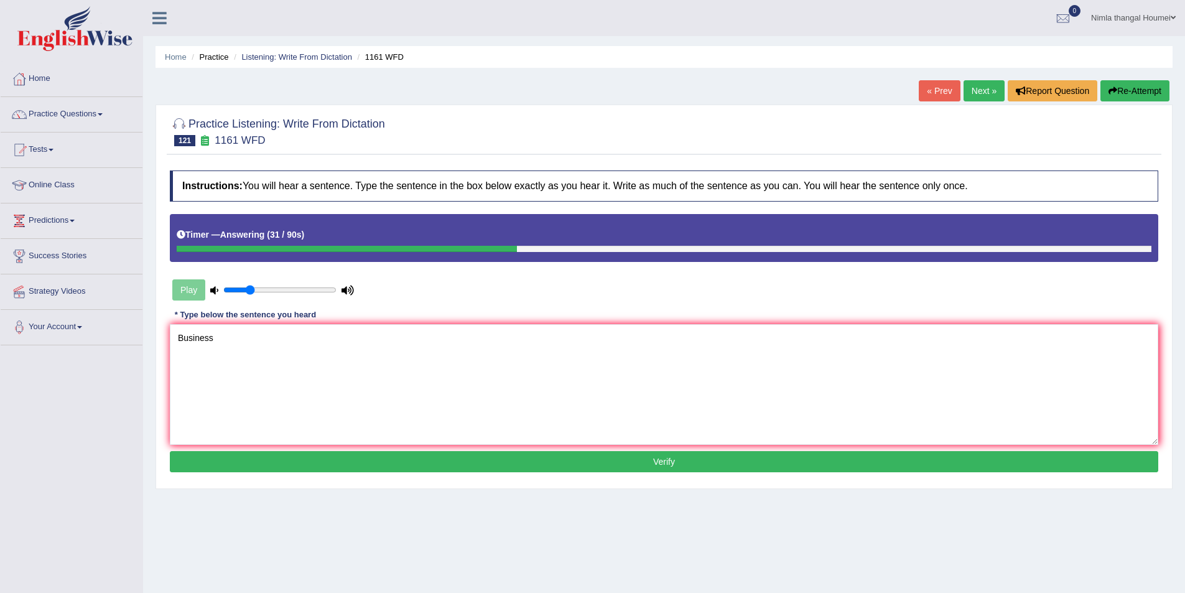
click at [711, 460] on button "Verify" at bounding box center [664, 461] width 988 height 21
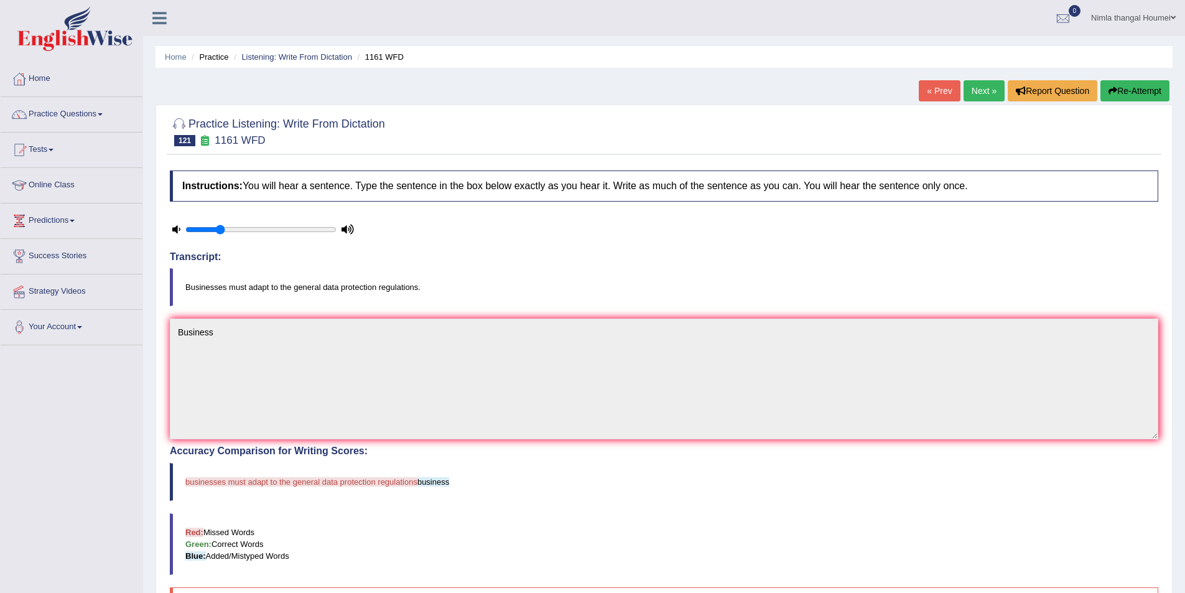
click at [1133, 88] on button "Re-Attempt" at bounding box center [1134, 90] width 69 height 21
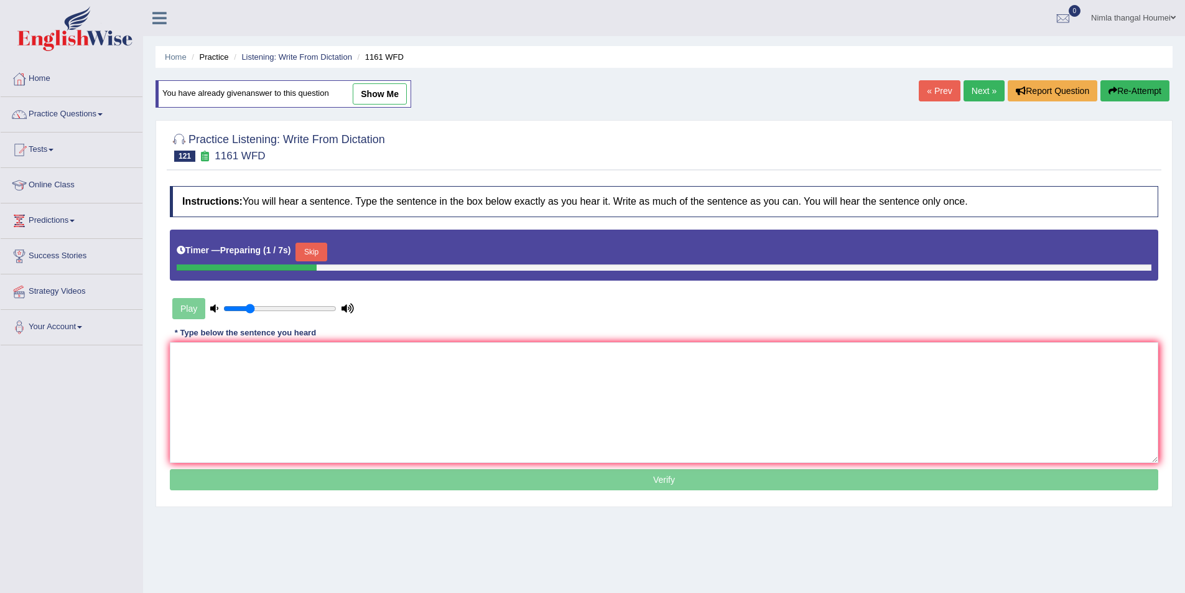
click at [310, 248] on button "Skip" at bounding box center [310, 252] width 31 height 19
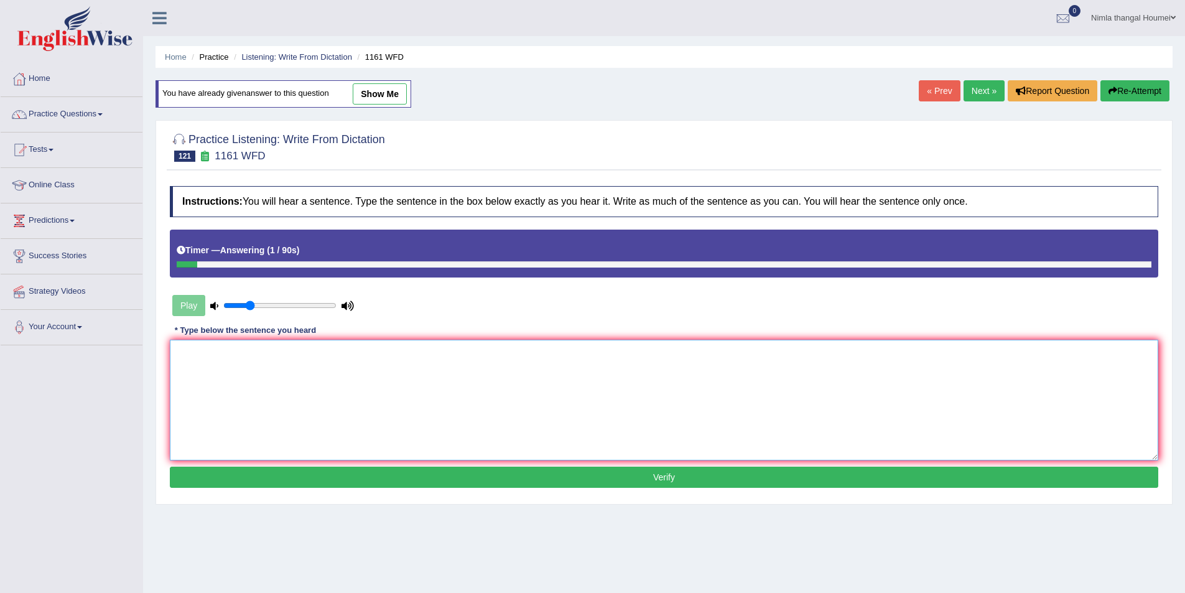
click at [210, 363] on textarea at bounding box center [664, 400] width 988 height 121
click at [967, 90] on link "Next »" at bounding box center [984, 90] width 41 height 21
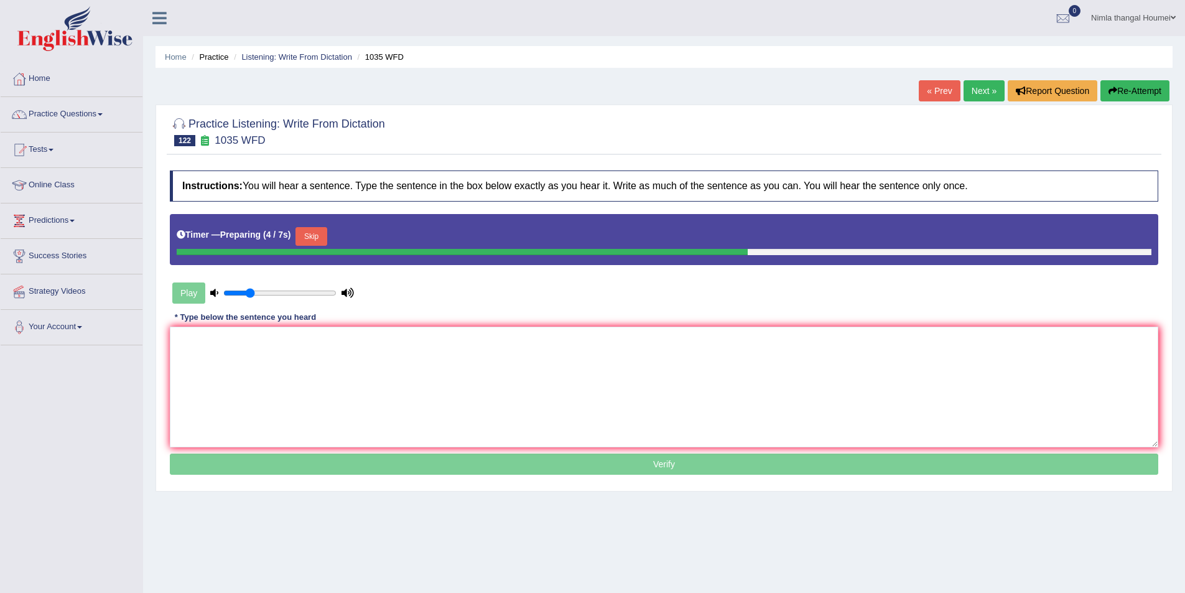
click at [327, 231] on button "Skip" at bounding box center [310, 236] width 31 height 19
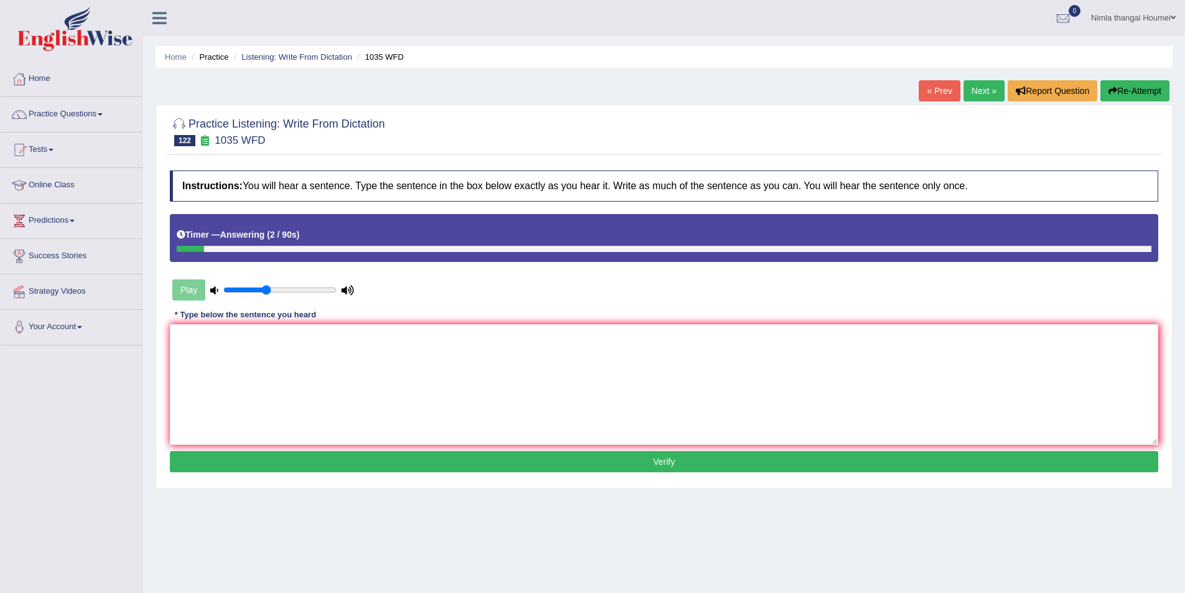
type input "0.4"
click at [264, 290] on input "range" at bounding box center [279, 290] width 113 height 10
click at [1137, 86] on button "Re-Attempt" at bounding box center [1134, 90] width 69 height 21
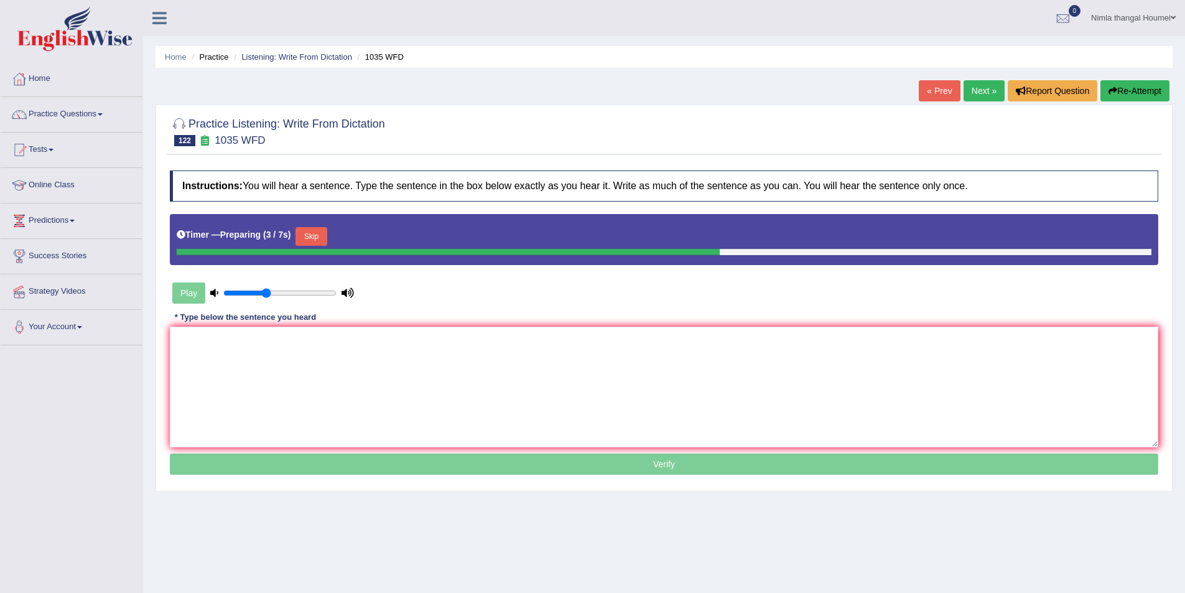
click at [317, 235] on button "Skip" at bounding box center [310, 236] width 31 height 19
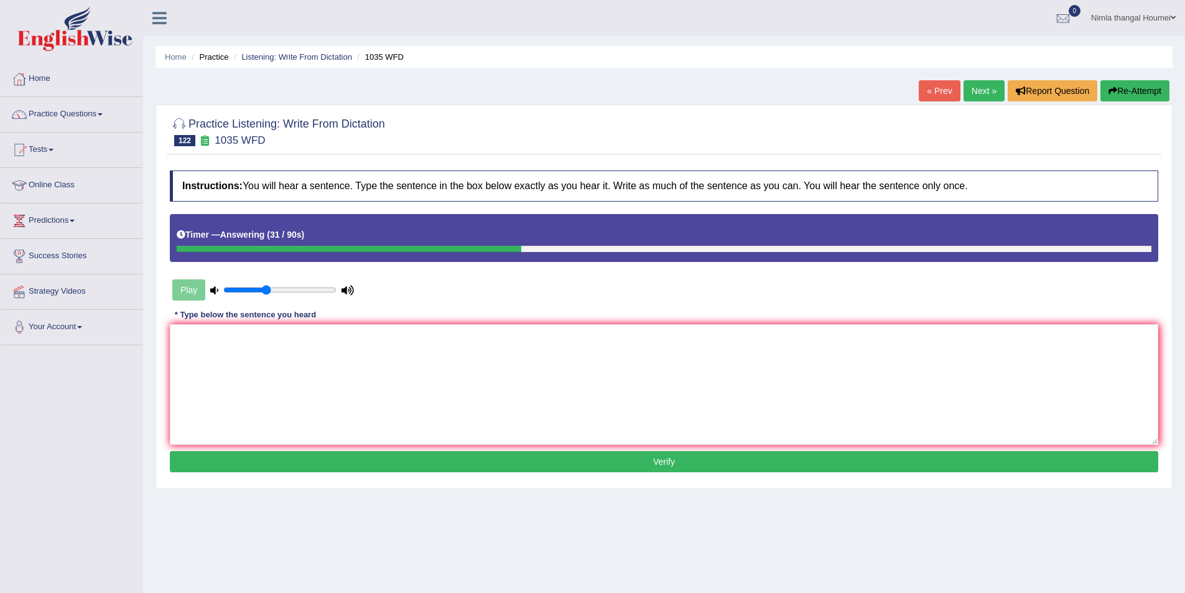
click at [983, 90] on link "Next »" at bounding box center [984, 90] width 41 height 21
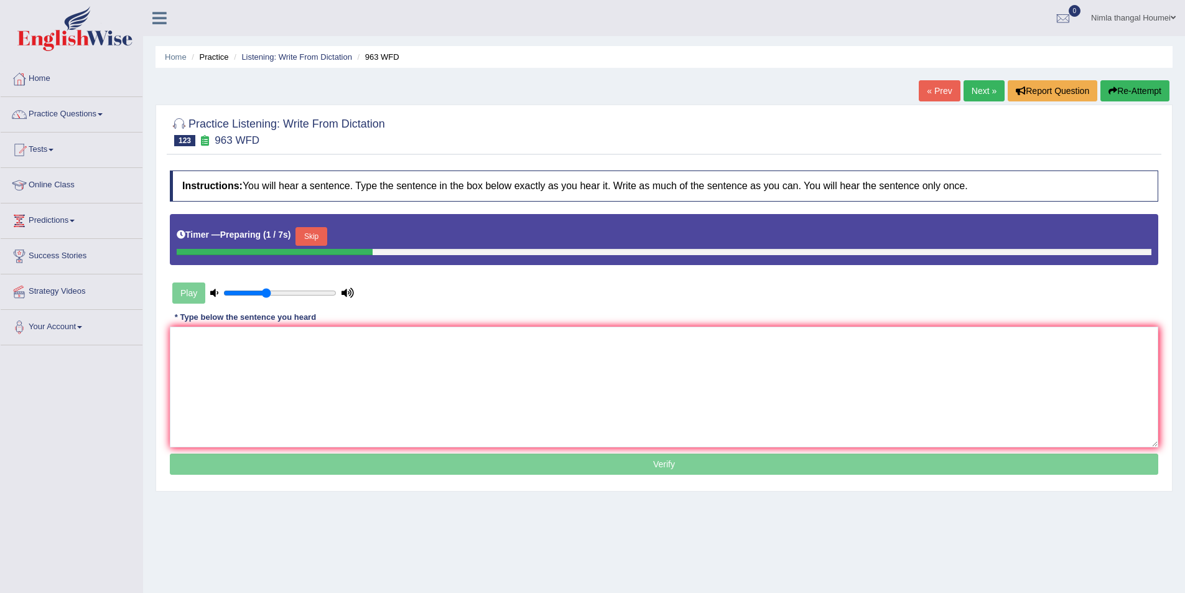
click at [315, 236] on button "Skip" at bounding box center [310, 236] width 31 height 19
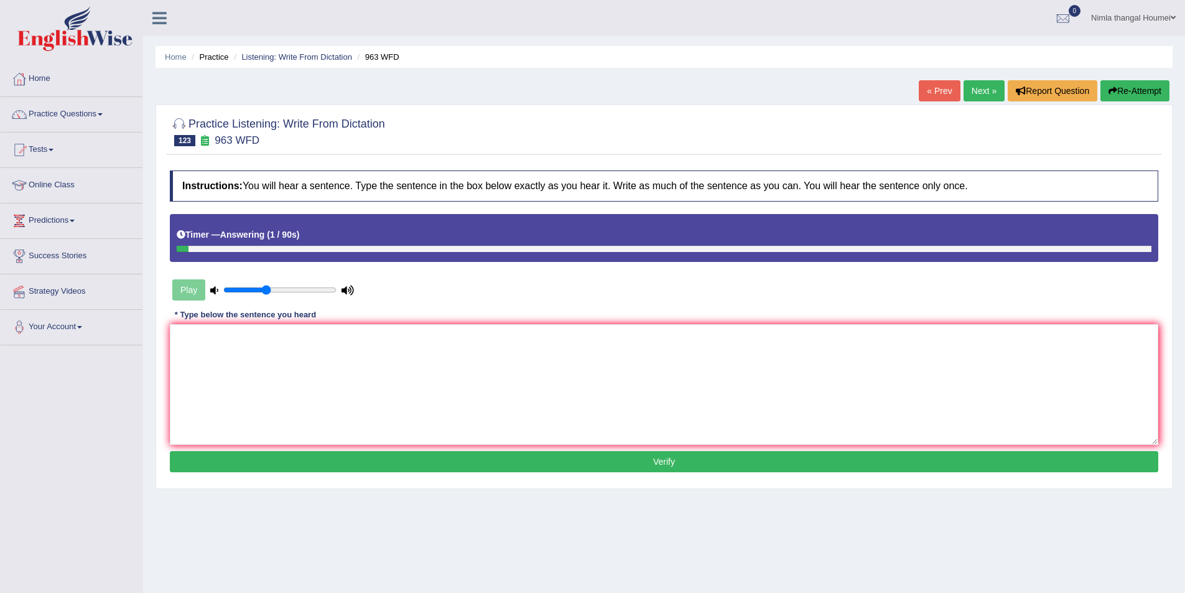
click at [974, 88] on link "Next »" at bounding box center [984, 90] width 41 height 21
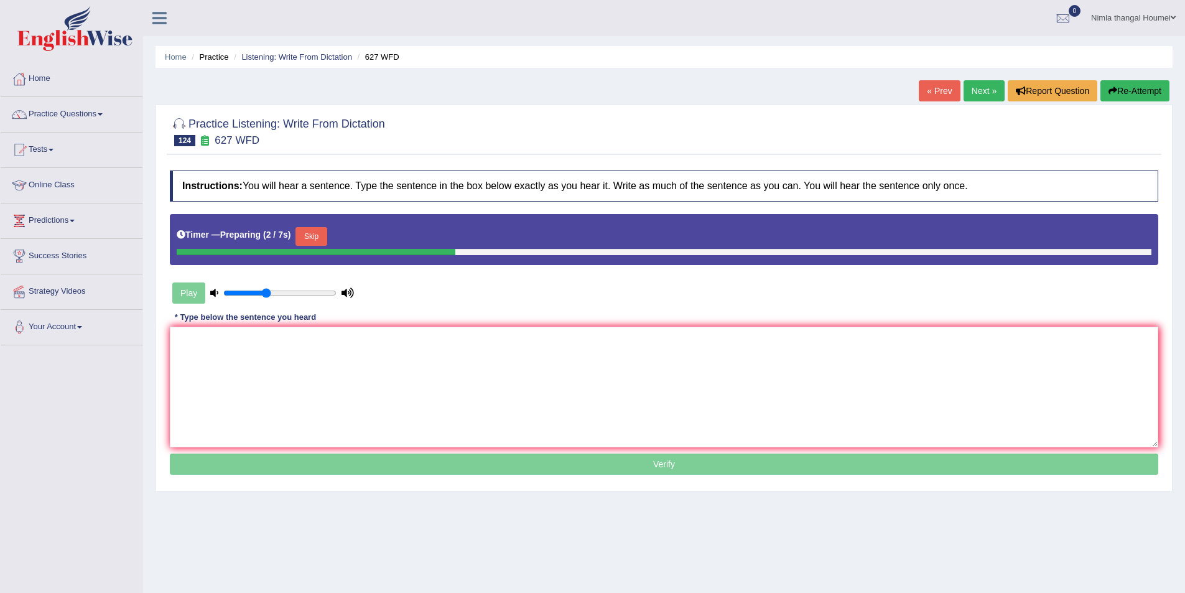
click at [318, 233] on button "Skip" at bounding box center [310, 236] width 31 height 19
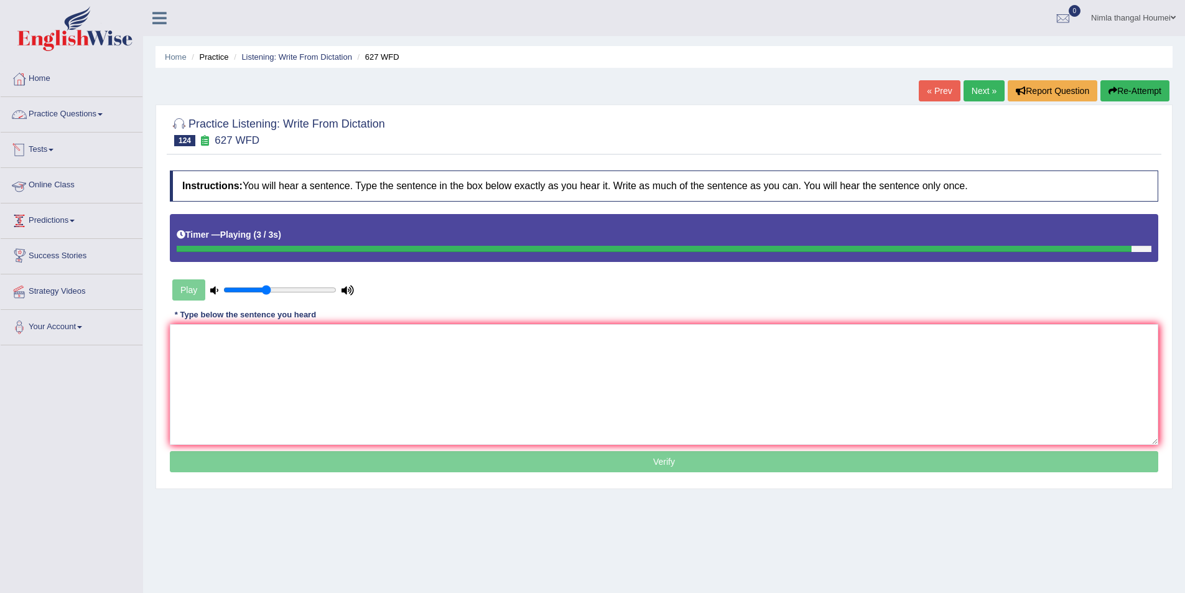
click at [46, 113] on link "Practice Questions" at bounding box center [72, 112] width 142 height 31
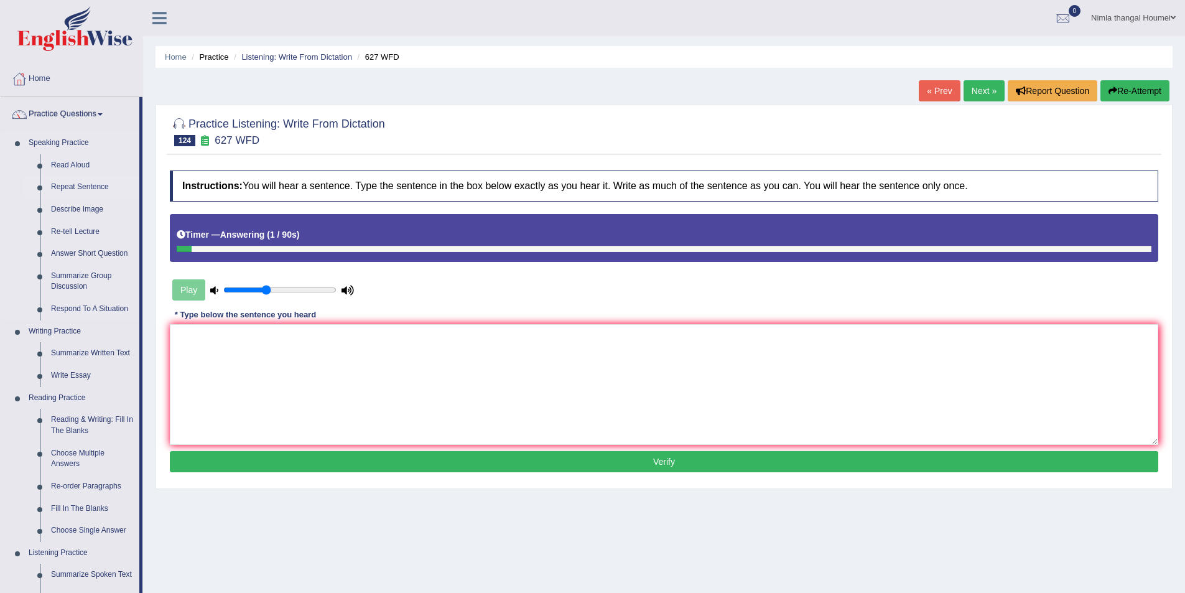
click at [78, 184] on link "Repeat Sentence" at bounding box center [92, 187] width 94 height 22
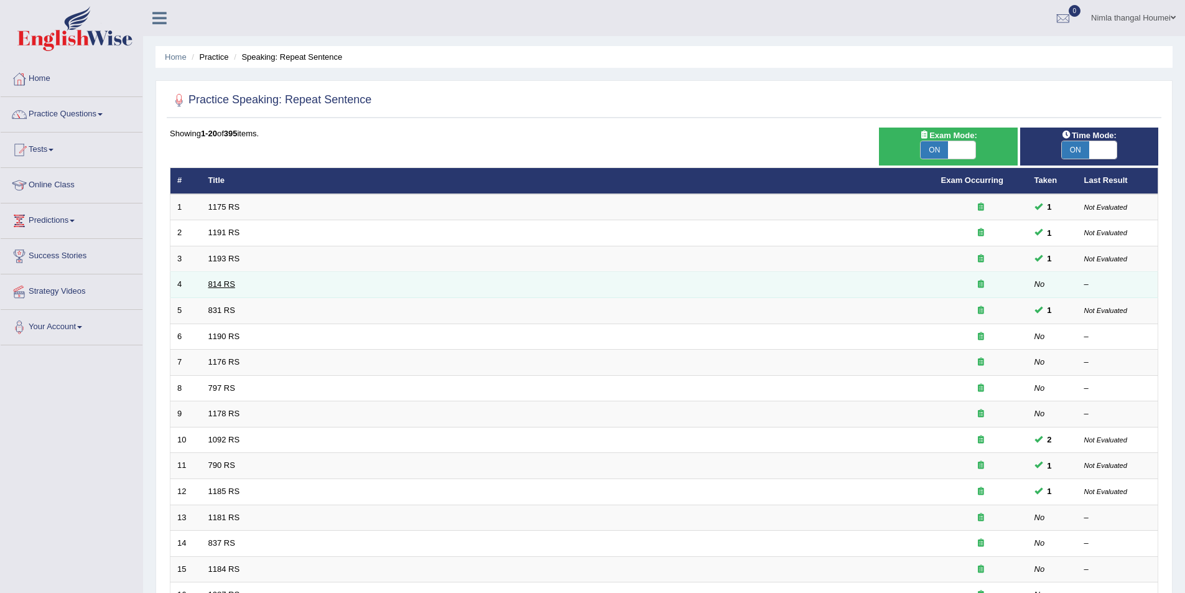
click at [228, 279] on link "814 RS" at bounding box center [221, 283] width 27 height 9
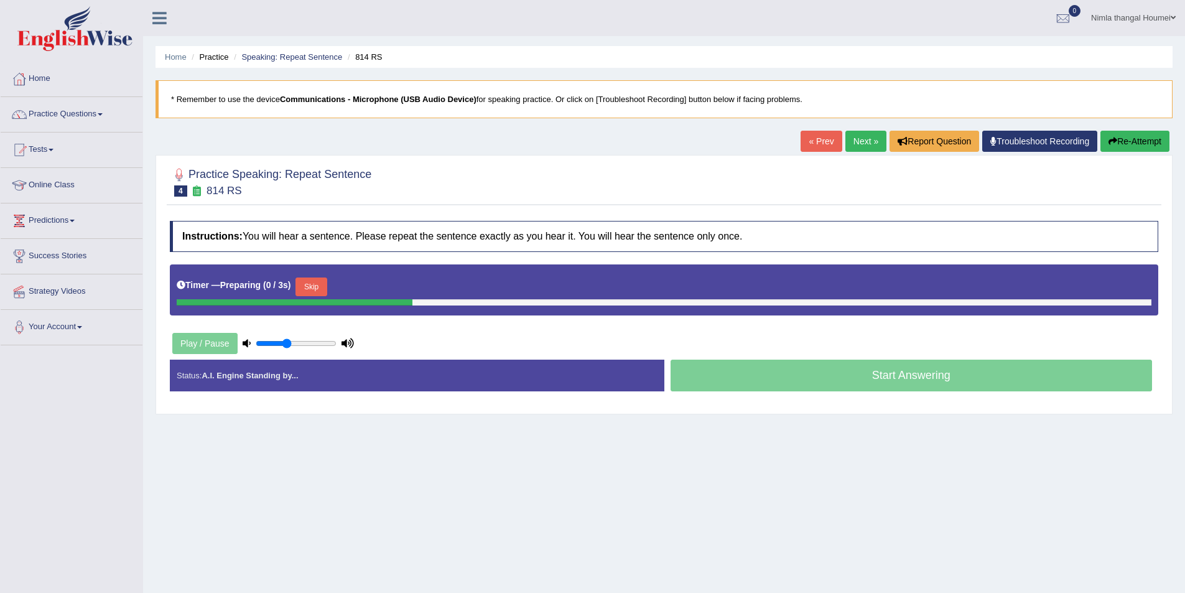
click at [318, 284] on button "Skip" at bounding box center [310, 286] width 31 height 19
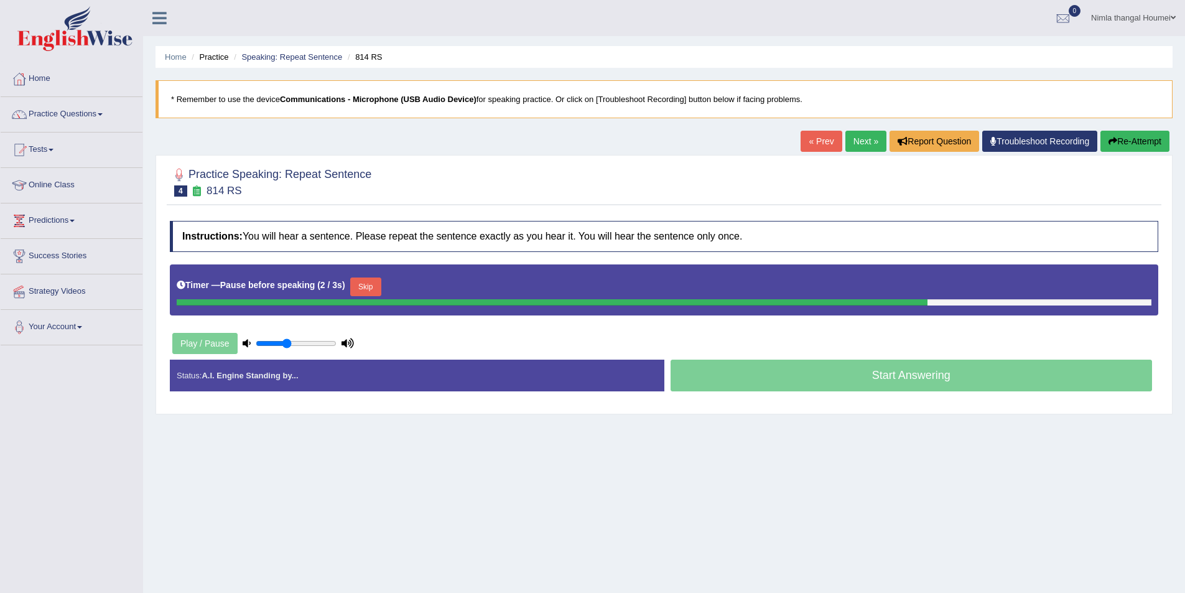
click at [362, 282] on button "Skip" at bounding box center [365, 286] width 31 height 19
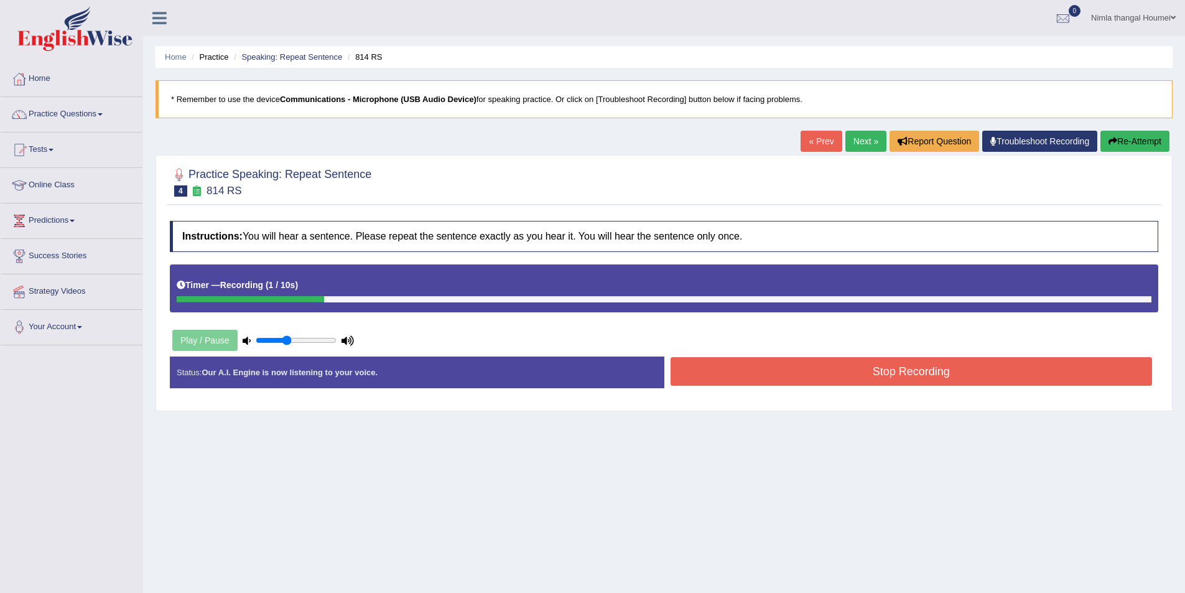
click at [1143, 137] on button "Re-Attempt" at bounding box center [1134, 141] width 69 height 21
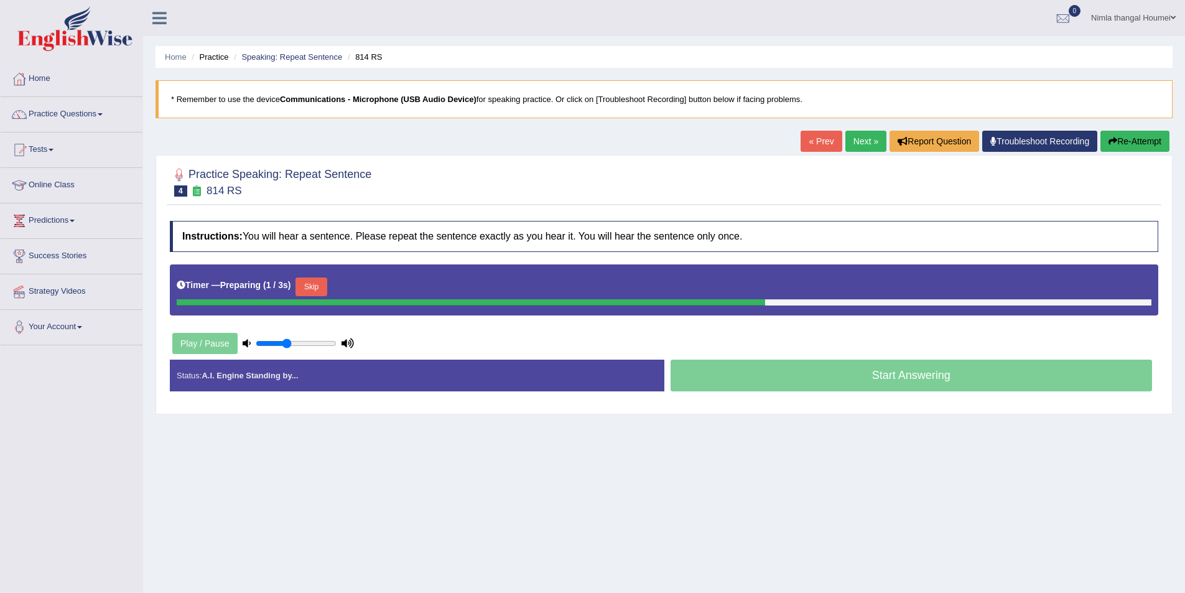
click at [319, 284] on button "Skip" at bounding box center [310, 286] width 31 height 19
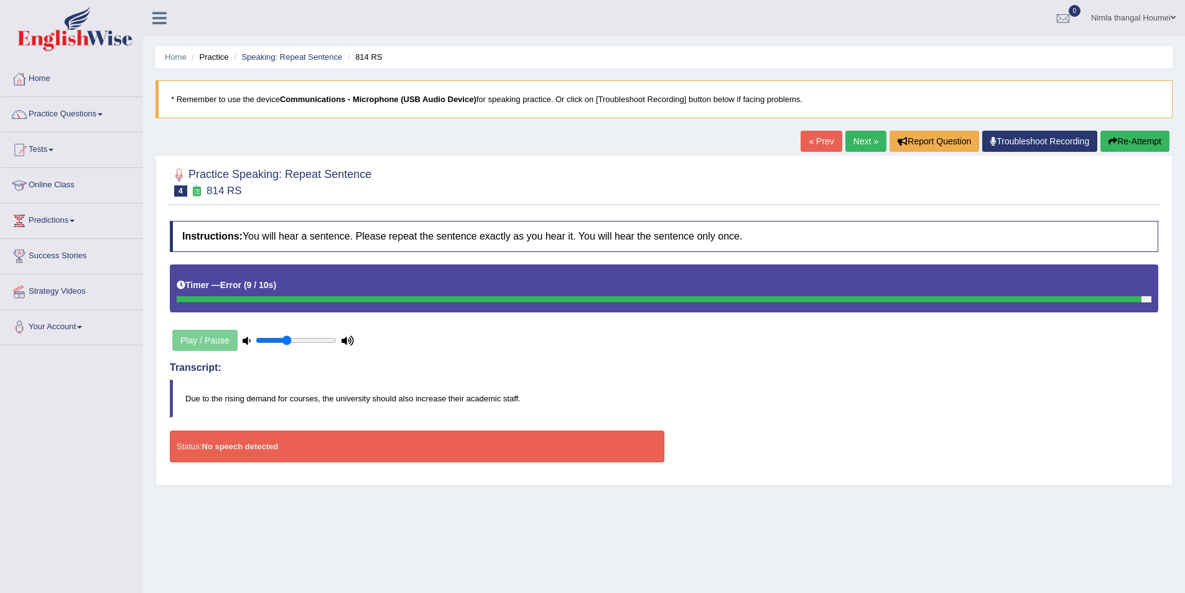
click at [1131, 134] on button "Re-Attempt" at bounding box center [1134, 141] width 69 height 21
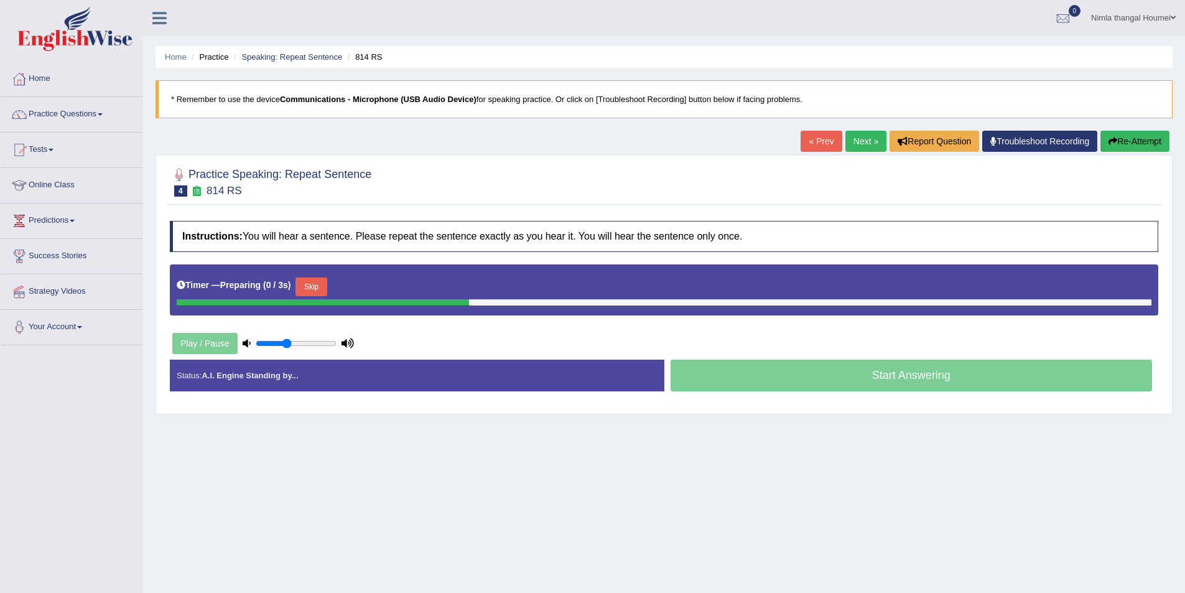
click at [315, 286] on button "Skip" at bounding box center [310, 286] width 31 height 19
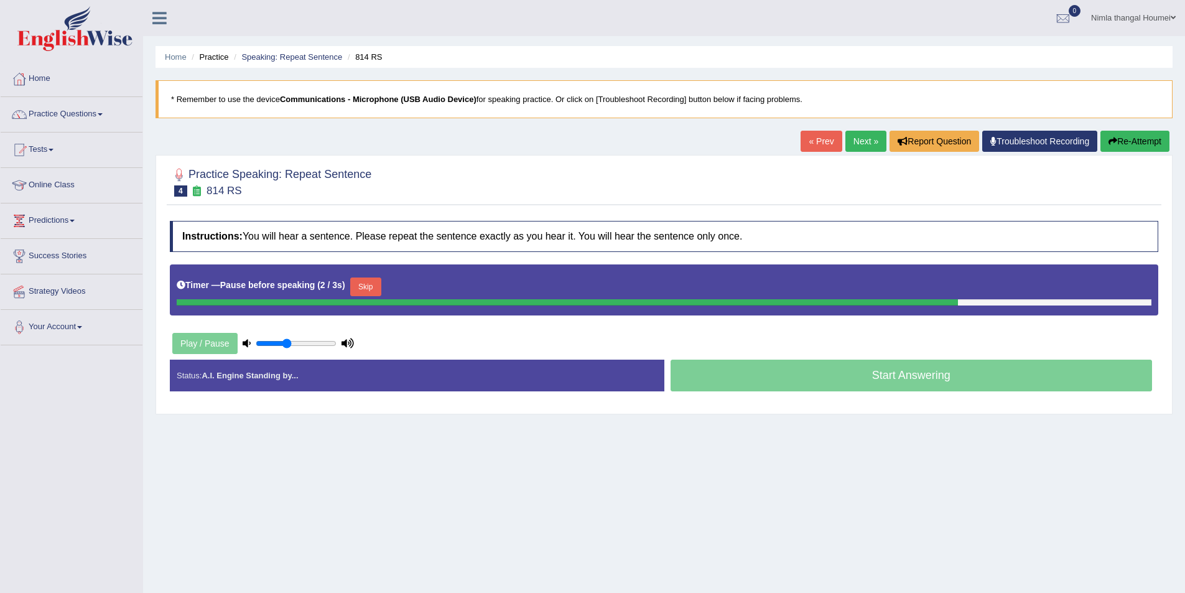
click at [368, 286] on button "Skip" at bounding box center [365, 286] width 31 height 19
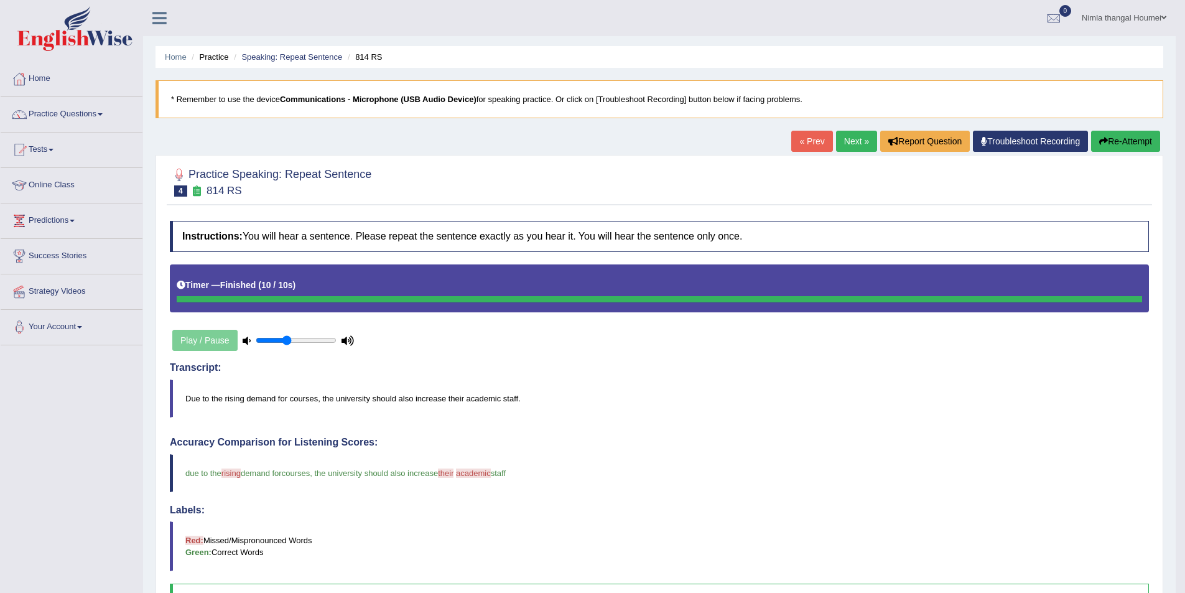
click at [847, 138] on link "Next »" at bounding box center [856, 141] width 41 height 21
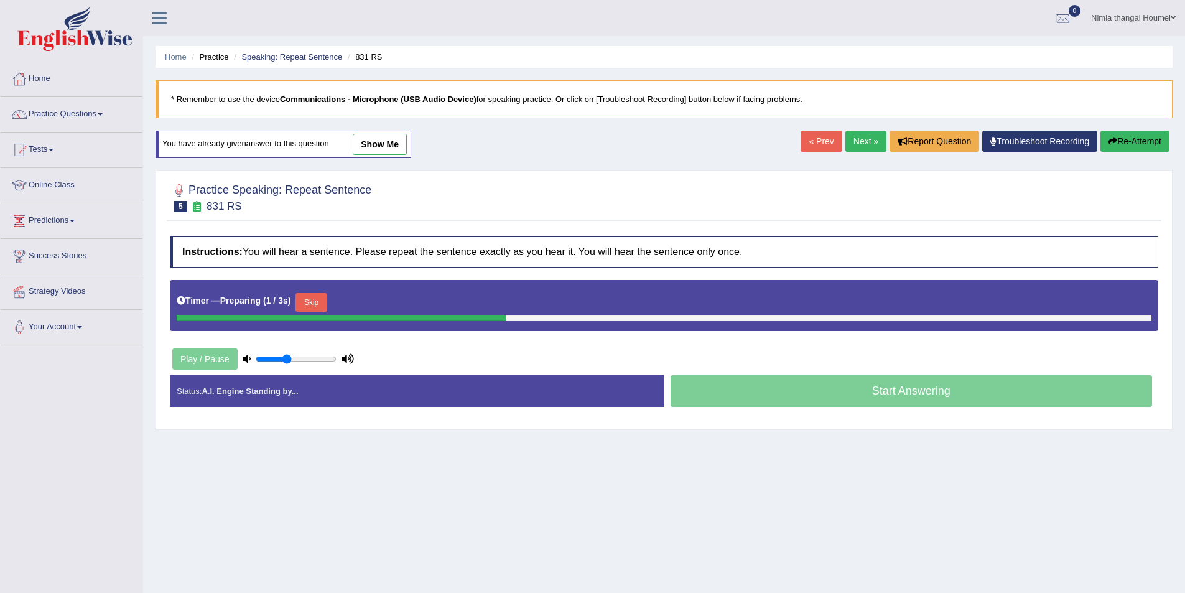
click at [310, 301] on button "Skip" at bounding box center [310, 302] width 31 height 19
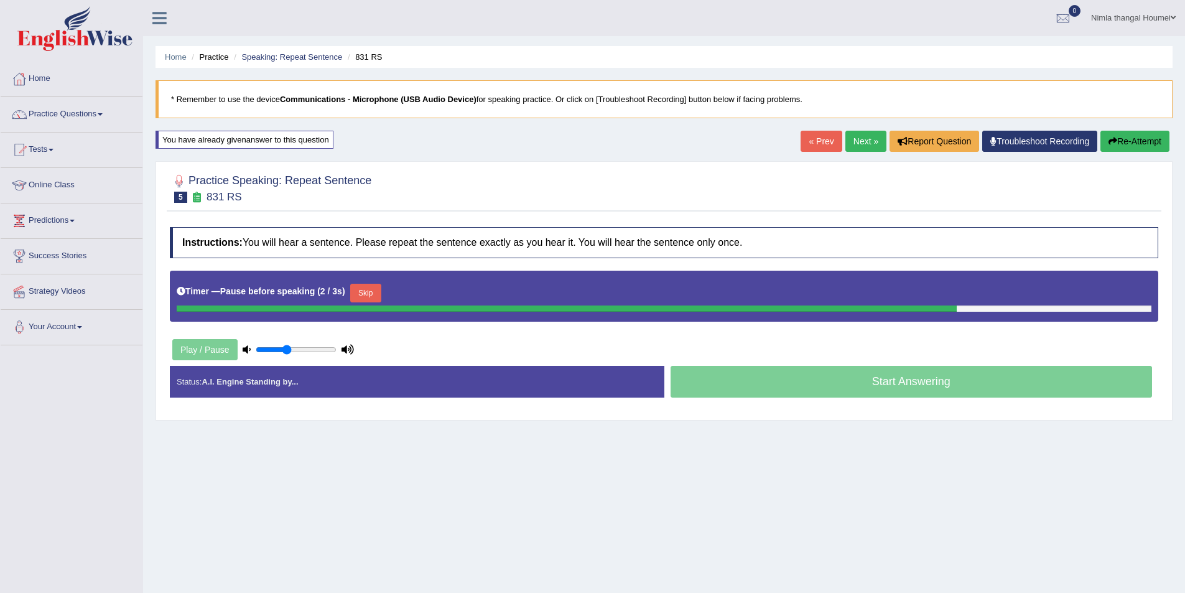
click at [378, 292] on button "Skip" at bounding box center [365, 293] width 31 height 19
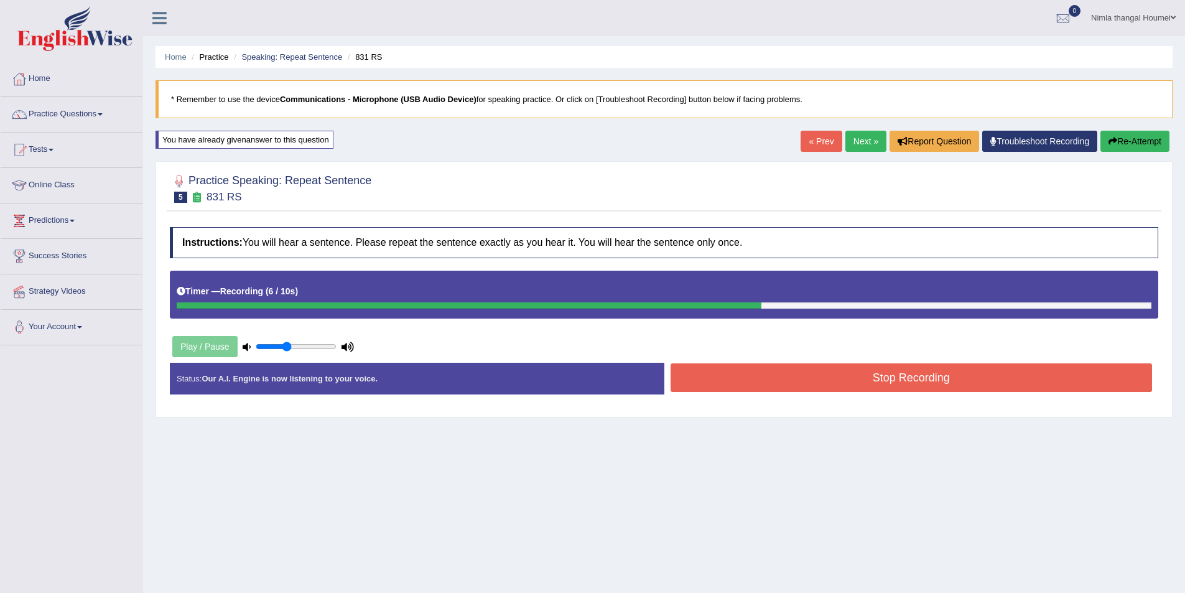
click at [902, 378] on button "Stop Recording" at bounding box center [912, 377] width 482 height 29
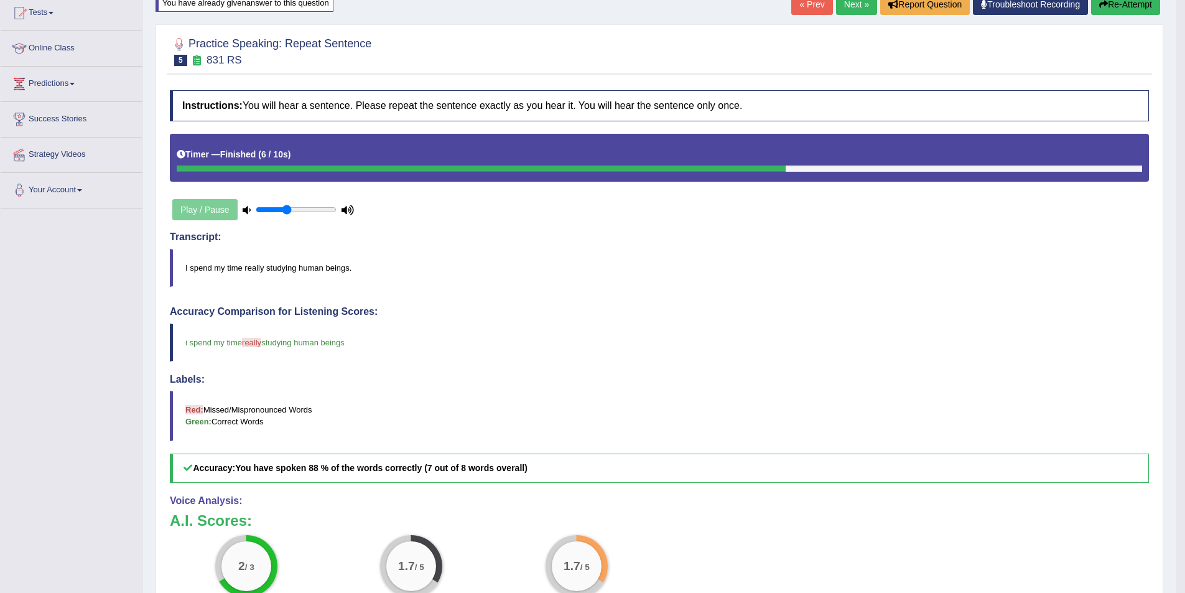
scroll to position [124, 0]
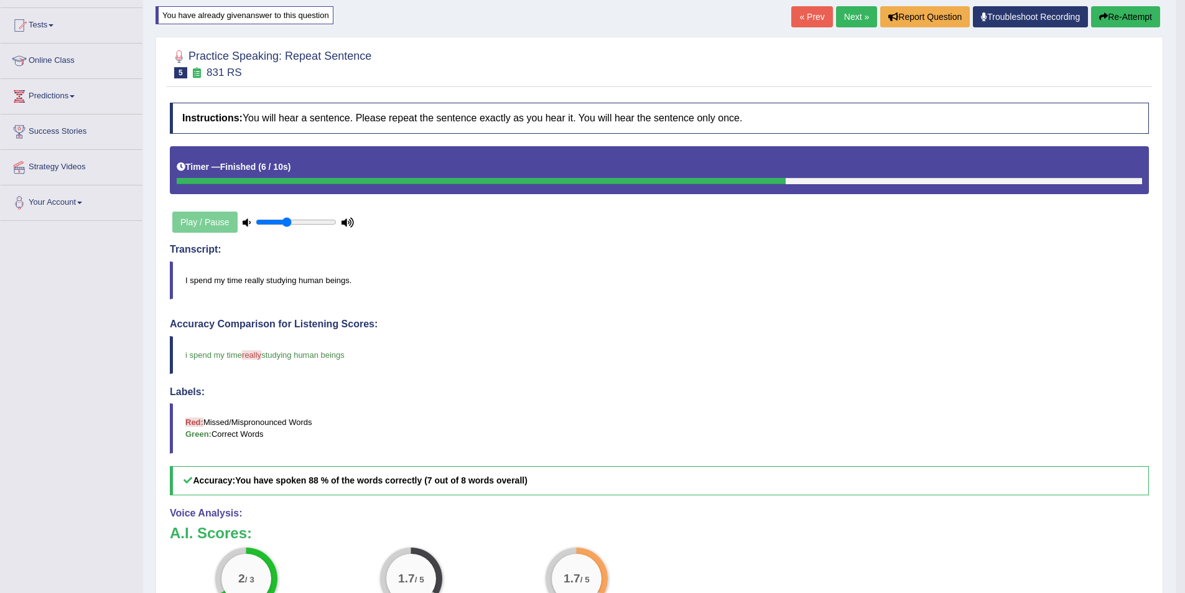
click at [847, 14] on link "Next »" at bounding box center [856, 16] width 41 height 21
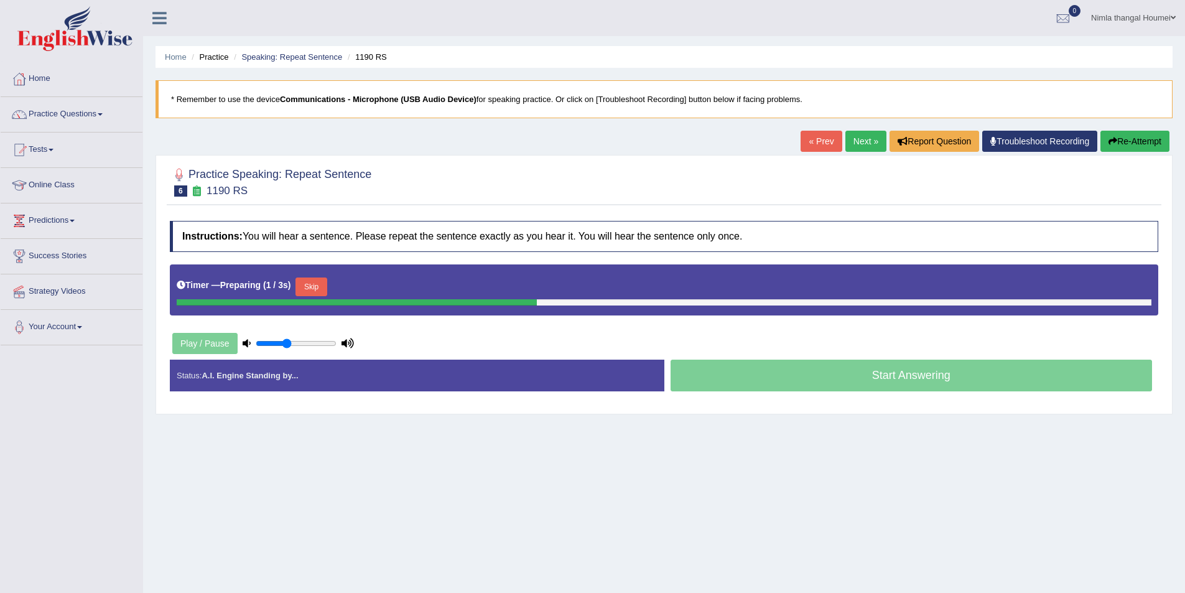
click at [322, 286] on button "Skip" at bounding box center [310, 286] width 31 height 19
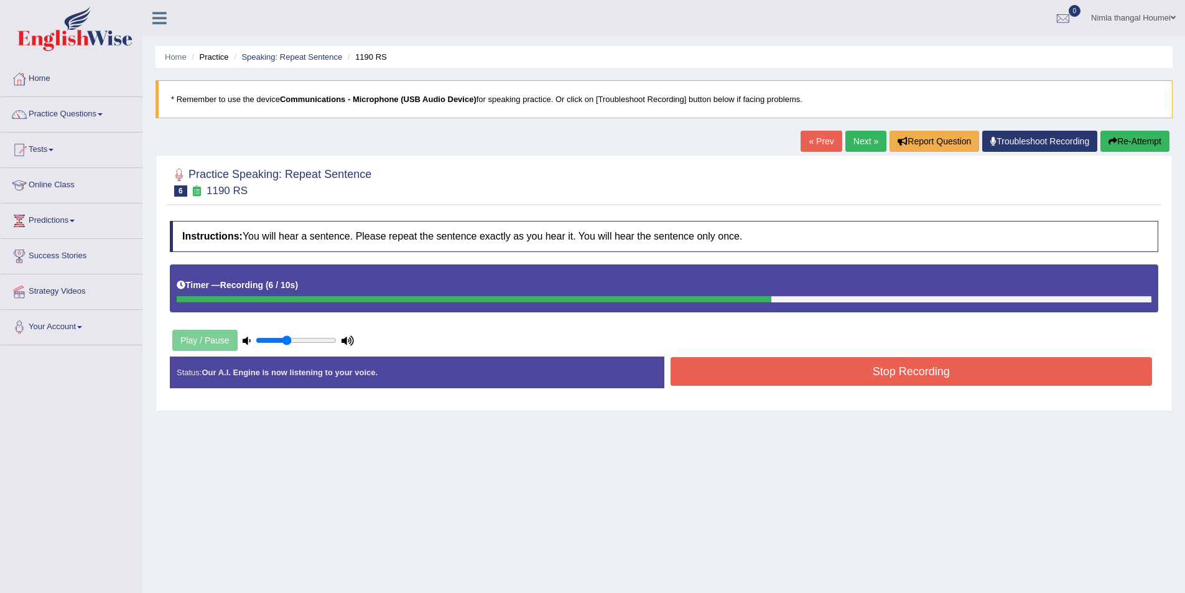
click at [706, 371] on button "Stop Recording" at bounding box center [912, 371] width 482 height 29
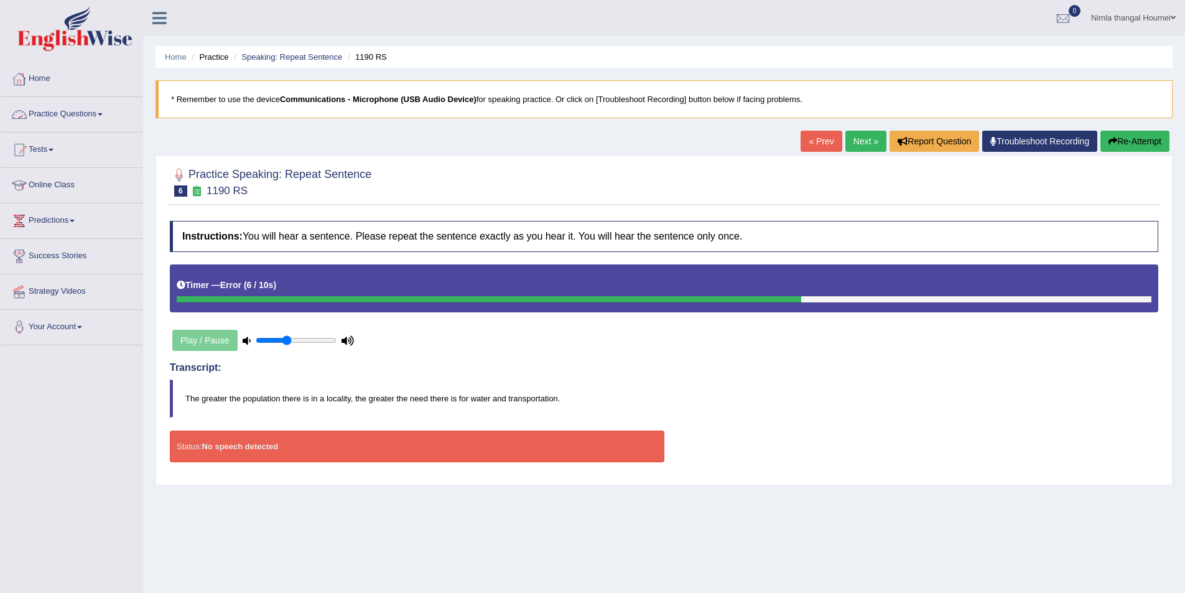
click at [53, 114] on link "Practice Questions" at bounding box center [72, 112] width 142 height 31
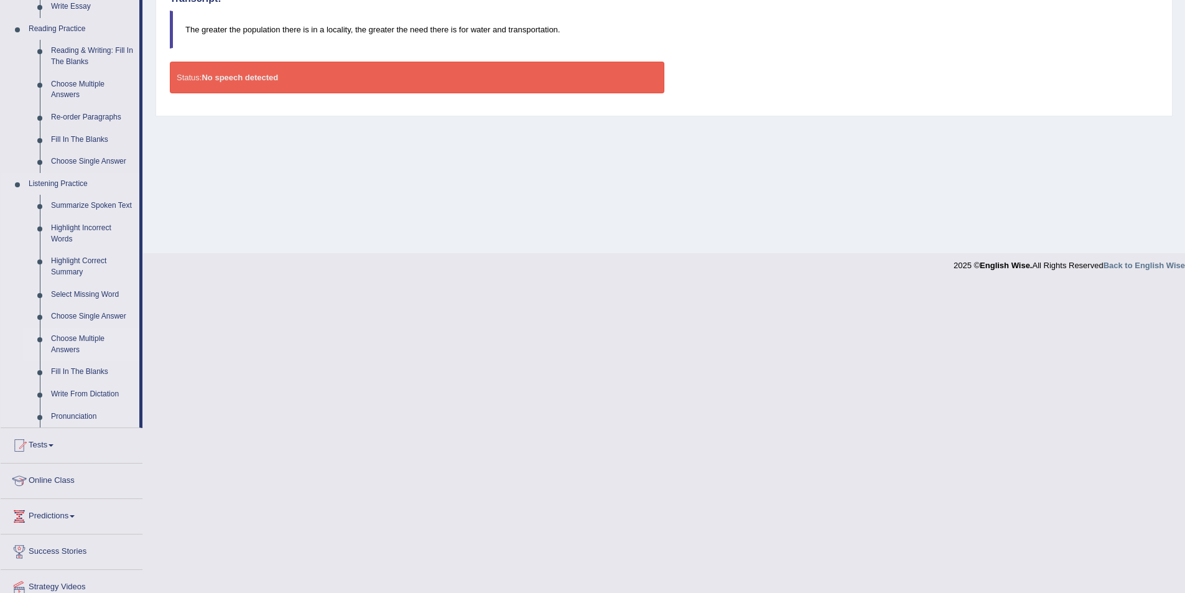
scroll to position [373, 0]
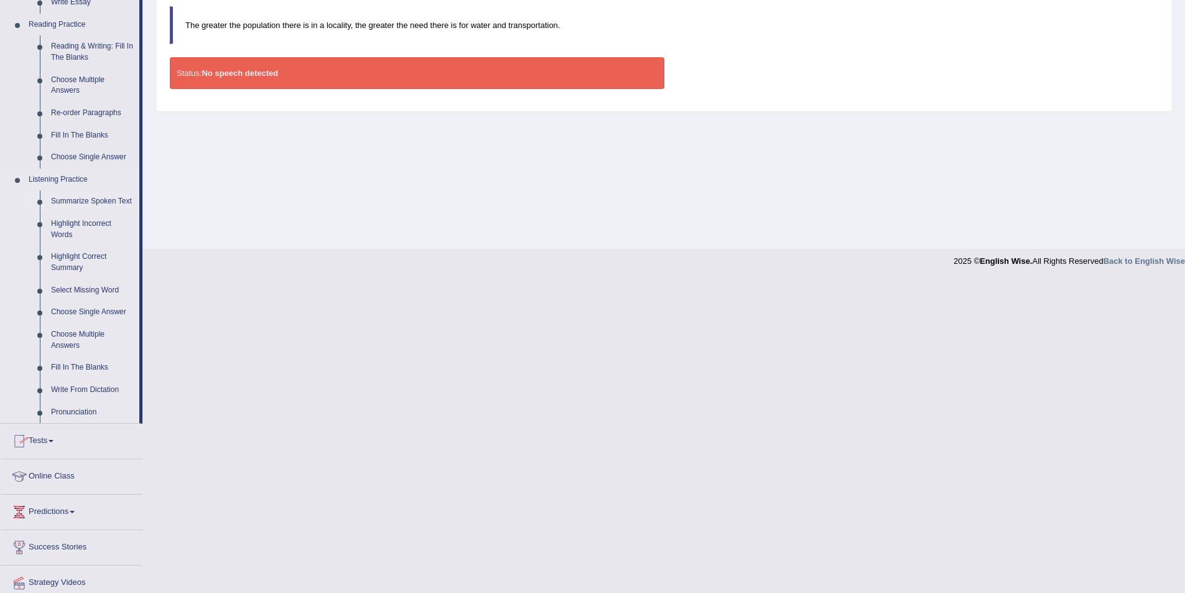
click at [82, 198] on link "Summarize Spoken Text" at bounding box center [92, 201] width 94 height 22
